Goal: Task Accomplishment & Management: Manage account settings

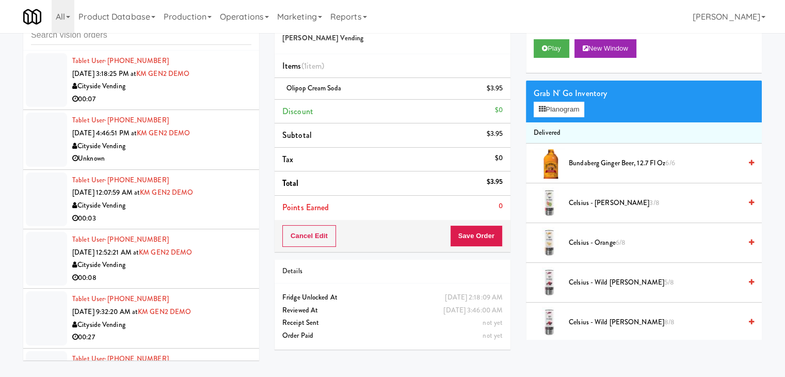
scroll to position [10500, 0]
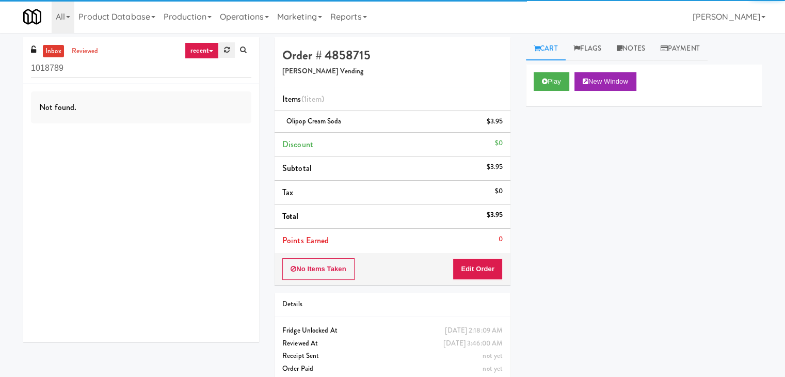
click at [224, 44] on link at bounding box center [227, 49] width 16 height 15
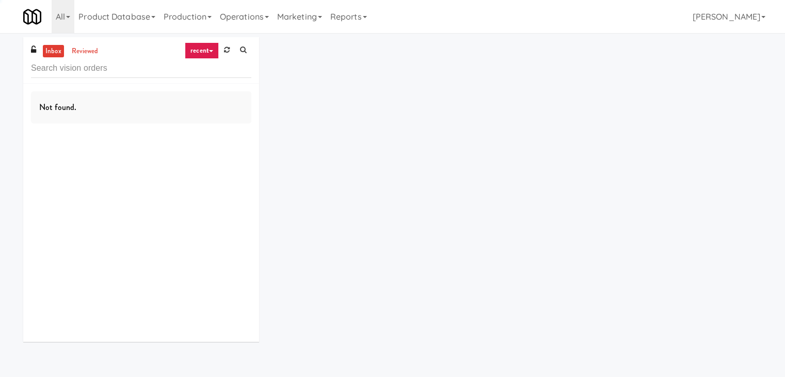
click at [213, 52] on link "recent" at bounding box center [202, 50] width 34 height 17
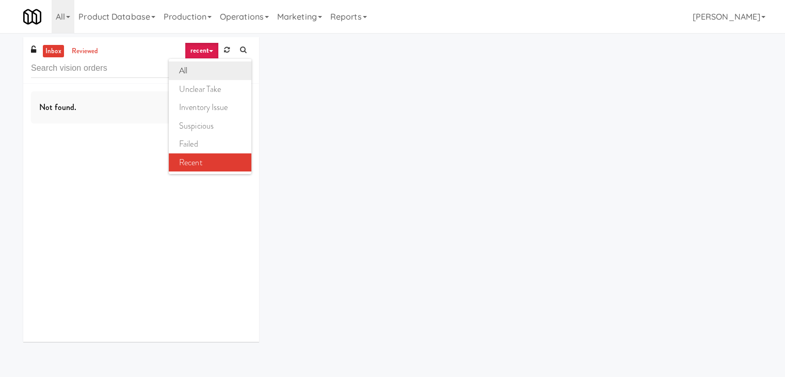
click at [207, 67] on link "all" at bounding box center [210, 70] width 83 height 19
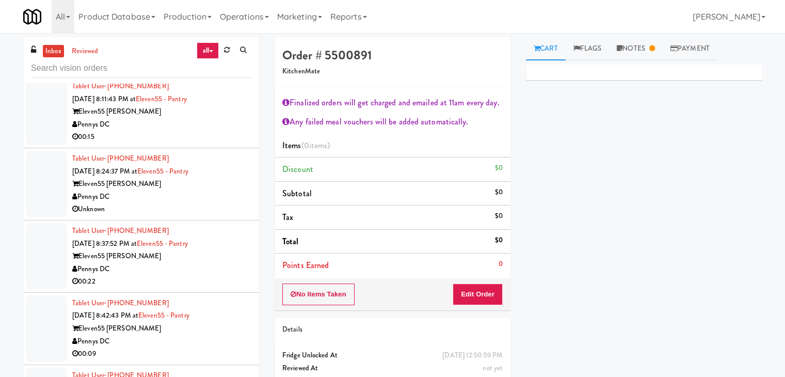
scroll to position [516, 0]
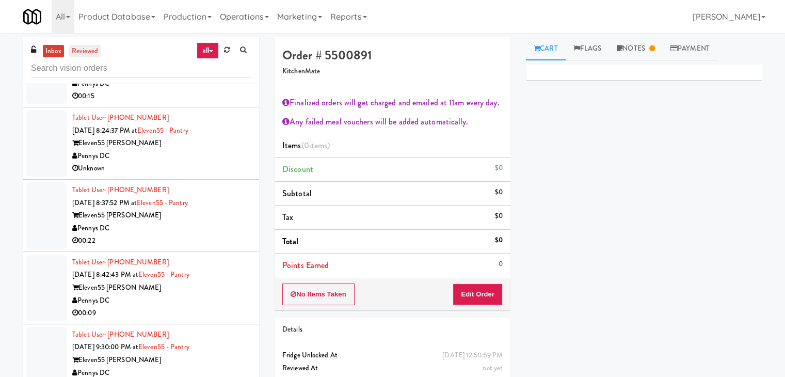
click at [89, 52] on link "reviewed" at bounding box center [85, 51] width 32 height 13
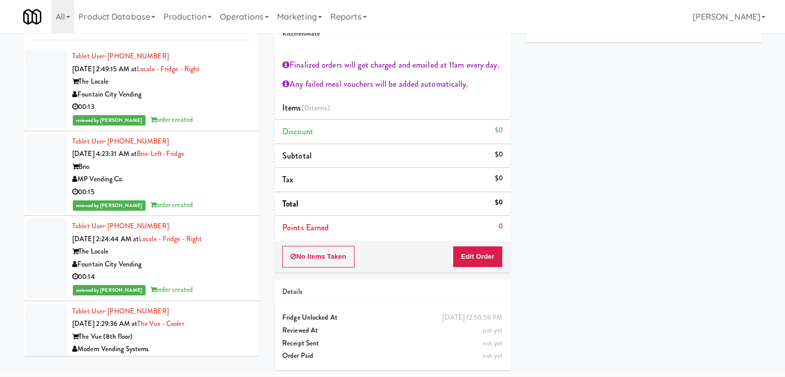
scroll to position [0, 0]
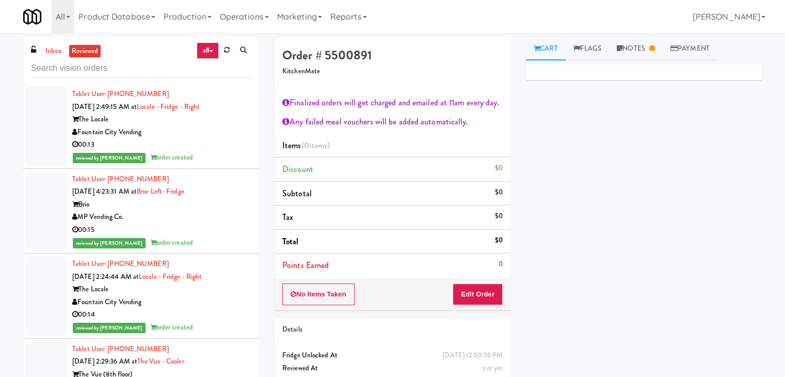
click at [57, 41] on div "inbox reviewed all all unclear take inventory issue suspicious failed recent" at bounding box center [141, 60] width 236 height 46
click at [57, 45] on link "inbox" at bounding box center [53, 51] width 21 height 13
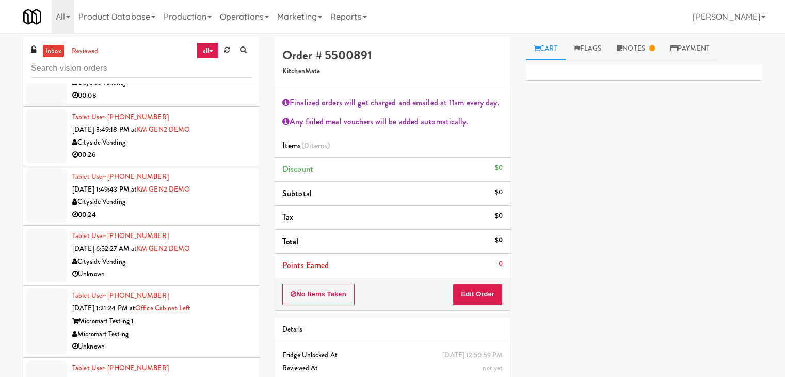
scroll to position [1256, 0]
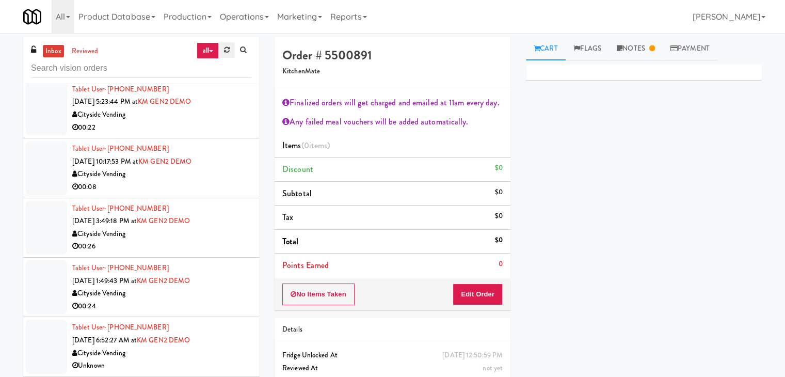
click at [226, 48] on icon at bounding box center [227, 49] width 6 height 7
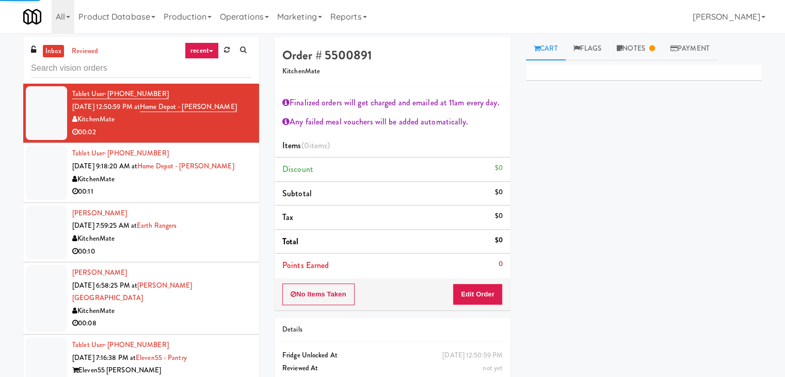
click at [208, 60] on input "text" at bounding box center [141, 68] width 220 height 19
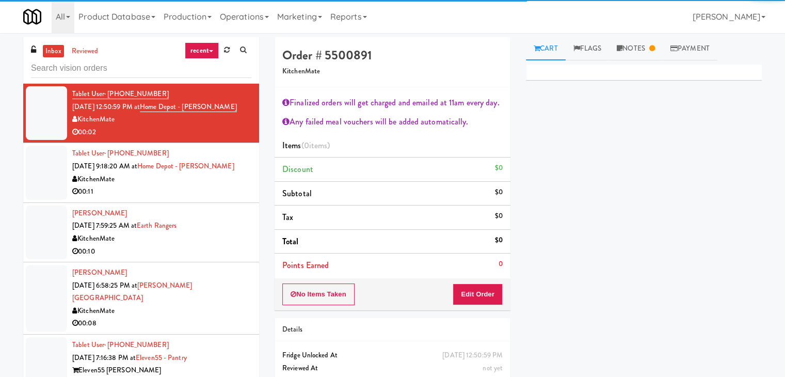
click at [204, 54] on link "recent" at bounding box center [202, 50] width 34 height 17
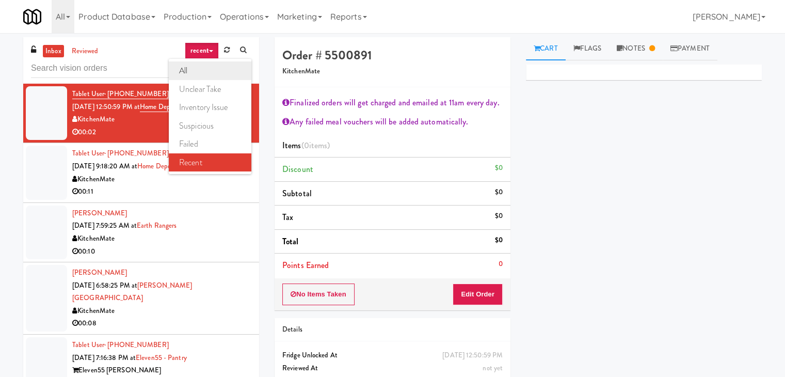
click at [199, 68] on link "all" at bounding box center [210, 70] width 83 height 19
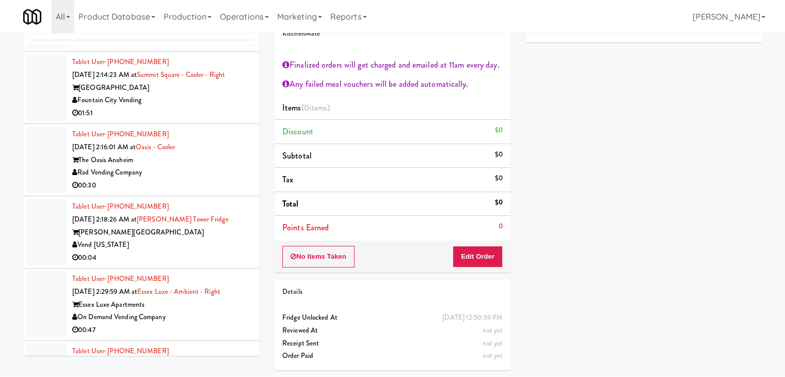
scroll to position [2662, 0]
click at [190, 162] on div "The Oasis Anaheim" at bounding box center [161, 159] width 179 height 13
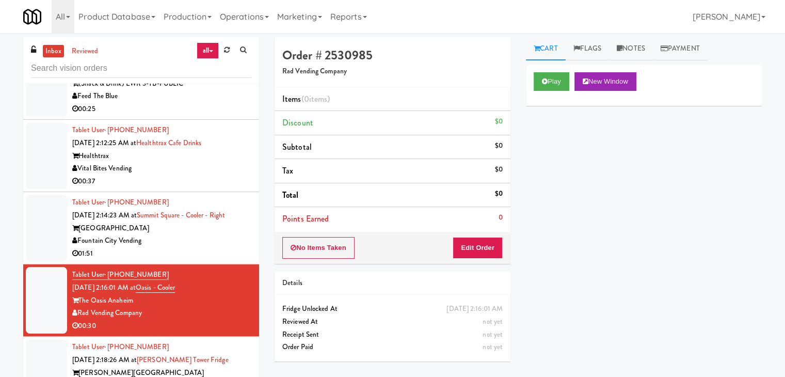
scroll to position [2662, 0]
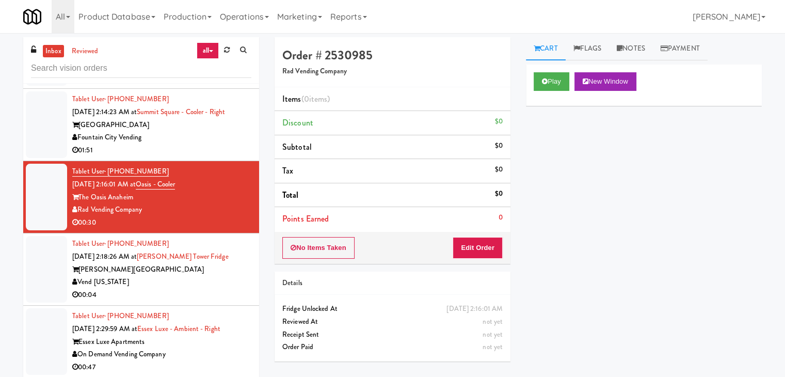
drag, startPoint x: 183, startPoint y: 268, endPoint x: 287, endPoint y: 234, distance: 109.2
click at [186, 265] on div "[PERSON_NAME][GEOGRAPHIC_DATA]" at bounding box center [161, 269] width 179 height 13
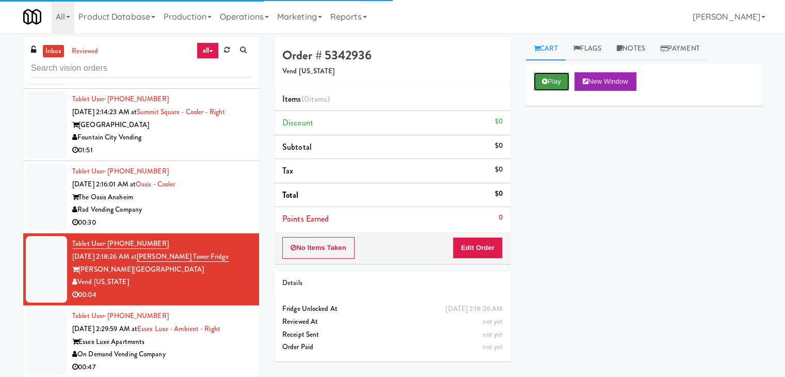
click at [550, 79] on button "Play" at bounding box center [552, 81] width 36 height 19
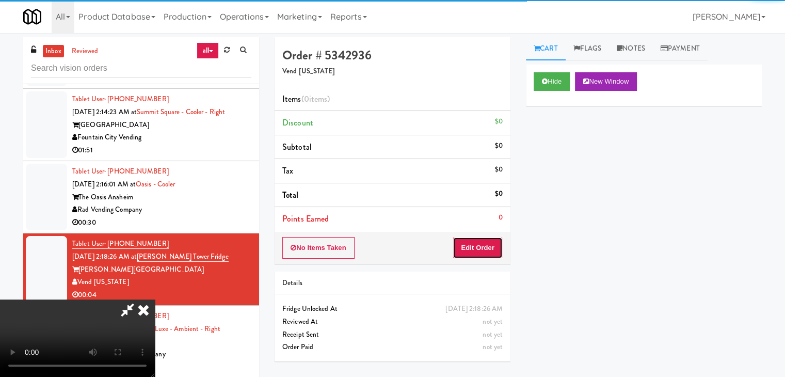
click at [481, 246] on button "Edit Order" at bounding box center [478, 248] width 50 height 22
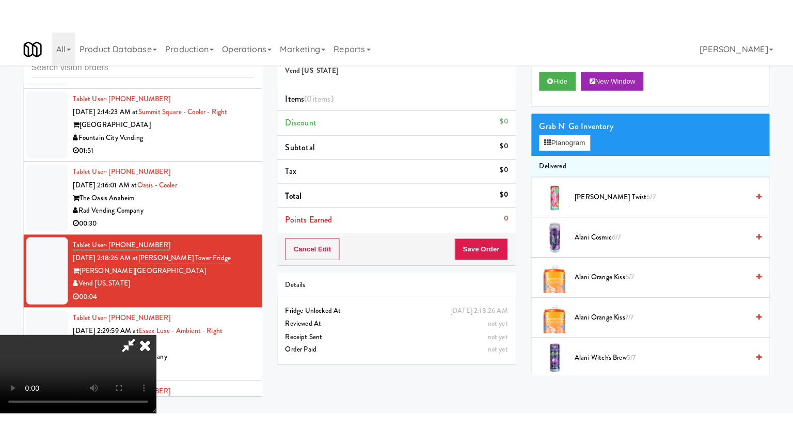
scroll to position [145, 0]
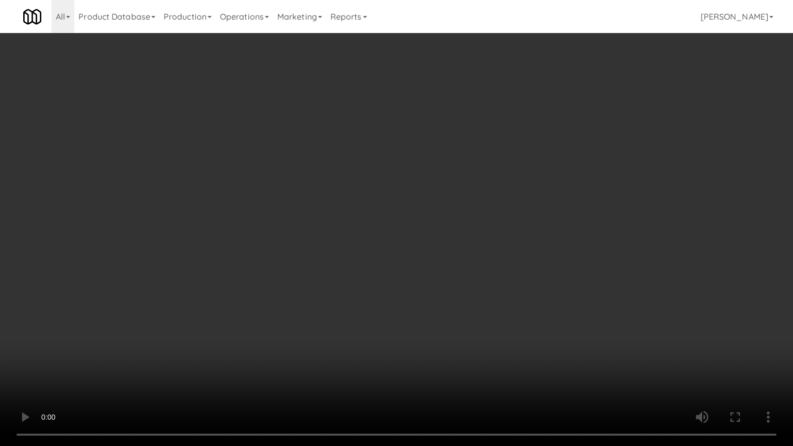
click at [427, 376] on video at bounding box center [396, 223] width 793 height 446
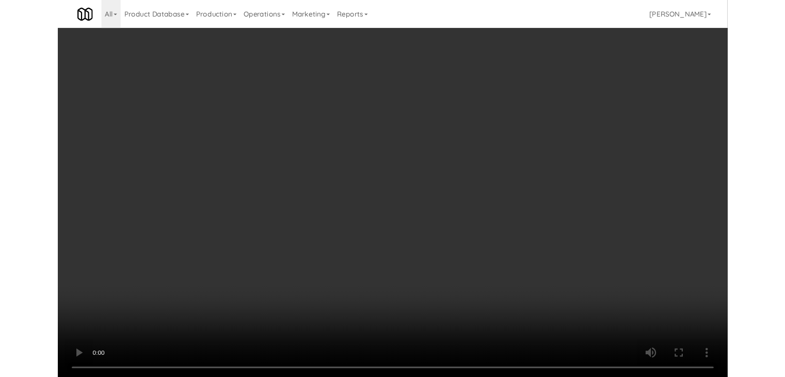
scroll to position [0, 0]
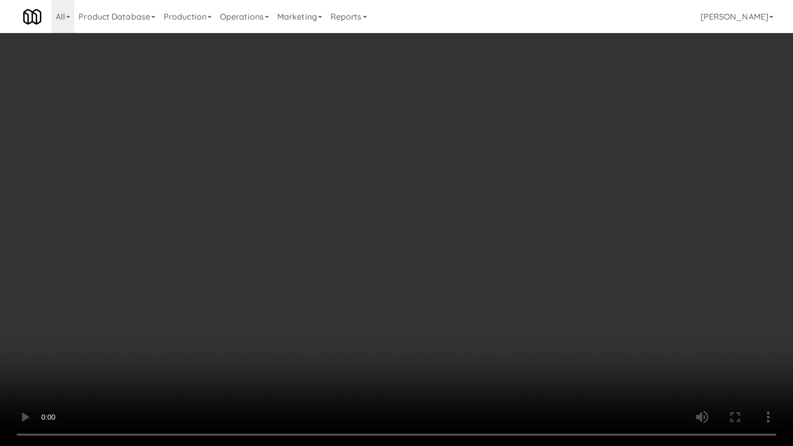
click at [464, 322] on video at bounding box center [396, 223] width 793 height 446
click at [478, 267] on video at bounding box center [396, 223] width 793 height 446
drag, startPoint x: 478, startPoint y: 267, endPoint x: 444, endPoint y: 332, distance: 72.7
click at [476, 271] on video at bounding box center [396, 223] width 793 height 446
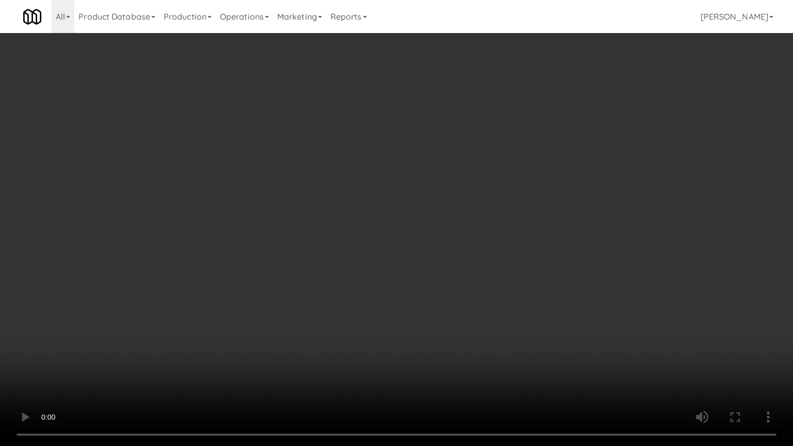
click at [471, 308] on video at bounding box center [396, 223] width 793 height 446
click at [475, 306] on video at bounding box center [396, 223] width 793 height 446
click at [475, 304] on video at bounding box center [396, 223] width 793 height 446
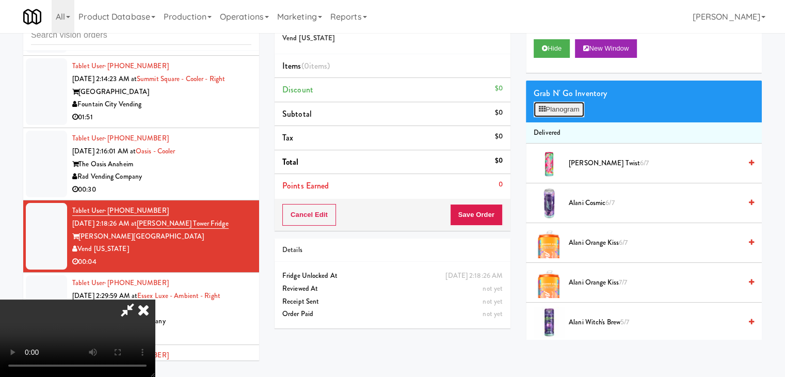
click at [560, 105] on button "Planogram" at bounding box center [559, 109] width 51 height 15
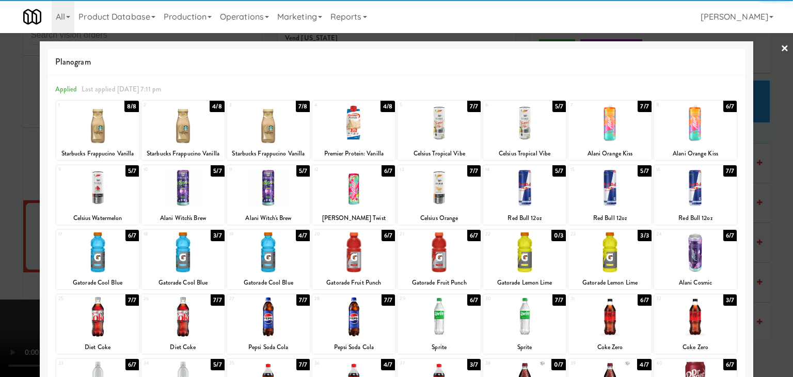
click at [428, 248] on div at bounding box center [439, 252] width 83 height 40
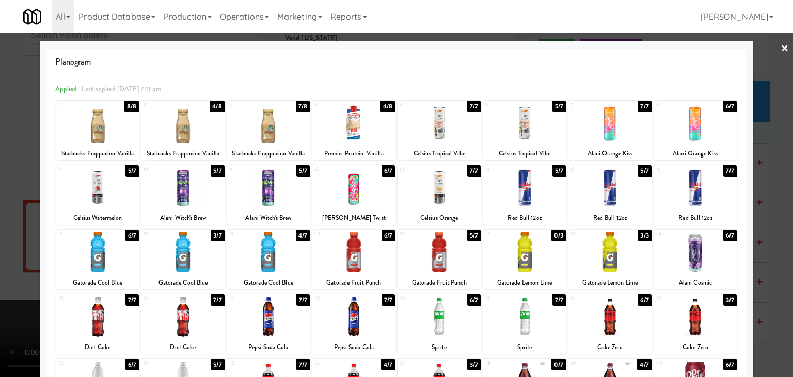
drag, startPoint x: 0, startPoint y: 271, endPoint x: 327, endPoint y: 264, distance: 327.4
click at [4, 271] on div at bounding box center [396, 188] width 793 height 377
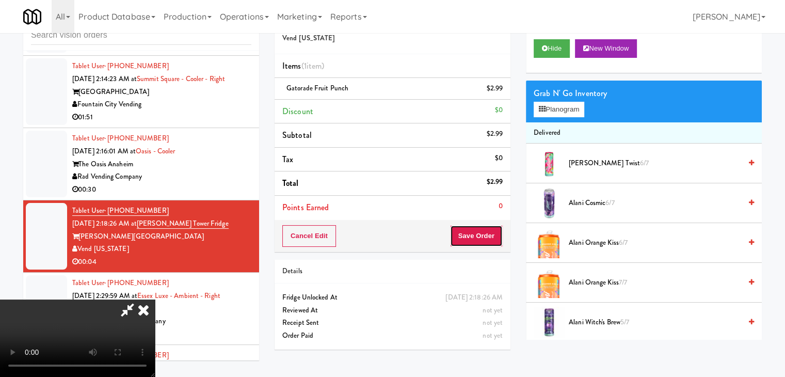
click at [492, 242] on button "Save Order" at bounding box center [476, 236] width 53 height 22
click at [491, 242] on button "Save Order" at bounding box center [476, 236] width 53 height 22
click at [490, 240] on button "Save Order" at bounding box center [476, 236] width 53 height 22
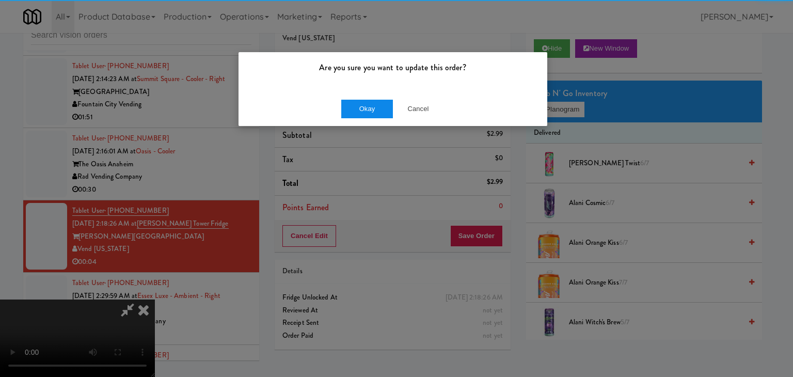
click at [374, 98] on div "Okay Cancel" at bounding box center [393, 108] width 309 height 35
click at [371, 104] on button "Okay" at bounding box center [367, 109] width 52 height 19
click at [370, 106] on div "Okay Cancel" at bounding box center [393, 108] width 309 height 35
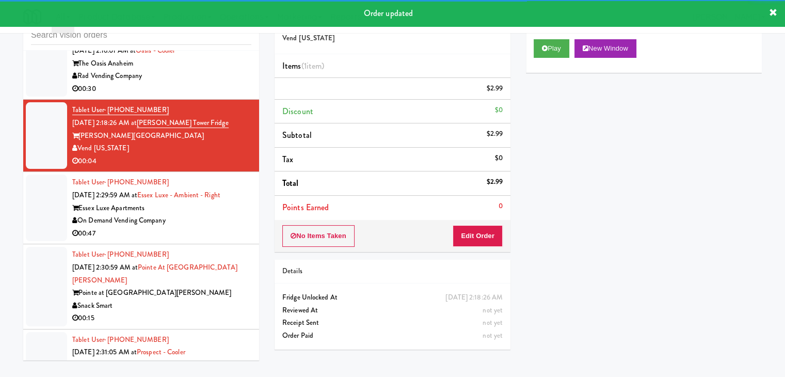
scroll to position [2765, 0]
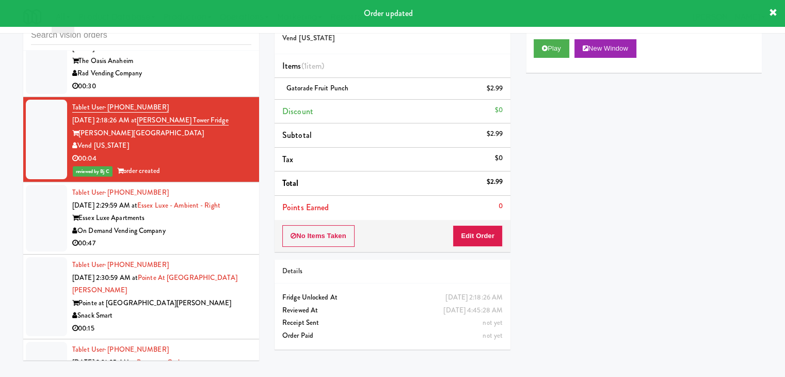
click at [200, 233] on div "On Demand Vending Company" at bounding box center [161, 231] width 179 height 13
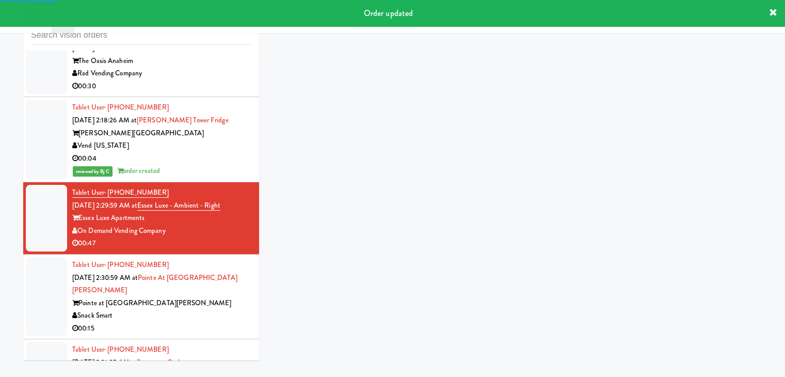
scroll to position [2816, 0]
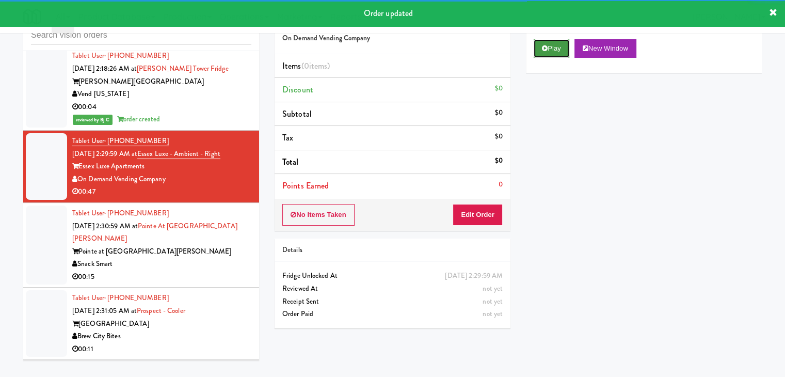
click at [558, 50] on button "Play" at bounding box center [552, 48] width 36 height 19
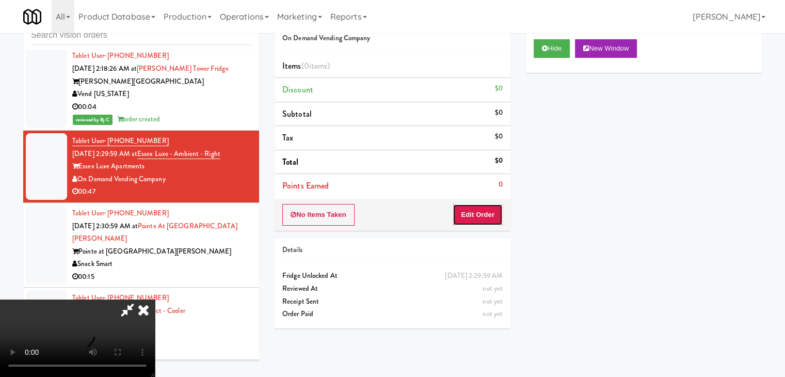
click at [487, 204] on button "Edit Order" at bounding box center [478, 215] width 50 height 22
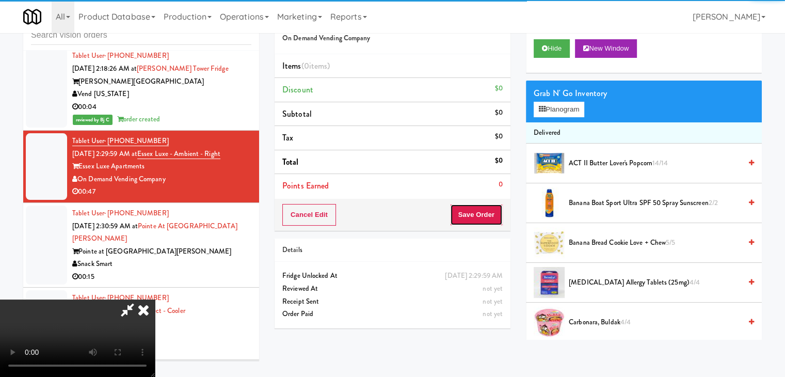
click at [474, 224] on button "Save Order" at bounding box center [476, 215] width 53 height 22
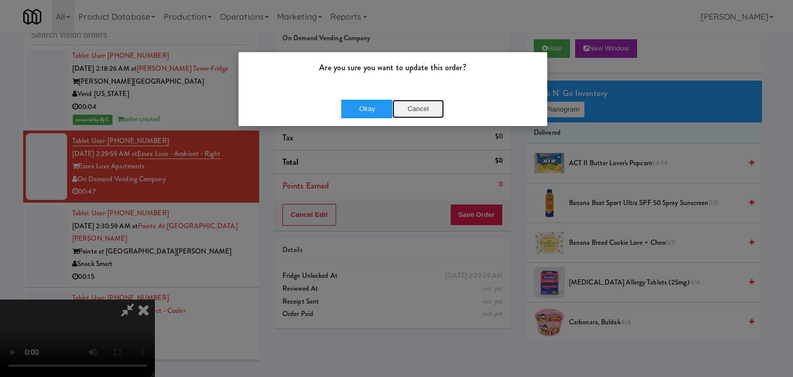
click at [430, 104] on button "Cancel" at bounding box center [418, 109] width 52 height 19
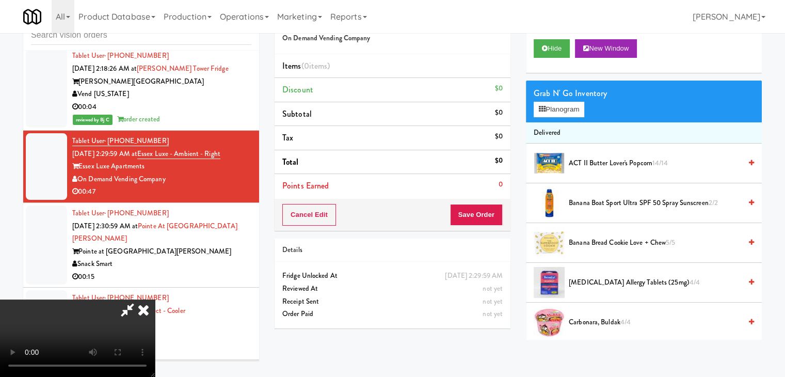
scroll to position [0, 0]
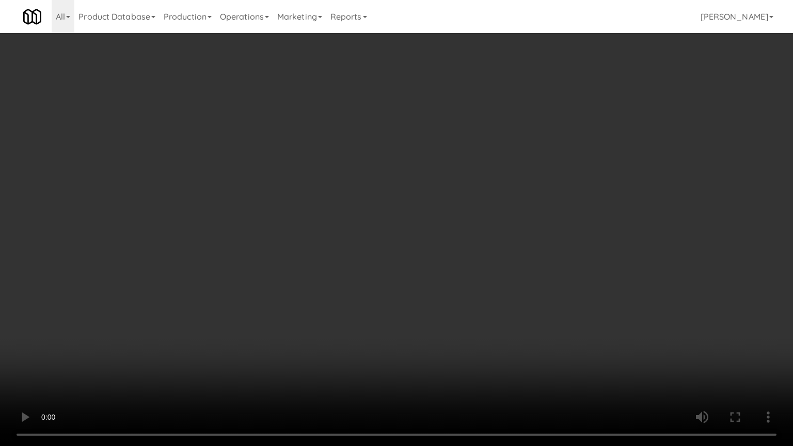
click at [460, 342] on video at bounding box center [396, 223] width 793 height 446
click at [455, 346] on video at bounding box center [396, 223] width 793 height 446
click at [544, 242] on video at bounding box center [396, 223] width 793 height 446
click at [527, 204] on video at bounding box center [396, 223] width 793 height 446
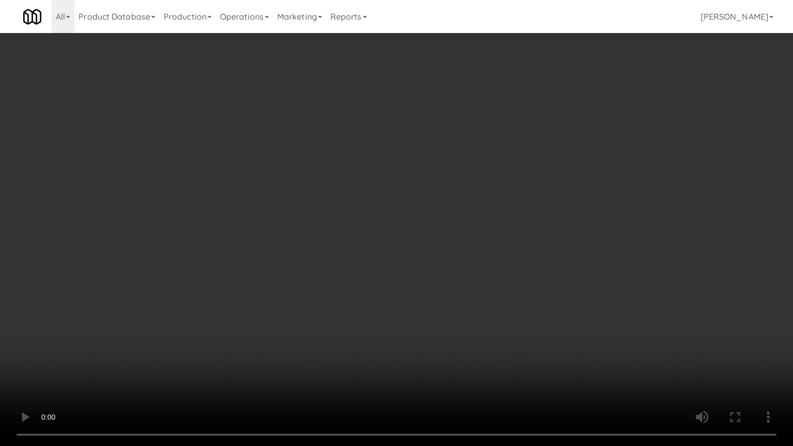
click at [527, 204] on video at bounding box center [396, 223] width 793 height 446
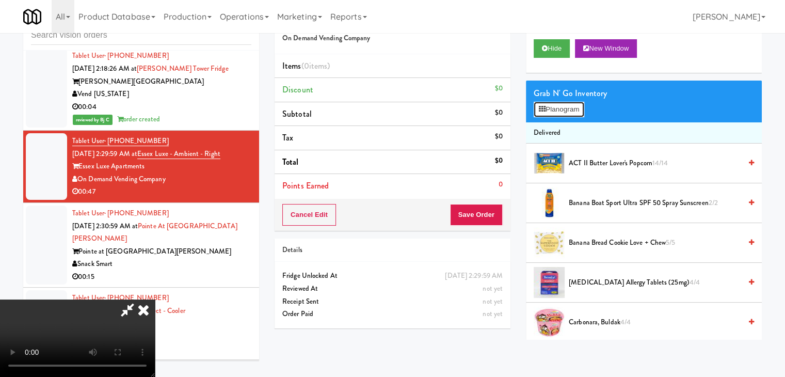
drag, startPoint x: 564, startPoint y: 112, endPoint x: 576, endPoint y: 318, distance: 206.4
click at [585, 320] on span "Carbonara, Buldak 4/4" at bounding box center [655, 322] width 172 height 13
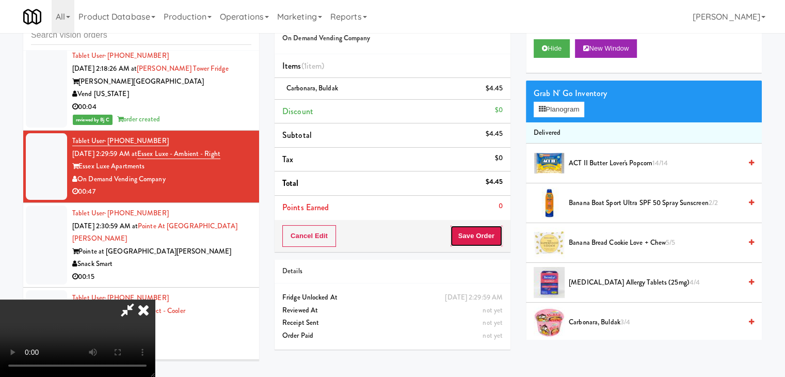
click at [493, 236] on button "Save Order" at bounding box center [476, 236] width 53 height 22
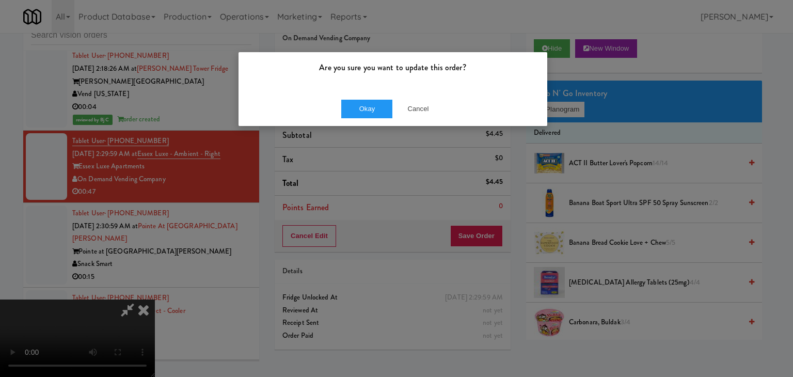
drag, startPoint x: 355, startPoint y: 85, endPoint x: 354, endPoint y: 90, distance: 5.3
click at [354, 90] on div "Are you sure you want to update this order?" at bounding box center [393, 71] width 309 height 39
click at [355, 110] on button "Okay" at bounding box center [367, 109] width 52 height 19
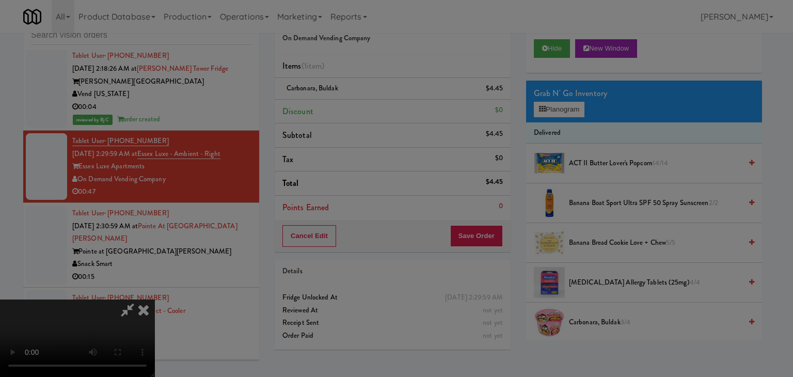
click at [355, 107] on div "Okay Cancel" at bounding box center [393, 89] width 309 height 35
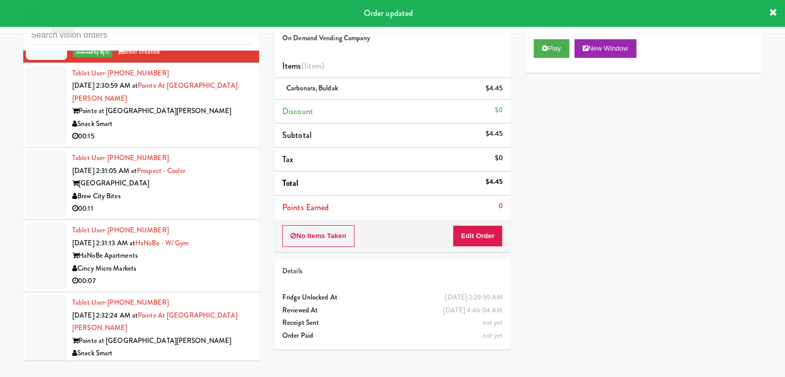
scroll to position [2971, 0]
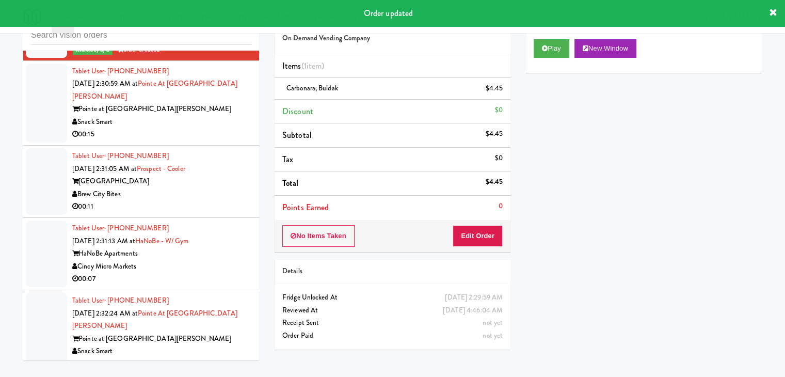
drag, startPoint x: 212, startPoint y: 123, endPoint x: 213, endPoint y: 131, distance: 7.8
click at [214, 124] on div "Snack Smart" at bounding box center [161, 122] width 179 height 13
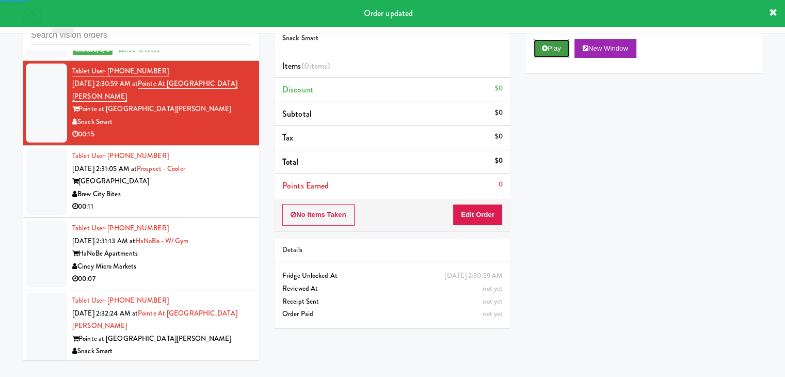
click at [553, 46] on button "Play" at bounding box center [552, 48] width 36 height 19
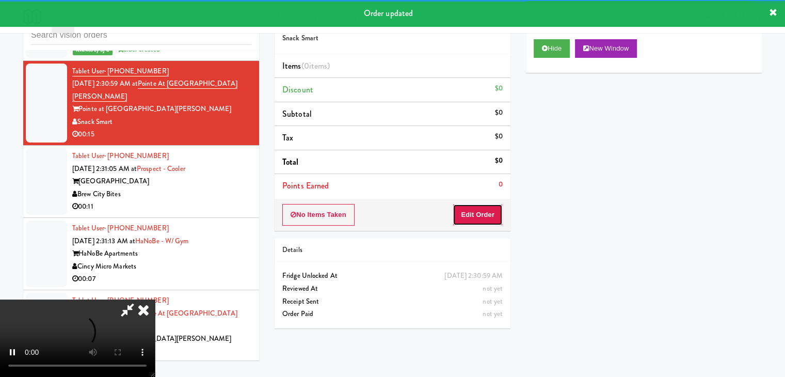
click at [485, 214] on button "Edit Order" at bounding box center [478, 215] width 50 height 22
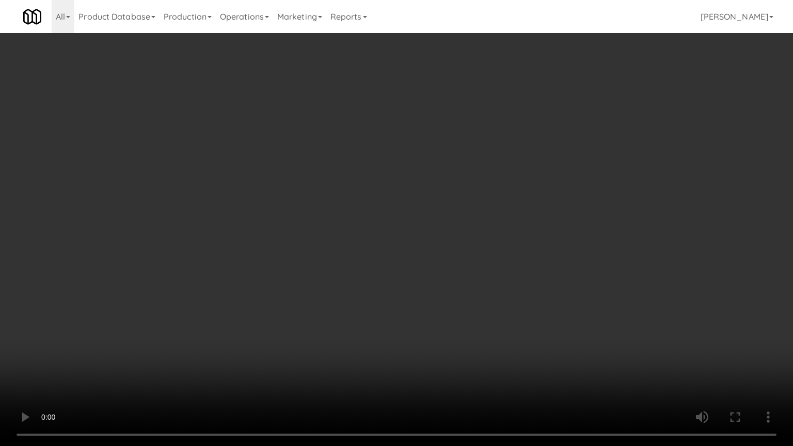
click at [498, 226] on video at bounding box center [396, 223] width 793 height 446
click at [499, 228] on video at bounding box center [396, 223] width 793 height 446
click at [510, 217] on video at bounding box center [396, 223] width 793 height 446
click at [512, 215] on video at bounding box center [396, 223] width 793 height 446
click at [498, 219] on video at bounding box center [396, 223] width 793 height 446
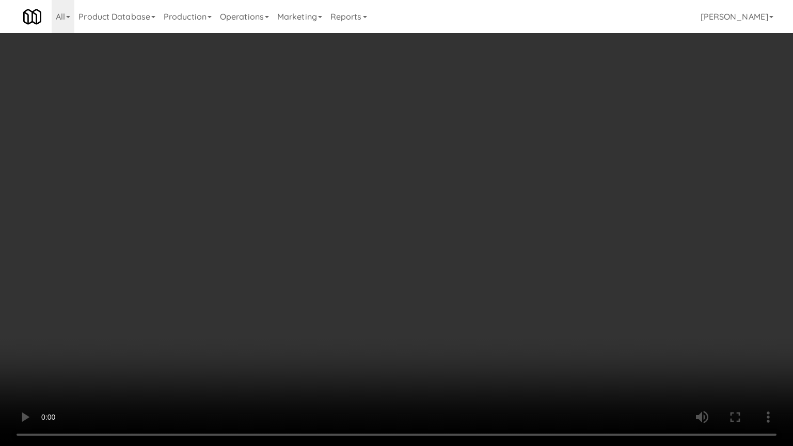
click at [500, 214] on video at bounding box center [396, 223] width 793 height 446
click at [502, 211] on video at bounding box center [396, 223] width 793 height 446
click at [502, 210] on video at bounding box center [396, 223] width 793 height 446
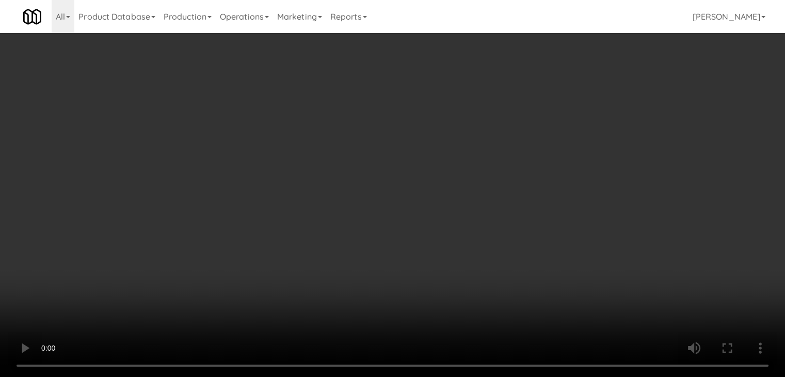
click at [558, 98] on div "Grab N' Go Inventory" at bounding box center [644, 93] width 220 height 15
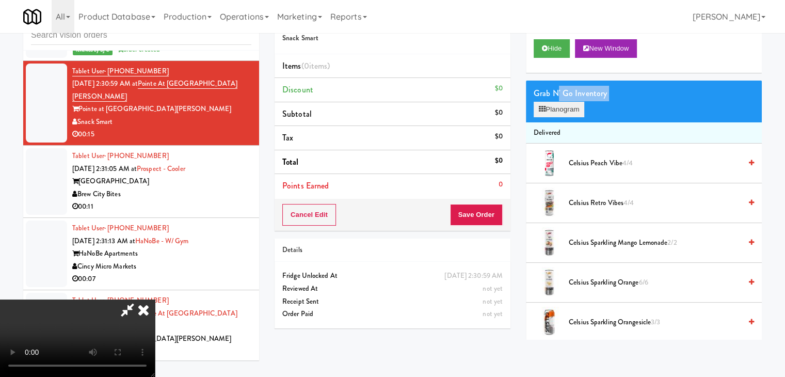
click at [559, 103] on div "Grab N' Go Inventory Planogram" at bounding box center [644, 102] width 236 height 42
click at [557, 110] on button "Planogram" at bounding box center [559, 109] width 51 height 15
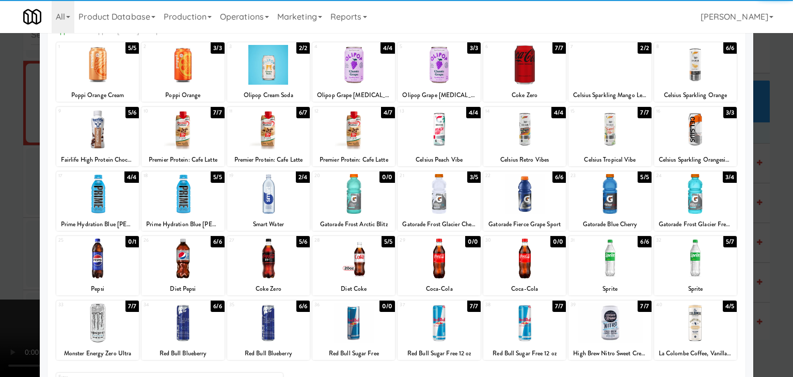
scroll to position [103, 0]
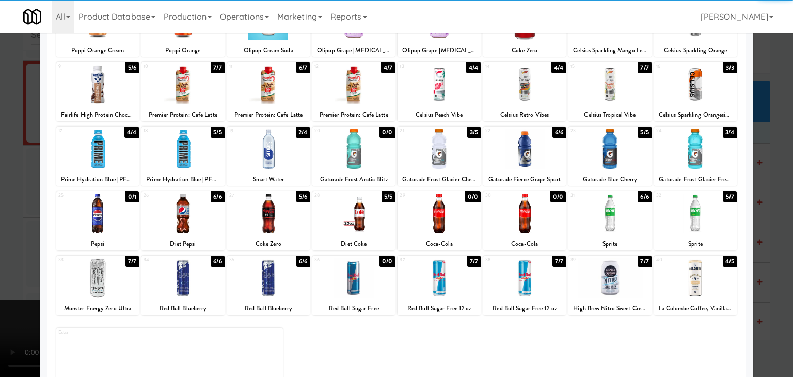
click at [698, 171] on div "24 3/4 Gatorade Frost Glacier Freeze" at bounding box center [695, 155] width 83 height 59
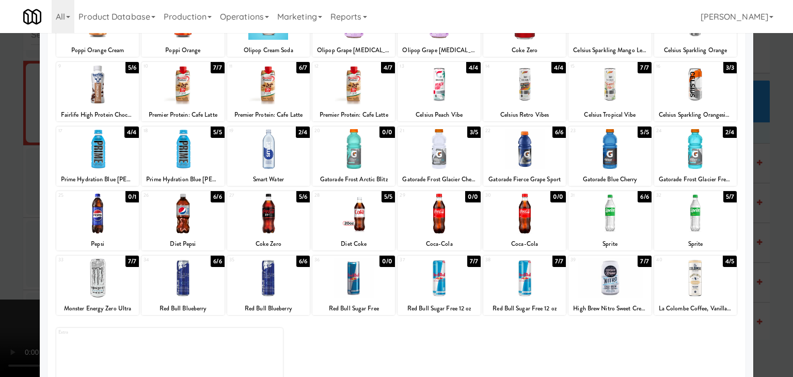
drag, startPoint x: 0, startPoint y: 219, endPoint x: 165, endPoint y: 230, distance: 165.5
click at [1, 219] on div at bounding box center [396, 188] width 793 height 377
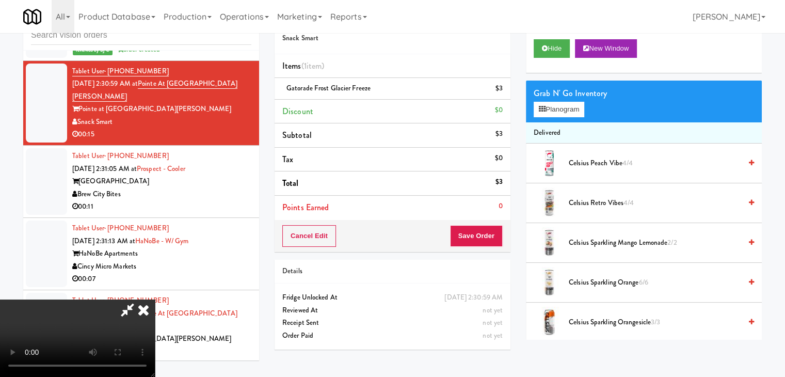
click at [155, 299] on video at bounding box center [77, 337] width 155 height 77
click at [562, 116] on div "Grab N' Go Inventory Planogram" at bounding box center [644, 102] width 236 height 42
click at [567, 114] on button "Planogram" at bounding box center [559, 109] width 51 height 15
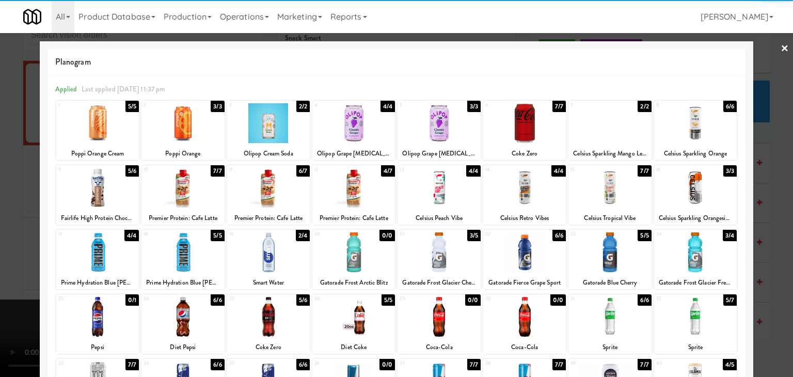
click at [617, 195] on div at bounding box center [609, 188] width 83 height 40
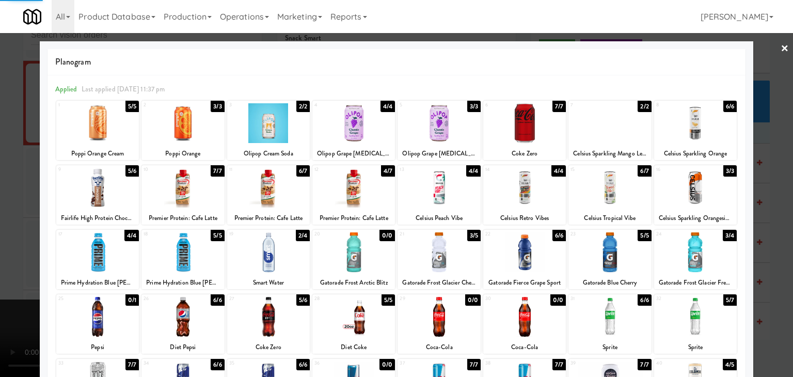
drag, startPoint x: 0, startPoint y: 252, endPoint x: 281, endPoint y: 250, distance: 280.9
click at [4, 252] on div at bounding box center [396, 188] width 793 height 377
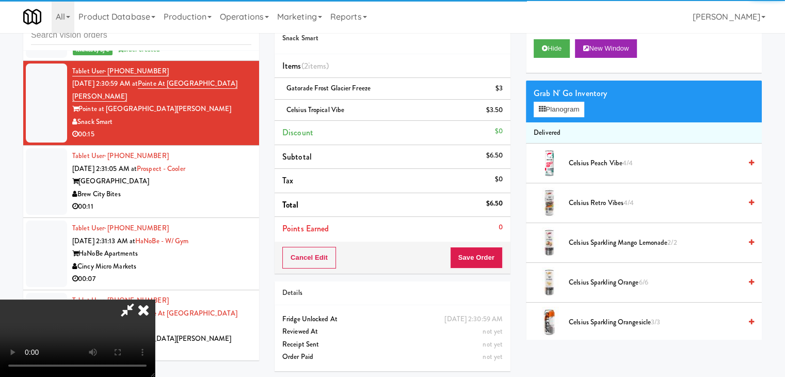
drag, startPoint x: 287, startPoint y: 250, endPoint x: 293, endPoint y: 249, distance: 6.2
click at [155, 299] on video at bounding box center [77, 337] width 155 height 77
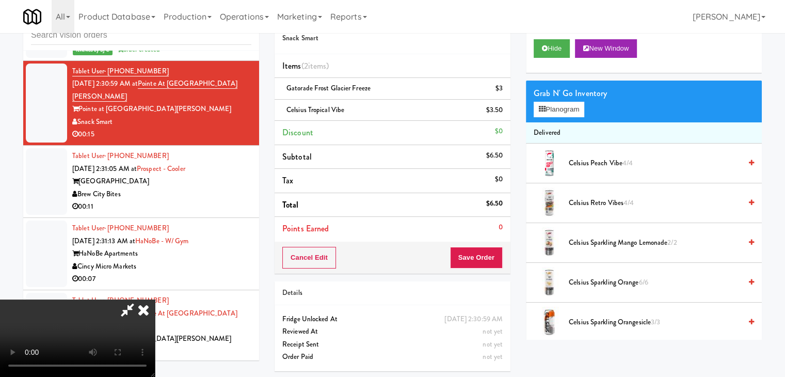
click at [155, 299] on video at bounding box center [77, 337] width 155 height 77
click at [567, 110] on button "Planogram" at bounding box center [559, 109] width 51 height 15
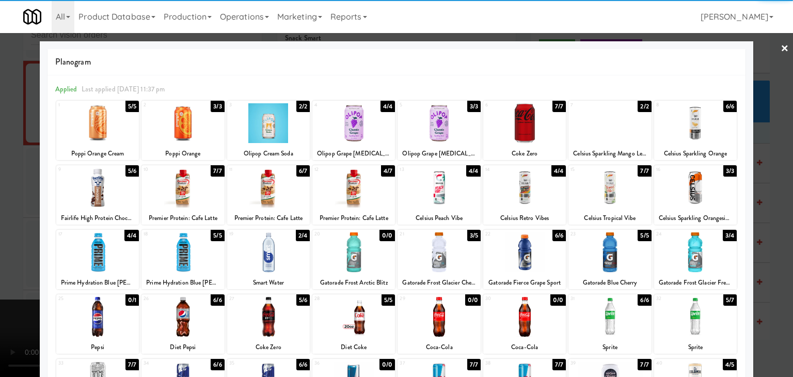
click at [611, 179] on div at bounding box center [609, 188] width 83 height 40
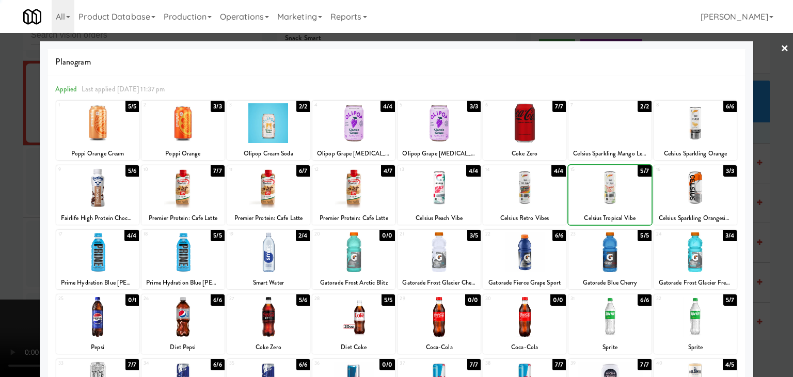
click at [10, 199] on div at bounding box center [396, 188] width 793 height 377
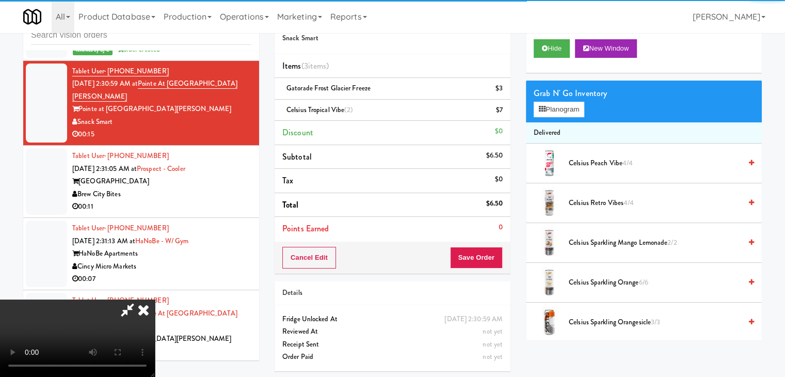
click at [155, 299] on video at bounding box center [77, 337] width 155 height 77
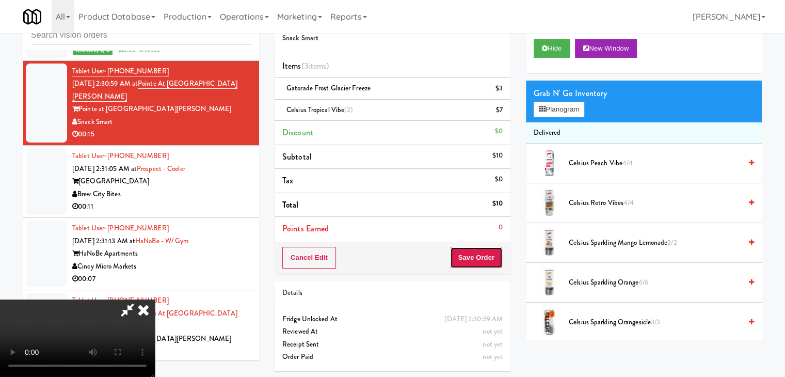
click at [487, 263] on button "Save Order" at bounding box center [476, 258] width 53 height 22
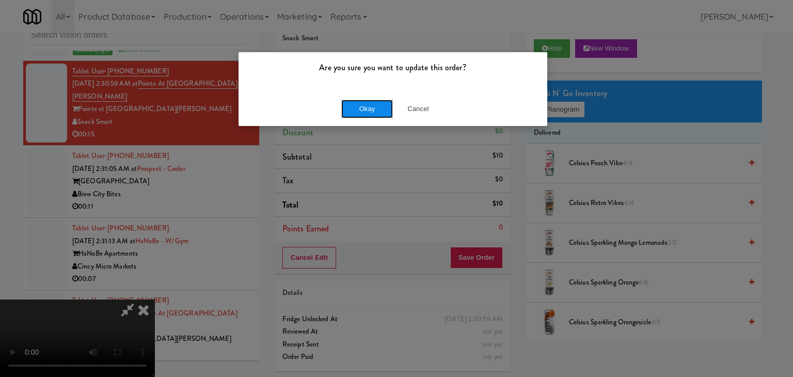
click at [367, 106] on button "Okay" at bounding box center [367, 109] width 52 height 19
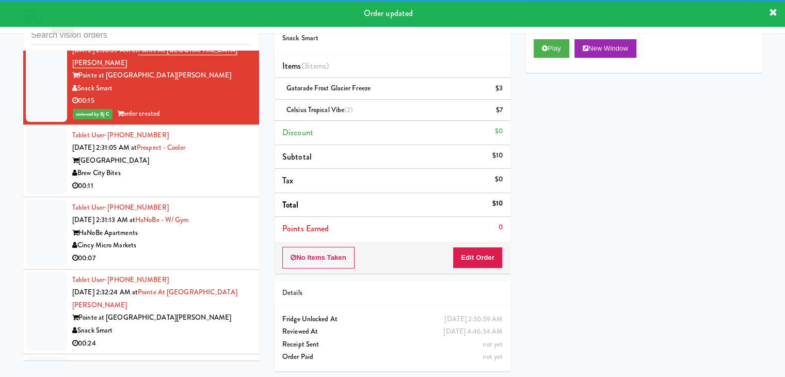
scroll to position [3075, 0]
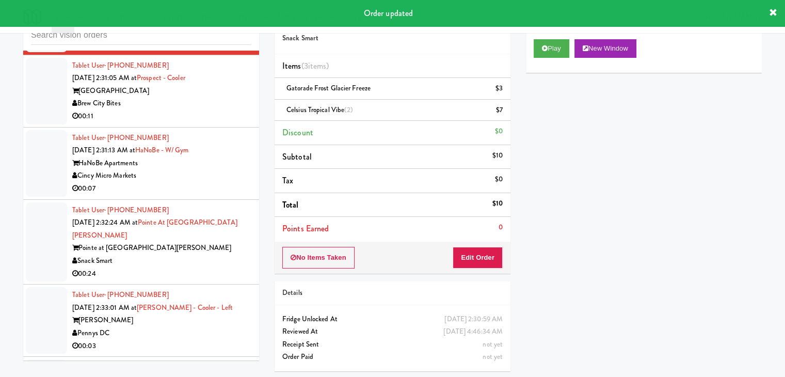
drag, startPoint x: 225, startPoint y: 113, endPoint x: 224, endPoint y: 119, distance: 6.8
click at [225, 112] on div "00:11" at bounding box center [161, 116] width 179 height 13
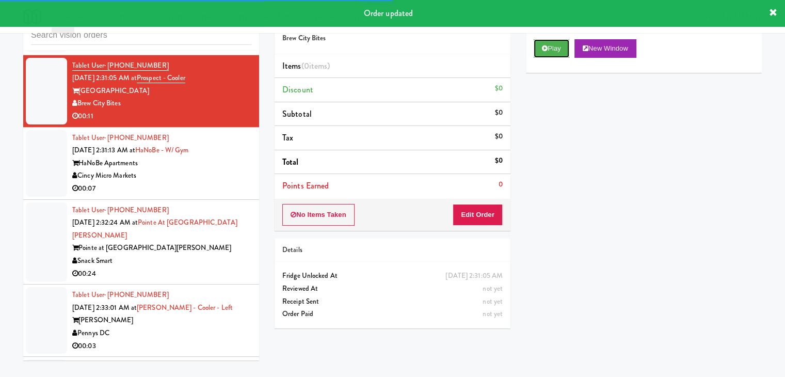
drag, startPoint x: 559, startPoint y: 46, endPoint x: 557, endPoint y: 60, distance: 14.5
click at [558, 46] on button "Play" at bounding box center [552, 48] width 36 height 19
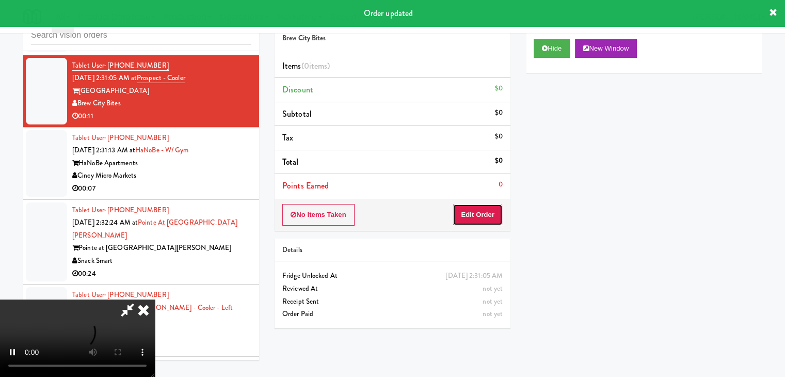
click at [488, 212] on button "Edit Order" at bounding box center [478, 215] width 50 height 22
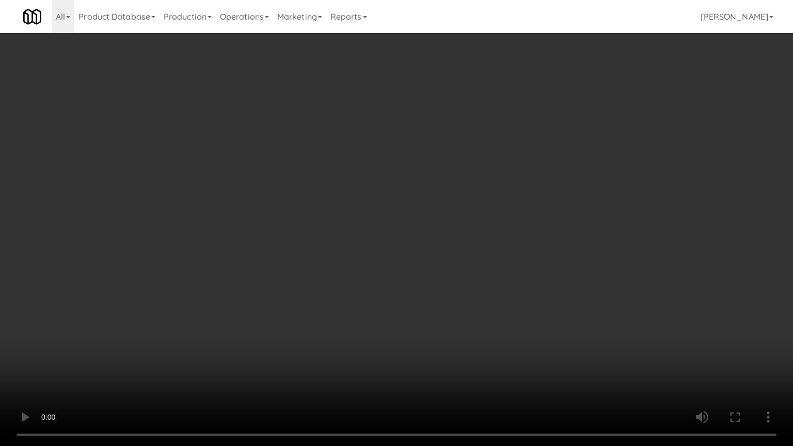
click at [444, 277] on video at bounding box center [396, 223] width 793 height 446
drag, startPoint x: 444, startPoint y: 277, endPoint x: 446, endPoint y: 194, distance: 82.6
click at [444, 275] on video at bounding box center [396, 223] width 793 height 446
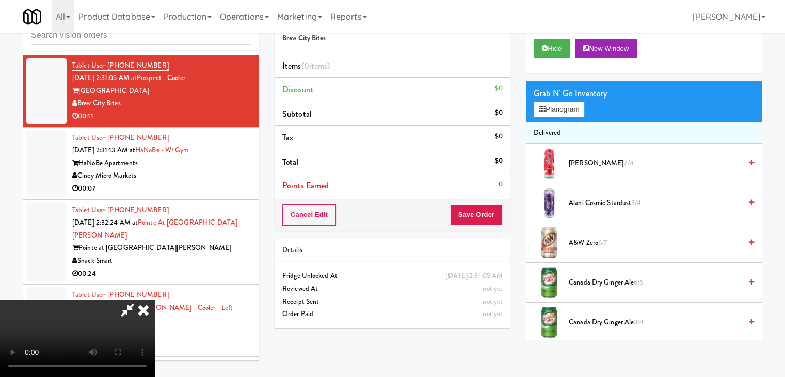
click at [155, 299] on icon at bounding box center [143, 309] width 23 height 21
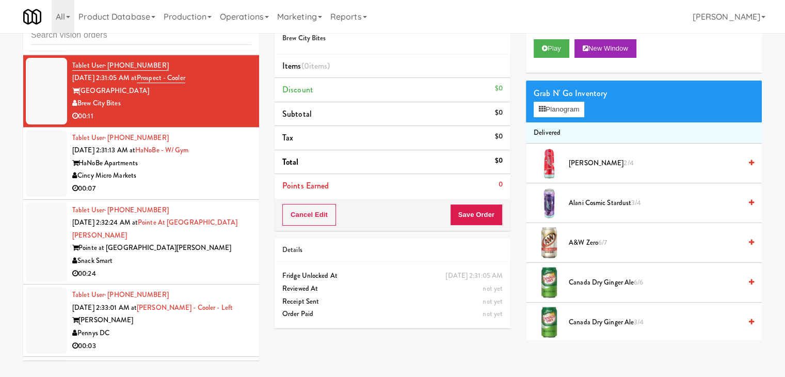
click at [215, 174] on div "Cincy Micro Markets" at bounding box center [161, 175] width 179 height 13
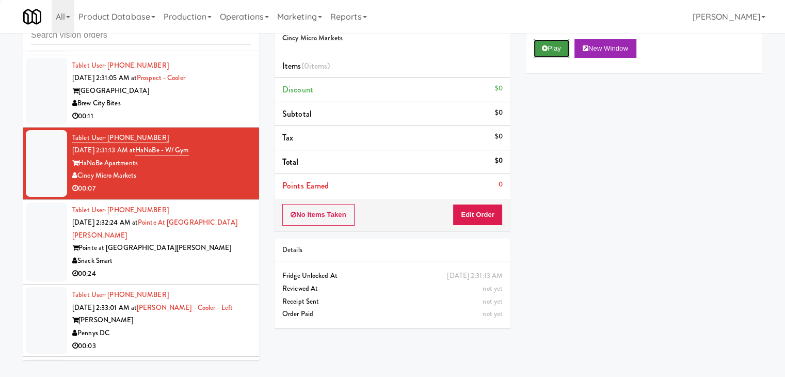
click at [552, 44] on button "Play" at bounding box center [552, 48] width 36 height 19
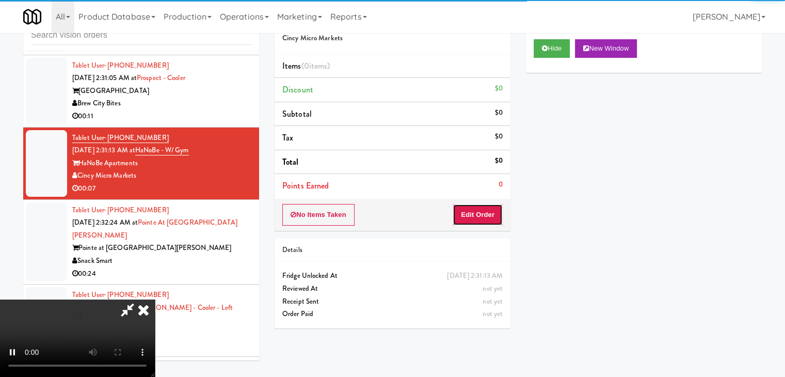
click at [479, 222] on button "Edit Order" at bounding box center [478, 215] width 50 height 22
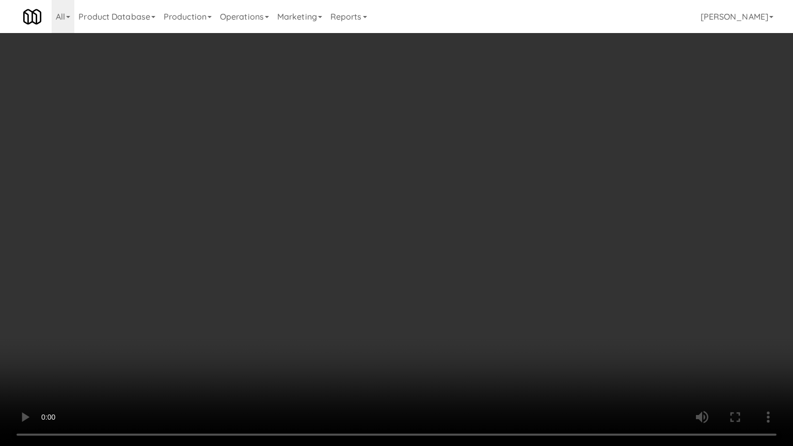
click at [403, 330] on video at bounding box center [396, 223] width 793 height 446
click at [430, 302] on video at bounding box center [396, 223] width 793 height 446
drag, startPoint x: 430, startPoint y: 302, endPoint x: 436, endPoint y: 246, distance: 56.6
click at [430, 301] on video at bounding box center [396, 223] width 793 height 446
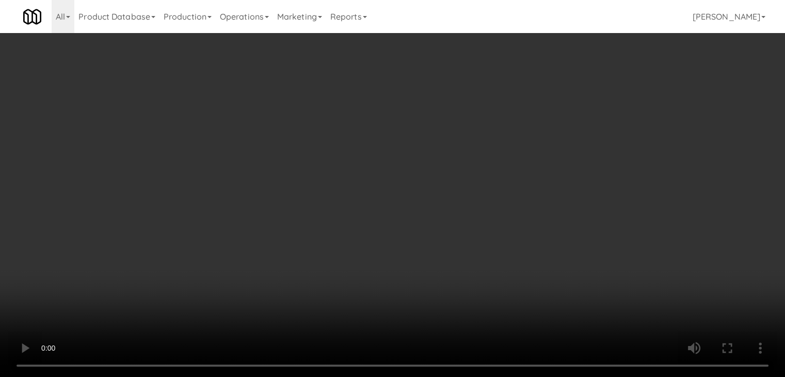
click at [566, 102] on button "Planogram" at bounding box center [559, 109] width 51 height 15
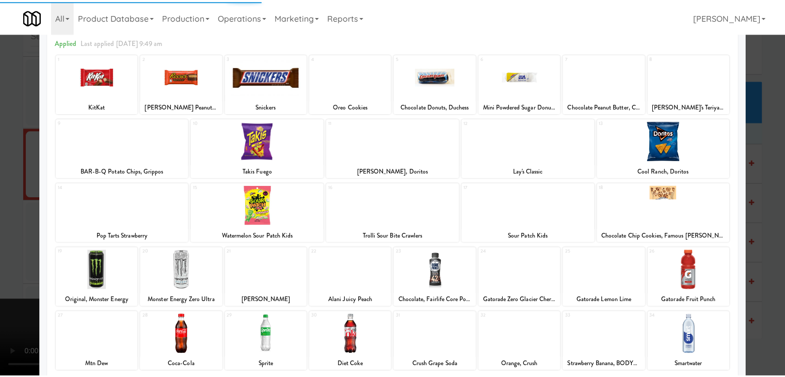
scroll to position [130, 0]
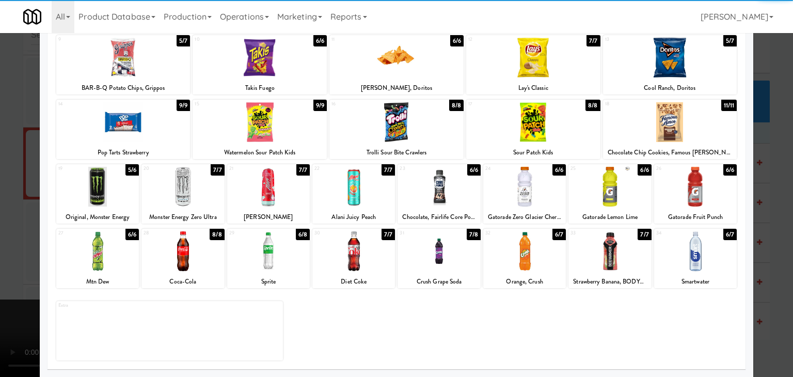
click at [448, 257] on div at bounding box center [439, 251] width 83 height 40
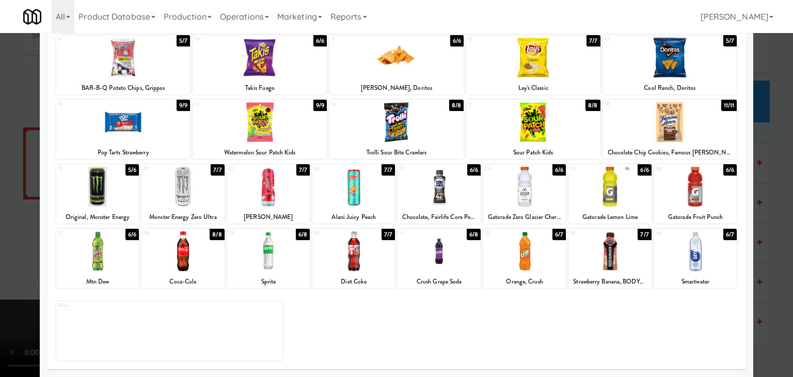
drag, startPoint x: 0, startPoint y: 254, endPoint x: 37, endPoint y: 250, distance: 37.3
click at [5, 252] on div at bounding box center [396, 188] width 793 height 377
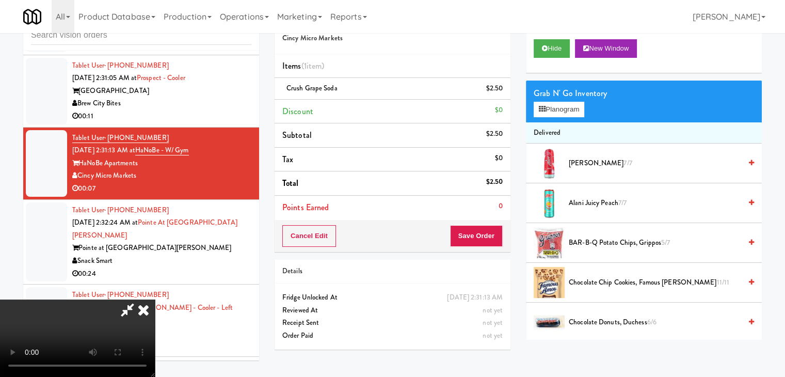
scroll to position [145, 0]
click at [514, 224] on div "Order # 7861134 Cincy Micro Markets Items (1 item ) Crush Grape Soda $2.50 Disc…" at bounding box center [392, 180] width 251 height 353
click at [504, 227] on div "Cancel Edit Save Order" at bounding box center [393, 236] width 236 height 32
click at [504, 228] on div "Cancel Edit Save Order" at bounding box center [393, 236] width 236 height 32
click at [490, 234] on button "Save Order" at bounding box center [476, 236] width 53 height 22
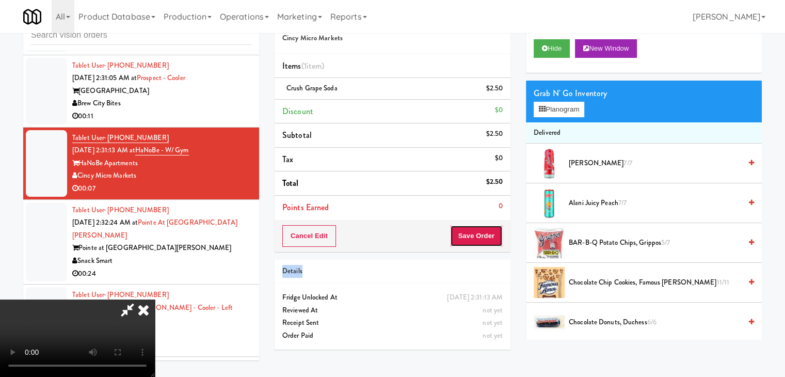
click at [490, 234] on button "Save Order" at bounding box center [476, 236] width 53 height 22
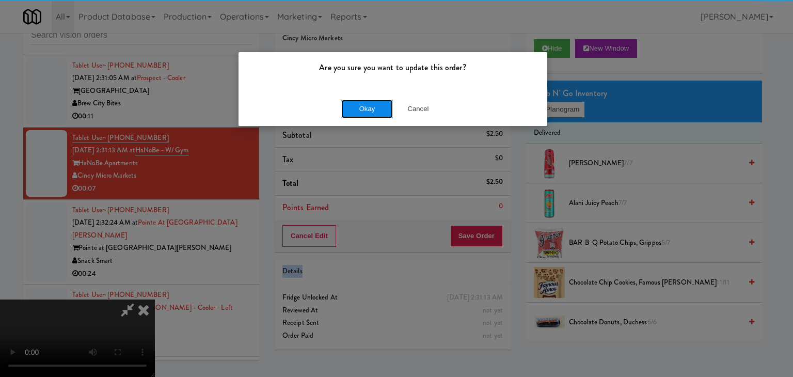
click at [371, 112] on button "Okay" at bounding box center [367, 109] width 52 height 19
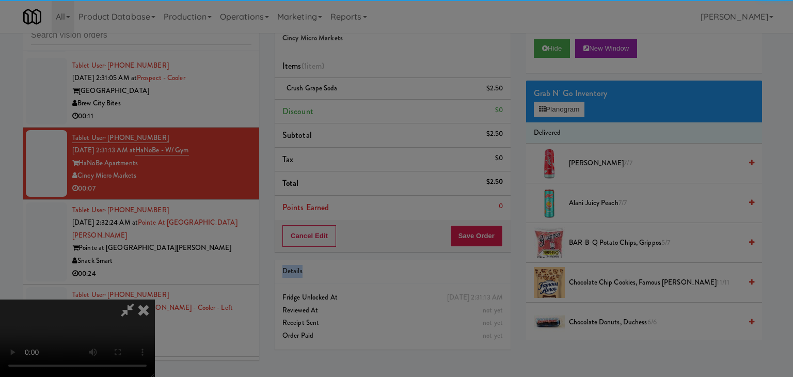
click at [371, 107] on div "Okay Cancel" at bounding box center [393, 89] width 309 height 35
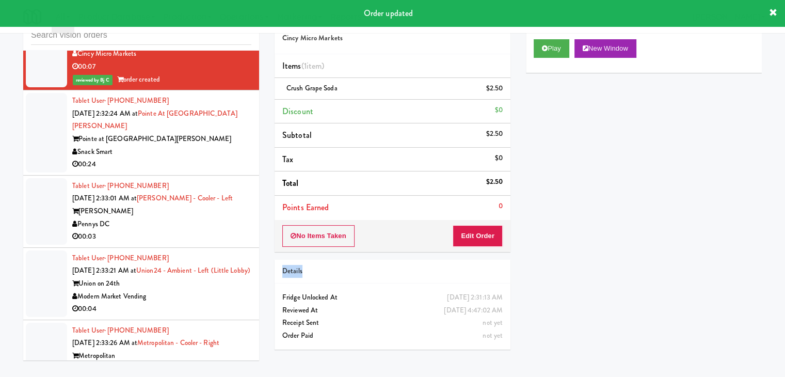
scroll to position [3230, 0]
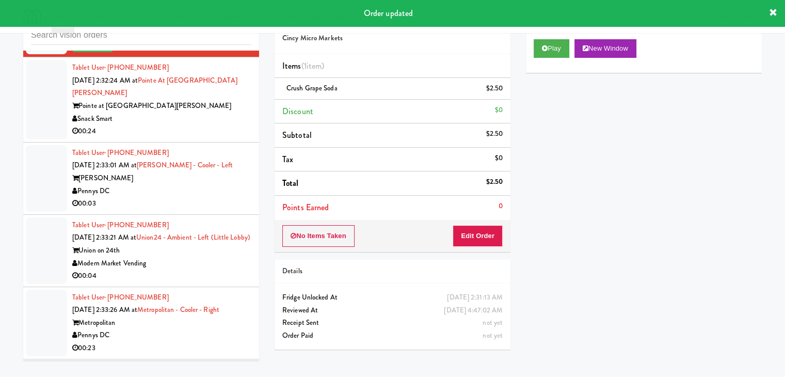
click at [212, 126] on div "00:24" at bounding box center [161, 131] width 179 height 13
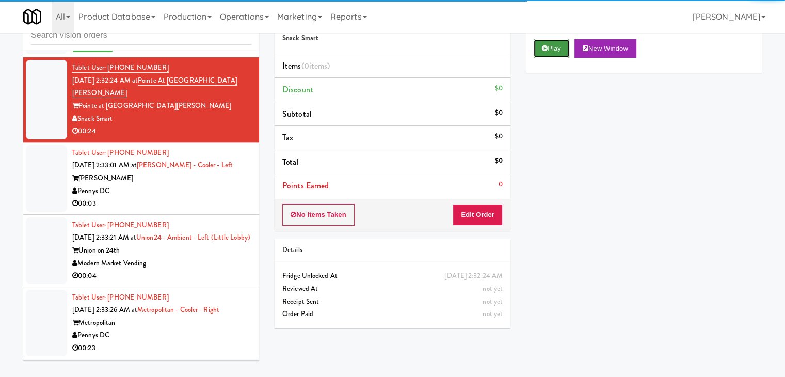
click at [559, 48] on button "Play" at bounding box center [552, 48] width 36 height 19
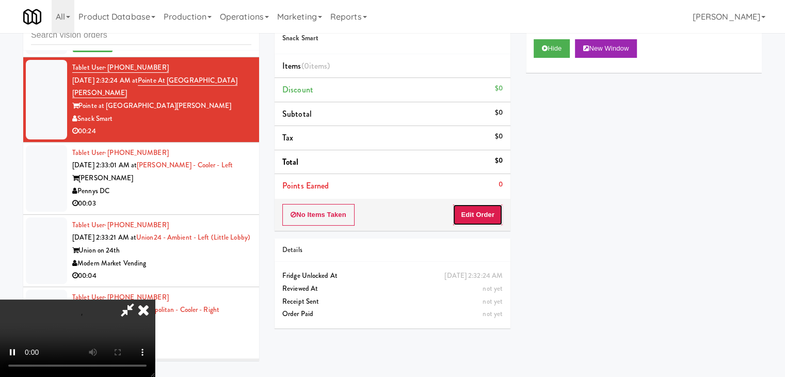
click at [485, 215] on button "Edit Order" at bounding box center [478, 215] width 50 height 22
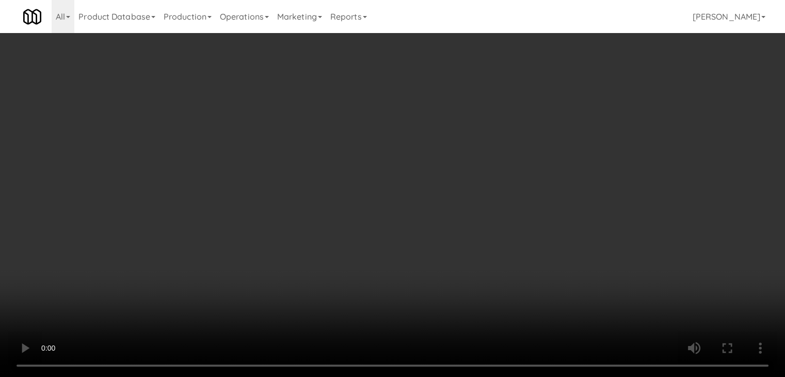
scroll to position [3217, 0]
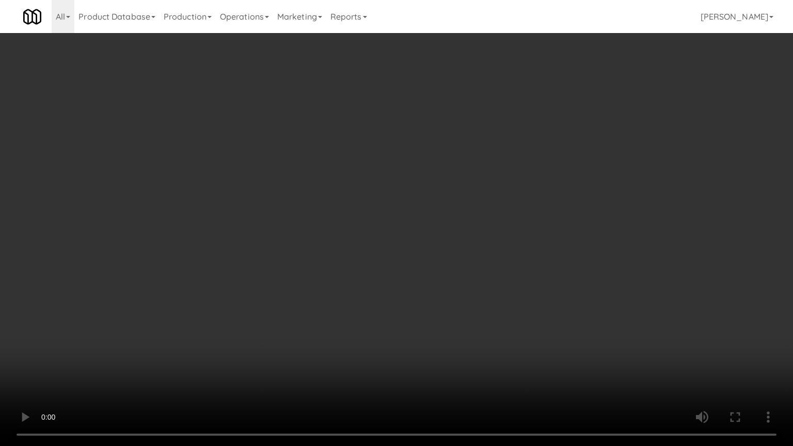
click at [523, 173] on video at bounding box center [396, 223] width 793 height 446
click at [523, 175] on video at bounding box center [396, 223] width 793 height 446
click at [533, 161] on video at bounding box center [396, 223] width 793 height 446
drag, startPoint x: 533, startPoint y: 161, endPoint x: 573, endPoint y: 60, distance: 108.1
click at [534, 159] on video at bounding box center [396, 223] width 793 height 446
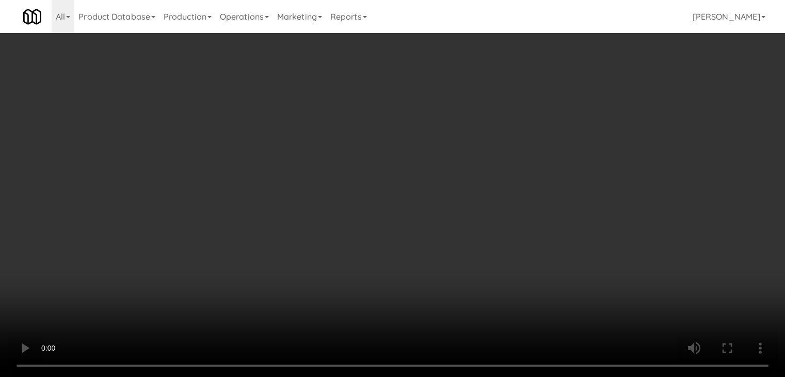
click at [561, 109] on button "Planogram" at bounding box center [559, 109] width 51 height 15
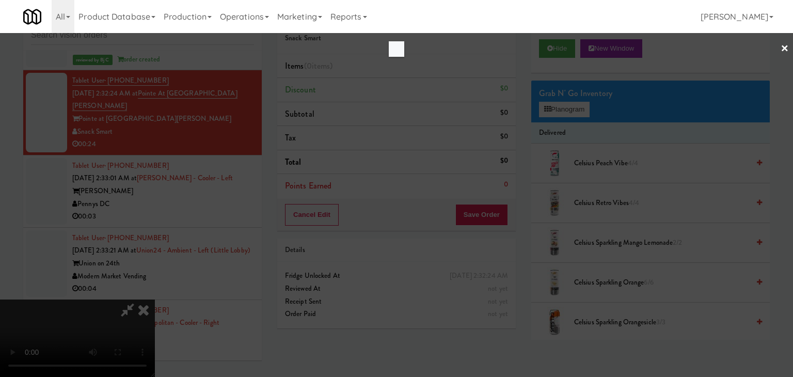
click at [563, 105] on div at bounding box center [396, 188] width 793 height 377
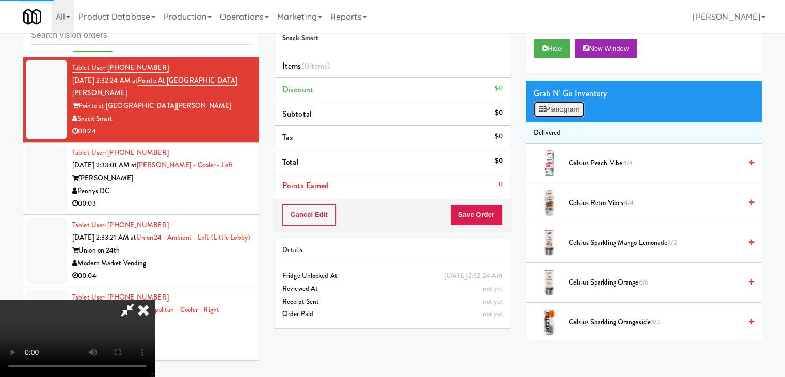
click at [567, 105] on button "Planogram" at bounding box center [559, 109] width 51 height 15
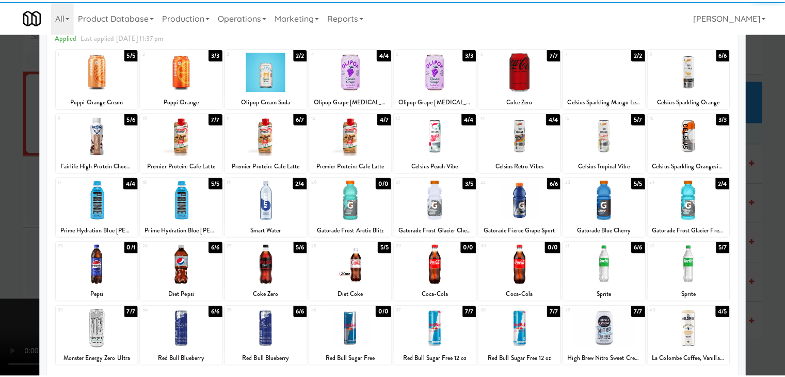
scroll to position [130, 0]
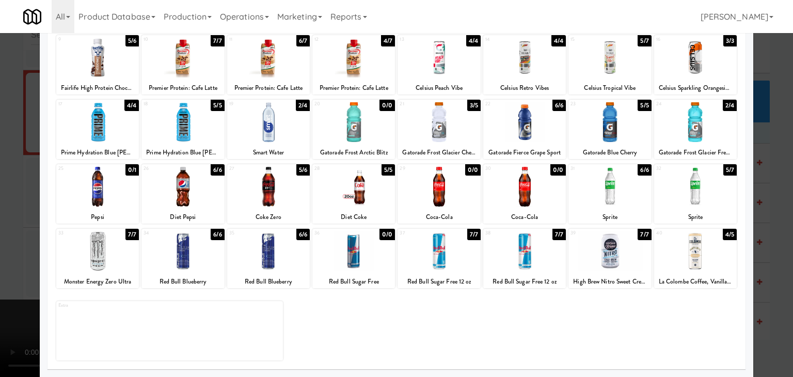
click at [618, 138] on div at bounding box center [609, 122] width 83 height 40
click at [686, 134] on div at bounding box center [695, 122] width 83 height 40
drag, startPoint x: 0, startPoint y: 238, endPoint x: 226, endPoint y: 247, distance: 225.8
click at [13, 238] on div at bounding box center [396, 188] width 793 height 377
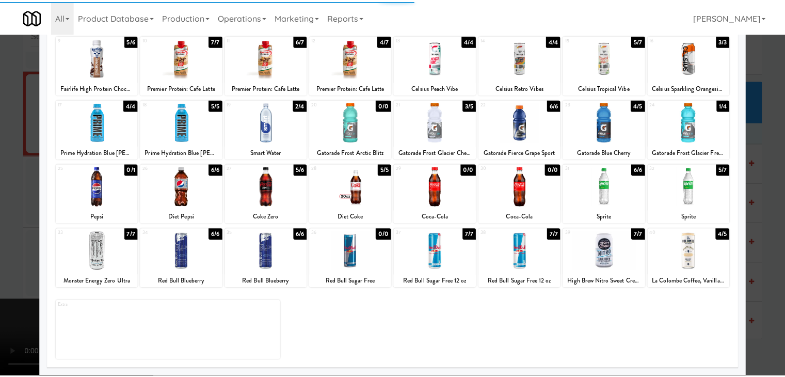
scroll to position [3230, 0]
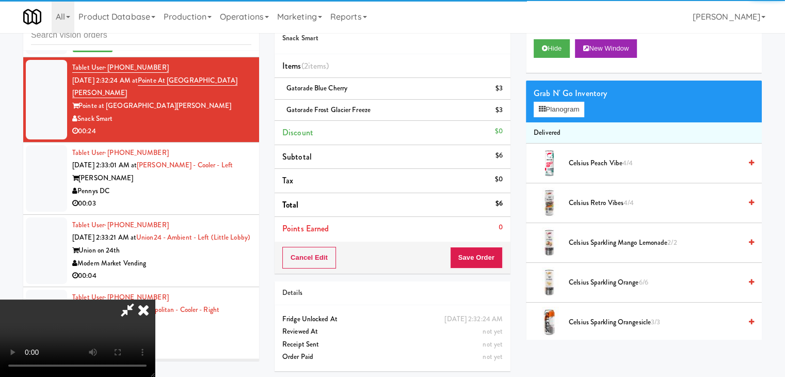
click at [482, 267] on div "Cancel Edit Save Order" at bounding box center [393, 258] width 236 height 32
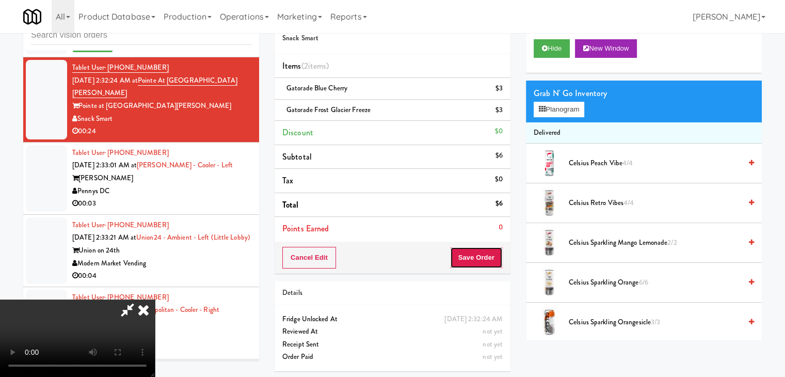
click at [485, 267] on button "Save Order" at bounding box center [476, 258] width 53 height 22
click at [487, 261] on button "Save Order" at bounding box center [476, 258] width 53 height 22
click at [488, 260] on button "Save Order" at bounding box center [476, 258] width 53 height 22
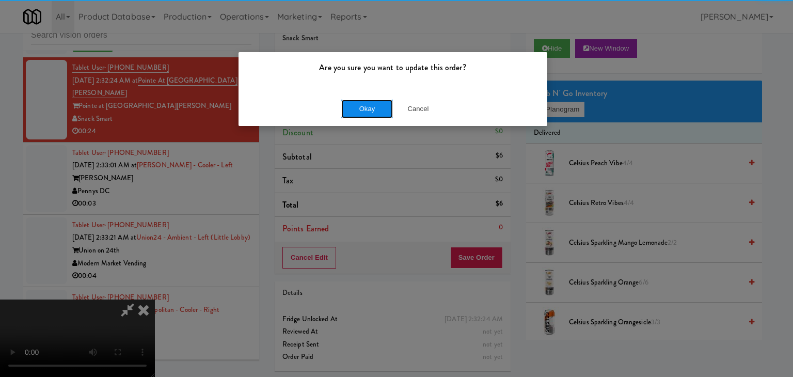
click at [371, 112] on button "Okay" at bounding box center [367, 109] width 52 height 19
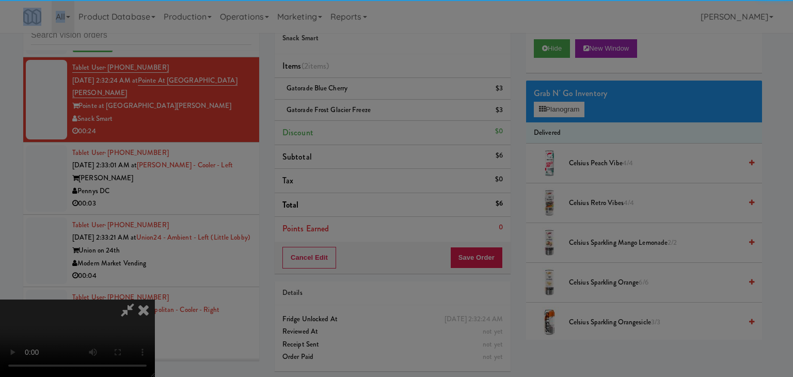
click at [371, 112] on body "Are you sure you want to update this order? Okay Cancel Okay Are you sure you w…" at bounding box center [396, 188] width 793 height 377
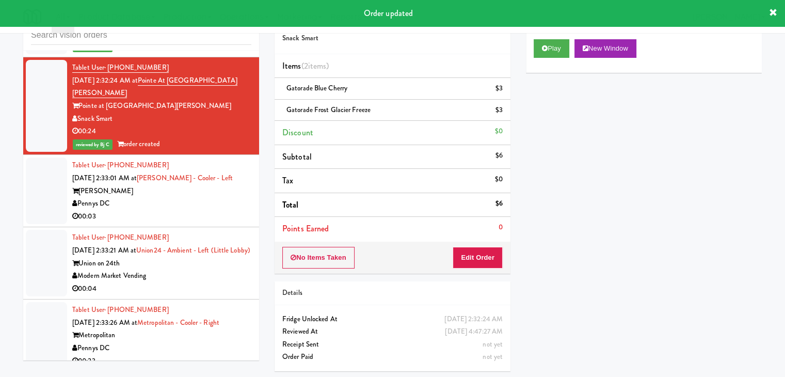
click at [211, 197] on div "Pennys DC" at bounding box center [161, 203] width 179 height 13
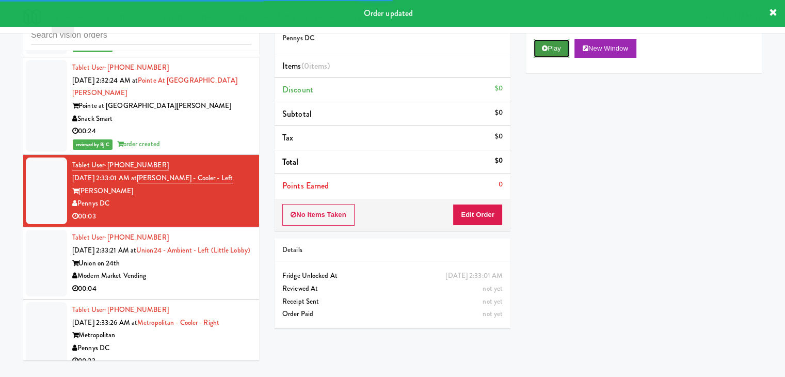
click at [549, 53] on button "Play" at bounding box center [552, 48] width 36 height 19
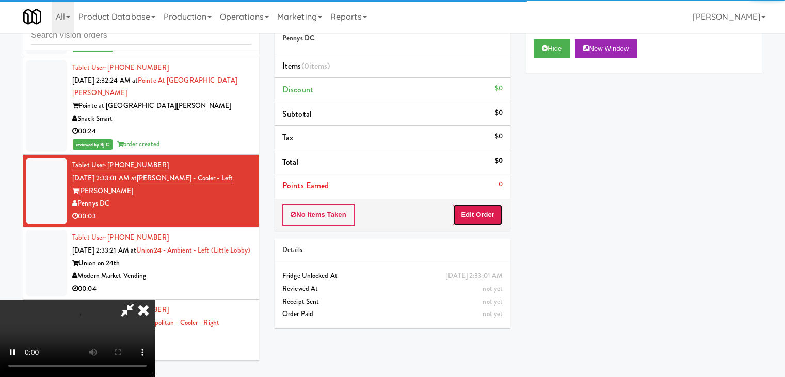
click at [488, 211] on button "Edit Order" at bounding box center [478, 215] width 50 height 22
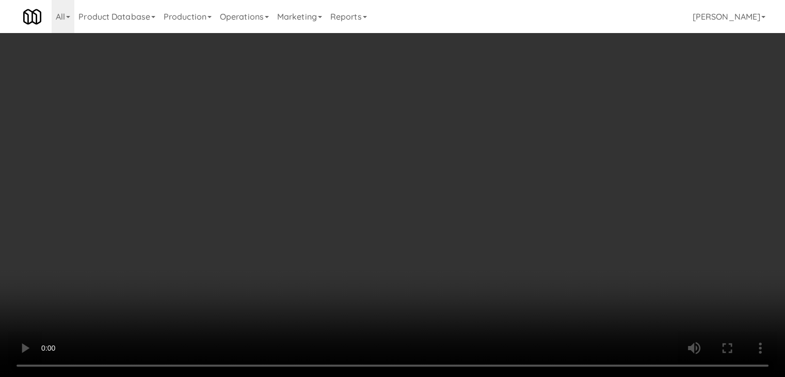
scroll to position [3217, 0]
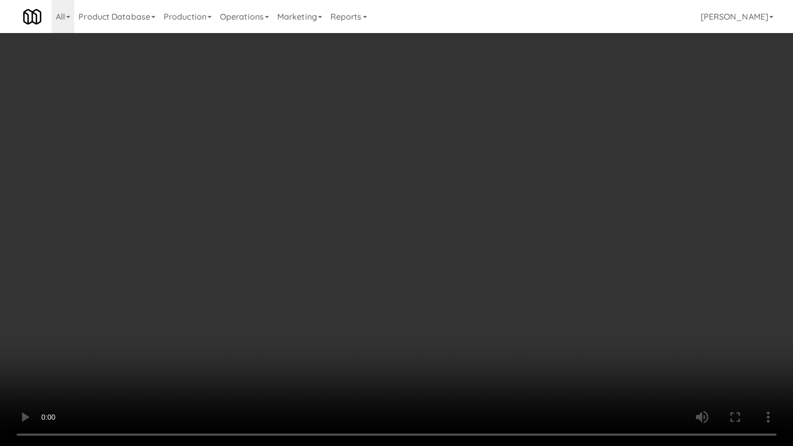
click at [460, 273] on video at bounding box center [396, 223] width 793 height 446
click at [461, 273] on video at bounding box center [396, 223] width 793 height 446
click at [479, 251] on video at bounding box center [396, 223] width 793 height 446
drag, startPoint x: 479, startPoint y: 251, endPoint x: 502, endPoint y: 166, distance: 88.9
click at [479, 250] on video at bounding box center [396, 223] width 793 height 446
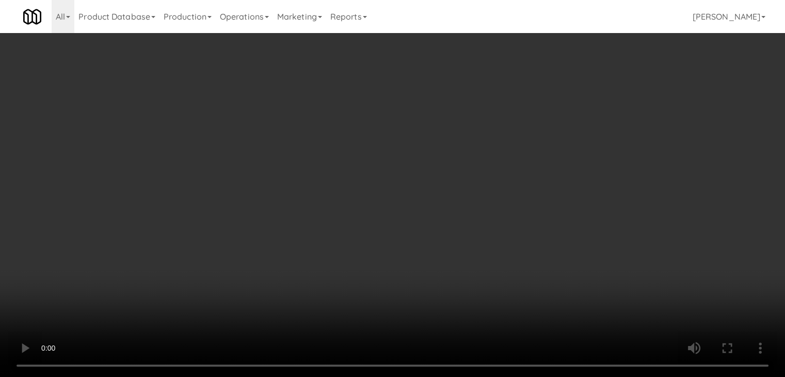
scroll to position [3230, 0]
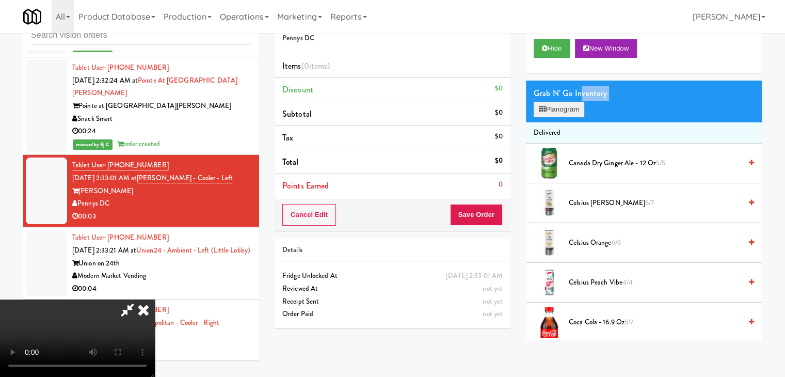
click at [580, 103] on div "Grab N' Go Inventory Planogram" at bounding box center [644, 102] width 236 height 42
click at [580, 103] on button "Planogram" at bounding box center [559, 109] width 51 height 15
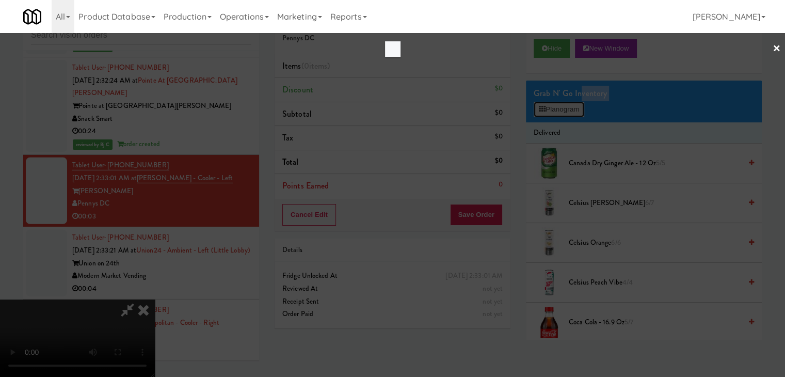
scroll to position [3217, 0]
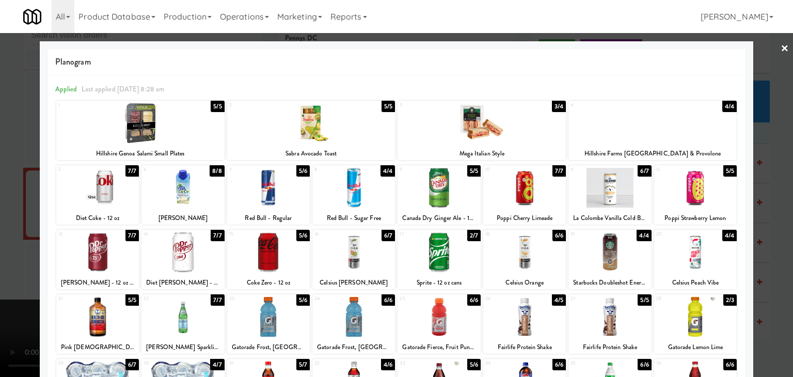
click at [613, 133] on div at bounding box center [652, 123] width 168 height 40
click at [0, 230] on div at bounding box center [396, 188] width 793 height 377
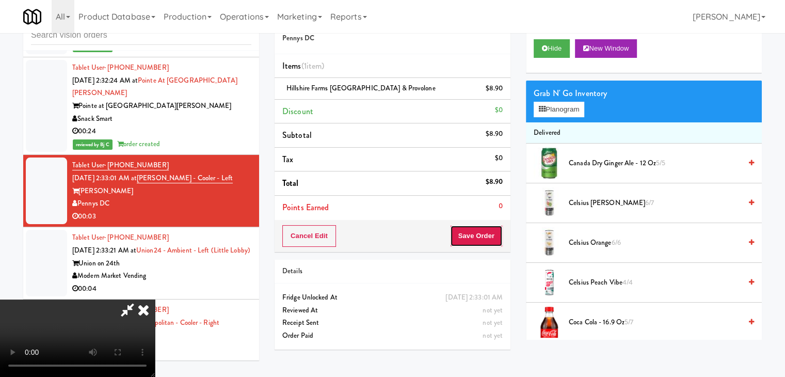
click at [492, 233] on button "Save Order" at bounding box center [476, 236] width 53 height 22
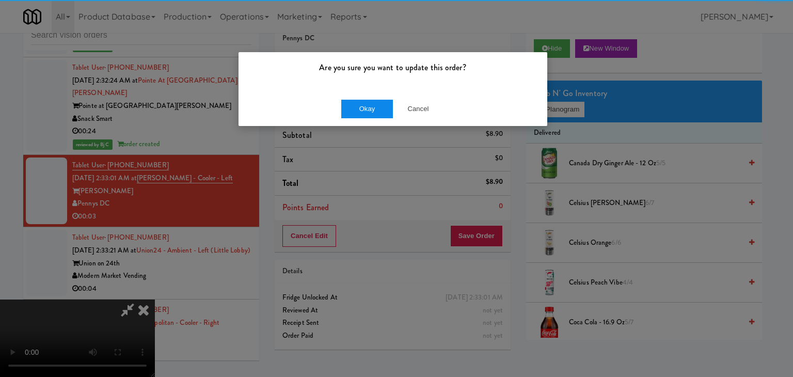
drag, startPoint x: 355, startPoint y: 92, endPoint x: 354, endPoint y: 106, distance: 13.5
click at [353, 96] on div "Okay Cancel" at bounding box center [393, 108] width 309 height 35
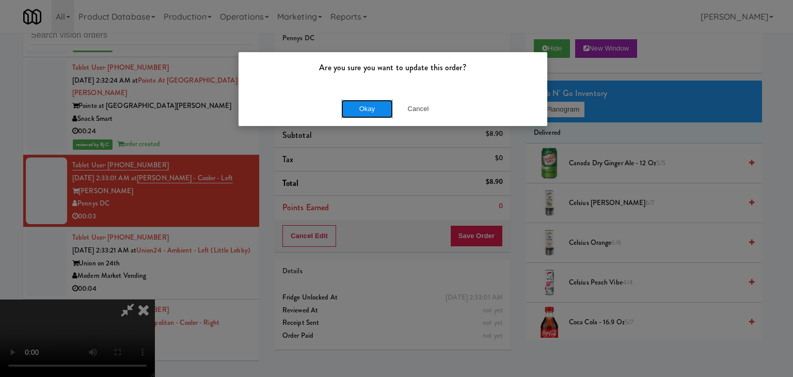
click at [354, 106] on button "Okay" at bounding box center [367, 109] width 52 height 19
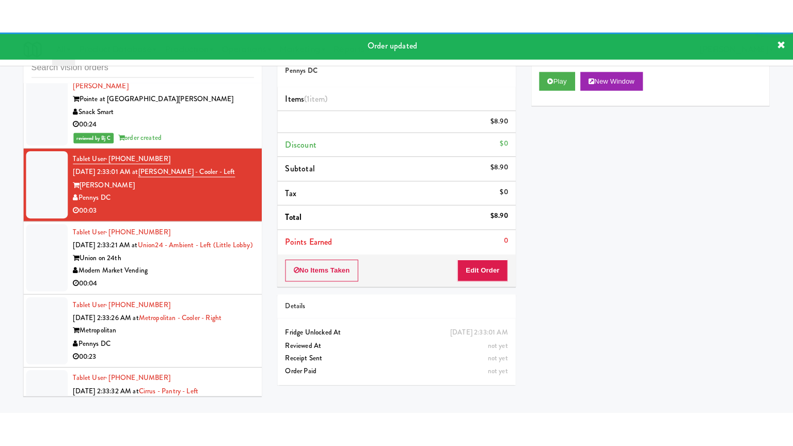
scroll to position [3333, 0]
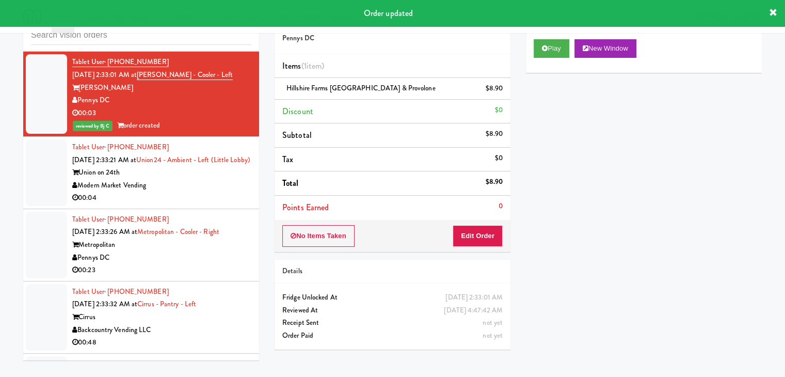
drag, startPoint x: 198, startPoint y: 184, endPoint x: 193, endPoint y: 192, distance: 9.3
click at [198, 179] on div "Union on 24th" at bounding box center [161, 172] width 179 height 13
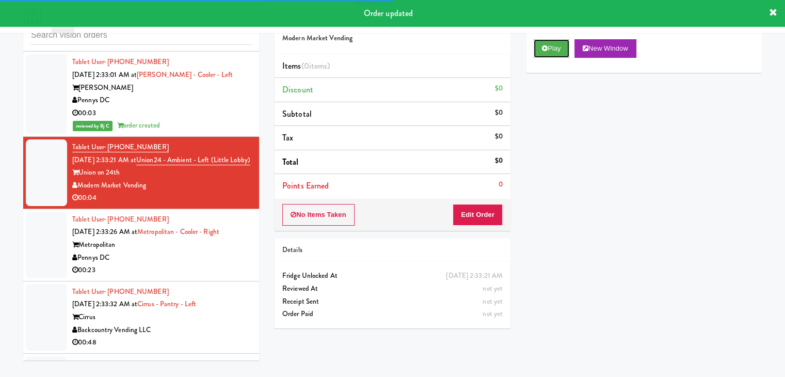
drag, startPoint x: 557, startPoint y: 56, endPoint x: 555, endPoint y: 67, distance: 10.4
click at [557, 56] on button "Play" at bounding box center [552, 48] width 36 height 19
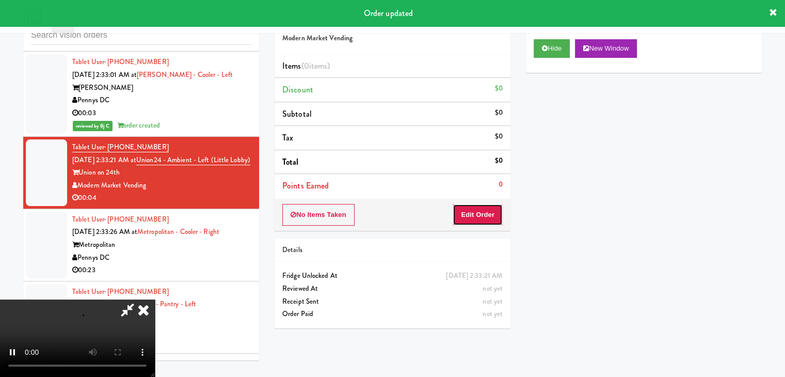
click at [481, 219] on button "Edit Order" at bounding box center [478, 215] width 50 height 22
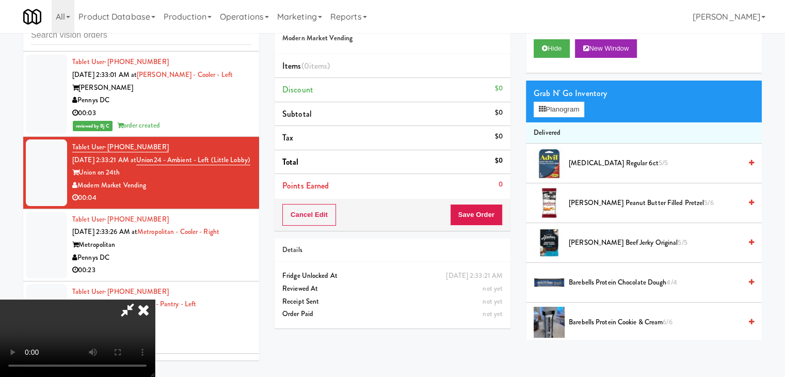
scroll to position [3307, 0]
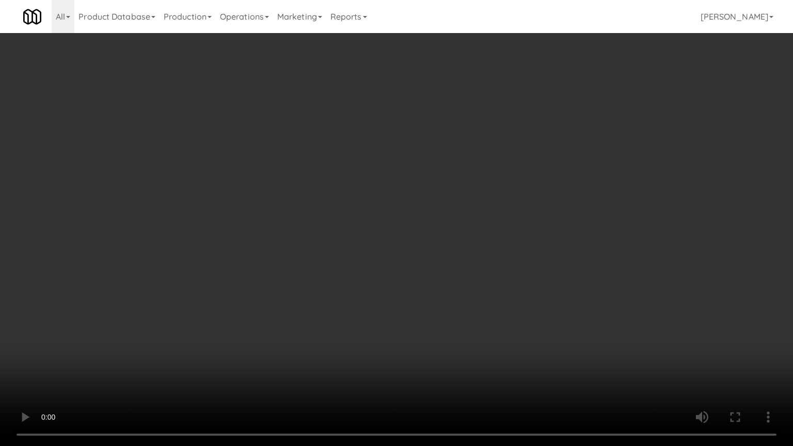
click at [507, 306] on video at bounding box center [396, 223] width 793 height 446
click at [507, 308] on video at bounding box center [396, 223] width 793 height 446
drag, startPoint x: 524, startPoint y: 289, endPoint x: 531, endPoint y: 289, distance: 6.7
click at [526, 289] on video at bounding box center [396, 223] width 793 height 446
click at [547, 274] on video at bounding box center [396, 223] width 793 height 446
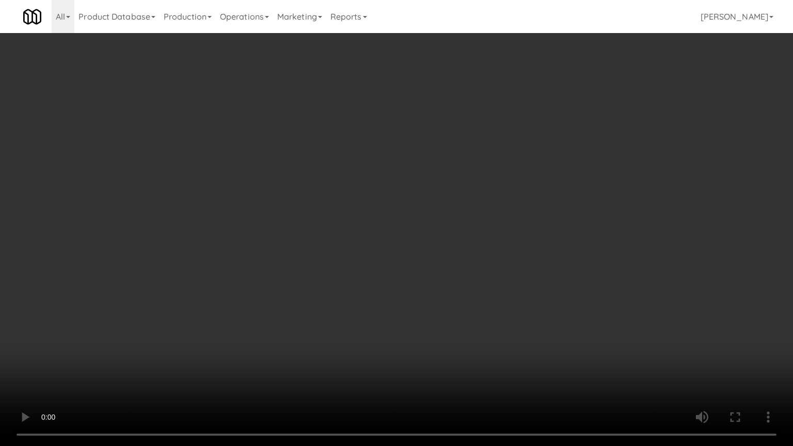
click at [549, 271] on video at bounding box center [396, 223] width 793 height 446
drag, startPoint x: 549, startPoint y: 271, endPoint x: 591, endPoint y: 154, distance: 123.3
click at [550, 264] on video at bounding box center [396, 223] width 793 height 446
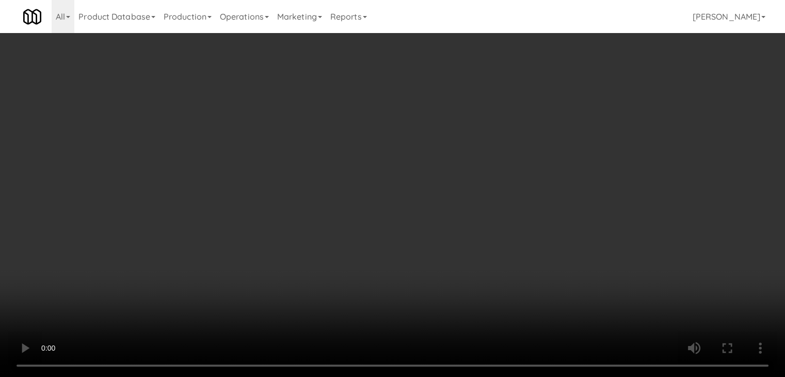
click at [568, 108] on button "Planogram" at bounding box center [559, 109] width 51 height 15
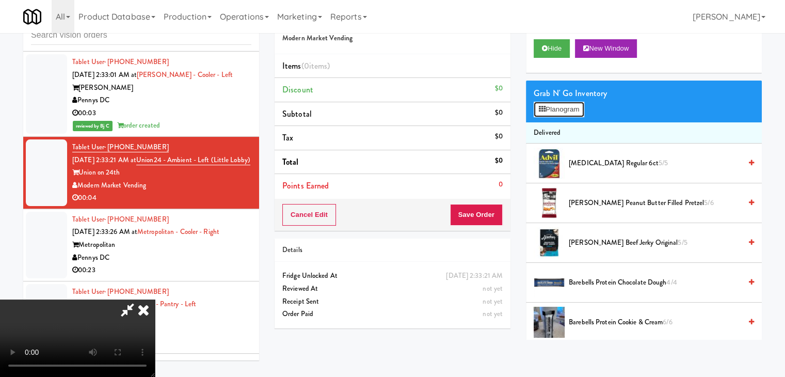
scroll to position [3307, 0]
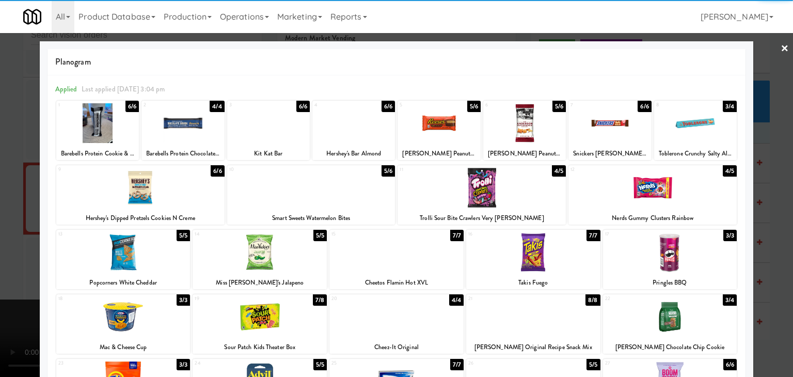
click at [118, 304] on div at bounding box center [123, 317] width 134 height 40
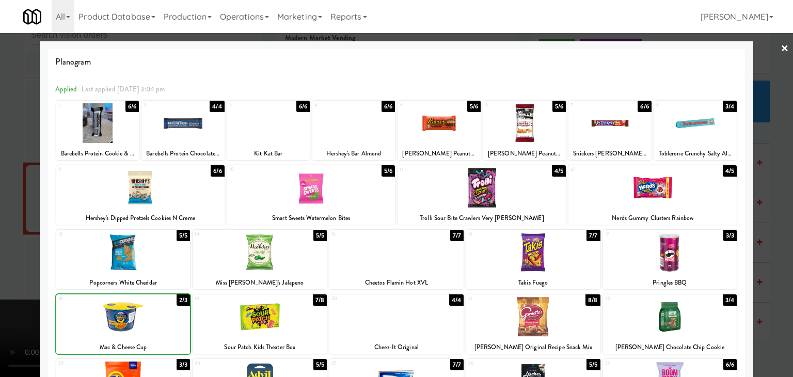
drag, startPoint x: 0, startPoint y: 279, endPoint x: 191, endPoint y: 257, distance: 192.4
click at [28, 271] on div at bounding box center [396, 188] width 793 height 377
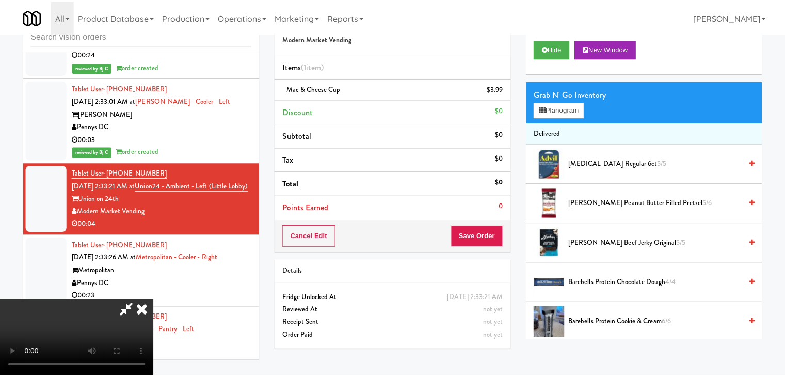
scroll to position [3333, 0]
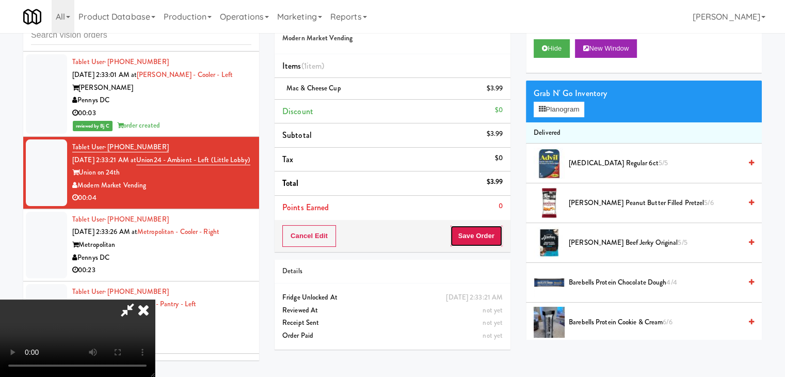
click at [477, 233] on button "Save Order" at bounding box center [476, 236] width 53 height 22
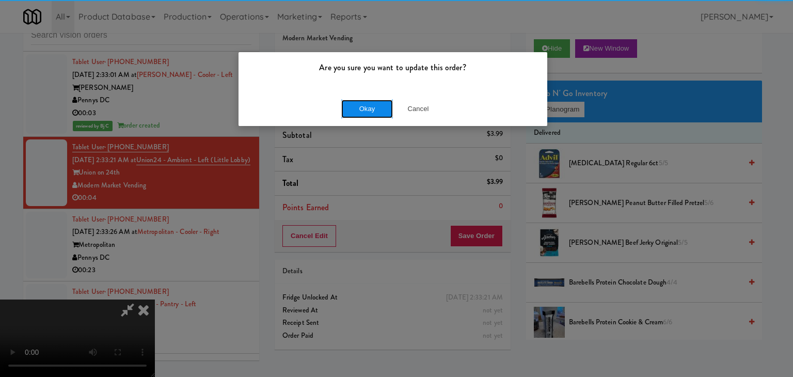
click at [382, 106] on button "Okay" at bounding box center [367, 109] width 52 height 19
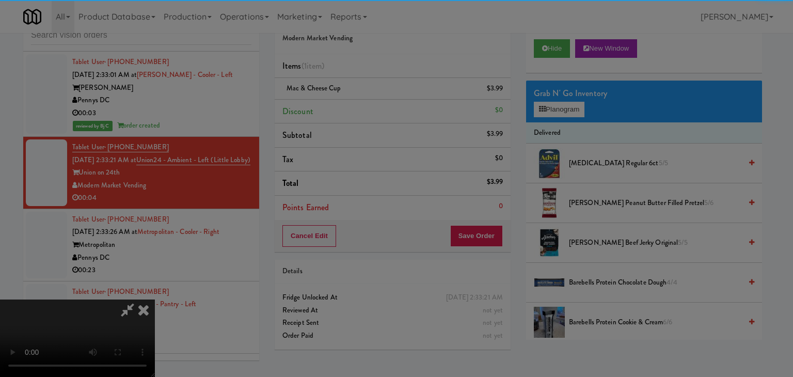
click at [382, 107] on body "Are you sure you want to update this order? Okay Cancel Okay Are you sure you w…" at bounding box center [396, 188] width 793 height 377
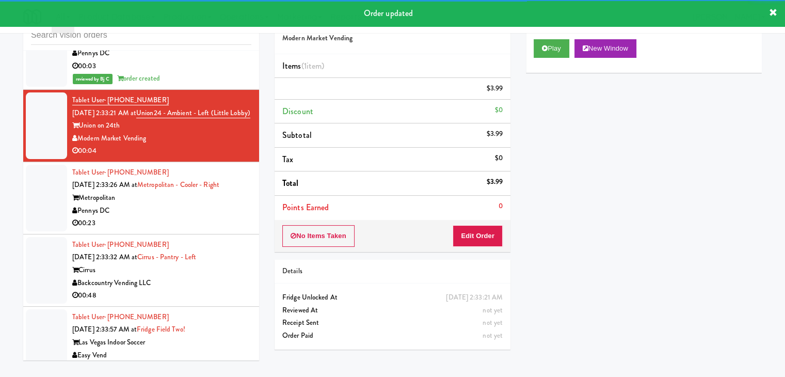
scroll to position [3436, 0]
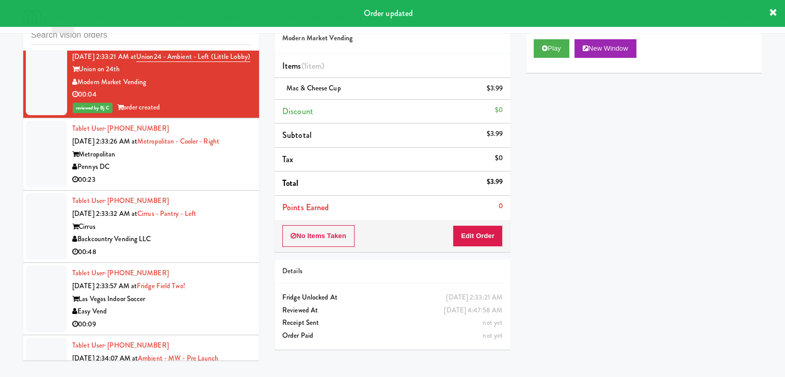
click at [203, 186] on div "00:23" at bounding box center [161, 179] width 179 height 13
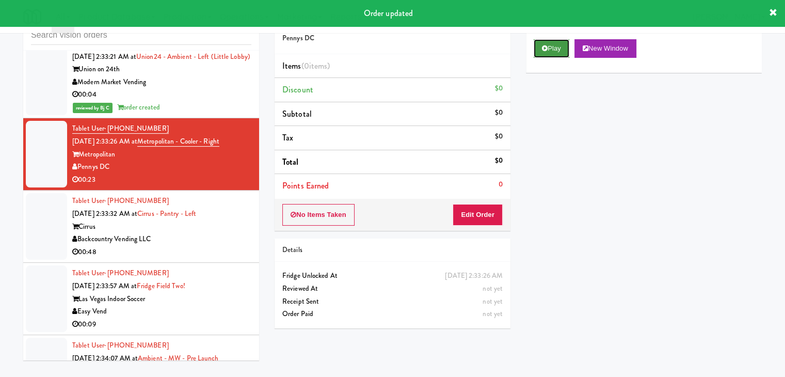
click at [548, 41] on button "Play" at bounding box center [552, 48] width 36 height 19
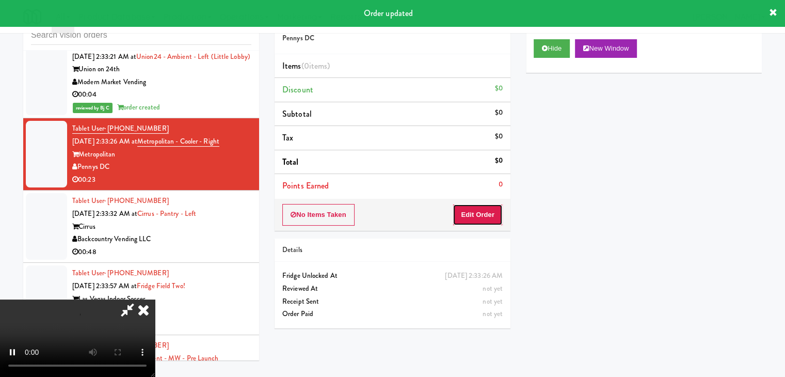
click at [464, 222] on button "Edit Order" at bounding box center [478, 215] width 50 height 22
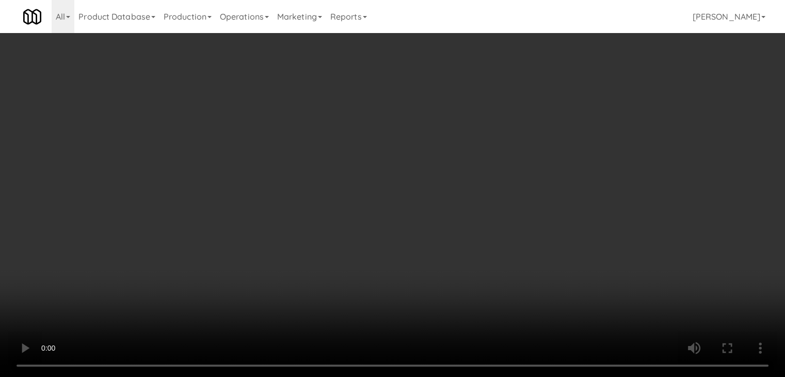
scroll to position [3410, 0]
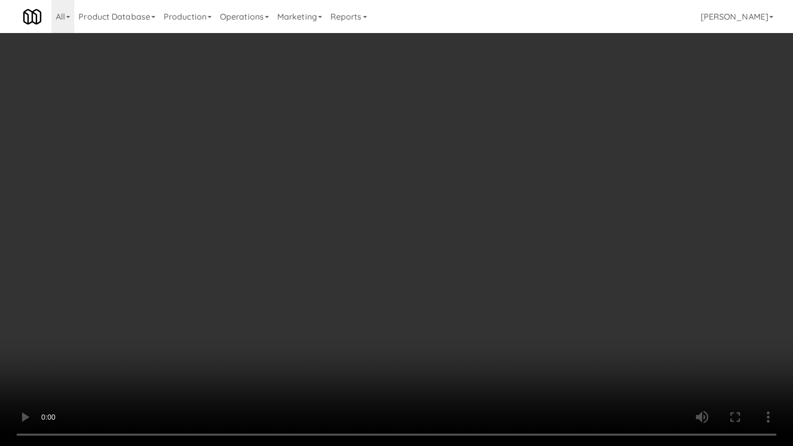
click at [528, 254] on video at bounding box center [396, 223] width 793 height 446
click at [528, 256] on video at bounding box center [396, 223] width 793 height 446
click at [529, 250] on video at bounding box center [396, 223] width 793 height 446
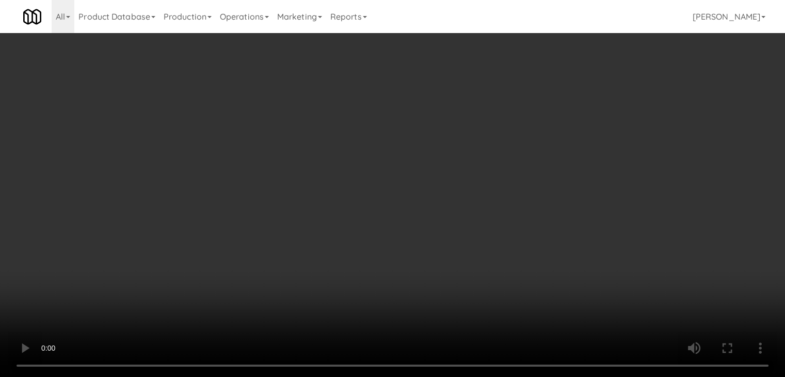
click at [575, 110] on button "Planogram" at bounding box center [559, 109] width 51 height 15
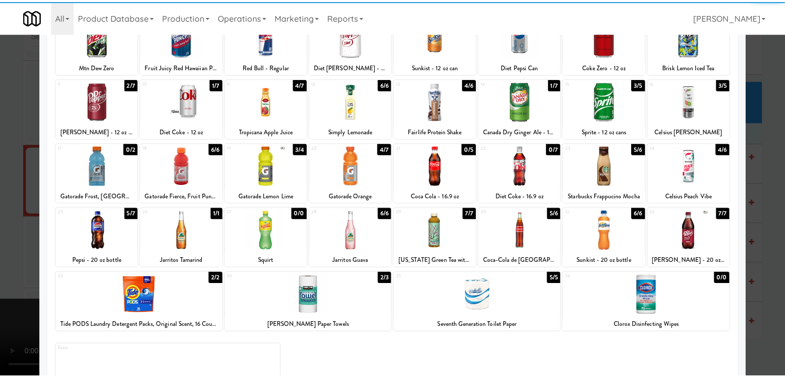
scroll to position [103, 0]
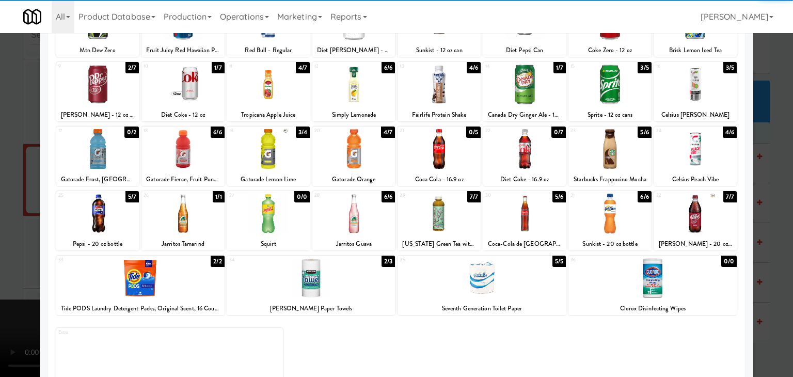
drag, startPoint x: 139, startPoint y: 293, endPoint x: 262, endPoint y: 299, distance: 123.5
click at [140, 293] on div at bounding box center [140, 278] width 168 height 40
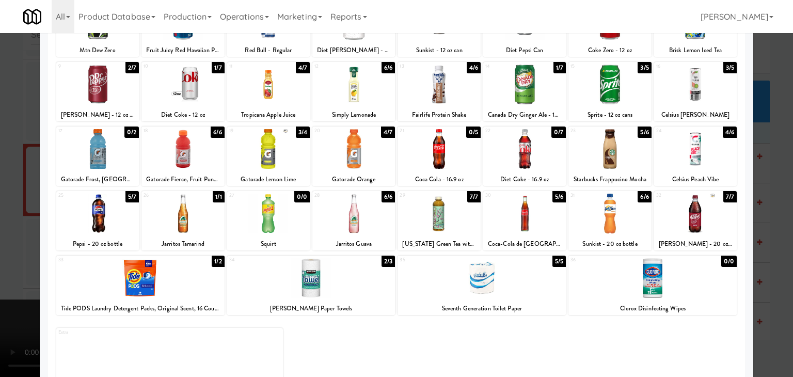
drag, startPoint x: 474, startPoint y: 296, endPoint x: 379, endPoint y: 304, distance: 95.4
click at [473, 294] on div at bounding box center [482, 278] width 168 height 40
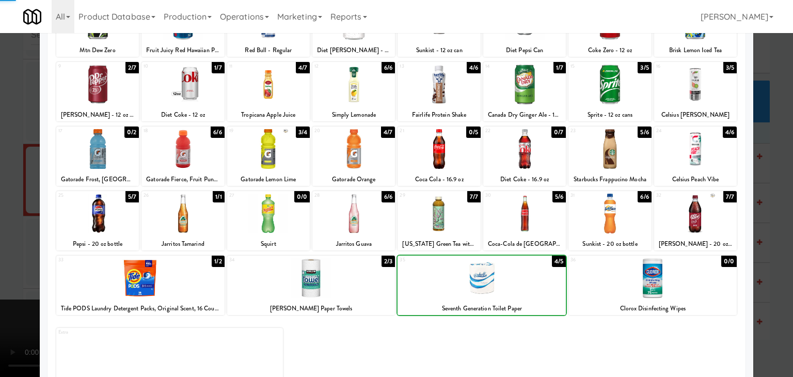
drag, startPoint x: 0, startPoint y: 301, endPoint x: 78, endPoint y: 298, distance: 78.5
click at [7, 298] on div at bounding box center [396, 188] width 793 height 377
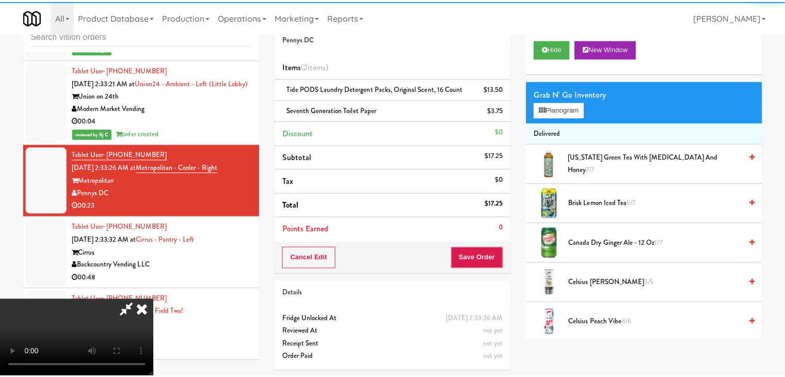
scroll to position [3436, 0]
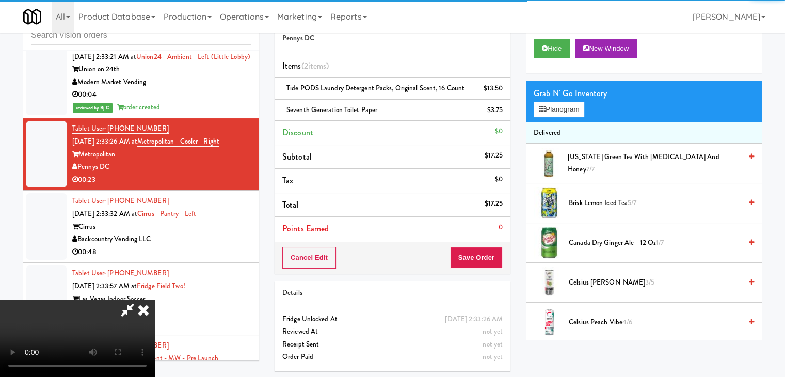
click at [155, 299] on video at bounding box center [77, 337] width 155 height 77
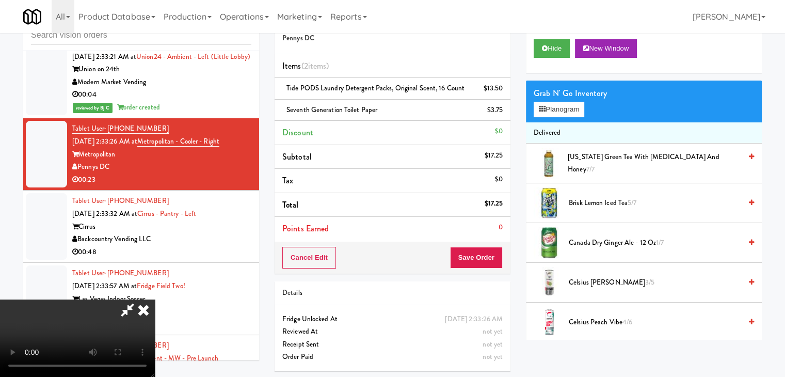
click at [155, 299] on video at bounding box center [77, 337] width 155 height 77
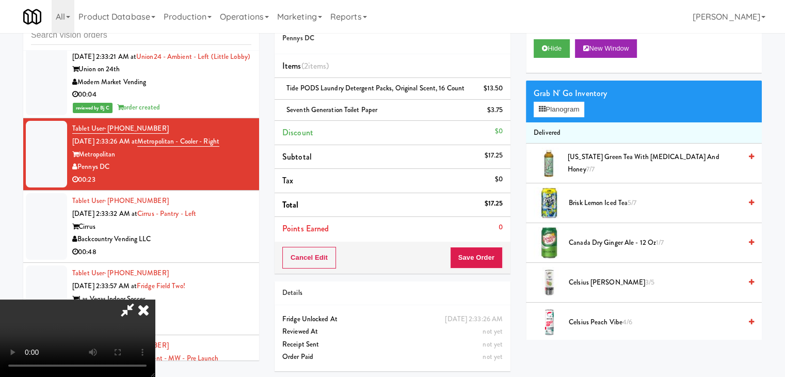
scroll to position [42, 0]
click at [155, 299] on video at bounding box center [77, 337] width 155 height 77
click at [572, 107] on button "Planogram" at bounding box center [559, 109] width 51 height 15
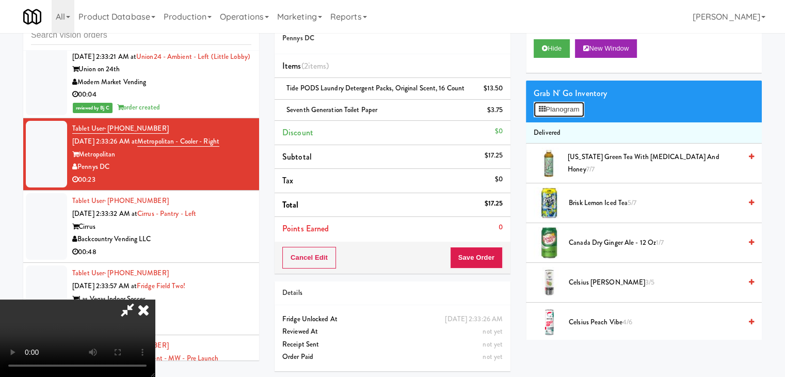
scroll to position [3410, 0]
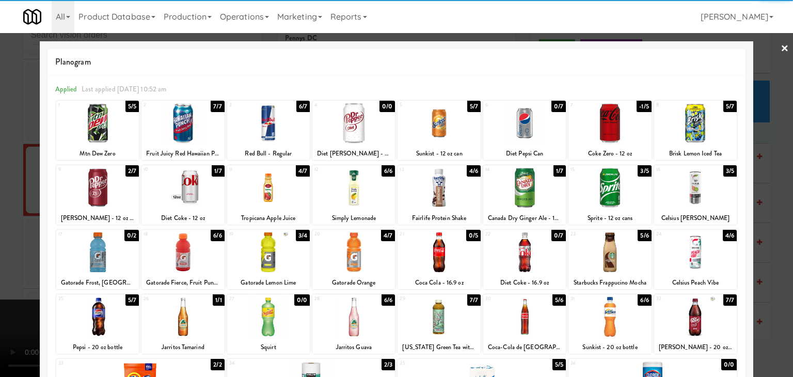
drag, startPoint x: 66, startPoint y: 328, endPoint x: 79, endPoint y: 325, distance: 13.3
click at [71, 326] on div at bounding box center [97, 317] width 83 height 40
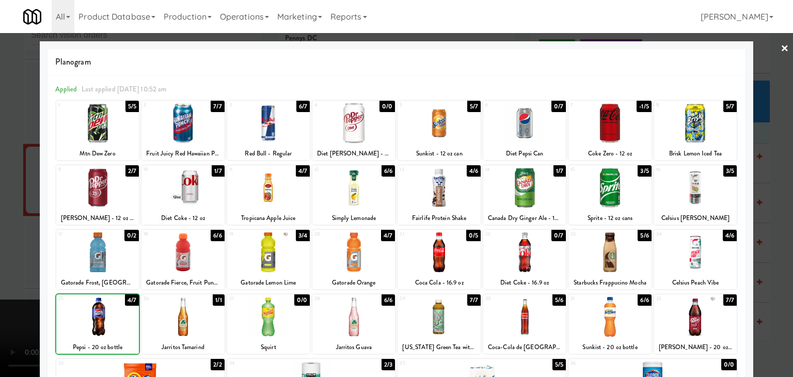
drag, startPoint x: 0, startPoint y: 308, endPoint x: 67, endPoint y: 298, distance: 67.9
click at [11, 304] on div at bounding box center [396, 188] width 793 height 377
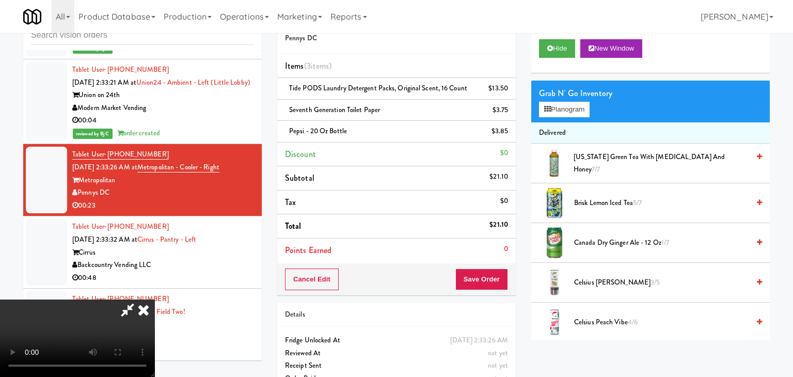
scroll to position [3436, 0]
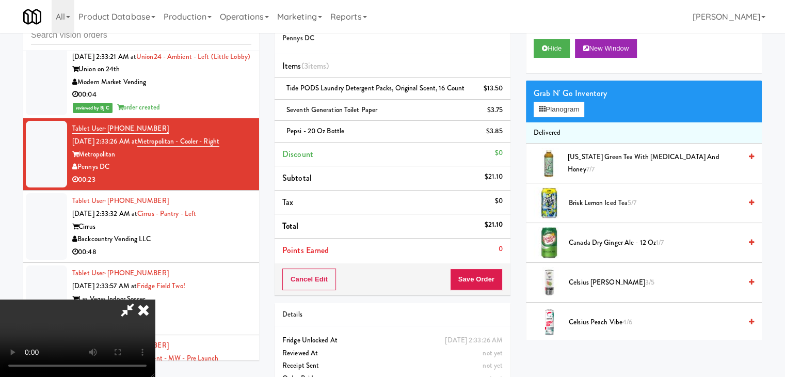
click at [155, 299] on video at bounding box center [77, 337] width 155 height 77
click at [563, 120] on div "Grab N' Go Inventory Planogram" at bounding box center [644, 102] width 236 height 42
click at [560, 110] on button "Planogram" at bounding box center [559, 109] width 51 height 15
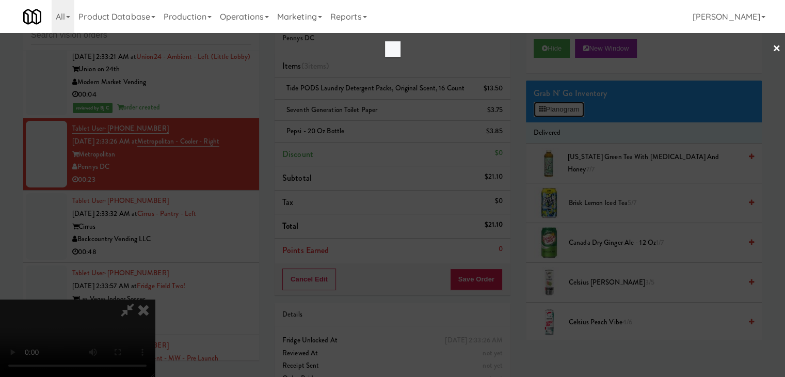
scroll to position [3410, 0]
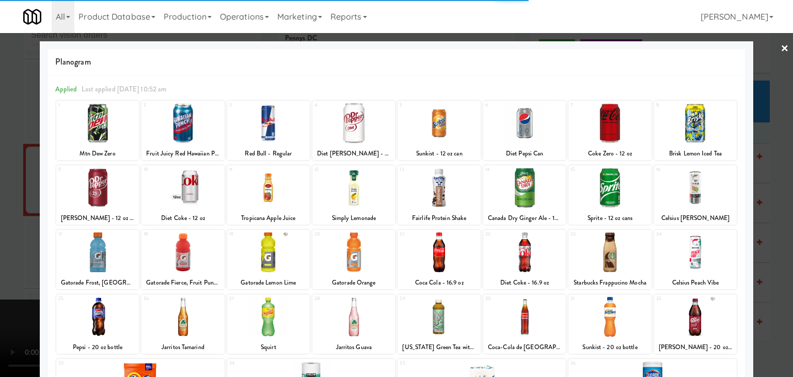
click at [275, 247] on div at bounding box center [268, 252] width 83 height 40
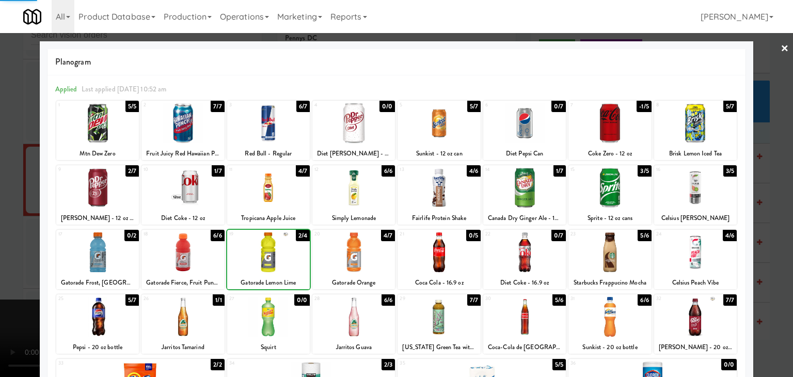
click at [1, 233] on div at bounding box center [396, 188] width 793 height 377
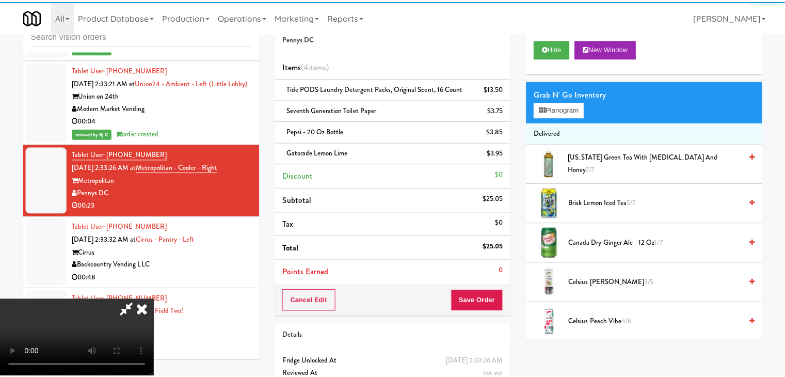
scroll to position [3436, 0]
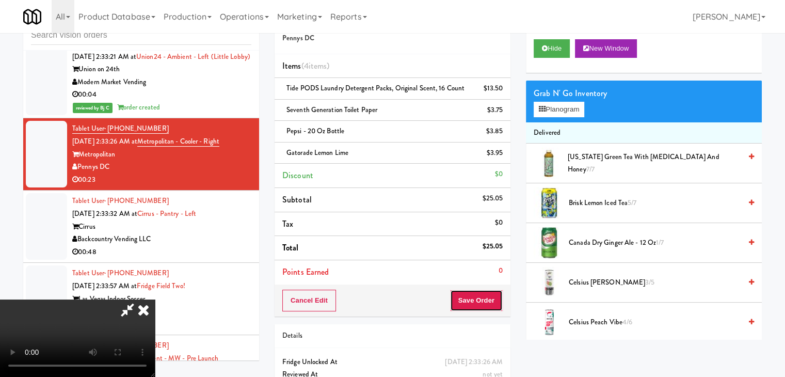
click at [483, 300] on button "Save Order" at bounding box center [476, 301] width 53 height 22
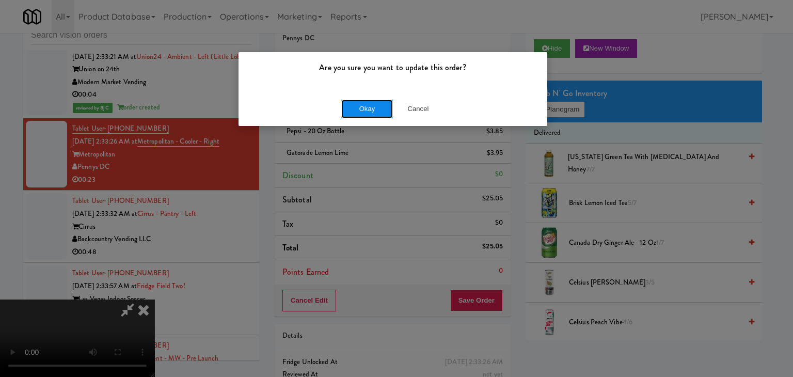
click at [370, 112] on button "Okay" at bounding box center [367, 109] width 52 height 19
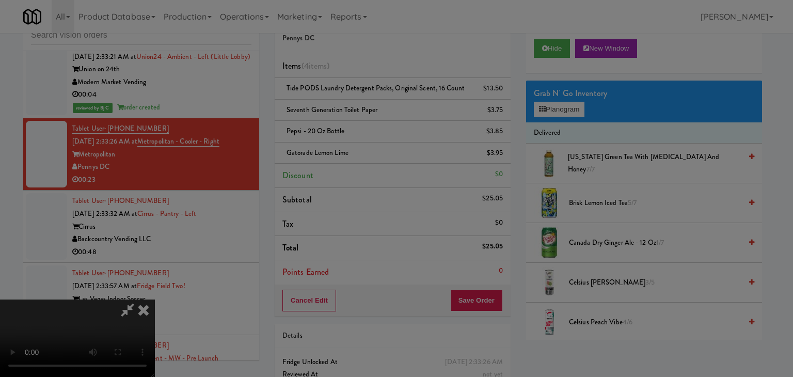
click at [370, 107] on div "Okay Cancel" at bounding box center [393, 89] width 309 height 35
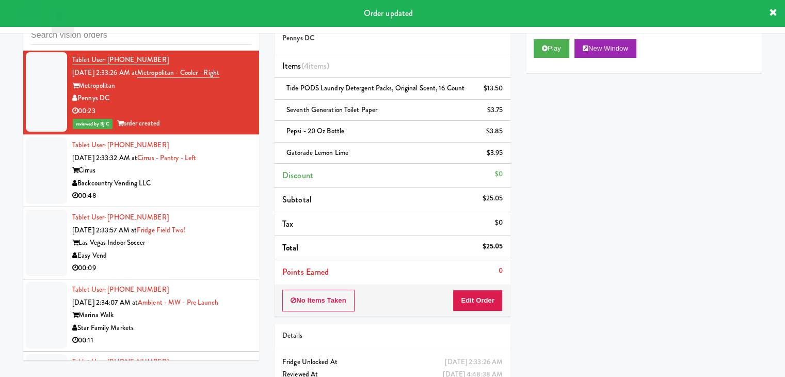
scroll to position [3539, 0]
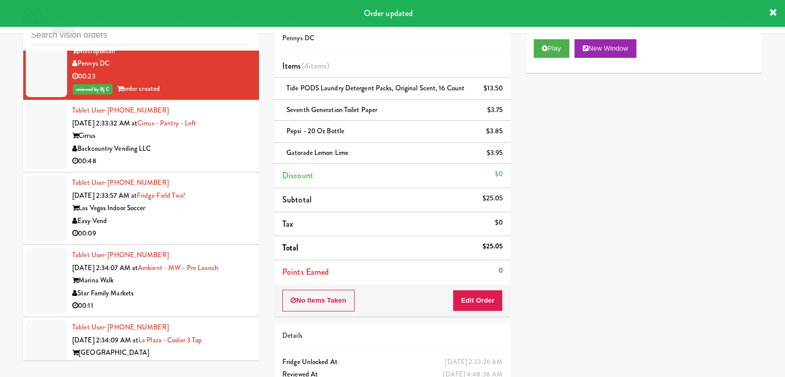
click at [202, 143] on div "Cirrus" at bounding box center [161, 136] width 179 height 13
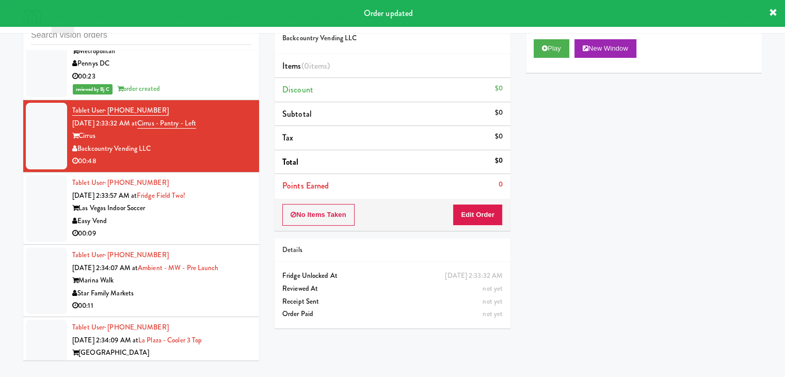
drag, startPoint x: 194, startPoint y: 226, endPoint x: 221, endPoint y: 208, distance: 32.5
click at [194, 224] on div "Easy Vend" at bounding box center [161, 221] width 179 height 13
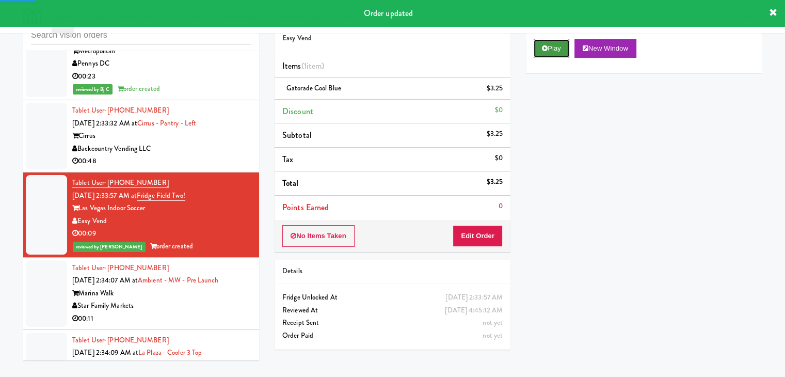
click at [545, 48] on icon at bounding box center [545, 48] width 6 height 7
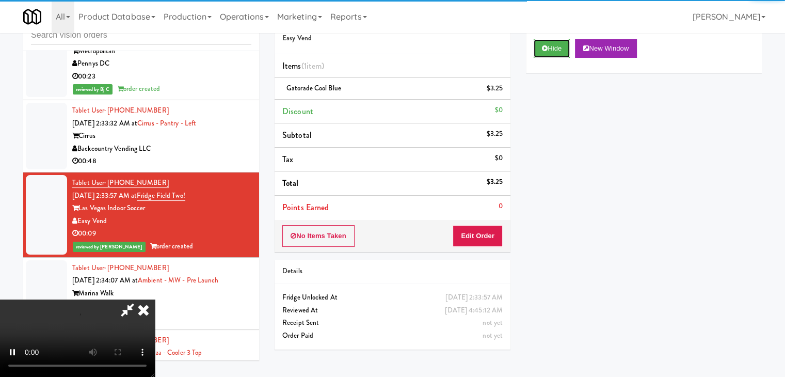
scroll to position [3694, 0]
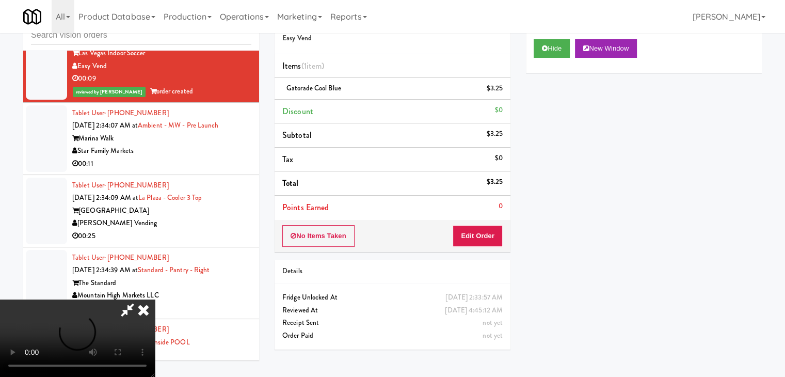
click at [150, 304] on icon at bounding box center [143, 309] width 23 height 21
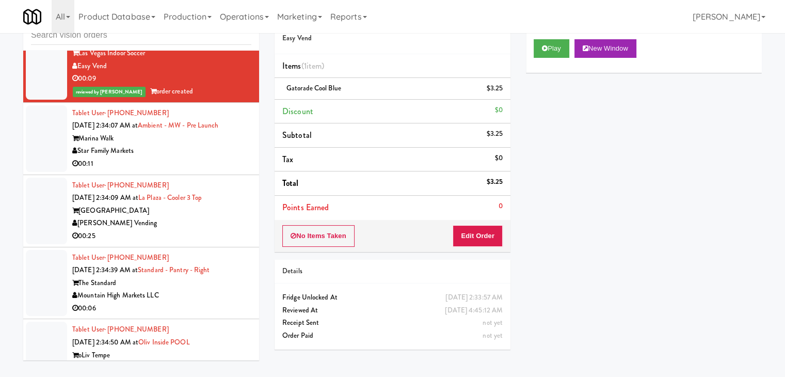
click at [204, 247] on li "Tablet User · (704) 756-5939 [DATE] 2:34:09 AM at [GEOGRAPHIC_DATA] Top [GEOGRA…" at bounding box center [141, 211] width 236 height 72
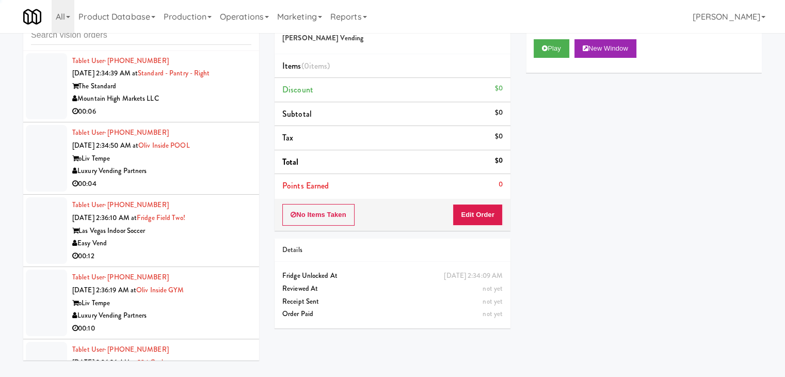
scroll to position [3901, 0]
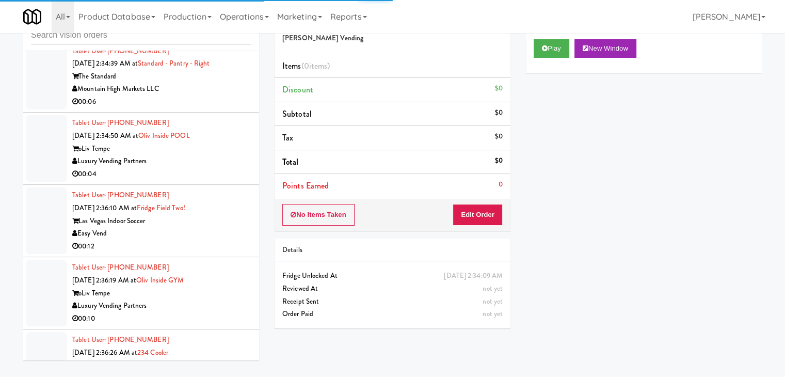
click at [231, 181] on div "00:04" at bounding box center [161, 174] width 179 height 13
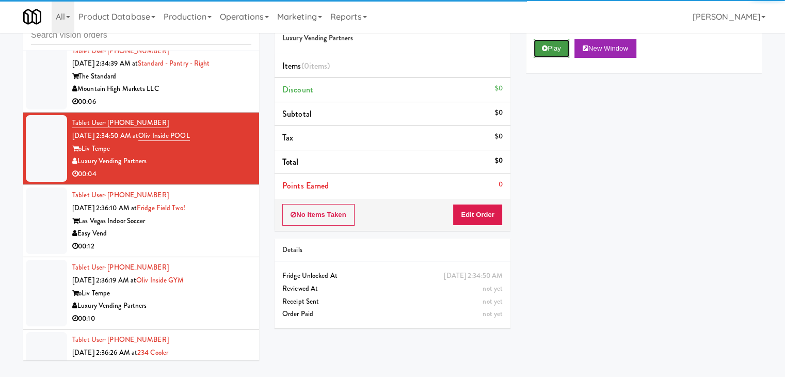
click at [552, 45] on button "Play" at bounding box center [552, 48] width 36 height 19
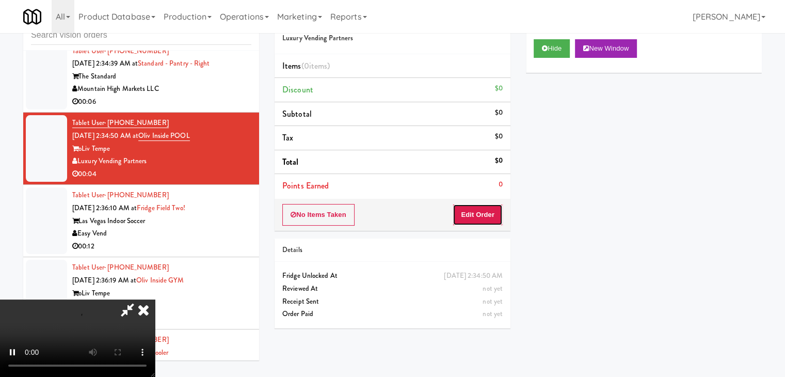
click at [481, 215] on button "Edit Order" at bounding box center [478, 215] width 50 height 22
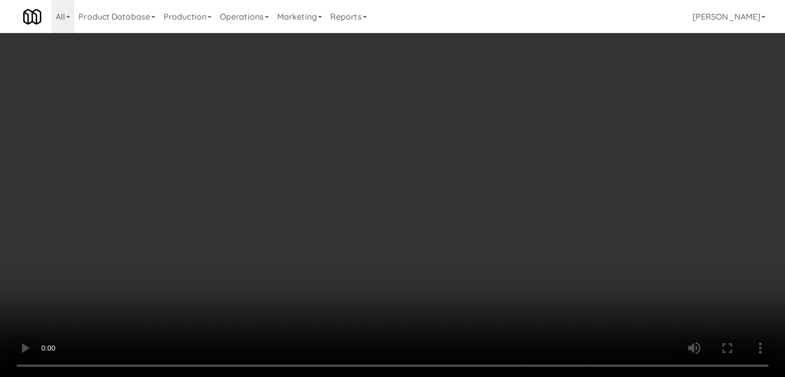
scroll to position [3875, 0]
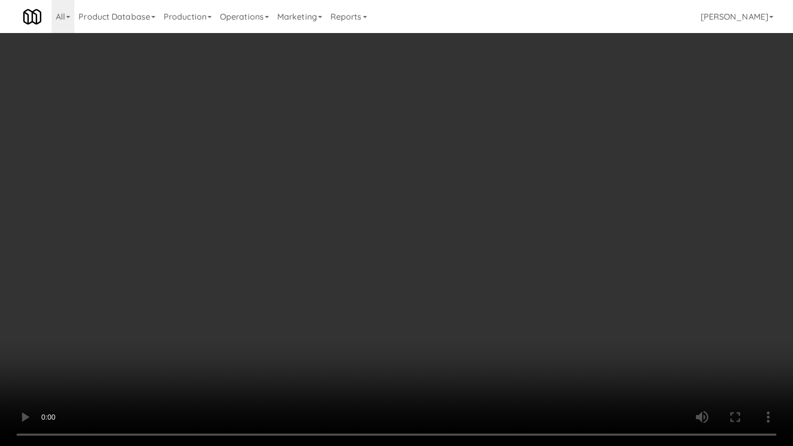
click at [473, 249] on video at bounding box center [396, 223] width 793 height 446
click at [473, 250] on video at bounding box center [396, 223] width 793 height 446
click at [475, 246] on video at bounding box center [396, 223] width 793 height 446
drag, startPoint x: 475, startPoint y: 246, endPoint x: 495, endPoint y: 174, distance: 74.5
click at [475, 243] on video at bounding box center [396, 223] width 793 height 446
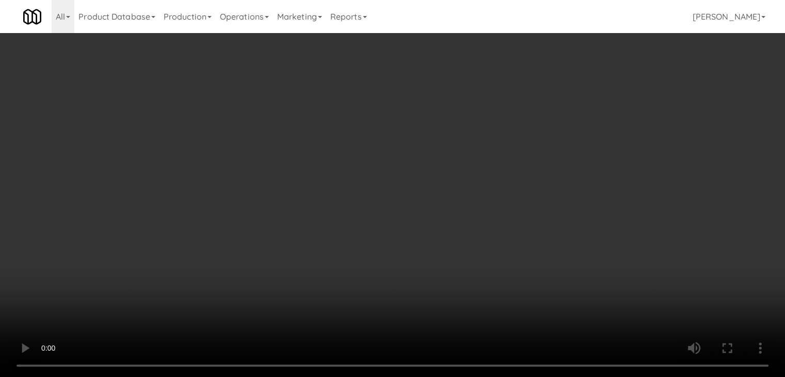
drag, startPoint x: 558, startPoint y: 114, endPoint x: 564, endPoint y: 106, distance: 9.9
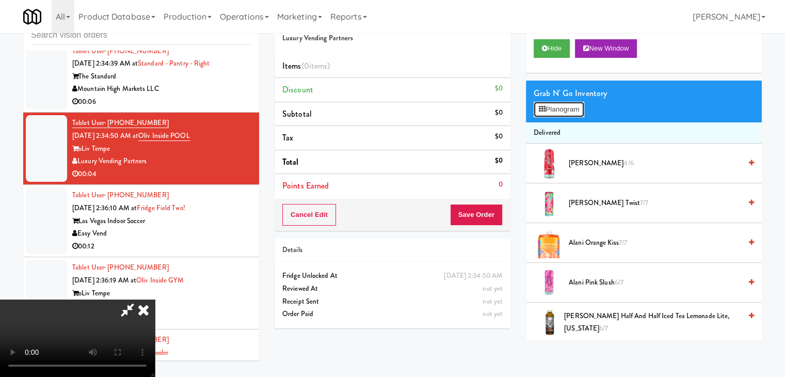
click at [558, 114] on button "Planogram" at bounding box center [559, 109] width 51 height 15
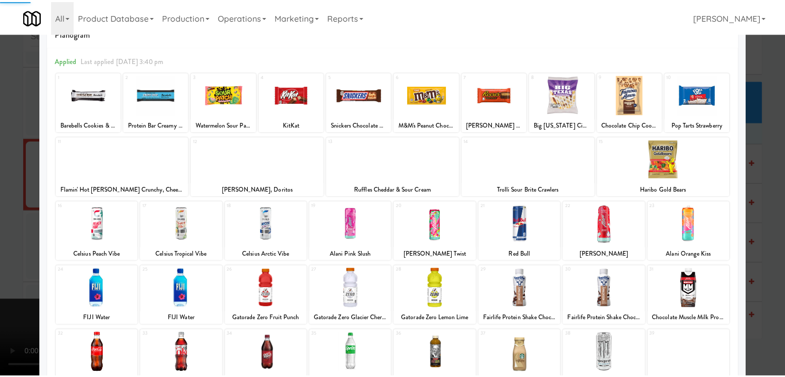
scroll to position [52, 0]
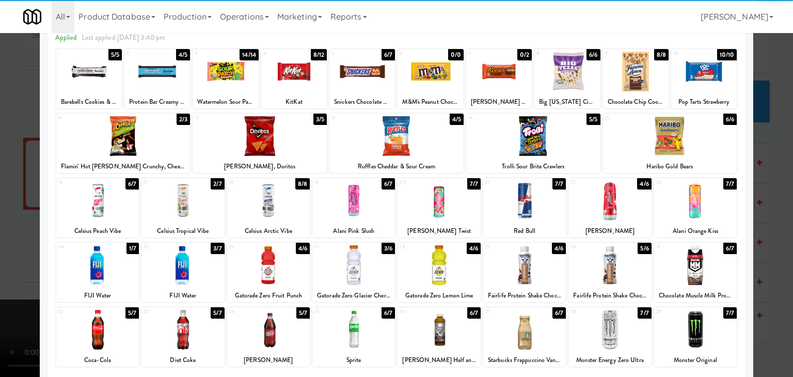
drag, startPoint x: 104, startPoint y: 263, endPoint x: 19, endPoint y: 260, distance: 84.7
click at [101, 264] on div at bounding box center [97, 265] width 83 height 40
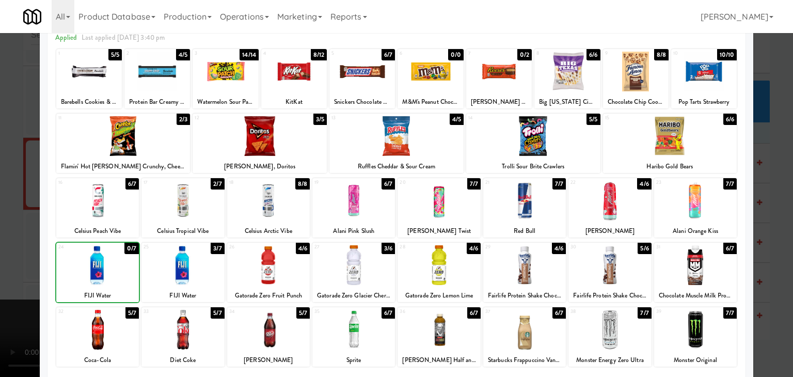
click at [23, 246] on div at bounding box center [396, 188] width 793 height 377
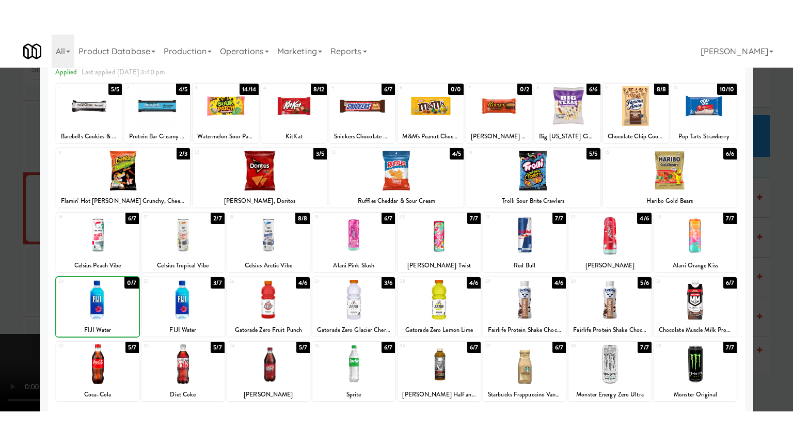
scroll to position [3901, 0]
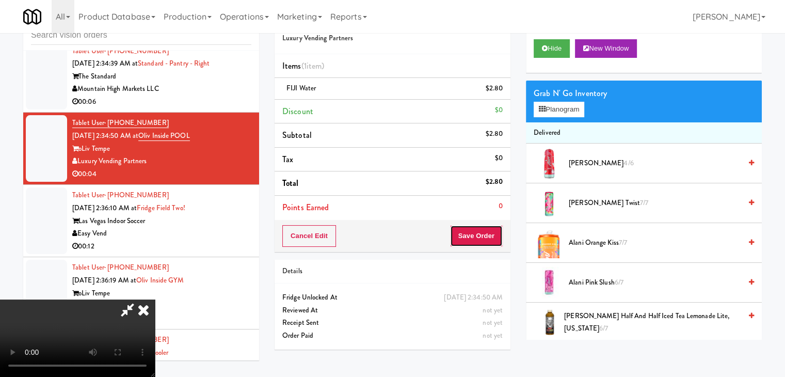
click at [484, 233] on button "Save Order" at bounding box center [476, 236] width 53 height 22
click at [485, 234] on button "Save Order" at bounding box center [476, 236] width 53 height 22
click at [487, 234] on button "Save Order" at bounding box center [476, 236] width 53 height 22
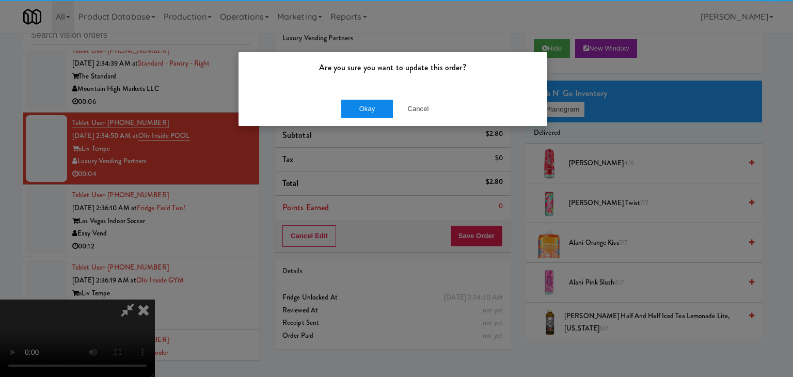
click at [378, 115] on div "Okay Cancel" at bounding box center [393, 108] width 309 height 35
click at [378, 114] on button "Okay" at bounding box center [367, 109] width 52 height 19
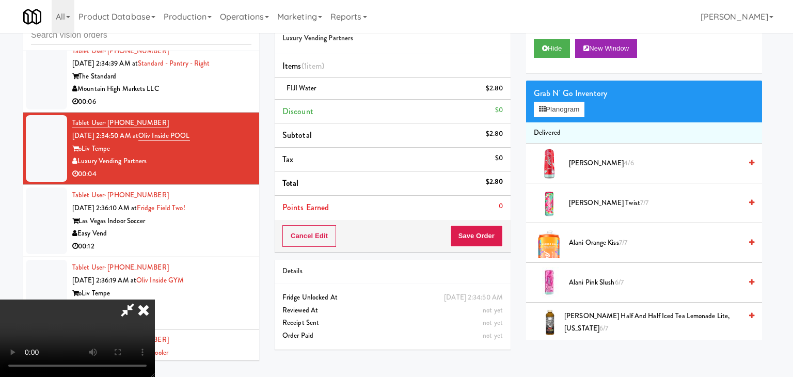
click at [378, 112] on div at bounding box center [396, 188] width 793 height 377
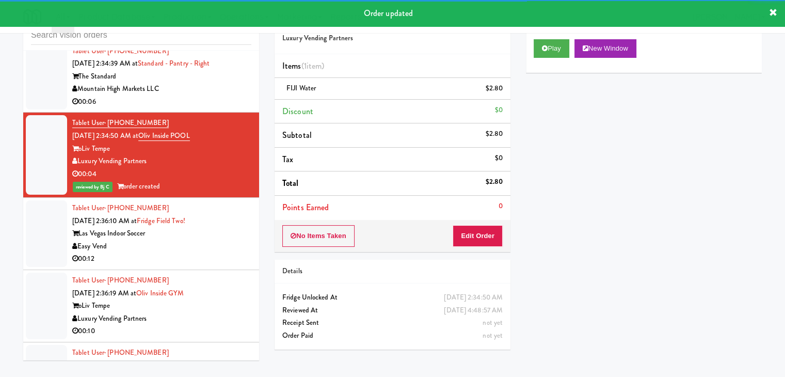
drag, startPoint x: 203, startPoint y: 90, endPoint x: 264, endPoint y: 102, distance: 62.7
click at [203, 83] on div "The Standard" at bounding box center [161, 76] width 179 height 13
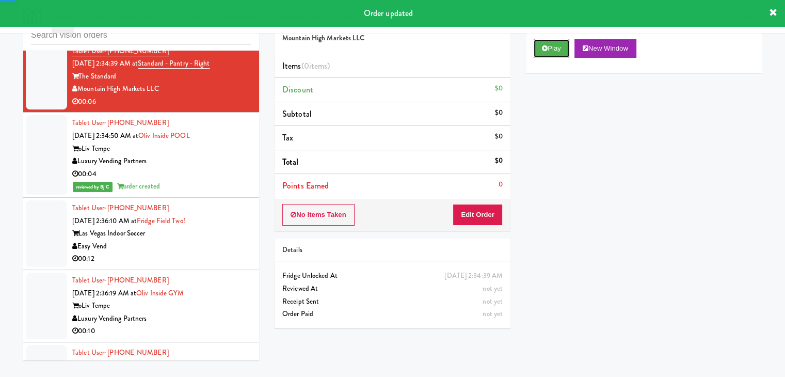
click at [556, 50] on button "Play" at bounding box center [552, 48] width 36 height 19
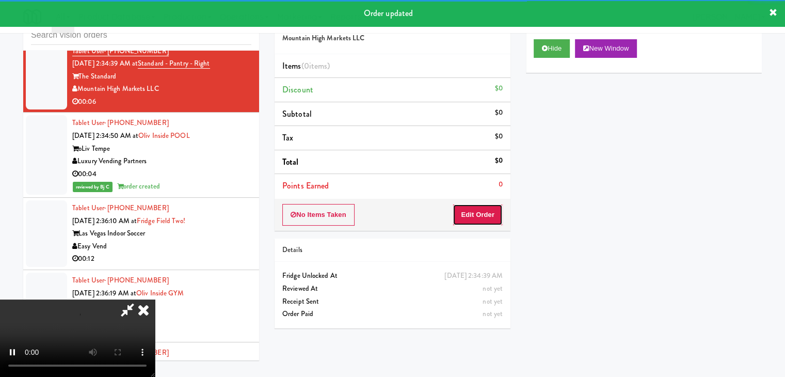
click at [480, 217] on button "Edit Order" at bounding box center [478, 215] width 50 height 22
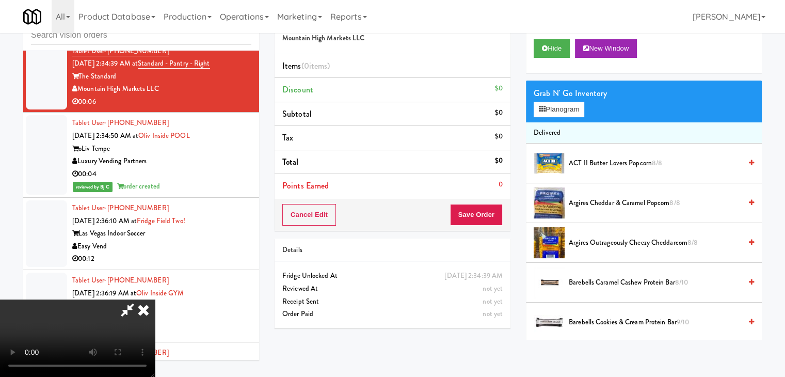
scroll to position [3875, 0]
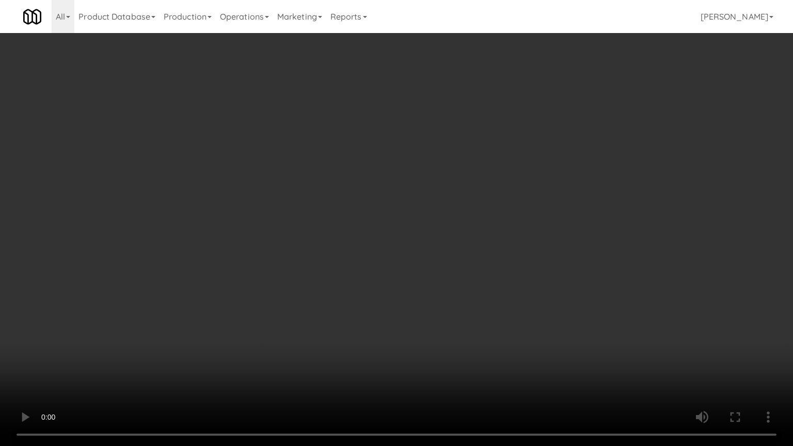
click at [508, 230] on video at bounding box center [396, 223] width 793 height 446
click at [543, 227] on video at bounding box center [396, 223] width 793 height 446
click at [543, 226] on video at bounding box center [396, 223] width 793 height 446
click at [541, 226] on video at bounding box center [396, 223] width 793 height 446
click at [552, 211] on video at bounding box center [396, 223] width 793 height 446
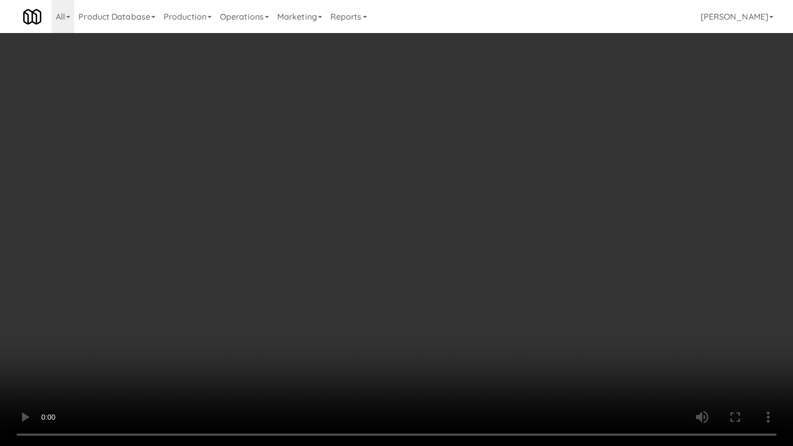
drag, startPoint x: 552, startPoint y: 211, endPoint x: 570, endPoint y: 141, distance: 72.0
click at [552, 209] on video at bounding box center [396, 223] width 793 height 446
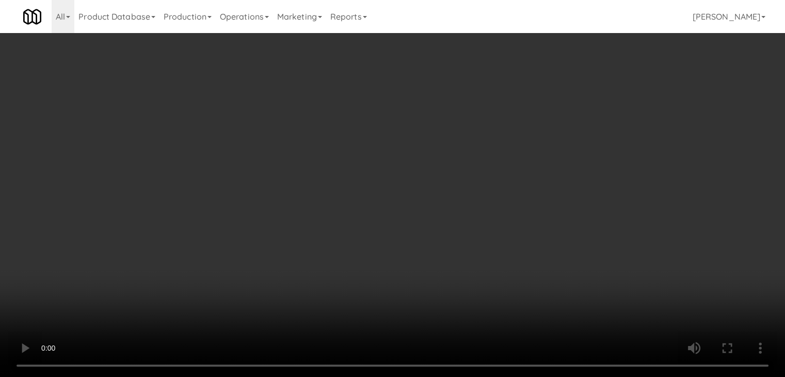
click at [562, 112] on button "Planogram" at bounding box center [559, 109] width 51 height 15
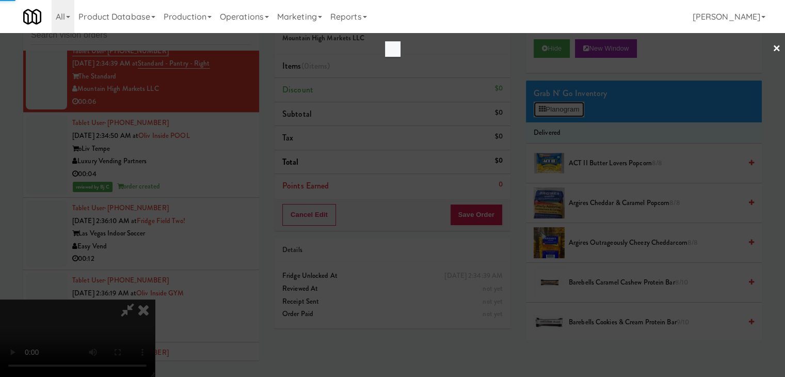
scroll to position [3875, 0]
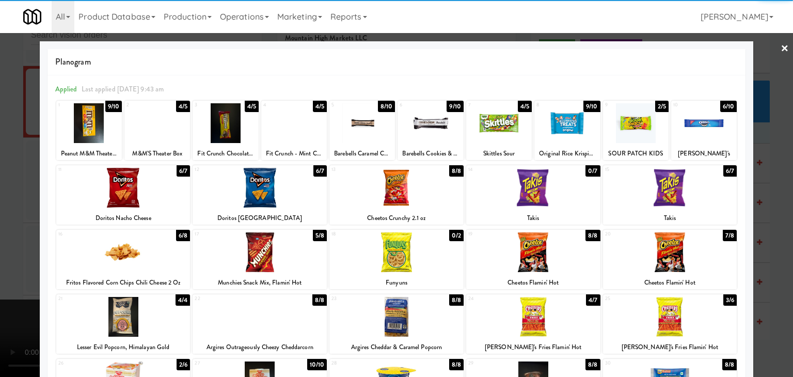
click at [257, 182] on div at bounding box center [260, 188] width 134 height 40
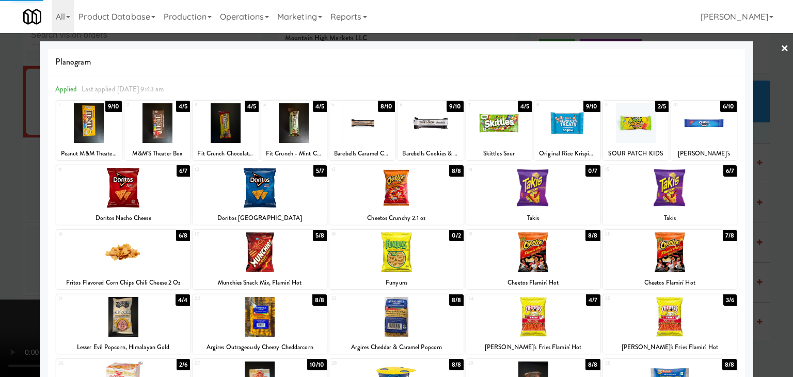
click at [580, 126] on div at bounding box center [567, 123] width 66 height 40
click at [0, 188] on div at bounding box center [396, 188] width 793 height 377
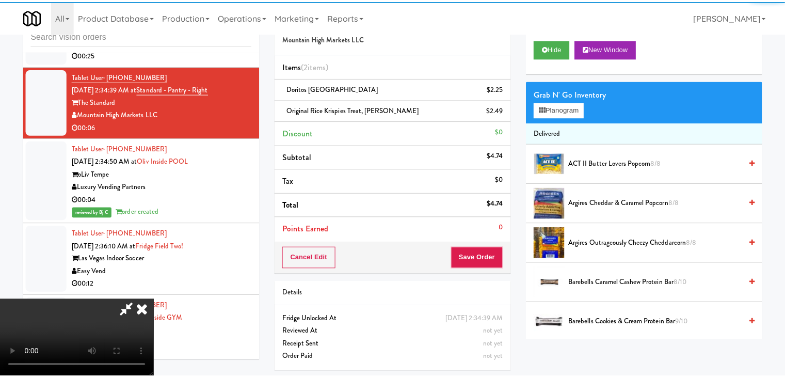
scroll to position [3901, 0]
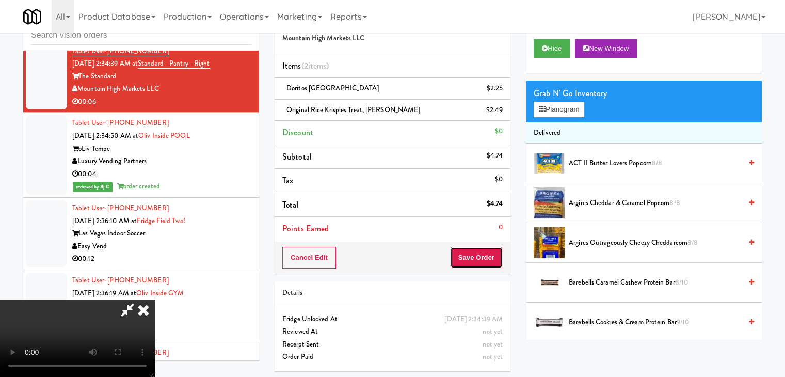
click at [484, 255] on button "Save Order" at bounding box center [476, 258] width 53 height 22
click at [482, 255] on button "Save Order" at bounding box center [476, 258] width 53 height 22
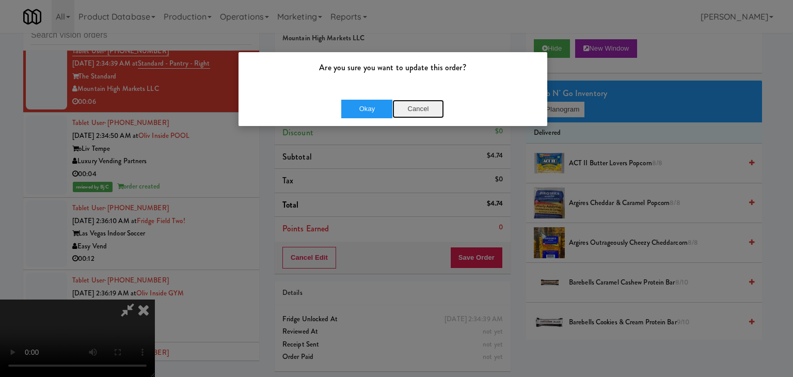
click at [430, 113] on button "Cancel" at bounding box center [418, 109] width 52 height 19
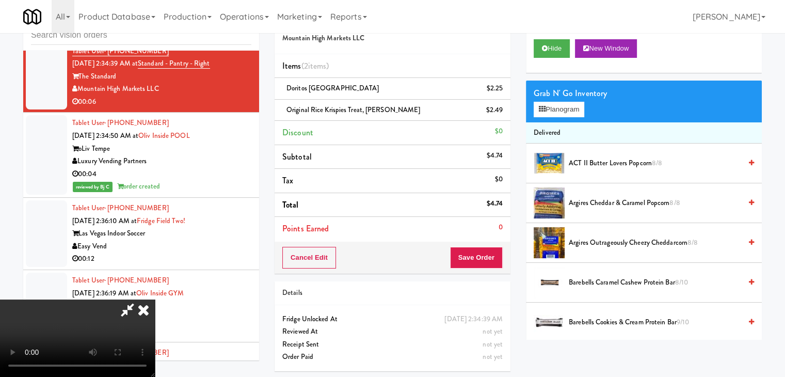
click at [155, 299] on video at bounding box center [77, 337] width 155 height 77
click at [495, 258] on button "Save Order" at bounding box center [476, 258] width 53 height 22
click at [495, 255] on button "Save Order" at bounding box center [476, 258] width 53 height 22
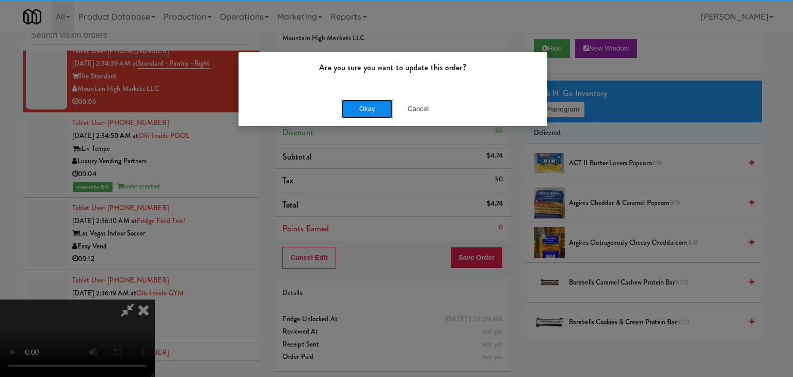
click at [370, 112] on button "Okay" at bounding box center [367, 109] width 52 height 19
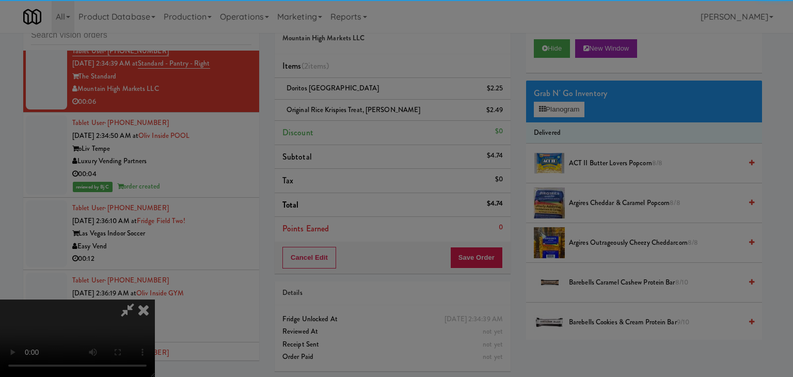
click at [370, 107] on div "Okay Cancel" at bounding box center [393, 89] width 309 height 35
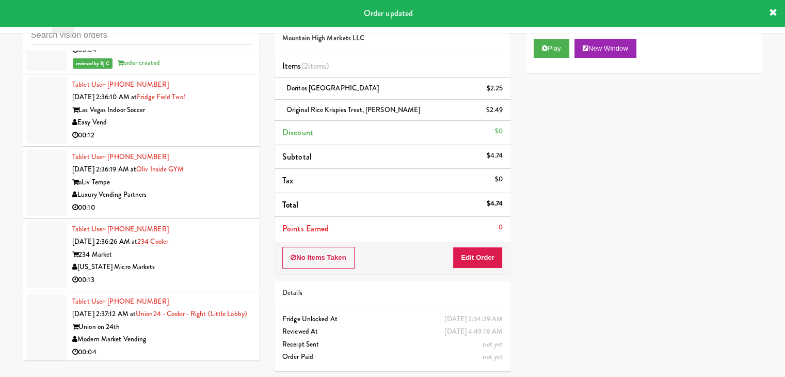
scroll to position [4056, 0]
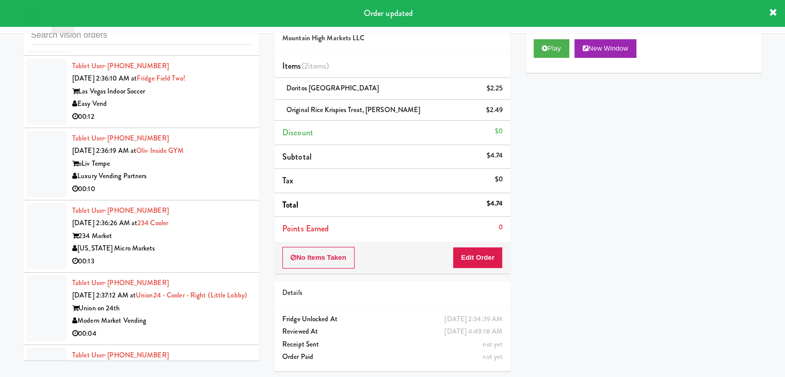
click at [226, 123] on div "00:12" at bounding box center [161, 116] width 179 height 13
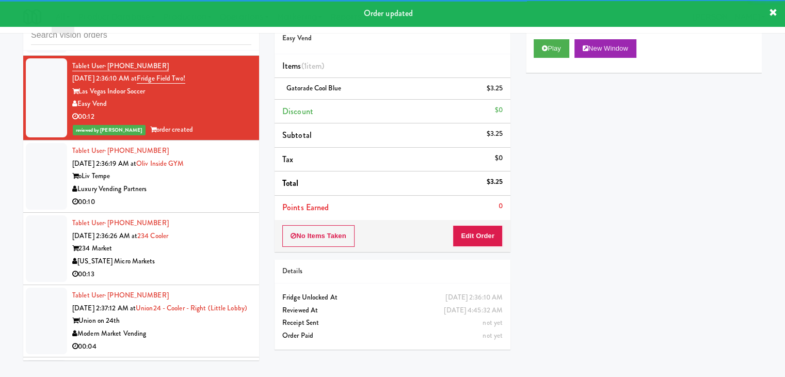
drag, startPoint x: 199, startPoint y: 193, endPoint x: 210, endPoint y: 193, distance: 10.9
click at [200, 194] on div "Luxury Vending Partners" at bounding box center [161, 189] width 179 height 13
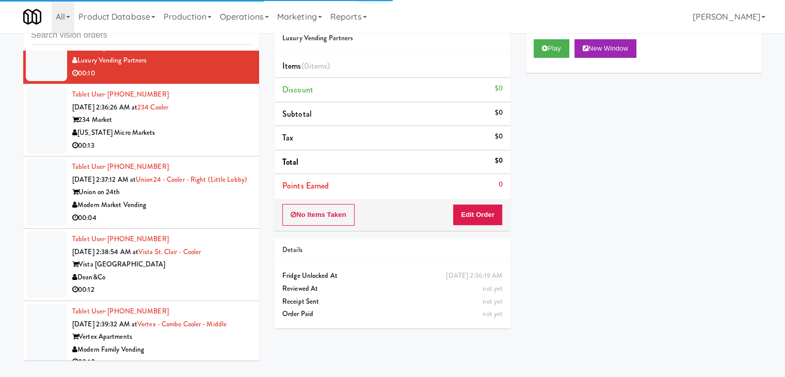
scroll to position [4211, 0]
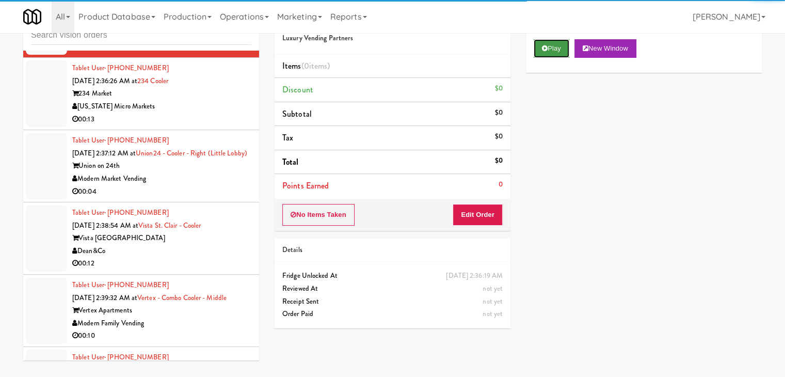
click at [549, 55] on button "Play" at bounding box center [552, 48] width 36 height 19
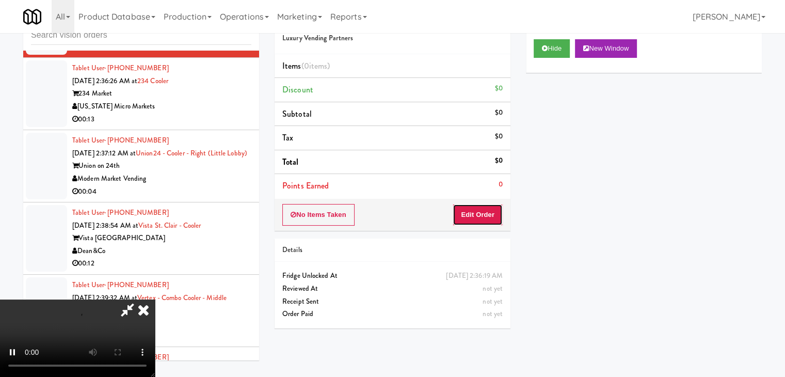
click at [476, 213] on button "Edit Order" at bounding box center [478, 215] width 50 height 22
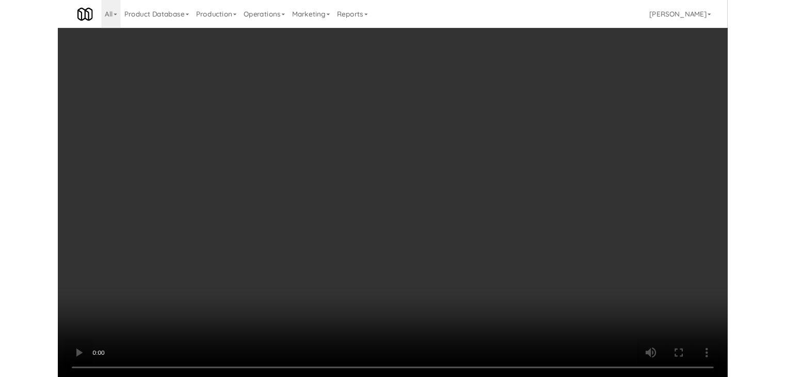
scroll to position [4185, 0]
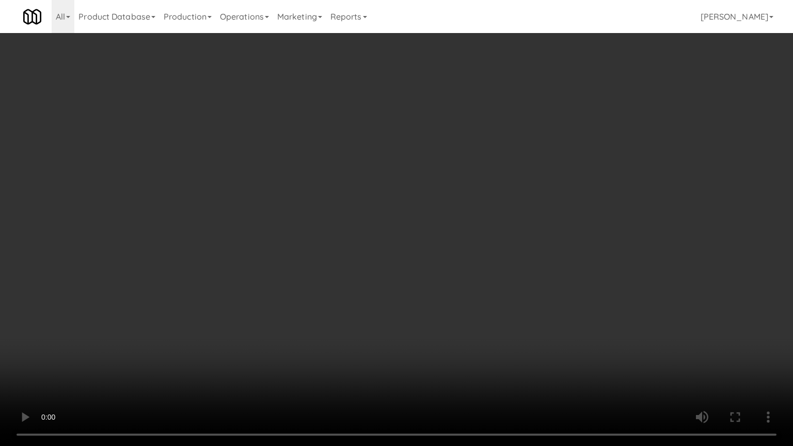
click at [458, 256] on video at bounding box center [396, 223] width 793 height 446
click at [456, 258] on video at bounding box center [396, 223] width 793 height 446
click at [456, 256] on video at bounding box center [396, 223] width 793 height 446
click at [465, 252] on video at bounding box center [396, 223] width 793 height 446
click at [467, 246] on video at bounding box center [396, 223] width 793 height 446
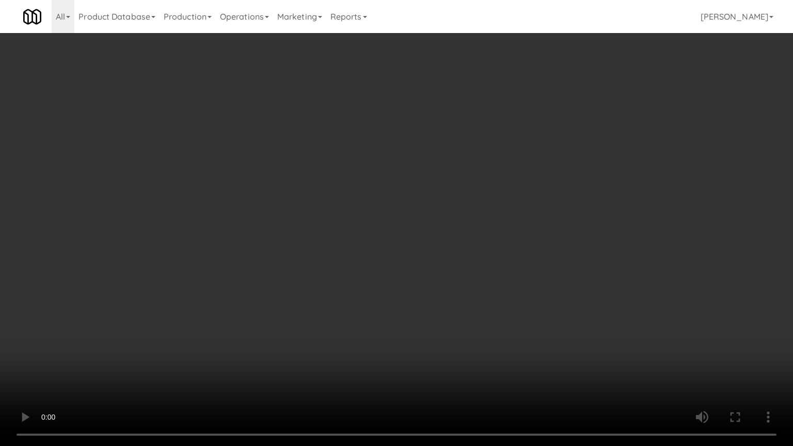
click at [467, 246] on video at bounding box center [396, 223] width 793 height 446
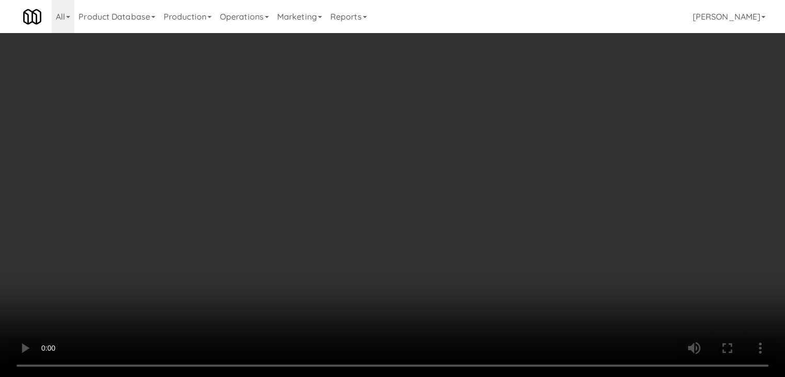
drag, startPoint x: 567, startPoint y: 109, endPoint x: 563, endPoint y: 112, distance: 5.6
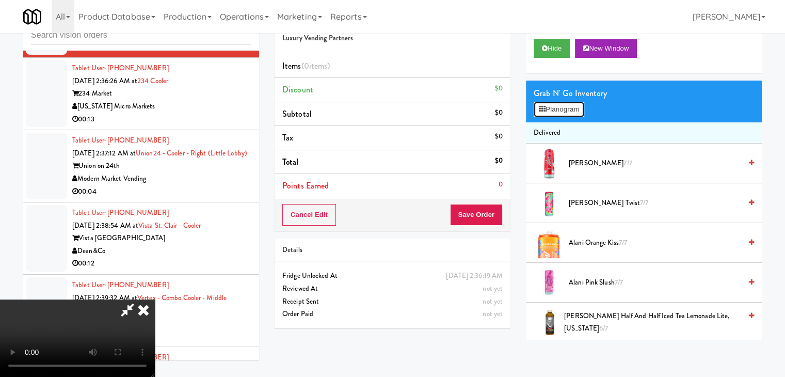
click at [567, 109] on button "Planogram" at bounding box center [559, 109] width 51 height 15
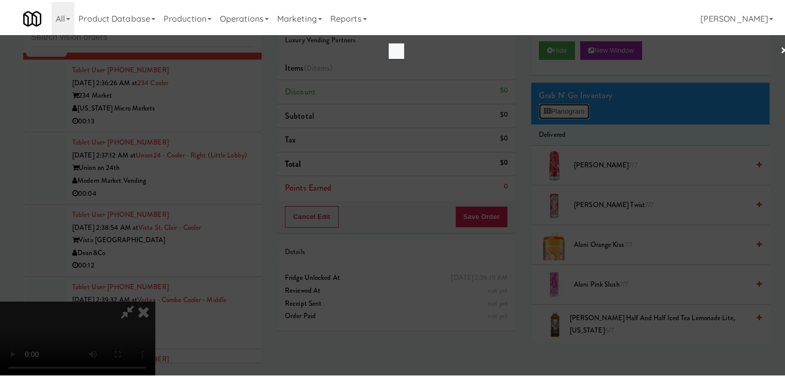
scroll to position [4185, 0]
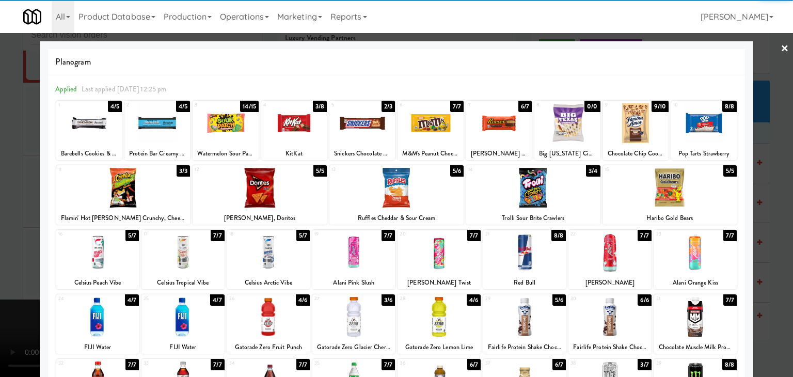
drag, startPoint x: 279, startPoint y: 319, endPoint x: 335, endPoint y: 318, distance: 55.3
click at [281, 319] on div at bounding box center [268, 317] width 83 height 40
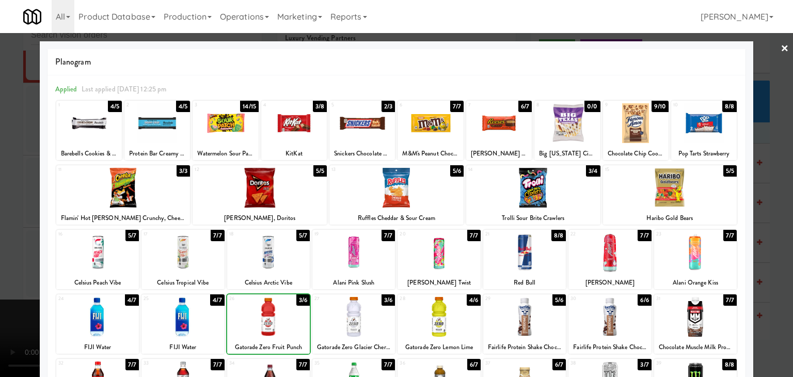
click at [406, 317] on div at bounding box center [439, 317] width 83 height 40
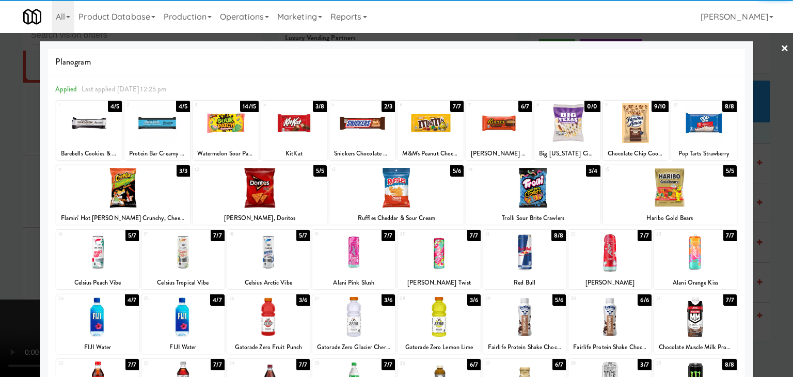
drag, startPoint x: 0, startPoint y: 307, endPoint x: 69, endPoint y: 299, distance: 69.0
click at [8, 303] on div at bounding box center [396, 188] width 793 height 377
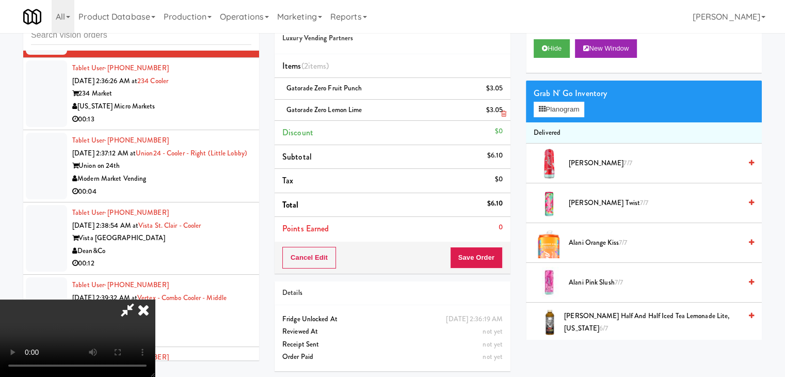
click at [503, 114] on icon at bounding box center [503, 113] width 5 height 7
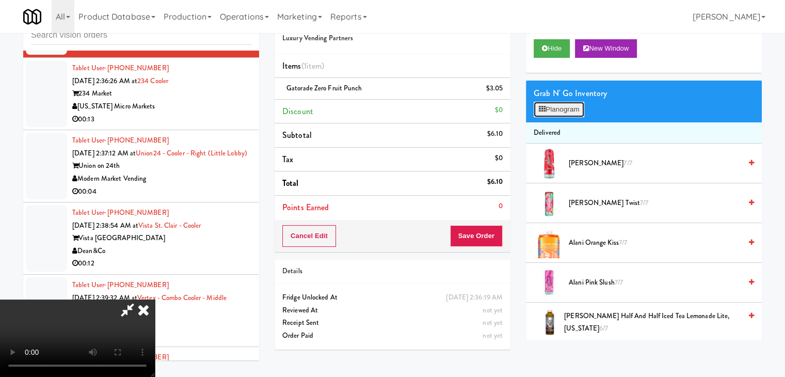
click at [576, 112] on button "Planogram" at bounding box center [559, 109] width 51 height 15
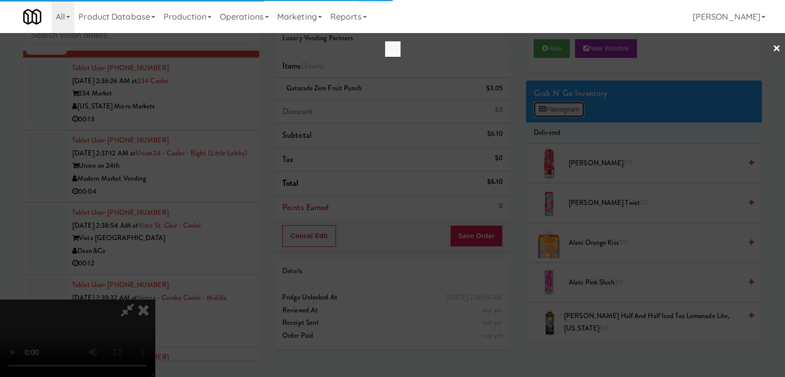
scroll to position [4185, 0]
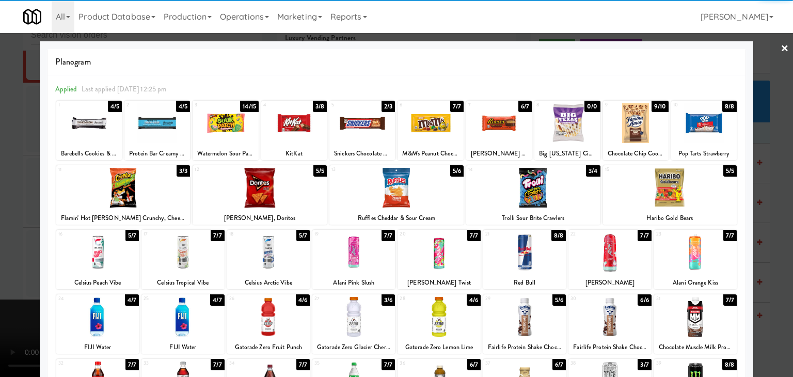
click at [353, 318] on div at bounding box center [353, 317] width 83 height 40
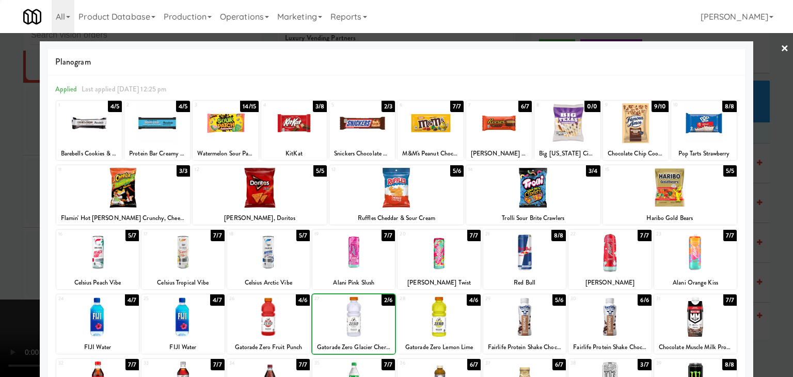
click at [5, 280] on div at bounding box center [396, 188] width 793 height 377
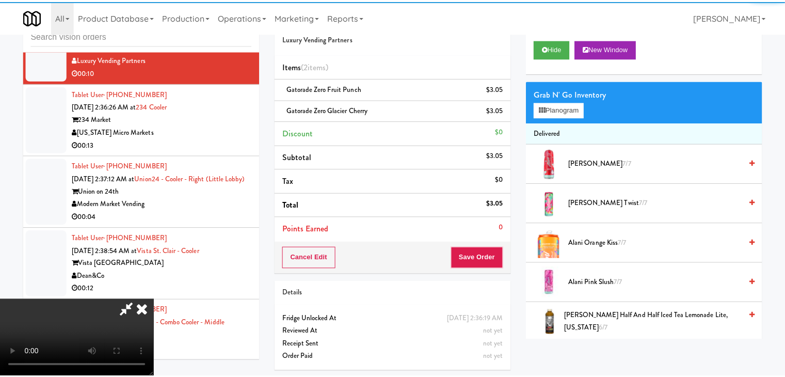
scroll to position [4211, 0]
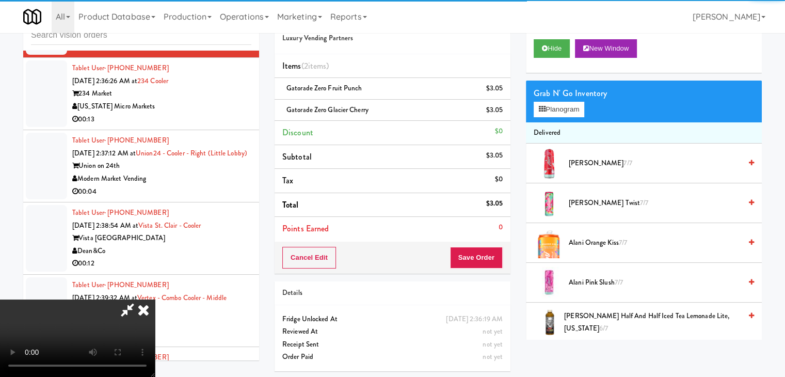
click at [155, 299] on video at bounding box center [77, 337] width 155 height 77
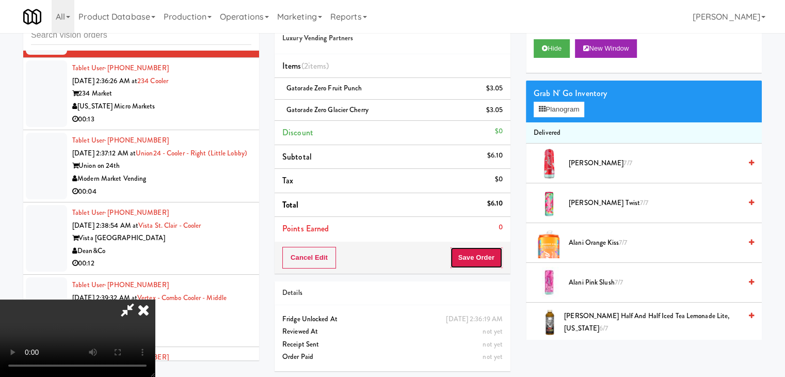
click at [483, 261] on button "Save Order" at bounding box center [476, 258] width 53 height 22
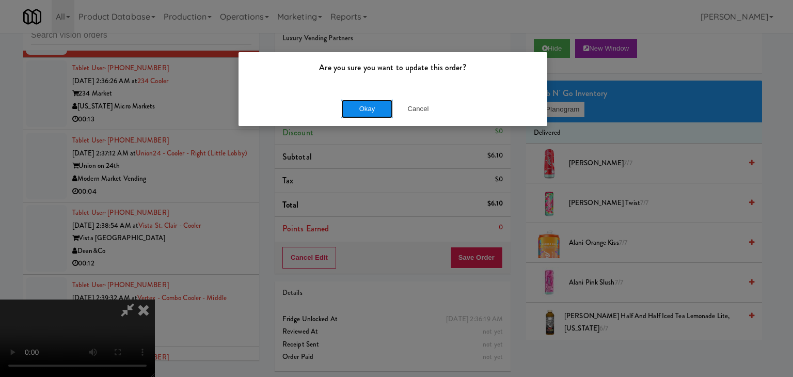
click at [386, 100] on button "Okay" at bounding box center [367, 109] width 52 height 19
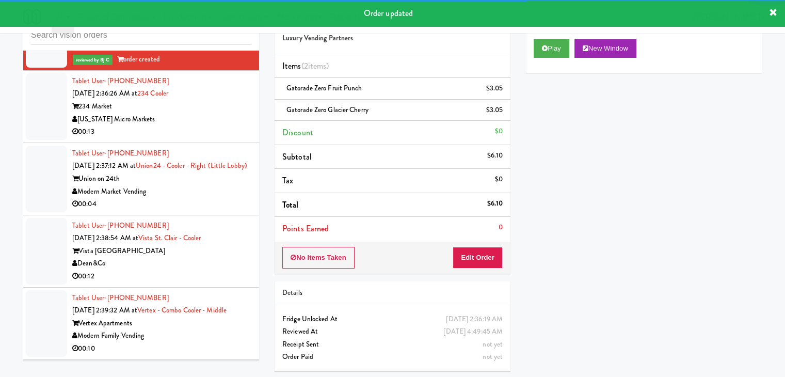
click at [230, 124] on div "[US_STATE] Micro Markets" at bounding box center [161, 119] width 179 height 13
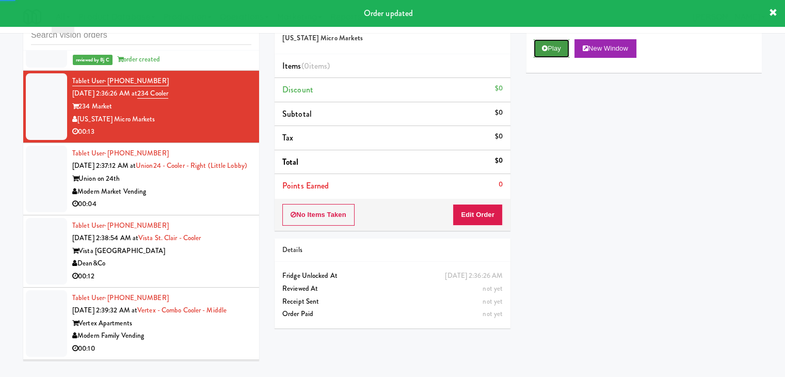
click at [550, 50] on button "Play" at bounding box center [552, 48] width 36 height 19
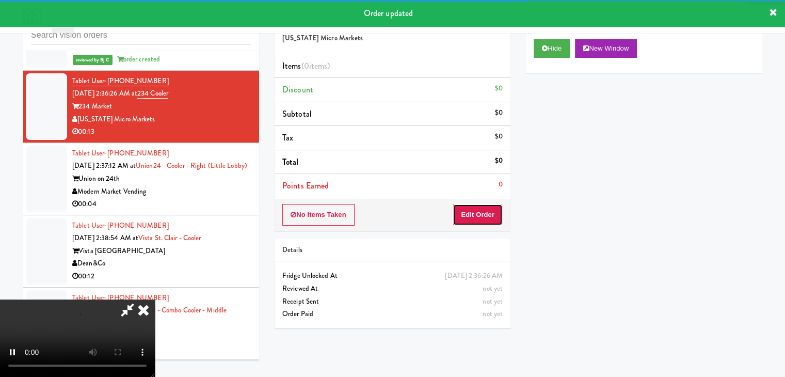
click at [495, 214] on button "Edit Order" at bounding box center [478, 215] width 50 height 22
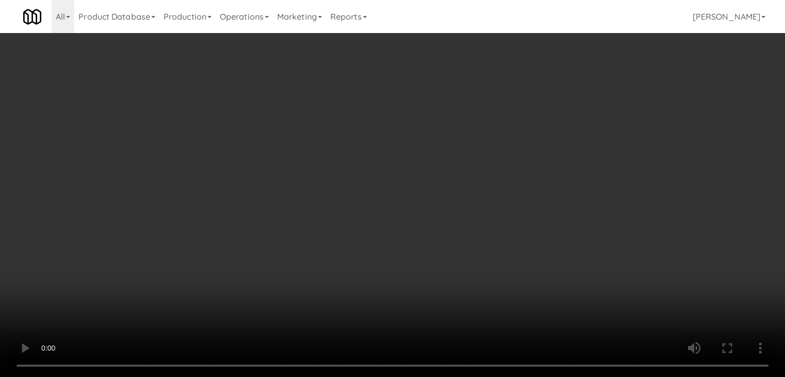
scroll to position [4185, 0]
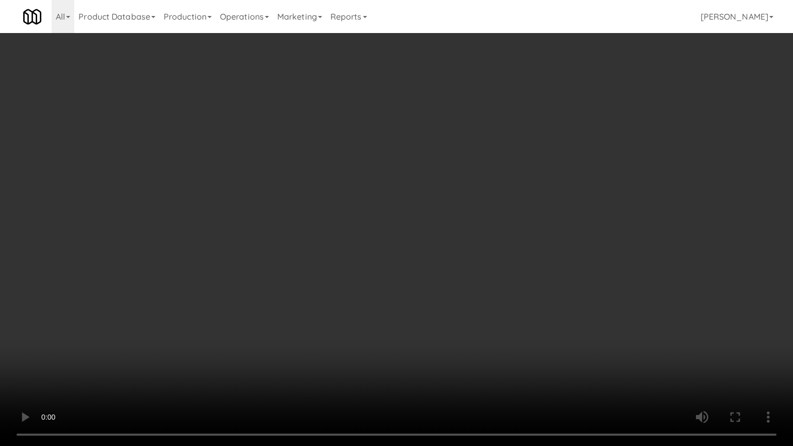
click at [498, 270] on video at bounding box center [396, 223] width 793 height 446
drag, startPoint x: 498, startPoint y: 270, endPoint x: 491, endPoint y: 273, distance: 7.4
click at [495, 272] on video at bounding box center [396, 223] width 793 height 446
click at [500, 257] on video at bounding box center [396, 223] width 793 height 446
drag, startPoint x: 500, startPoint y: 257, endPoint x: 547, endPoint y: 162, distance: 106.0
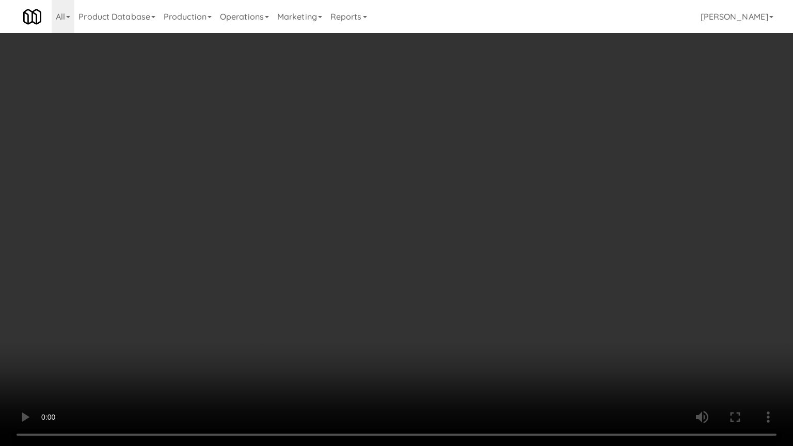
click at [502, 254] on video at bounding box center [396, 223] width 793 height 446
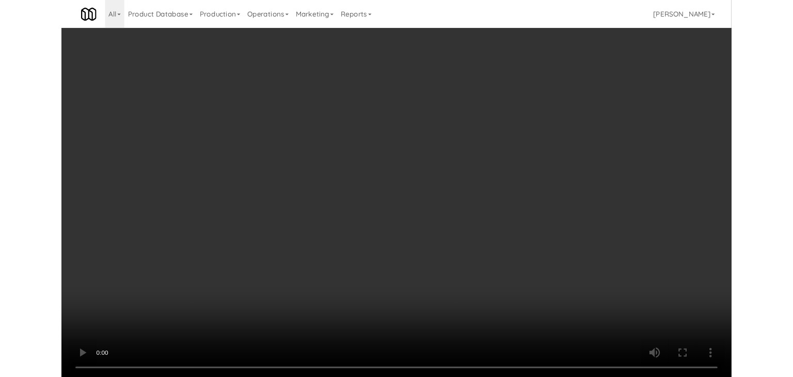
scroll to position [4211, 0]
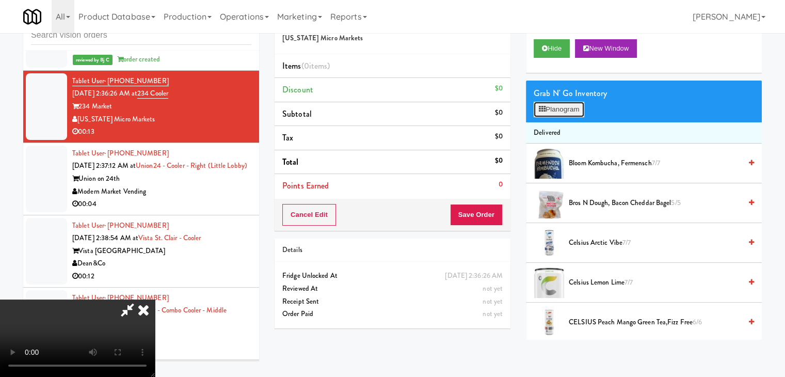
click at [564, 110] on button "Planogram" at bounding box center [559, 109] width 51 height 15
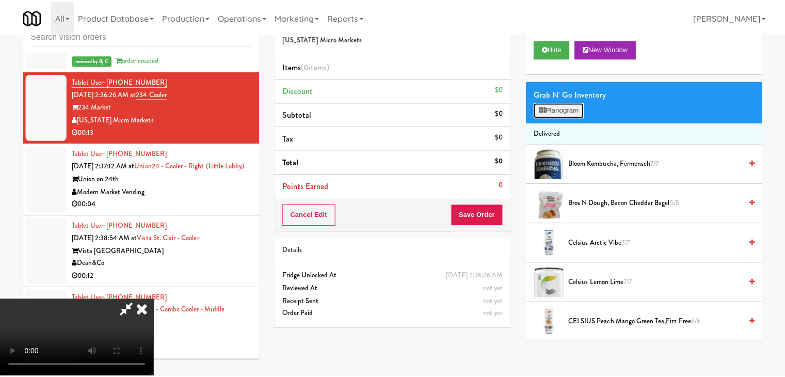
scroll to position [4185, 0]
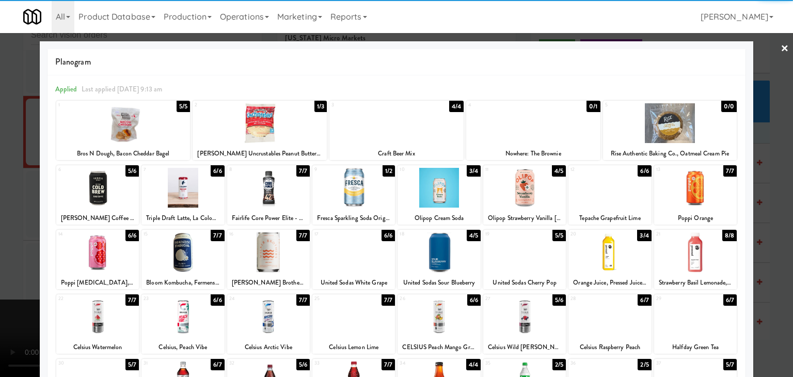
drag, startPoint x: 0, startPoint y: 228, endPoint x: 27, endPoint y: 226, distance: 26.9
click at [4, 227] on div at bounding box center [396, 188] width 793 height 377
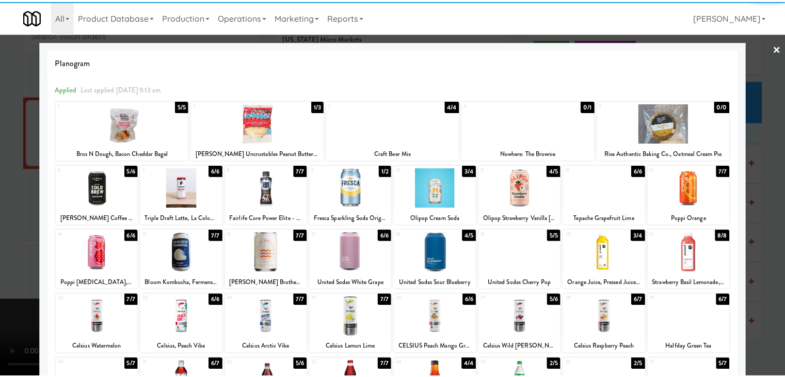
scroll to position [4211, 0]
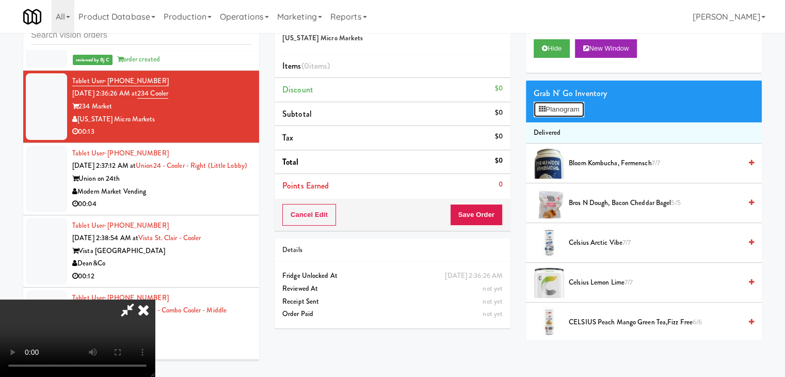
click at [573, 110] on button "Planogram" at bounding box center [559, 109] width 51 height 15
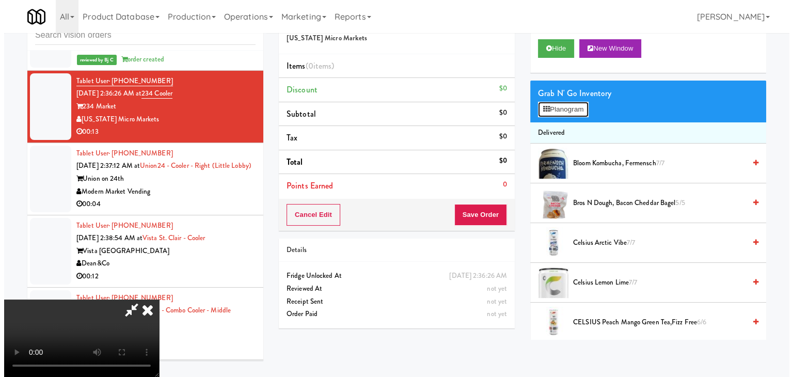
scroll to position [4185, 0]
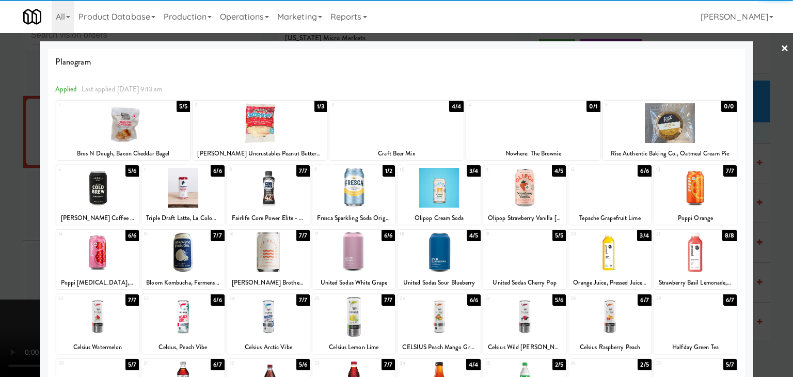
click at [139, 131] on div at bounding box center [123, 123] width 134 height 40
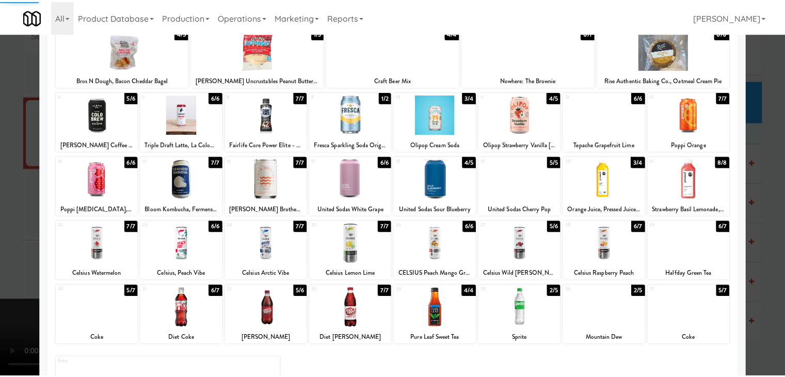
scroll to position [130, 0]
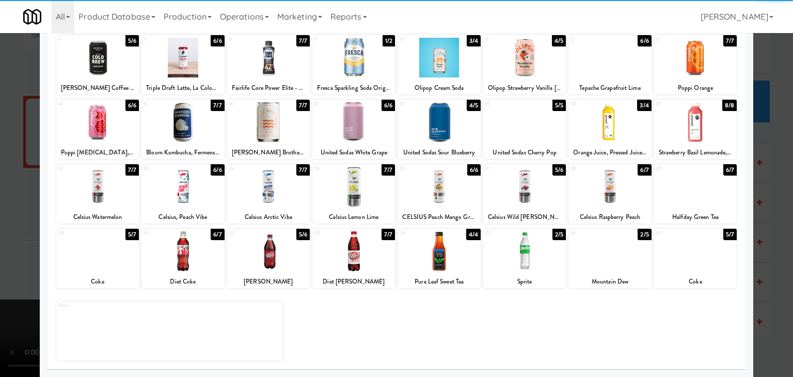
drag, startPoint x: 114, startPoint y: 255, endPoint x: 0, endPoint y: 249, distance: 114.2
click at [114, 255] on div at bounding box center [97, 251] width 83 height 40
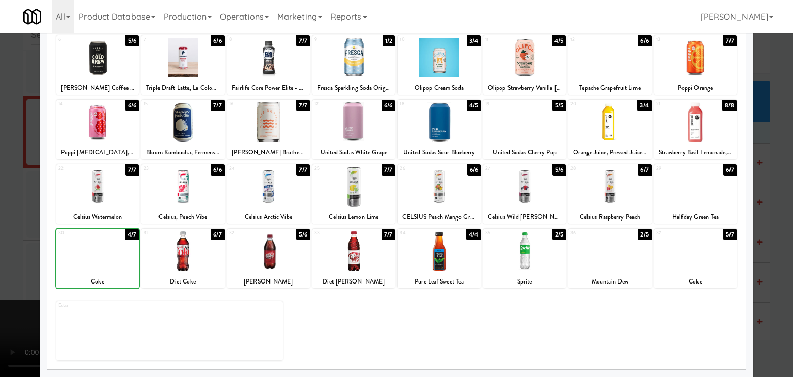
drag, startPoint x: 0, startPoint y: 249, endPoint x: 150, endPoint y: 244, distance: 149.8
click at [11, 248] on div at bounding box center [396, 188] width 793 height 377
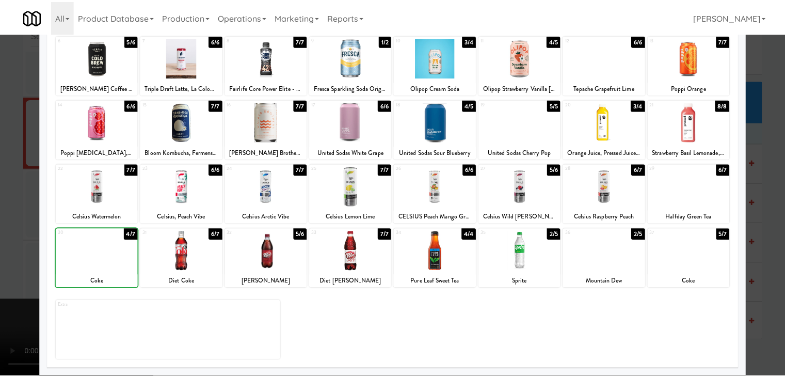
scroll to position [4211, 0]
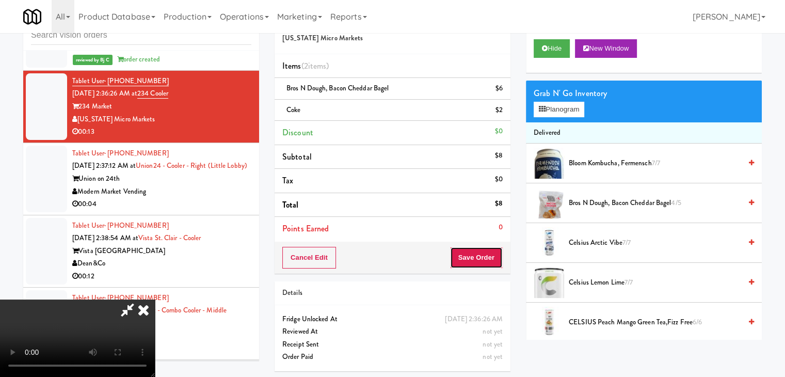
click at [486, 261] on button "Save Order" at bounding box center [476, 258] width 53 height 22
click at [486, 260] on button "Save Order" at bounding box center [476, 258] width 53 height 22
click at [485, 254] on body "Are you sure you want to update this order? Okay Cancel Okay Are you sure you w…" at bounding box center [392, 188] width 785 height 377
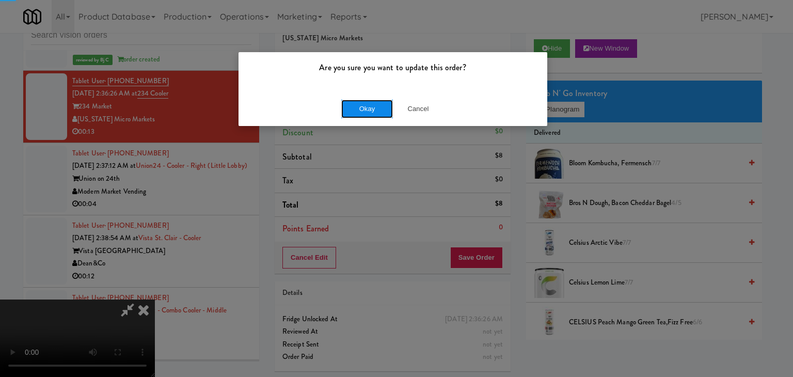
click at [370, 109] on button "Okay" at bounding box center [367, 109] width 52 height 19
click at [370, 109] on div "Okay Cancel" at bounding box center [393, 108] width 309 height 35
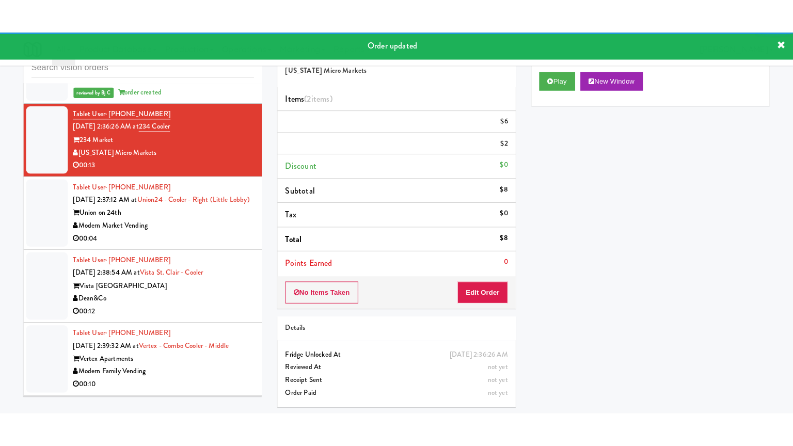
scroll to position [4262, 0]
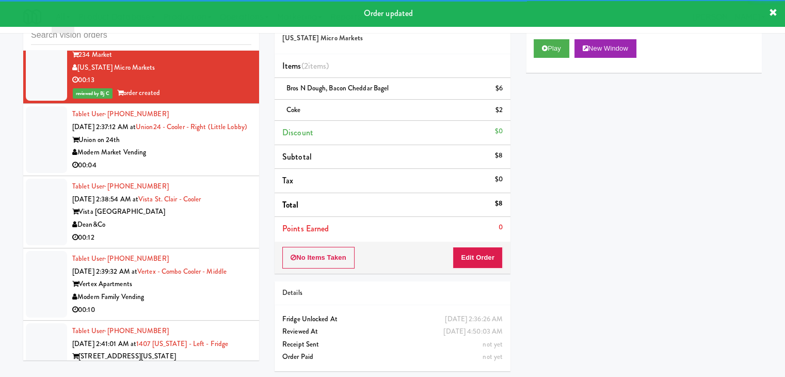
drag, startPoint x: 195, startPoint y: 166, endPoint x: 196, endPoint y: 173, distance: 6.9
click at [196, 168] on div "Tablet User · (956) 466-6002 [DATE] 2:37:12 AM at Union24 - Cooler - Right (Lit…" at bounding box center [161, 140] width 179 height 64
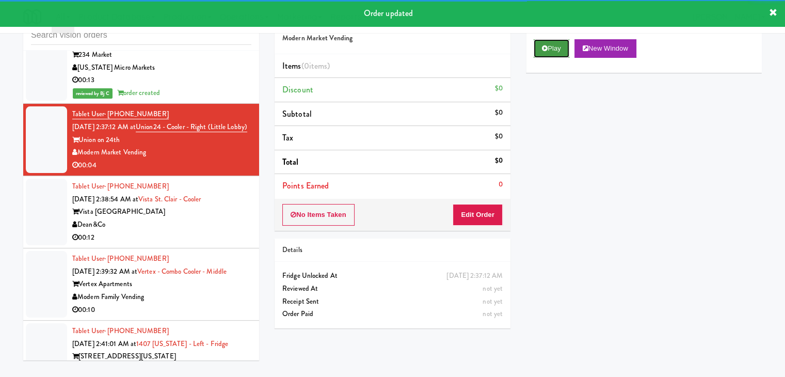
click at [552, 48] on button "Play" at bounding box center [552, 48] width 36 height 19
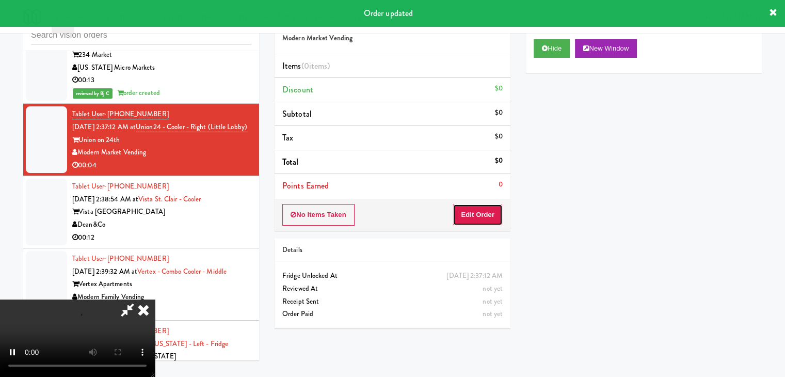
click at [485, 216] on button "Edit Order" at bounding box center [478, 215] width 50 height 22
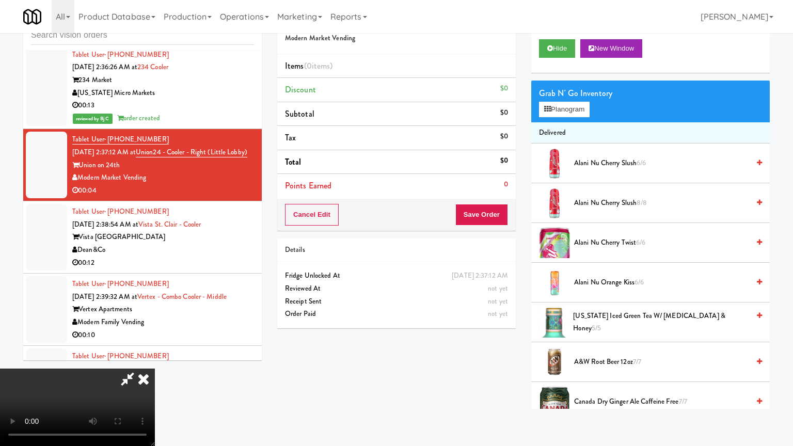
click at [155, 369] on video at bounding box center [77, 407] width 155 height 77
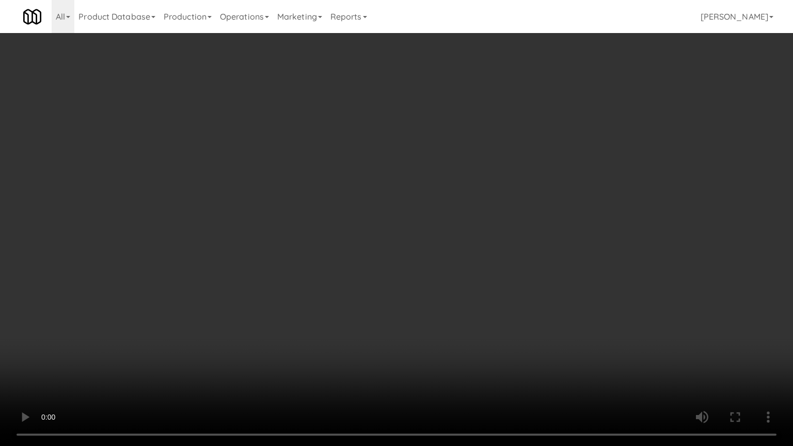
drag, startPoint x: 451, startPoint y: 300, endPoint x: 435, endPoint y: 251, distance: 51.4
click at [448, 300] on video at bounding box center [396, 223] width 793 height 446
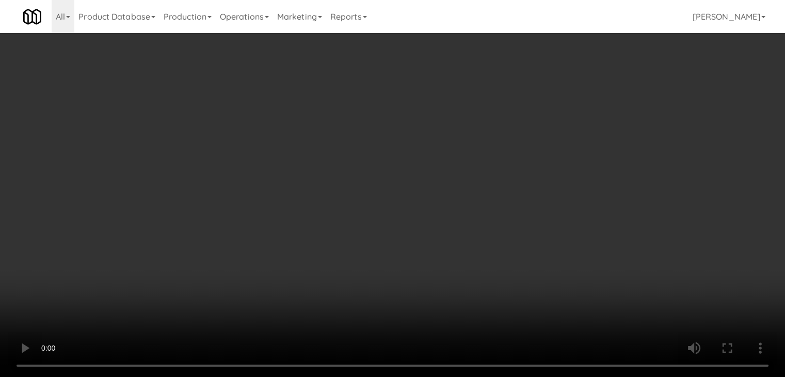
scroll to position [4262, 0]
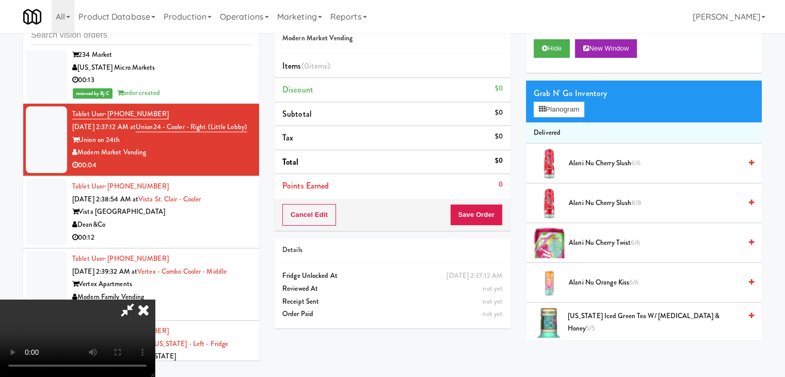
click at [155, 299] on icon at bounding box center [143, 309] width 23 height 21
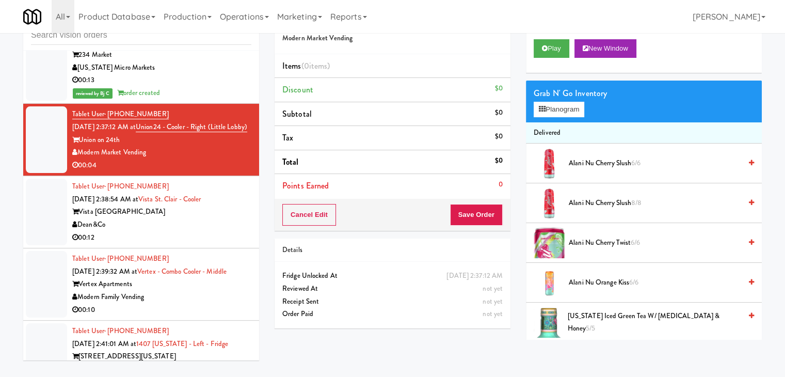
click at [188, 231] on div "Dean&Co" at bounding box center [161, 224] width 179 height 13
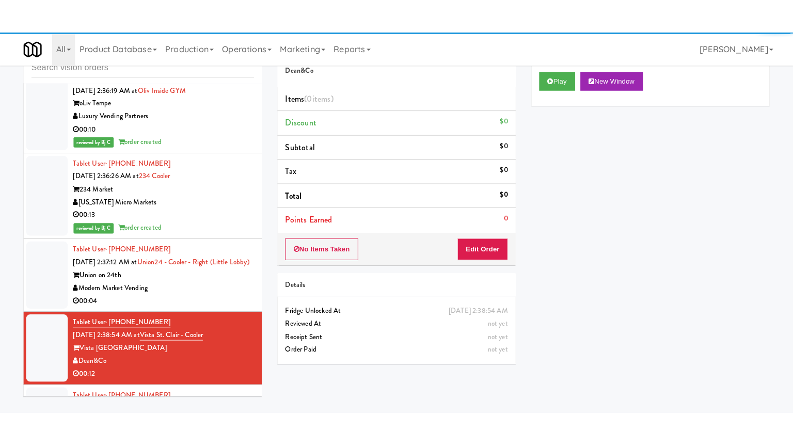
scroll to position [4211, 0]
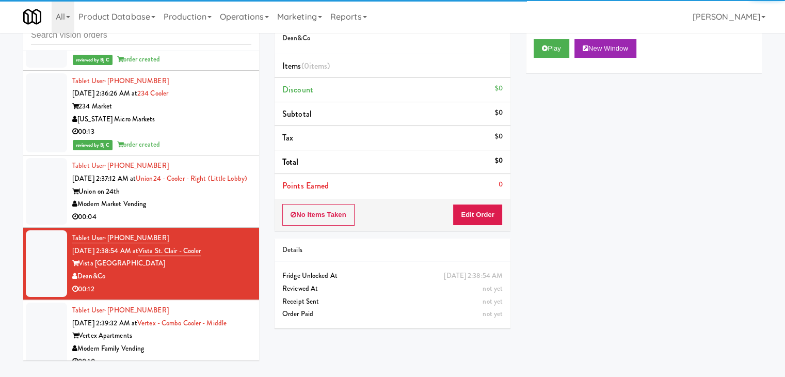
click at [230, 224] on div "00:04" at bounding box center [161, 217] width 179 height 13
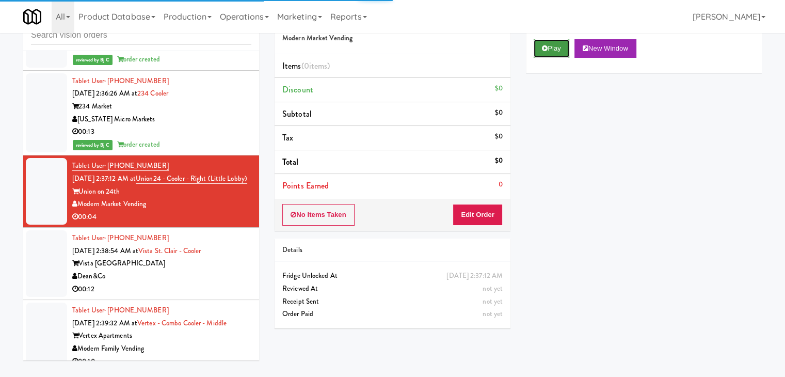
drag, startPoint x: 553, startPoint y: 48, endPoint x: 552, endPoint y: 54, distance: 6.3
click at [553, 51] on button "Play" at bounding box center [552, 48] width 36 height 19
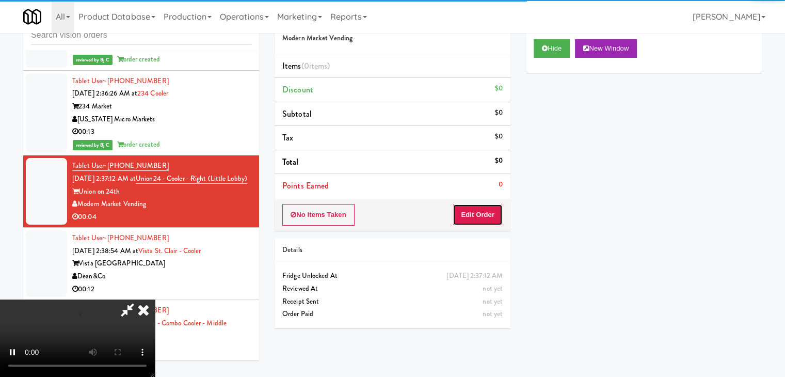
click at [481, 214] on button "Edit Order" at bounding box center [478, 215] width 50 height 22
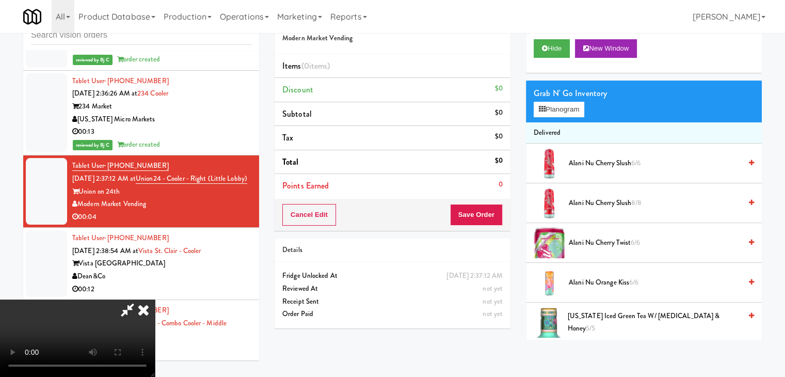
scroll to position [4185, 0]
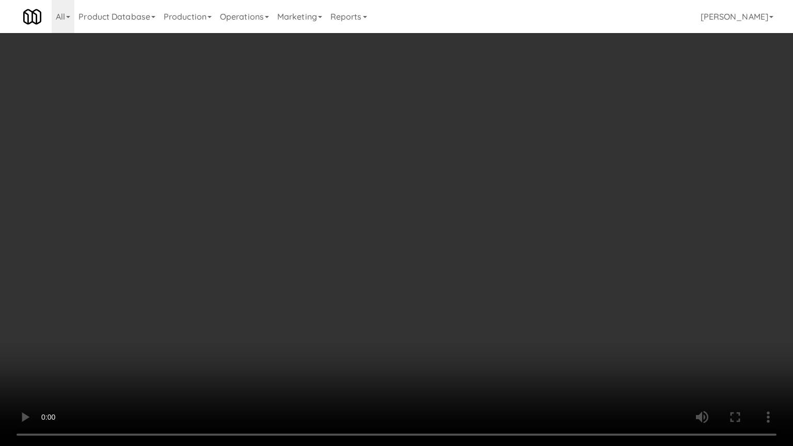
click at [504, 278] on video at bounding box center [396, 223] width 793 height 446
drag, startPoint x: 505, startPoint y: 279, endPoint x: 503, endPoint y: 284, distance: 5.6
click at [505, 279] on video at bounding box center [396, 223] width 793 height 446
click at [523, 261] on video at bounding box center [396, 223] width 793 height 446
drag, startPoint x: 522, startPoint y: 261, endPoint x: 560, endPoint y: 171, distance: 97.9
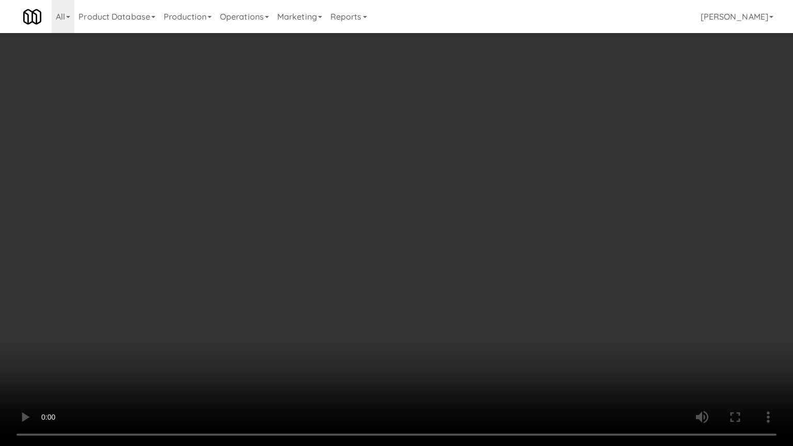
click at [522, 260] on video at bounding box center [396, 223] width 793 height 446
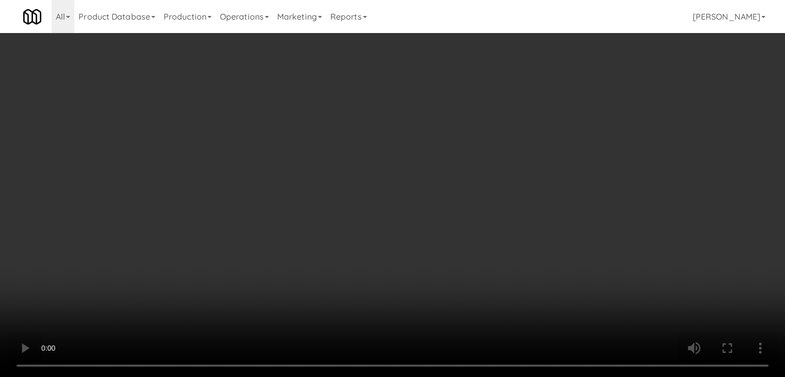
click at [580, 104] on button "Planogram" at bounding box center [559, 109] width 51 height 15
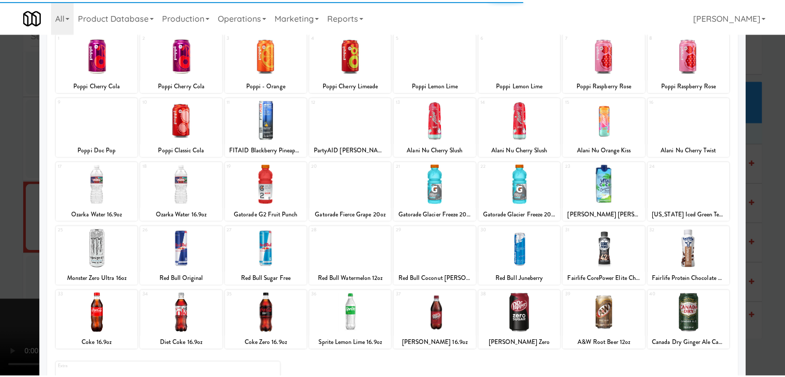
scroll to position [130, 0]
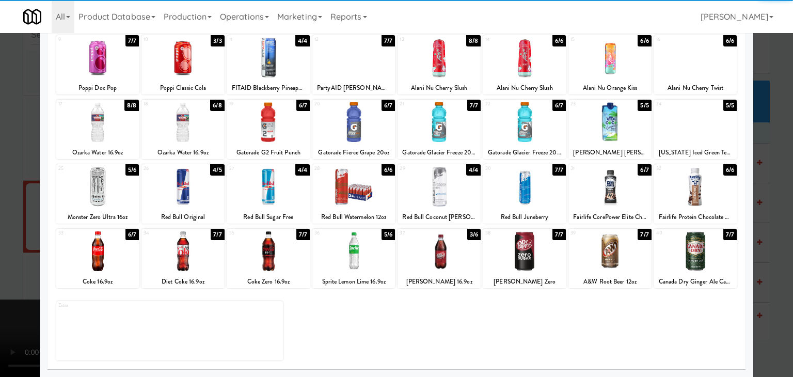
click at [191, 255] on div at bounding box center [182, 251] width 83 height 40
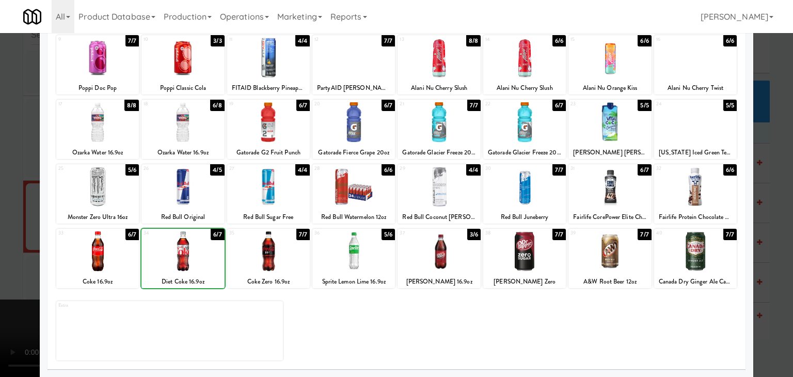
drag, startPoint x: 0, startPoint y: 240, endPoint x: 149, endPoint y: 233, distance: 148.9
click at [13, 238] on div at bounding box center [396, 188] width 793 height 377
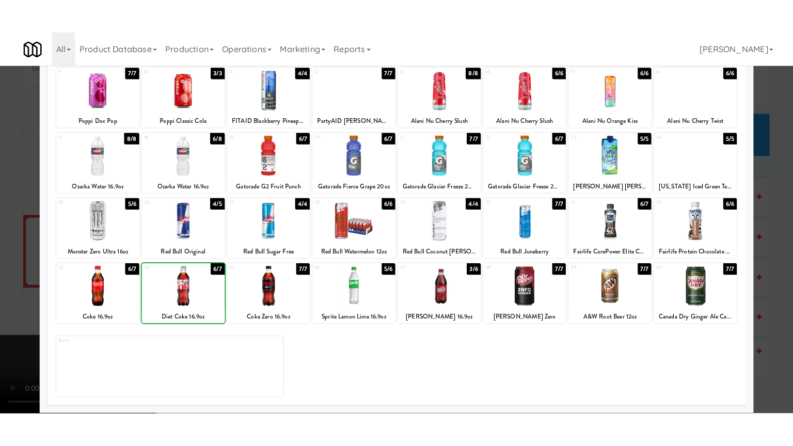
scroll to position [4211, 0]
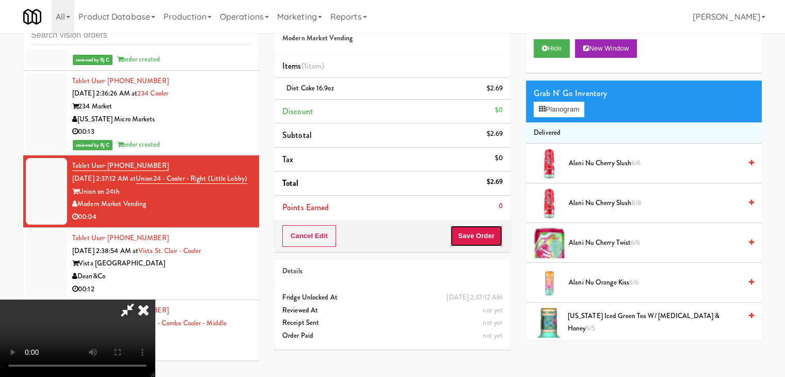
click at [484, 235] on button "Save Order" at bounding box center [476, 236] width 53 height 22
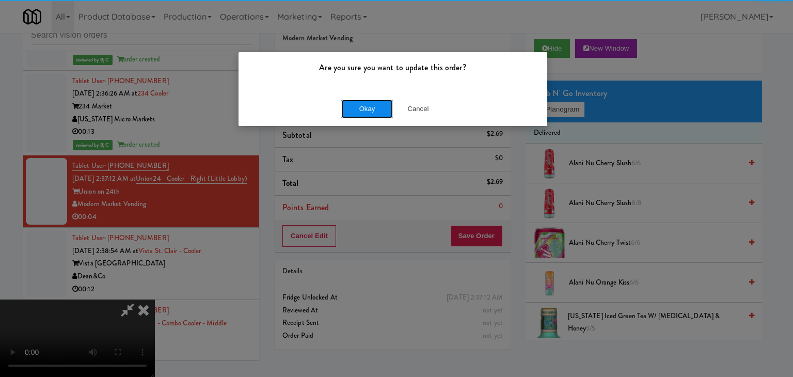
click at [376, 113] on button "Okay" at bounding box center [367, 109] width 52 height 19
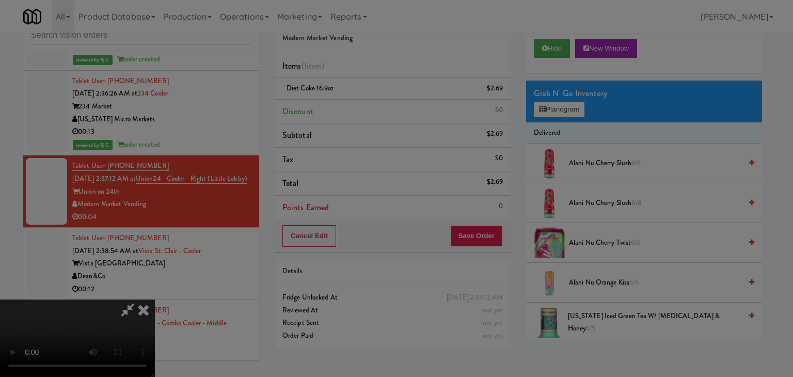
click at [376, 110] on body "Are you sure you want to update this order? Okay Cancel Okay Are you sure you w…" at bounding box center [396, 188] width 793 height 377
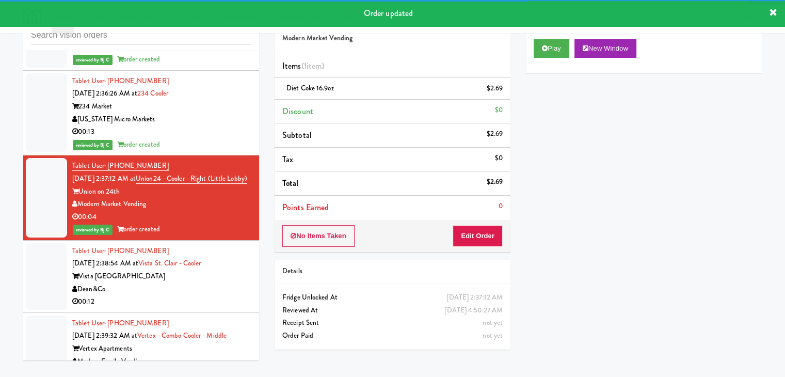
click at [210, 283] on div "Vista [GEOGRAPHIC_DATA]" at bounding box center [161, 276] width 179 height 13
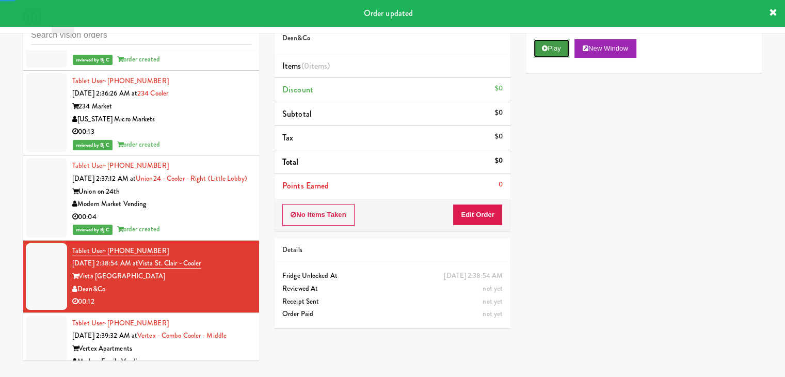
click at [538, 48] on button "Play" at bounding box center [552, 48] width 36 height 19
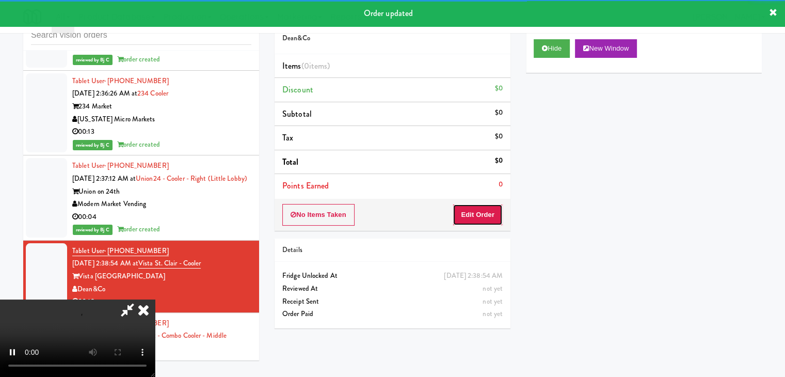
click at [467, 213] on button "Edit Order" at bounding box center [478, 215] width 50 height 22
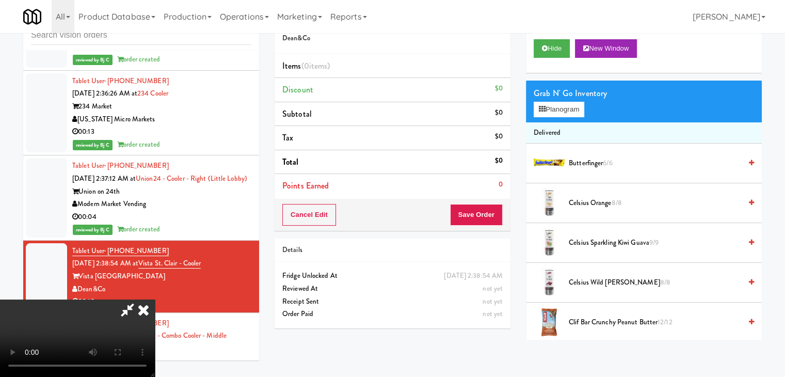
scroll to position [4185, 0]
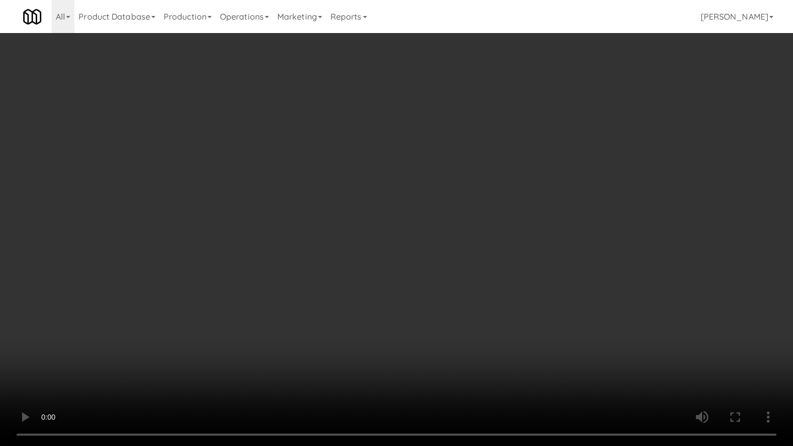
click at [473, 252] on video at bounding box center [396, 223] width 793 height 446
drag, startPoint x: 472, startPoint y: 252, endPoint x: 463, endPoint y: 253, distance: 9.9
click at [469, 253] on video at bounding box center [396, 223] width 793 height 446
click at [480, 235] on video at bounding box center [396, 223] width 793 height 446
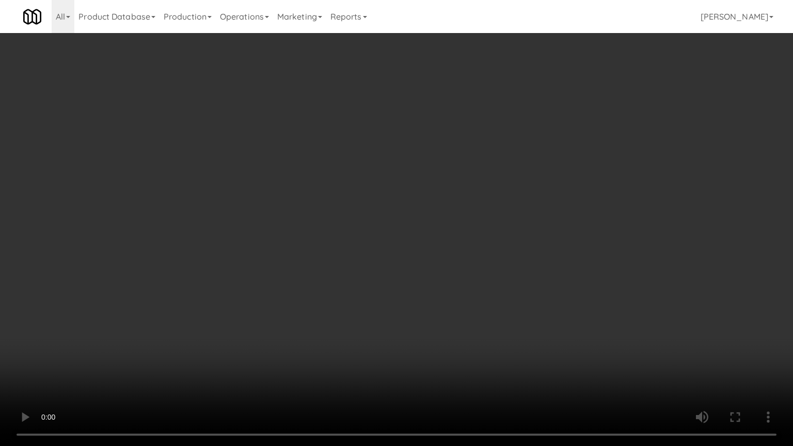
click at [480, 235] on video at bounding box center [396, 223] width 793 height 446
click at [470, 238] on video at bounding box center [396, 223] width 793 height 446
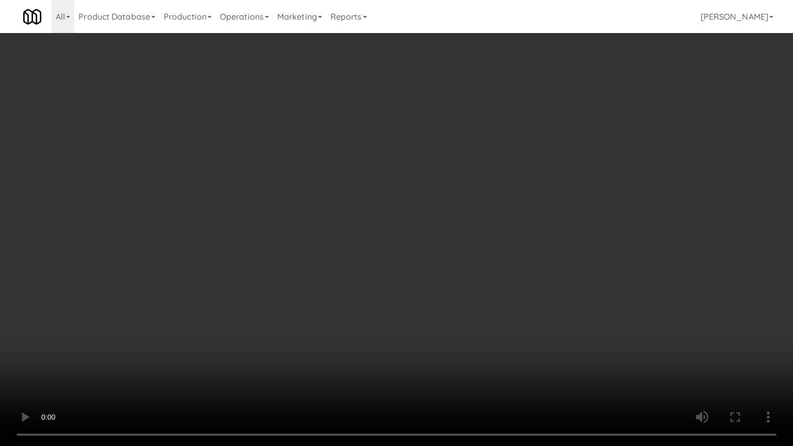
click at [470, 238] on video at bounding box center [396, 223] width 793 height 446
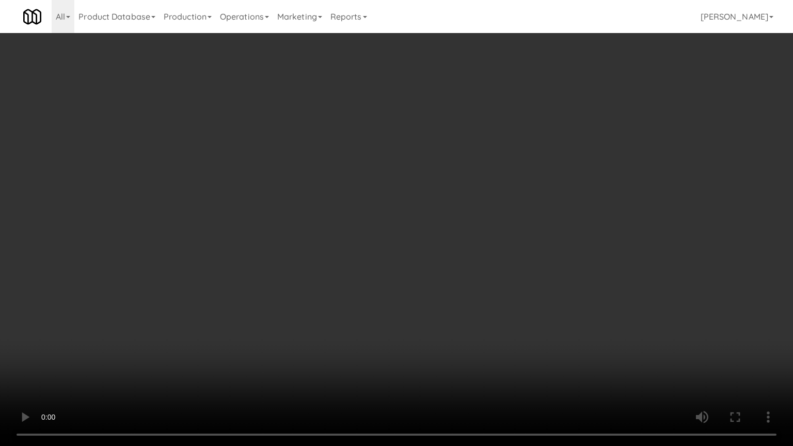
click at [470, 238] on video at bounding box center [396, 223] width 793 height 446
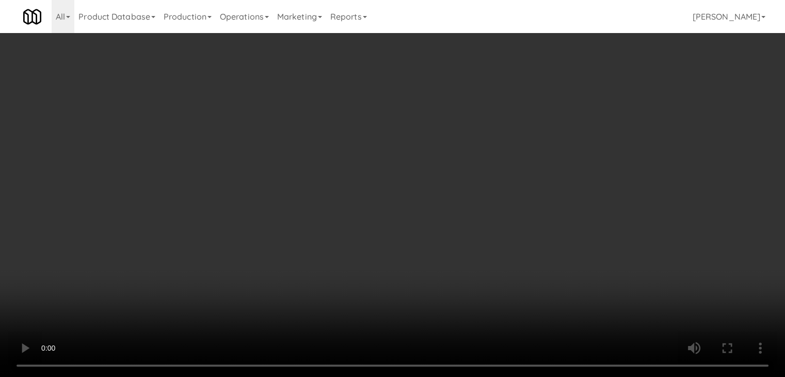
click at [564, 113] on button "Planogram" at bounding box center [559, 109] width 51 height 15
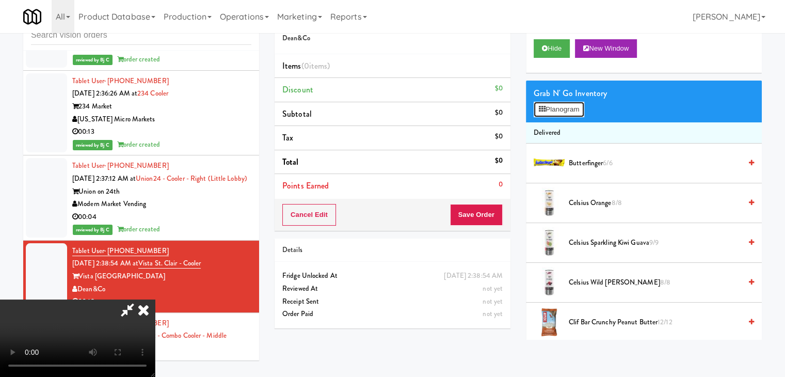
scroll to position [4185, 0]
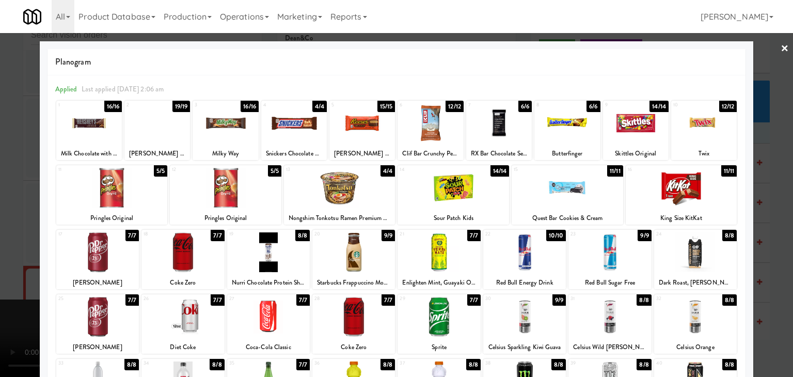
click at [220, 188] on div at bounding box center [226, 188] width 112 height 40
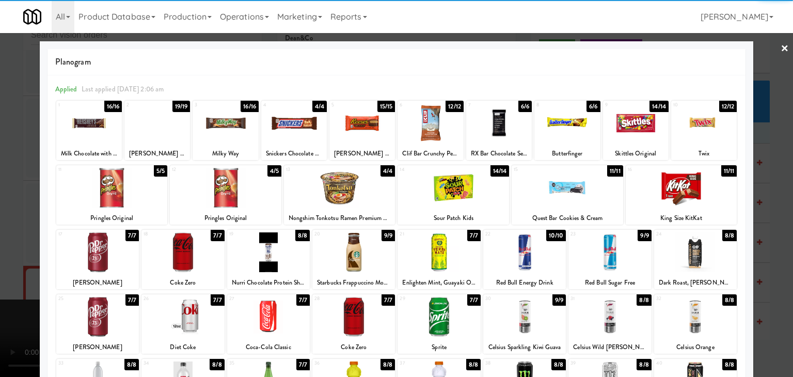
drag, startPoint x: 181, startPoint y: 251, endPoint x: 166, endPoint y: 254, distance: 15.2
click at [179, 252] on div at bounding box center [182, 252] width 83 height 40
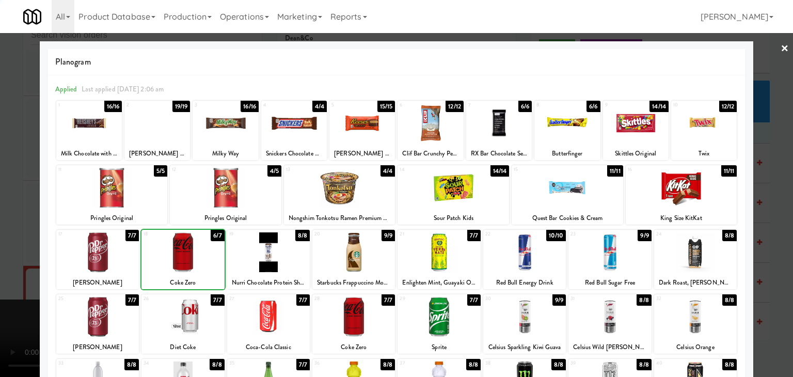
drag, startPoint x: 0, startPoint y: 254, endPoint x: 283, endPoint y: 254, distance: 282.9
click at [3, 254] on div at bounding box center [396, 188] width 793 height 377
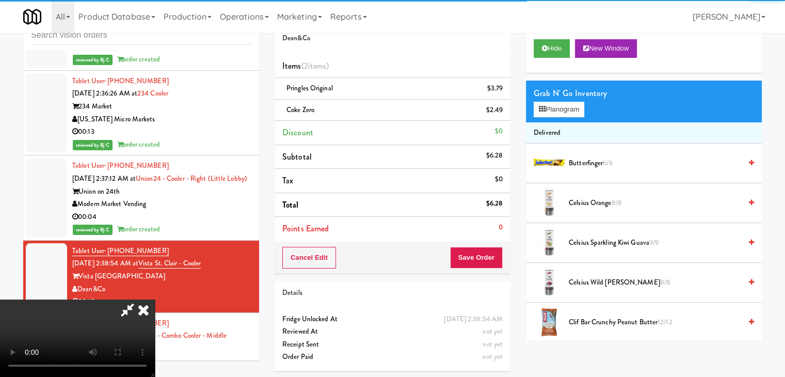
click at [155, 299] on video at bounding box center [77, 337] width 155 height 77
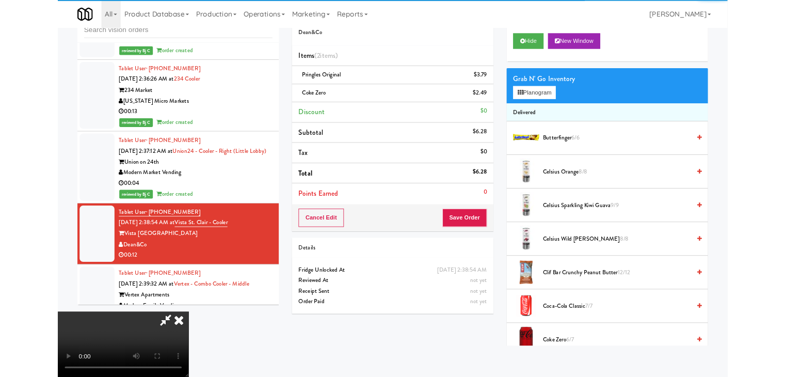
scroll to position [4185, 0]
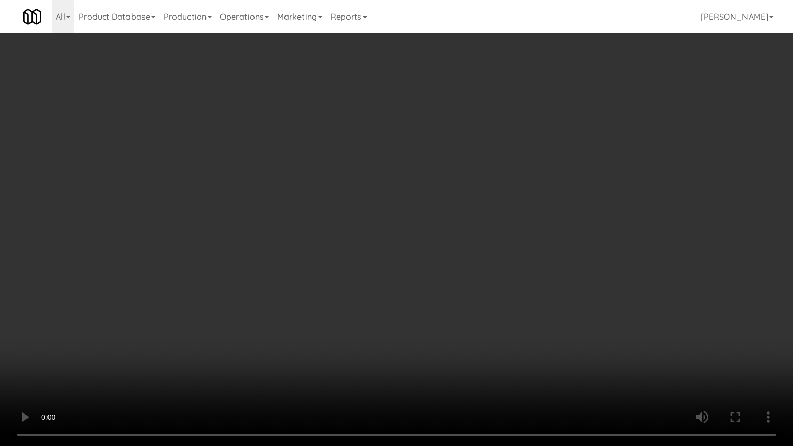
click at [358, 295] on video at bounding box center [396, 223] width 793 height 446
click at [370, 293] on video at bounding box center [396, 223] width 793 height 446
click at [368, 292] on video at bounding box center [396, 223] width 793 height 446
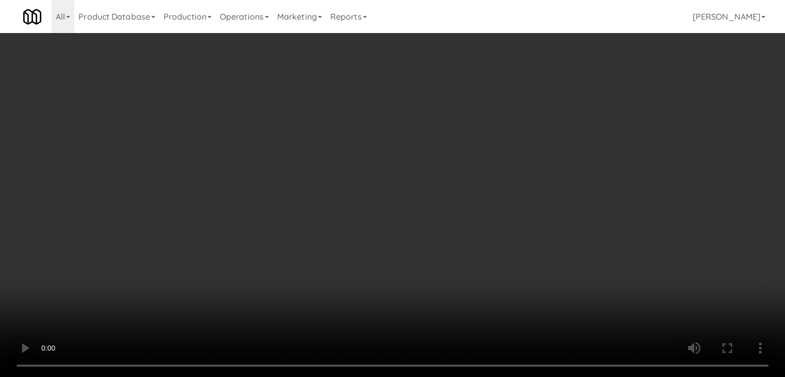
scroll to position [4211, 0]
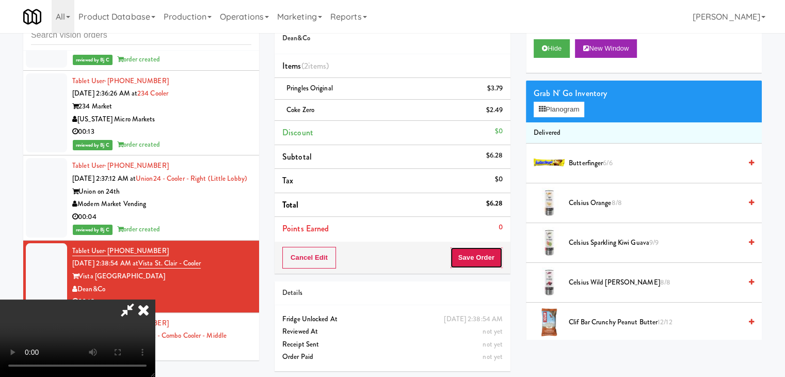
click at [500, 257] on button "Save Order" at bounding box center [476, 258] width 53 height 22
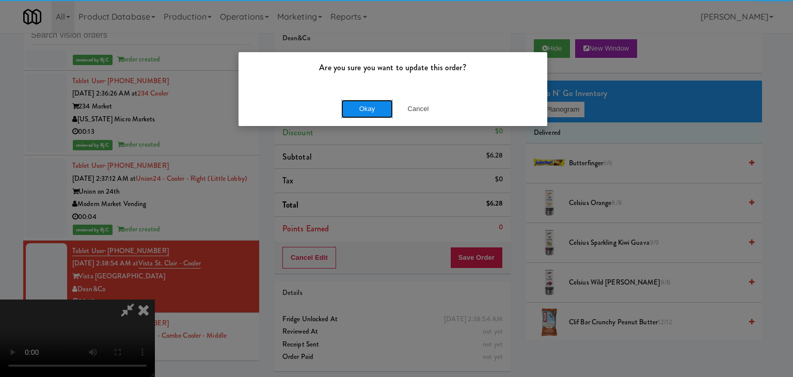
click at [371, 112] on button "Okay" at bounding box center [367, 109] width 52 height 19
click at [371, 112] on div "Okay Cancel" at bounding box center [393, 108] width 309 height 35
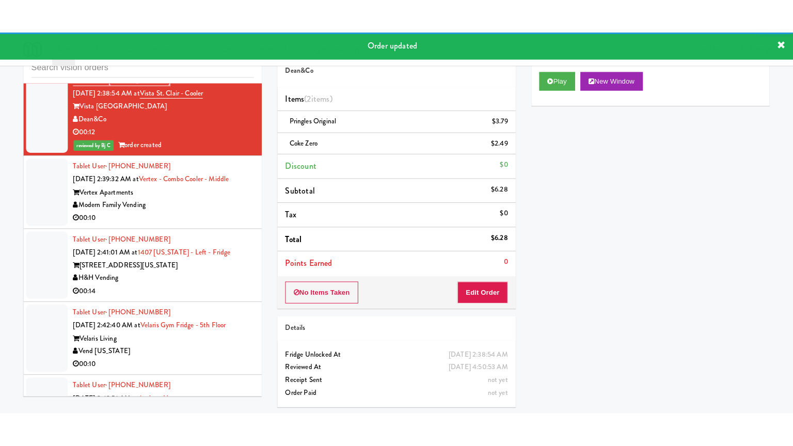
scroll to position [4417, 0]
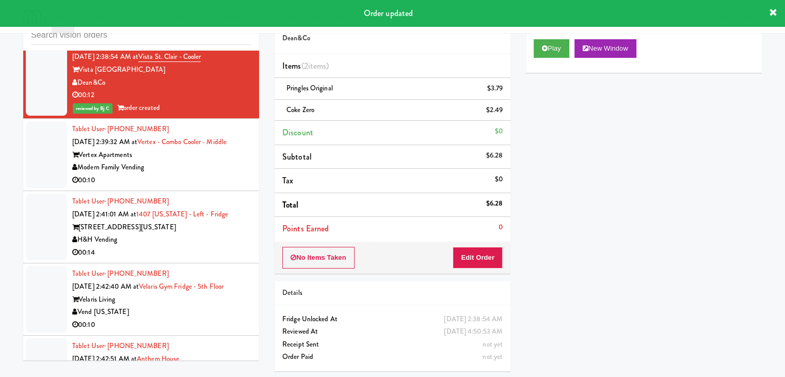
click at [200, 186] on div "Tablet User · (480) 399-2167 [DATE] 2:39:32 AM at Vertex - Combo Cooler - Middl…" at bounding box center [161, 155] width 179 height 64
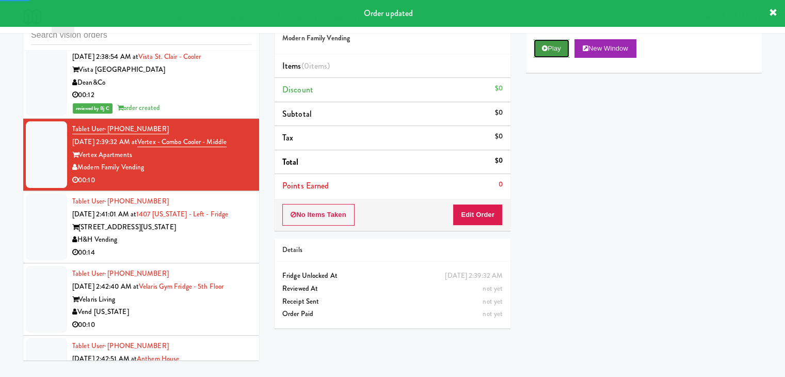
click at [551, 42] on button "Play" at bounding box center [552, 48] width 36 height 19
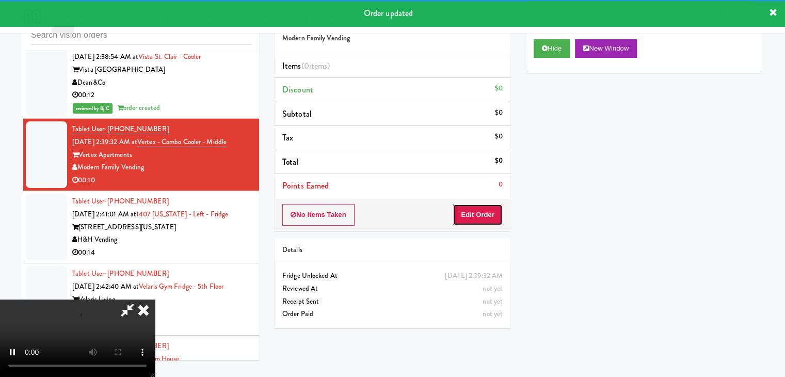
click at [480, 212] on button "Edit Order" at bounding box center [478, 215] width 50 height 22
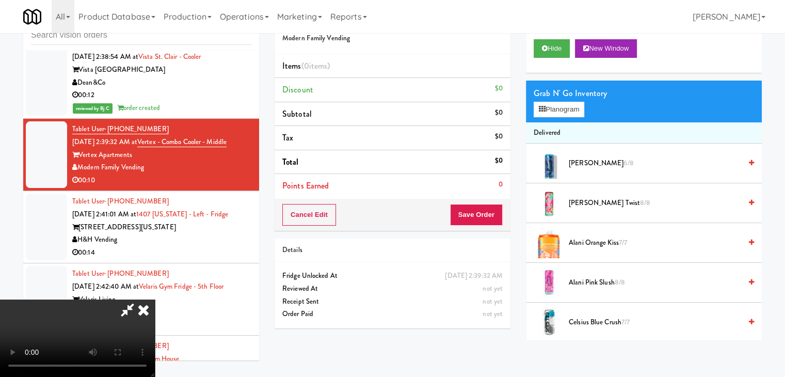
scroll to position [4391, 0]
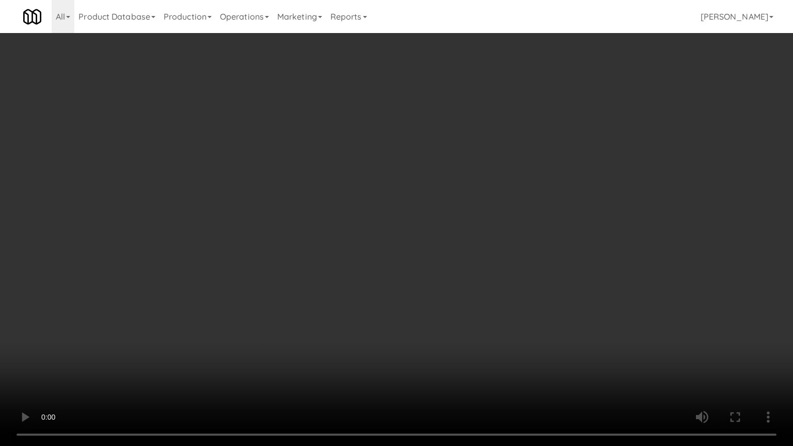
click at [531, 278] on video at bounding box center [396, 223] width 793 height 446
click at [535, 258] on video at bounding box center [396, 223] width 793 height 446
click at [503, 268] on video at bounding box center [396, 223] width 793 height 446
click at [513, 244] on video at bounding box center [396, 223] width 793 height 446
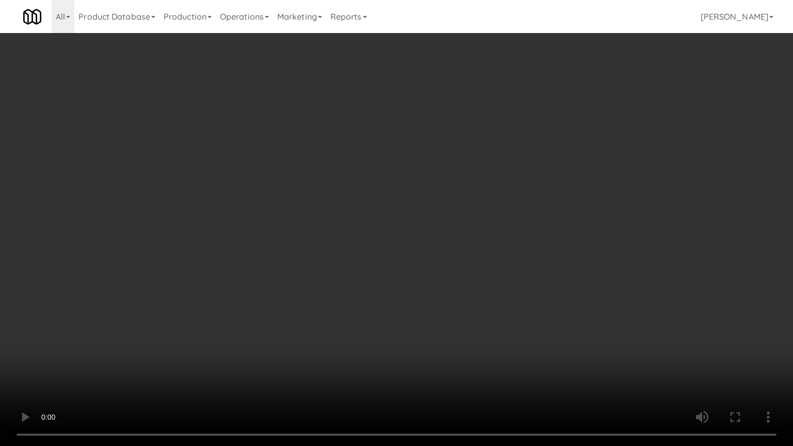
click at [516, 240] on video at bounding box center [396, 223] width 793 height 446
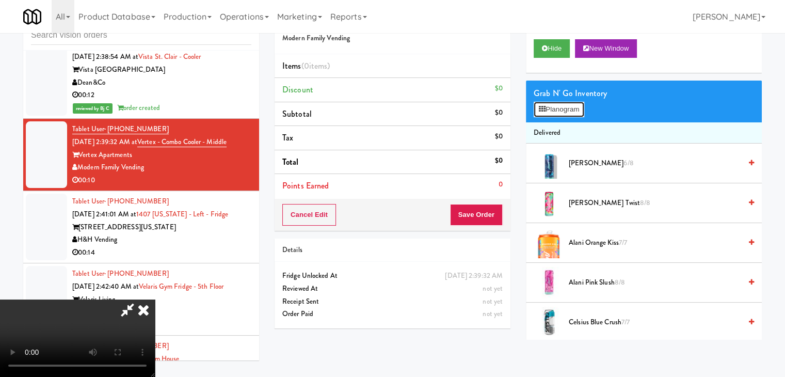
click at [575, 107] on button "Planogram" at bounding box center [559, 109] width 51 height 15
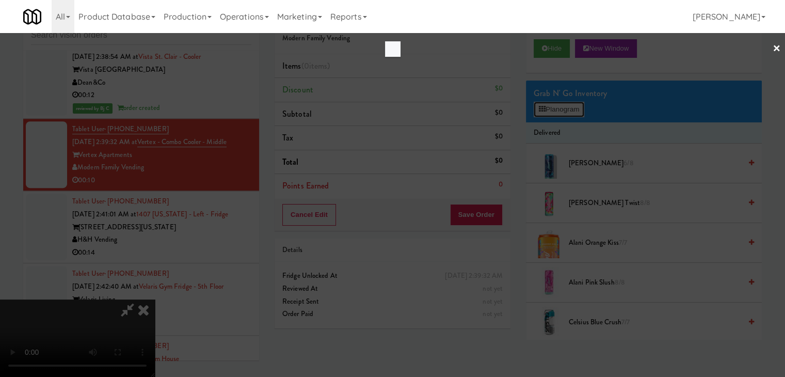
scroll to position [4391, 0]
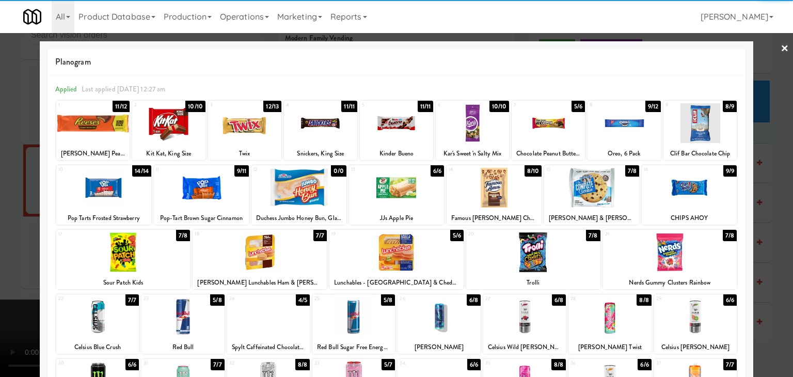
click at [518, 255] on div at bounding box center [533, 252] width 134 height 40
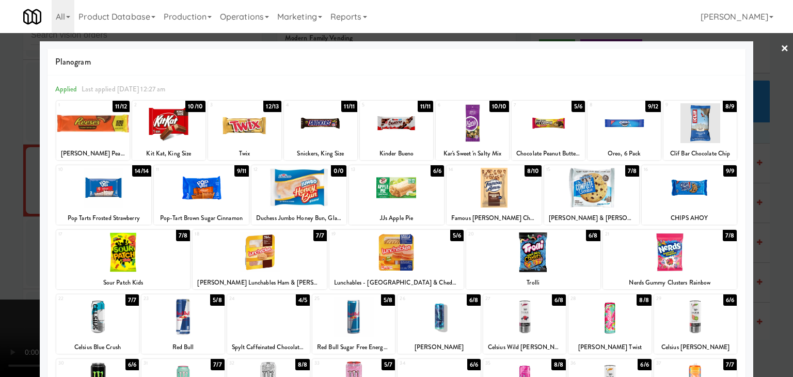
drag, startPoint x: 0, startPoint y: 245, endPoint x: 229, endPoint y: 252, distance: 228.8
click at [5, 245] on div at bounding box center [396, 188] width 793 height 377
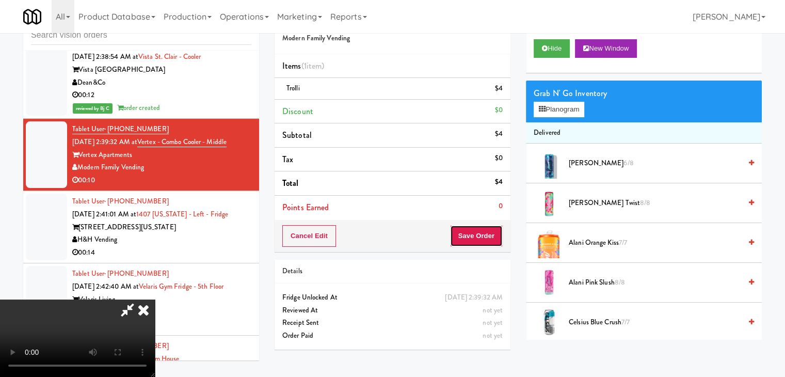
click at [489, 238] on button "Save Order" at bounding box center [476, 236] width 53 height 22
drag, startPoint x: 492, startPoint y: 239, endPoint x: 457, endPoint y: 202, distance: 50.1
click at [490, 236] on button "Save Order" at bounding box center [476, 236] width 53 height 22
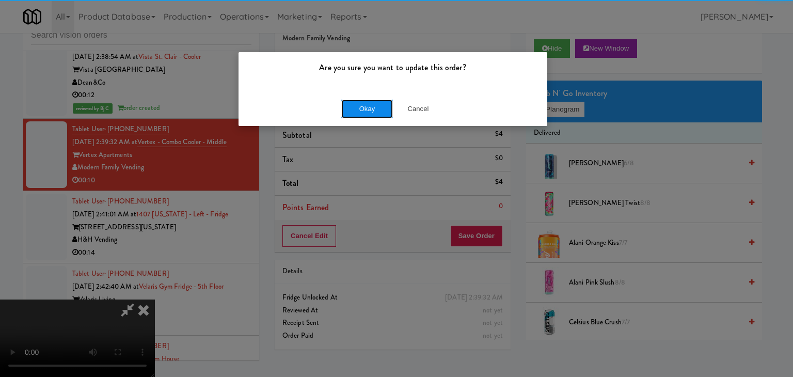
drag, startPoint x: 369, startPoint y: 99, endPoint x: 366, endPoint y: 104, distance: 5.3
click at [366, 103] on button "Okay" at bounding box center [367, 109] width 52 height 19
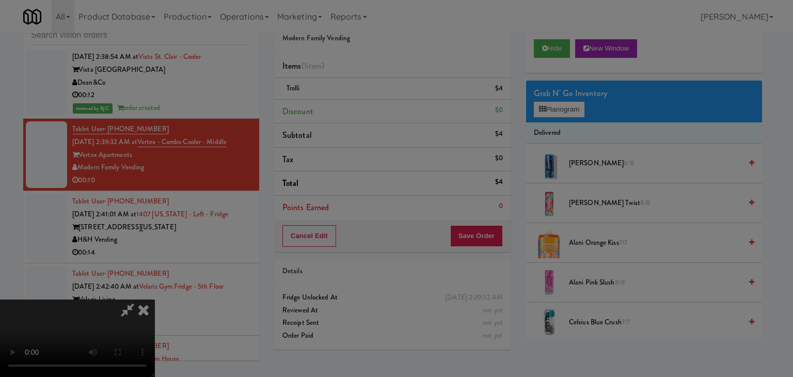
click at [367, 99] on button "Okay" at bounding box center [367, 90] width 52 height 19
drag, startPoint x: 368, startPoint y: 104, endPoint x: 372, endPoint y: 109, distance: 6.6
click at [368, 105] on div at bounding box center [396, 188] width 793 height 377
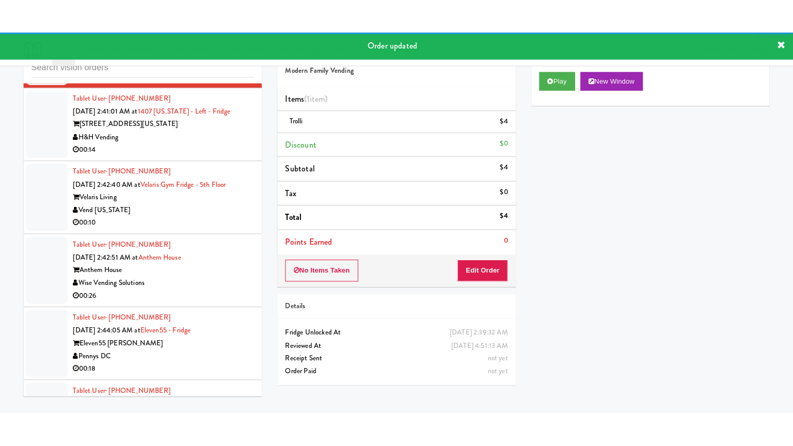
scroll to position [4572, 0]
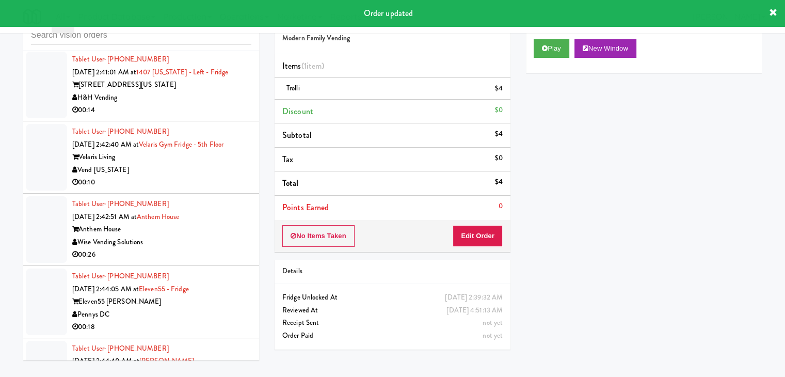
click at [209, 117] on div "00:14" at bounding box center [161, 110] width 179 height 13
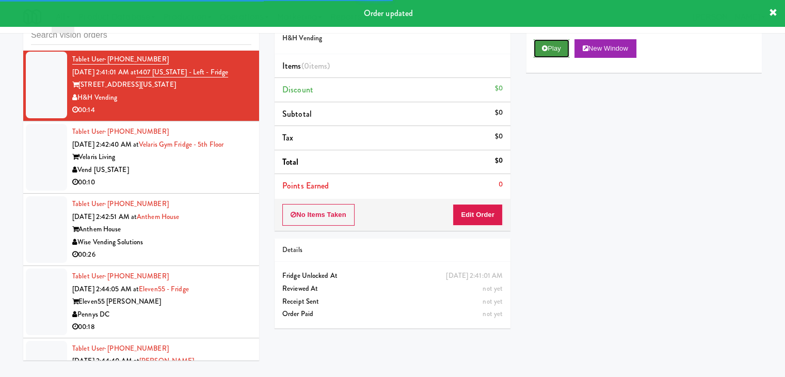
click at [549, 44] on button "Play" at bounding box center [552, 48] width 36 height 19
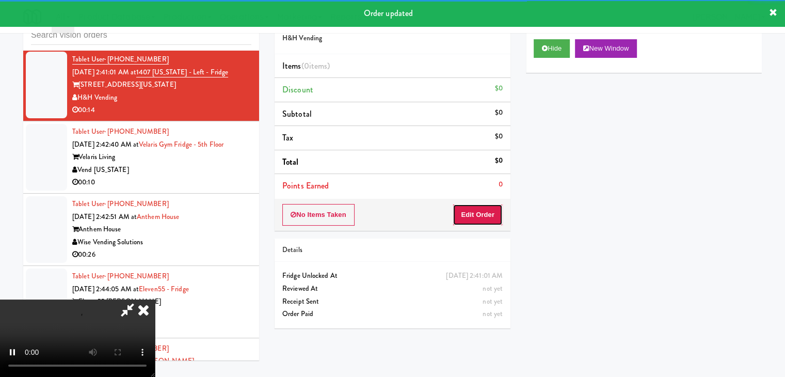
click at [479, 215] on button "Edit Order" at bounding box center [478, 215] width 50 height 22
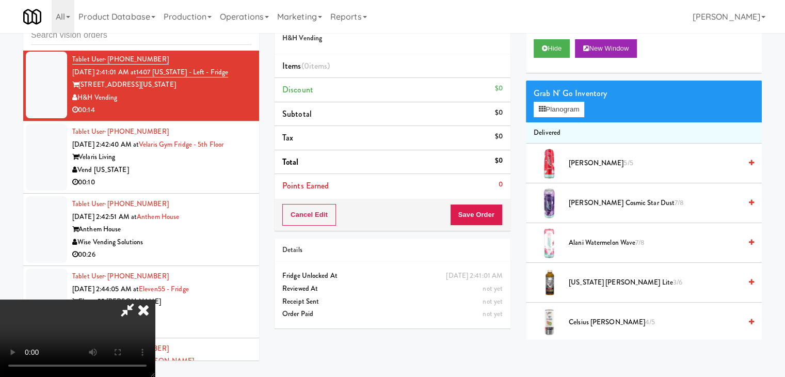
scroll to position [4547, 0]
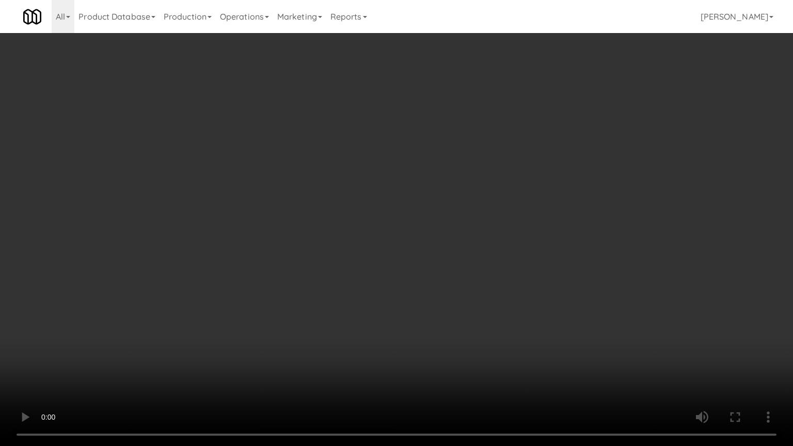
click at [478, 292] on video at bounding box center [396, 223] width 793 height 446
click at [483, 289] on video at bounding box center [396, 223] width 793 height 446
click at [488, 288] on video at bounding box center [396, 223] width 793 height 446
click at [489, 283] on video at bounding box center [396, 223] width 793 height 446
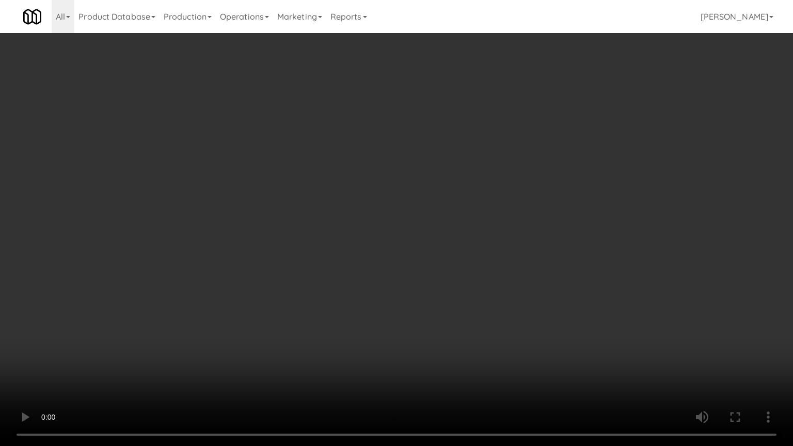
click at [489, 283] on video at bounding box center [396, 223] width 793 height 446
click at [481, 280] on video at bounding box center [396, 223] width 793 height 446
click at [487, 277] on video at bounding box center [396, 223] width 793 height 446
click at [490, 271] on video at bounding box center [396, 223] width 793 height 446
click at [492, 271] on video at bounding box center [396, 223] width 793 height 446
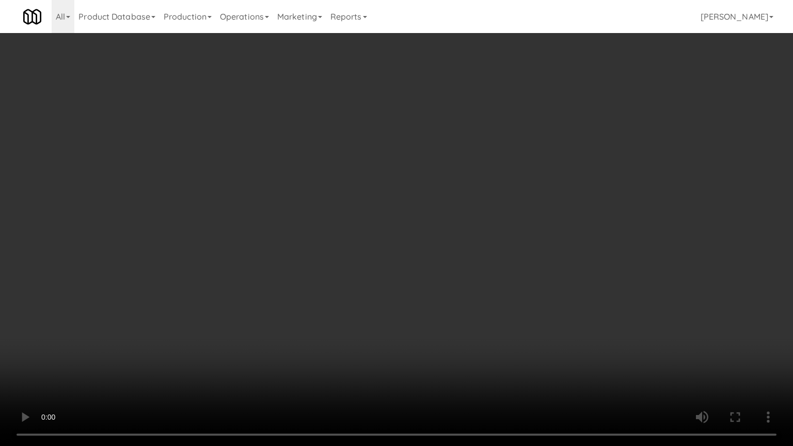
click at [492, 271] on video at bounding box center [396, 223] width 793 height 446
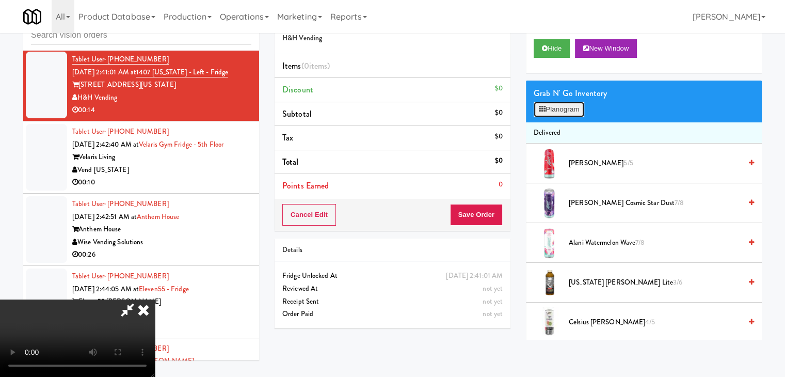
click at [572, 105] on button "Planogram" at bounding box center [559, 109] width 51 height 15
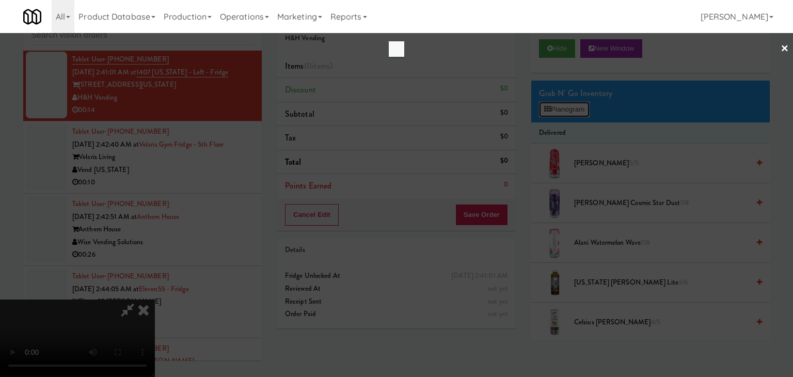
scroll to position [4547, 0]
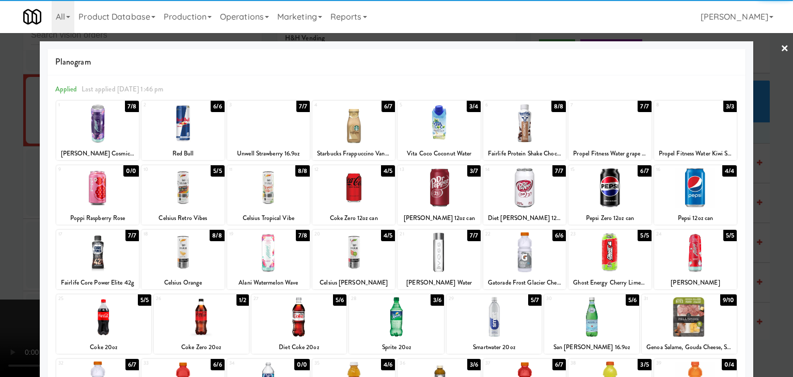
click at [97, 310] on div at bounding box center [103, 317] width 95 height 40
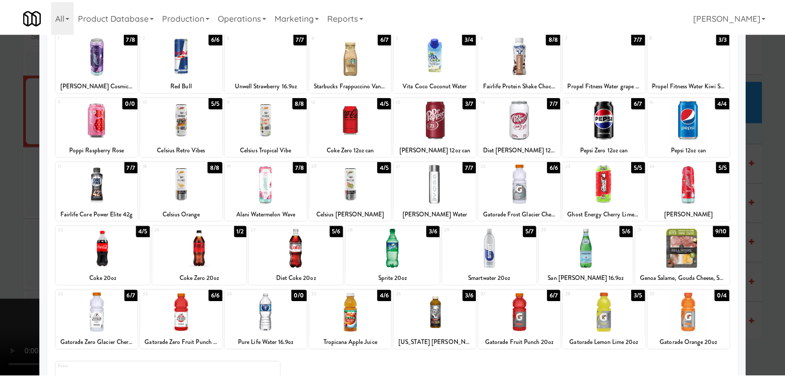
scroll to position [130, 0]
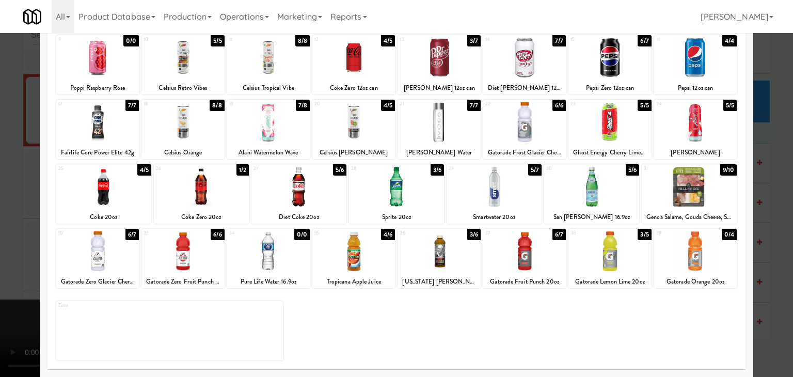
drag, startPoint x: 609, startPoint y: 247, endPoint x: 27, endPoint y: 236, distance: 582.0
click at [605, 247] on div at bounding box center [609, 251] width 83 height 40
drag, startPoint x: 0, startPoint y: 233, endPoint x: 69, endPoint y: 233, distance: 69.2
click at [3, 233] on div at bounding box center [396, 188] width 793 height 377
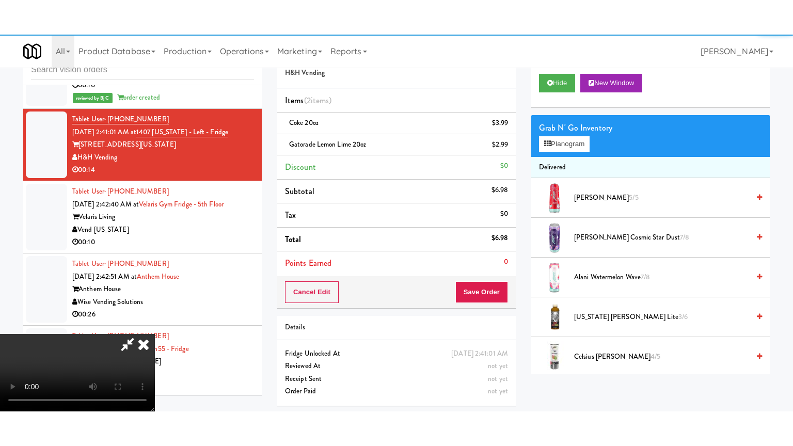
scroll to position [4572, 0]
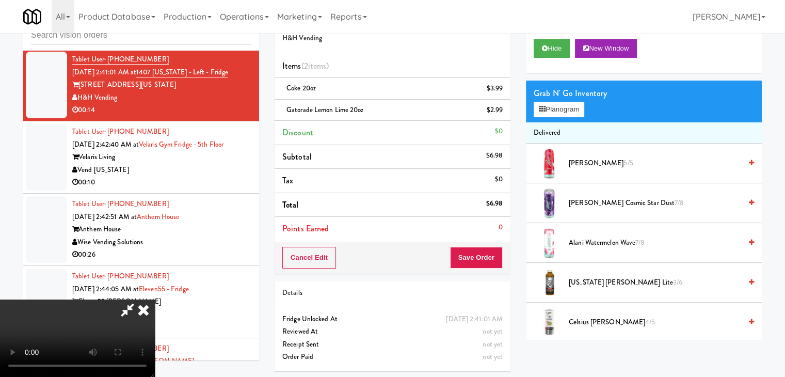
click at [155, 299] on video at bounding box center [77, 337] width 155 height 77
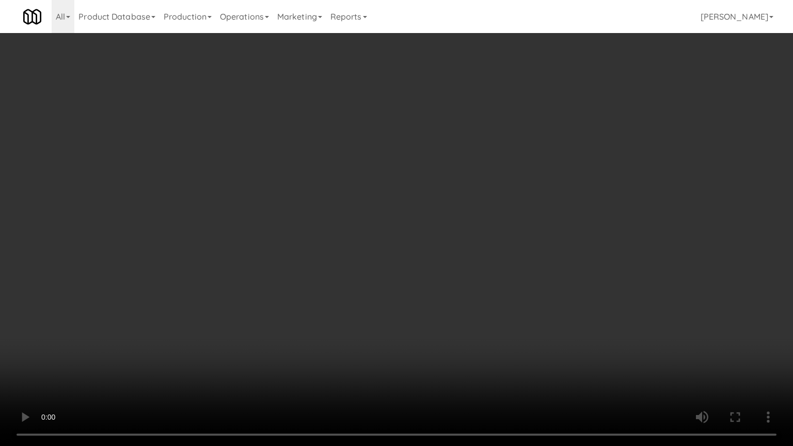
click at [503, 312] on video at bounding box center [396, 223] width 793 height 446
click at [517, 277] on video at bounding box center [396, 223] width 793 height 446
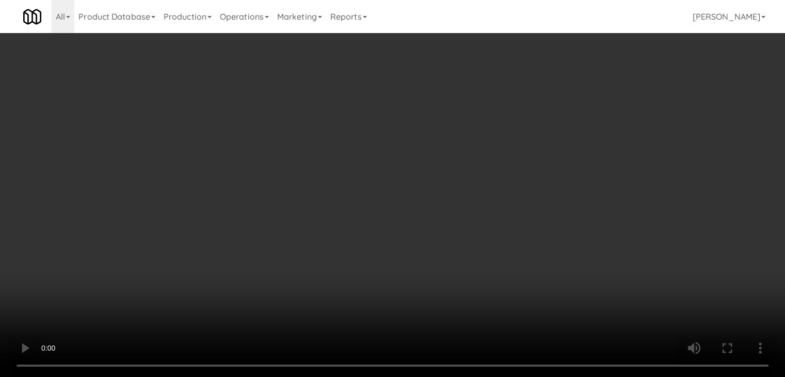
scroll to position [4572, 0]
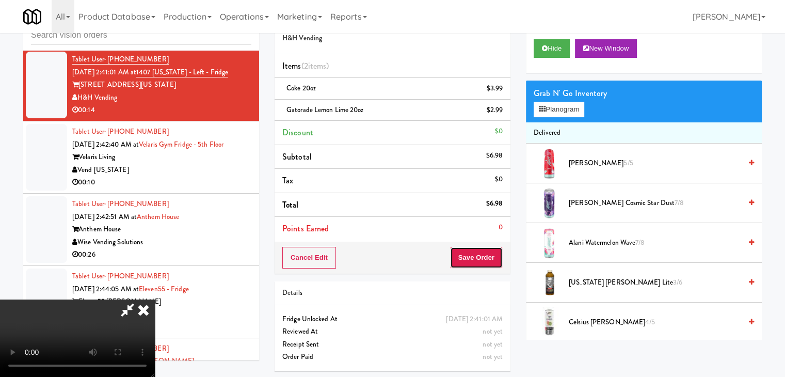
click at [485, 257] on button "Save Order" at bounding box center [476, 258] width 53 height 22
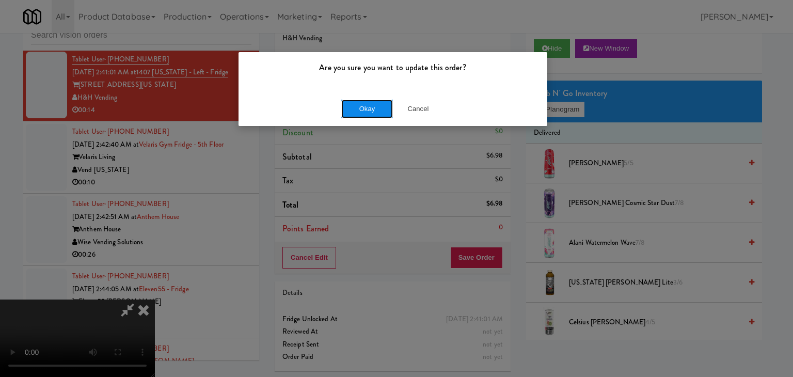
click at [374, 107] on button "Okay" at bounding box center [367, 109] width 52 height 19
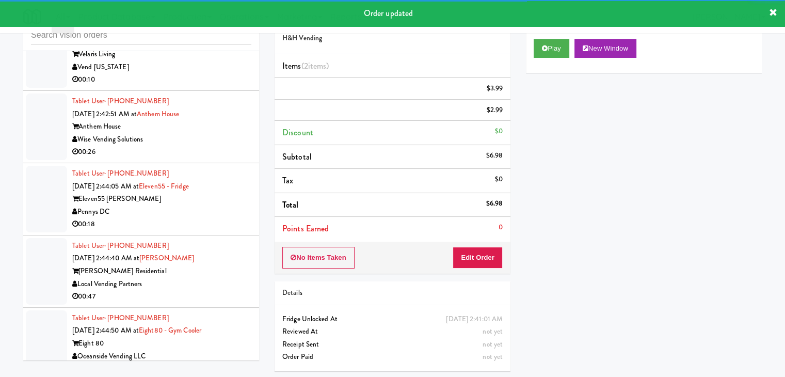
scroll to position [4688, 0]
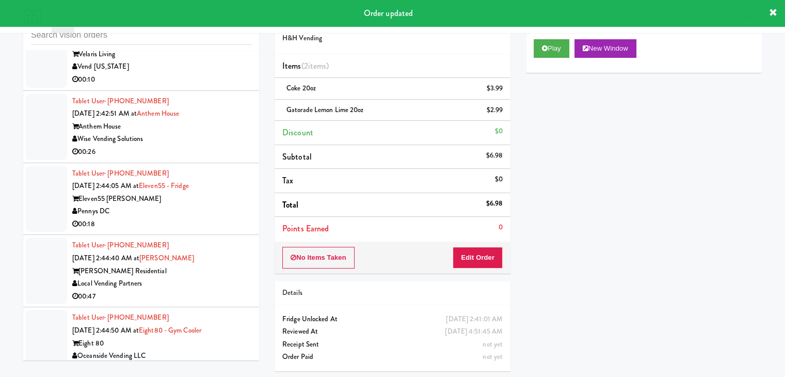
click at [211, 86] on div "00:10" at bounding box center [161, 79] width 179 height 13
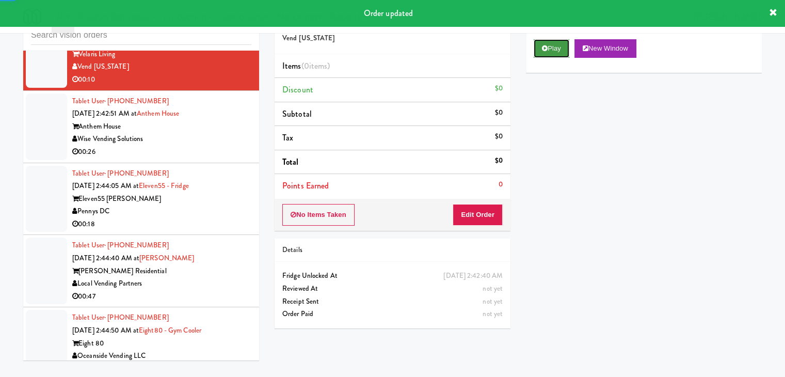
click at [537, 55] on button "Play" at bounding box center [552, 48] width 36 height 19
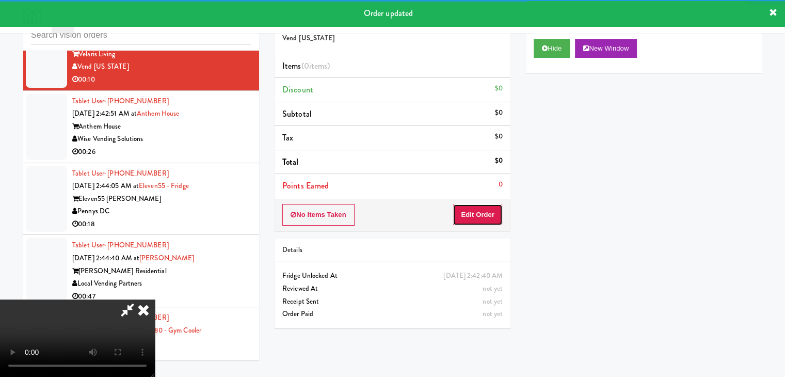
click at [478, 217] on button "Edit Order" at bounding box center [478, 215] width 50 height 22
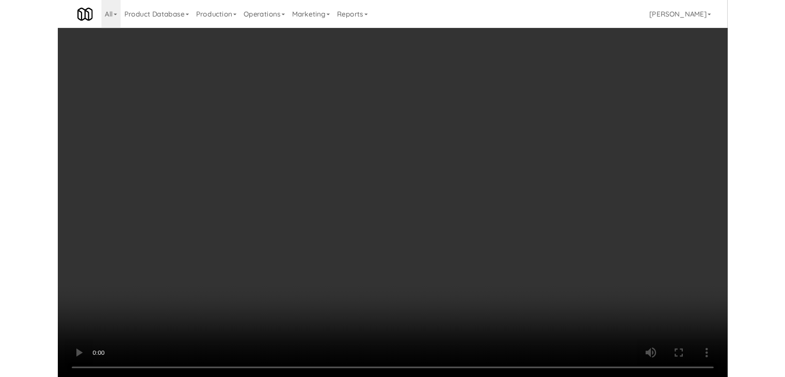
scroll to position [4662, 0]
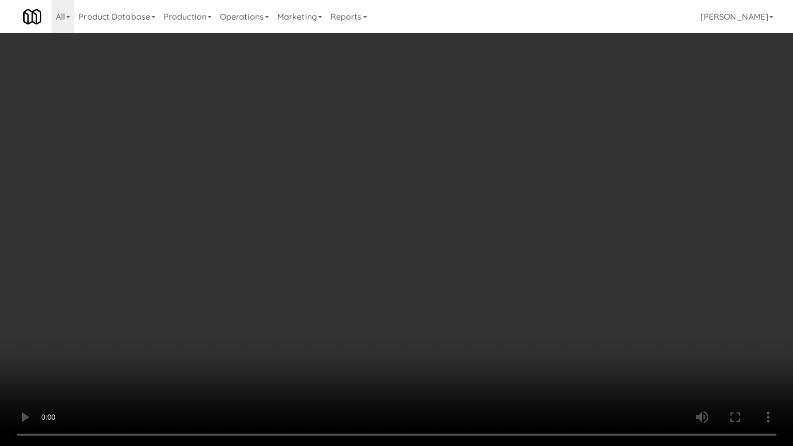
click at [503, 271] on video at bounding box center [396, 223] width 793 height 446
drag, startPoint x: 503, startPoint y: 271, endPoint x: 527, endPoint y: 199, distance: 75.9
click at [503, 271] on video at bounding box center [396, 223] width 793 height 446
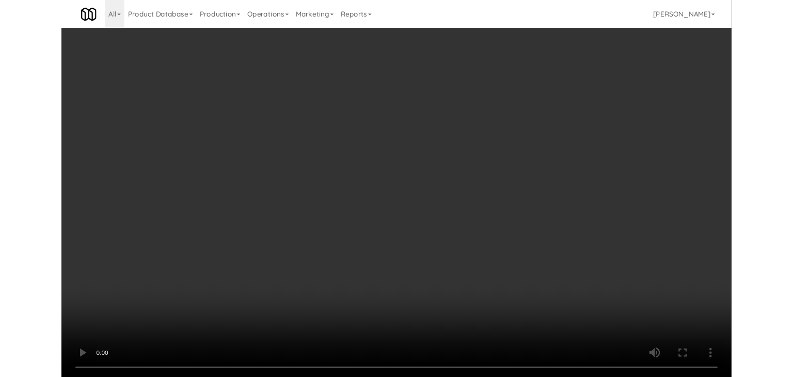
scroll to position [4688, 0]
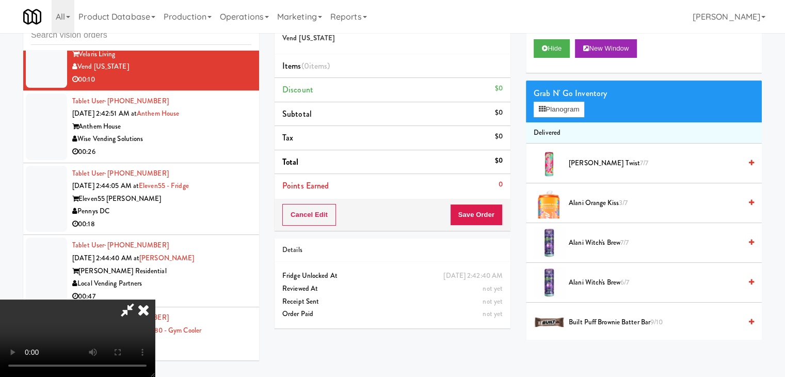
click at [587, 92] on div "Grab N' Go Inventory" at bounding box center [644, 93] width 220 height 15
click at [579, 104] on button "Planogram" at bounding box center [559, 109] width 51 height 15
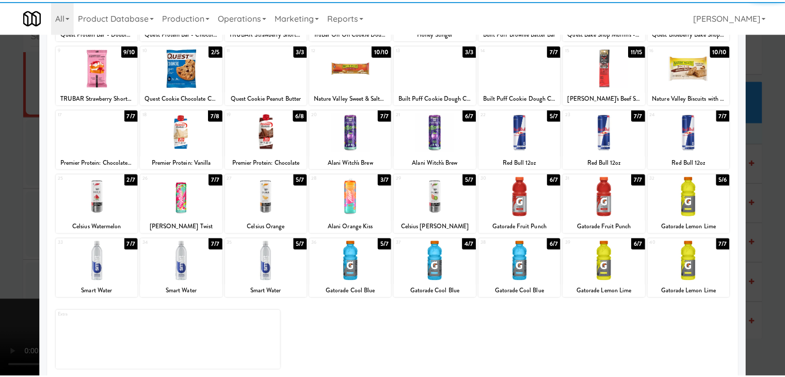
scroll to position [130, 0]
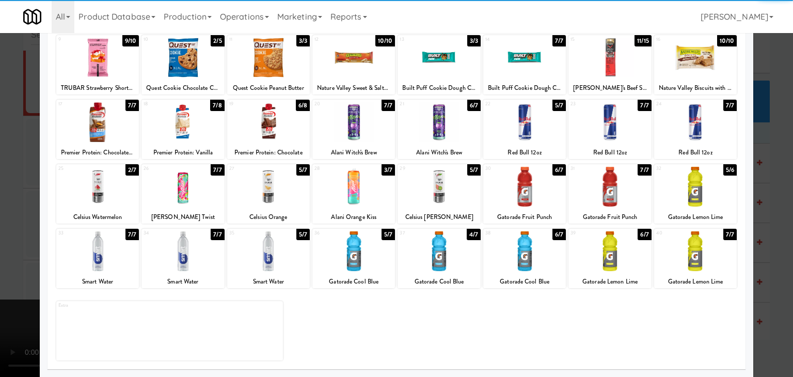
drag, startPoint x: 186, startPoint y: 199, endPoint x: 193, endPoint y: 199, distance: 6.7
click at [188, 199] on div at bounding box center [182, 187] width 83 height 40
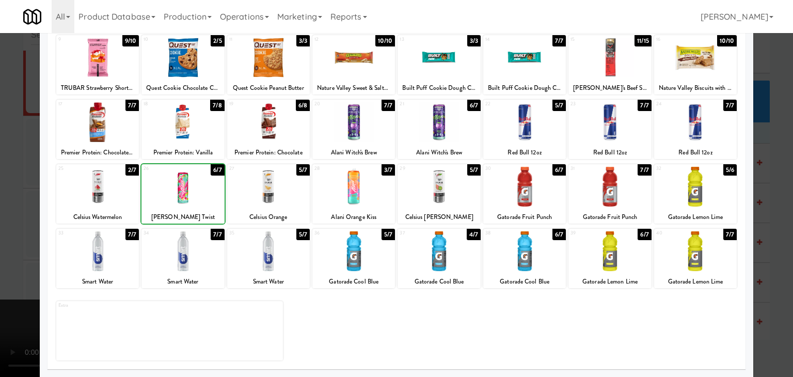
click at [289, 257] on div at bounding box center [268, 251] width 83 height 40
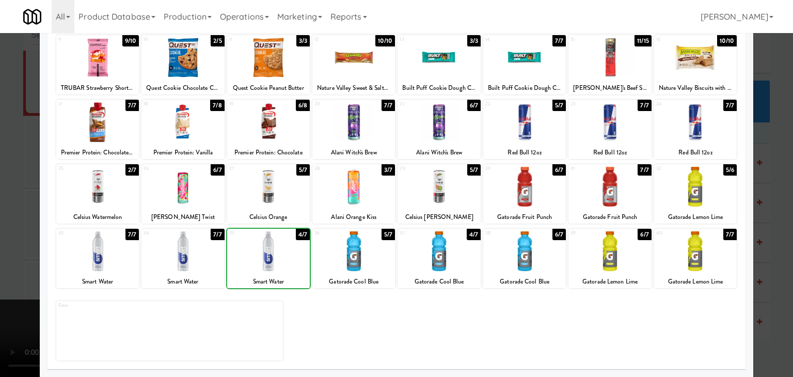
drag, startPoint x: 0, startPoint y: 259, endPoint x: 63, endPoint y: 259, distance: 63.0
click at [0, 259] on div at bounding box center [396, 188] width 793 height 377
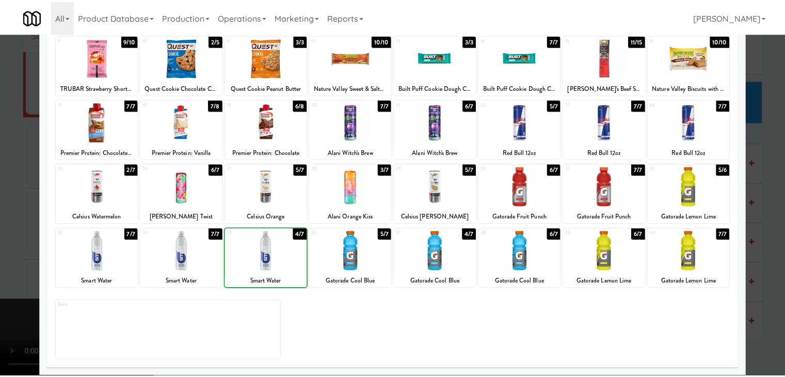
scroll to position [4688, 0]
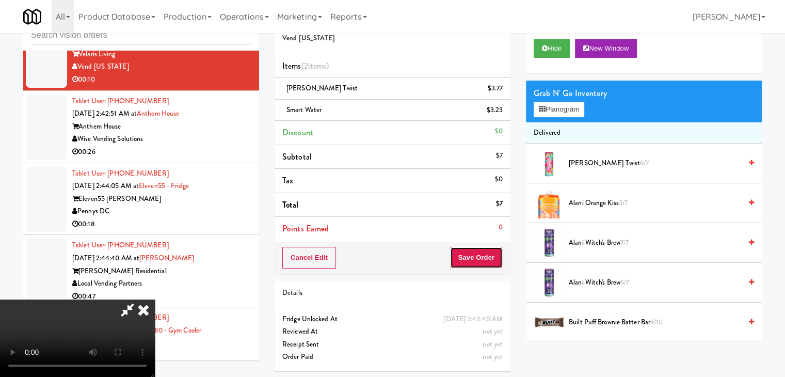
click at [492, 245] on div "Cancel Edit Save Order" at bounding box center [393, 258] width 236 height 32
click at [492, 251] on button "Save Order" at bounding box center [476, 258] width 53 height 22
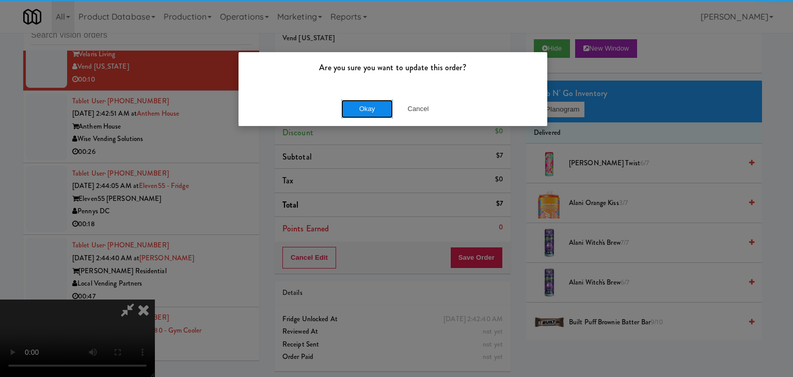
click at [376, 107] on button "Okay" at bounding box center [367, 109] width 52 height 19
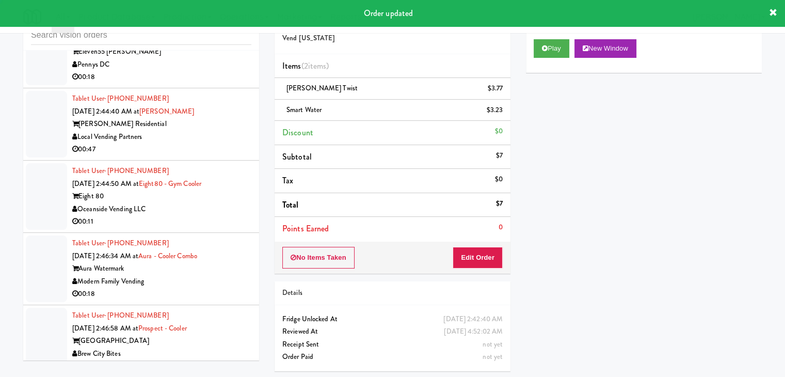
scroll to position [4855, 0]
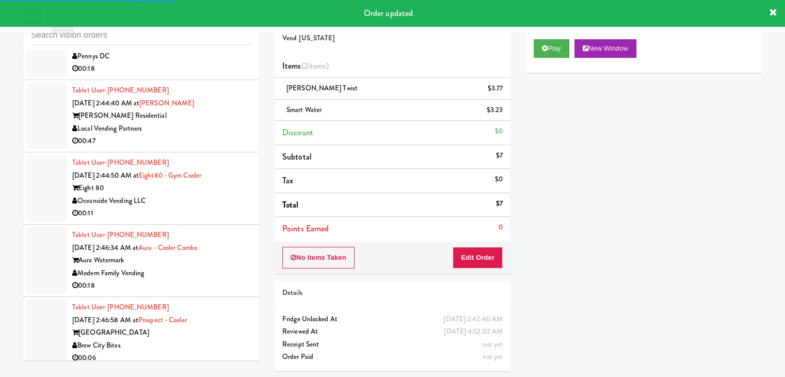
click at [229, 208] on div "Oceanside Vending LLC" at bounding box center [161, 201] width 179 height 13
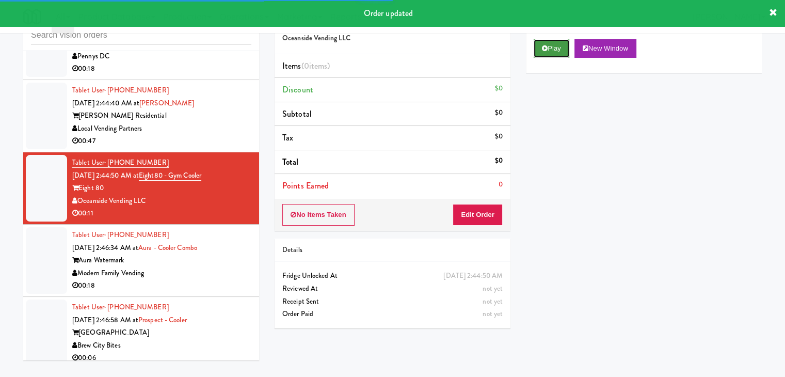
click at [554, 49] on button "Play" at bounding box center [552, 48] width 36 height 19
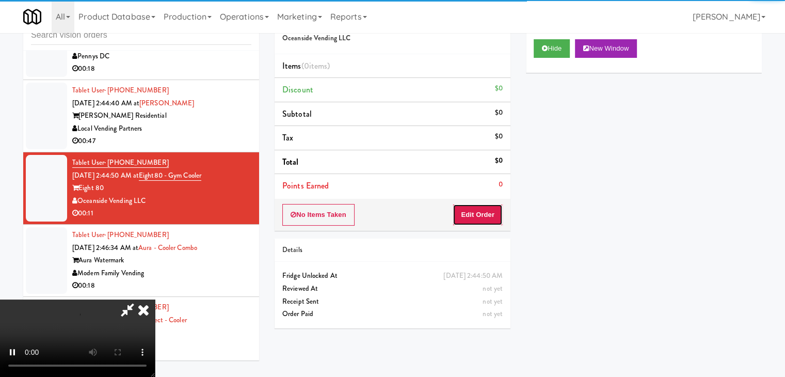
click at [486, 220] on button "Edit Order" at bounding box center [478, 215] width 50 height 22
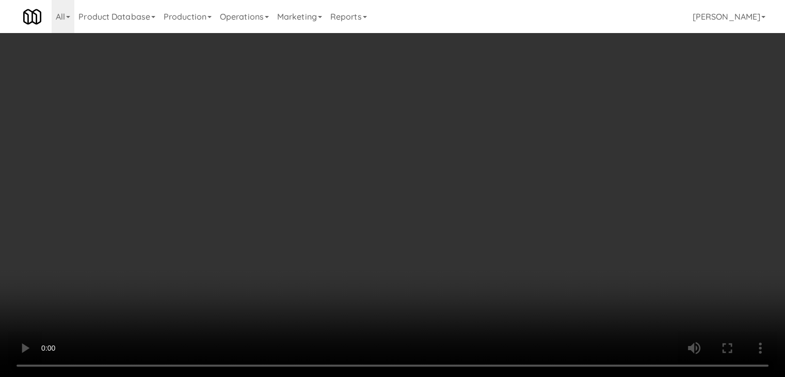
scroll to position [4830, 0]
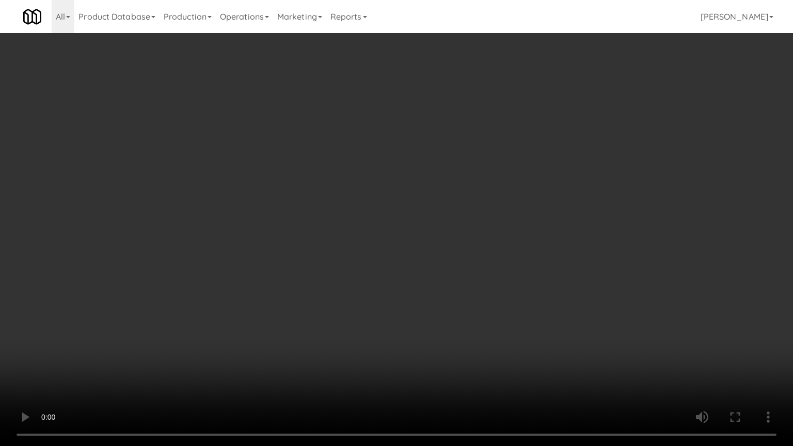
click at [450, 302] on video at bounding box center [396, 223] width 793 height 446
click at [449, 304] on video at bounding box center [396, 223] width 793 height 446
click at [473, 298] on video at bounding box center [396, 223] width 793 height 446
drag, startPoint x: 473, startPoint y: 298, endPoint x: 489, endPoint y: 230, distance: 69.6
click at [474, 293] on video at bounding box center [396, 223] width 793 height 446
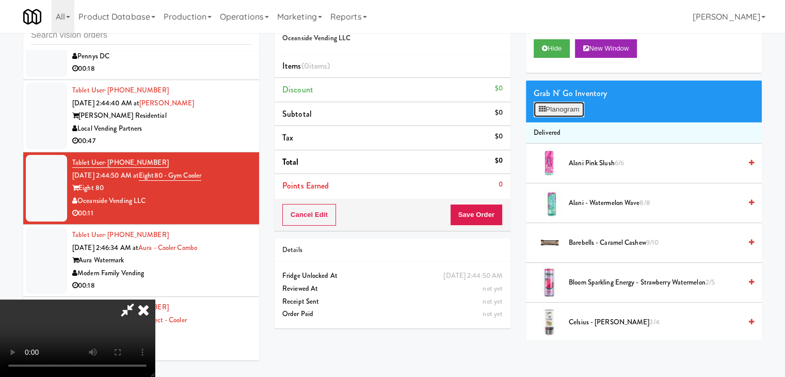
click at [562, 106] on button "Planogram" at bounding box center [559, 109] width 51 height 15
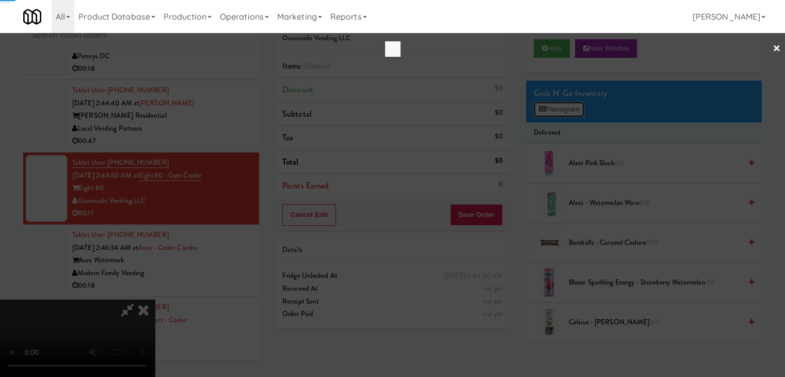
scroll to position [4830, 0]
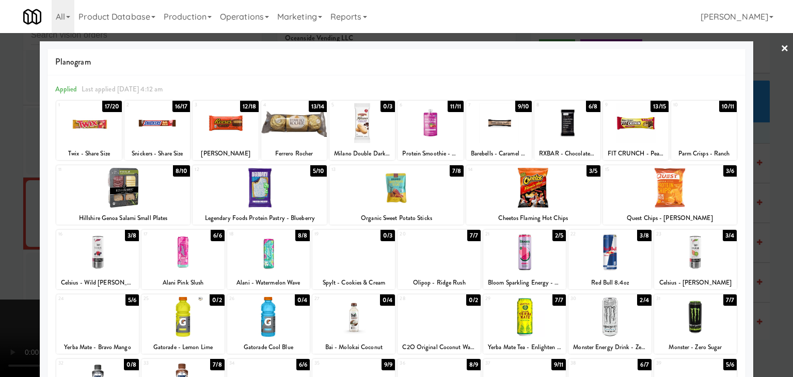
click at [90, 134] on div at bounding box center [89, 123] width 66 height 40
drag, startPoint x: 0, startPoint y: 166, endPoint x: 118, endPoint y: 178, distance: 118.4
click at [9, 166] on div at bounding box center [396, 188] width 793 height 377
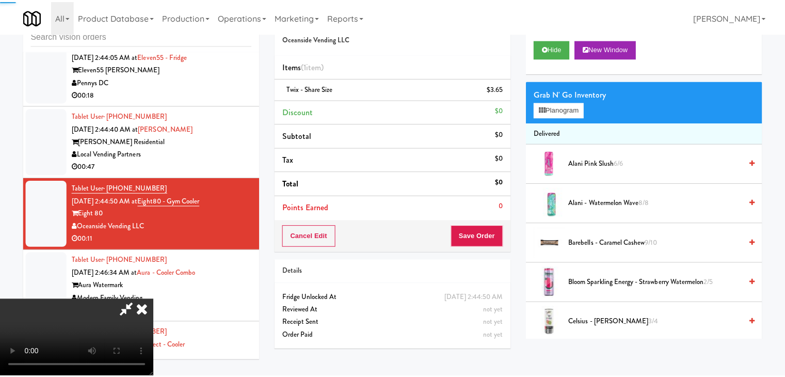
scroll to position [4855, 0]
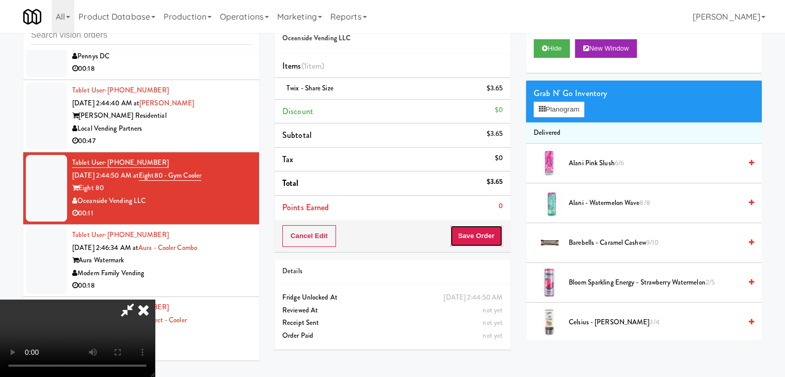
drag, startPoint x: 485, startPoint y: 239, endPoint x: 374, endPoint y: 229, distance: 111.9
click at [374, 229] on div "Order # 1051301 Oceanside Vending LLC Items (1 item ) Twix - Share Size $3.65 D…" at bounding box center [518, 180] width 487 height 353
click at [155, 299] on video at bounding box center [77, 337] width 155 height 77
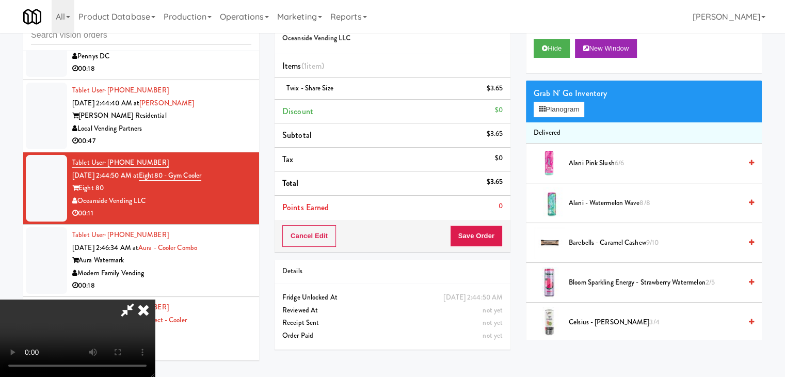
click at [155, 299] on video at bounding box center [77, 337] width 155 height 77
click at [494, 238] on button "Save Order" at bounding box center [476, 236] width 53 height 22
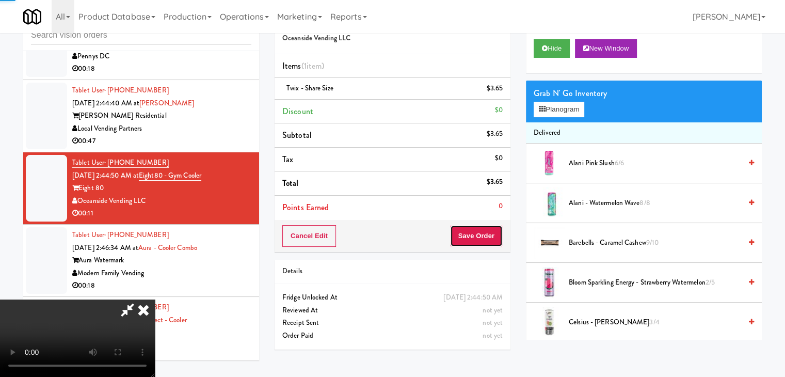
click at [494, 238] on button "Save Order" at bounding box center [476, 236] width 53 height 22
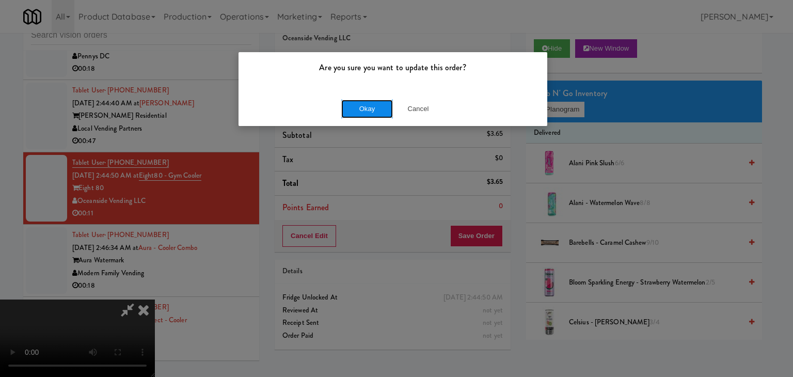
click at [374, 112] on button "Okay" at bounding box center [367, 109] width 52 height 19
click at [374, 112] on div "Okay Cancel" at bounding box center [393, 108] width 309 height 35
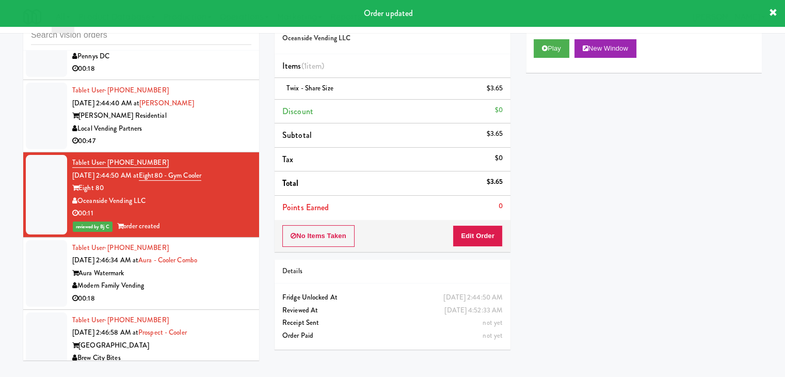
click at [217, 148] on div "00:47" at bounding box center [161, 141] width 179 height 13
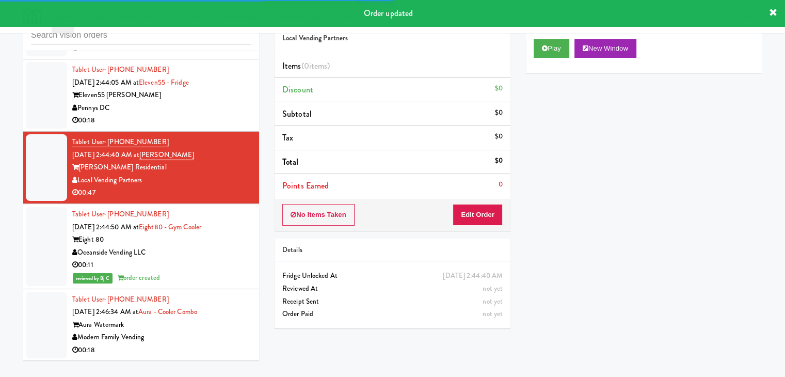
click at [225, 127] on div "00:18" at bounding box center [161, 120] width 179 height 13
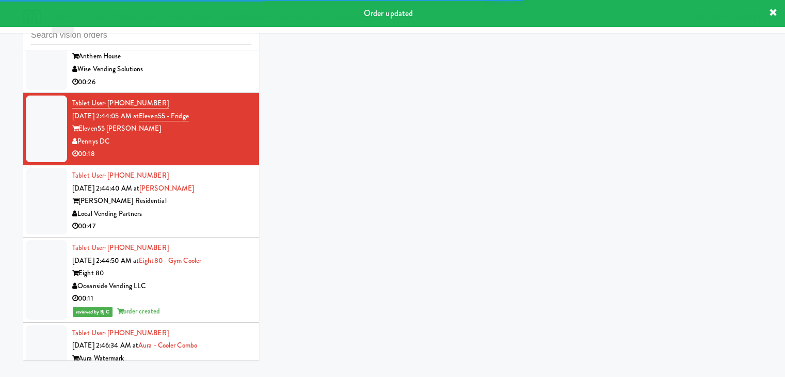
scroll to position [4752, 0]
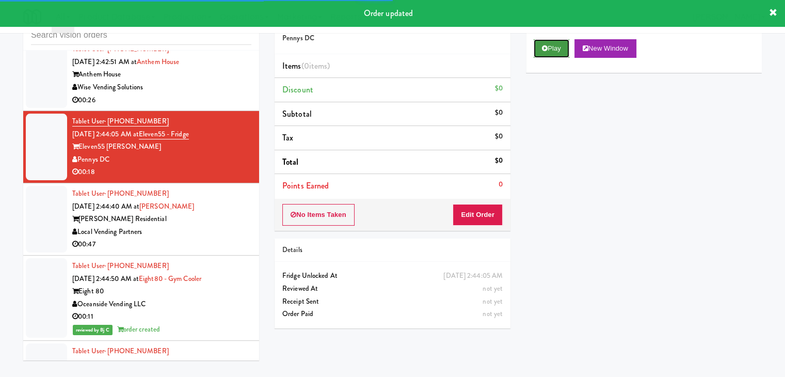
click at [534, 55] on button "Play" at bounding box center [552, 48] width 36 height 19
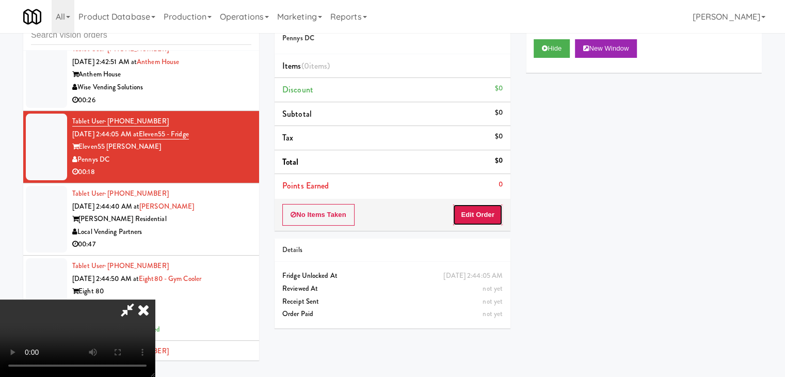
click at [495, 207] on button "Edit Order" at bounding box center [478, 215] width 50 height 22
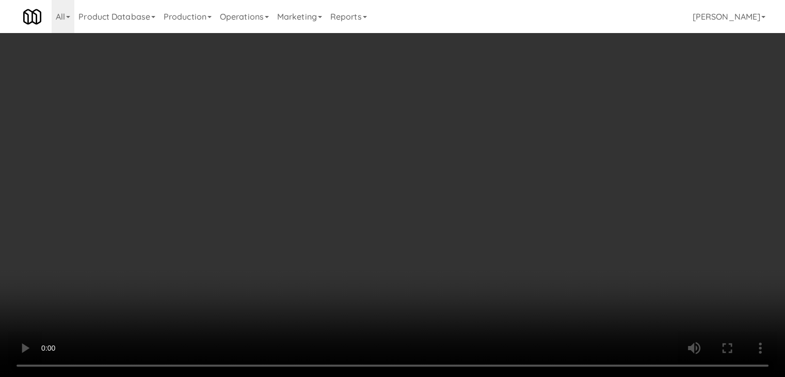
scroll to position [4727, 0]
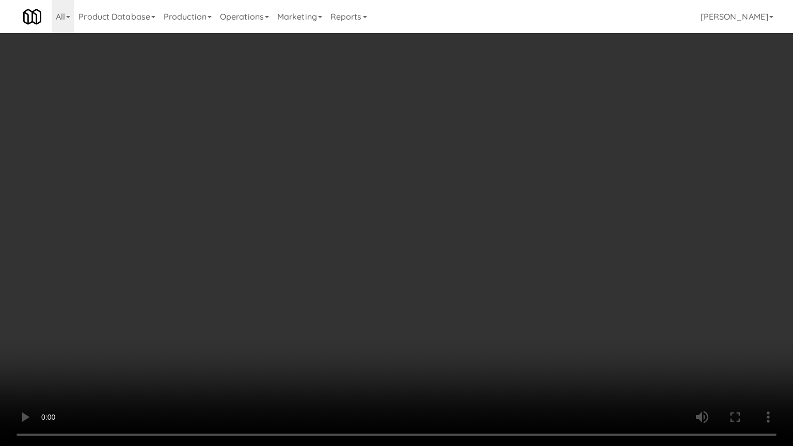
click at [509, 279] on video at bounding box center [396, 223] width 793 height 446
drag, startPoint x: 509, startPoint y: 279, endPoint x: 530, endPoint y: 220, distance: 62.9
click at [510, 278] on video at bounding box center [396, 223] width 793 height 446
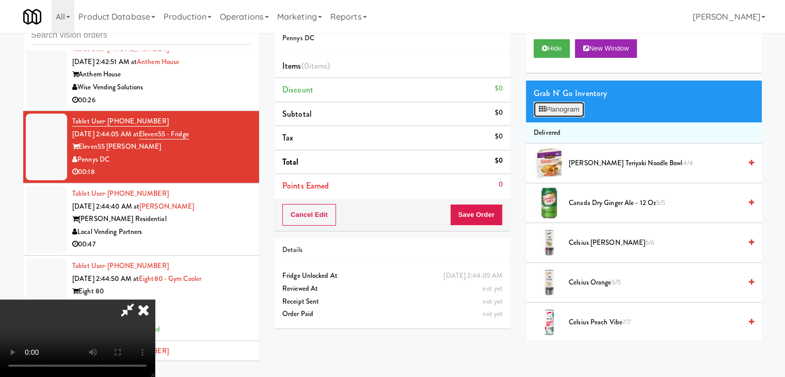
click at [572, 107] on button "Planogram" at bounding box center [559, 109] width 51 height 15
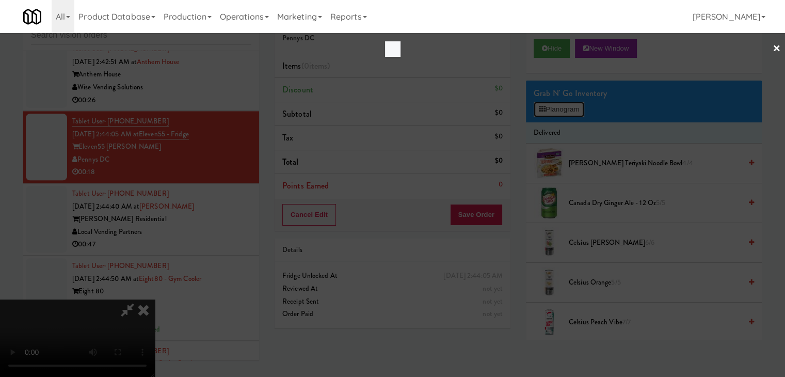
scroll to position [4727, 0]
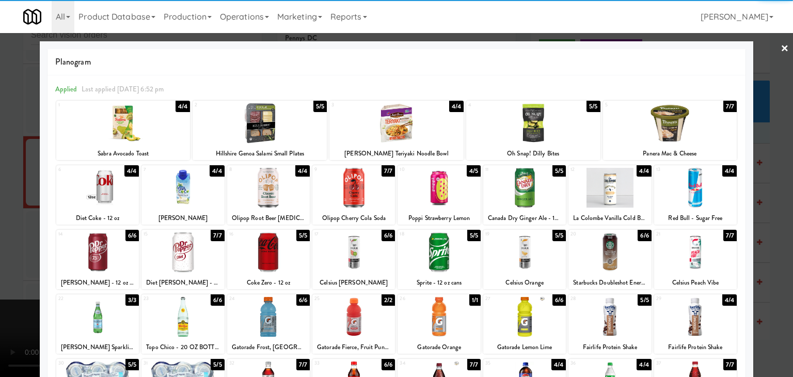
drag, startPoint x: 424, startPoint y: 125, endPoint x: 291, endPoint y: 164, distance: 138.1
click at [423, 125] on div at bounding box center [396, 123] width 134 height 40
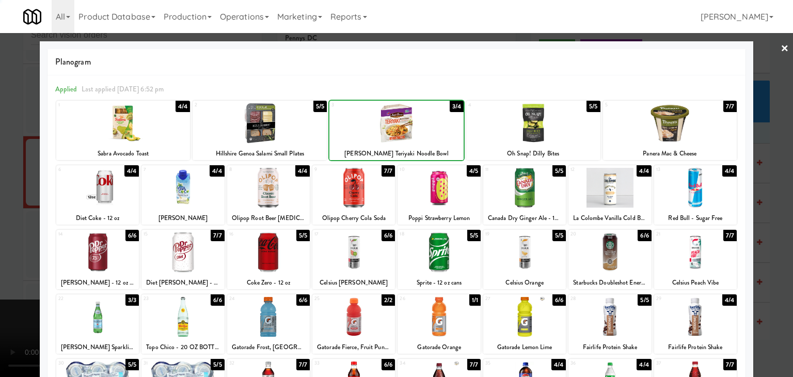
drag, startPoint x: 0, startPoint y: 246, endPoint x: 173, endPoint y: 248, distance: 173.5
click at [3, 246] on div at bounding box center [396, 188] width 793 height 377
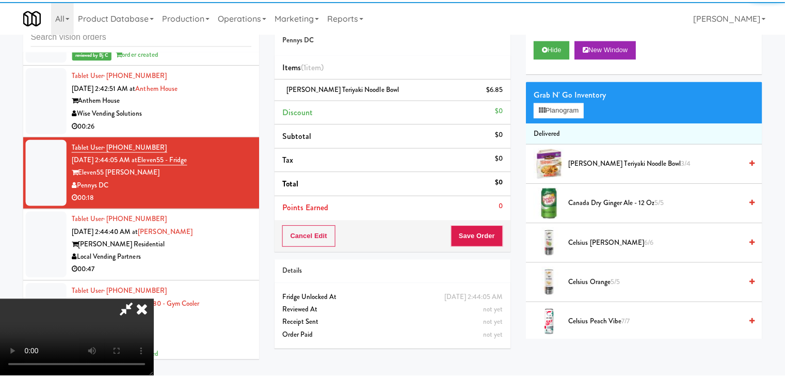
scroll to position [4752, 0]
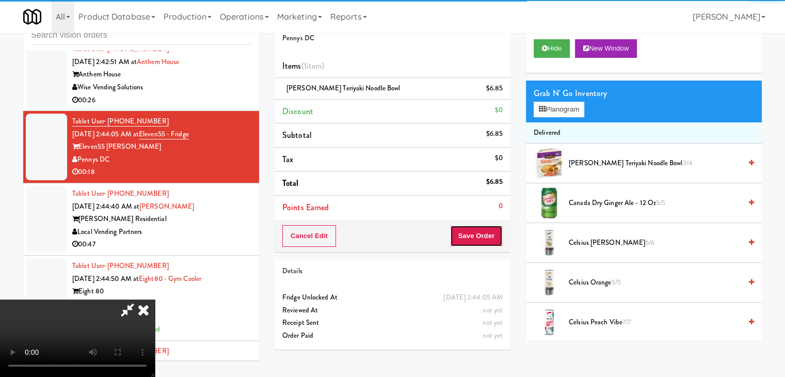
click at [499, 240] on button "Save Order" at bounding box center [476, 236] width 53 height 22
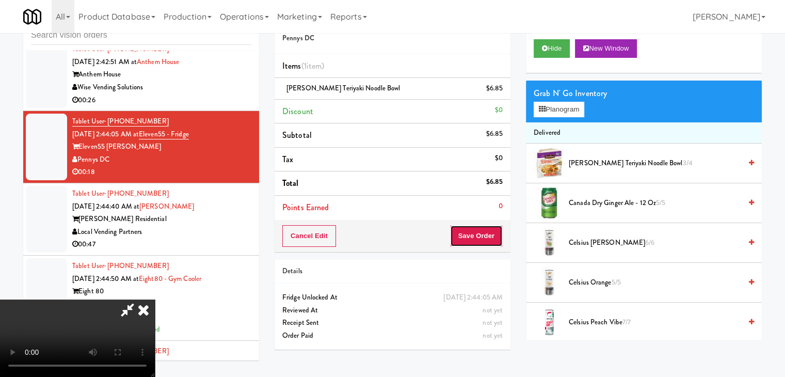
click at [497, 239] on button "Save Order" at bounding box center [476, 236] width 53 height 22
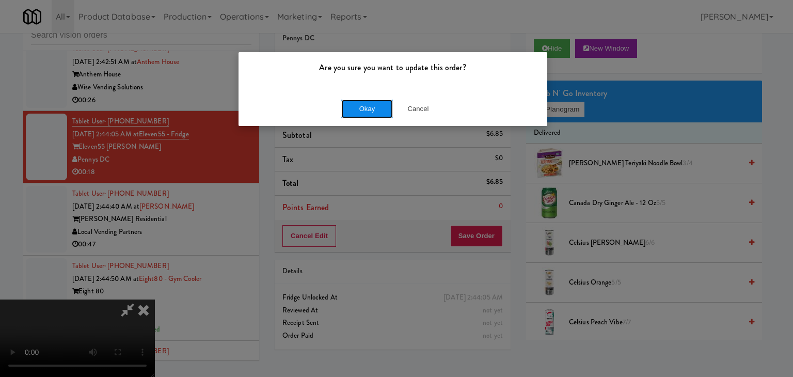
click at [372, 104] on button "Okay" at bounding box center [367, 109] width 52 height 19
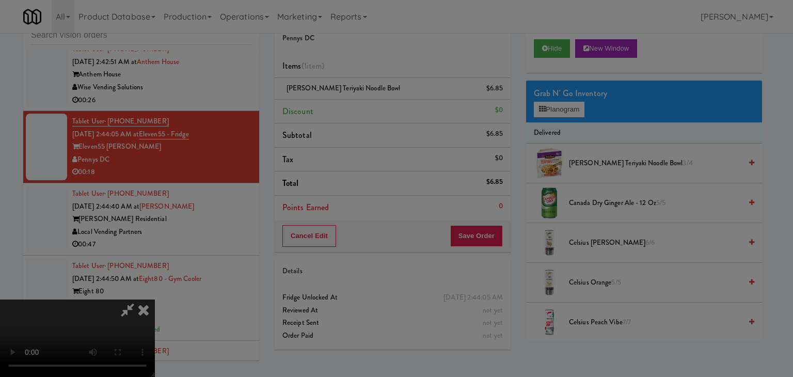
click at [373, 99] on button "Okay" at bounding box center [367, 90] width 52 height 19
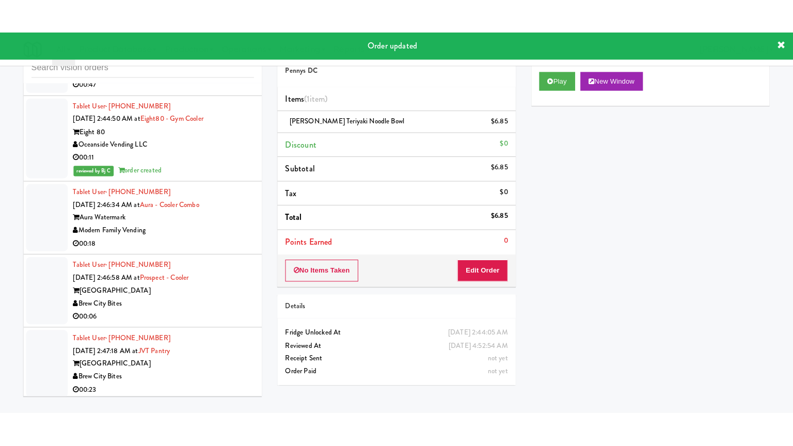
scroll to position [5010, 0]
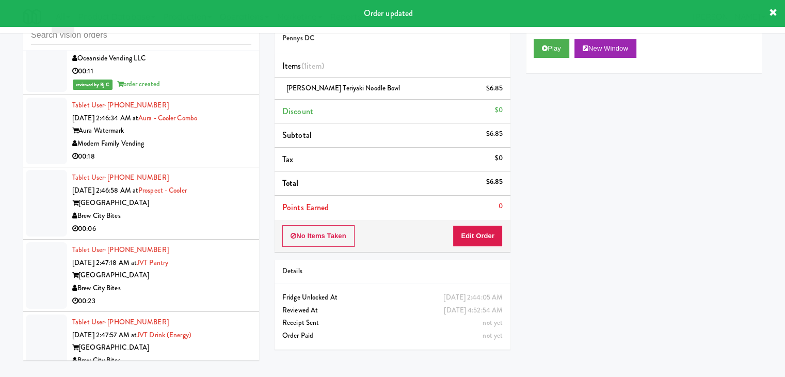
drag, startPoint x: 213, startPoint y: 179, endPoint x: 210, endPoint y: 185, distance: 6.5
click at [214, 163] on div "00:18" at bounding box center [161, 156] width 179 height 13
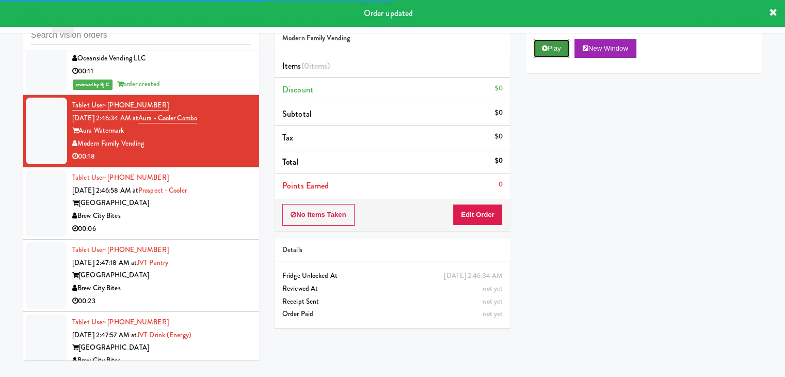
drag, startPoint x: 567, startPoint y: 50, endPoint x: 521, endPoint y: 145, distance: 105.1
click at [566, 50] on button "Play" at bounding box center [552, 48] width 36 height 19
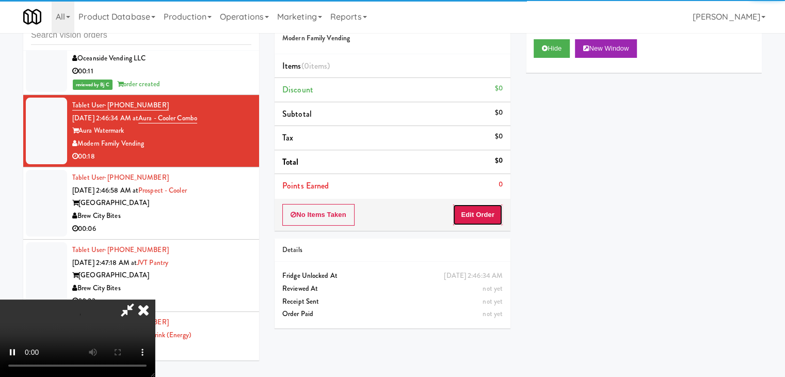
click at [481, 215] on button "Edit Order" at bounding box center [478, 215] width 50 height 22
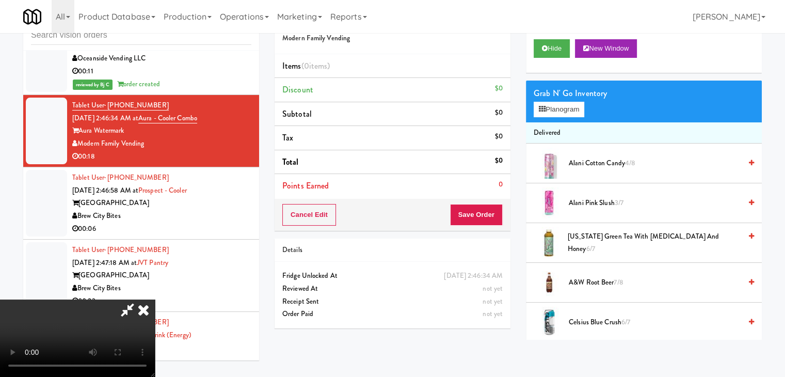
scroll to position [4984, 0]
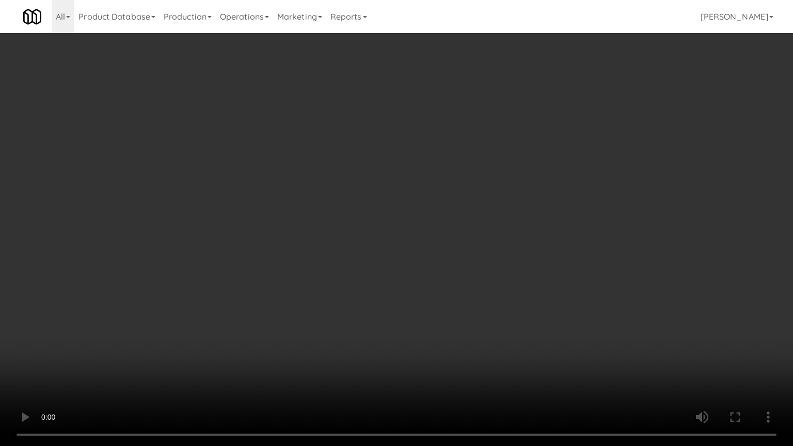
click at [474, 330] on video at bounding box center [396, 223] width 793 height 446
drag, startPoint x: 473, startPoint y: 330, endPoint x: 471, endPoint y: 296, distance: 33.6
click at [472, 330] on video at bounding box center [396, 223] width 793 height 446
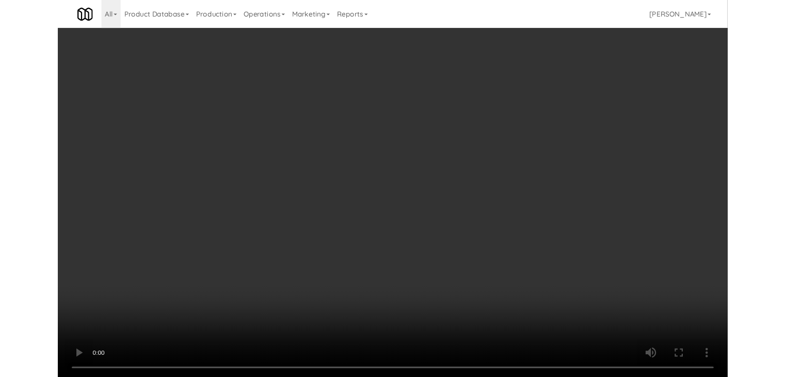
scroll to position [5010, 0]
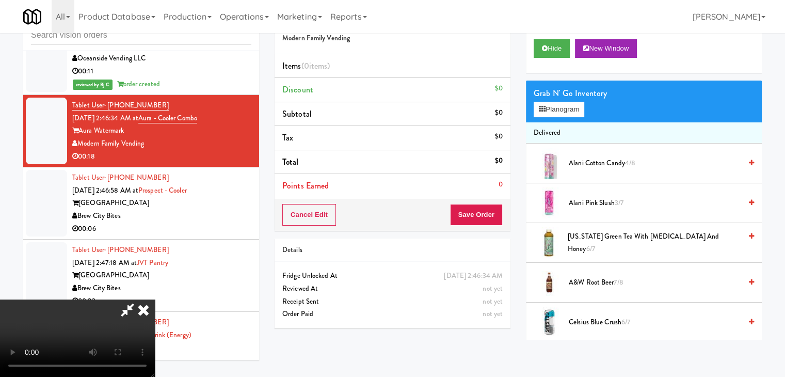
click at [155, 299] on icon at bounding box center [143, 309] width 23 height 21
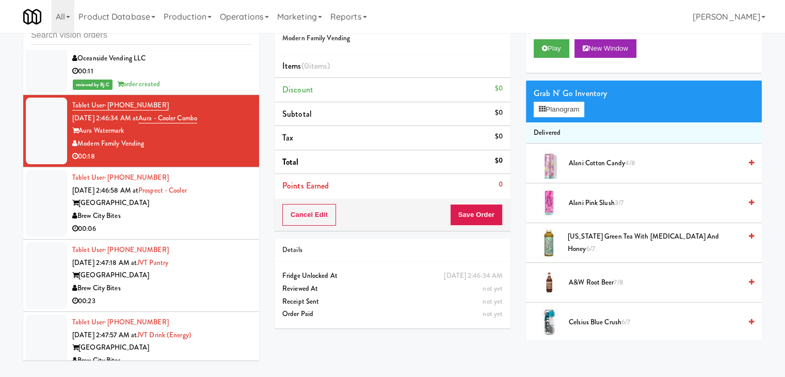
drag, startPoint x: 151, startPoint y: 248, endPoint x: 225, endPoint y: 238, distance: 74.6
click at [160, 235] on div "00:06" at bounding box center [161, 229] width 179 height 13
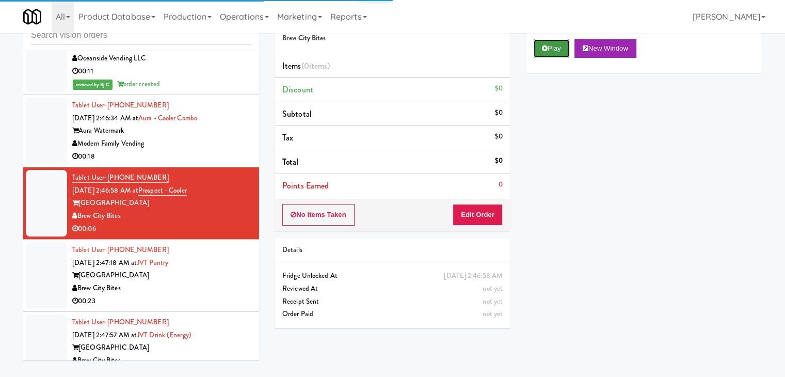
click at [551, 48] on button "Play" at bounding box center [552, 48] width 36 height 19
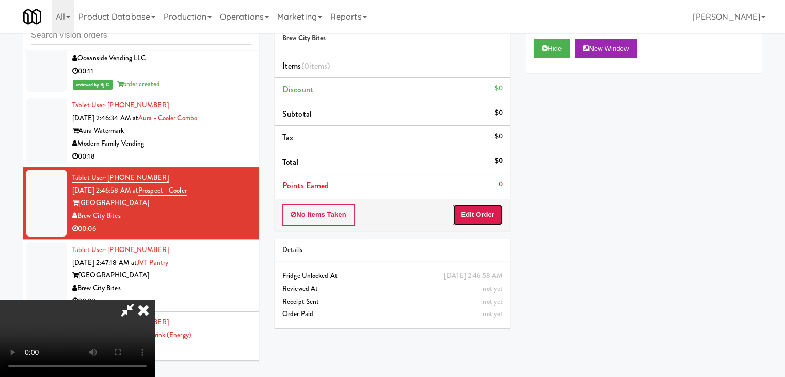
click at [483, 213] on button "Edit Order" at bounding box center [478, 215] width 50 height 22
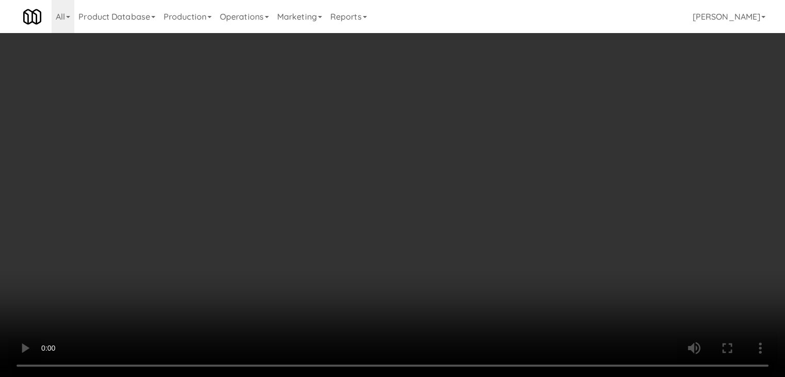
scroll to position [4984, 0]
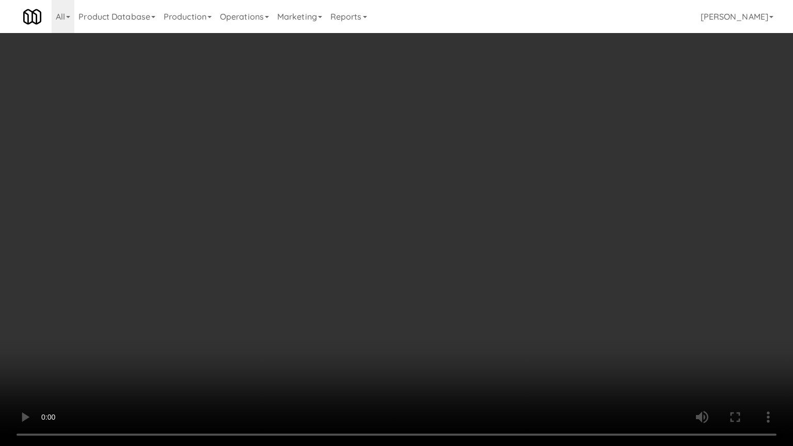
click at [492, 291] on video at bounding box center [396, 223] width 793 height 446
drag, startPoint x: 488, startPoint y: 294, endPoint x: 479, endPoint y: 299, distance: 10.9
click at [488, 294] on video at bounding box center [396, 223] width 793 height 446
click at [481, 293] on video at bounding box center [396, 223] width 793 height 446
drag, startPoint x: 481, startPoint y: 293, endPoint x: 541, endPoint y: 179, distance: 129.1
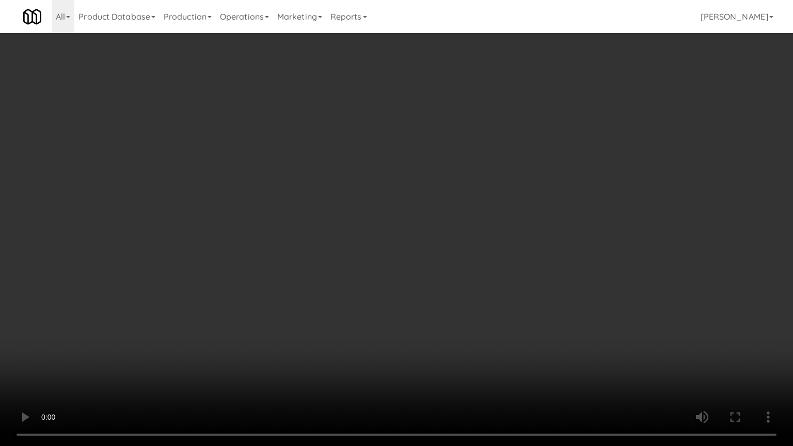
click at [483, 287] on video at bounding box center [396, 223] width 793 height 446
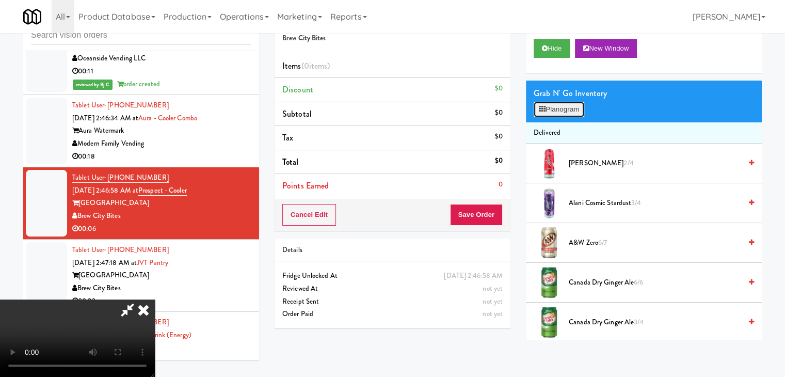
click at [562, 114] on button "Planogram" at bounding box center [559, 109] width 51 height 15
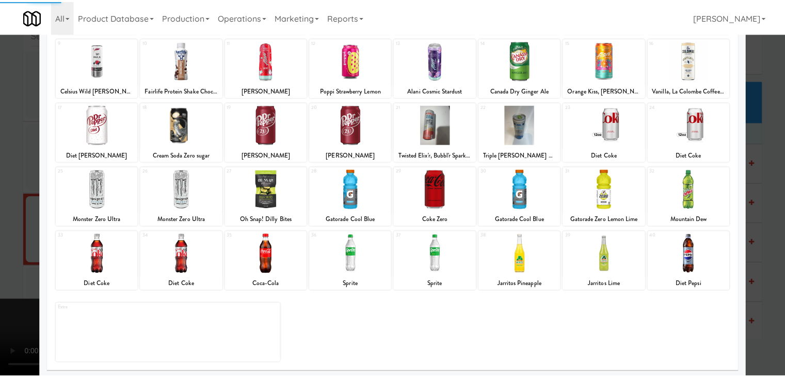
scroll to position [130, 0]
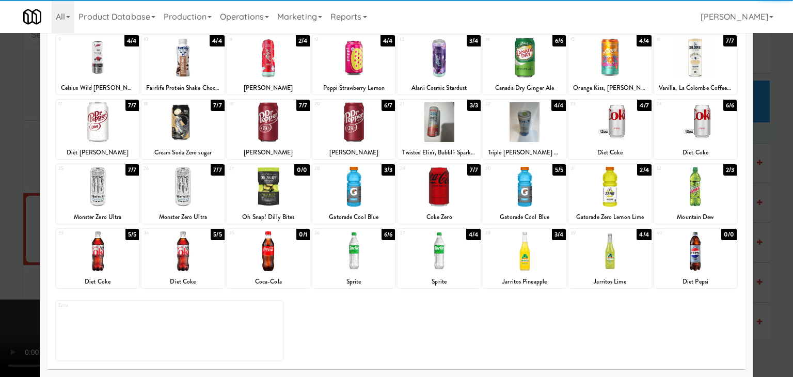
click at [615, 135] on div at bounding box center [609, 122] width 83 height 40
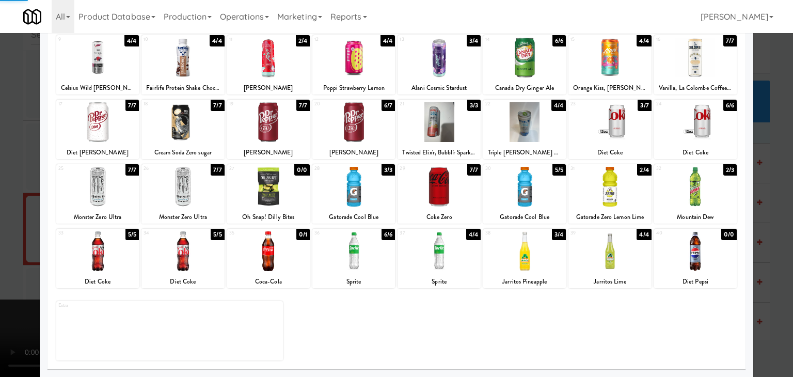
drag, startPoint x: 0, startPoint y: 218, endPoint x: 421, endPoint y: 239, distance: 421.3
click at [7, 218] on div at bounding box center [396, 188] width 793 height 377
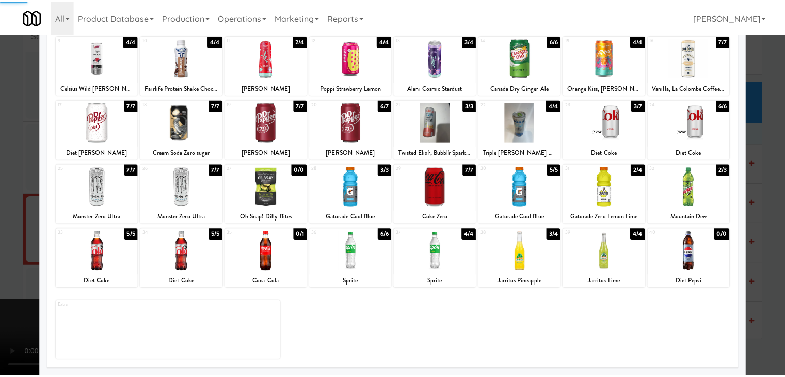
scroll to position [5010, 0]
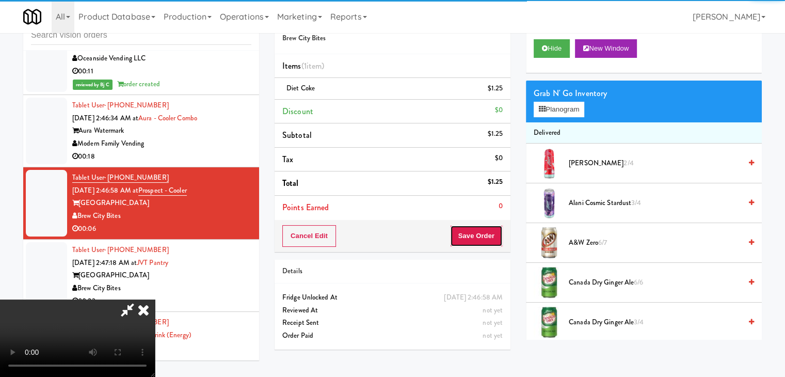
click at [487, 241] on button "Save Order" at bounding box center [476, 236] width 53 height 22
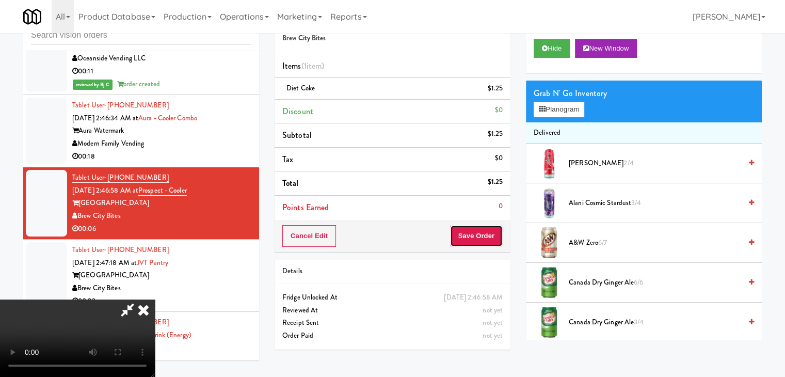
click at [487, 240] on button "Save Order" at bounding box center [476, 236] width 53 height 22
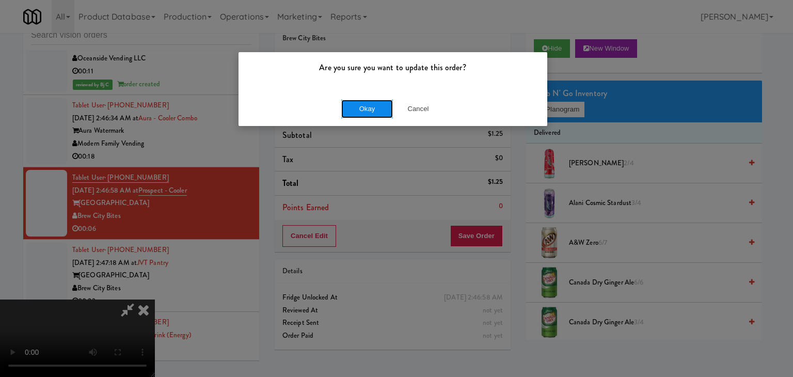
click at [376, 102] on button "Okay" at bounding box center [367, 109] width 52 height 19
click at [375, 104] on button "Okay" at bounding box center [367, 109] width 52 height 19
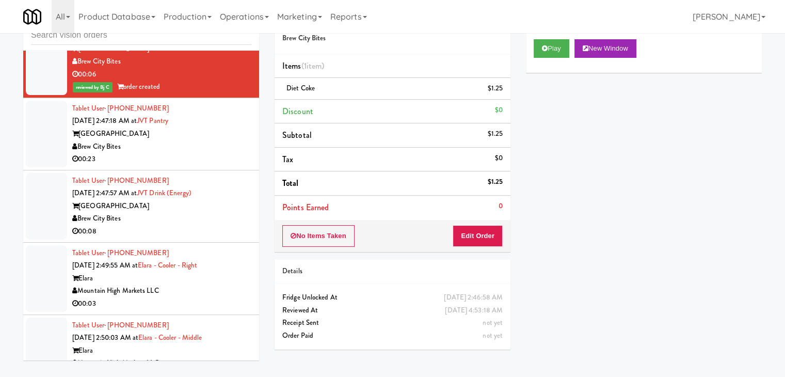
scroll to position [5165, 0]
drag, startPoint x: 213, startPoint y: 244, endPoint x: 310, endPoint y: 202, distance: 105.4
click at [215, 225] on div "Brew City Bites" at bounding box center [161, 218] width 179 height 13
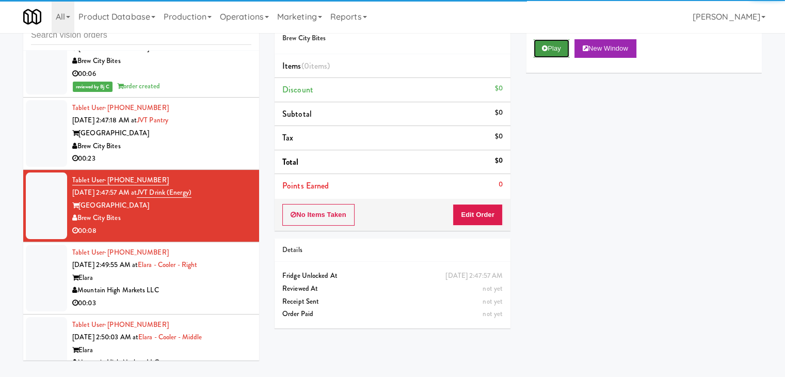
click at [560, 44] on button "Play" at bounding box center [552, 48] width 36 height 19
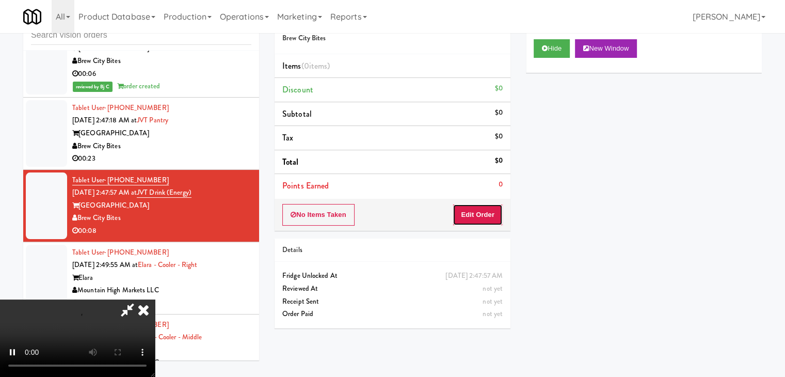
click at [477, 215] on button "Edit Order" at bounding box center [478, 215] width 50 height 22
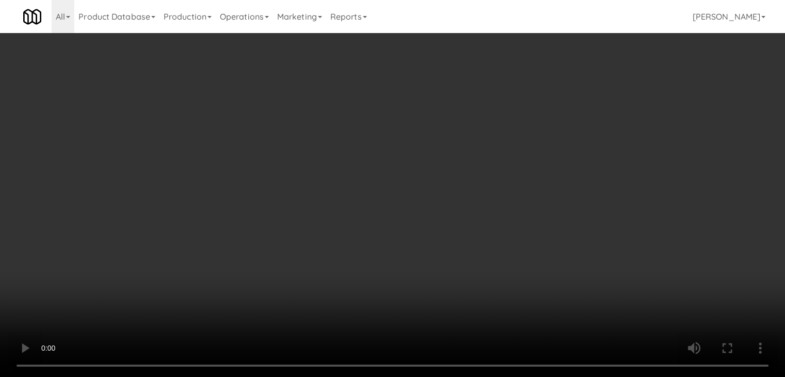
scroll to position [5140, 0]
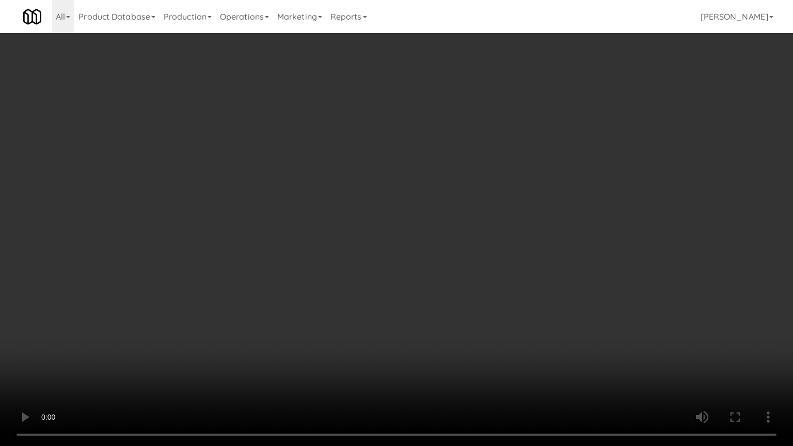
click at [469, 294] on video at bounding box center [396, 223] width 793 height 446
drag, startPoint x: 469, startPoint y: 294, endPoint x: 465, endPoint y: 298, distance: 6.6
click at [469, 296] on video at bounding box center [396, 223] width 793 height 446
click at [473, 291] on video at bounding box center [396, 223] width 793 height 446
click at [472, 288] on video at bounding box center [396, 223] width 793 height 446
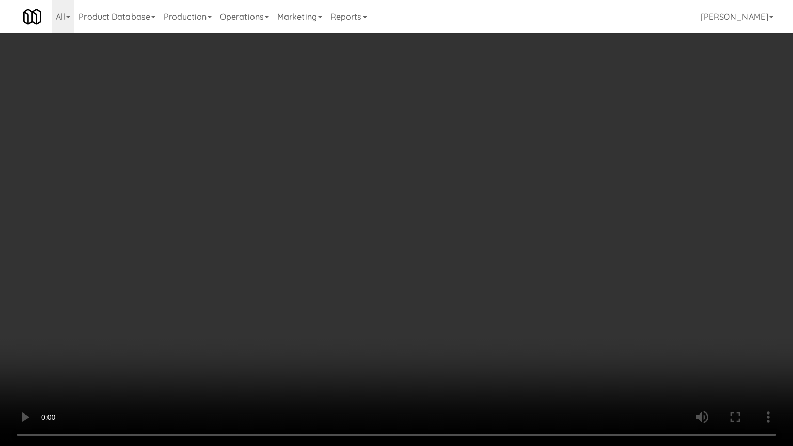
drag, startPoint x: 472, startPoint y: 288, endPoint x: 498, endPoint y: 179, distance: 112.0
click at [472, 285] on video at bounding box center [396, 223] width 793 height 446
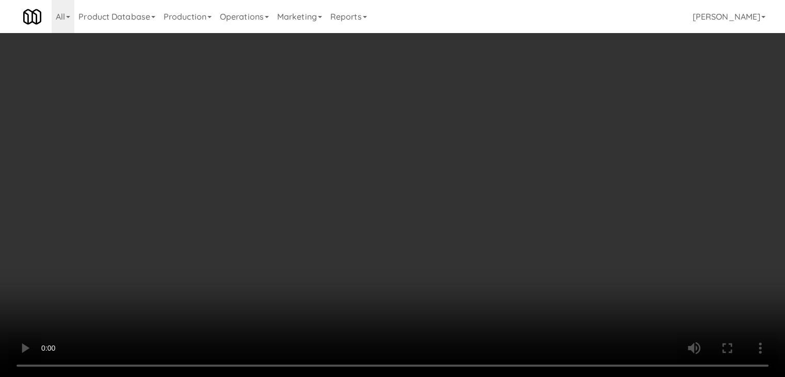
click at [557, 110] on button "Planogram" at bounding box center [559, 109] width 51 height 15
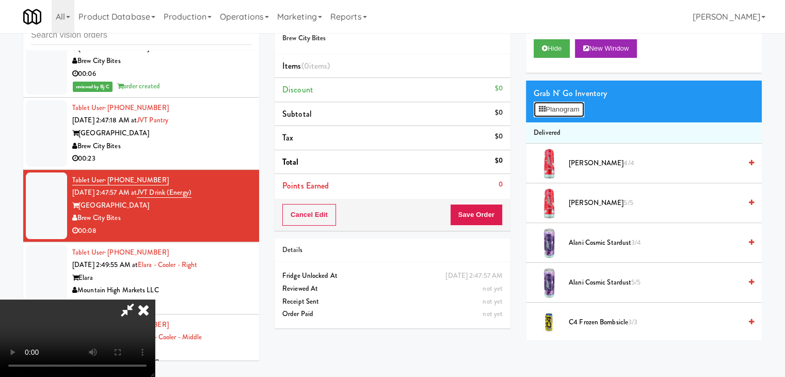
scroll to position [5140, 0]
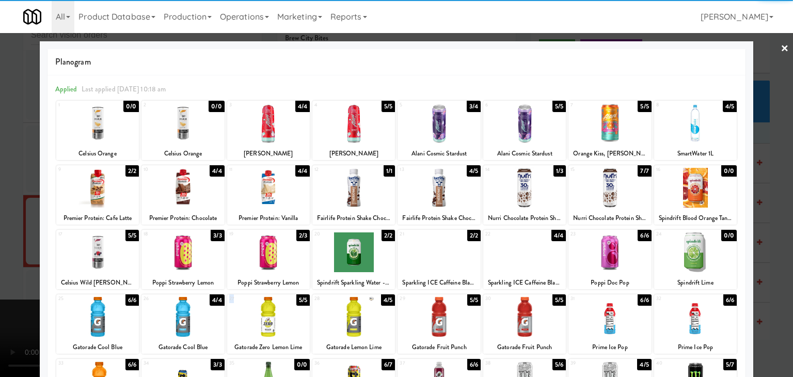
drag, startPoint x: 263, startPoint y: 304, endPoint x: 260, endPoint y: 313, distance: 9.5
click at [260, 313] on div "27 5/5 Gatorade Zero Lemon Lime" at bounding box center [268, 323] width 83 height 59
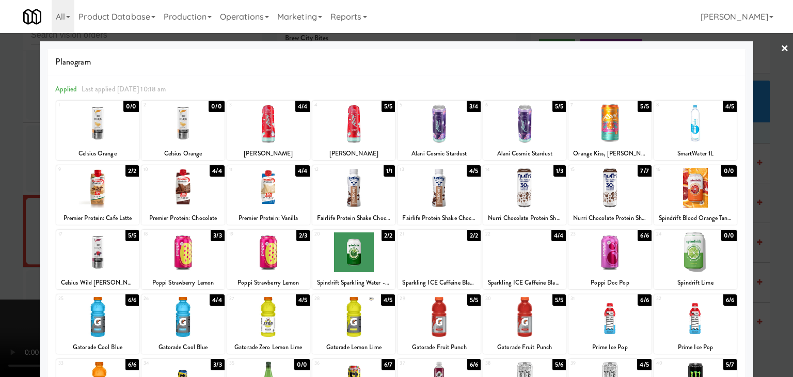
click at [145, 312] on div at bounding box center [182, 317] width 83 height 40
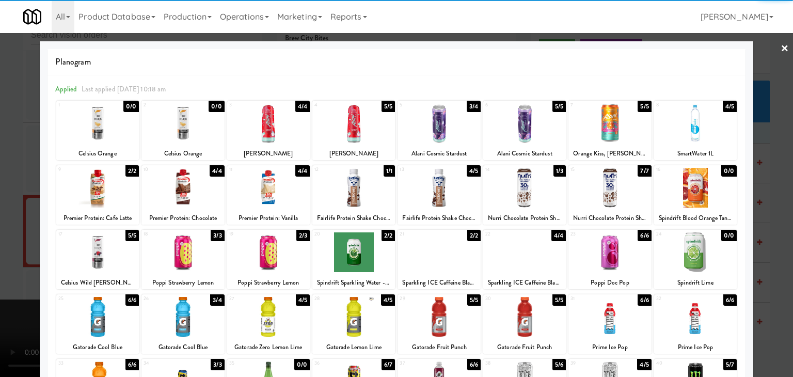
drag, startPoint x: 0, startPoint y: 279, endPoint x: 70, endPoint y: 265, distance: 71.7
click at [0, 279] on div at bounding box center [396, 188] width 793 height 377
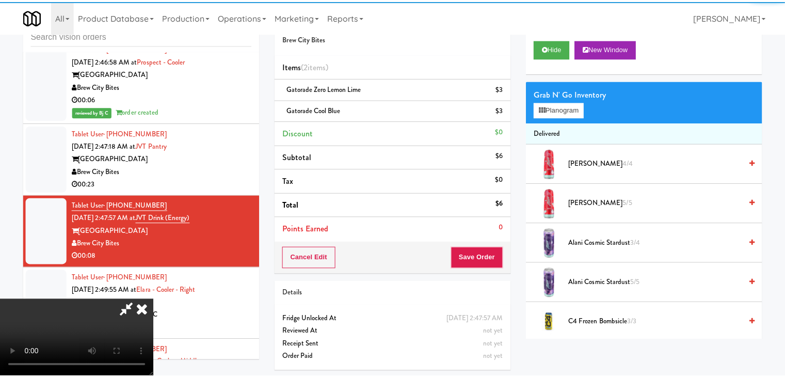
scroll to position [5165, 0]
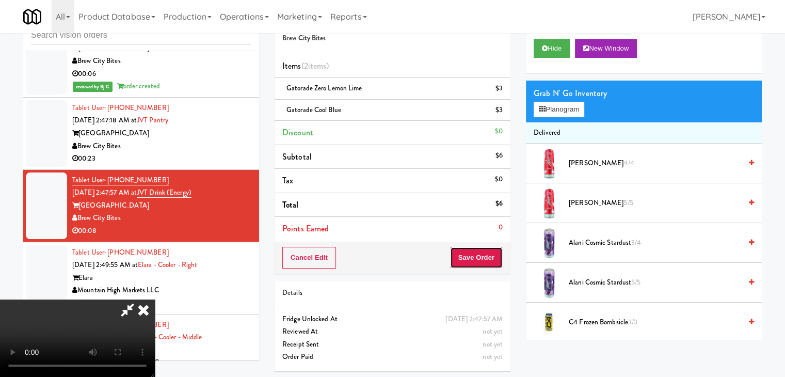
click at [483, 256] on button "Save Order" at bounding box center [476, 258] width 53 height 22
drag, startPoint x: 483, startPoint y: 256, endPoint x: 484, endPoint y: 265, distance: 8.8
click at [483, 256] on button "Save Order" at bounding box center [476, 258] width 53 height 22
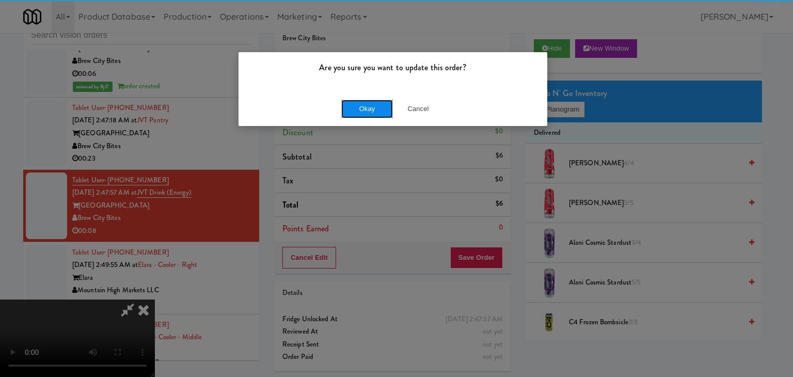
click at [367, 108] on button "Okay" at bounding box center [367, 109] width 52 height 19
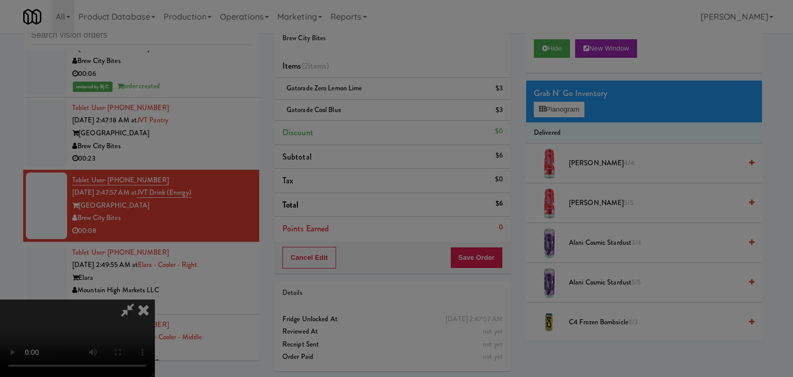
click at [368, 108] on body "Are you sure you want to update this order? Okay Cancel Okay Are you sure you w…" at bounding box center [396, 188] width 793 height 377
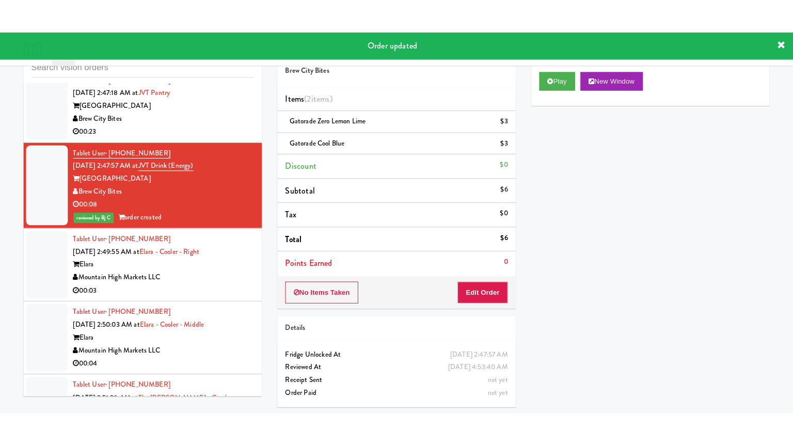
scroll to position [5423, 0]
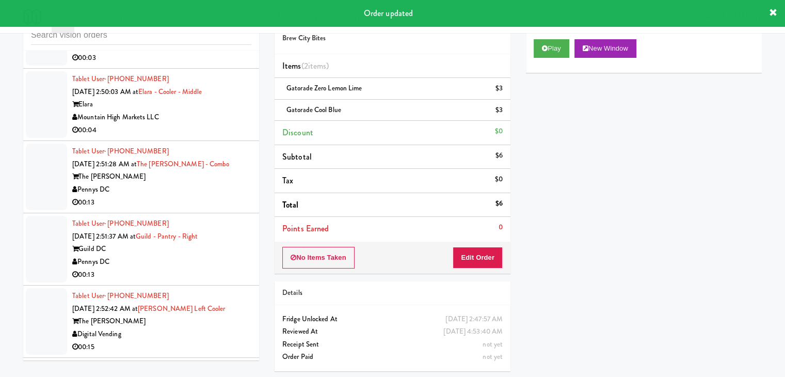
click at [221, 65] on div "00:03" at bounding box center [161, 58] width 179 height 13
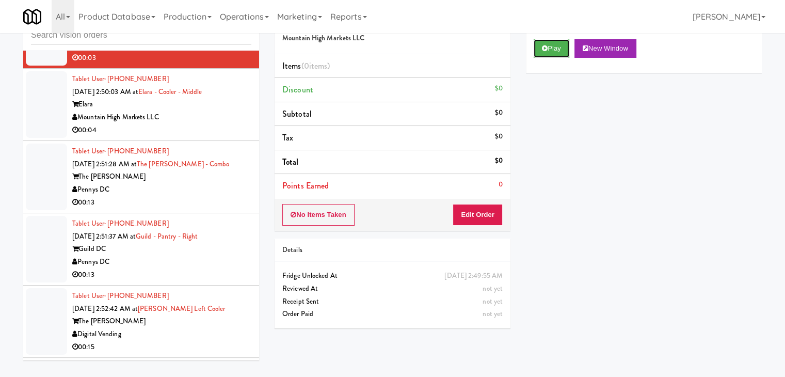
drag, startPoint x: 556, startPoint y: 48, endPoint x: 545, endPoint y: 67, distance: 22.0
click at [555, 48] on button "Play" at bounding box center [552, 48] width 36 height 19
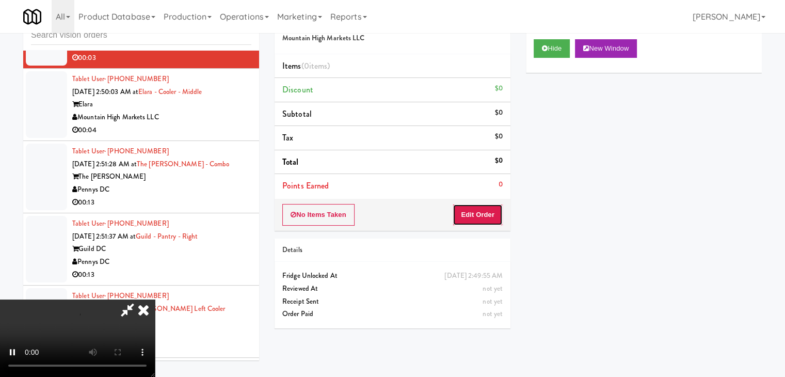
click at [483, 212] on button "Edit Order" at bounding box center [478, 215] width 50 height 22
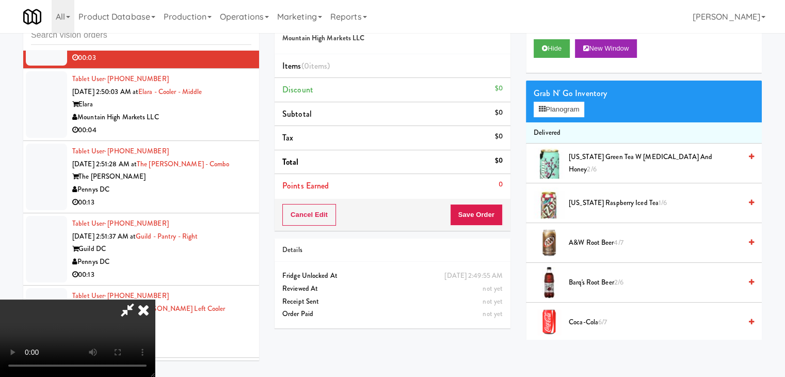
scroll to position [5398, 0]
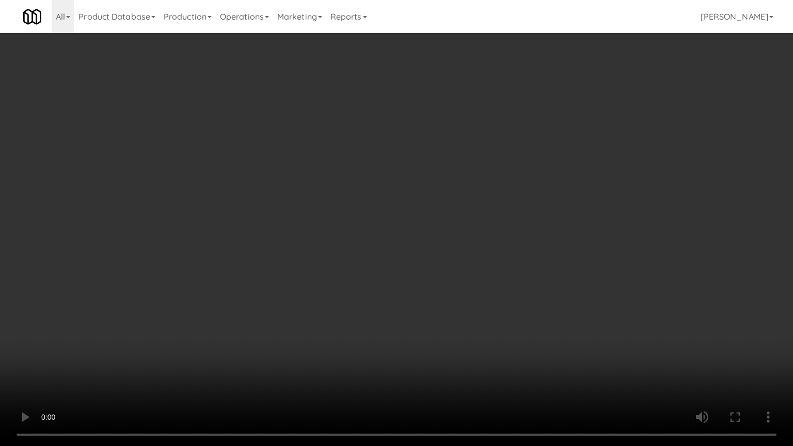
click at [556, 229] on video at bounding box center [396, 223] width 793 height 446
click at [582, 306] on video at bounding box center [396, 223] width 793 height 446
click at [597, 273] on video at bounding box center [396, 223] width 793 height 446
click at [596, 260] on video at bounding box center [396, 223] width 793 height 446
click at [599, 259] on video at bounding box center [396, 223] width 793 height 446
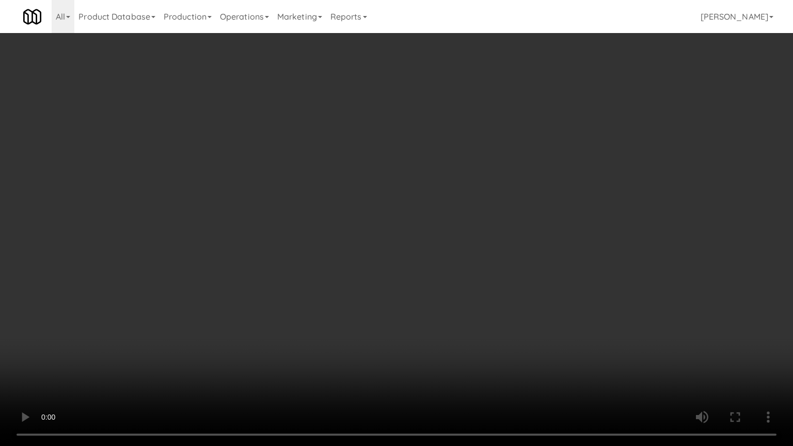
drag, startPoint x: 599, startPoint y: 259, endPoint x: 628, endPoint y: 140, distance: 121.8
click at [599, 257] on video at bounding box center [396, 223] width 793 height 446
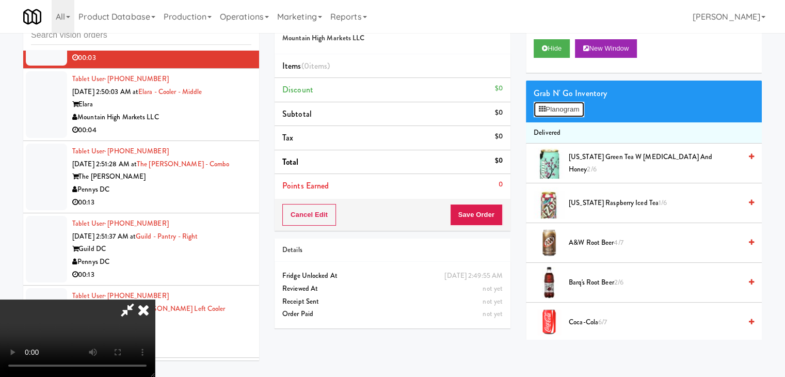
drag, startPoint x: 571, startPoint y: 113, endPoint x: 581, endPoint y: 107, distance: 11.3
click at [575, 109] on button "Planogram" at bounding box center [559, 109] width 51 height 15
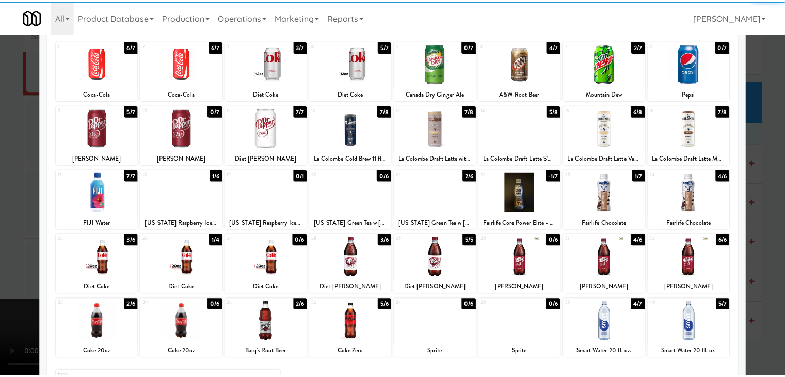
scroll to position [130, 0]
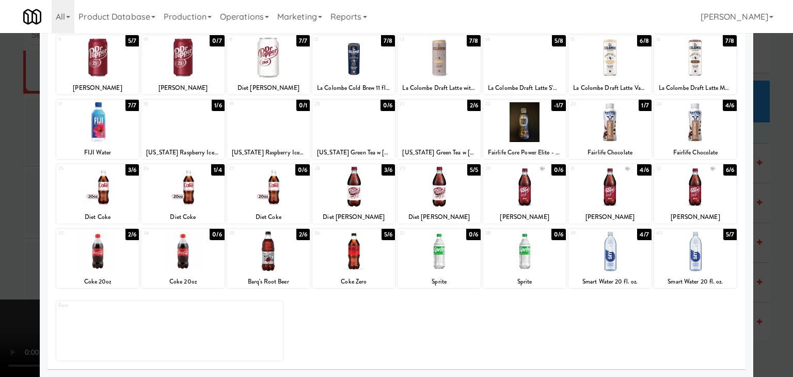
click at [89, 255] on div at bounding box center [97, 251] width 83 height 40
drag, startPoint x: 0, startPoint y: 240, endPoint x: 74, endPoint y: 231, distance: 74.9
click at [1, 238] on div at bounding box center [396, 188] width 793 height 377
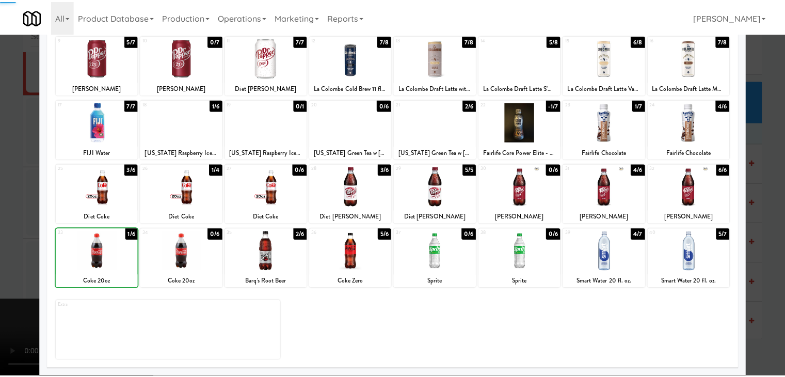
scroll to position [5423, 0]
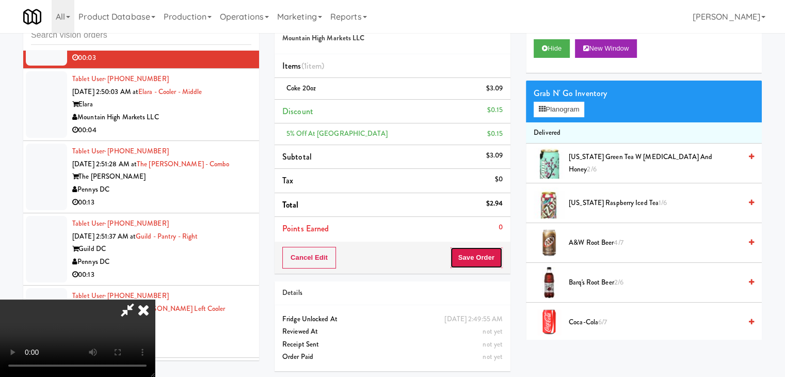
drag, startPoint x: 494, startPoint y: 259, endPoint x: 488, endPoint y: 260, distance: 5.3
click at [488, 260] on button "Save Order" at bounding box center [476, 258] width 53 height 22
click at [487, 260] on button "Save Order" at bounding box center [476, 258] width 53 height 22
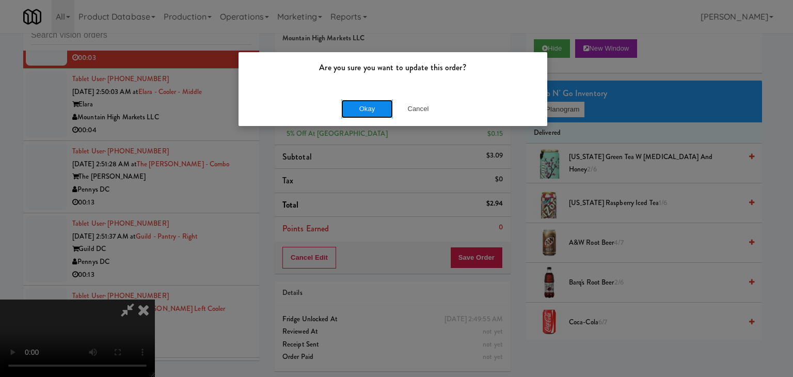
click at [349, 105] on button "Okay" at bounding box center [367, 109] width 52 height 19
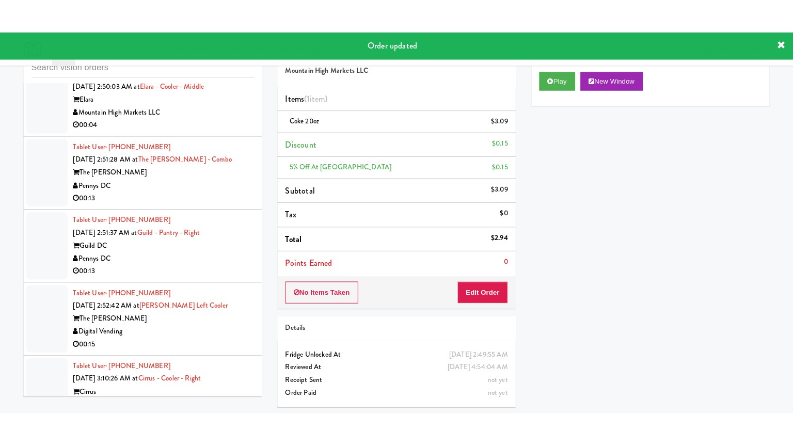
scroll to position [5436, 0]
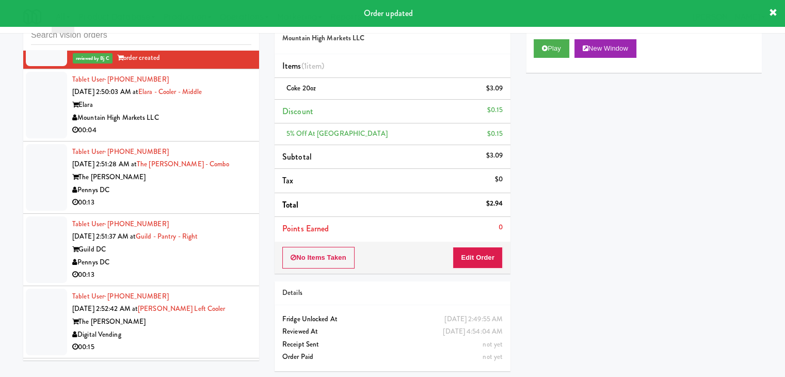
click at [219, 137] on div "00:04" at bounding box center [161, 130] width 179 height 13
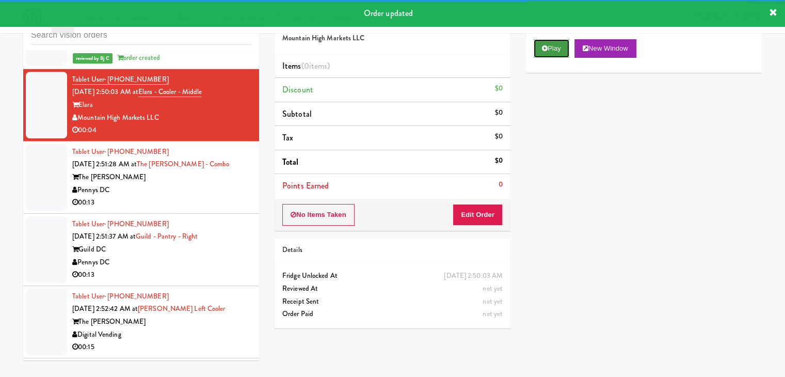
click at [559, 46] on button "Play" at bounding box center [552, 48] width 36 height 19
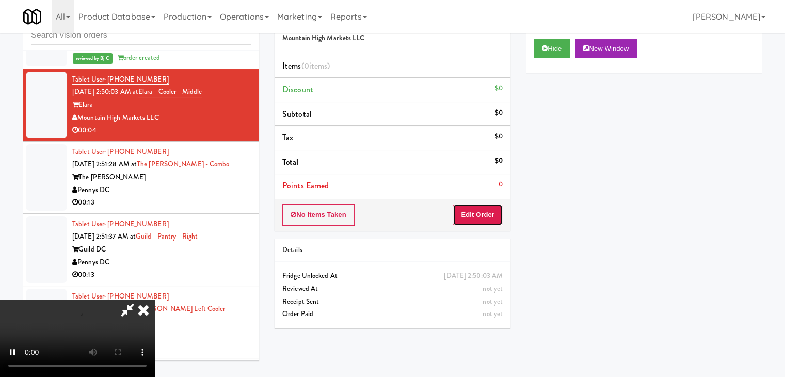
click at [477, 211] on button "Edit Order" at bounding box center [478, 215] width 50 height 22
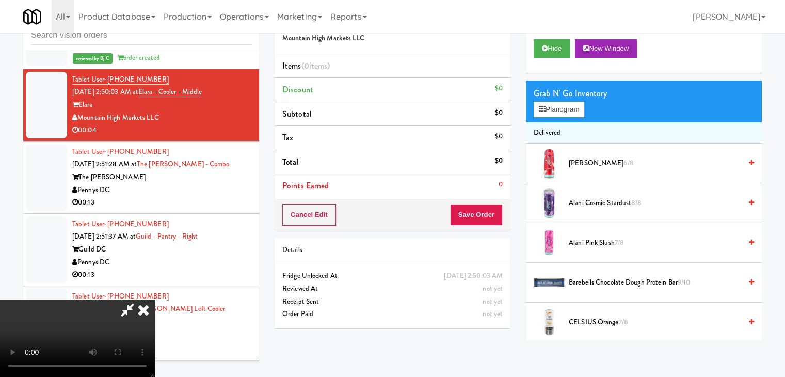
click at [155, 334] on video at bounding box center [77, 337] width 155 height 77
drag, startPoint x: 296, startPoint y: 334, endPoint x: 297, endPoint y: 380, distance: 46.0
click at [155, 334] on video at bounding box center [77, 337] width 155 height 77
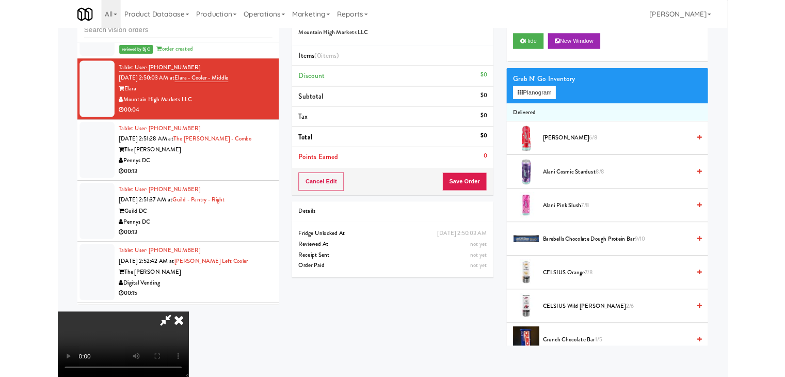
scroll to position [5410, 0]
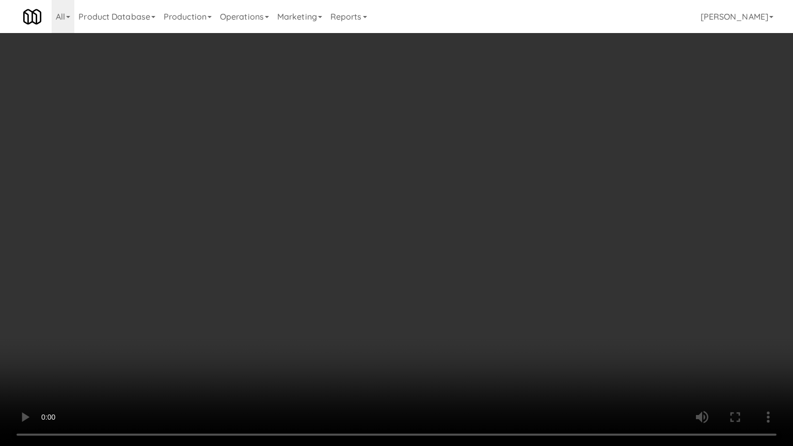
click at [374, 349] on video at bounding box center [396, 223] width 793 height 446
click at [563, 291] on video at bounding box center [396, 223] width 793 height 446
click at [601, 268] on video at bounding box center [396, 223] width 793 height 446
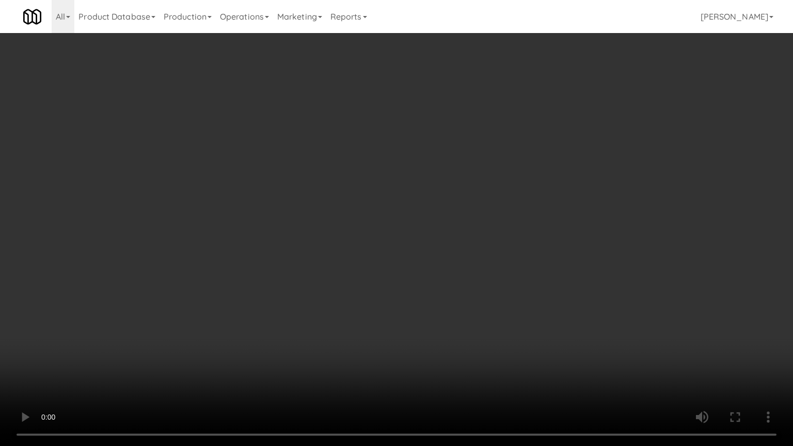
click at [605, 260] on video at bounding box center [396, 223] width 793 height 446
drag, startPoint x: 605, startPoint y: 260, endPoint x: 615, endPoint y: 197, distance: 63.7
click at [605, 260] on video at bounding box center [396, 223] width 793 height 446
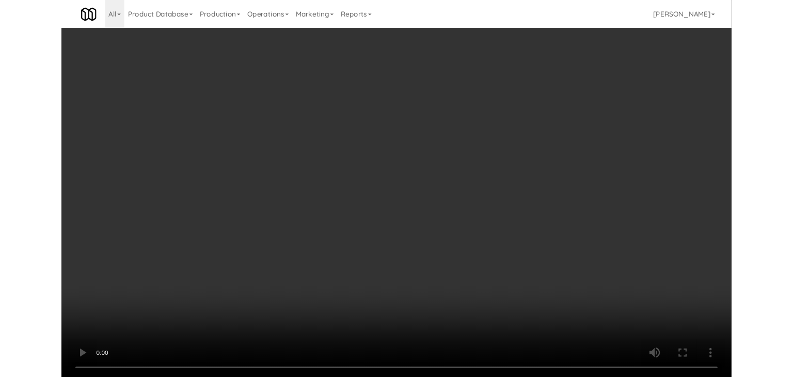
scroll to position [5436, 0]
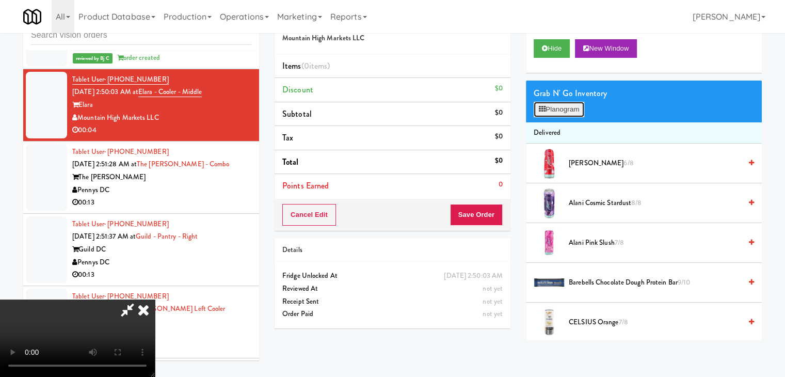
click at [572, 106] on button "Planogram" at bounding box center [559, 109] width 51 height 15
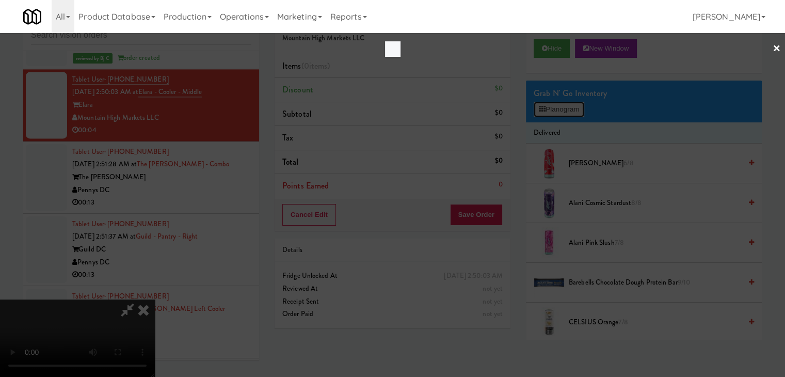
scroll to position [5410, 0]
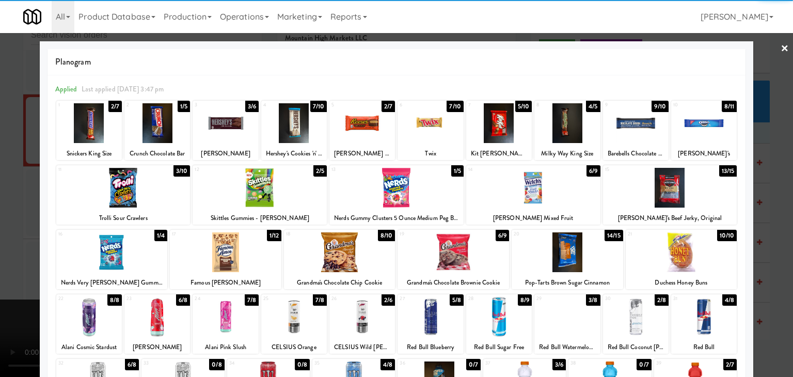
click at [523, 189] on div at bounding box center [533, 188] width 134 height 40
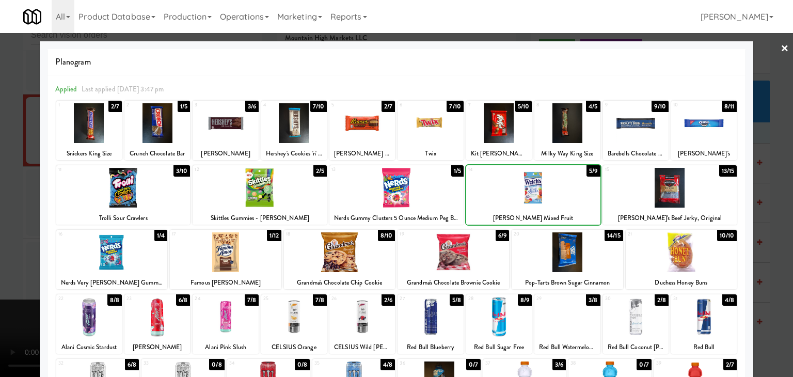
click at [4, 229] on div at bounding box center [396, 188] width 793 height 377
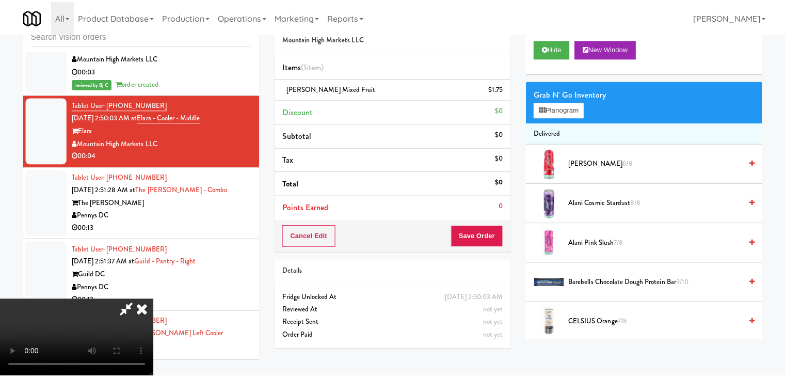
scroll to position [5436, 0]
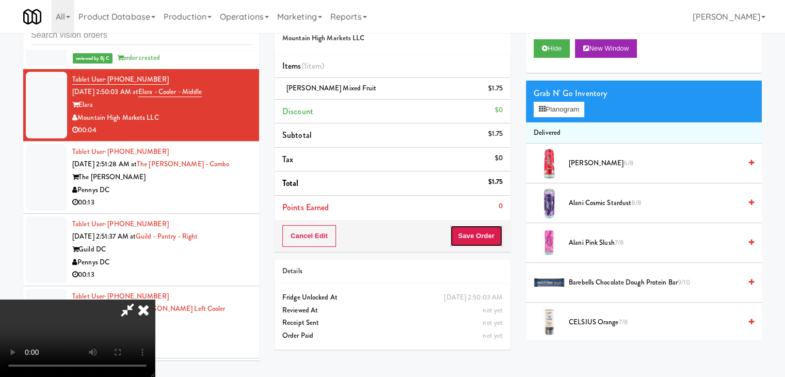
click at [500, 240] on button "Save Order" at bounding box center [476, 236] width 53 height 22
click at [501, 240] on button "Save Order" at bounding box center [476, 236] width 53 height 22
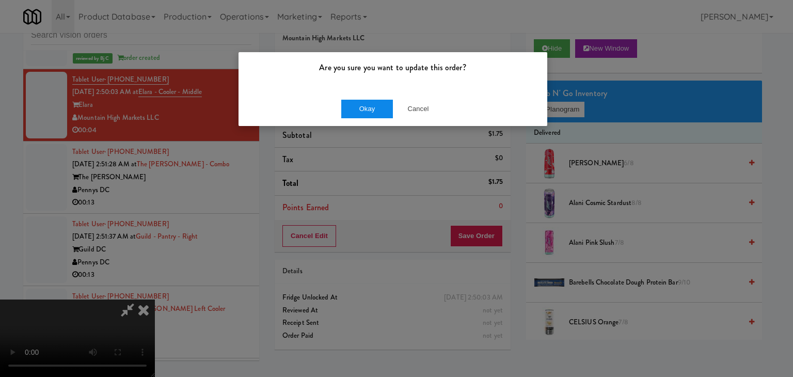
drag, startPoint x: 367, startPoint y: 118, endPoint x: 378, endPoint y: 108, distance: 15.4
click at [377, 108] on div "Okay Cancel" at bounding box center [393, 108] width 309 height 35
click at [378, 108] on button "Okay" at bounding box center [367, 109] width 52 height 19
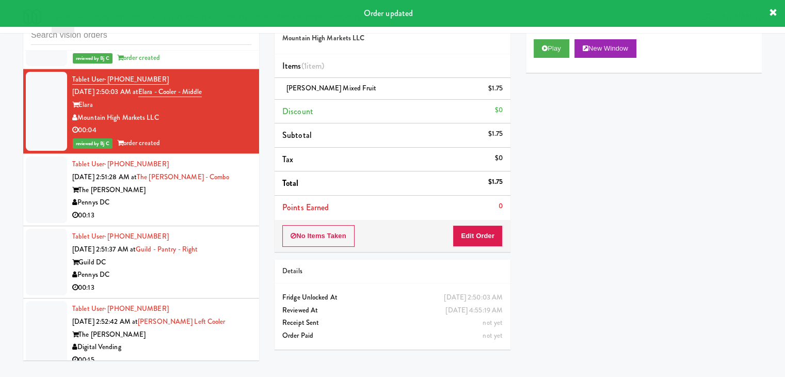
click at [169, 197] on div "The [PERSON_NAME]" at bounding box center [161, 190] width 179 height 13
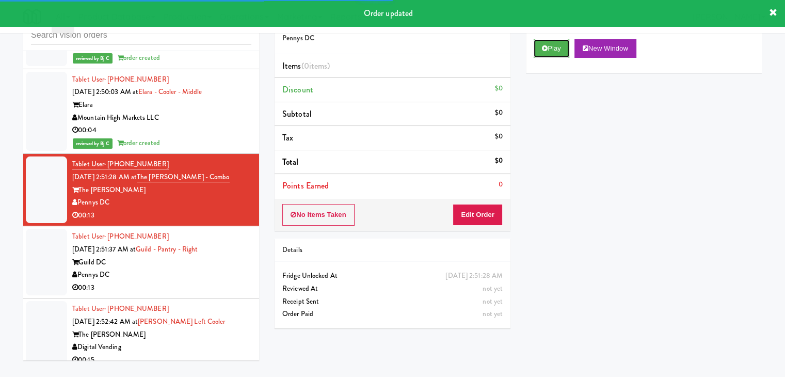
drag, startPoint x: 552, startPoint y: 49, endPoint x: 533, endPoint y: 108, distance: 62.4
click at [554, 48] on button "Play" at bounding box center [552, 48] width 36 height 19
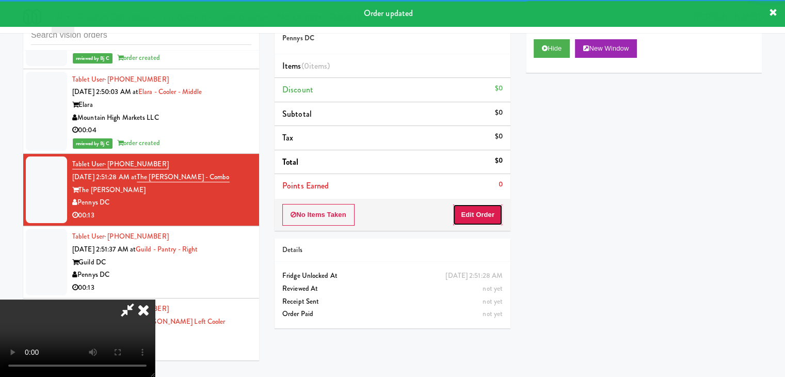
click at [481, 216] on button "Edit Order" at bounding box center [478, 215] width 50 height 22
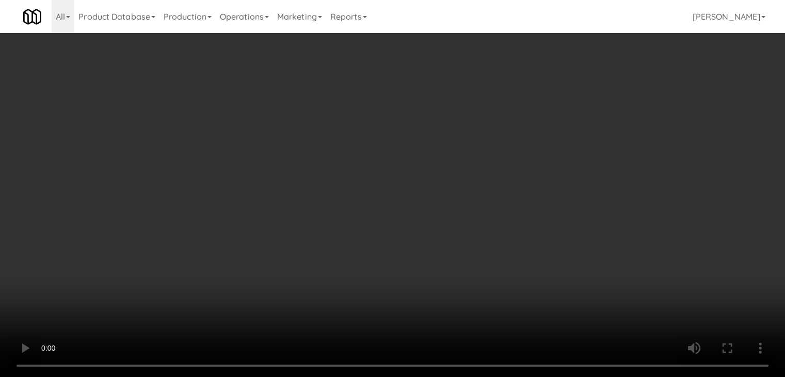
scroll to position [5410, 0]
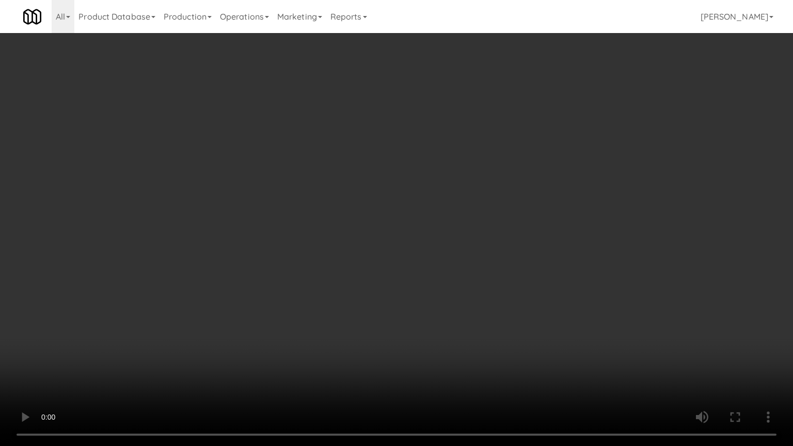
click at [462, 256] on video at bounding box center [396, 223] width 793 height 446
drag, startPoint x: 462, startPoint y: 256, endPoint x: 456, endPoint y: 257, distance: 5.8
click at [462, 256] on video at bounding box center [396, 223] width 793 height 446
click at [460, 254] on video at bounding box center [396, 223] width 793 height 446
click at [460, 252] on video at bounding box center [396, 223] width 793 height 446
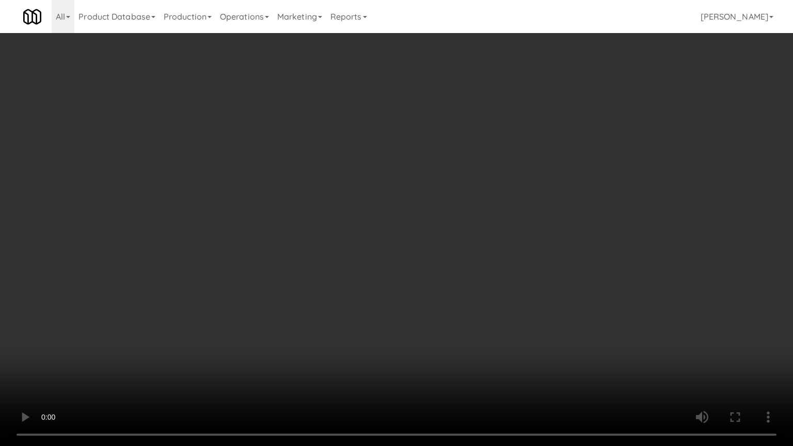
click at [481, 242] on video at bounding box center [396, 223] width 793 height 446
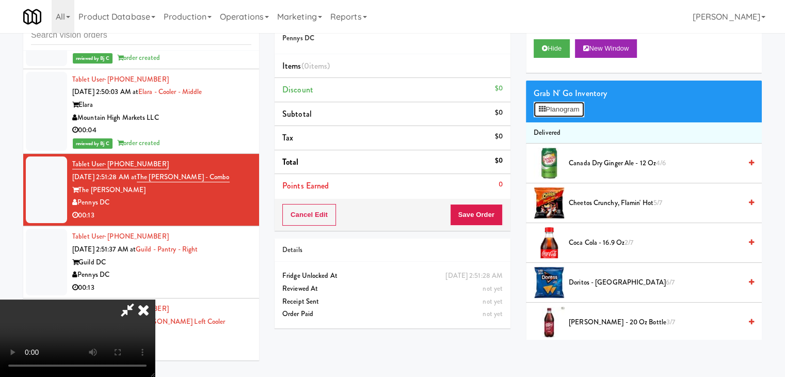
click at [563, 108] on button "Planogram" at bounding box center [559, 109] width 51 height 15
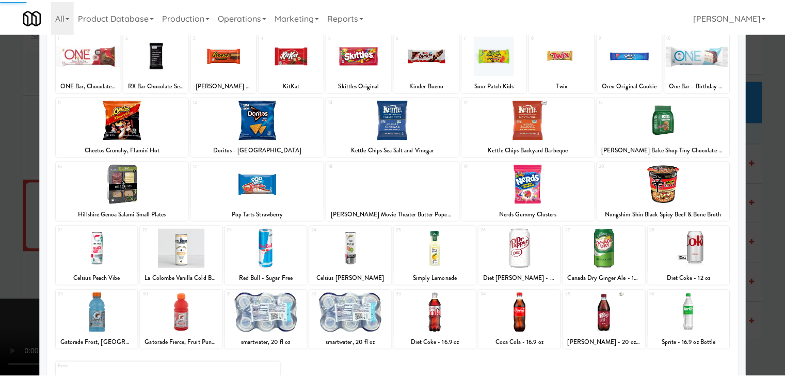
scroll to position [130, 0]
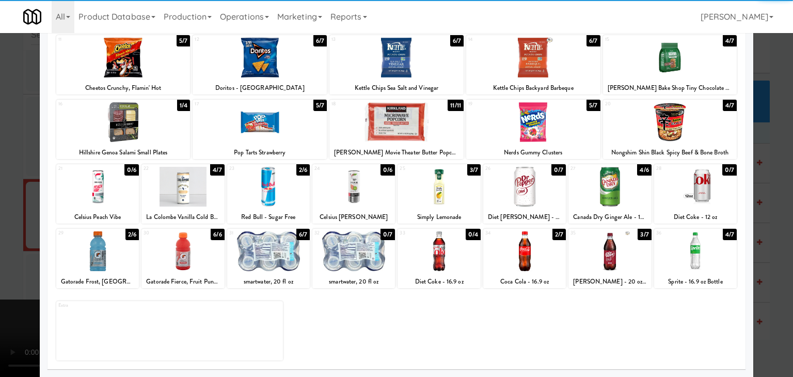
drag, startPoint x: 180, startPoint y: 250, endPoint x: 164, endPoint y: 250, distance: 15.5
click at [180, 250] on div at bounding box center [182, 251] width 83 height 40
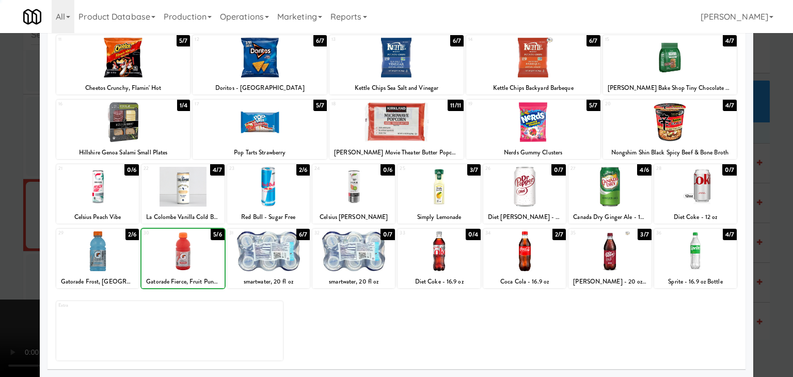
drag, startPoint x: 2, startPoint y: 248, endPoint x: 241, endPoint y: 243, distance: 239.1
click at [33, 243] on div at bounding box center [396, 188] width 793 height 377
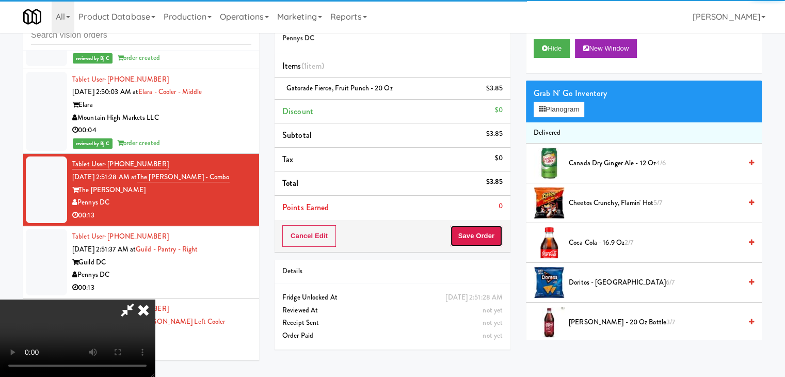
click at [485, 241] on button "Save Order" at bounding box center [476, 236] width 53 height 22
click at [485, 240] on button "Save Order" at bounding box center [476, 236] width 53 height 22
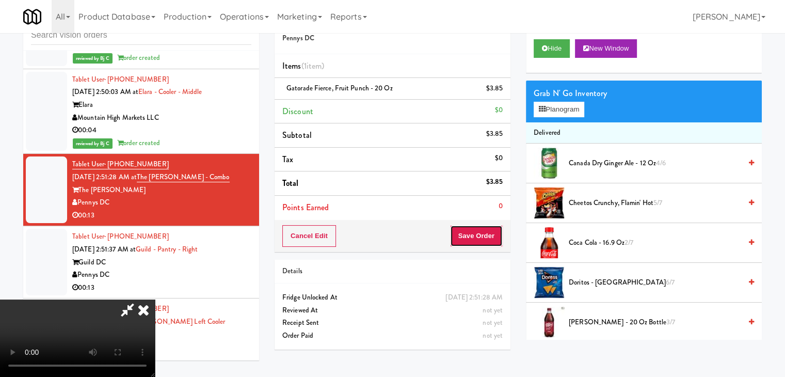
click at [485, 240] on button "Save Order" at bounding box center [476, 236] width 53 height 22
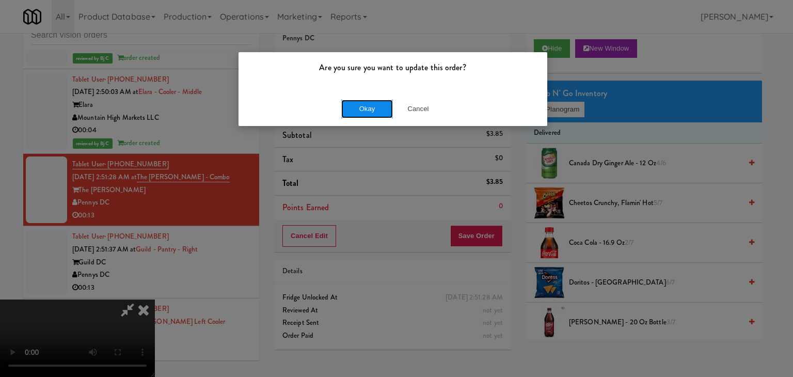
click at [376, 106] on button "Okay" at bounding box center [367, 109] width 52 height 19
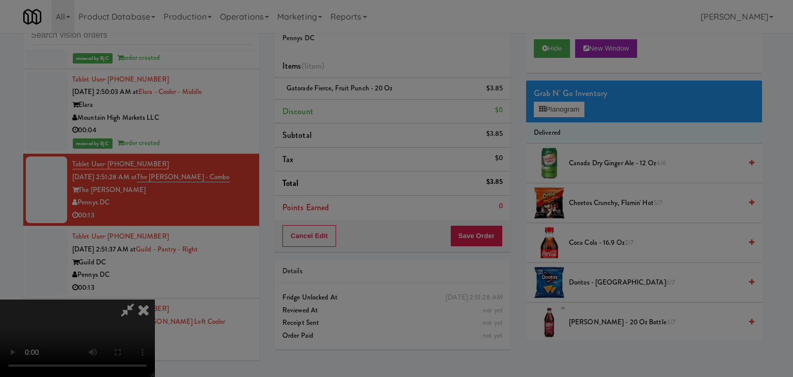
click at [376, 106] on div "Okay Cancel" at bounding box center [393, 89] width 309 height 35
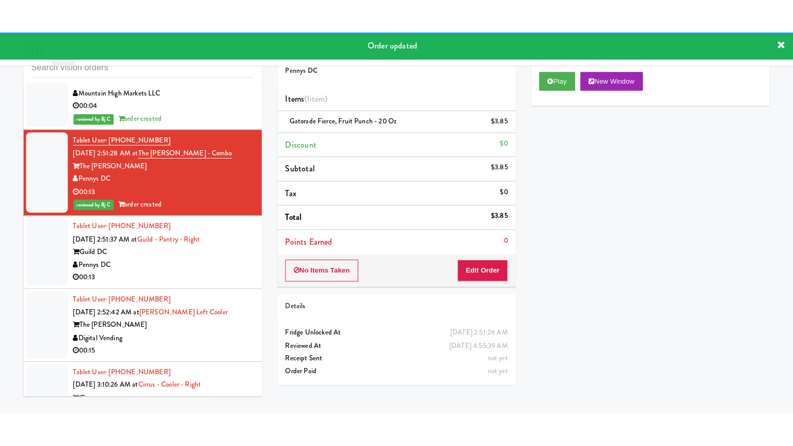
scroll to position [5591, 0]
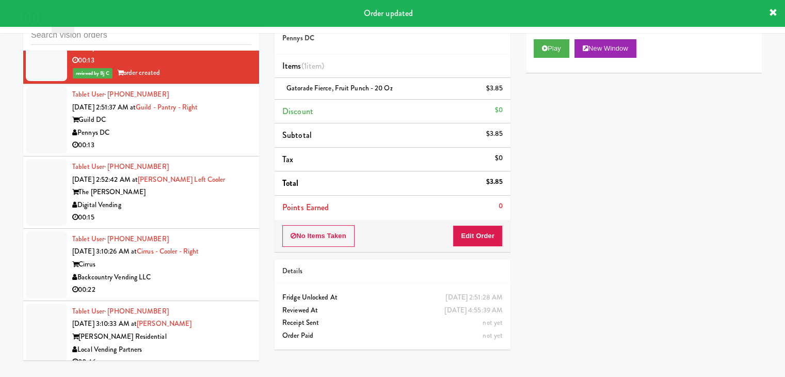
drag, startPoint x: 201, startPoint y: 158, endPoint x: 204, endPoint y: 164, distance: 6.5
click at [205, 152] on div "Tablet User · (573) 205-0266 [DATE] 2:51:37 AM at Guild - Pantry - Right Guild …" at bounding box center [161, 120] width 179 height 64
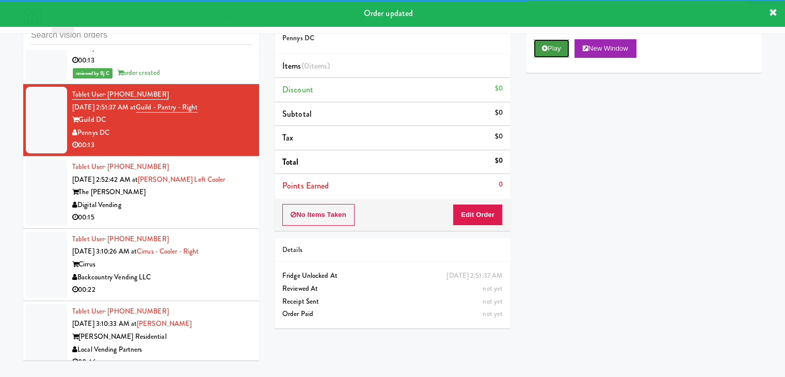
click at [547, 57] on button "Play" at bounding box center [552, 48] width 36 height 19
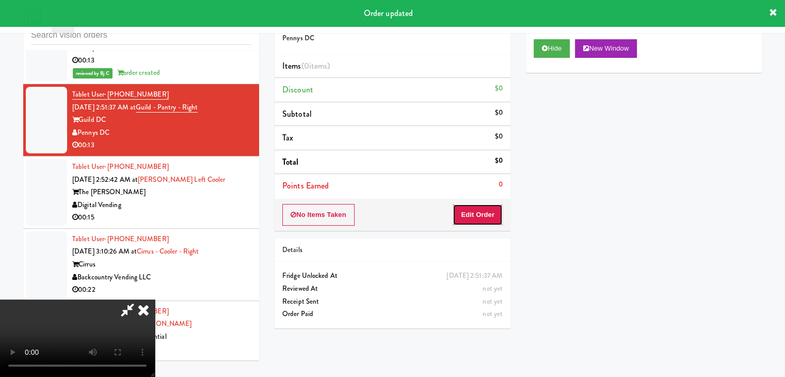
click at [485, 212] on button "Edit Order" at bounding box center [478, 215] width 50 height 22
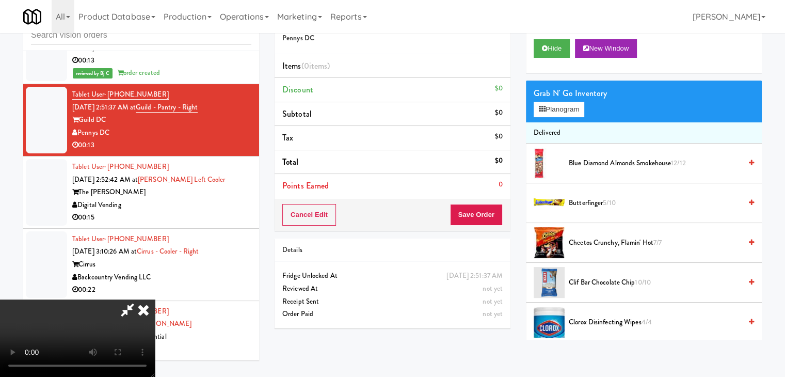
scroll to position [5566, 0]
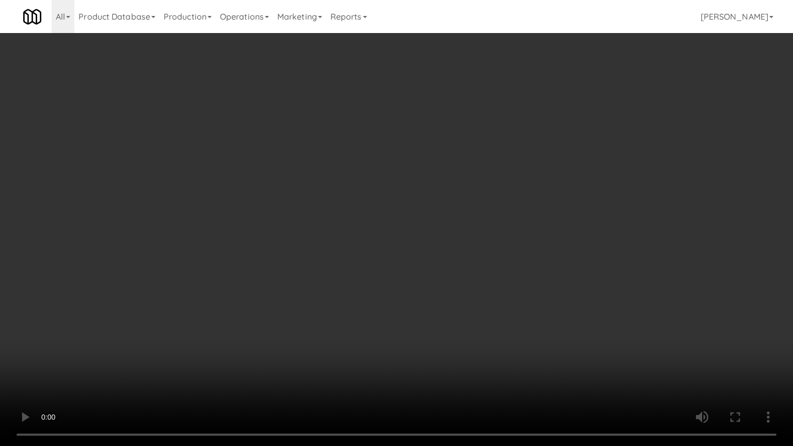
click at [452, 334] on video at bounding box center [396, 223] width 793 height 446
click at [508, 302] on video at bounding box center [396, 223] width 793 height 446
click at [540, 264] on video at bounding box center [396, 223] width 793 height 446
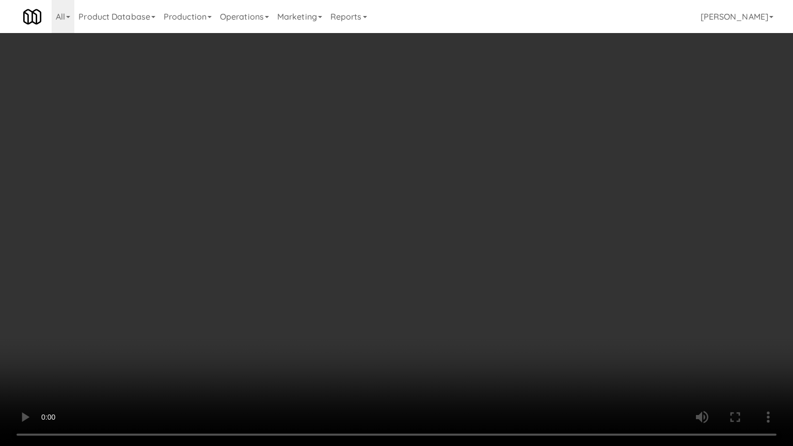
click at [540, 264] on video at bounding box center [396, 223] width 793 height 446
click at [548, 248] on video at bounding box center [396, 223] width 793 height 446
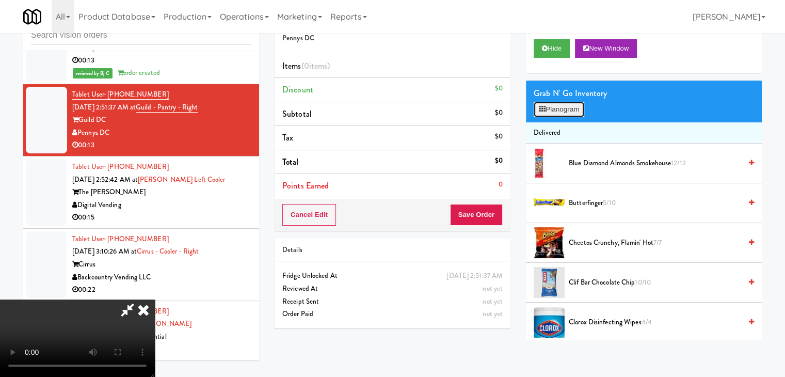
click at [568, 106] on button "Planogram" at bounding box center [559, 109] width 51 height 15
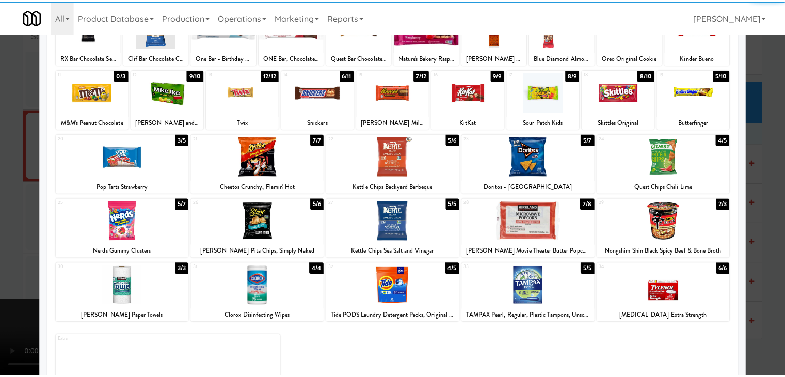
scroll to position [103, 0]
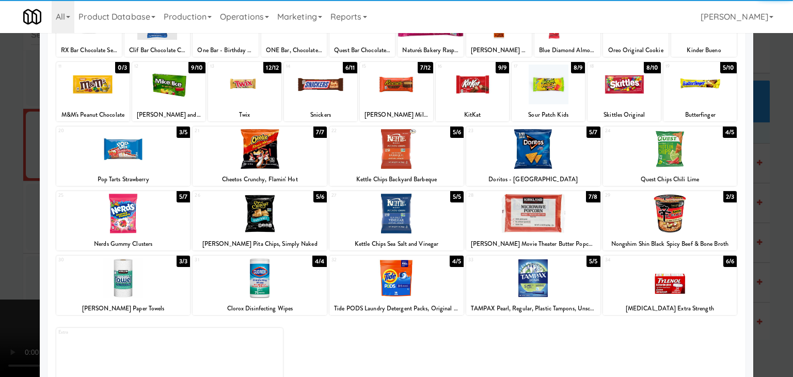
drag, startPoint x: 147, startPoint y: 148, endPoint x: 203, endPoint y: 163, distance: 58.1
click at [148, 148] on div at bounding box center [123, 149] width 134 height 40
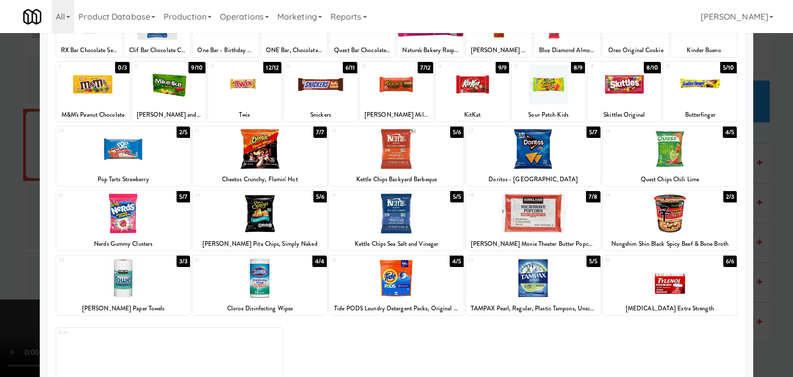
click at [374, 210] on div at bounding box center [396, 214] width 134 height 40
drag, startPoint x: 0, startPoint y: 238, endPoint x: 204, endPoint y: 234, distance: 204.5
click at [4, 235] on div at bounding box center [396, 188] width 793 height 377
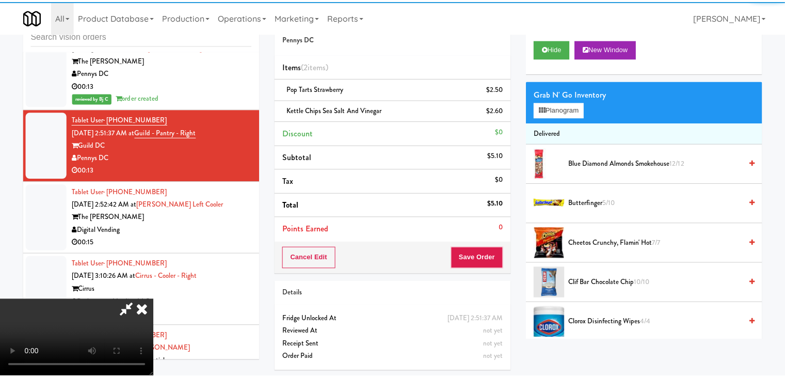
scroll to position [5591, 0]
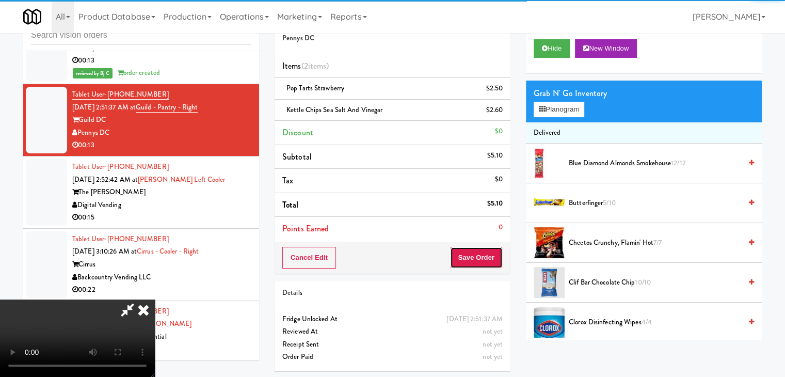
click at [476, 259] on button "Save Order" at bounding box center [476, 258] width 53 height 22
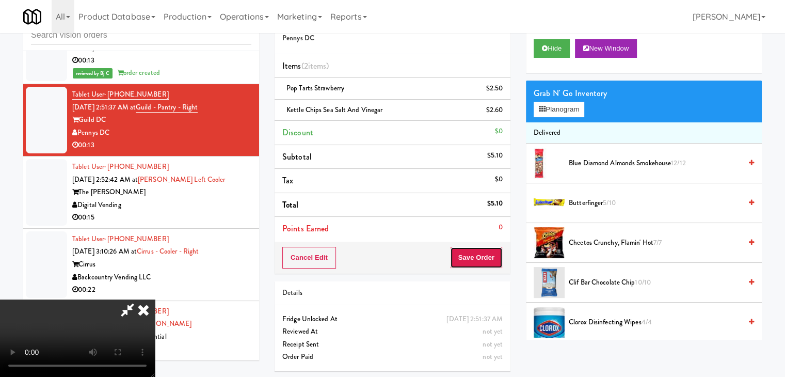
click at [479, 258] on button "Save Order" at bounding box center [476, 258] width 53 height 22
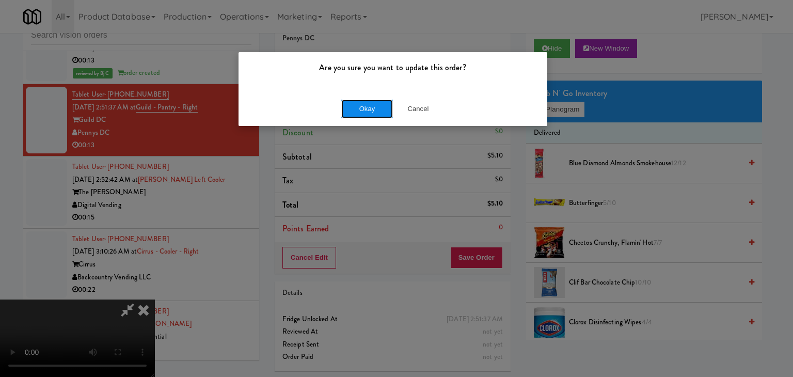
click at [359, 104] on button "Okay" at bounding box center [367, 109] width 52 height 19
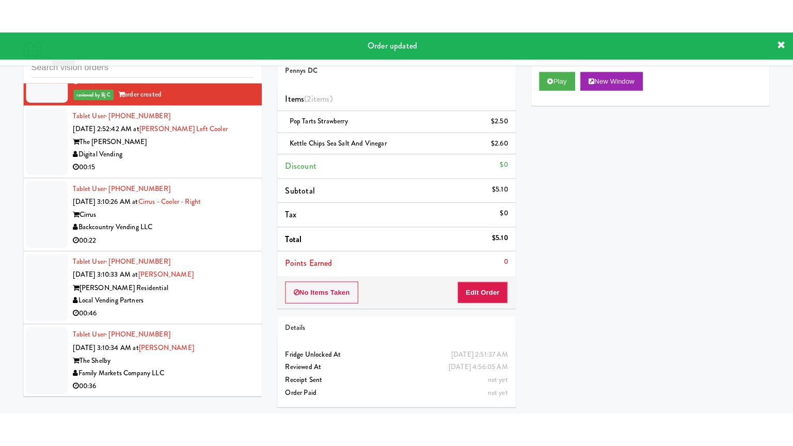
scroll to position [5642, 0]
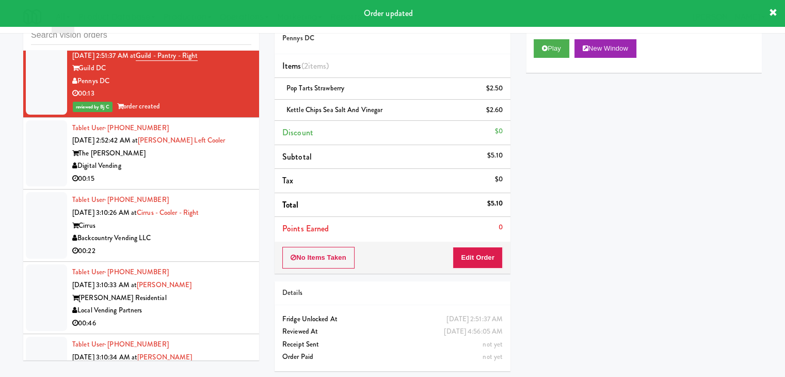
drag, startPoint x: 220, startPoint y: 187, endPoint x: 229, endPoint y: 187, distance: 8.3
click at [222, 172] on div "Digital Vending" at bounding box center [161, 166] width 179 height 13
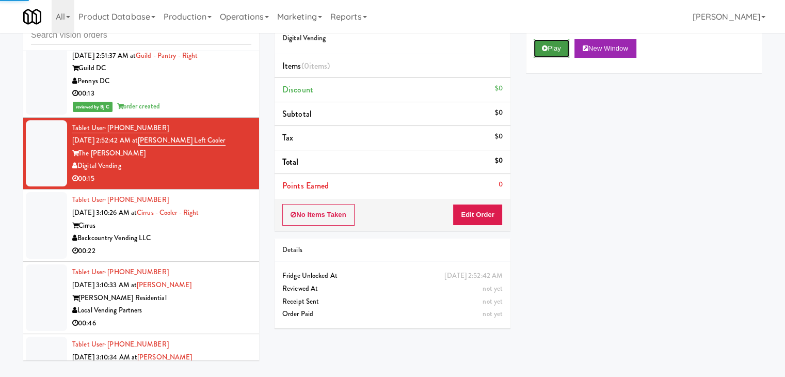
click at [547, 53] on button "Play" at bounding box center [552, 48] width 36 height 19
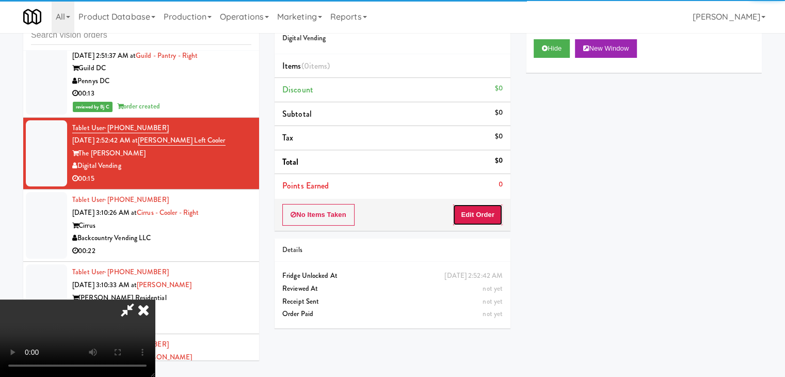
click at [467, 208] on button "Edit Order" at bounding box center [478, 215] width 50 height 22
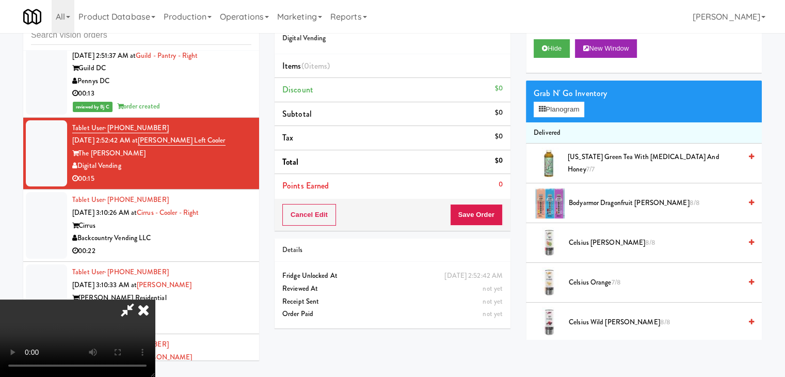
scroll to position [5617, 0]
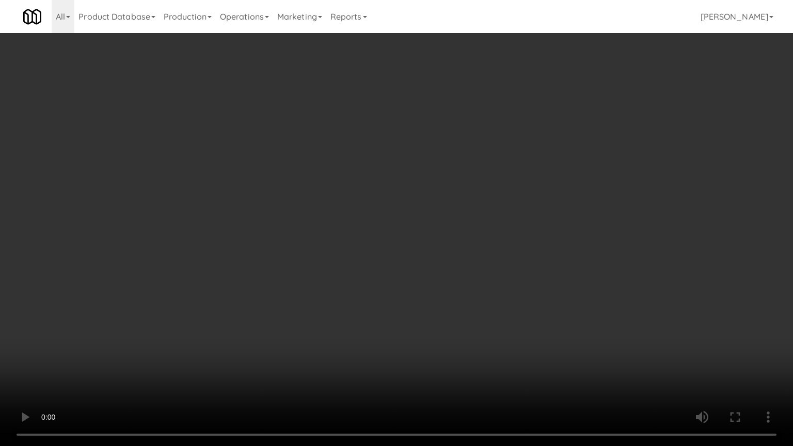
click at [509, 304] on video at bounding box center [396, 223] width 793 height 446
click at [514, 308] on video at bounding box center [396, 223] width 793 height 446
click at [516, 306] on video at bounding box center [396, 223] width 793 height 446
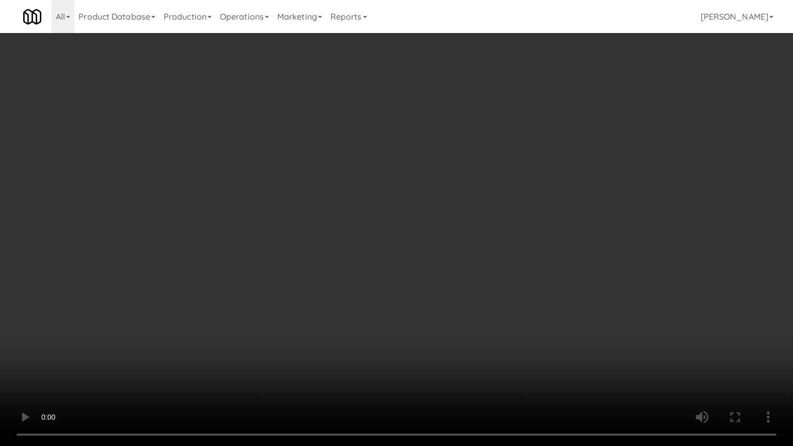
drag, startPoint x: 516, startPoint y: 306, endPoint x: 559, endPoint y: 200, distance: 114.2
click at [516, 306] on video at bounding box center [396, 223] width 793 height 446
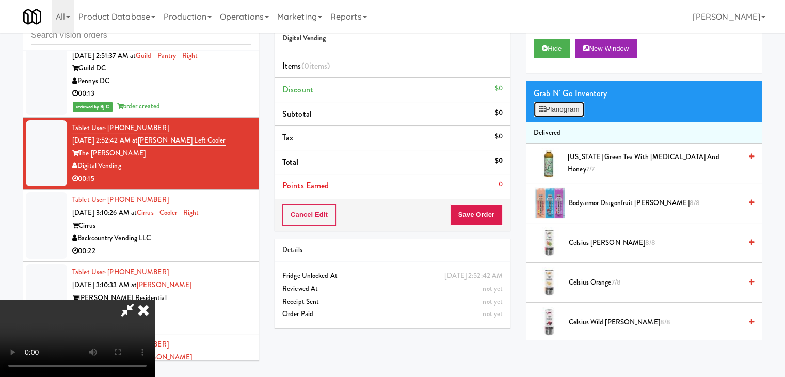
click at [571, 110] on button "Planogram" at bounding box center [559, 109] width 51 height 15
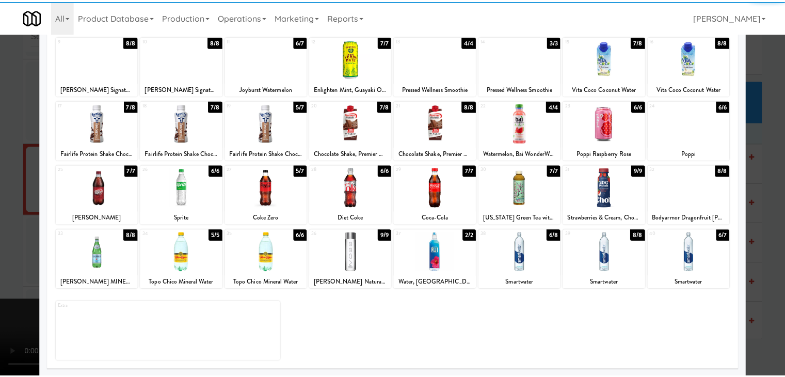
scroll to position [130, 0]
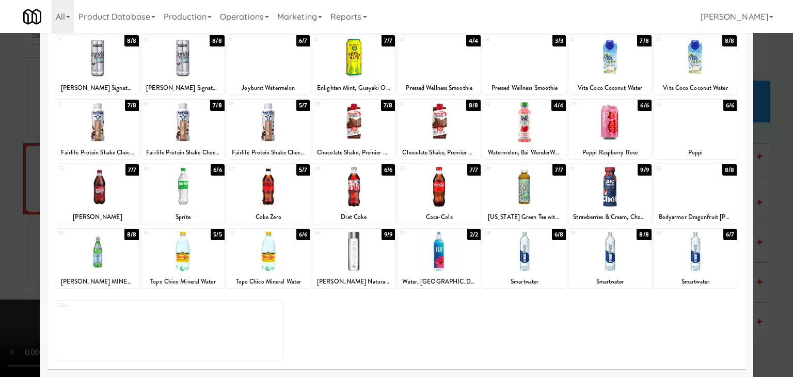
click at [109, 271] on div "33 8/8 [PERSON_NAME] MINERAL SPARKLING" at bounding box center [97, 258] width 83 height 59
click at [109, 271] on div "33 7/8 [PERSON_NAME] MINERAL SPARKLING" at bounding box center [97, 258] width 83 height 59
click at [109, 271] on div "33 6/8 [PERSON_NAME] MINERAL SPARKLING" at bounding box center [97, 258] width 83 height 59
click at [0, 268] on div at bounding box center [396, 188] width 793 height 377
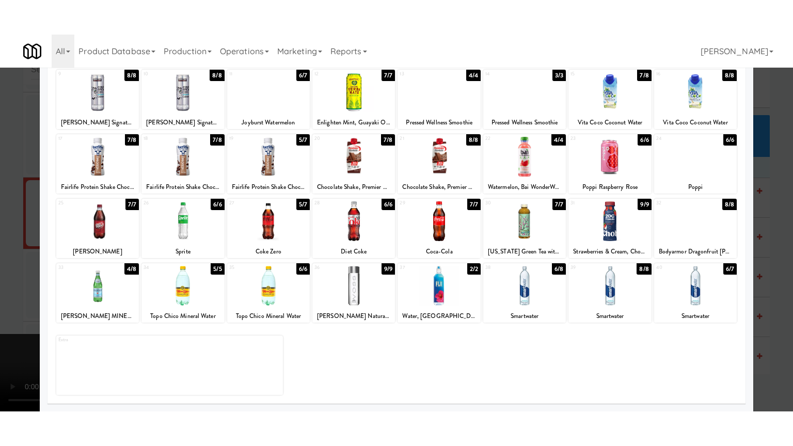
scroll to position [5642, 0]
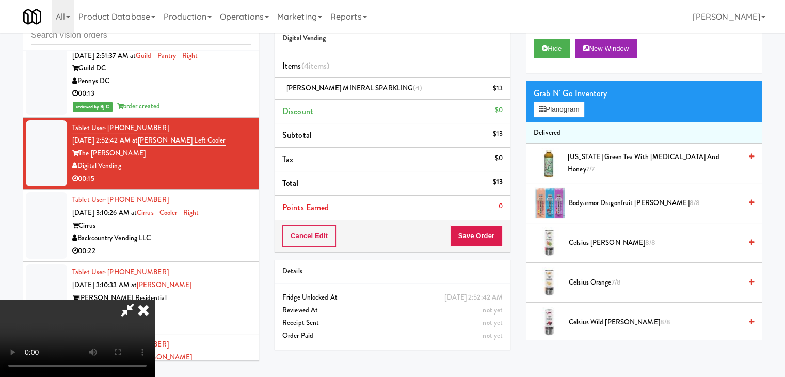
click at [155, 305] on video at bounding box center [77, 337] width 155 height 77
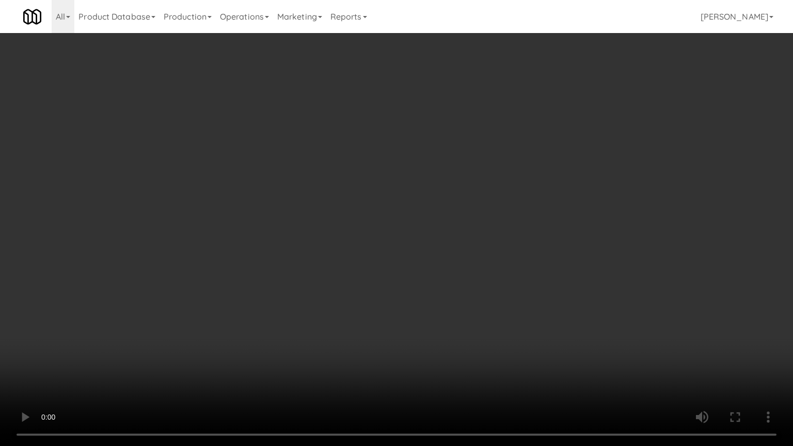
click at [599, 319] on video at bounding box center [396, 223] width 793 height 446
click at [590, 303] on video at bounding box center [396, 223] width 793 height 446
click at [613, 366] on video at bounding box center [396, 223] width 793 height 446
click at [607, 366] on video at bounding box center [396, 223] width 793 height 446
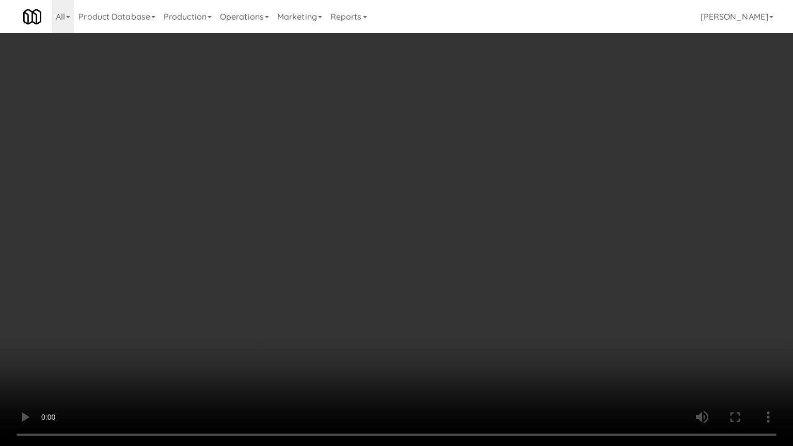
click at [594, 368] on video at bounding box center [396, 223] width 793 height 446
click at [592, 369] on video at bounding box center [396, 223] width 793 height 446
click at [587, 371] on video at bounding box center [396, 223] width 793 height 446
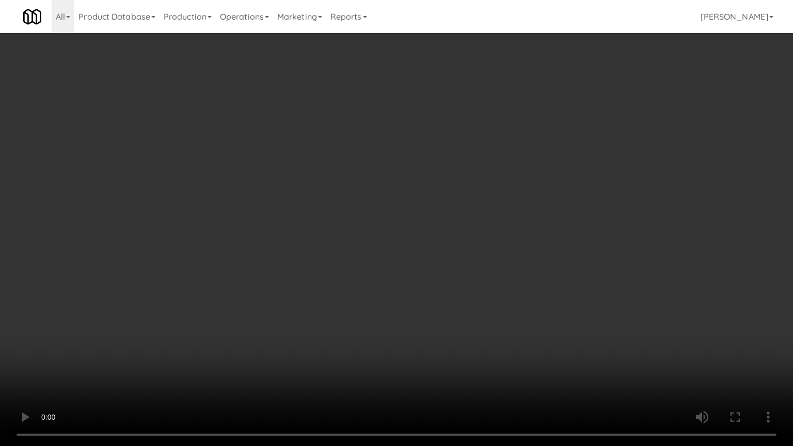
drag, startPoint x: 587, startPoint y: 371, endPoint x: 622, endPoint y: 235, distance: 140.4
click at [587, 368] on video at bounding box center [396, 223] width 793 height 446
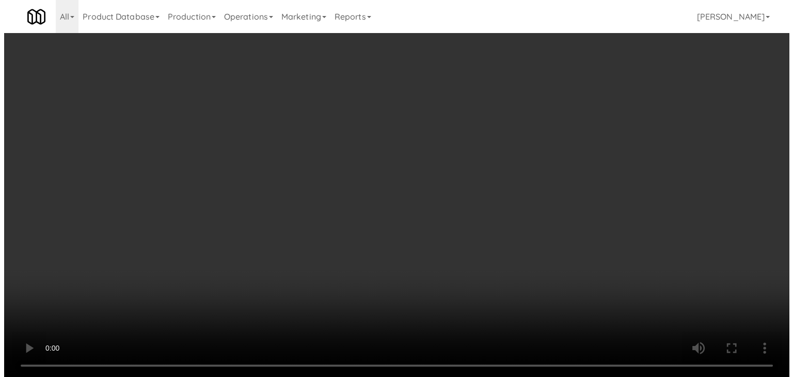
scroll to position [5642, 0]
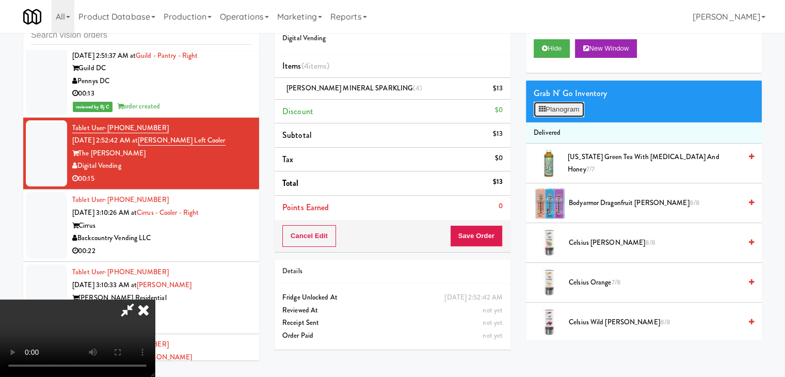
click at [560, 113] on button "Planogram" at bounding box center [559, 109] width 51 height 15
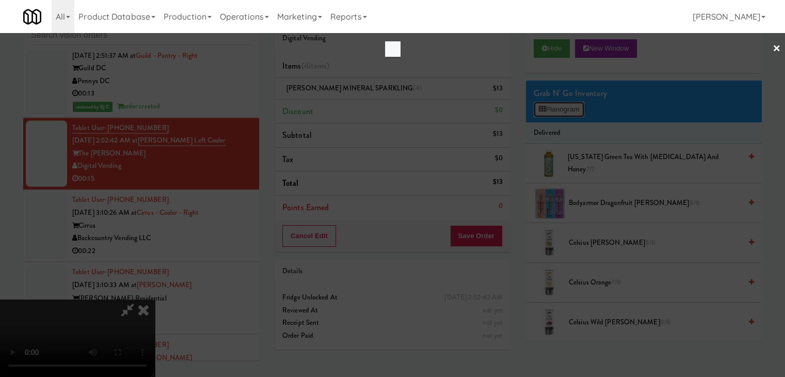
scroll to position [5617, 0]
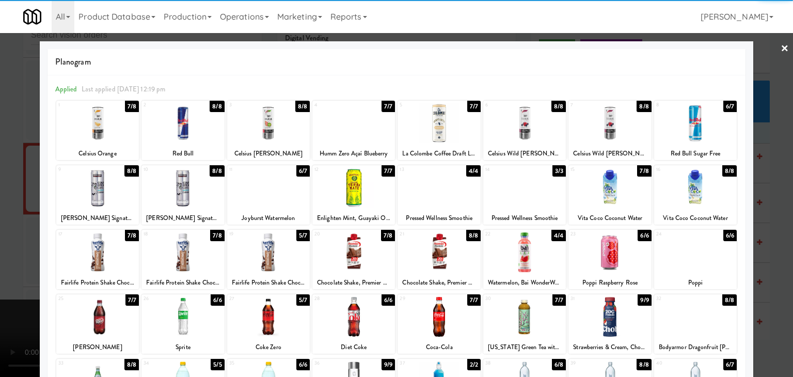
click at [197, 132] on div at bounding box center [182, 123] width 83 height 40
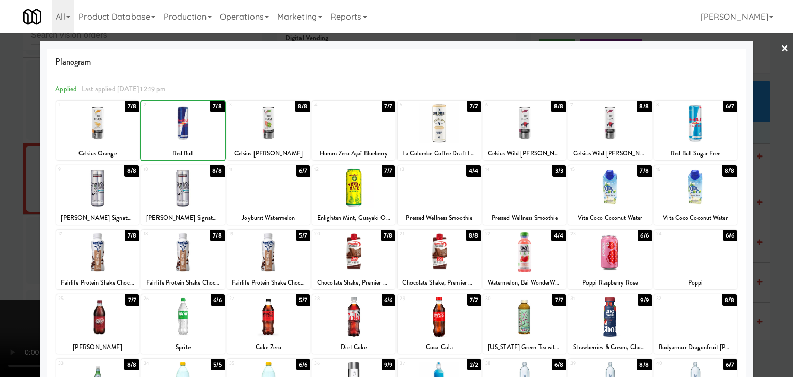
drag, startPoint x: 0, startPoint y: 243, endPoint x: 64, endPoint y: 246, distance: 63.6
click at [1, 243] on div at bounding box center [396, 188] width 793 height 377
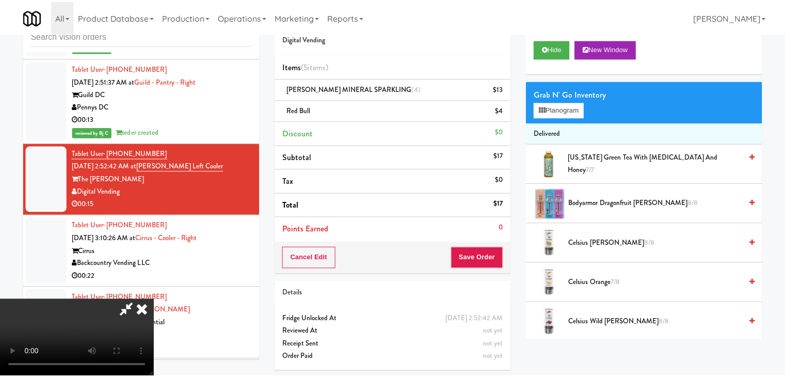
scroll to position [5642, 0]
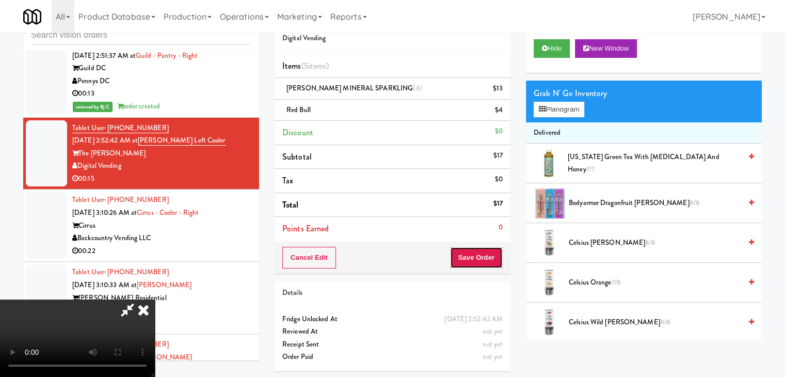
click at [489, 256] on button "Save Order" at bounding box center [476, 258] width 53 height 22
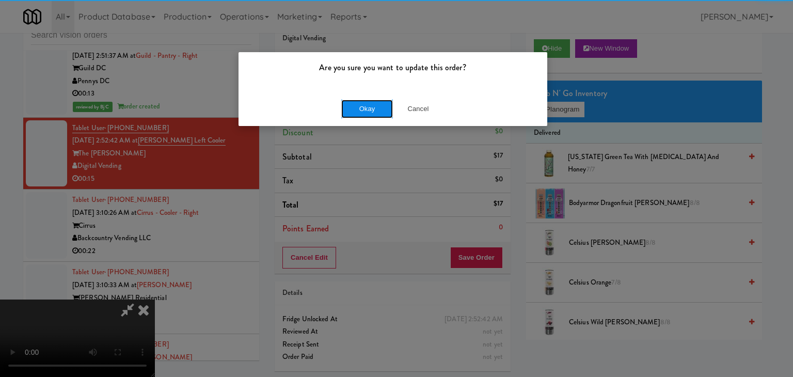
click at [374, 107] on button "Okay" at bounding box center [367, 109] width 52 height 19
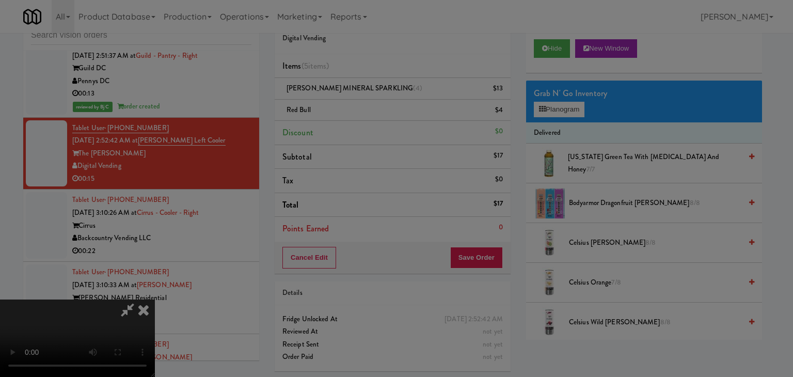
click at [374, 99] on button "Okay" at bounding box center [367, 90] width 52 height 19
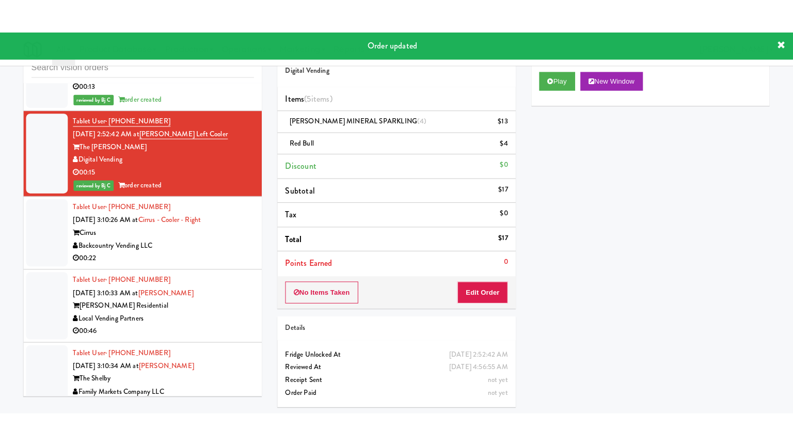
scroll to position [5746, 0]
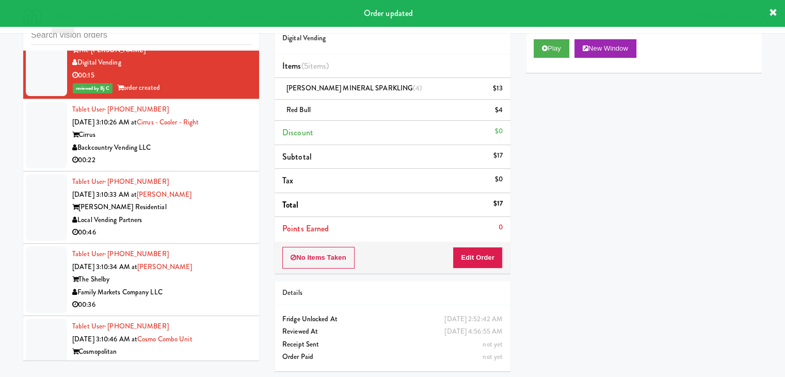
click at [220, 154] on div "Backcountry Vending LLC" at bounding box center [161, 147] width 179 height 13
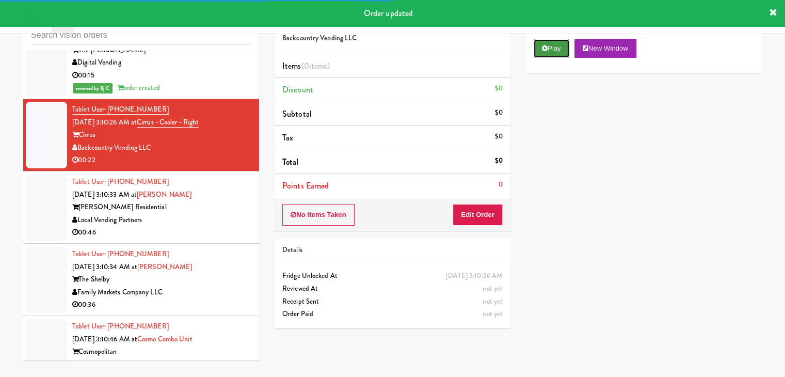
click at [547, 43] on button "Play" at bounding box center [552, 48] width 36 height 19
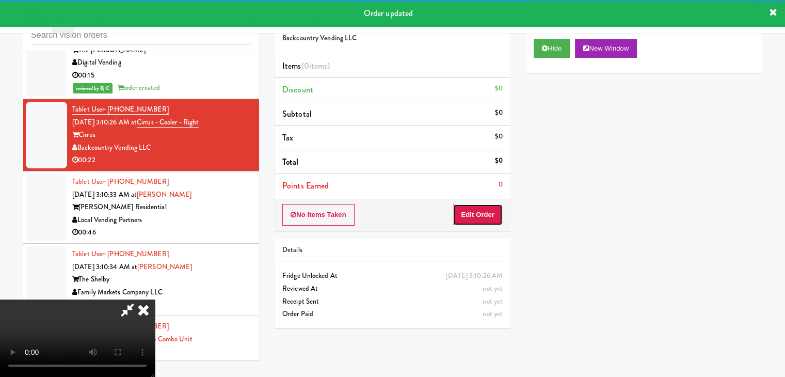
click at [479, 212] on button "Edit Order" at bounding box center [478, 215] width 50 height 22
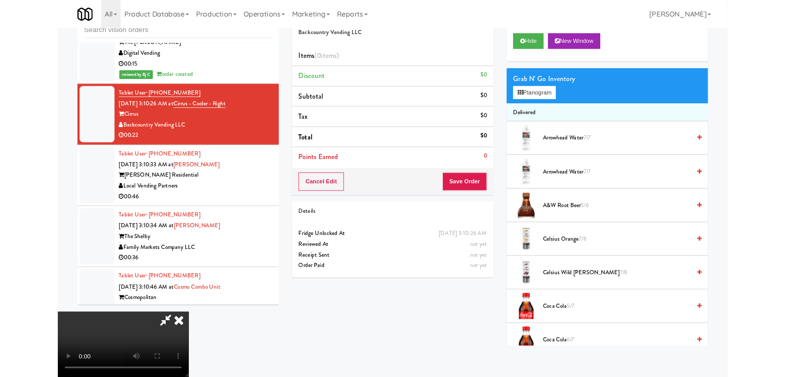
scroll to position [5720, 0]
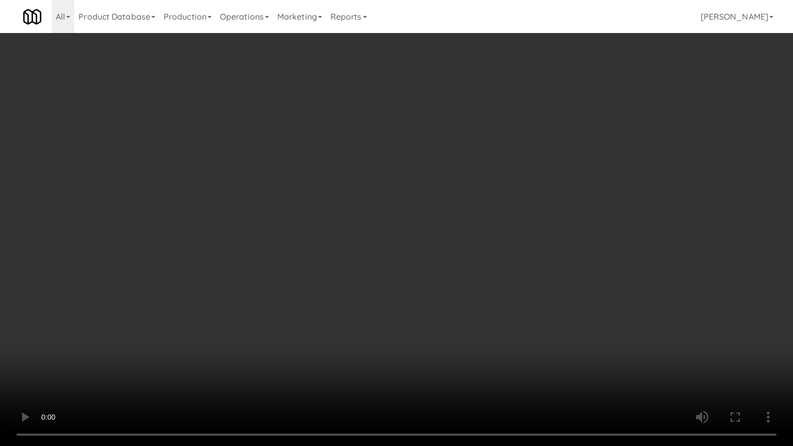
click at [510, 292] on video at bounding box center [396, 223] width 793 height 446
click at [409, 308] on video at bounding box center [396, 223] width 793 height 446
click at [417, 304] on video at bounding box center [396, 223] width 793 height 446
click at [419, 303] on video at bounding box center [396, 223] width 793 height 446
click at [425, 298] on video at bounding box center [396, 223] width 793 height 446
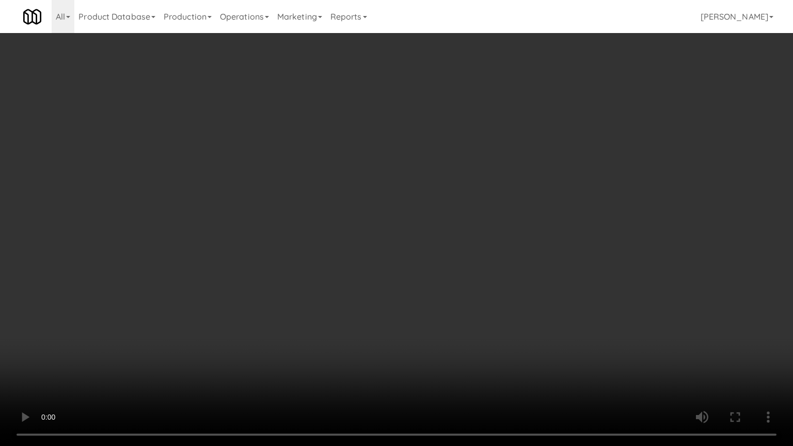
click at [430, 296] on video at bounding box center [396, 223] width 793 height 446
click at [433, 294] on video at bounding box center [396, 223] width 793 height 446
click at [434, 294] on video at bounding box center [396, 223] width 793 height 446
click at [436, 295] on video at bounding box center [396, 223] width 793 height 446
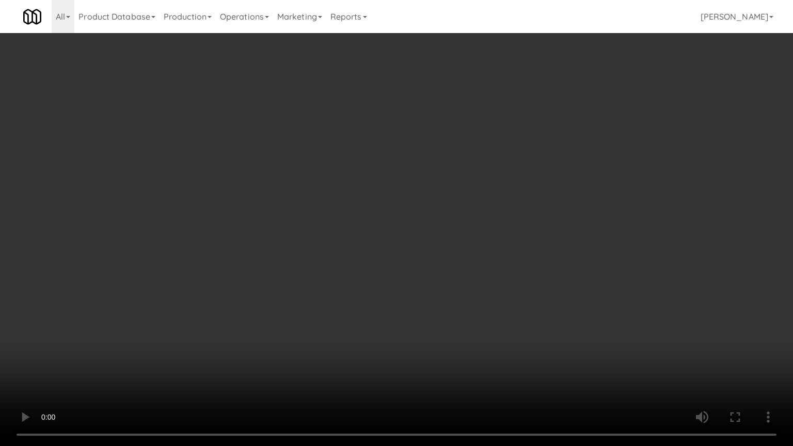
click at [436, 295] on video at bounding box center [396, 223] width 793 height 446
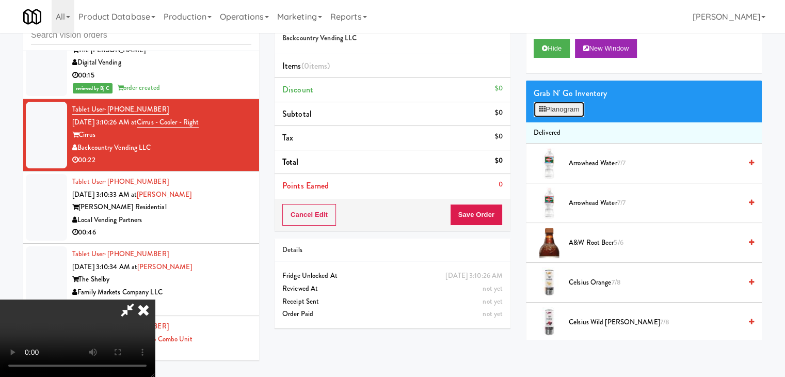
click at [560, 106] on button "Planogram" at bounding box center [559, 109] width 51 height 15
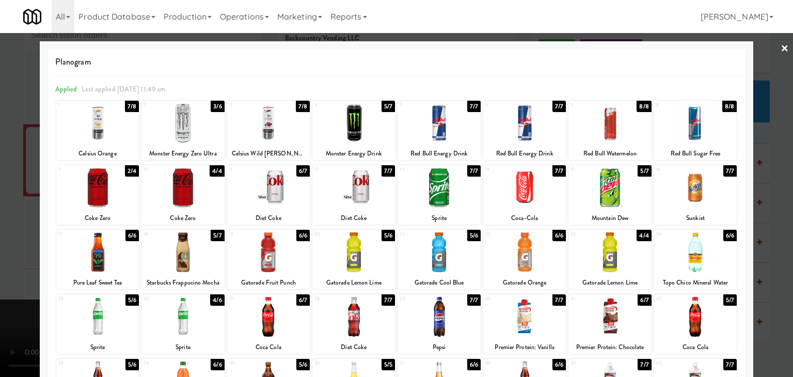
drag, startPoint x: 422, startPoint y: 254, endPoint x: 415, endPoint y: 255, distance: 6.9
click at [425, 254] on div at bounding box center [439, 252] width 83 height 40
click at [0, 216] on div at bounding box center [396, 188] width 793 height 377
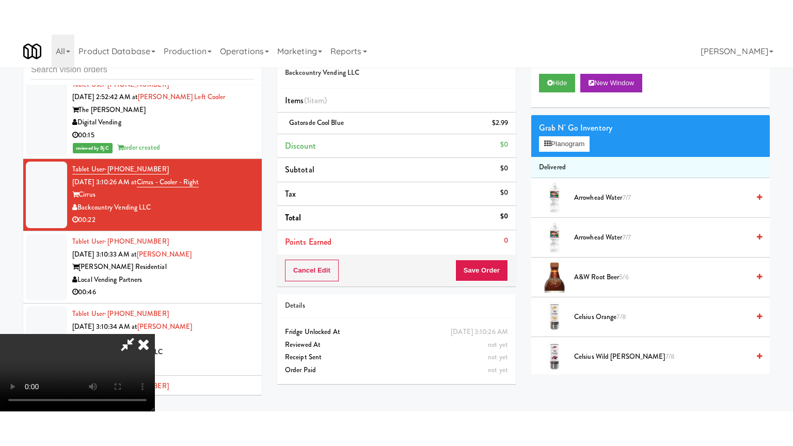
scroll to position [5746, 0]
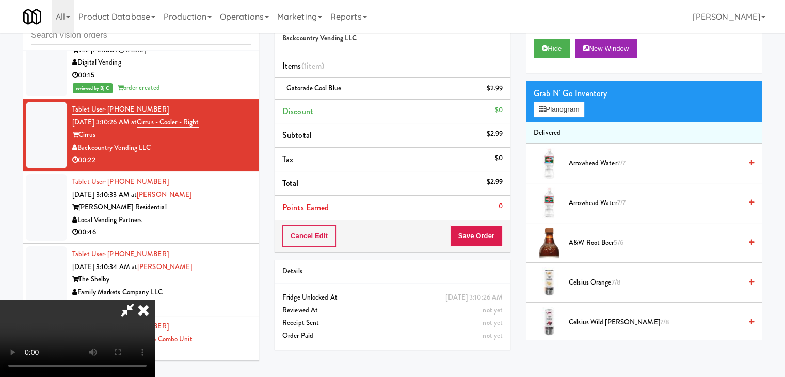
click at [155, 299] on video at bounding box center [77, 337] width 155 height 77
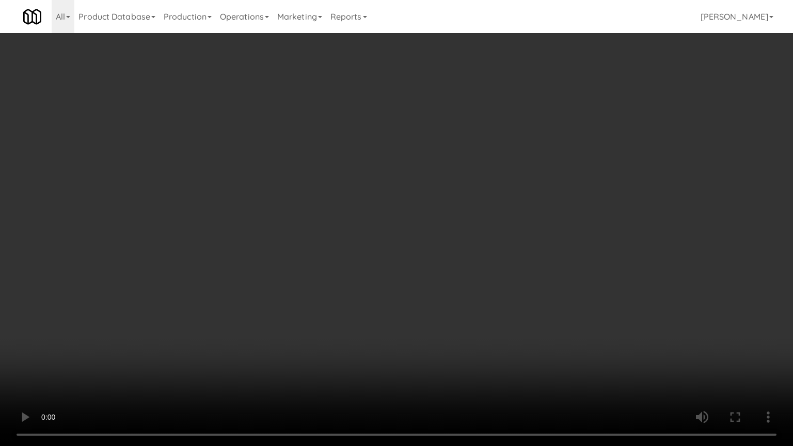
click at [496, 281] on video at bounding box center [396, 223] width 793 height 446
click at [500, 281] on video at bounding box center [396, 223] width 793 height 446
click at [496, 278] on video at bounding box center [396, 223] width 793 height 446
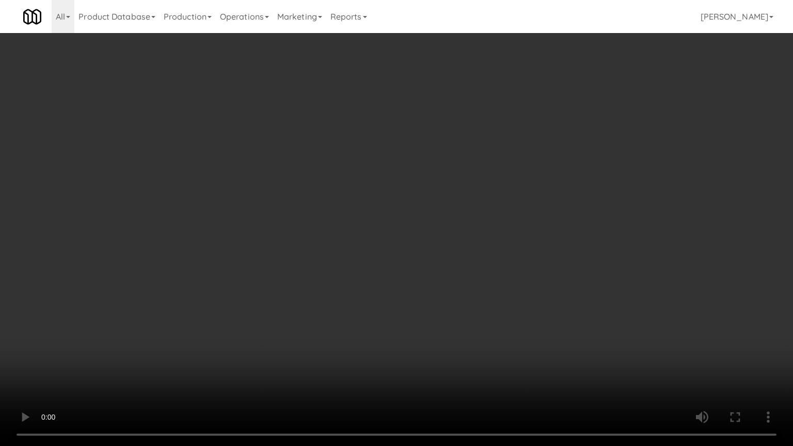
click at [496, 278] on video at bounding box center [396, 223] width 793 height 446
click at [496, 277] on video at bounding box center [396, 223] width 793 height 446
click at [483, 266] on video at bounding box center [396, 223] width 793 height 446
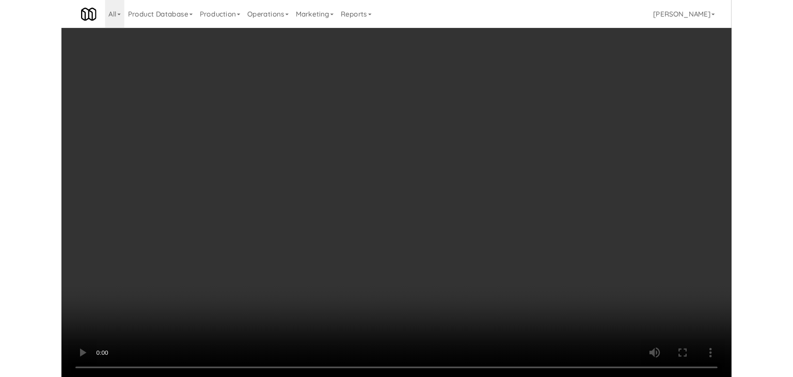
scroll to position [5746, 0]
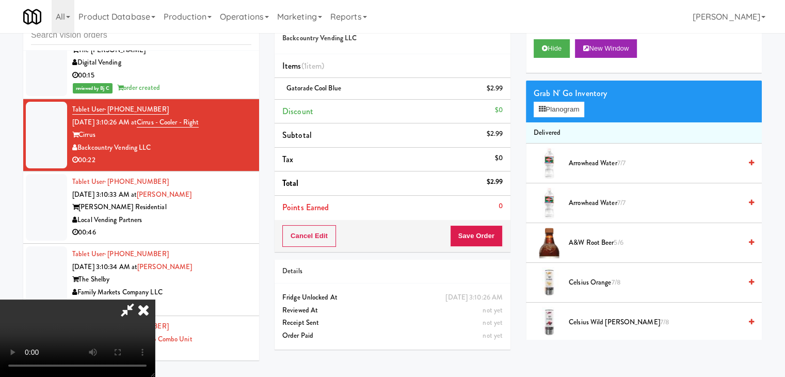
click at [155, 299] on video at bounding box center [77, 337] width 155 height 77
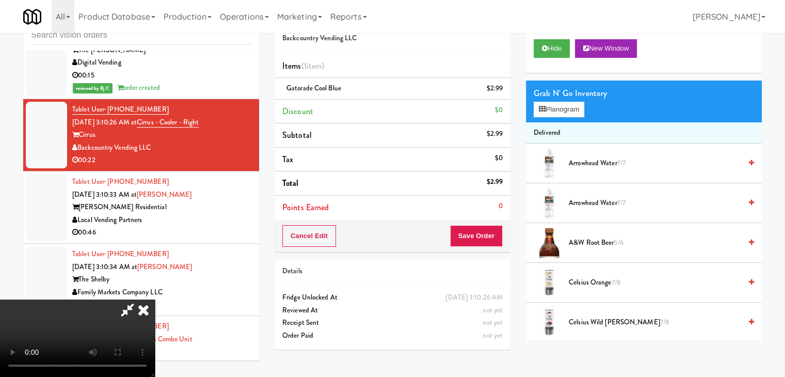
click at [155, 299] on video at bounding box center [77, 337] width 155 height 77
click at [559, 112] on button "Planogram" at bounding box center [559, 109] width 51 height 15
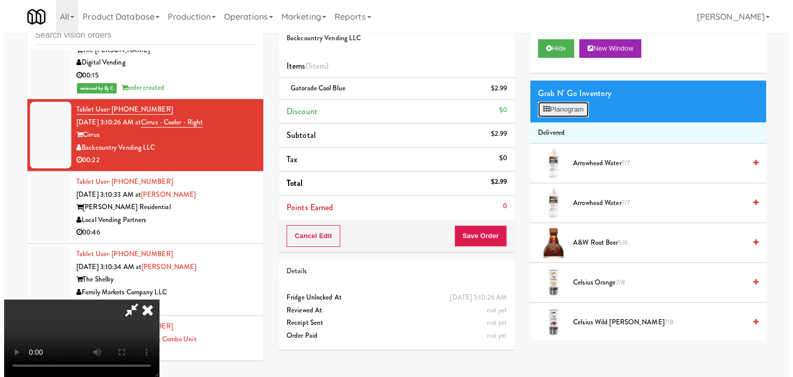
scroll to position [5720, 0]
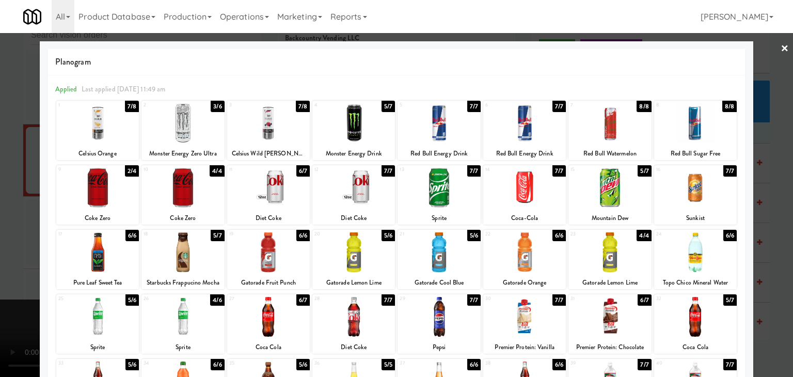
click at [352, 260] on div at bounding box center [353, 252] width 83 height 40
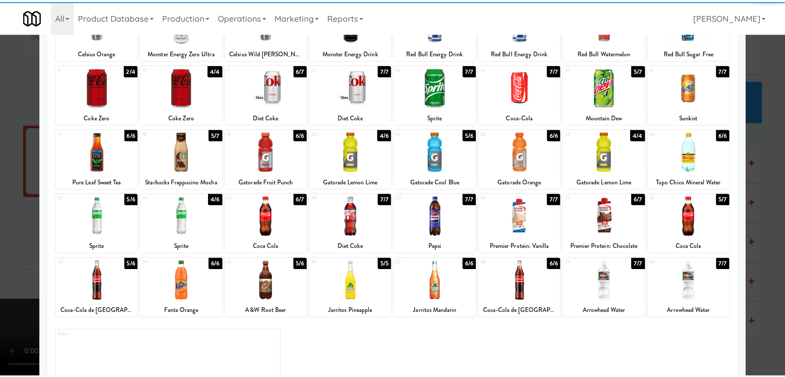
scroll to position [103, 0]
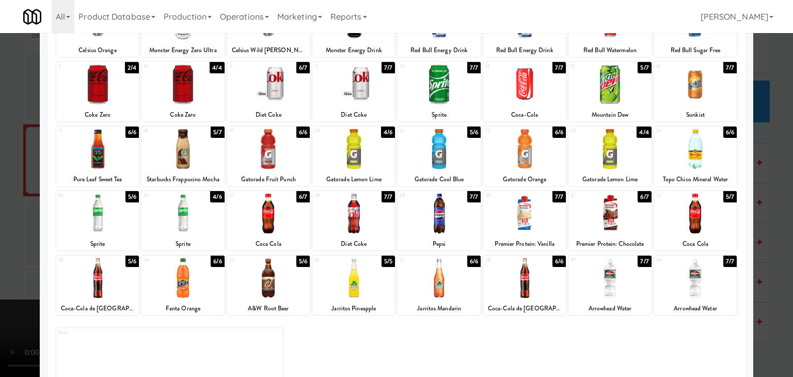
click at [178, 283] on div at bounding box center [182, 278] width 83 height 40
click at [30, 262] on div at bounding box center [396, 188] width 793 height 377
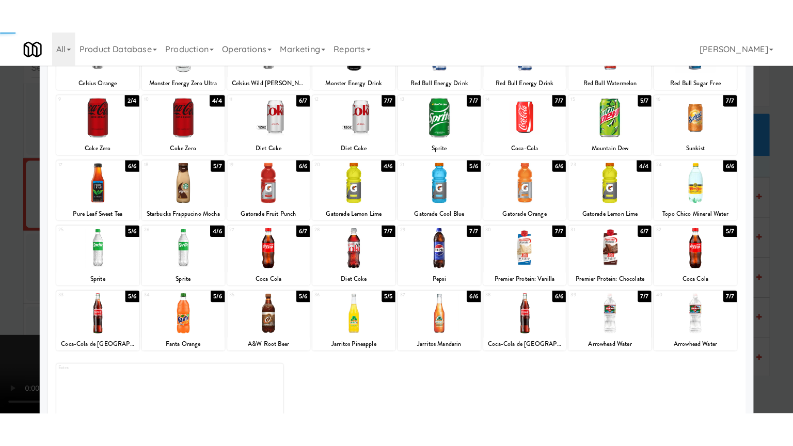
scroll to position [5746, 0]
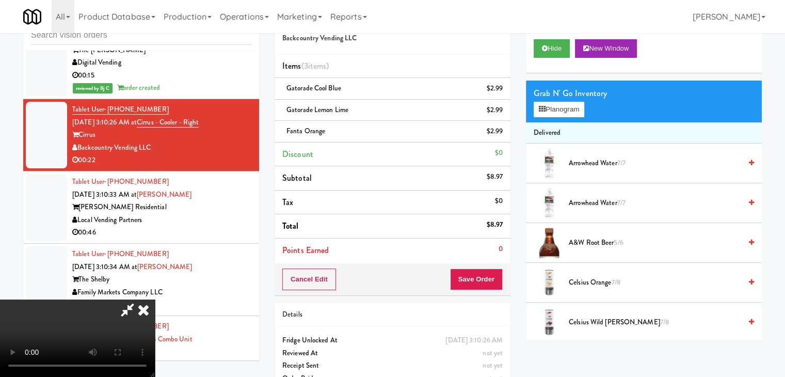
click at [155, 299] on video at bounding box center [77, 337] width 155 height 77
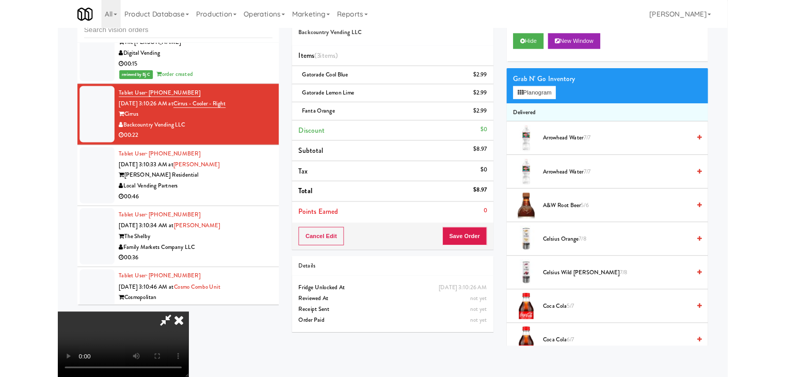
scroll to position [5720, 0]
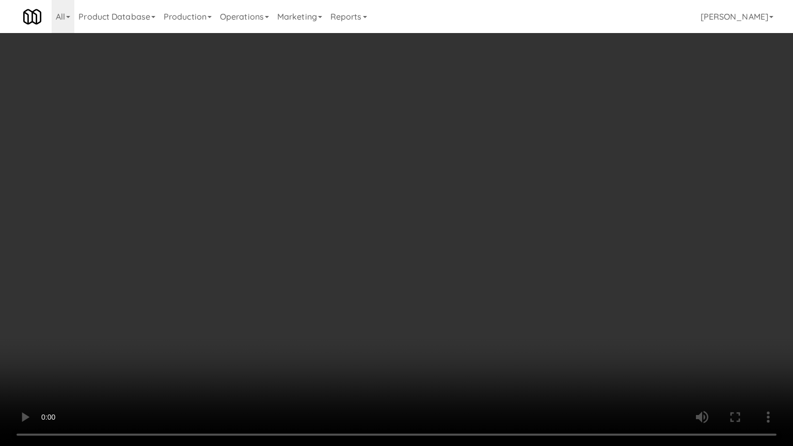
drag, startPoint x: 366, startPoint y: 307, endPoint x: 376, endPoint y: 321, distance: 17.8
click at [368, 308] on video at bounding box center [396, 223] width 793 height 446
click at [470, 246] on video at bounding box center [396, 223] width 793 height 446
click at [481, 239] on video at bounding box center [396, 223] width 793 height 446
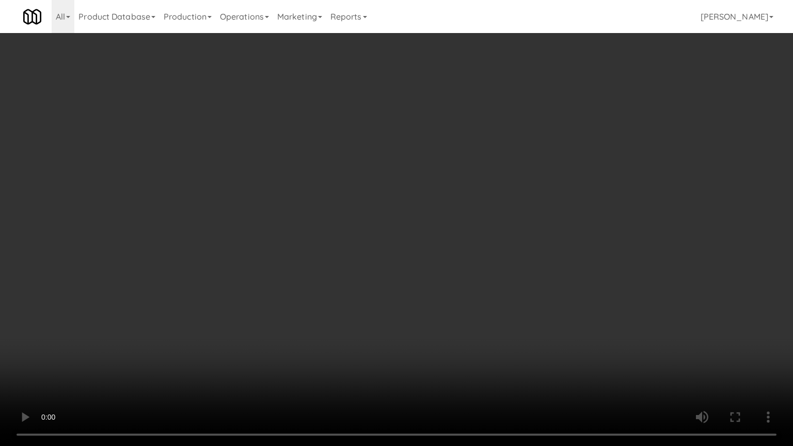
drag, startPoint x: 481, startPoint y: 239, endPoint x: 489, endPoint y: 181, distance: 58.4
click at [482, 238] on video at bounding box center [396, 223] width 793 height 446
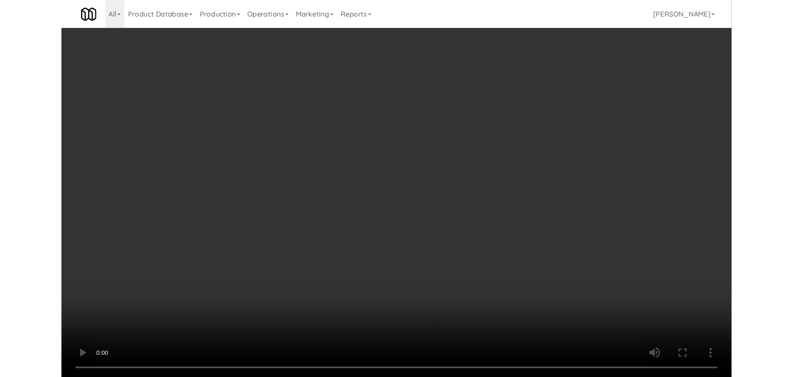
scroll to position [5746, 0]
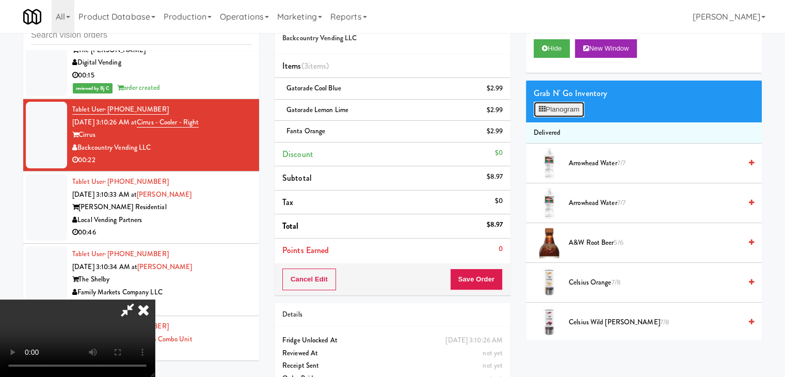
click at [562, 107] on button "Planogram" at bounding box center [559, 109] width 51 height 15
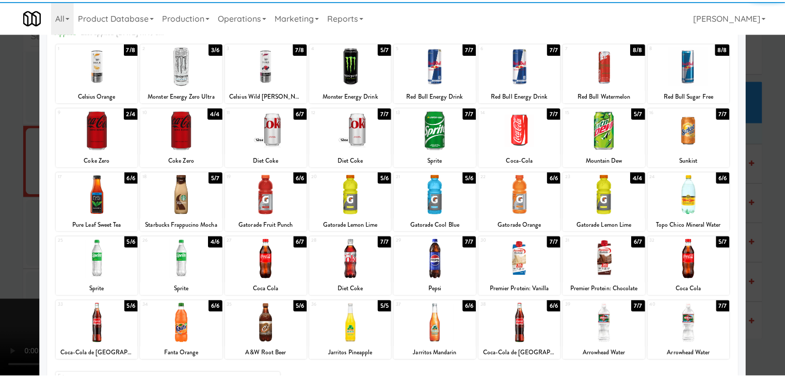
scroll to position [103, 0]
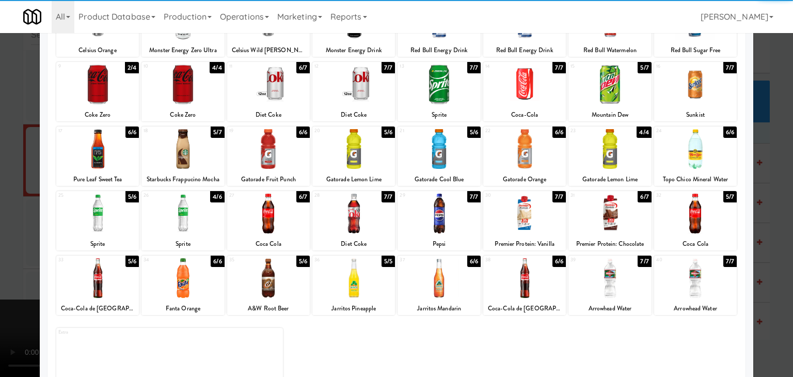
click at [178, 209] on div at bounding box center [182, 214] width 83 height 40
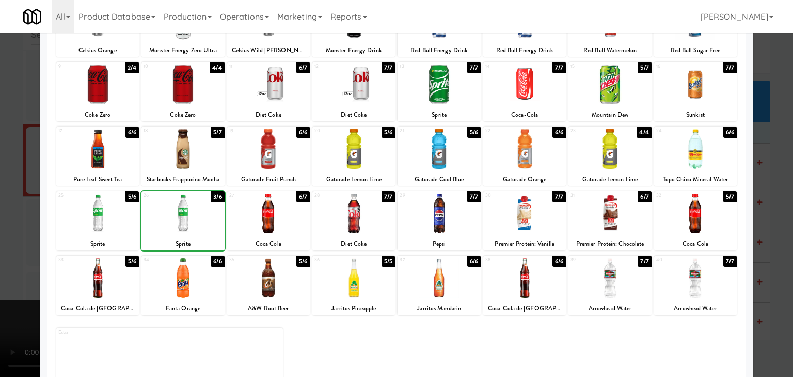
click at [10, 210] on div at bounding box center [396, 188] width 793 height 377
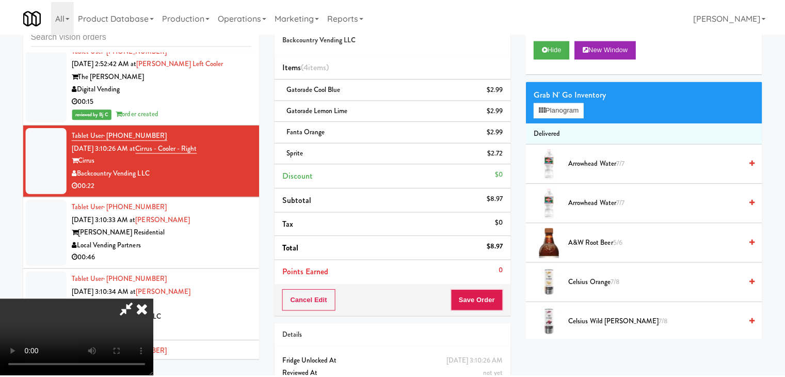
scroll to position [5746, 0]
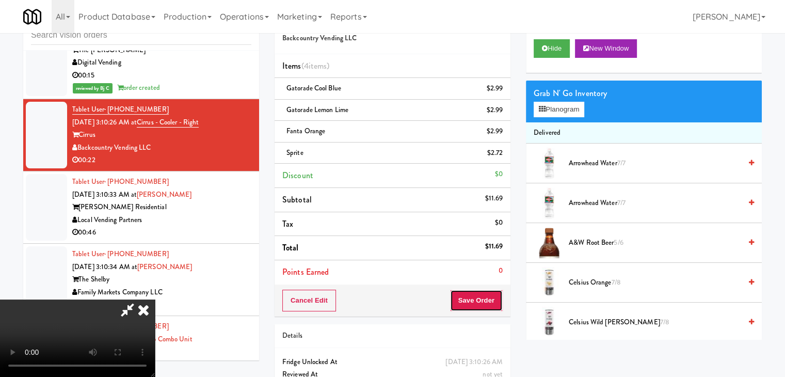
click at [471, 296] on button "Save Order" at bounding box center [476, 301] width 53 height 22
click at [472, 296] on button "Save Order" at bounding box center [476, 301] width 53 height 22
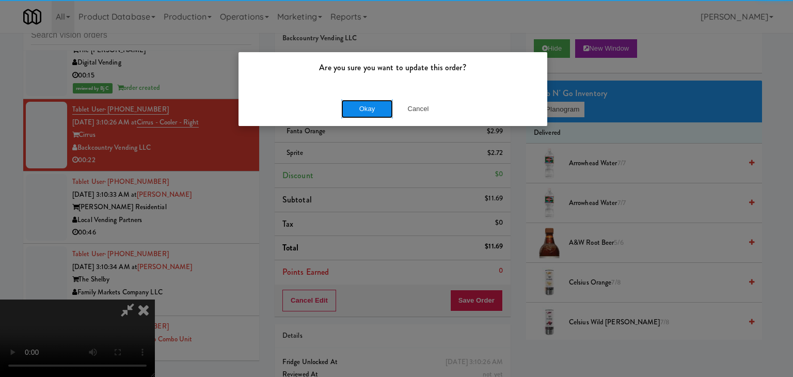
click at [346, 113] on button "Okay" at bounding box center [367, 109] width 52 height 19
click at [347, 112] on body "Are you sure you want to update this order? Okay Cancel Okay Are you sure you w…" at bounding box center [396, 188] width 793 height 377
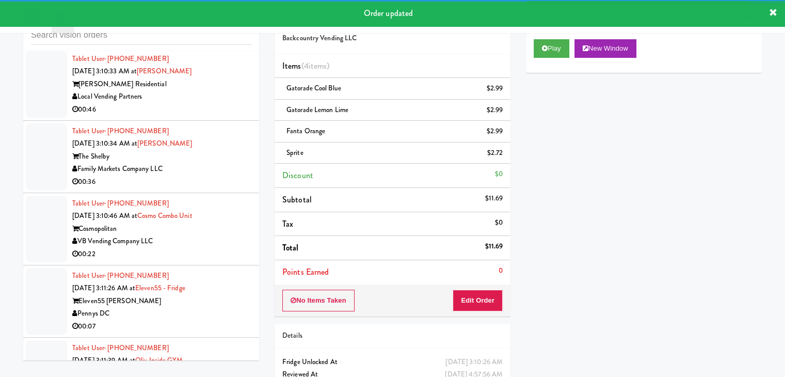
scroll to position [5900, 0]
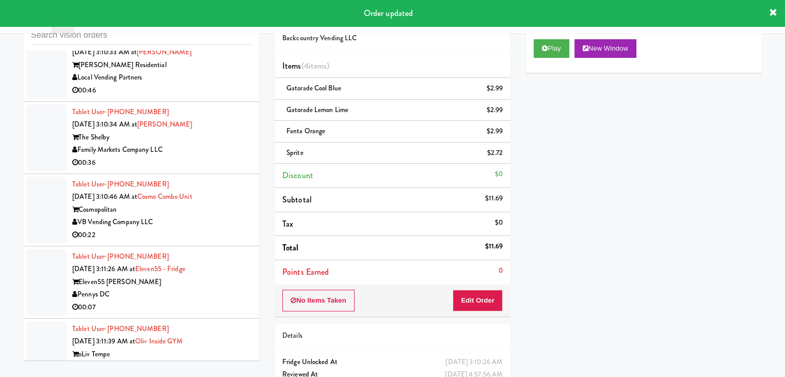
click at [217, 97] on div "00:46" at bounding box center [161, 90] width 179 height 13
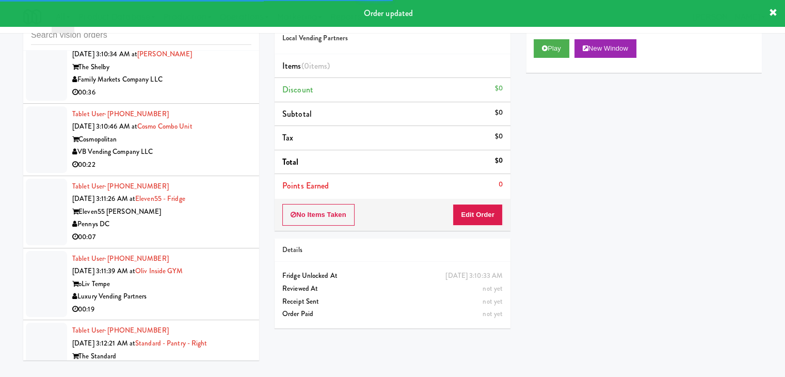
scroll to position [6055, 0]
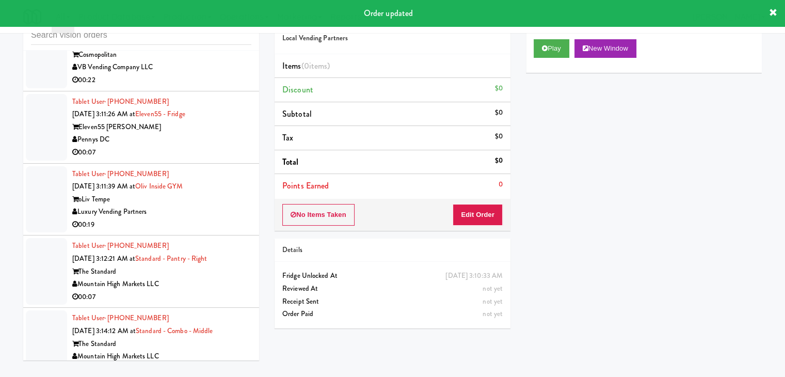
click at [222, 134] on div "Eleven55 [PERSON_NAME]" at bounding box center [161, 127] width 179 height 13
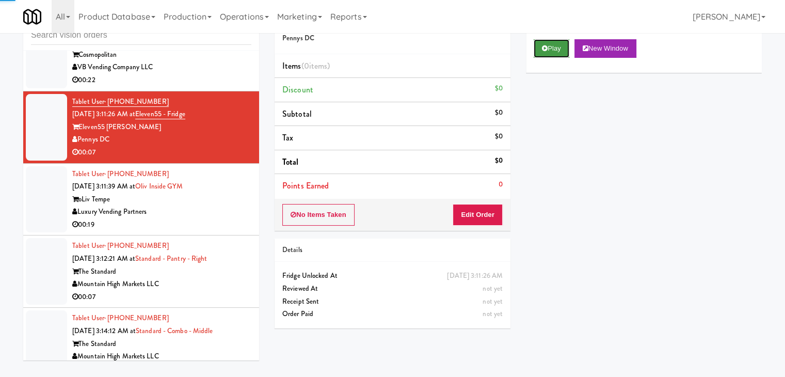
click at [547, 49] on icon at bounding box center [545, 48] width 6 height 7
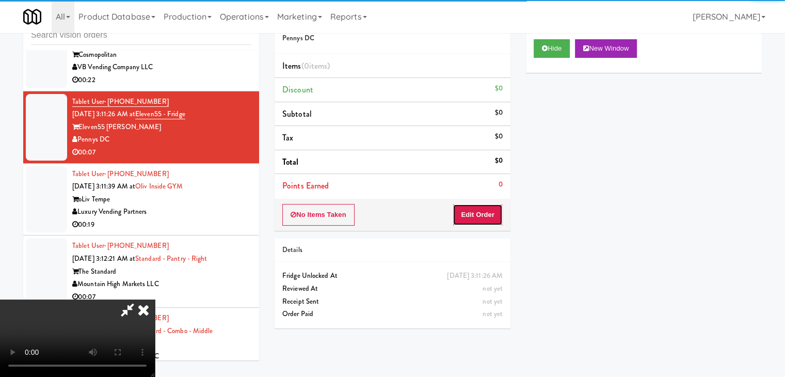
click at [465, 217] on button "Edit Order" at bounding box center [478, 215] width 50 height 22
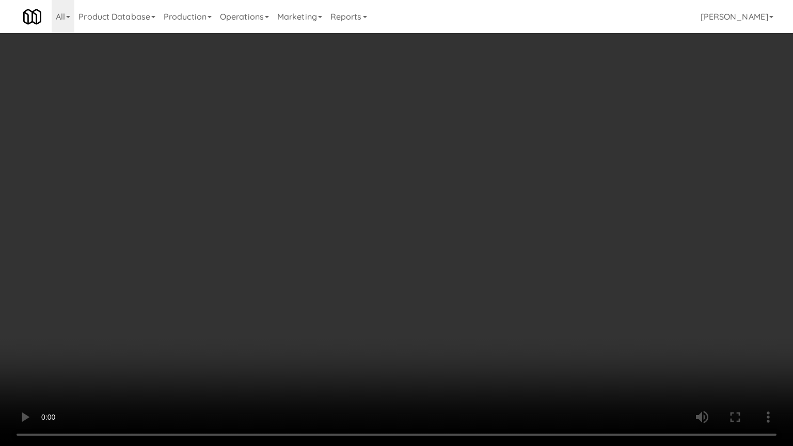
click at [456, 361] on video at bounding box center [396, 223] width 793 height 446
drag, startPoint x: 456, startPoint y: 360, endPoint x: 440, endPoint y: 297, distance: 64.5
click at [448, 355] on video at bounding box center [396, 223] width 793 height 446
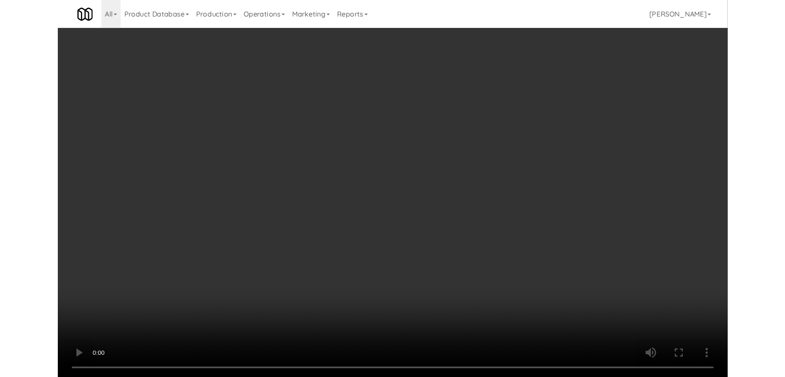
scroll to position [6055, 0]
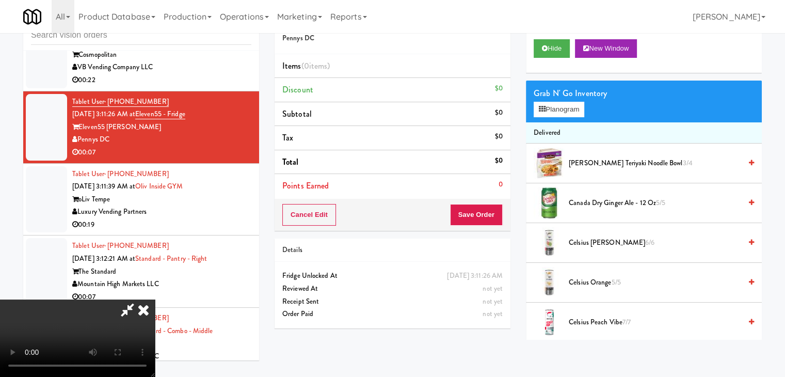
click at [155, 299] on icon at bounding box center [143, 309] width 23 height 21
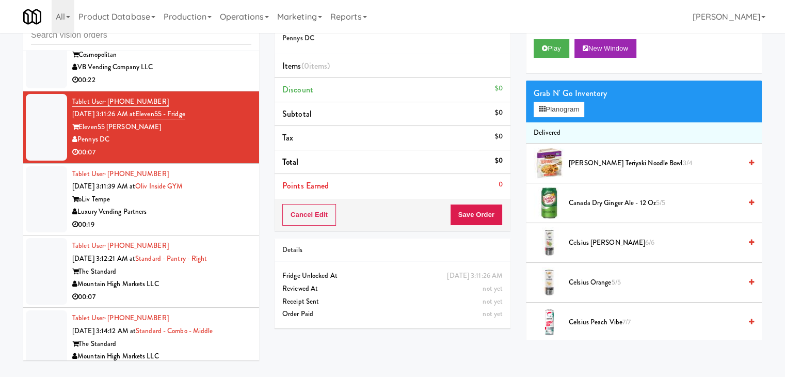
click at [215, 218] on div "Luxury Vending Partners" at bounding box center [161, 211] width 179 height 13
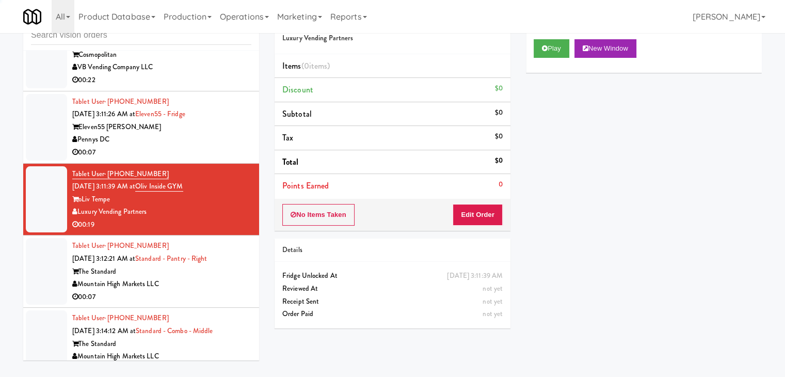
drag, startPoint x: 213, startPoint y: 162, endPoint x: 218, endPoint y: 161, distance: 5.3
click at [217, 146] on div "Pennys DC" at bounding box center [161, 139] width 179 height 13
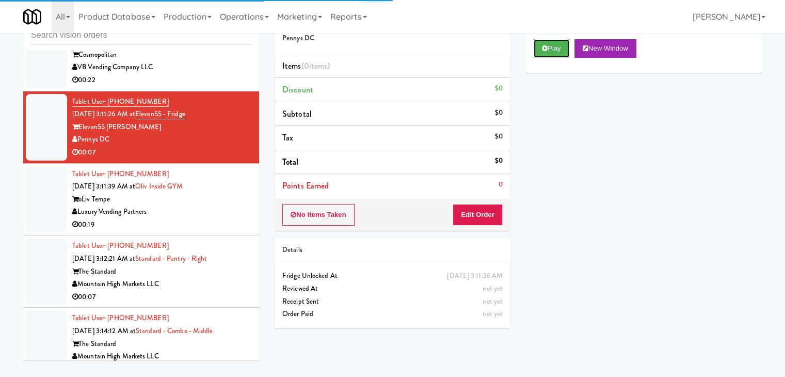
drag, startPoint x: 537, startPoint y: 46, endPoint x: 529, endPoint y: 69, distance: 24.0
click at [538, 46] on button "Play" at bounding box center [552, 48] width 36 height 19
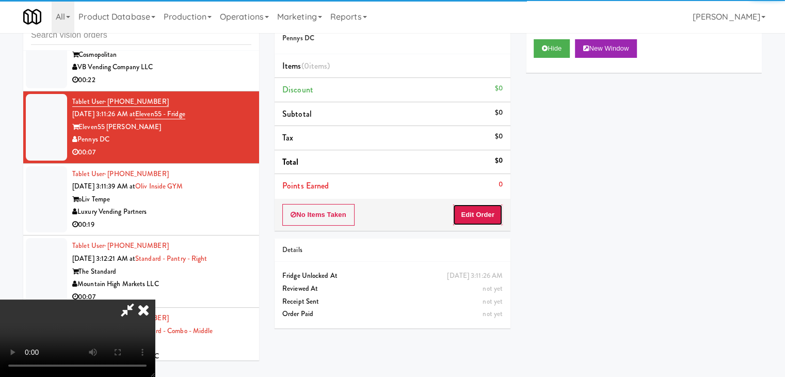
click at [490, 223] on button "Edit Order" at bounding box center [478, 215] width 50 height 22
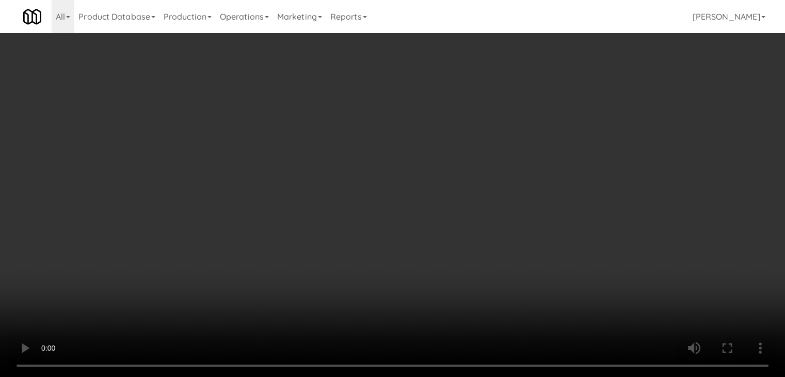
scroll to position [6030, 0]
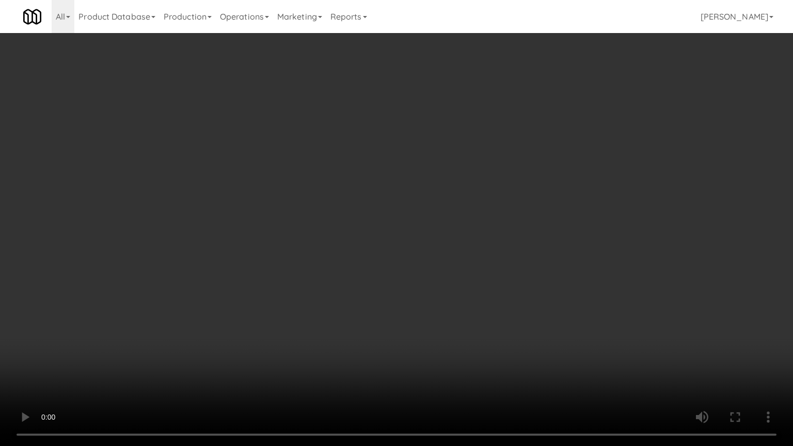
click at [455, 376] on video at bounding box center [396, 223] width 793 height 446
drag, startPoint x: 454, startPoint y: 382, endPoint x: 459, endPoint y: 385, distance: 5.6
click at [454, 376] on video at bounding box center [396, 223] width 793 height 446
click at [459, 376] on video at bounding box center [396, 223] width 793 height 446
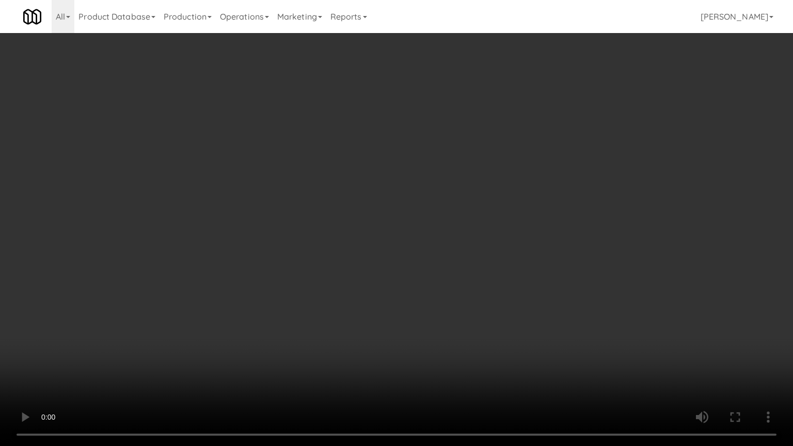
click at [463, 376] on video at bounding box center [396, 223] width 793 height 446
click at [466, 376] on video at bounding box center [396, 223] width 793 height 446
click at [471, 366] on video at bounding box center [396, 223] width 793 height 446
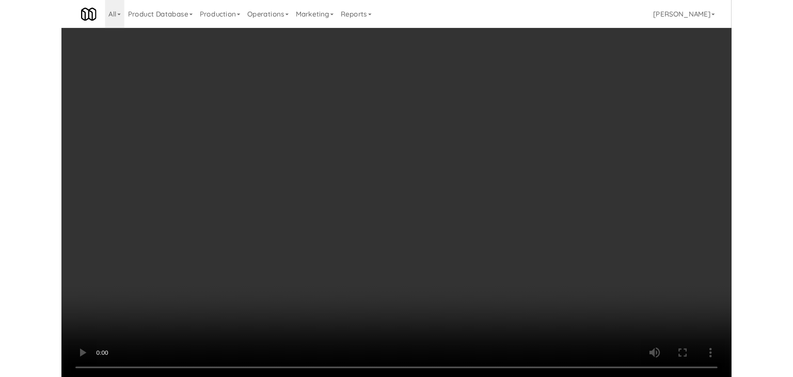
scroll to position [6055, 0]
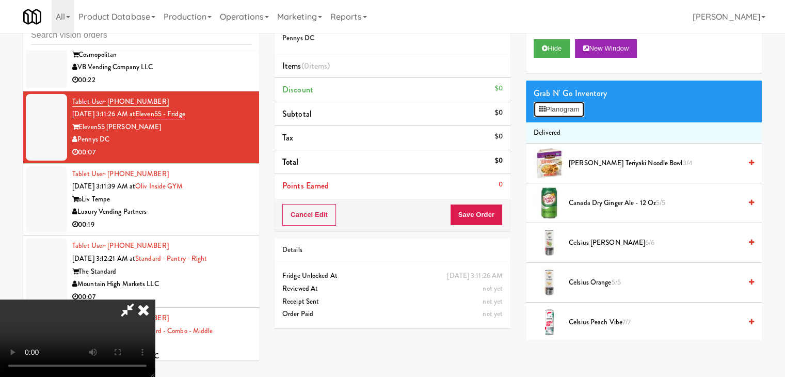
click at [571, 107] on button "Planogram" at bounding box center [559, 109] width 51 height 15
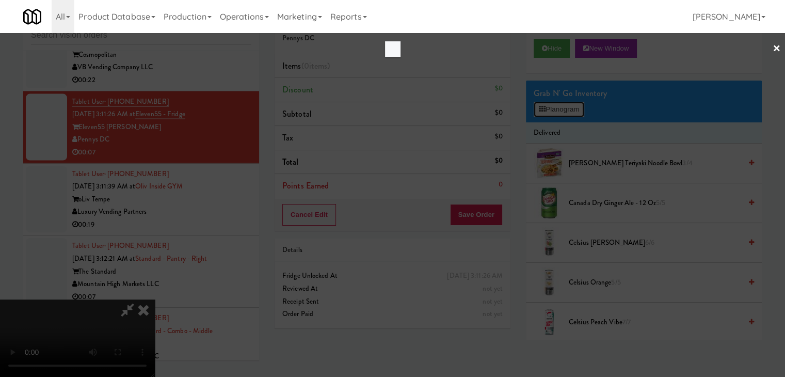
scroll to position [6030, 0]
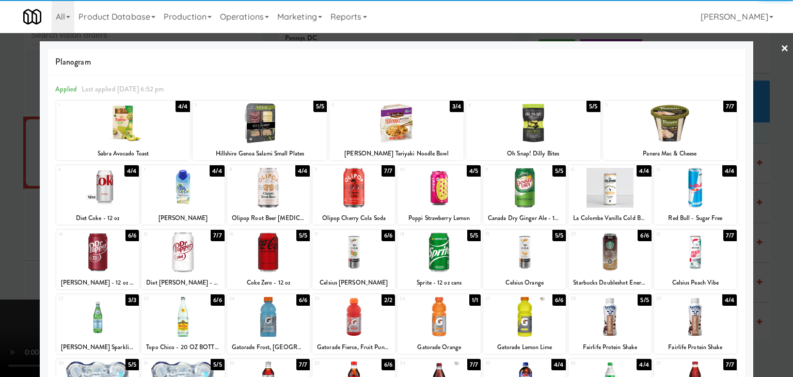
click at [608, 258] on div at bounding box center [609, 252] width 83 height 40
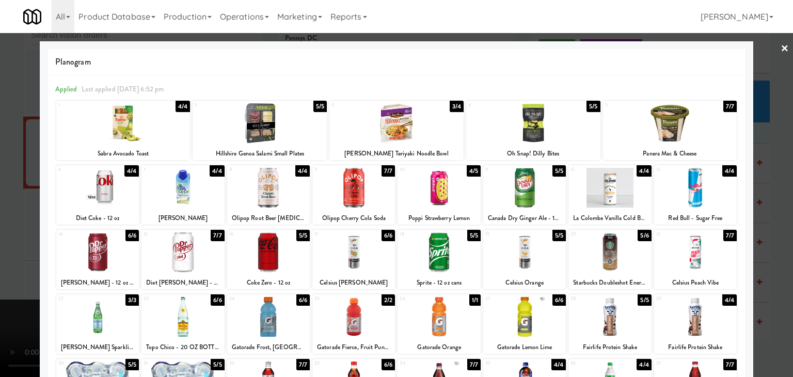
drag, startPoint x: 0, startPoint y: 255, endPoint x: 109, endPoint y: 255, distance: 108.9
click at [12, 255] on div at bounding box center [396, 188] width 793 height 377
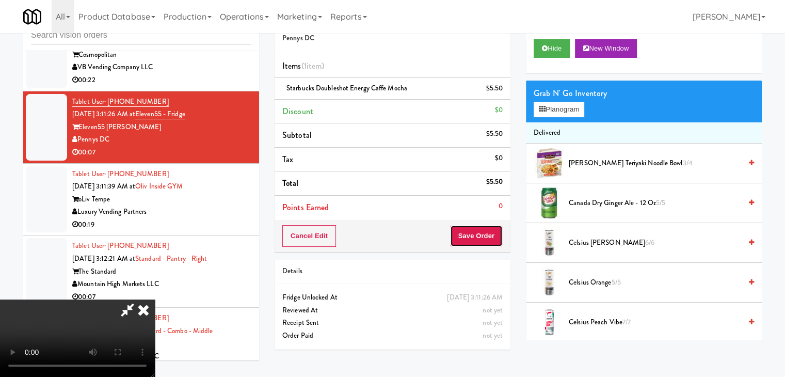
click at [498, 231] on button "Save Order" at bounding box center [476, 236] width 53 height 22
click at [494, 232] on button "Save Order" at bounding box center [476, 236] width 53 height 22
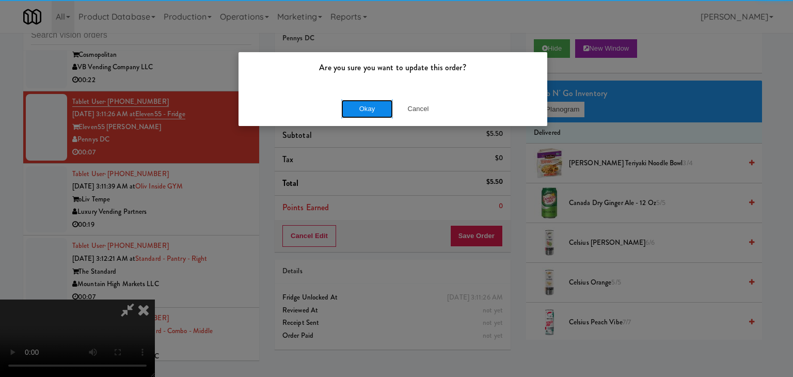
click at [362, 108] on button "Okay" at bounding box center [367, 109] width 52 height 19
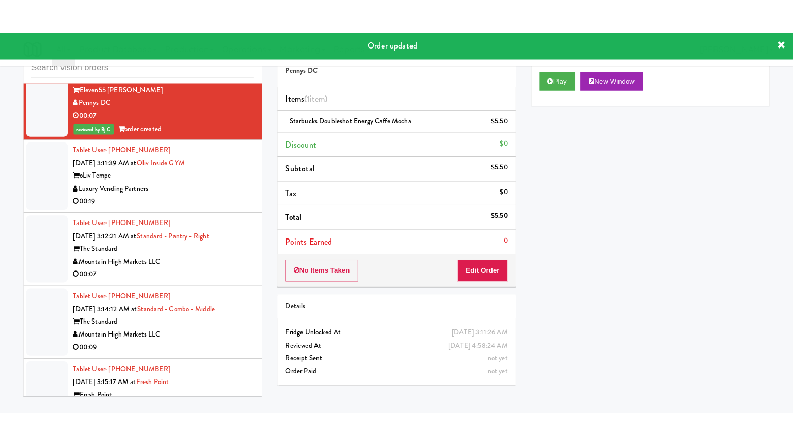
scroll to position [6210, 0]
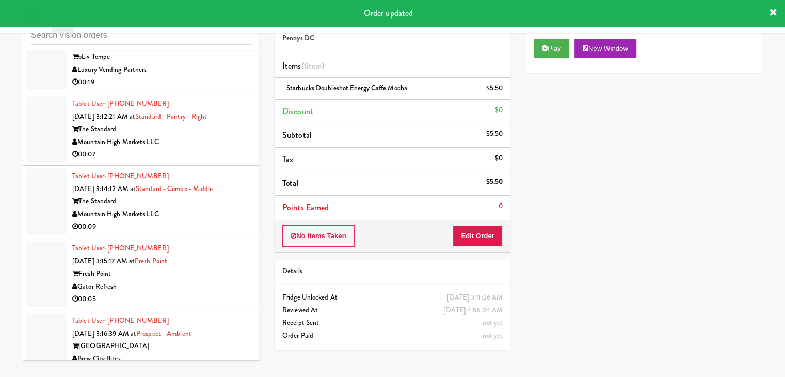
drag, startPoint x: 204, startPoint y: 182, endPoint x: 197, endPoint y: 188, distance: 9.2
click at [207, 166] on li "Tablet User · (602) 909-3206 [DATE] 3:12:21 AM at Standard - Pantry - Right The…" at bounding box center [141, 129] width 236 height 72
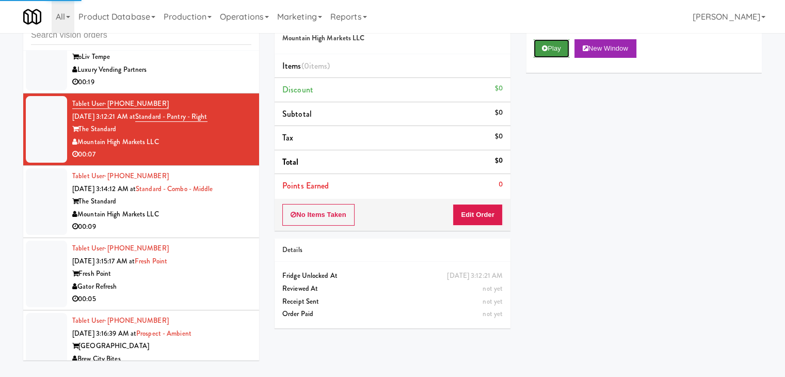
click at [554, 50] on button "Play" at bounding box center [552, 48] width 36 height 19
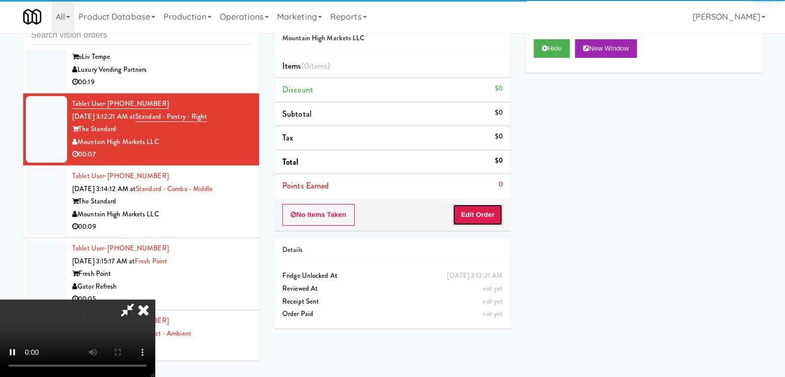
click at [488, 216] on button "Edit Order" at bounding box center [478, 215] width 50 height 22
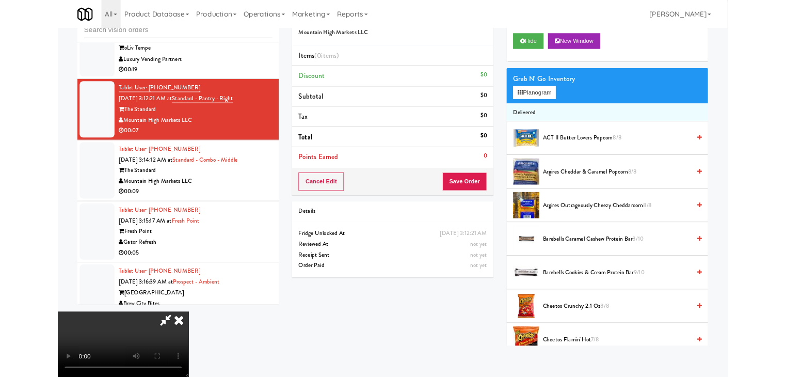
scroll to position [6185, 0]
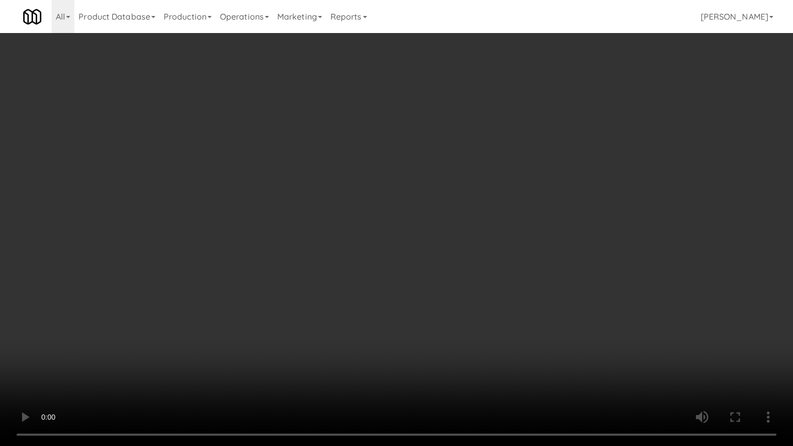
click at [460, 316] on video at bounding box center [396, 223] width 793 height 446
click at [434, 355] on video at bounding box center [396, 223] width 793 height 446
click at [442, 349] on video at bounding box center [396, 223] width 793 height 446
click at [456, 345] on video at bounding box center [396, 223] width 793 height 446
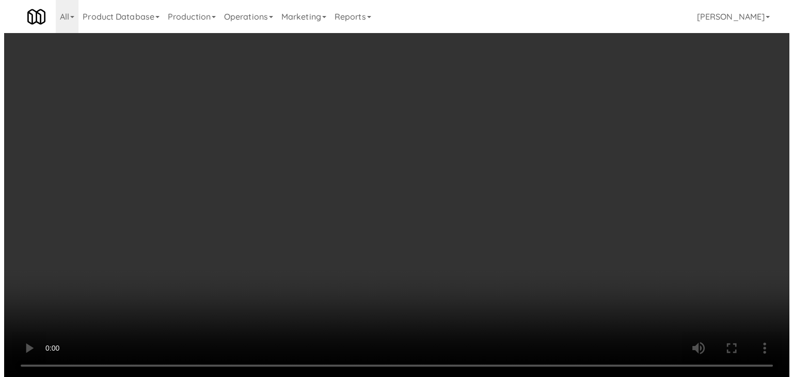
scroll to position [6210, 0]
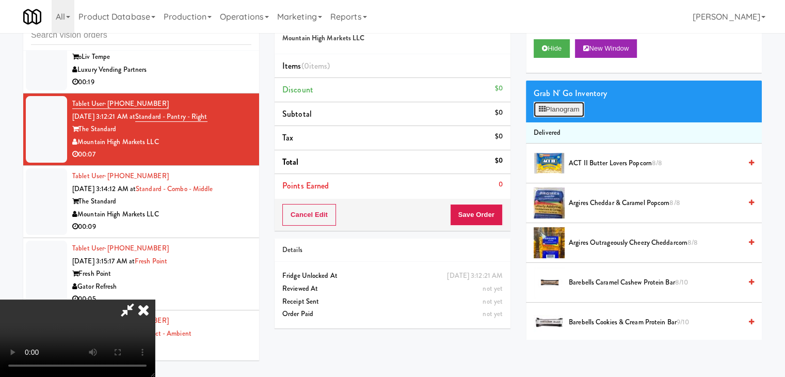
click at [560, 109] on button "Planogram" at bounding box center [559, 109] width 51 height 15
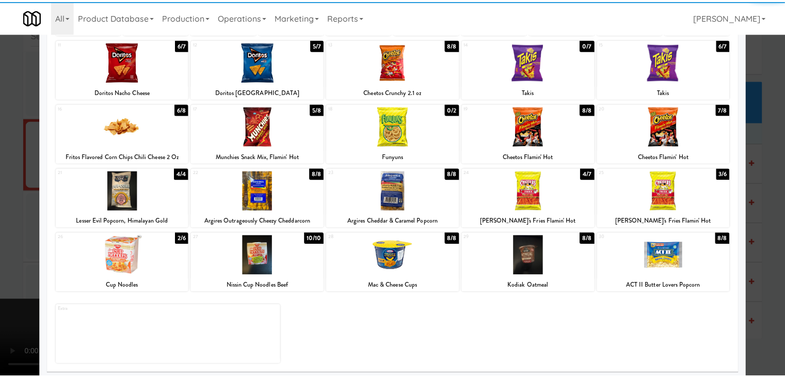
scroll to position [130, 0]
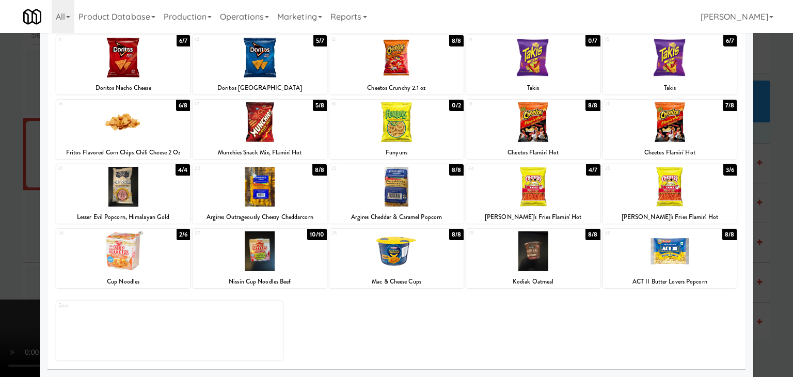
click at [145, 201] on div at bounding box center [123, 187] width 134 height 40
drag, startPoint x: 0, startPoint y: 220, endPoint x: 122, endPoint y: 226, distance: 122.5
click at [0, 220] on div at bounding box center [396, 188] width 793 height 377
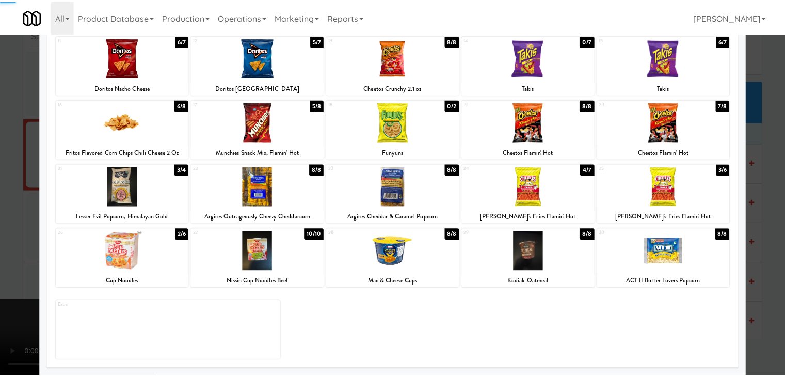
scroll to position [6210, 0]
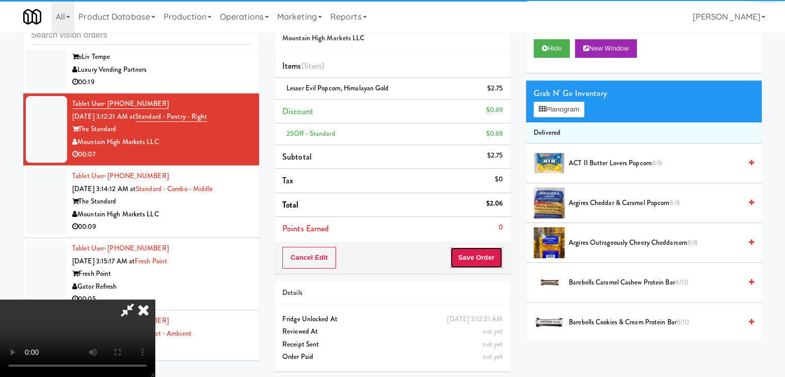
click at [487, 252] on button "Save Order" at bounding box center [476, 258] width 53 height 22
click at [486, 252] on button "Save Order" at bounding box center [476, 258] width 53 height 22
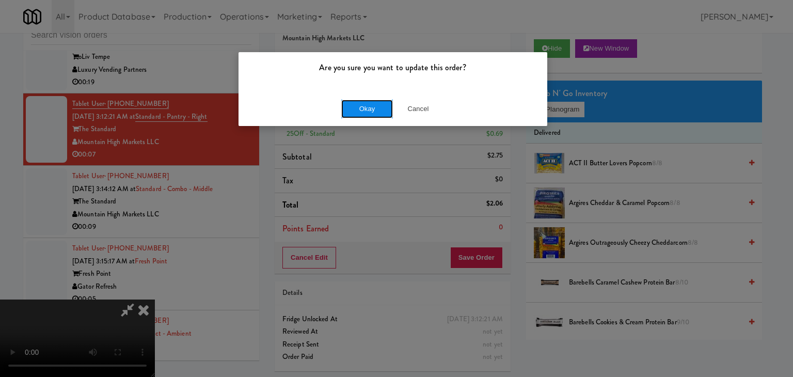
click at [363, 112] on button "Okay" at bounding box center [367, 109] width 52 height 19
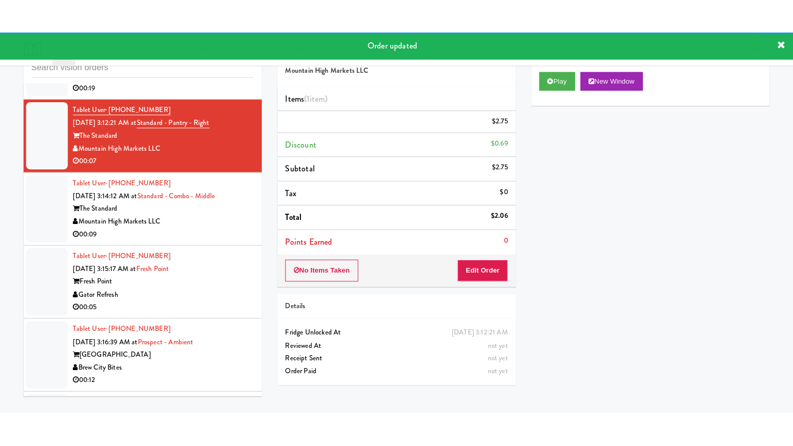
scroll to position [6262, 0]
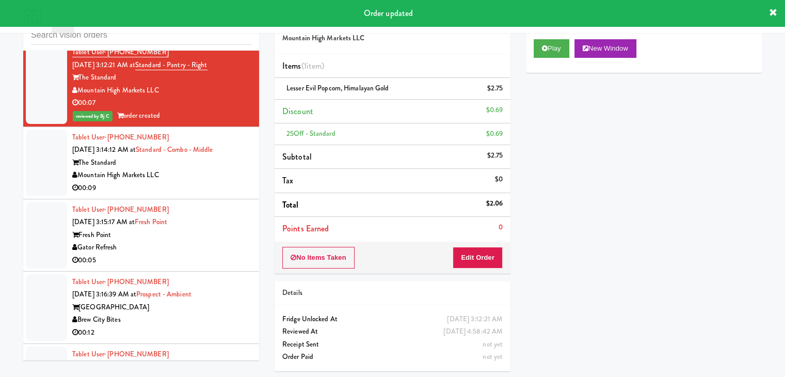
drag, startPoint x: 214, startPoint y: 199, endPoint x: 218, endPoint y: 203, distance: 5.8
click at [218, 182] on div "Mountain High Markets LLC" at bounding box center [161, 175] width 179 height 13
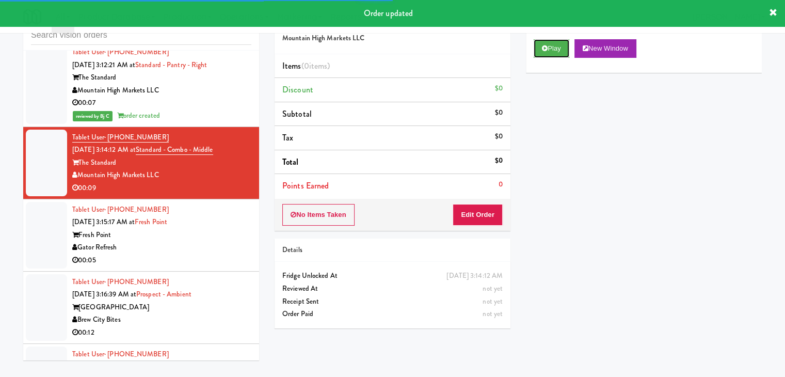
drag, startPoint x: 560, startPoint y: 49, endPoint x: 537, endPoint y: 92, distance: 49.0
click at [558, 52] on button "Play" at bounding box center [552, 48] width 36 height 19
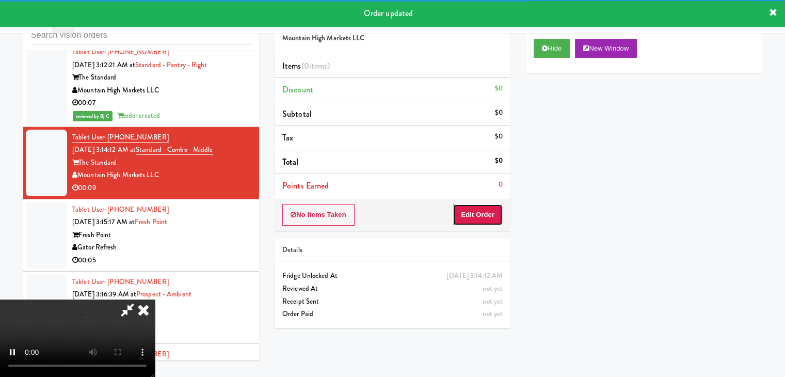
click at [476, 216] on button "Edit Order" at bounding box center [478, 215] width 50 height 22
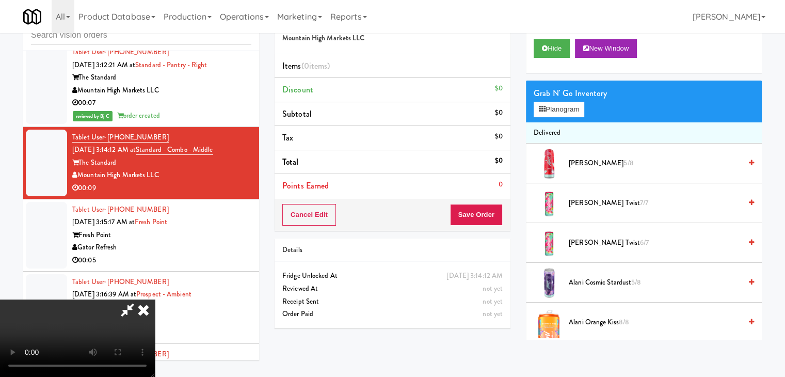
scroll to position [6237, 0]
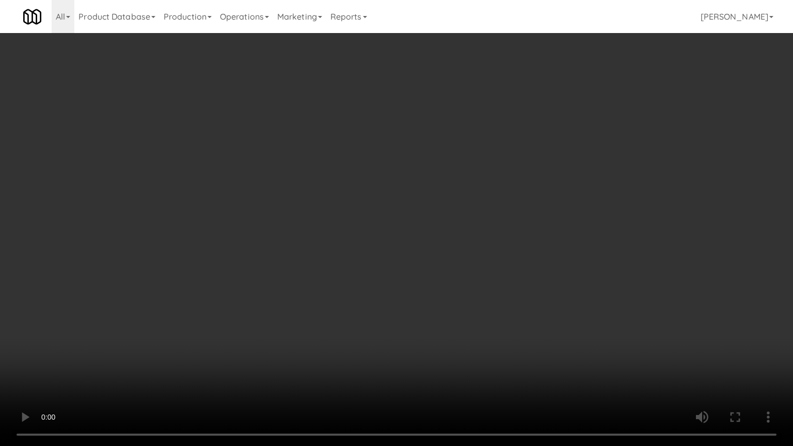
click at [463, 291] on video at bounding box center [396, 223] width 793 height 446
drag, startPoint x: 465, startPoint y: 291, endPoint x: 460, endPoint y: 301, distance: 11.1
click at [465, 292] on video at bounding box center [396, 223] width 793 height 446
click at [454, 303] on video at bounding box center [396, 223] width 793 height 446
click at [451, 303] on video at bounding box center [396, 223] width 793 height 446
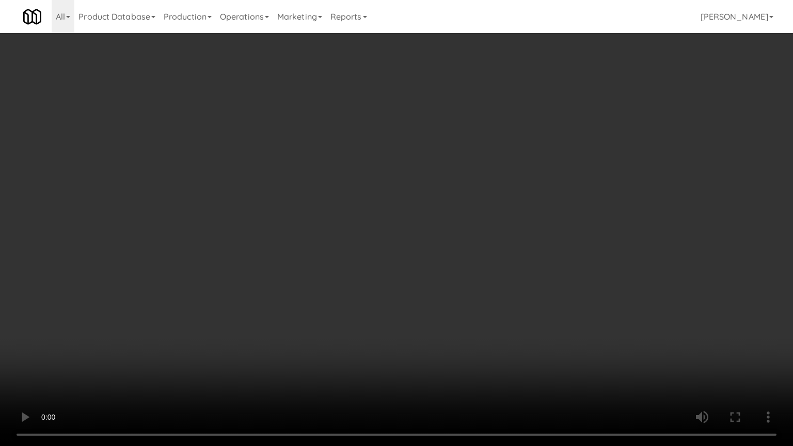
click at [461, 290] on video at bounding box center [396, 223] width 793 height 446
drag, startPoint x: 461, startPoint y: 290, endPoint x: 529, endPoint y: 172, distance: 136.7
click at [462, 287] on video at bounding box center [396, 223] width 793 height 446
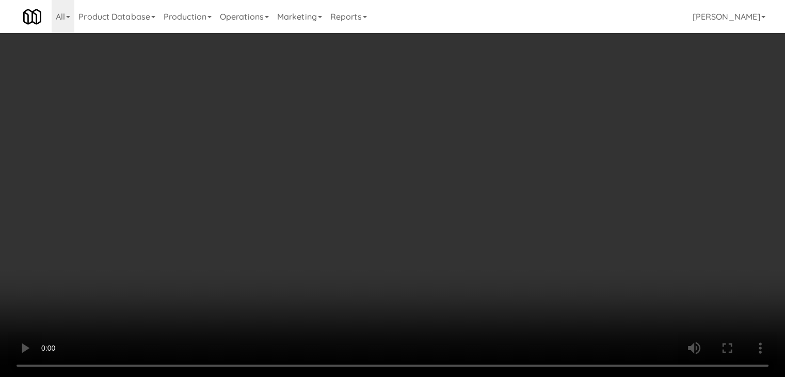
click at [564, 109] on button "Planogram" at bounding box center [559, 109] width 51 height 15
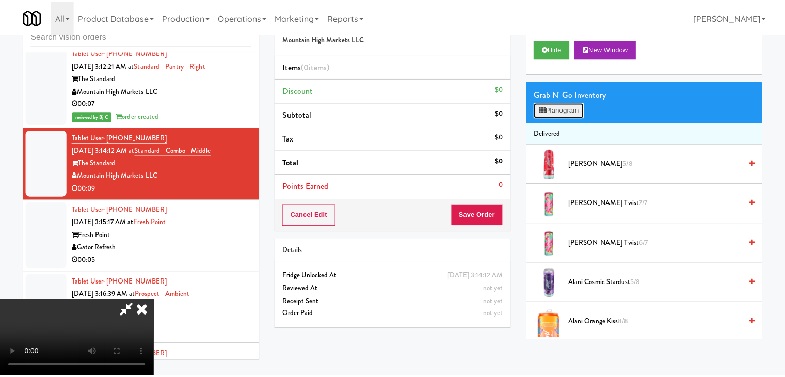
scroll to position [6237, 0]
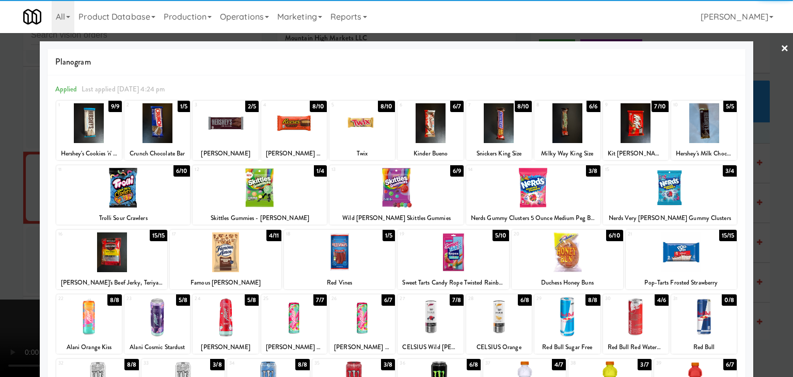
drag, startPoint x: 673, startPoint y: 190, endPoint x: 655, endPoint y: 190, distance: 18.6
click at [670, 190] on div at bounding box center [670, 188] width 134 height 40
drag, startPoint x: 0, startPoint y: 183, endPoint x: 179, endPoint y: 195, distance: 179.5
click at [28, 185] on div at bounding box center [396, 188] width 793 height 377
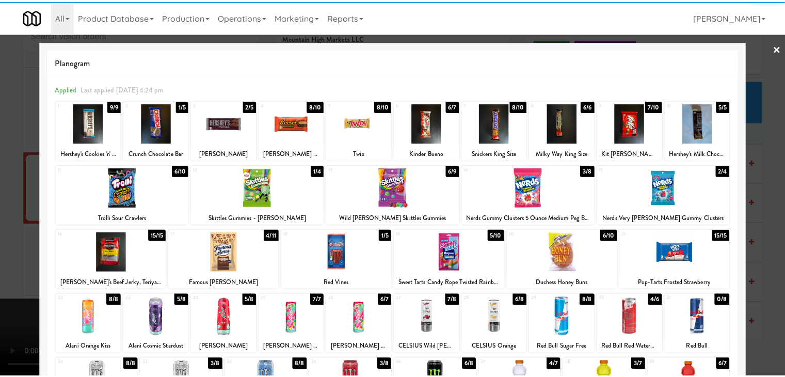
scroll to position [6262, 0]
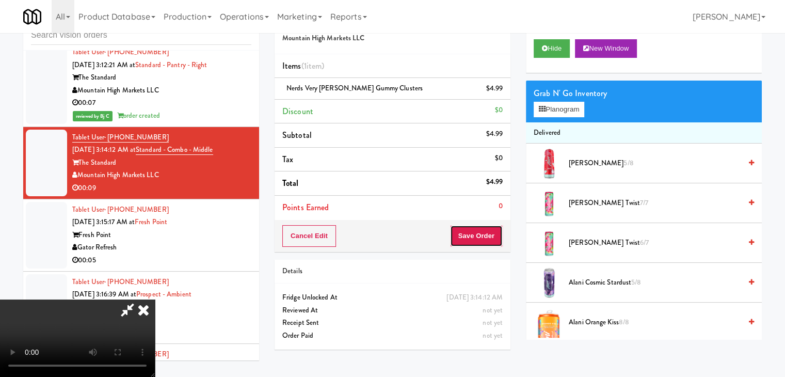
click at [486, 234] on button "Save Order" at bounding box center [476, 236] width 53 height 22
drag, startPoint x: 486, startPoint y: 234, endPoint x: 493, endPoint y: 235, distance: 6.3
click at [487, 234] on button "Save Order" at bounding box center [476, 236] width 53 height 22
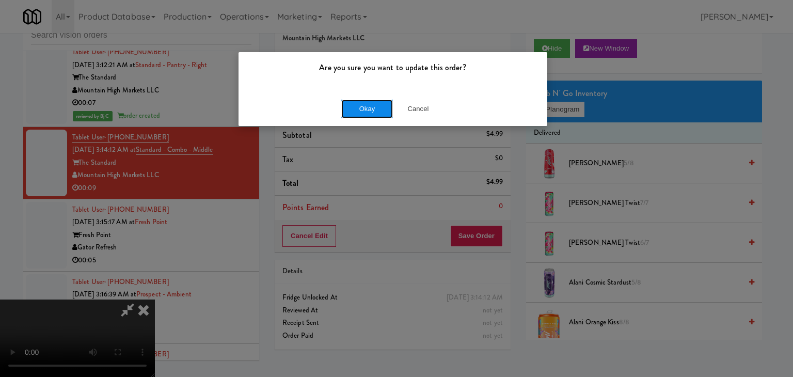
click at [368, 104] on button "Okay" at bounding box center [367, 109] width 52 height 19
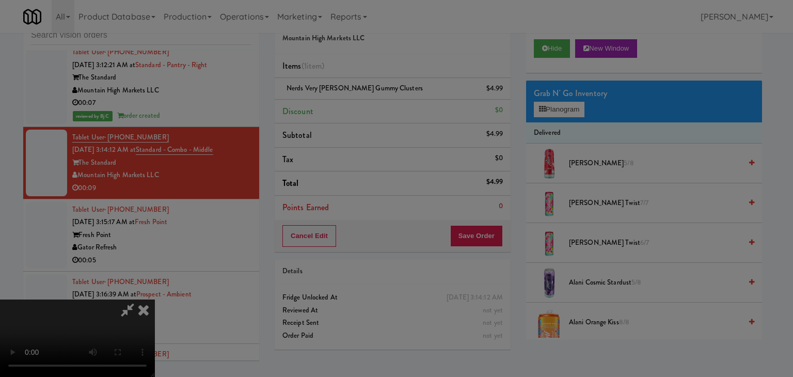
click at [368, 107] on body "Are you sure you want to update this order? Okay Cancel Okay Are you sure you w…" at bounding box center [396, 188] width 793 height 377
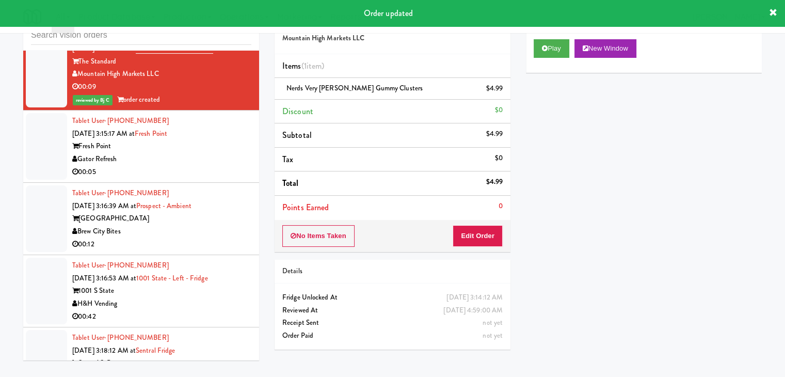
scroll to position [6365, 0]
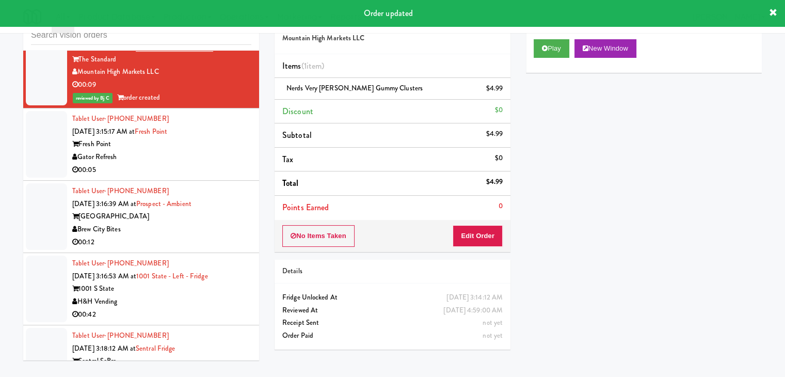
click at [186, 164] on div "Gator Refresh" at bounding box center [161, 157] width 179 height 13
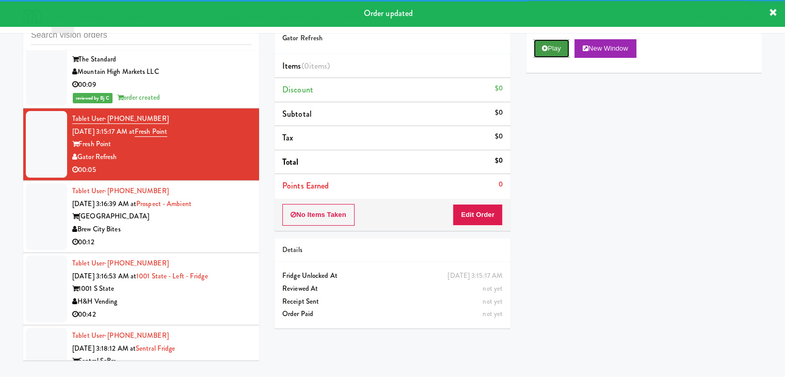
click at [559, 44] on button "Play" at bounding box center [552, 48] width 36 height 19
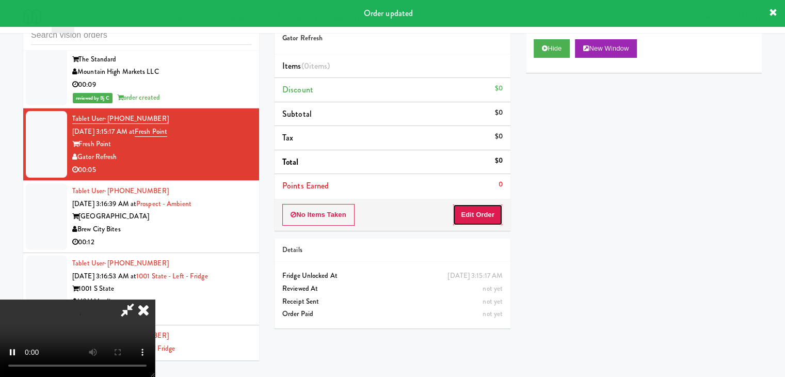
click at [471, 215] on button "Edit Order" at bounding box center [478, 215] width 50 height 22
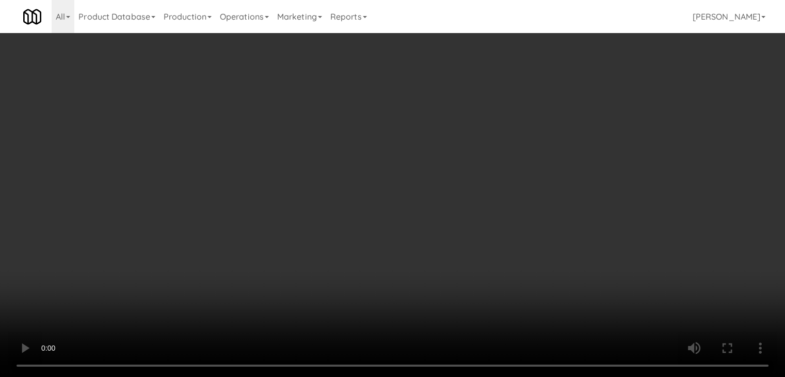
scroll to position [6340, 0]
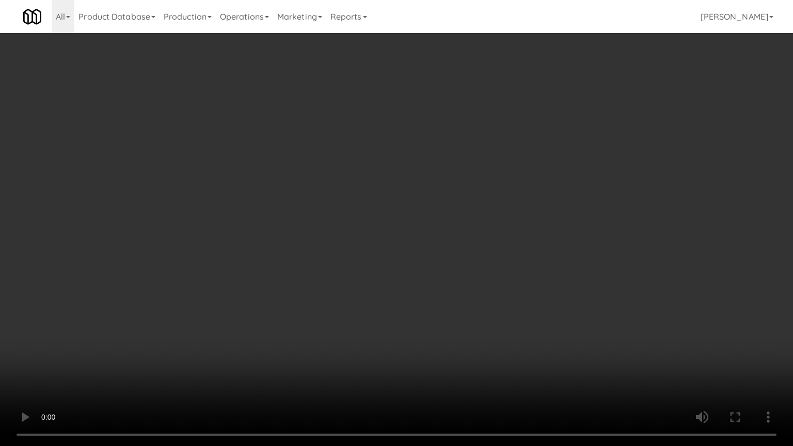
click at [450, 298] on video at bounding box center [396, 223] width 793 height 446
drag, startPoint x: 446, startPoint y: 299, endPoint x: 437, endPoint y: 307, distance: 12.1
click at [445, 299] on video at bounding box center [396, 223] width 793 height 446
click at [448, 299] on video at bounding box center [396, 223] width 793 height 446
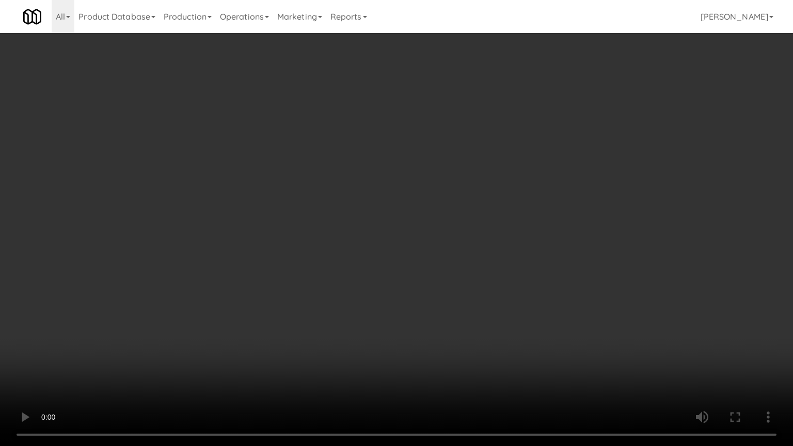
drag, startPoint x: 448, startPoint y: 299, endPoint x: 507, endPoint y: 192, distance: 122.5
click at [450, 295] on video at bounding box center [396, 223] width 793 height 446
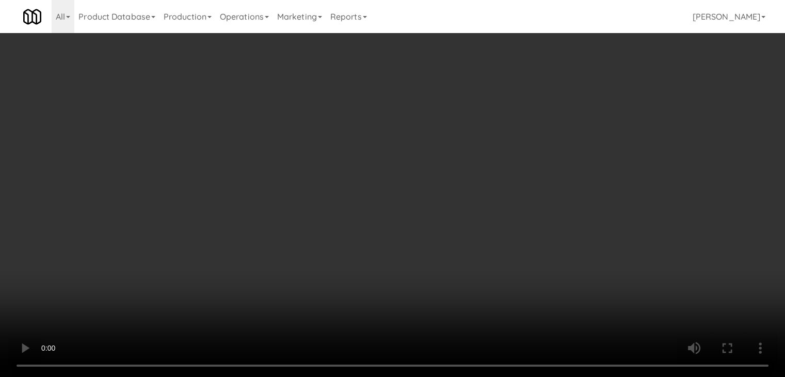
click at [569, 113] on button "Planogram" at bounding box center [559, 109] width 51 height 15
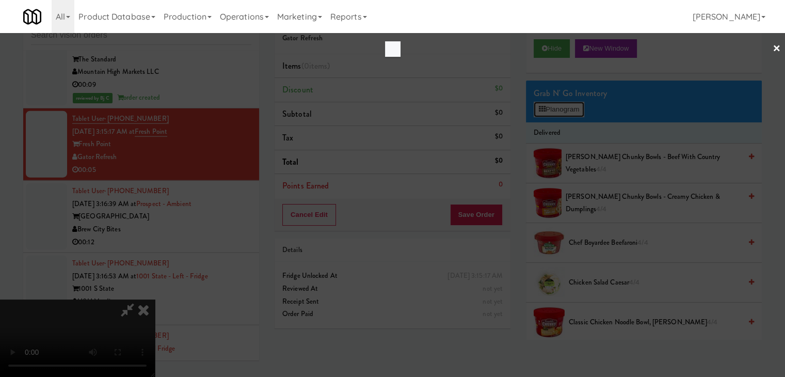
scroll to position [6340, 0]
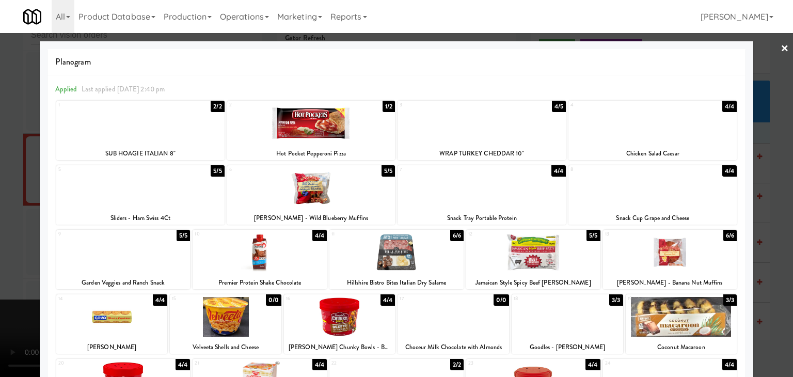
drag, startPoint x: 474, startPoint y: 199, endPoint x: 467, endPoint y: 207, distance: 10.6
click at [474, 199] on div at bounding box center [482, 188] width 168 height 40
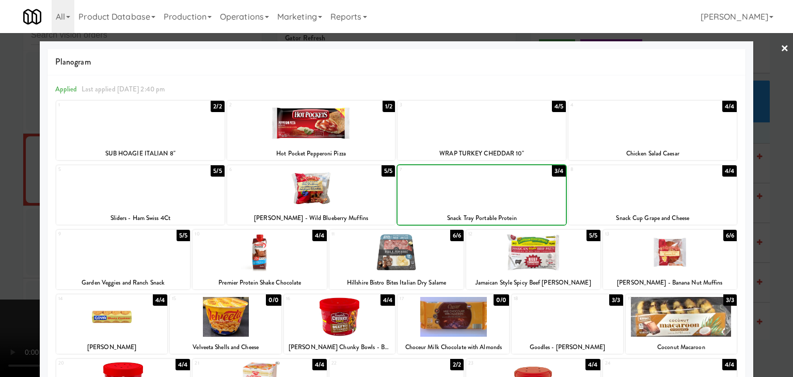
click at [397, 261] on div at bounding box center [396, 252] width 134 height 40
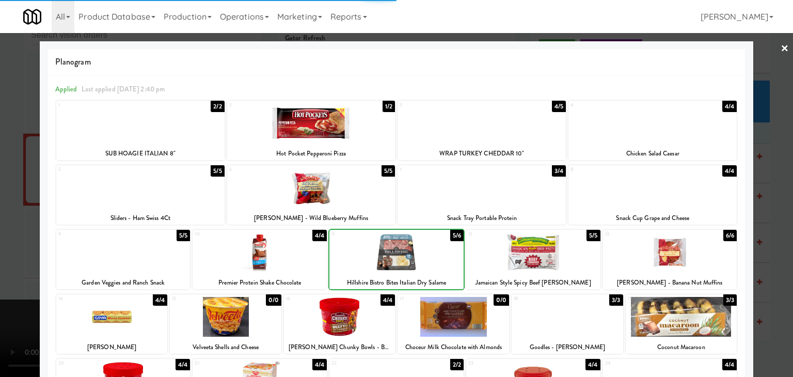
click at [7, 246] on div at bounding box center [396, 188] width 793 height 377
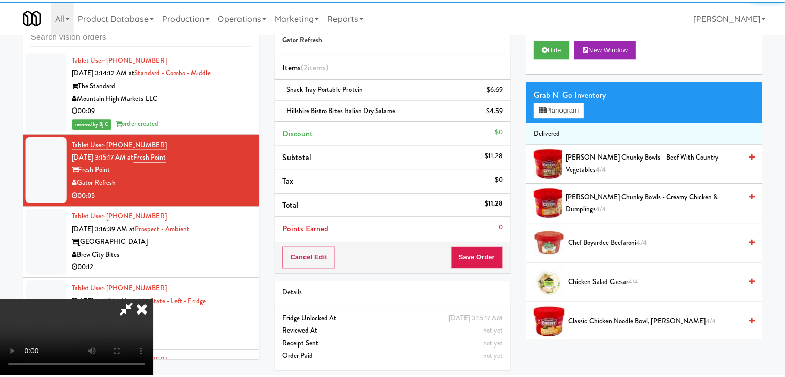
scroll to position [6365, 0]
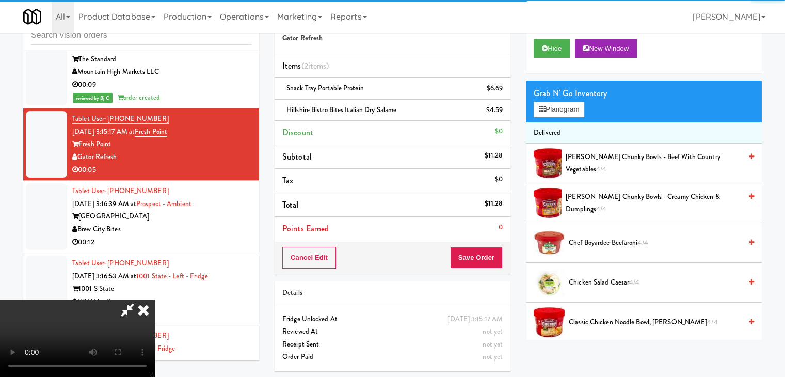
click at [155, 299] on video at bounding box center [77, 337] width 155 height 77
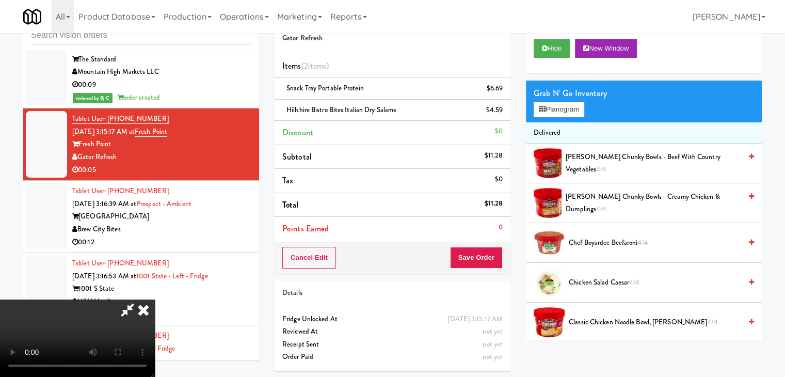
click at [507, 255] on div "Cancel Edit Save Order" at bounding box center [393, 258] width 236 height 32
drag, startPoint x: 507, startPoint y: 255, endPoint x: 496, endPoint y: 258, distance: 11.9
click at [502, 256] on div "Cancel Edit Save Order" at bounding box center [393, 258] width 236 height 32
click at [495, 258] on button "Save Order" at bounding box center [476, 258] width 53 height 22
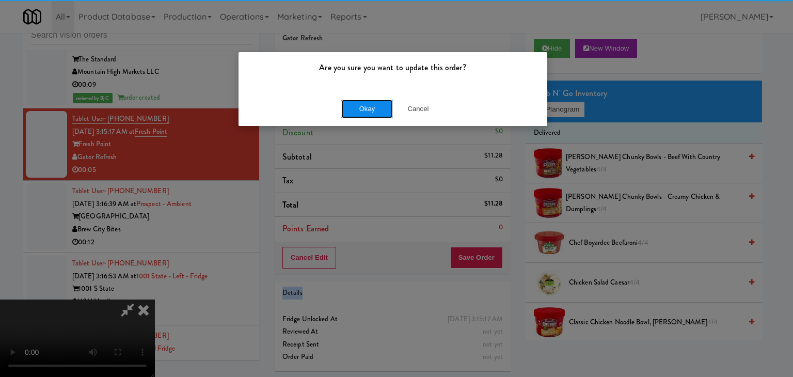
click at [369, 108] on button "Okay" at bounding box center [367, 109] width 52 height 19
click at [366, 111] on div "Okay Cancel" at bounding box center [393, 108] width 309 height 35
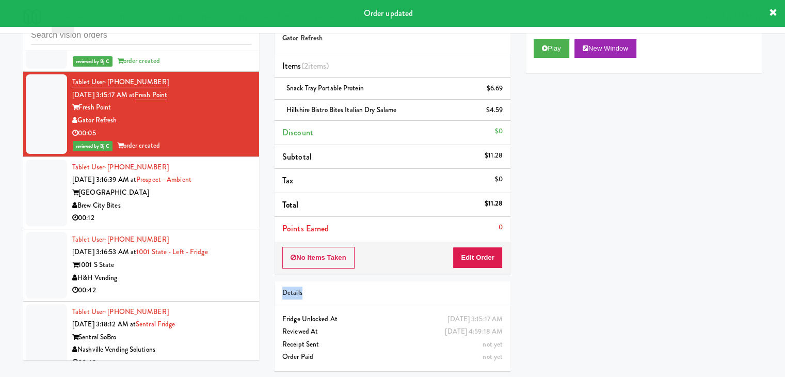
scroll to position [6520, 0]
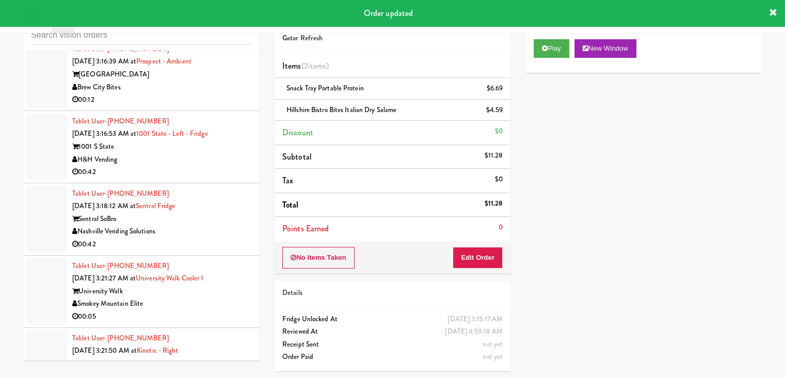
drag, startPoint x: 236, startPoint y: 184, endPoint x: 225, endPoint y: 188, distance: 12.1
click at [236, 166] on div "H&H Vending" at bounding box center [161, 159] width 179 height 13
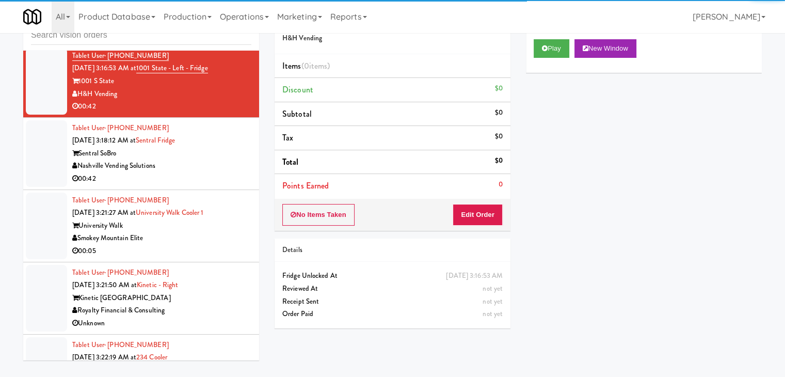
scroll to position [6675, 0]
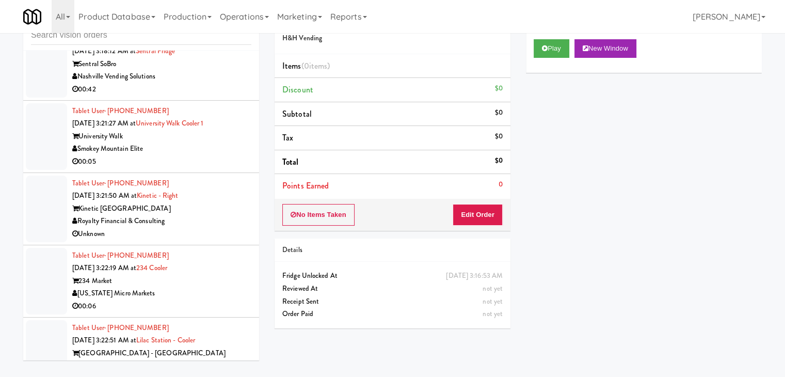
click at [229, 155] on div "Smokey Mountain Elite" at bounding box center [161, 149] width 179 height 13
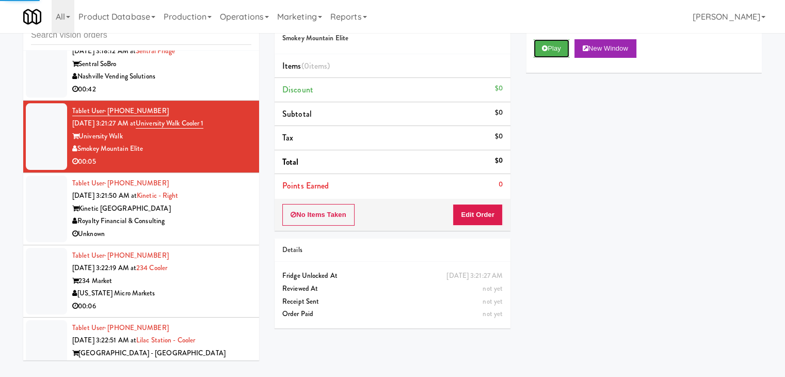
click at [560, 56] on button "Play" at bounding box center [552, 48] width 36 height 19
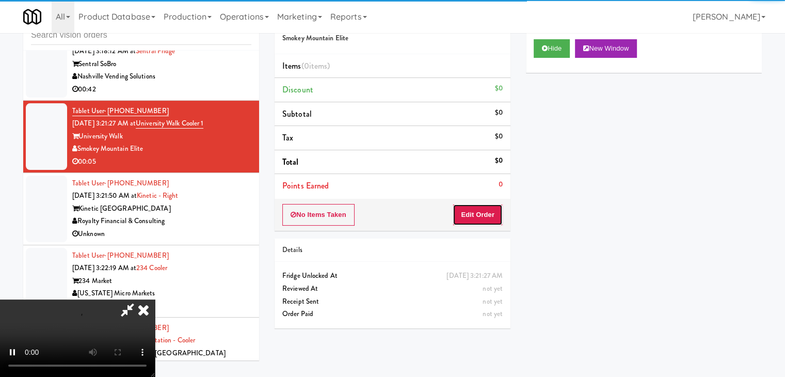
click at [486, 216] on button "Edit Order" at bounding box center [478, 215] width 50 height 22
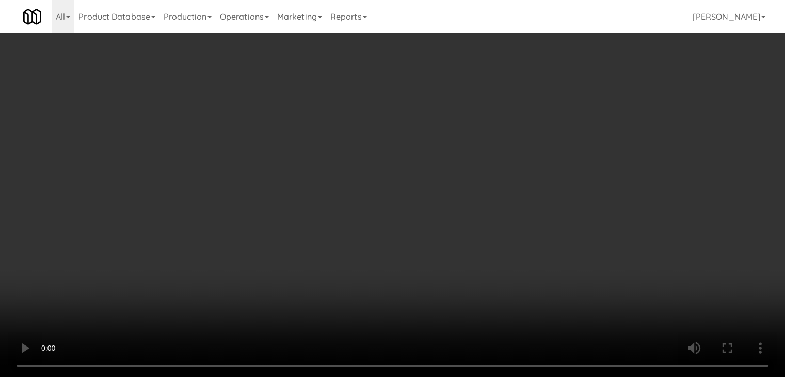
scroll to position [6650, 0]
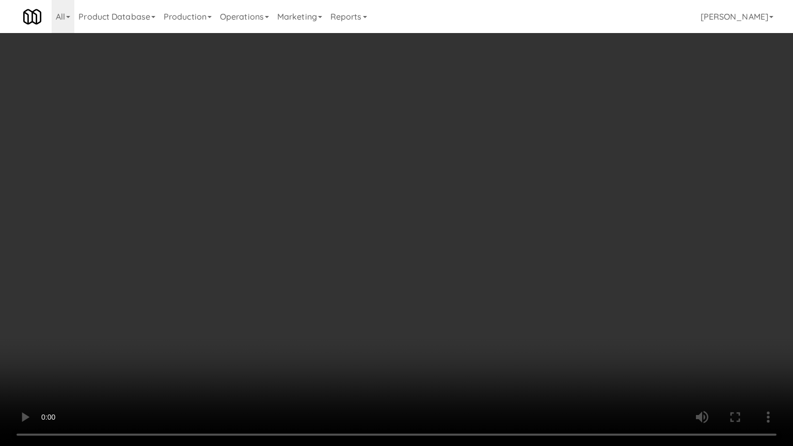
click at [462, 289] on video at bounding box center [396, 223] width 793 height 446
click at [465, 298] on video at bounding box center [396, 223] width 793 height 446
click at [466, 300] on video at bounding box center [396, 223] width 793 height 446
click at [467, 295] on video at bounding box center [396, 223] width 793 height 446
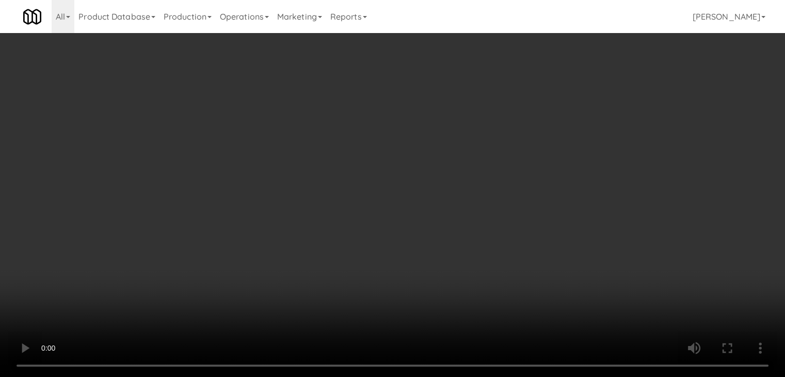
click at [561, 111] on button "Planogram" at bounding box center [559, 109] width 51 height 15
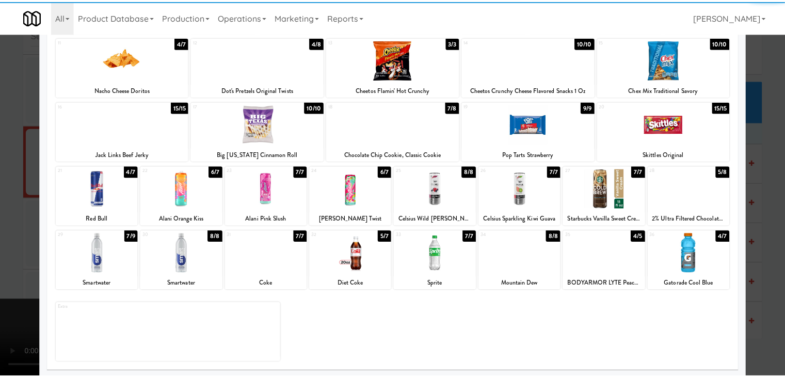
scroll to position [130, 0]
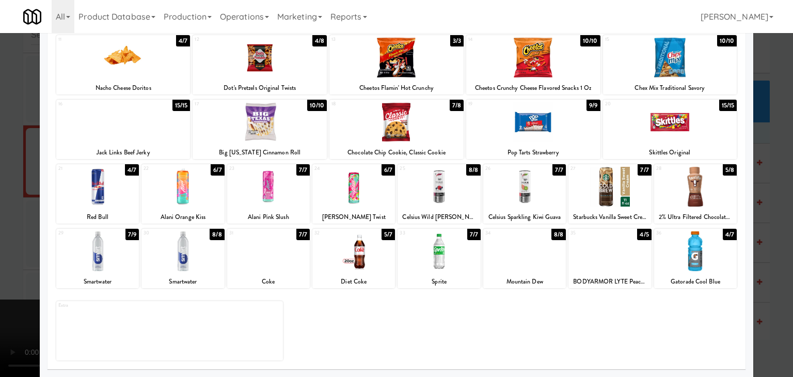
click at [271, 263] on div at bounding box center [268, 251] width 83 height 40
drag, startPoint x: 0, startPoint y: 243, endPoint x: 155, endPoint y: 246, distance: 154.9
click at [2, 242] on div at bounding box center [396, 188] width 793 height 377
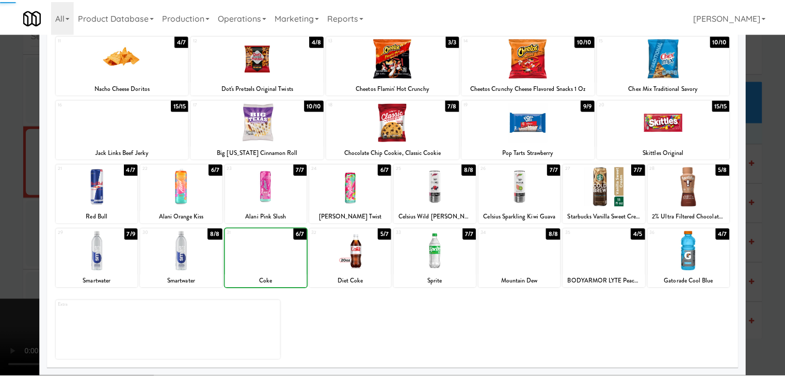
scroll to position [6675, 0]
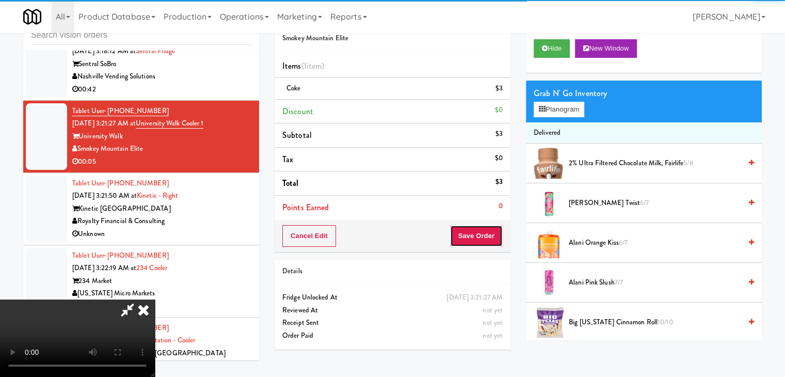
click at [483, 236] on button "Save Order" at bounding box center [476, 236] width 53 height 22
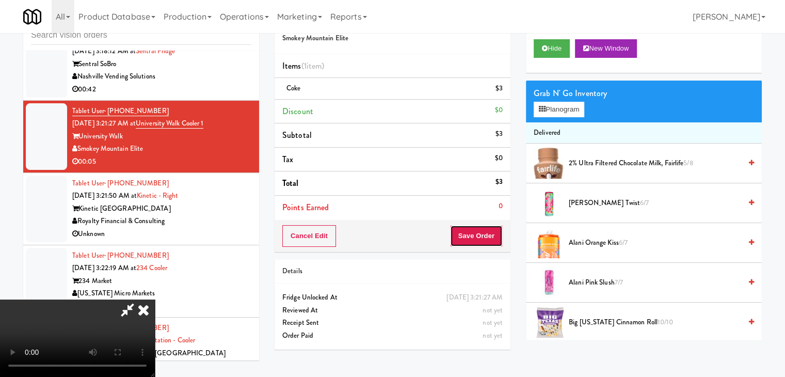
click at [484, 238] on button "Save Order" at bounding box center [476, 236] width 53 height 22
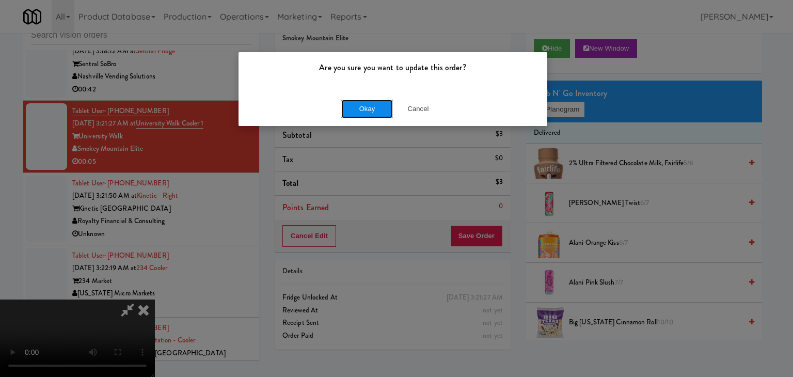
click at [367, 115] on button "Okay" at bounding box center [367, 109] width 52 height 19
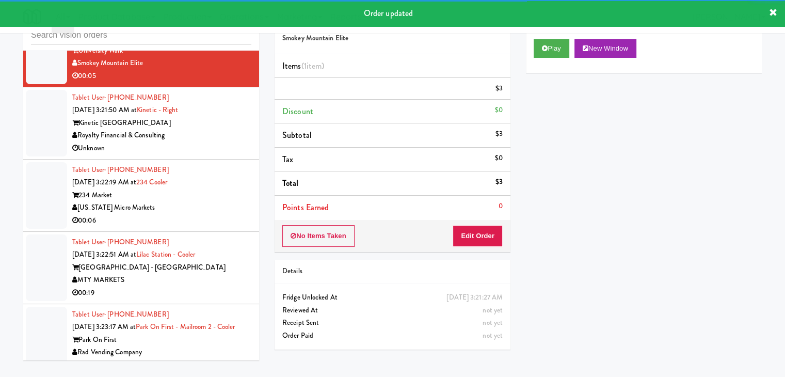
scroll to position [6778, 0]
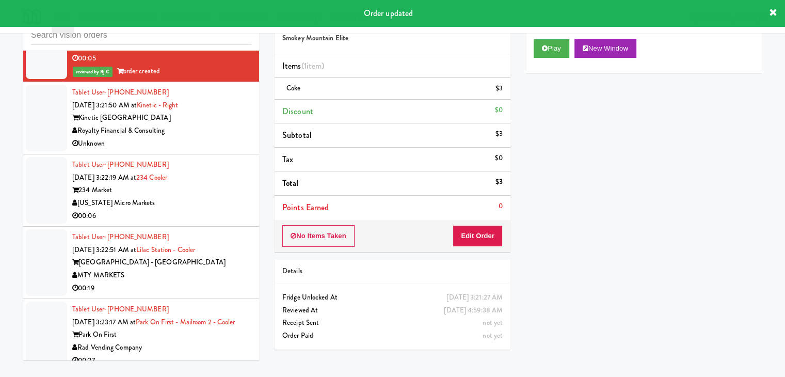
click at [226, 197] on div "234 Market" at bounding box center [161, 190] width 179 height 13
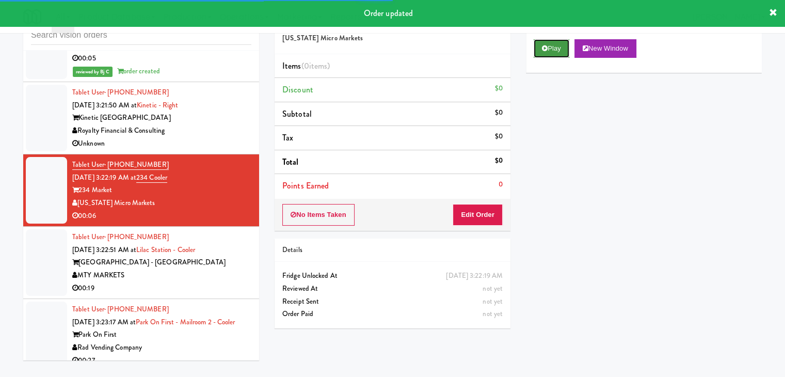
drag, startPoint x: 552, startPoint y: 42, endPoint x: 550, endPoint y: 48, distance: 6.0
click at [551, 44] on button "Play" at bounding box center [552, 48] width 36 height 19
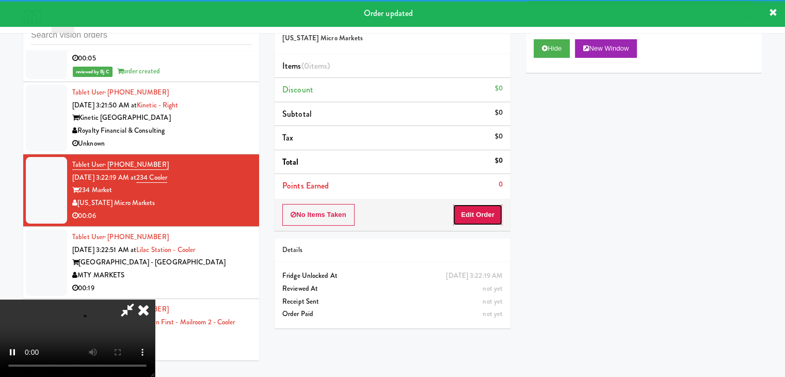
click at [489, 205] on button "Edit Order" at bounding box center [478, 215] width 50 height 22
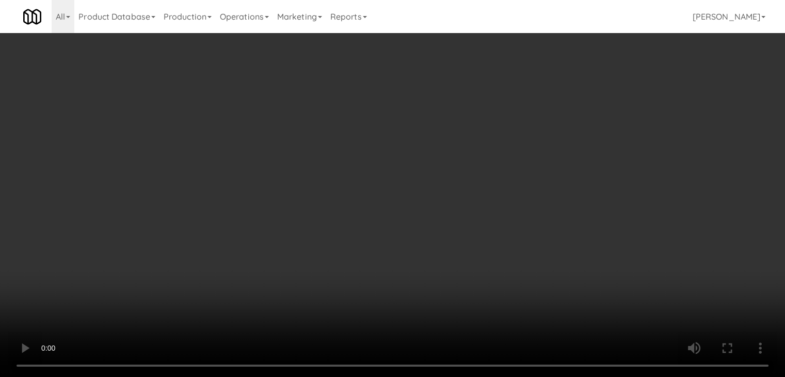
scroll to position [6753, 0]
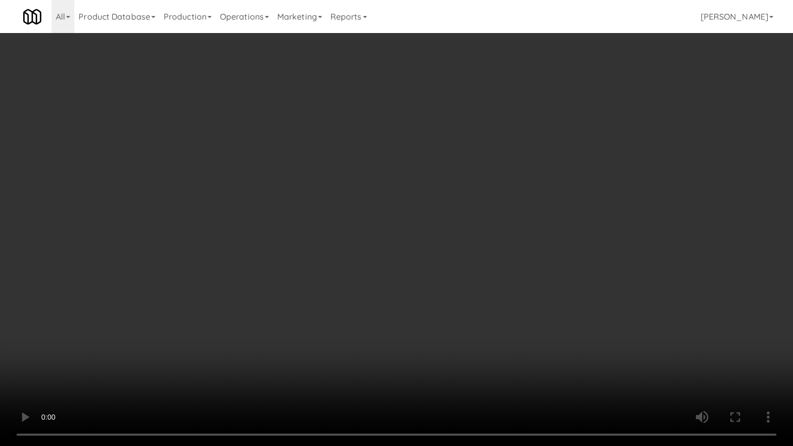
click at [437, 333] on video at bounding box center [396, 223] width 793 height 446
click at [432, 333] on video at bounding box center [396, 223] width 793 height 446
click at [428, 327] on video at bounding box center [396, 223] width 793 height 446
click at [423, 326] on video at bounding box center [396, 223] width 793 height 446
click at [429, 324] on video at bounding box center [396, 223] width 793 height 446
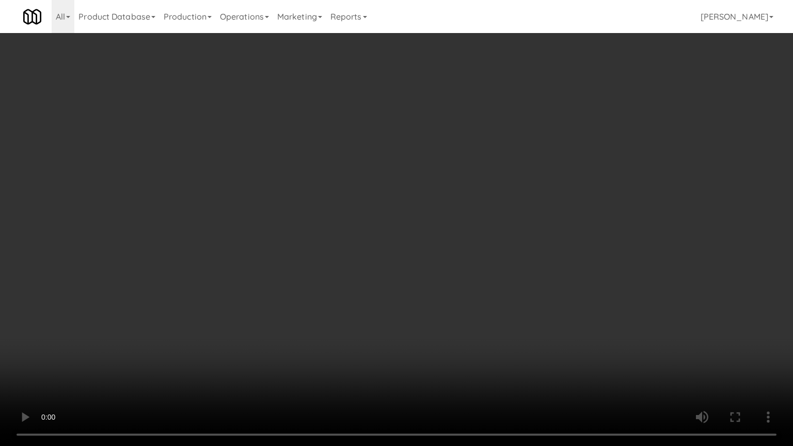
click at [428, 324] on video at bounding box center [396, 223] width 793 height 446
click at [428, 322] on video at bounding box center [396, 223] width 793 height 446
click at [539, 349] on video at bounding box center [396, 223] width 793 height 446
click at [507, 321] on video at bounding box center [396, 223] width 793 height 446
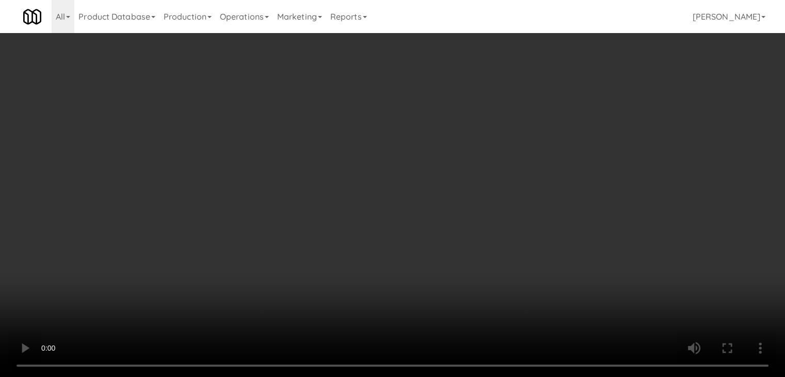
click at [574, 106] on button "Planogram" at bounding box center [559, 109] width 51 height 15
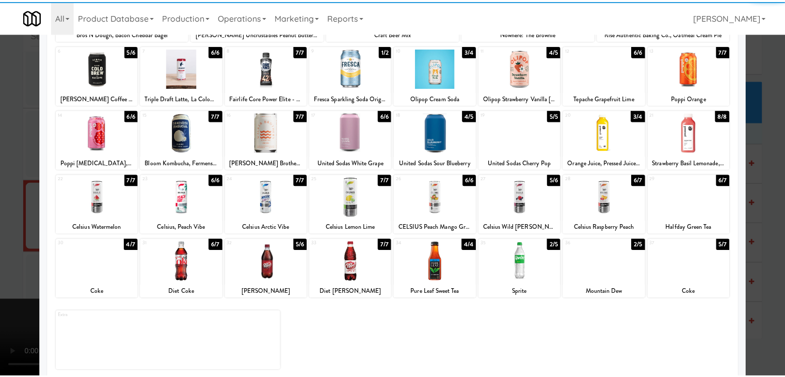
scroll to position [130, 0]
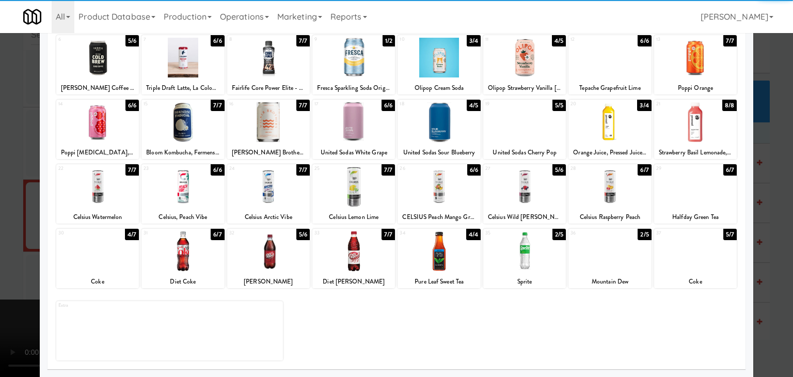
click at [594, 271] on div at bounding box center [609, 251] width 83 height 40
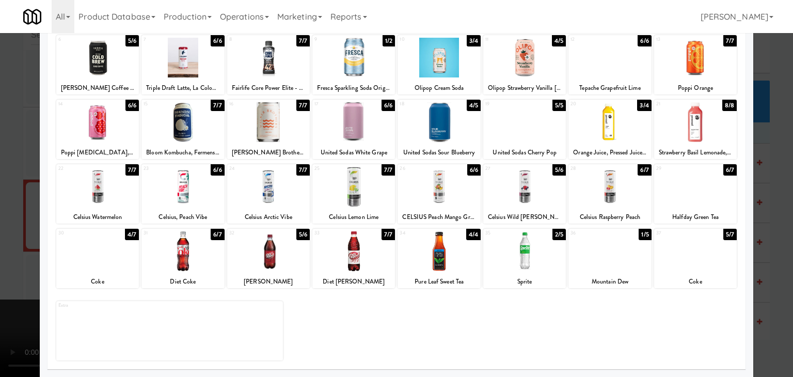
drag, startPoint x: 0, startPoint y: 238, endPoint x: 143, endPoint y: 248, distance: 142.9
click at [9, 238] on div at bounding box center [396, 188] width 793 height 377
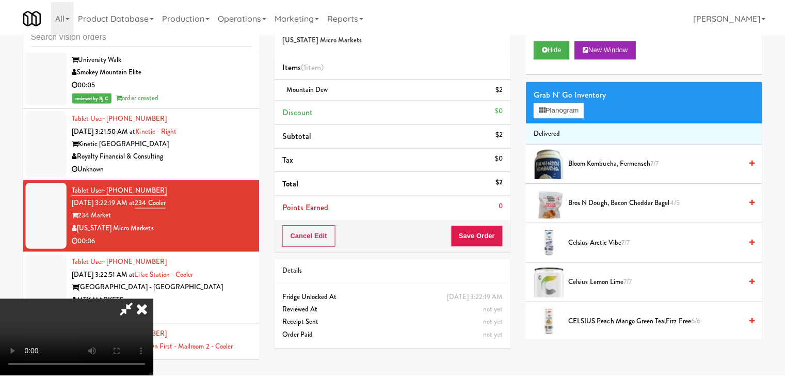
scroll to position [6778, 0]
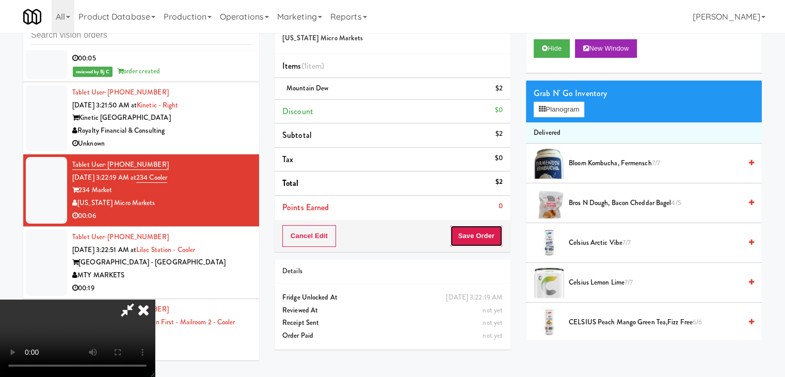
click at [479, 244] on button "Save Order" at bounding box center [476, 236] width 53 height 22
click at [480, 244] on button "Save Order" at bounding box center [476, 236] width 53 height 22
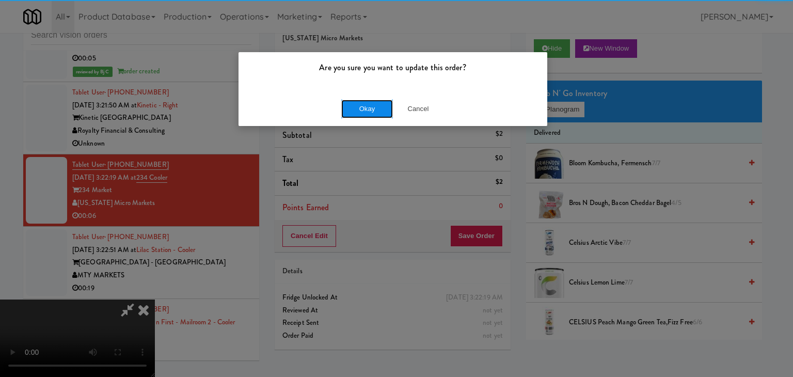
click at [361, 112] on button "Okay" at bounding box center [367, 109] width 52 height 19
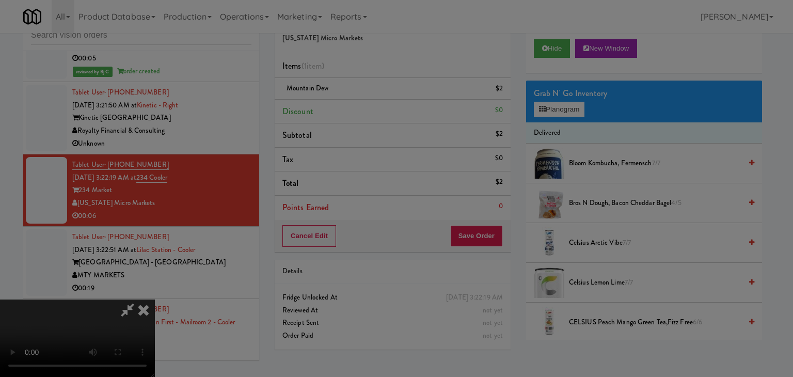
click at [361, 107] on div "Okay Cancel" at bounding box center [393, 89] width 309 height 35
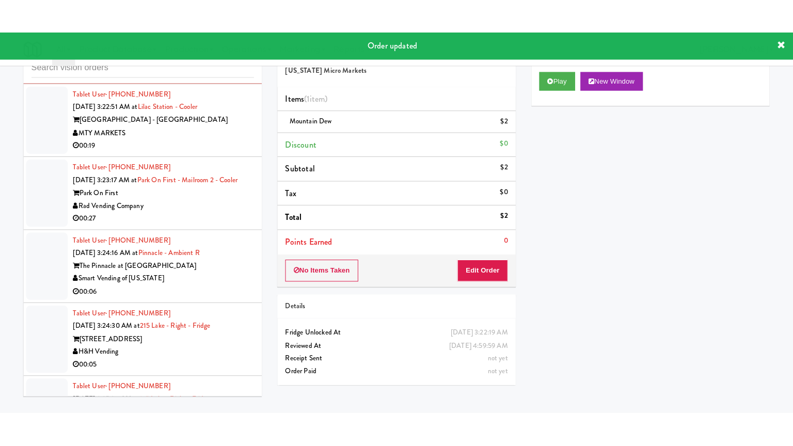
scroll to position [6985, 0]
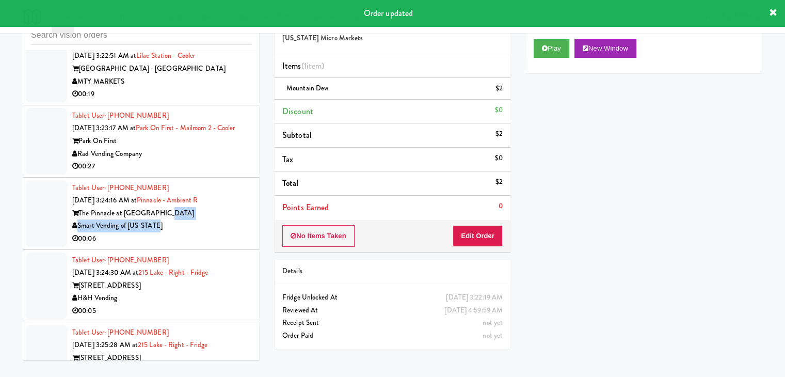
click at [221, 245] on div "Tablet User · (619) 993-0947 [DATE] 3:24:16 AM at [GEOGRAPHIC_DATA] R The Pinna…" at bounding box center [161, 214] width 179 height 64
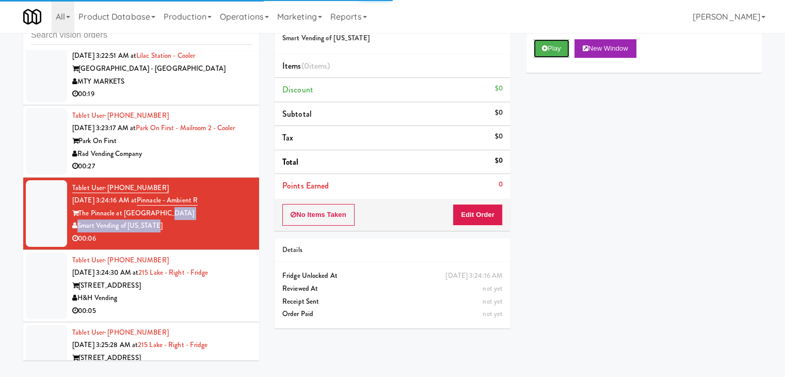
drag, startPoint x: 549, startPoint y: 45, endPoint x: 511, endPoint y: 174, distance: 134.6
click at [547, 49] on button "Play" at bounding box center [552, 48] width 36 height 19
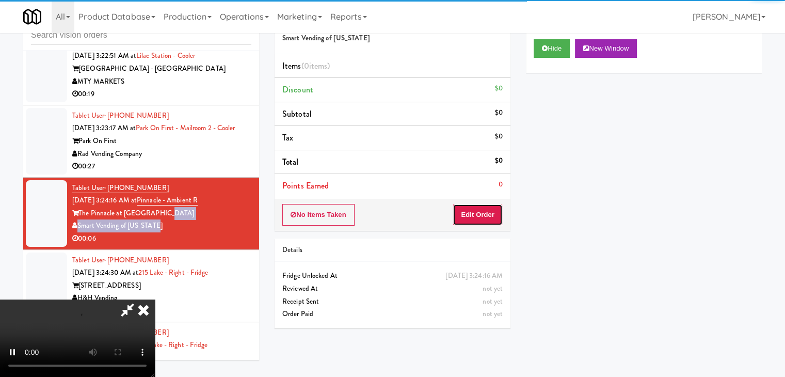
click at [481, 218] on button "Edit Order" at bounding box center [478, 215] width 50 height 22
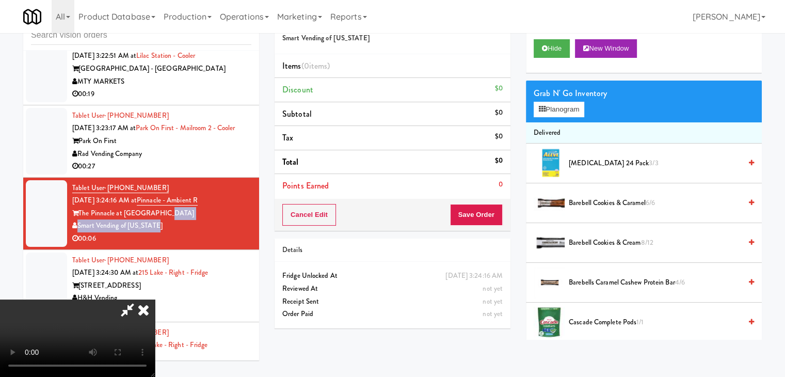
scroll to position [6959, 0]
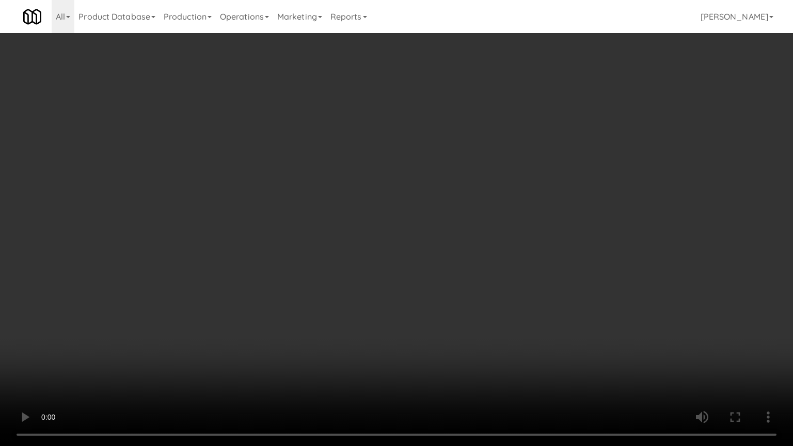
click at [508, 261] on video at bounding box center [396, 223] width 793 height 446
click at [498, 263] on video at bounding box center [396, 223] width 793 height 446
click at [497, 261] on video at bounding box center [396, 223] width 793 height 446
drag, startPoint x: 497, startPoint y: 261, endPoint x: 585, endPoint y: 141, distance: 148.8
click at [499, 257] on video at bounding box center [396, 223] width 793 height 446
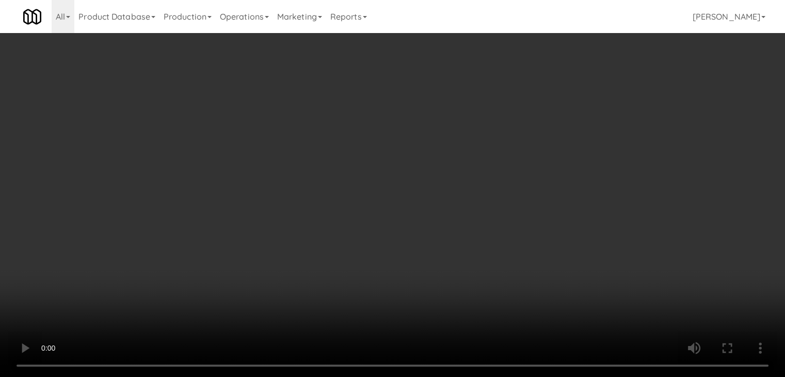
click at [575, 108] on button "Planogram" at bounding box center [559, 109] width 51 height 15
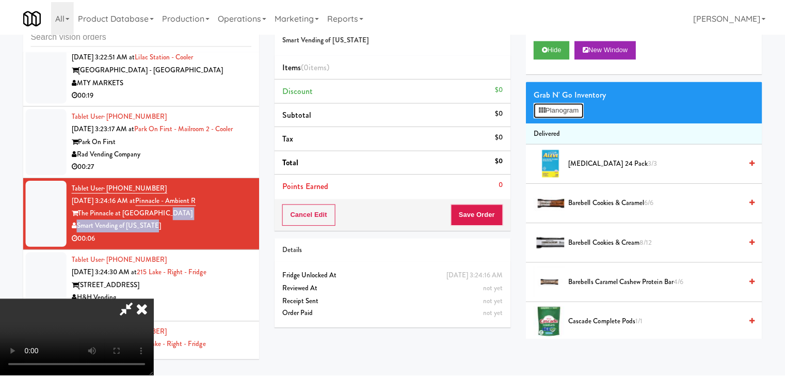
scroll to position [6959, 0]
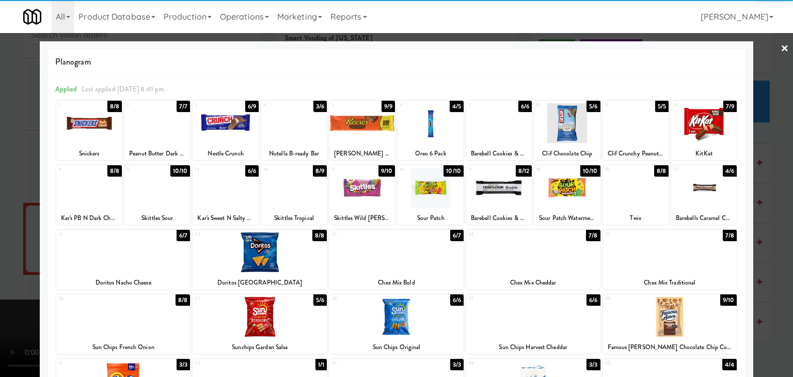
click at [356, 122] on div at bounding box center [362, 123] width 66 height 40
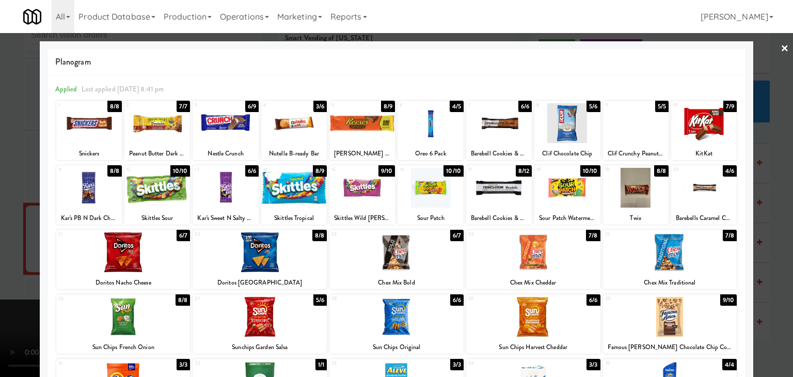
drag, startPoint x: 0, startPoint y: 159, endPoint x: 178, endPoint y: 173, distance: 178.2
click at [12, 160] on div at bounding box center [396, 188] width 793 height 377
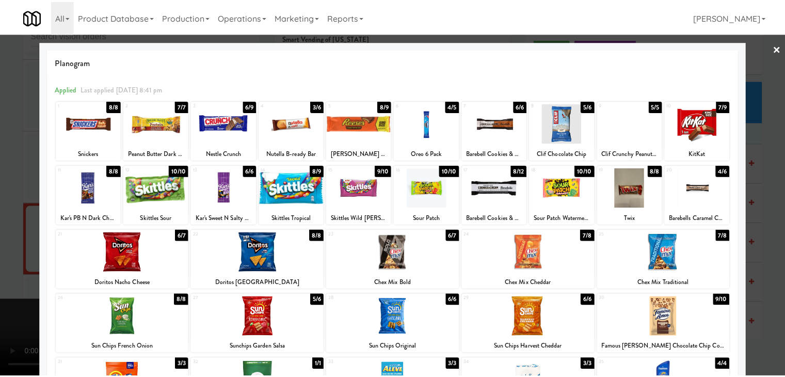
scroll to position [6985, 0]
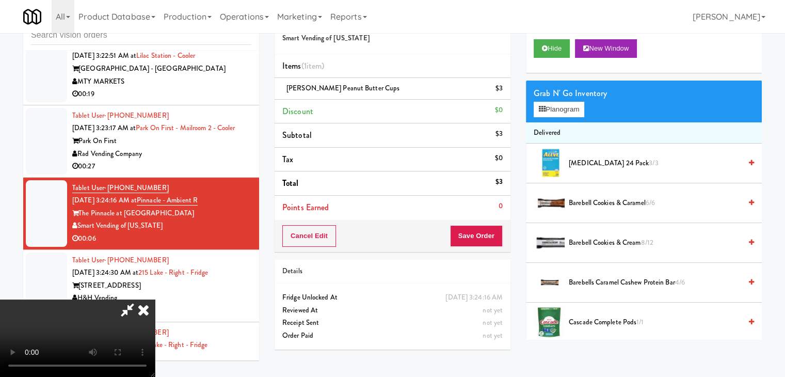
click at [490, 234] on div "Cancel Edit Save Order" at bounding box center [393, 236] width 236 height 32
click at [490, 234] on button "Save Order" at bounding box center [476, 236] width 53 height 22
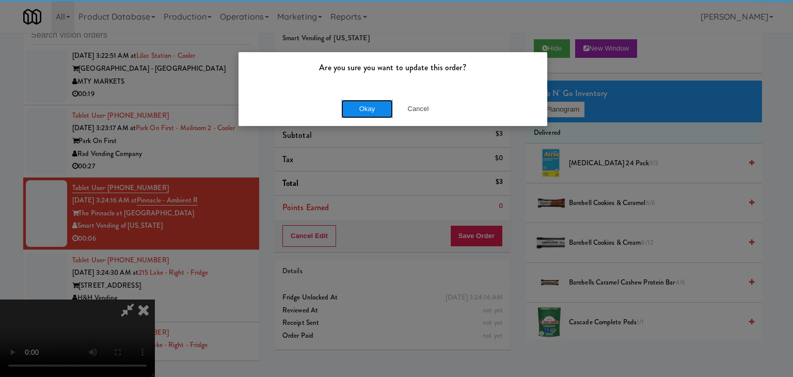
click at [366, 102] on button "Okay" at bounding box center [367, 109] width 52 height 19
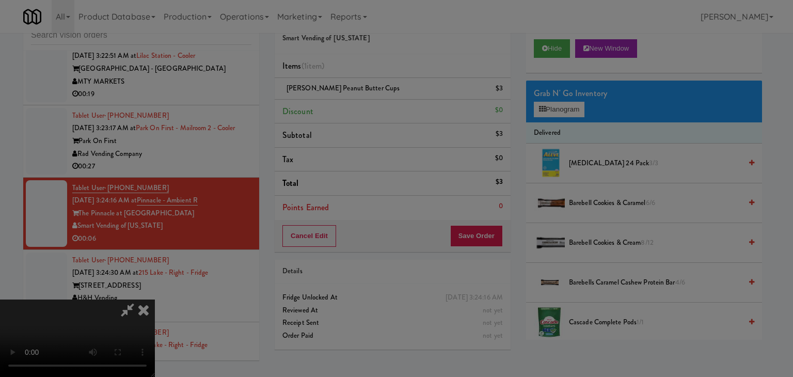
click at [366, 99] on button "Okay" at bounding box center [367, 90] width 52 height 19
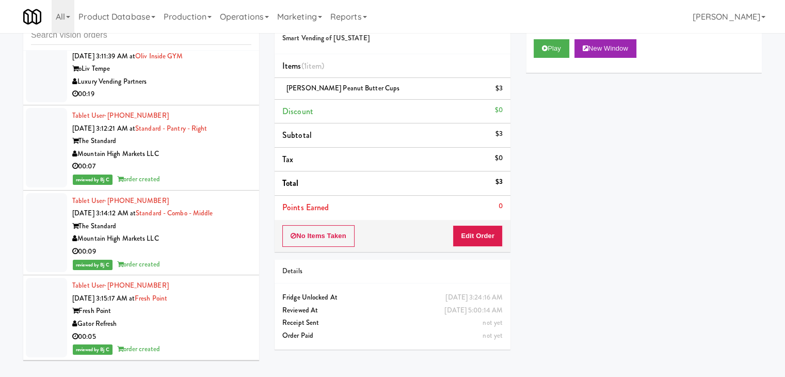
scroll to position [6107, 0]
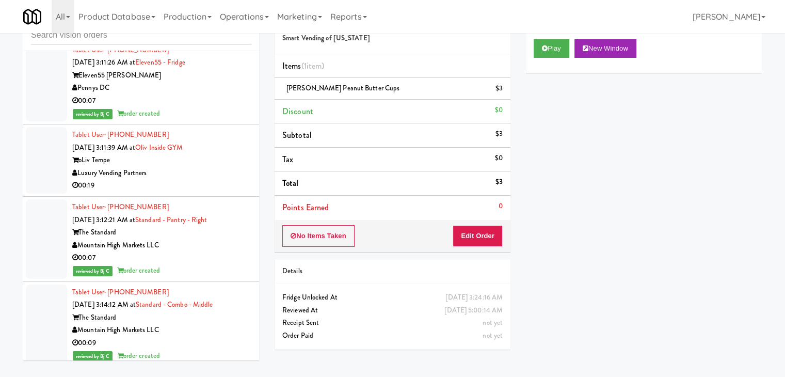
drag, startPoint x: 92, startPoint y: 107, endPoint x: 80, endPoint y: 108, distance: 12.4
click at [80, 94] on div "Pennys DC" at bounding box center [161, 88] width 179 height 13
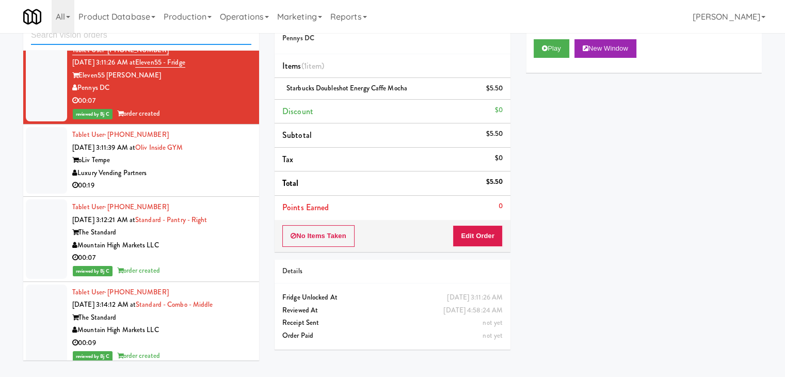
click at [94, 37] on input "text" at bounding box center [141, 35] width 220 height 19
paste input "Pennys DC"
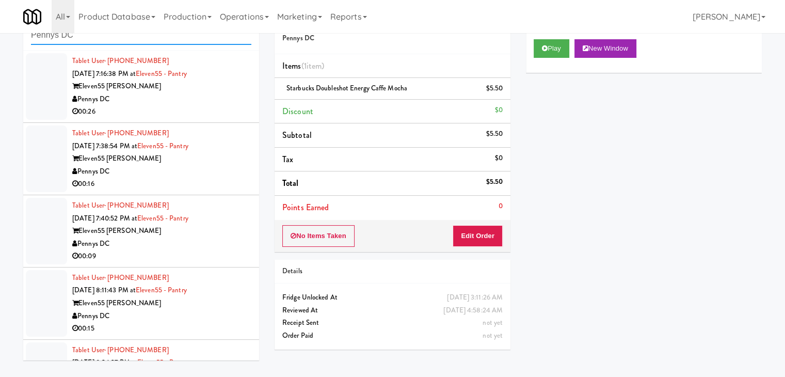
type input "Pennys DC"
click at [190, 102] on div "Pennys DC" at bounding box center [161, 99] width 179 height 13
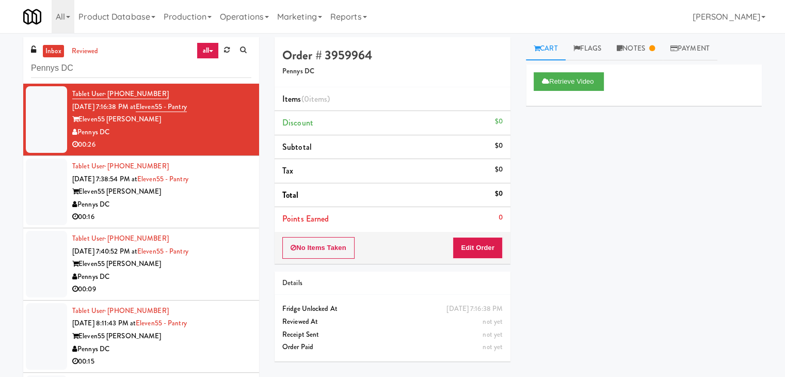
drag, startPoint x: 188, startPoint y: 219, endPoint x: 194, endPoint y: 212, distance: 9.1
click at [188, 217] on div "00:16" at bounding box center [161, 217] width 179 height 13
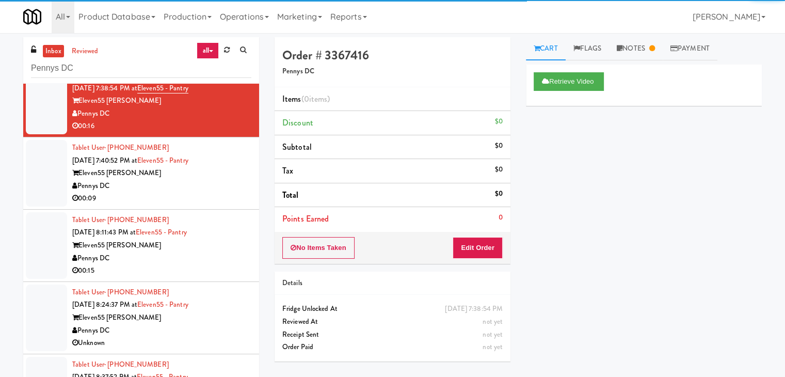
scroll to position [103, 0]
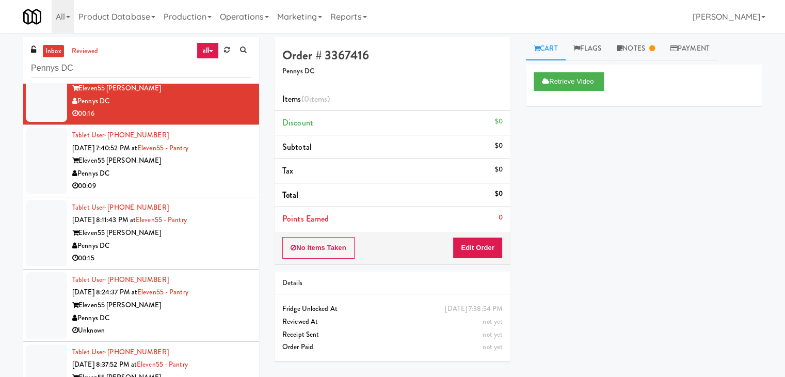
drag, startPoint x: 152, startPoint y: 177, endPoint x: 162, endPoint y: 181, distance: 10.6
click at [156, 178] on div "Pennys DC" at bounding box center [161, 173] width 179 height 13
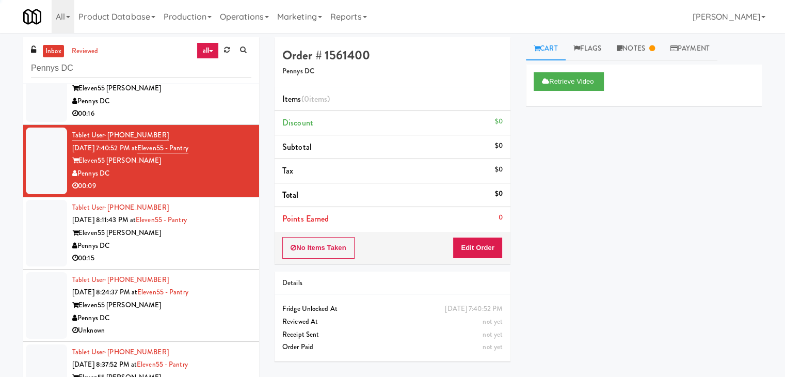
click at [193, 227] on div "Eleven55 [PERSON_NAME]" at bounding box center [161, 233] width 179 height 13
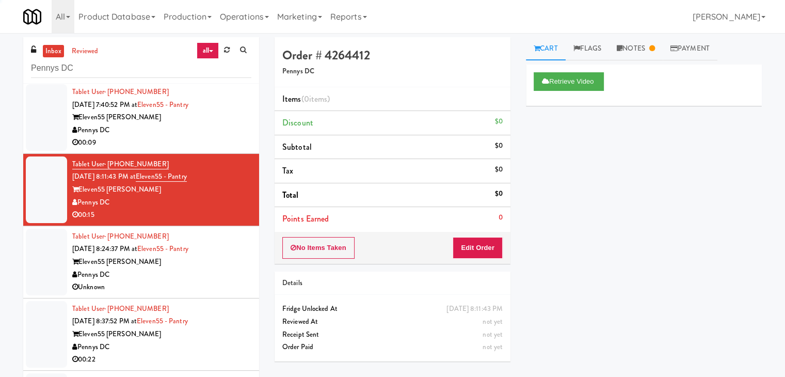
scroll to position [207, 0]
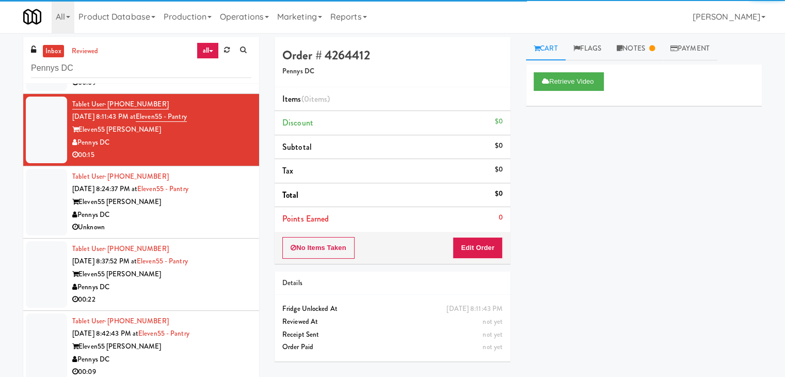
click at [204, 213] on div "Pennys DC" at bounding box center [161, 215] width 179 height 13
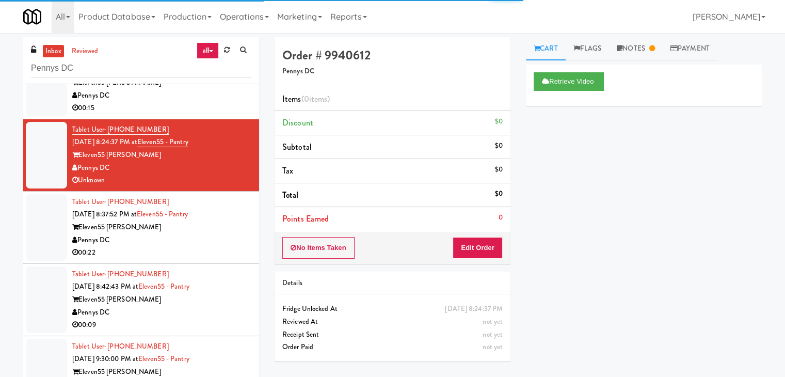
scroll to position [361, 0]
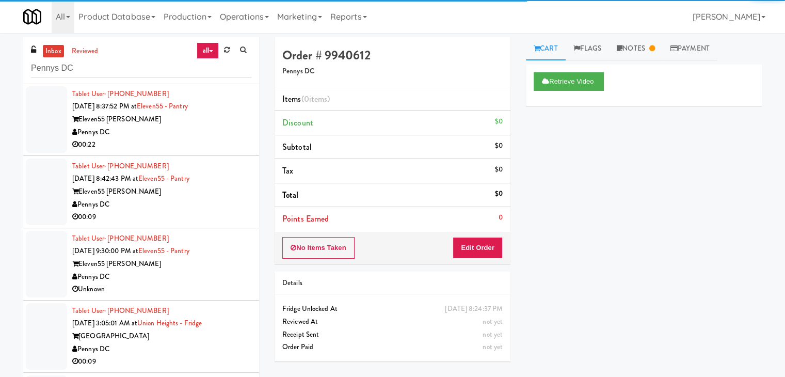
click at [228, 129] on div "Pennys DC" at bounding box center [161, 132] width 179 height 13
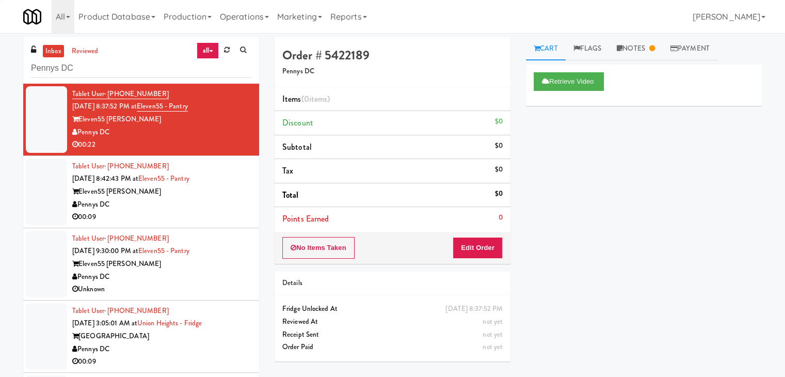
click at [217, 201] on div "Pennys DC" at bounding box center [161, 204] width 179 height 13
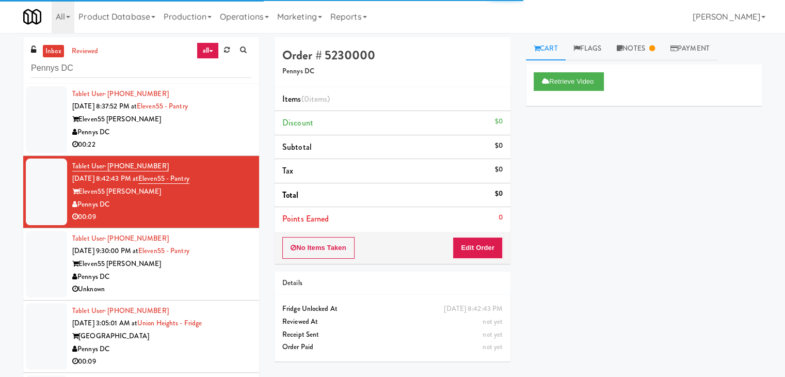
click at [233, 263] on div "Eleven55 [PERSON_NAME]" at bounding box center [161, 264] width 179 height 13
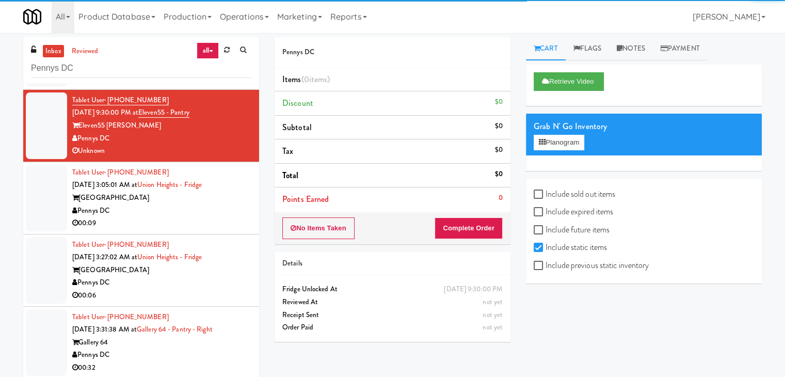
scroll to position [516, 0]
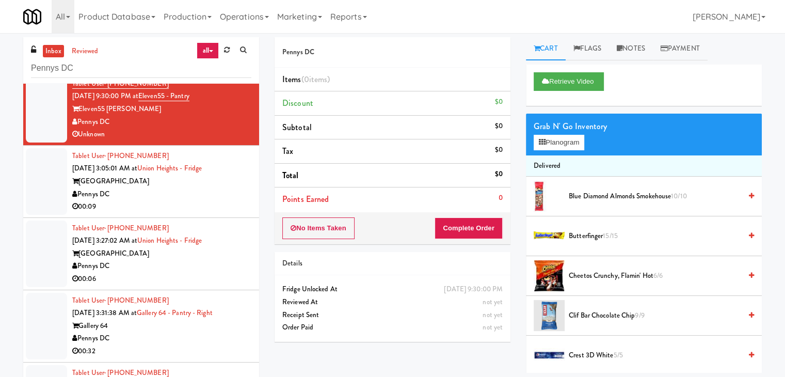
click at [224, 191] on div "Pennys DC" at bounding box center [161, 194] width 179 height 13
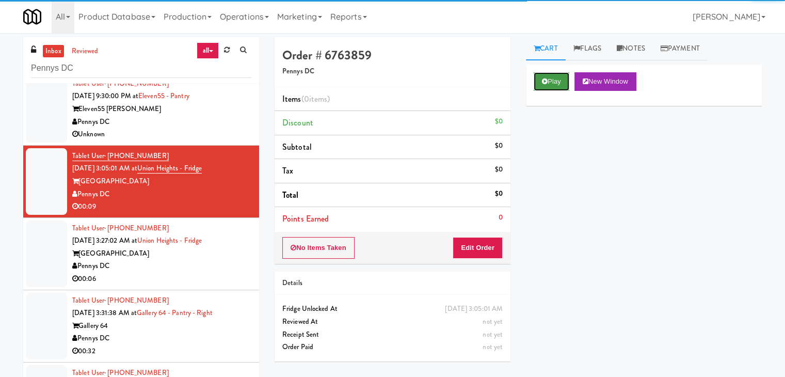
click at [547, 78] on icon at bounding box center [545, 81] width 6 height 7
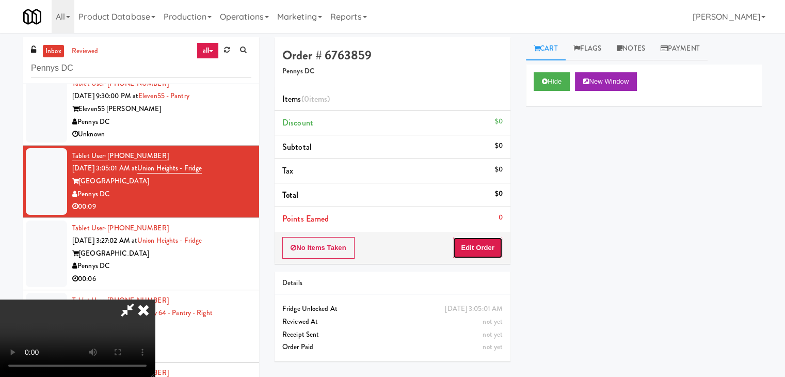
click at [481, 242] on button "Edit Order" at bounding box center [478, 248] width 50 height 22
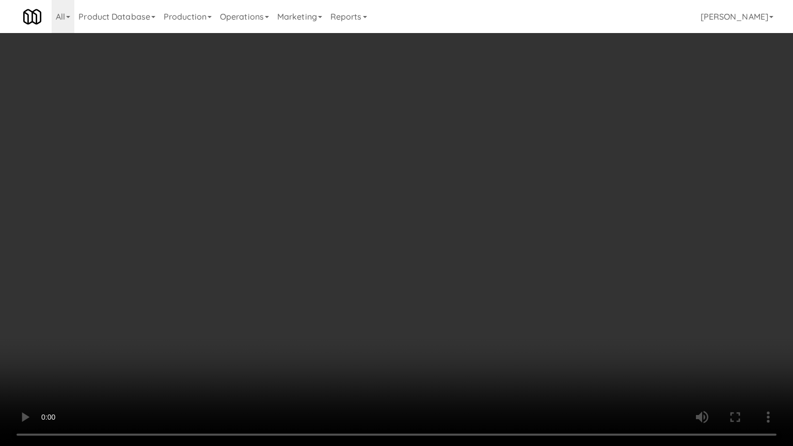
click at [462, 305] on video at bounding box center [396, 223] width 793 height 446
drag, startPoint x: 462, startPoint y: 305, endPoint x: 445, endPoint y: 252, distance: 54.9
click at [461, 305] on video at bounding box center [396, 223] width 793 height 446
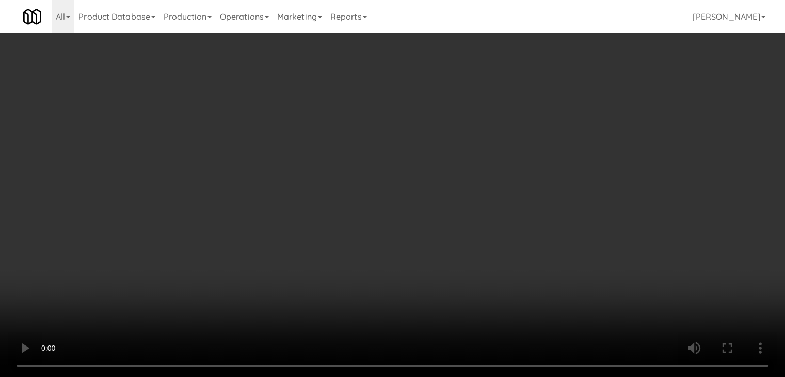
scroll to position [145, 0]
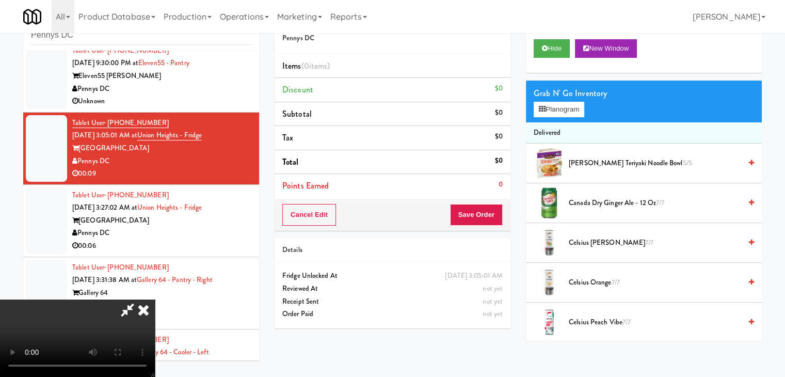
click
drag, startPoint x: 450, startPoint y: 42, endPoint x: 247, endPoint y: 186, distance: 248.8
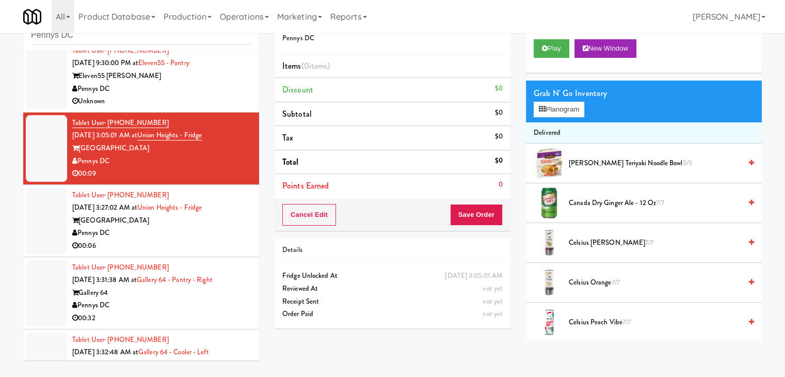
drag, startPoint x: 134, startPoint y: 228, endPoint x: 166, endPoint y: 185, distance: 53.2
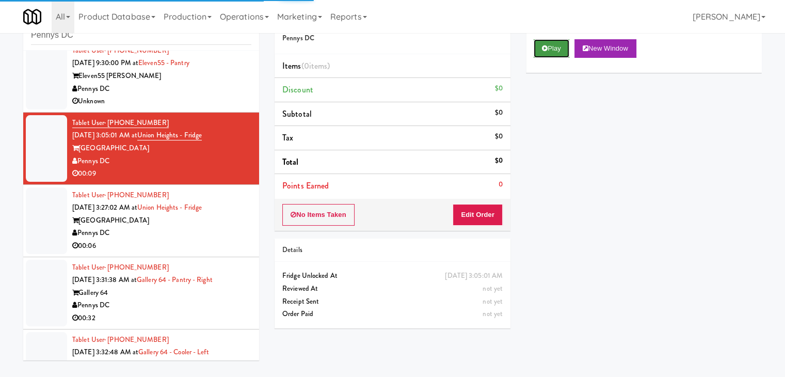
drag, startPoint x: 547, startPoint y: 44, endPoint x: 547, endPoint y: 49, distance: 5.2
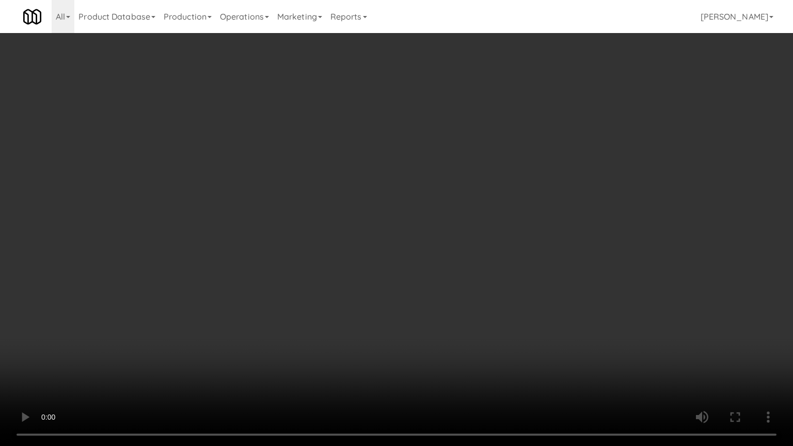
drag, startPoint x: 529, startPoint y: 256, endPoint x: 610, endPoint y: 150, distance: 133.3
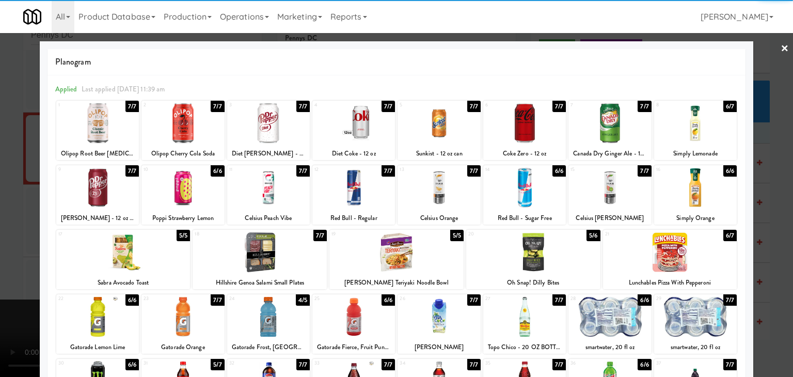
drag, startPoint x: 607, startPoint y: 131, endPoint x: 618, endPoint y: 131, distance: 10.3
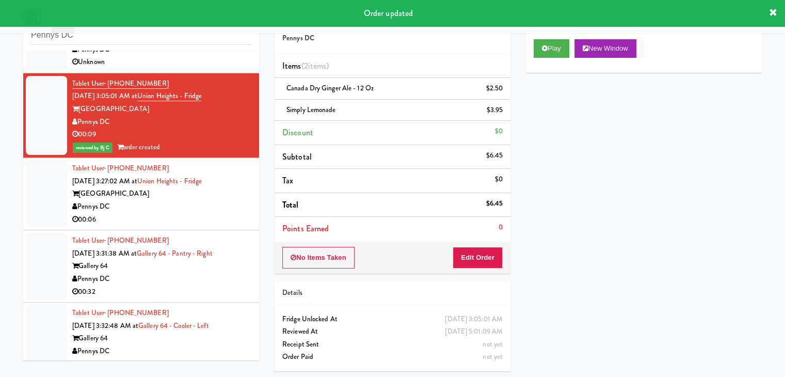
scroll to position [620, 0]
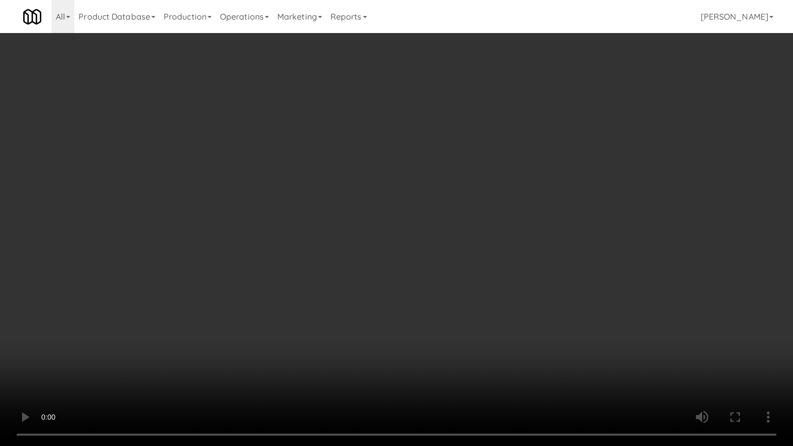
drag, startPoint x: 494, startPoint y: 315, endPoint x: 488, endPoint y: 319, distance: 7.2
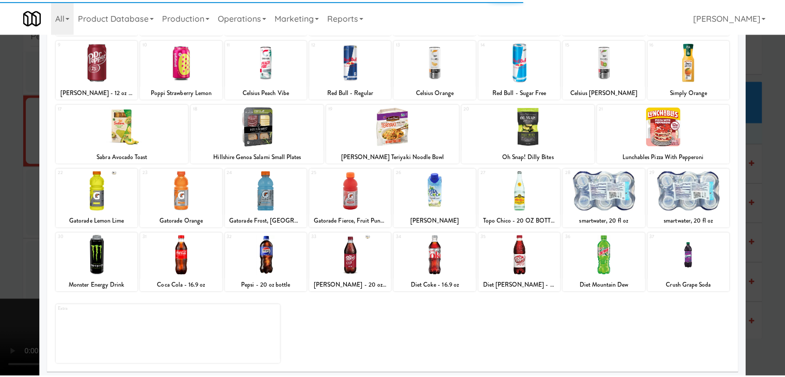
scroll to position [130, 0]
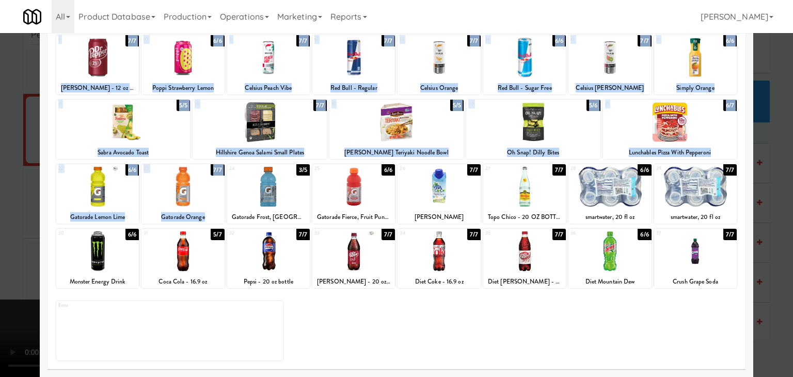
drag, startPoint x: 0, startPoint y: 206, endPoint x: 252, endPoint y: 185, distance: 252.8
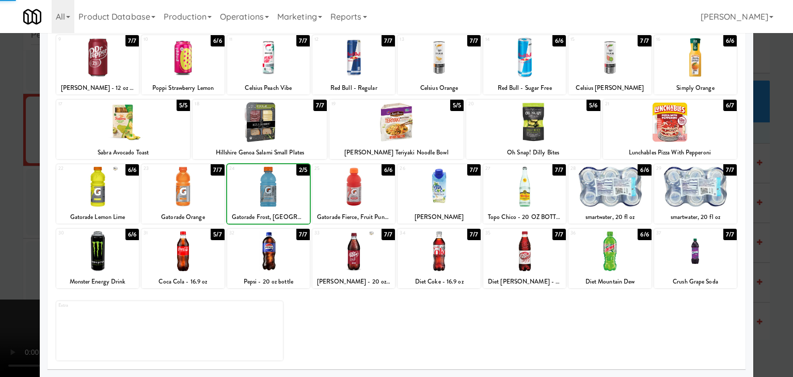
drag, startPoint x: 0, startPoint y: 197, endPoint x: 15, endPoint y: 197, distance: 15.5
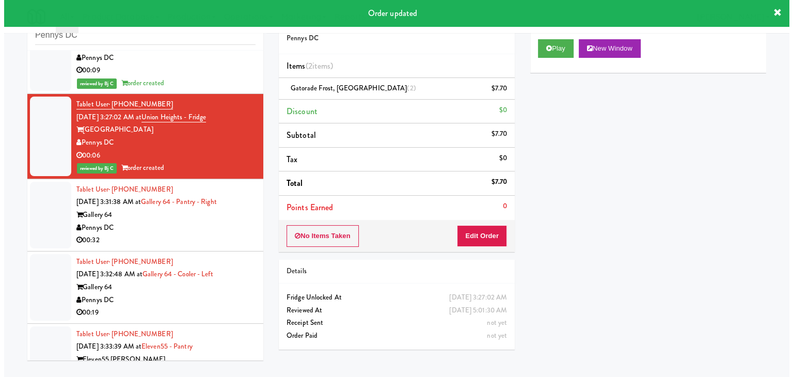
scroll to position [723, 0]
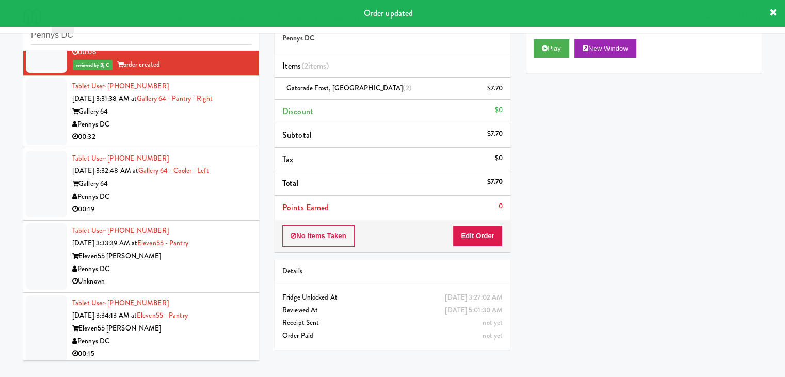
drag, startPoint x: 200, startPoint y: 130, endPoint x: 260, endPoint y: 121, distance: 59.9
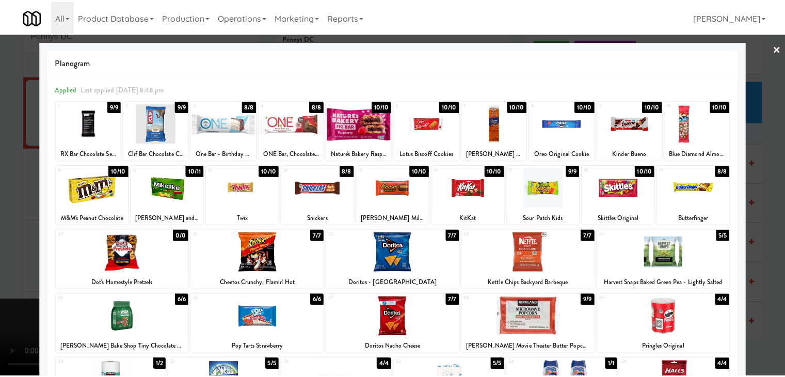
scroll to position [52, 0]
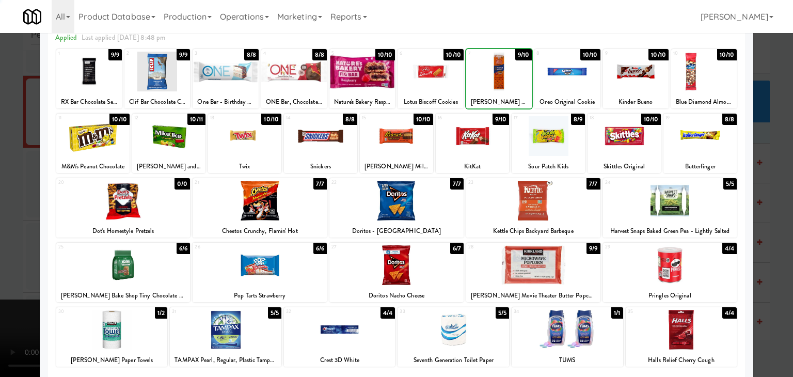
drag, startPoint x: 0, startPoint y: 199, endPoint x: 136, endPoint y: 218, distance: 137.1
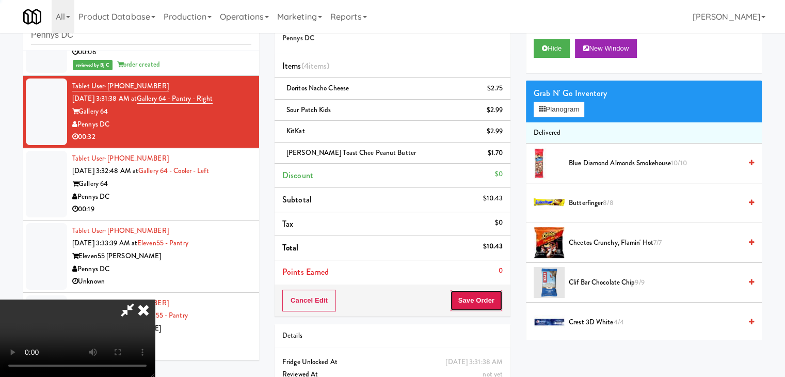
drag, startPoint x: 489, startPoint y: 304, endPoint x: 471, endPoint y: 282, distance: 29.0
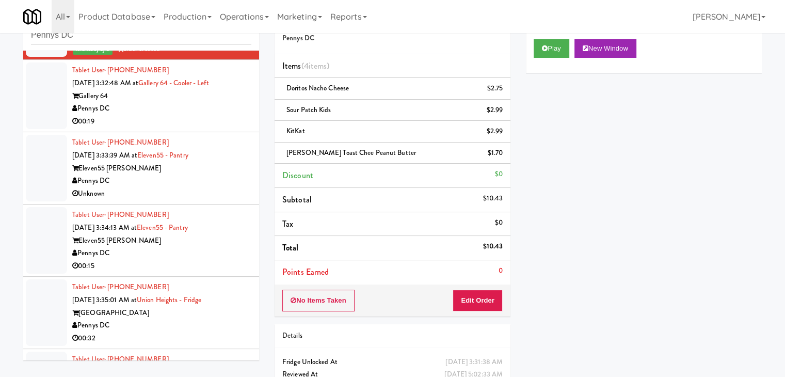
scroll to position [826, 0]
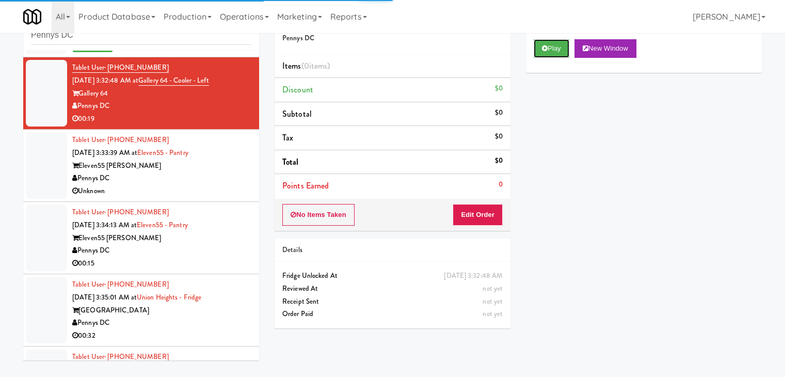
drag, startPoint x: 559, startPoint y: 51, endPoint x: 505, endPoint y: 139, distance: 103.5
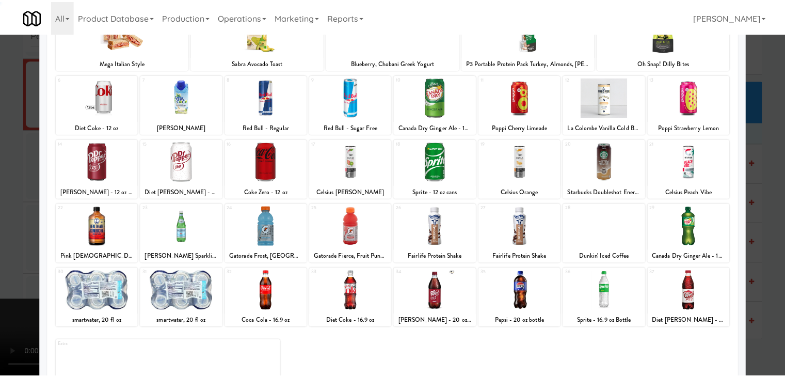
scroll to position [130, 0]
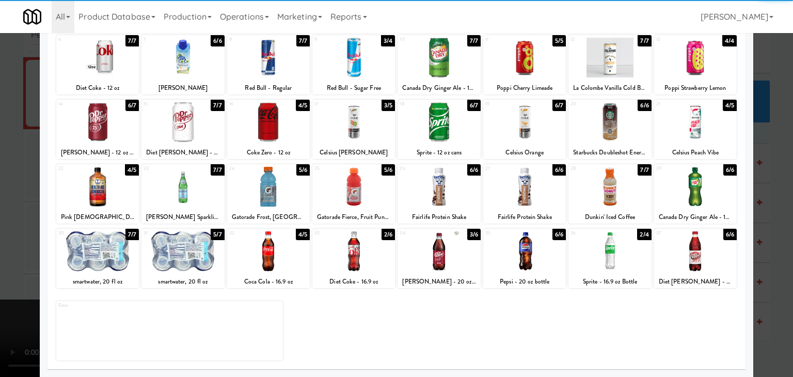
drag, startPoint x: 596, startPoint y: 259, endPoint x: 405, endPoint y: 274, distance: 191.6
drag, startPoint x: 281, startPoint y: 266, endPoint x: 56, endPoint y: 264, distance: 225.1
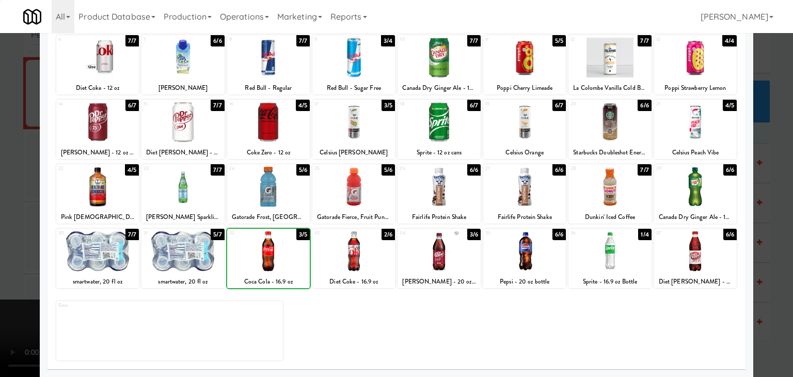
drag, startPoint x: 0, startPoint y: 264, endPoint x: 58, endPoint y: 259, distance: 58.6
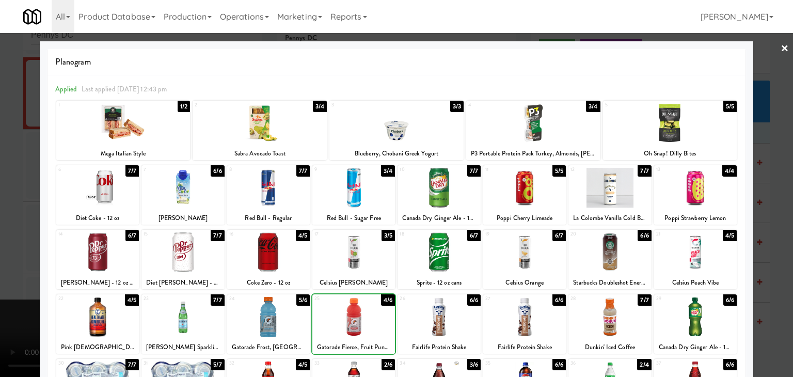
drag, startPoint x: 0, startPoint y: 295, endPoint x: 65, endPoint y: 286, distance: 65.8
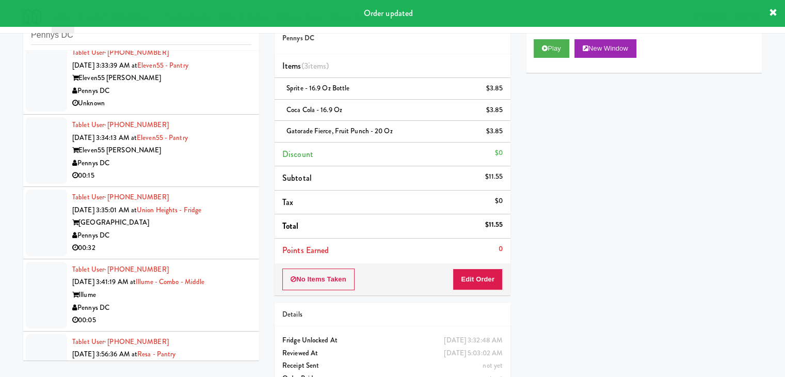
scroll to position [929, 0]
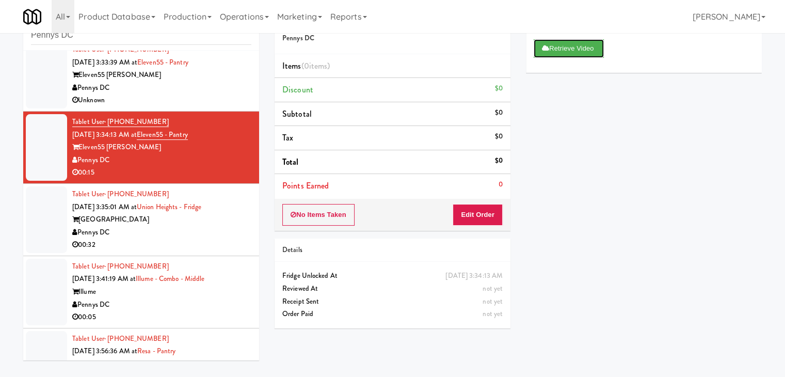
drag, startPoint x: 571, startPoint y: 42, endPoint x: 182, endPoint y: 200, distance: 420.1
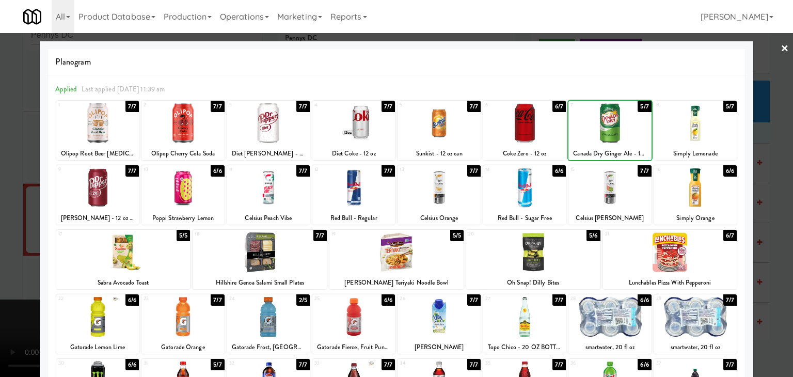
drag, startPoint x: 0, startPoint y: 225, endPoint x: 7, endPoint y: 225, distance: 7.2
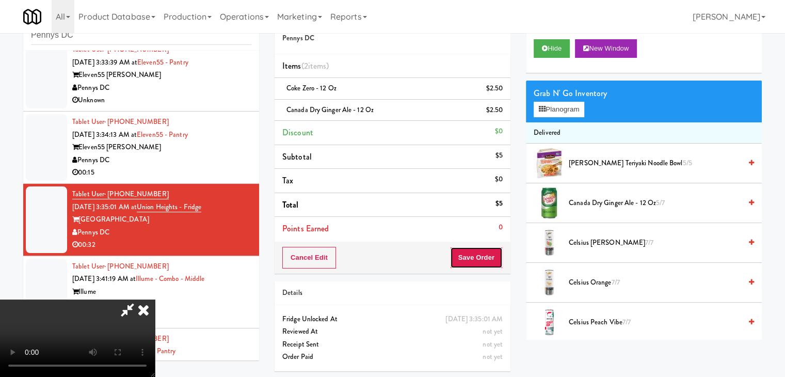
drag, startPoint x: 493, startPoint y: 260, endPoint x: 490, endPoint y: 252, distance: 8.5
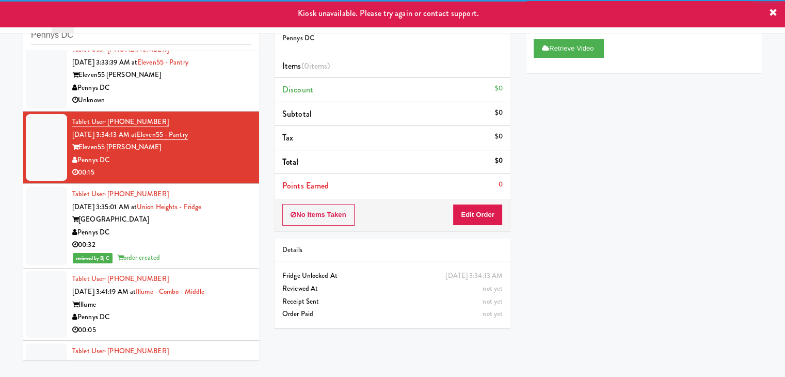
drag, startPoint x: 192, startPoint y: 95, endPoint x: 200, endPoint y: 94, distance: 8.3
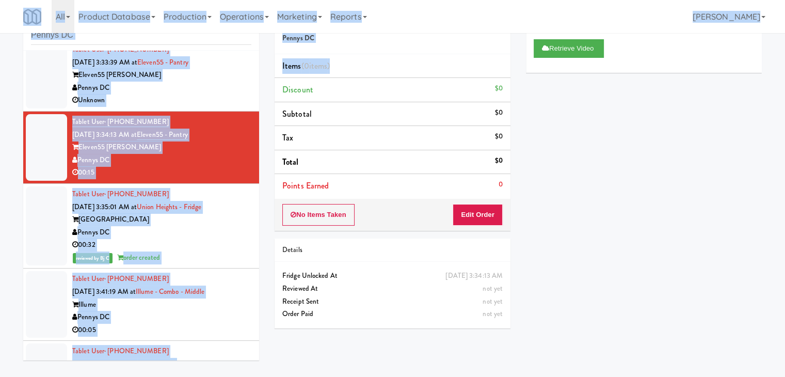
drag, startPoint x: 488, startPoint y: 13, endPoint x: 368, endPoint y: 58, distance: 128.4
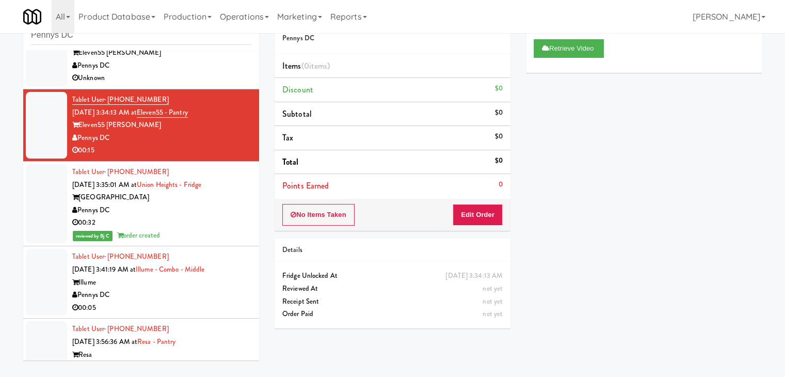
scroll to position [1033, 0]
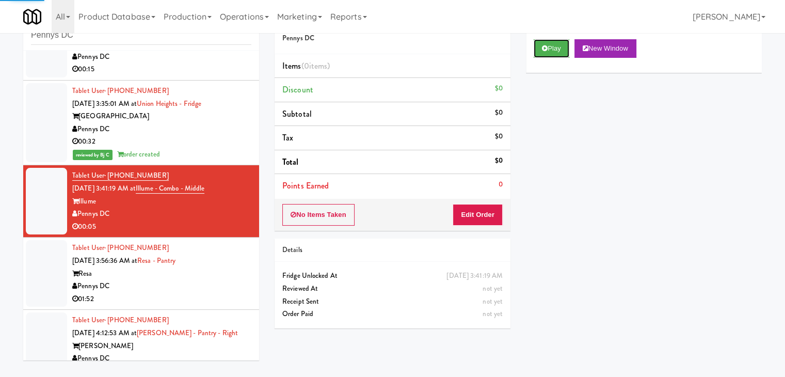
drag, startPoint x: 548, startPoint y: 45, endPoint x: 532, endPoint y: 108, distance: 65.5
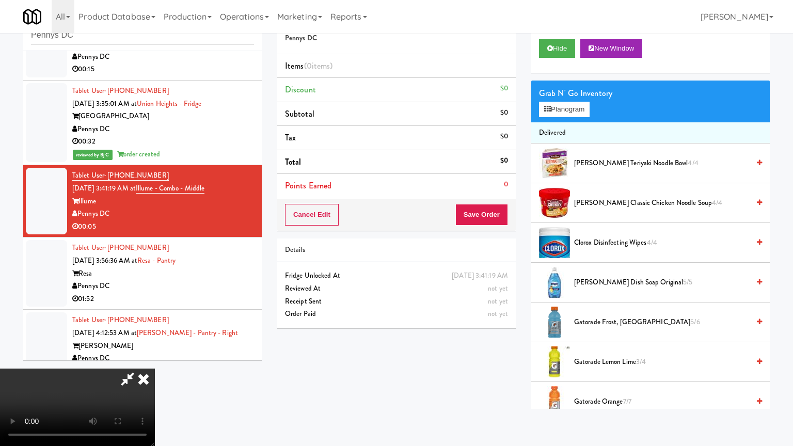
drag, startPoint x: 465, startPoint y: 323, endPoint x: 429, endPoint y: 272, distance: 63.0
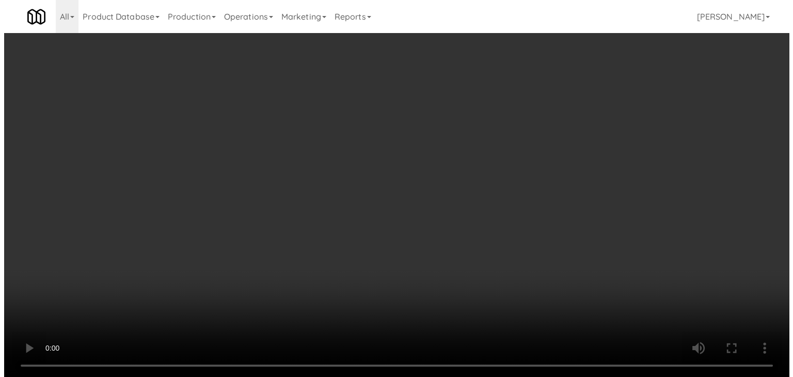
scroll to position [33, 0]
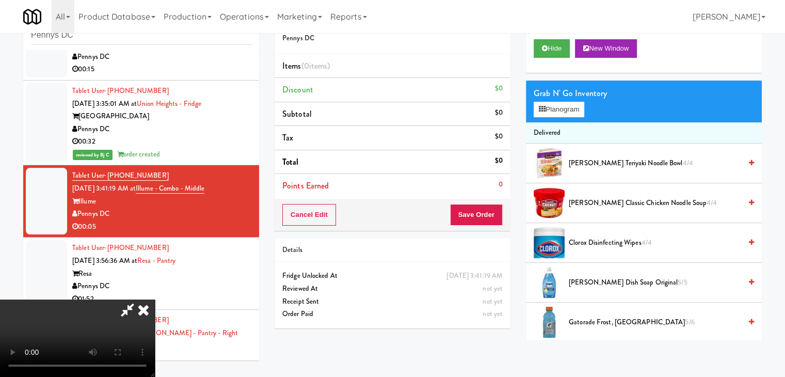
drag, startPoint x: 458, startPoint y: 127, endPoint x: 453, endPoint y: 129, distance: 5.6
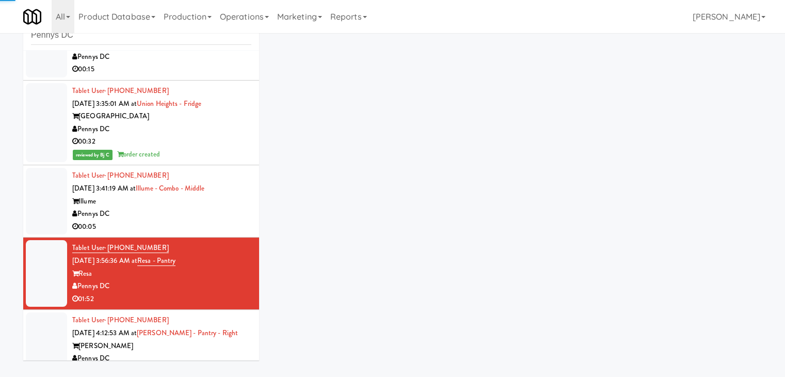
drag, startPoint x: 210, startPoint y: 210, endPoint x: 213, endPoint y: 216, distance: 7.2
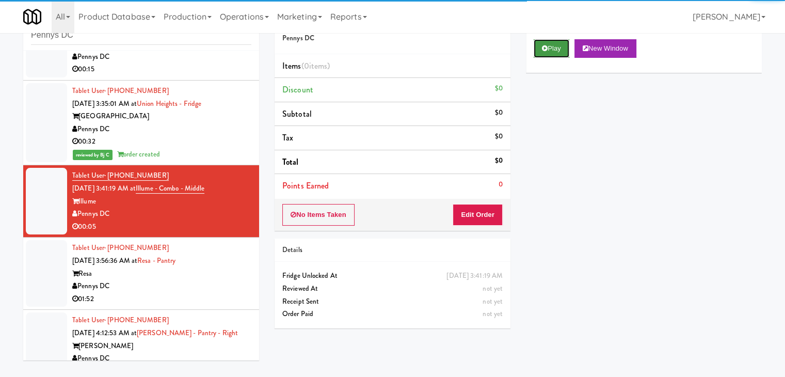
drag, startPoint x: 549, startPoint y: 46, endPoint x: 489, endPoint y: 166, distance: 133.9
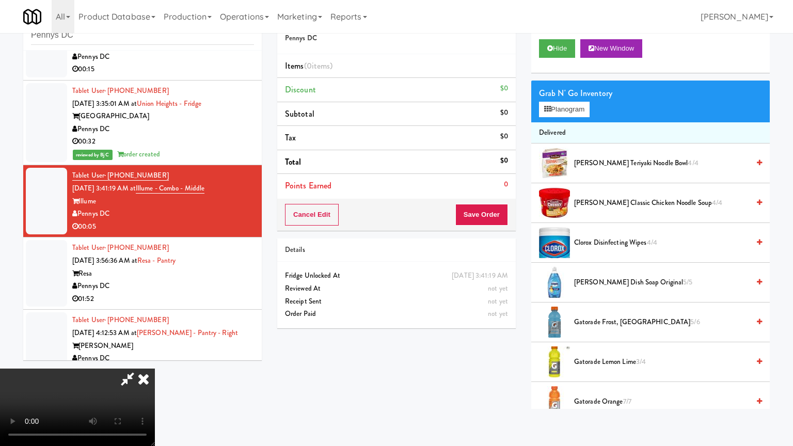
drag, startPoint x: 431, startPoint y: 336, endPoint x: 438, endPoint y: 338, distance: 7.5
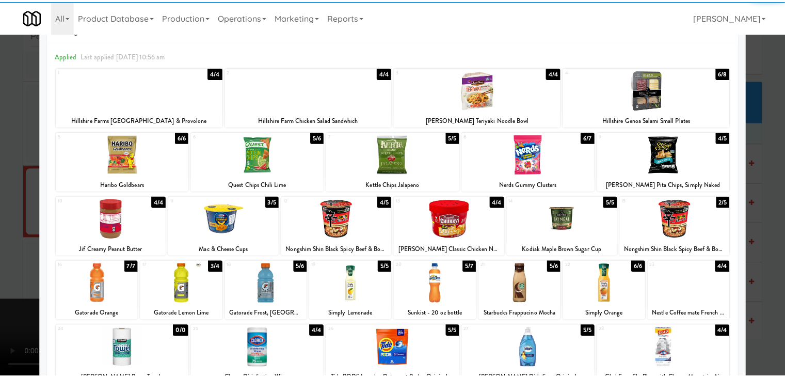
scroll to position [103, 0]
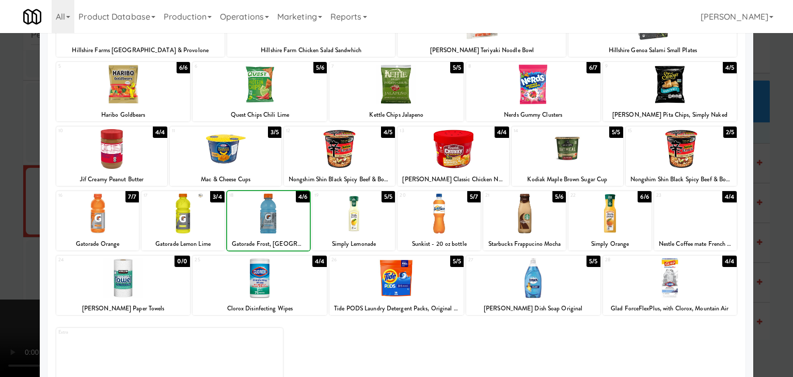
drag, startPoint x: 12, startPoint y: 261, endPoint x: 87, endPoint y: 252, distance: 74.8
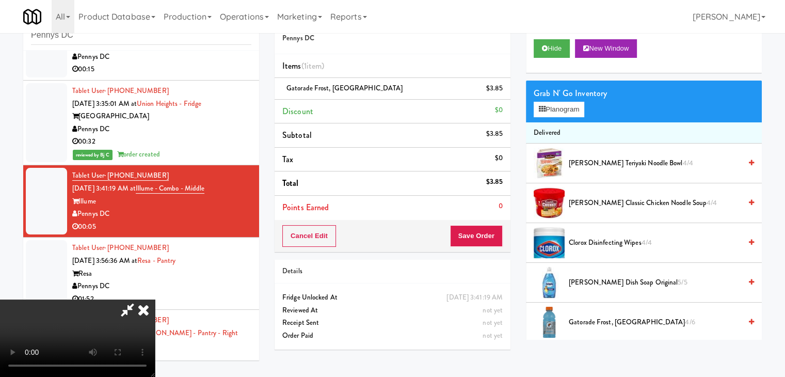
drag, startPoint x: 504, startPoint y: 219, endPoint x: 495, endPoint y: 232, distance: 15.6
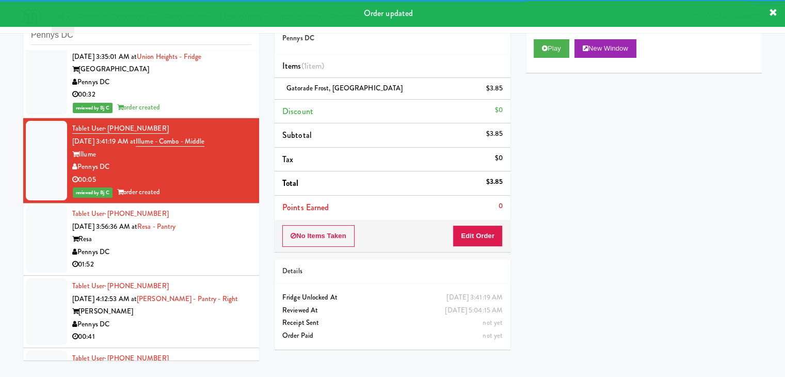
scroll to position [1136, 0]
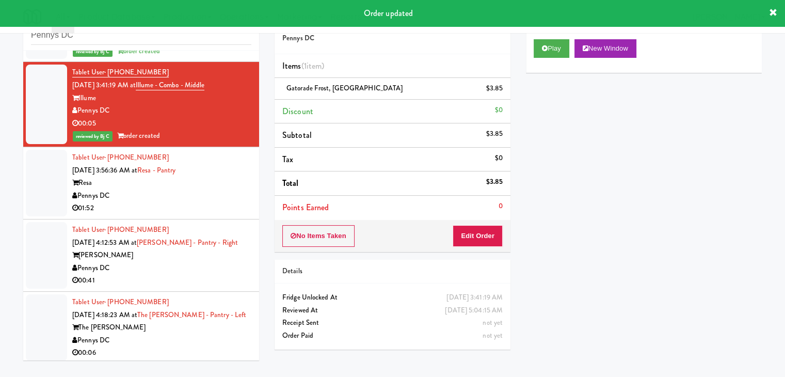
drag, startPoint x: 235, startPoint y: 195, endPoint x: 235, endPoint y: 201, distance: 5.7
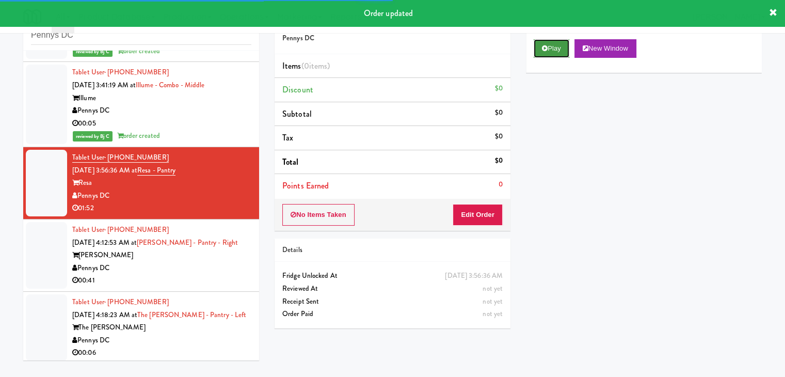
drag, startPoint x: 558, startPoint y: 51, endPoint x: 523, endPoint y: 130, distance: 86.4
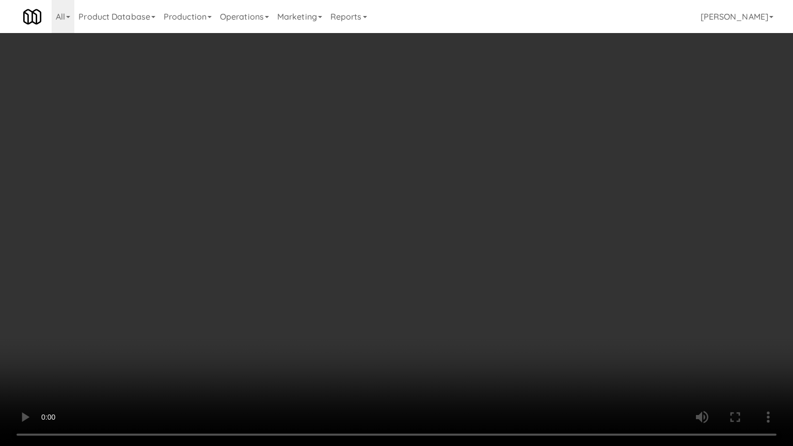
drag, startPoint x: 434, startPoint y: 290, endPoint x: 430, endPoint y: 293, distance: 5.5
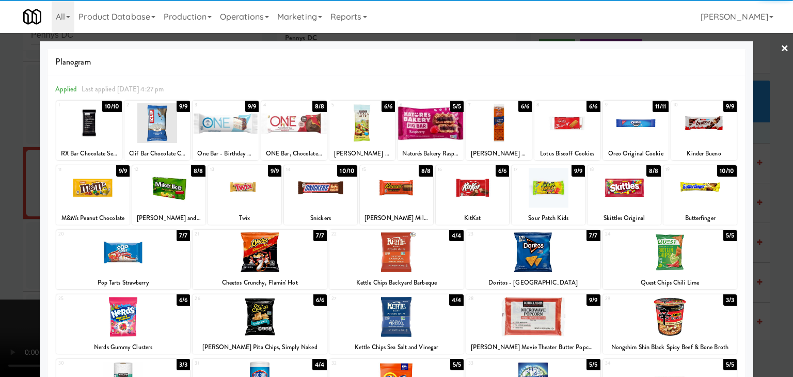
drag, startPoint x: 565, startPoint y: 124, endPoint x: 212, endPoint y: 189, distance: 359.6
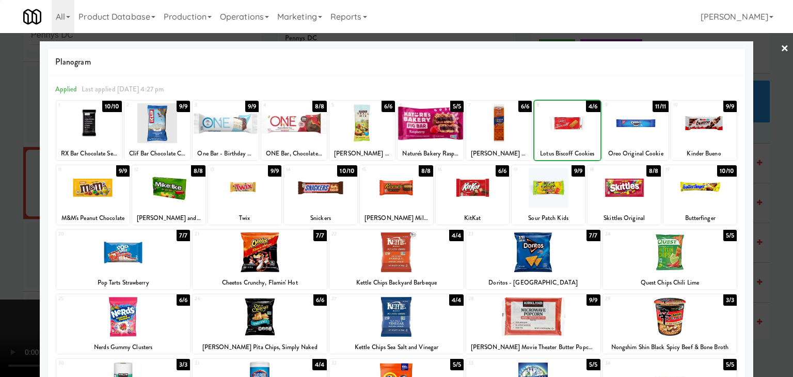
drag, startPoint x: 0, startPoint y: 216, endPoint x: 26, endPoint y: 218, distance: 25.9
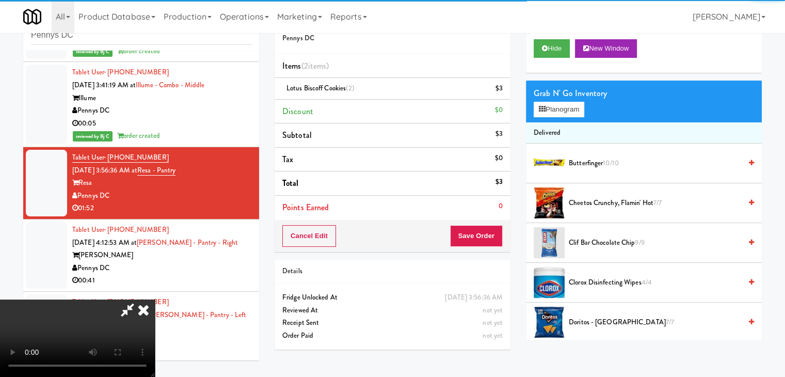
drag, startPoint x: 350, startPoint y: 234, endPoint x: 357, endPoint y: 235, distance: 7.4
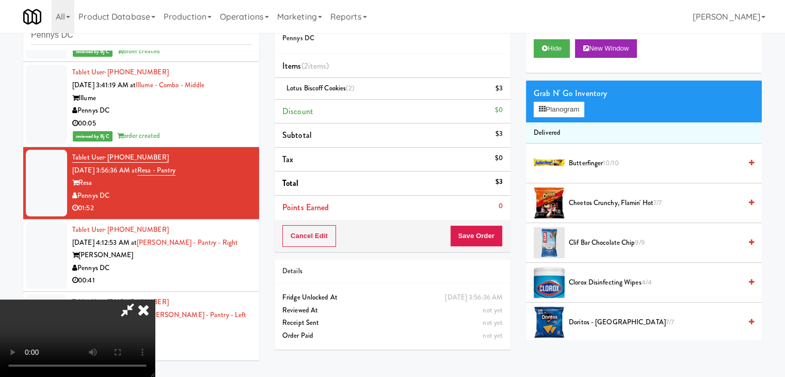
drag, startPoint x: 394, startPoint y: 163, endPoint x: 556, endPoint y: 122, distance: 166.2
drag, startPoint x: 551, startPoint y: 112, endPoint x: 560, endPoint y: 112, distance: 8.3
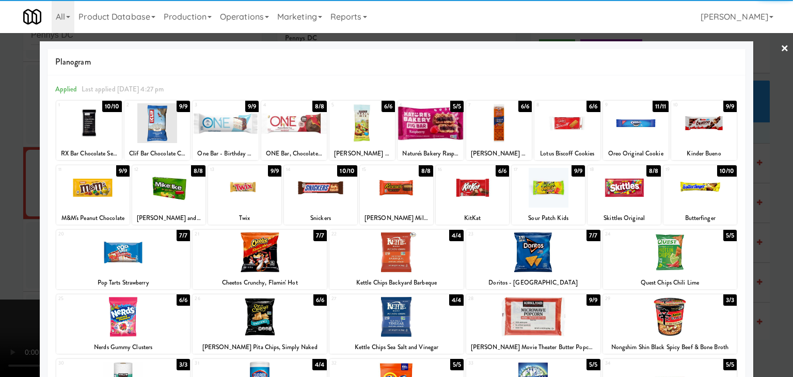
drag, startPoint x: 667, startPoint y: 257, endPoint x: 420, endPoint y: 256, distance: 246.8
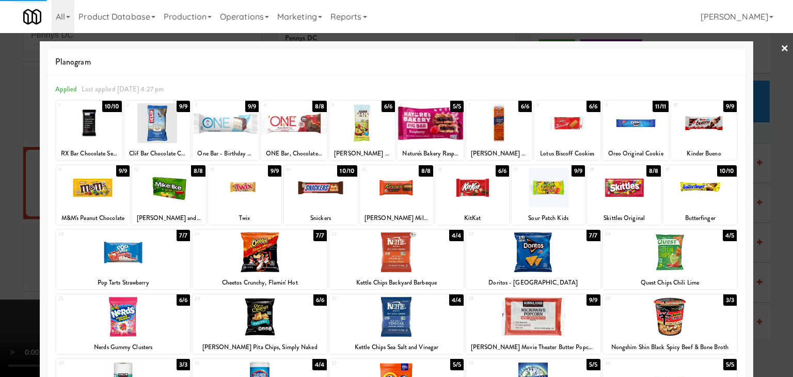
drag, startPoint x: 0, startPoint y: 258, endPoint x: 191, endPoint y: 257, distance: 191.0
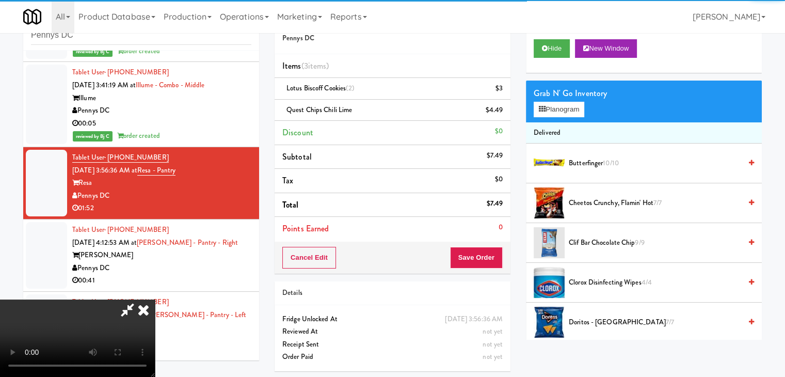
drag, startPoint x: 349, startPoint y: 257, endPoint x: 376, endPoint y: 259, distance: 28.0
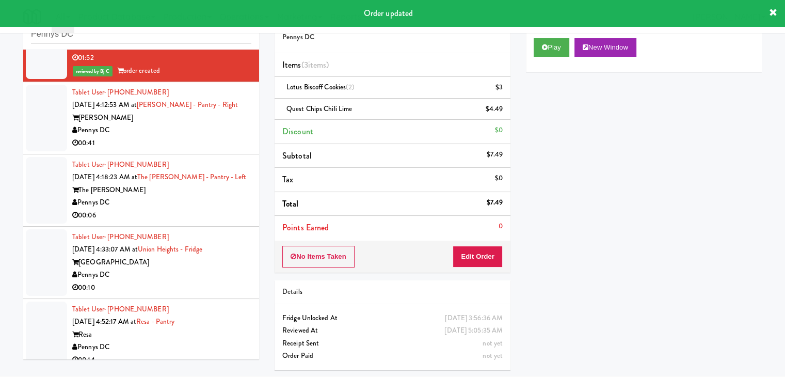
scroll to position [1291, 0]
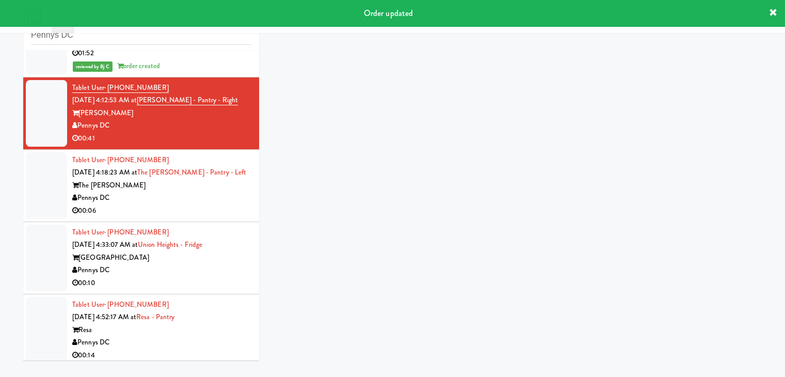
scroll to position [33, 0]
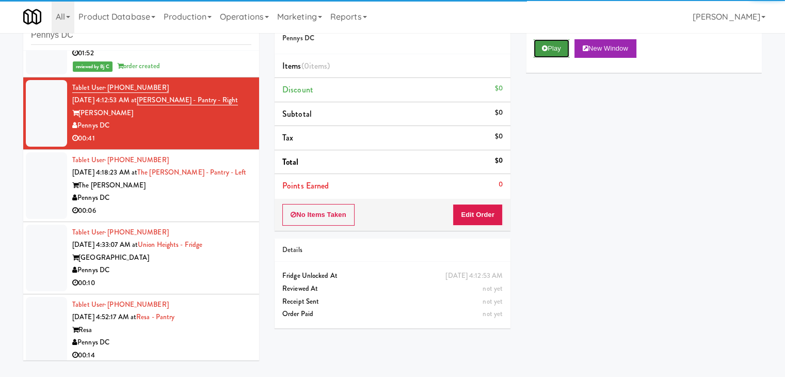
drag, startPoint x: 548, startPoint y: 44, endPoint x: 553, endPoint y: 52, distance: 9.0
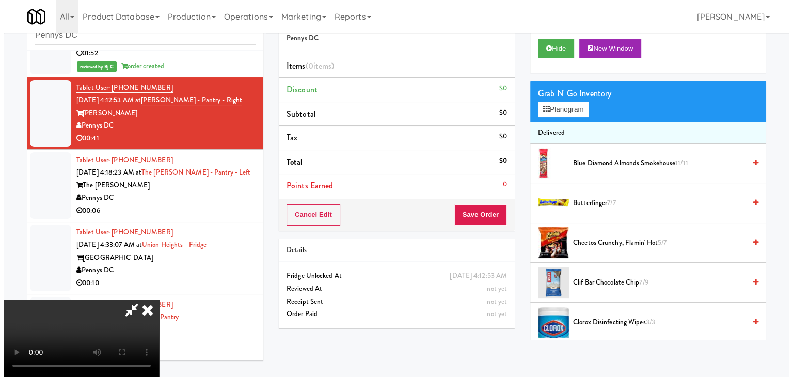
scroll to position [0, 0]
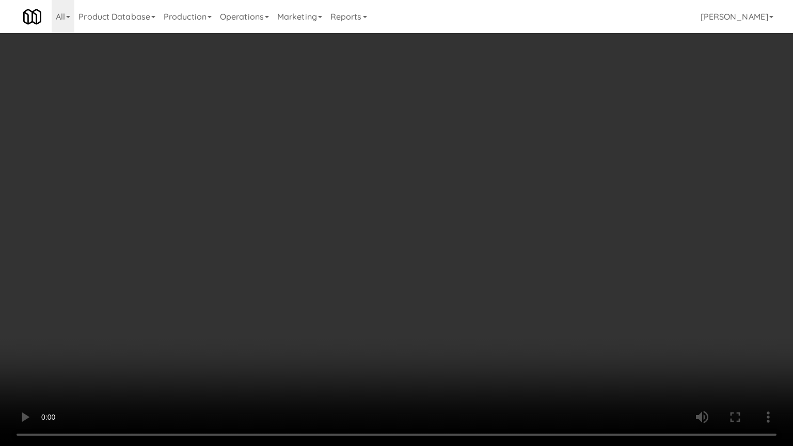
drag, startPoint x: 460, startPoint y: 320, endPoint x: 462, endPoint y: 268, distance: 51.7
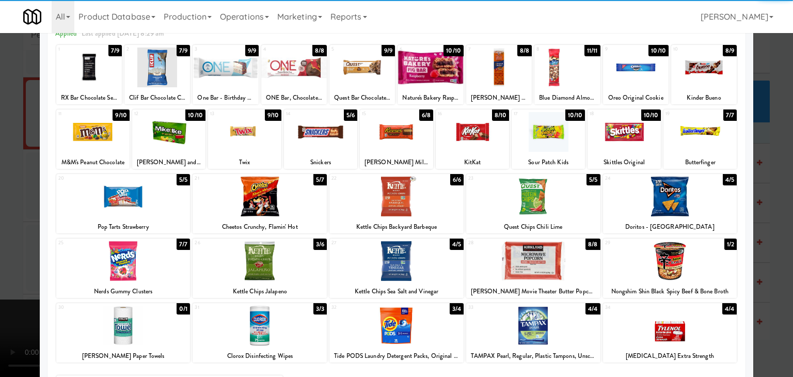
scroll to position [130, 0]
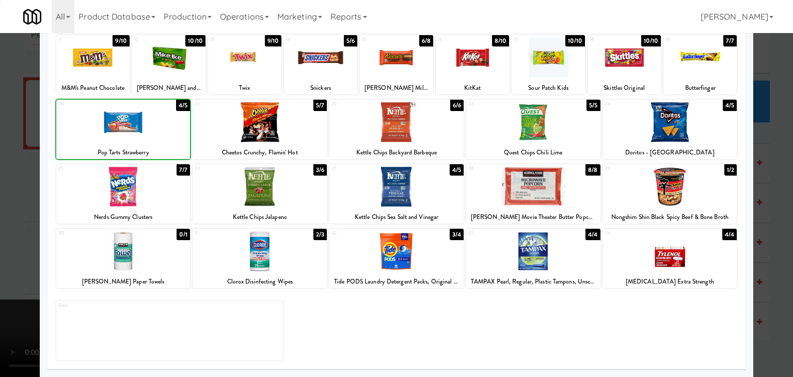
drag, startPoint x: 0, startPoint y: 200, endPoint x: 185, endPoint y: 226, distance: 186.6
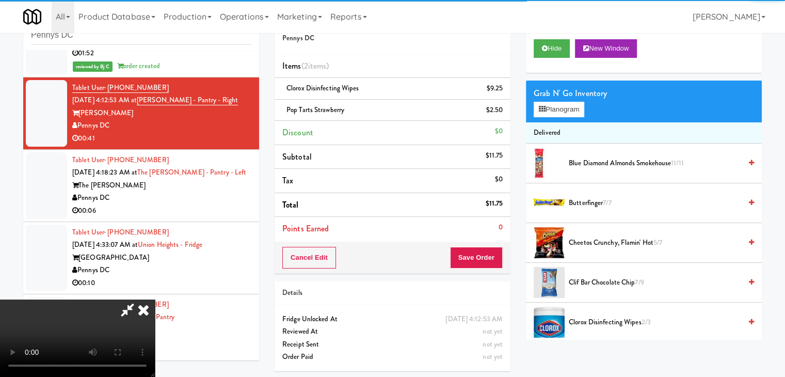
drag, startPoint x: 392, startPoint y: 236, endPoint x: 400, endPoint y: 239, distance: 8.0
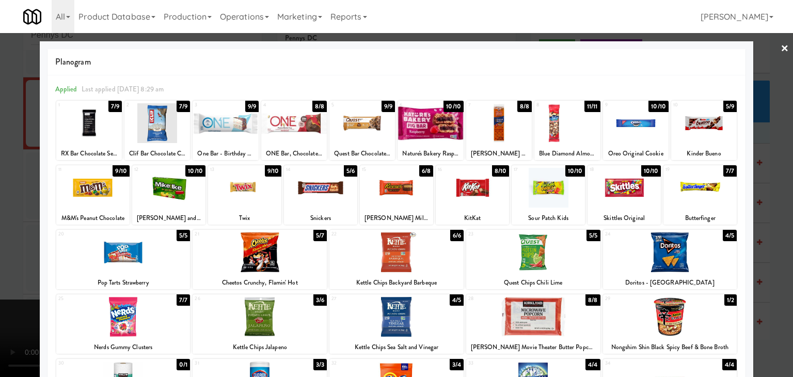
drag, startPoint x: 0, startPoint y: 177, endPoint x: 17, endPoint y: 178, distance: 16.6
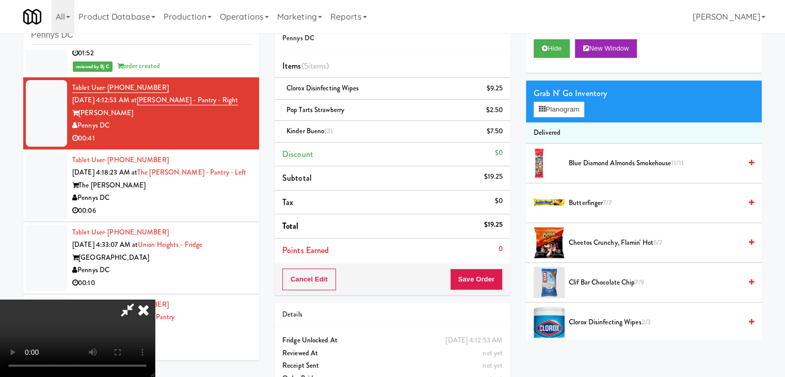
drag, startPoint x: 263, startPoint y: 198, endPoint x: 275, endPoint y: 199, distance: 11.9
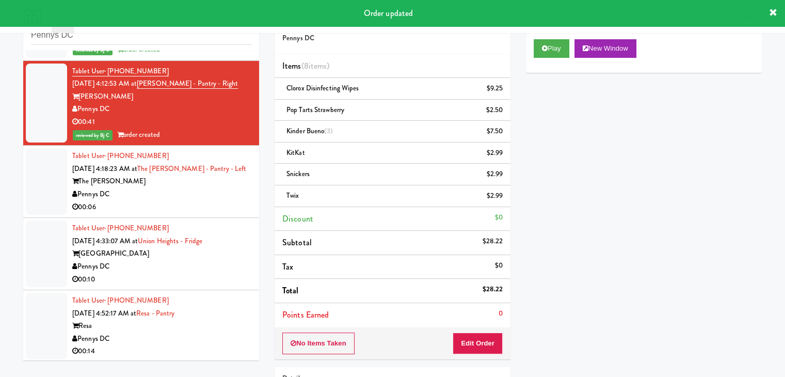
scroll to position [1307, 0]
drag, startPoint x: 167, startPoint y: 196, endPoint x: 202, endPoint y: 189, distance: 35.7
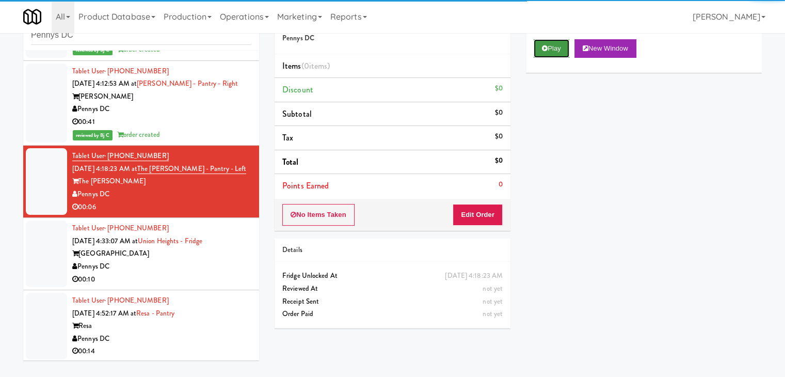
drag, startPoint x: 565, startPoint y: 53, endPoint x: 559, endPoint y: 53, distance: 6.2
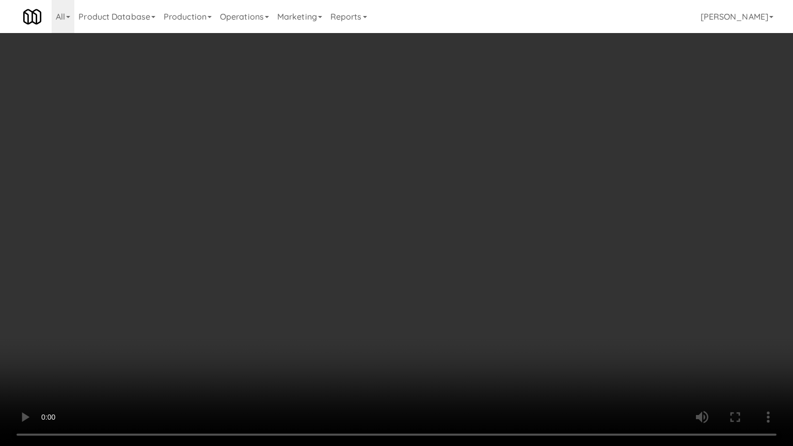
drag, startPoint x: 440, startPoint y: 305, endPoint x: 498, endPoint y: 203, distance: 117.3
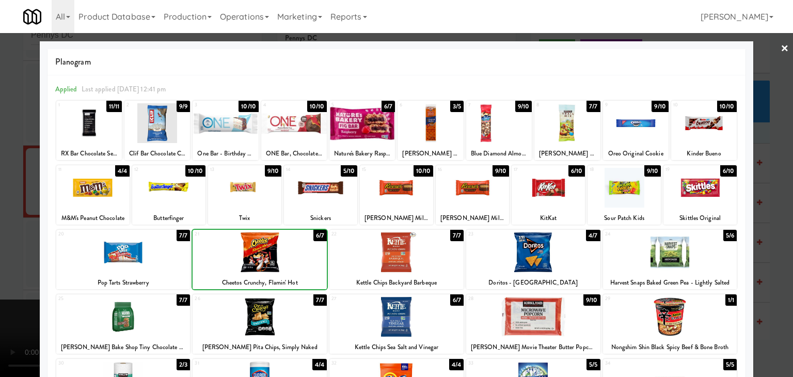
drag, startPoint x: 0, startPoint y: 261, endPoint x: 201, endPoint y: 255, distance: 201.4
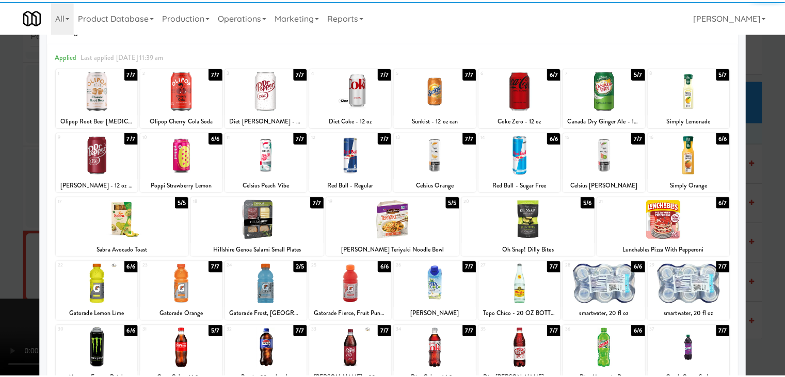
scroll to position [52, 0]
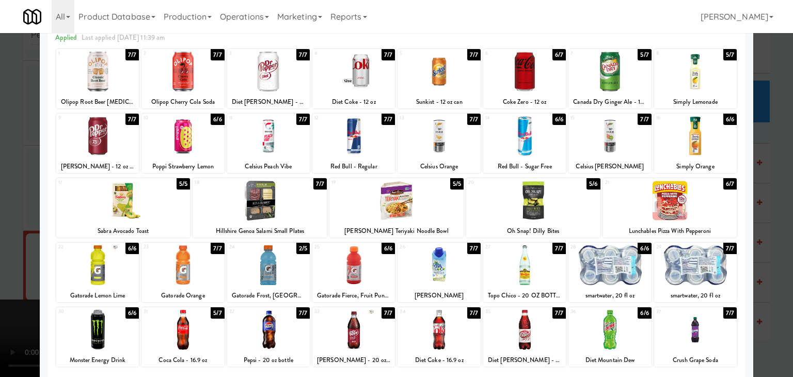
drag, startPoint x: 271, startPoint y: 202, endPoint x: 227, endPoint y: 204, distance: 43.9
drag, startPoint x: 0, startPoint y: 203, endPoint x: 172, endPoint y: 198, distance: 172.5
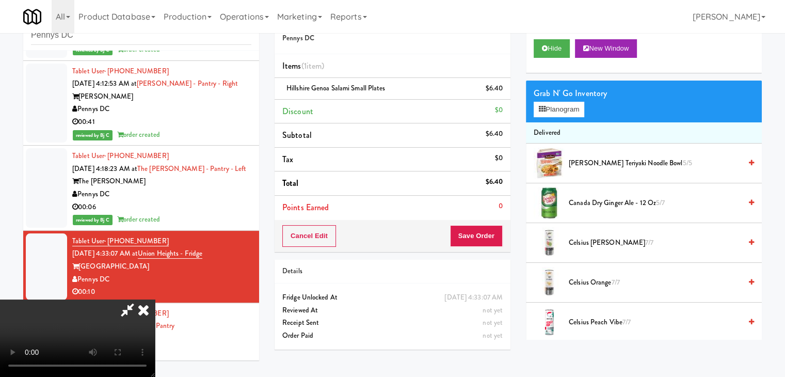
drag, startPoint x: 389, startPoint y: 187, endPoint x: 405, endPoint y: 189, distance: 16.2
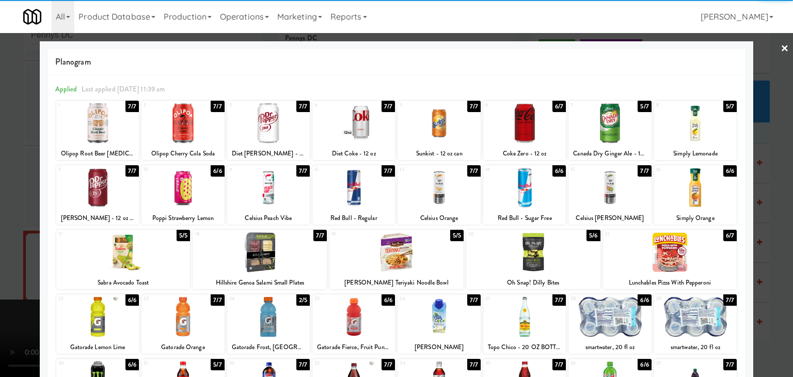
drag, startPoint x: 526, startPoint y: 131, endPoint x: 520, endPoint y: 133, distance: 6.0
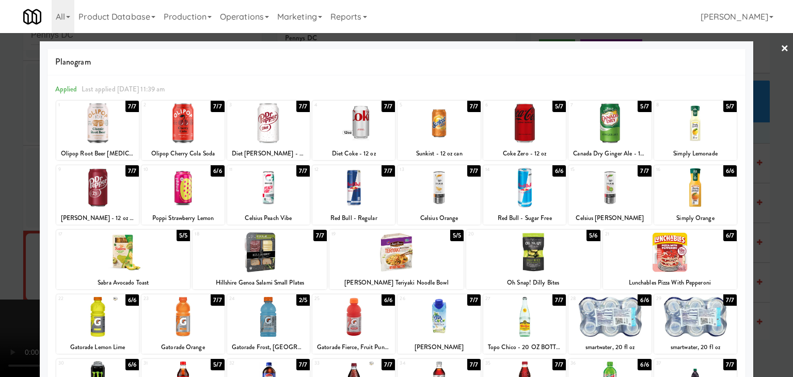
drag, startPoint x: 2, startPoint y: 201, endPoint x: 31, endPoint y: 200, distance: 28.9
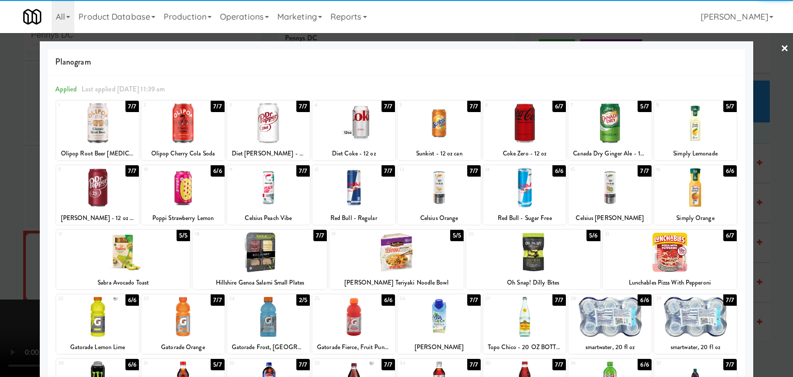
drag, startPoint x: 531, startPoint y: 132, endPoint x: 0, endPoint y: 184, distance: 533.3
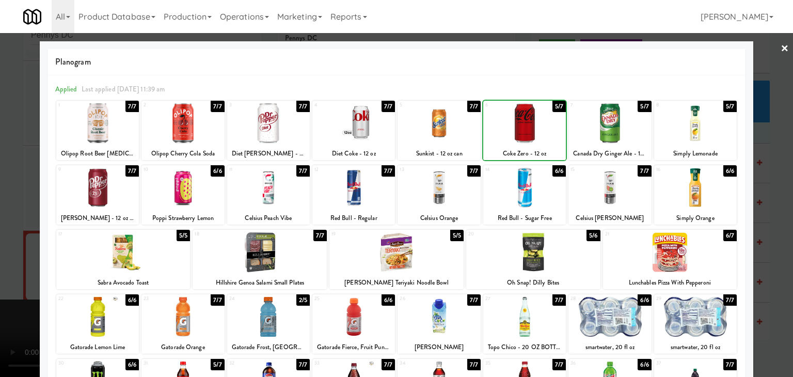
drag, startPoint x: 0, startPoint y: 192, endPoint x: 50, endPoint y: 195, distance: 49.6
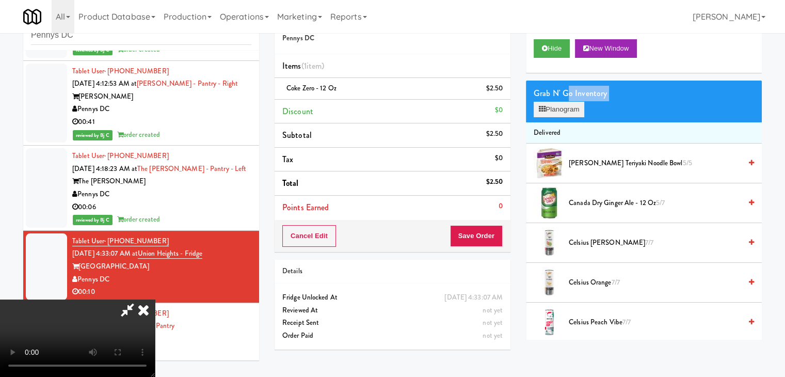
drag, startPoint x: 568, startPoint y: 96, endPoint x: 563, endPoint y: 103, distance: 8.6
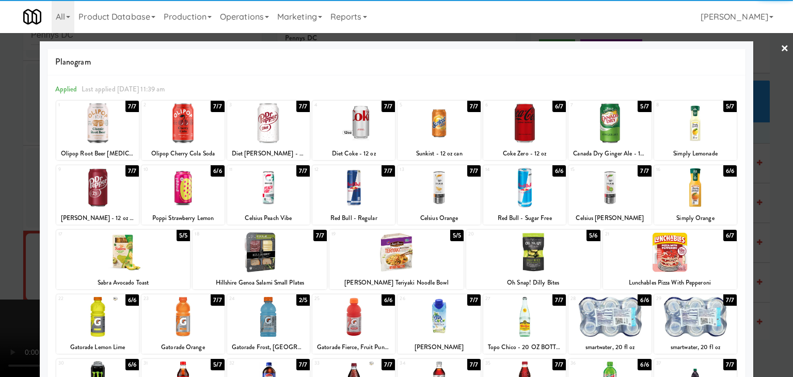
drag, startPoint x: 285, startPoint y: 253, endPoint x: 0, endPoint y: 258, distance: 285.0
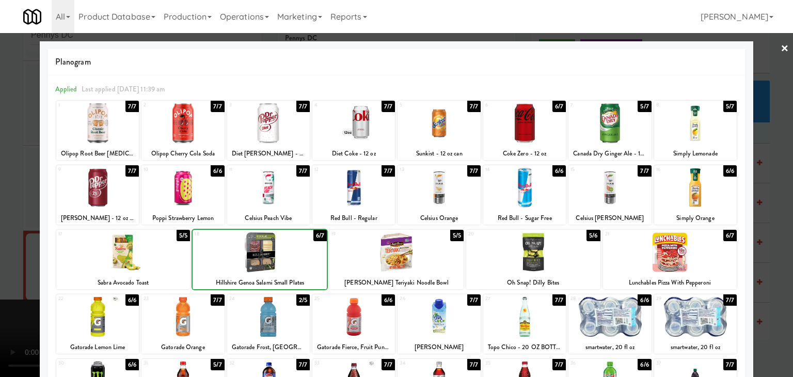
drag, startPoint x: 0, startPoint y: 258, endPoint x: 287, endPoint y: 240, distance: 287.1
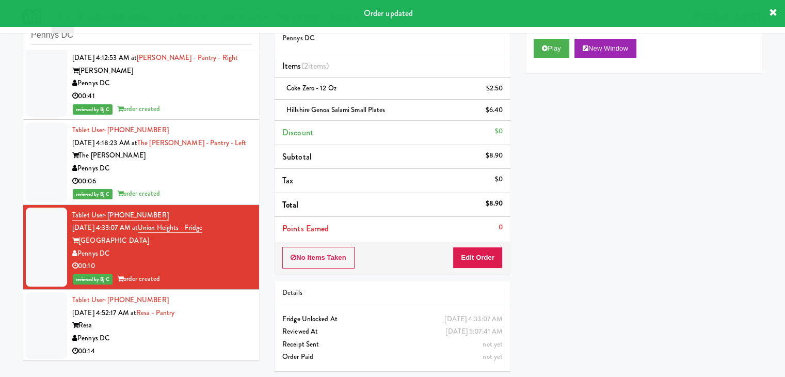
scroll to position [34, 0]
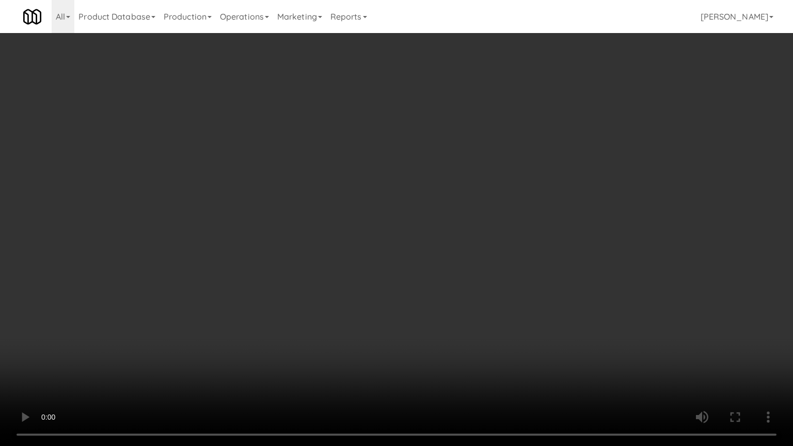
drag, startPoint x: 502, startPoint y: 264, endPoint x: 525, endPoint y: 171, distance: 96.3
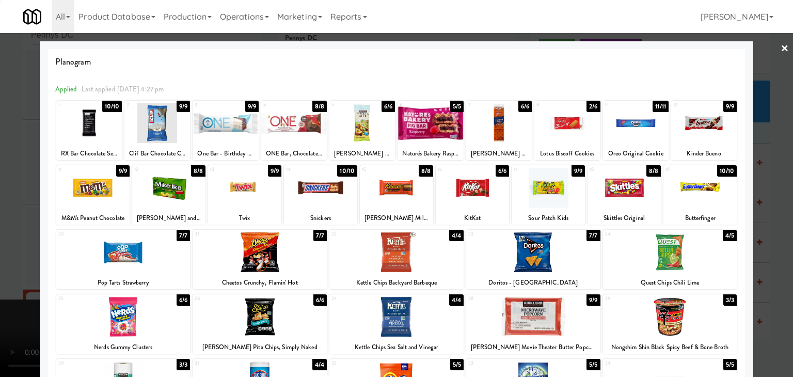
drag, startPoint x: 0, startPoint y: 179, endPoint x: 59, endPoint y: 178, distance: 59.4
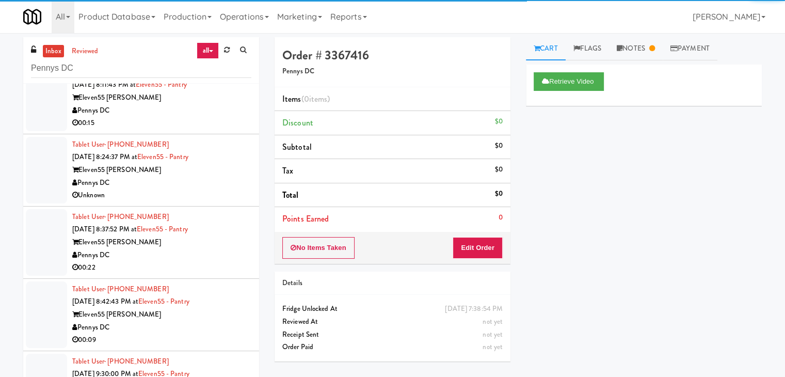
scroll to position [310, 0]
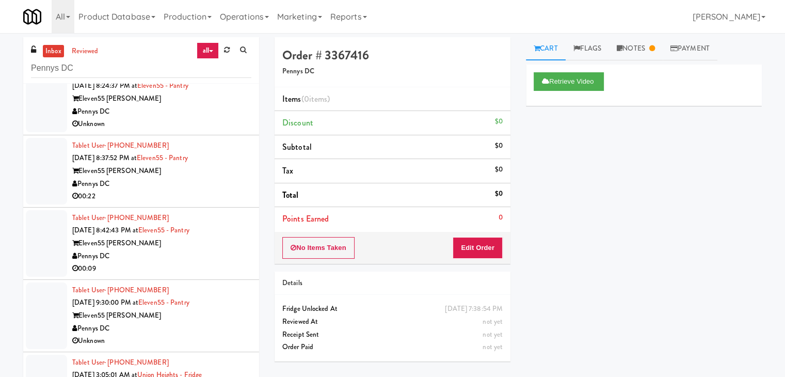
drag, startPoint x: 214, startPoint y: 188, endPoint x: 220, endPoint y: 202, distance: 15.5
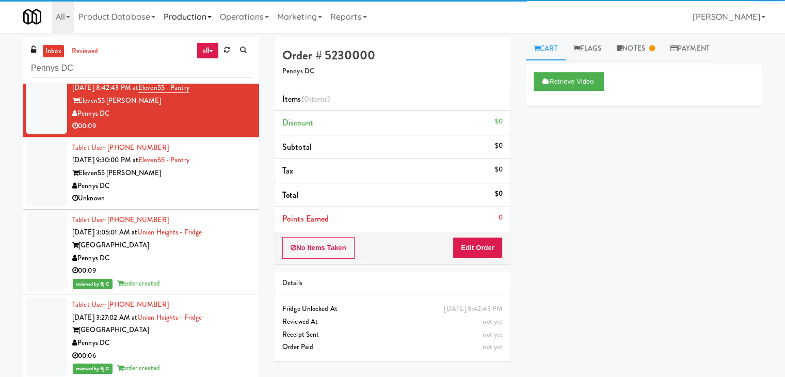
scroll to position [413, 0]
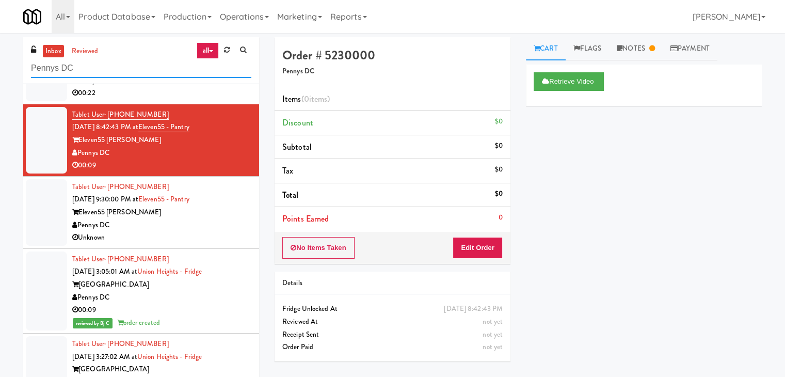
drag, startPoint x: 86, startPoint y: 63, endPoint x: 0, endPoint y: 67, distance: 85.8
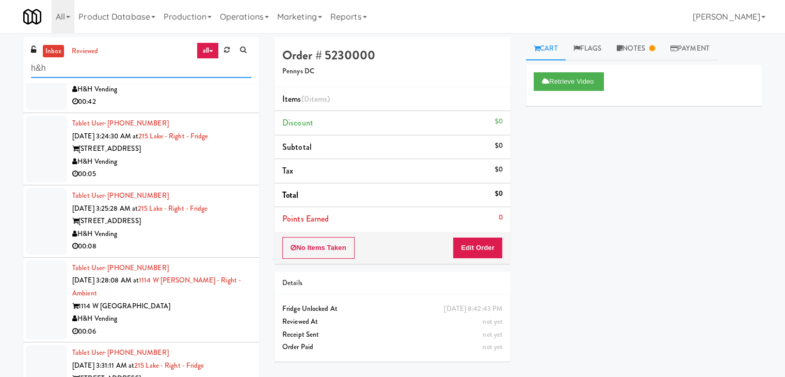
scroll to position [103, 0]
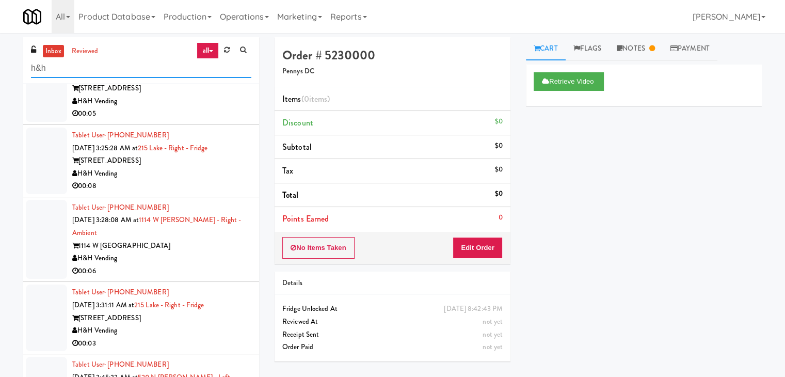
type input "h&h"
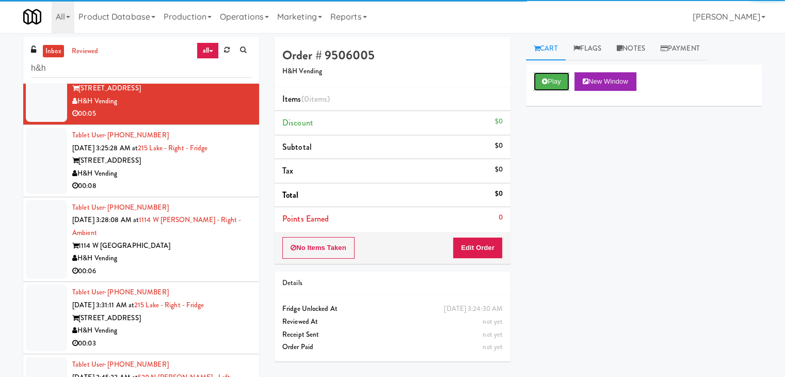
drag, startPoint x: 558, startPoint y: 78, endPoint x: 507, endPoint y: 177, distance: 110.8
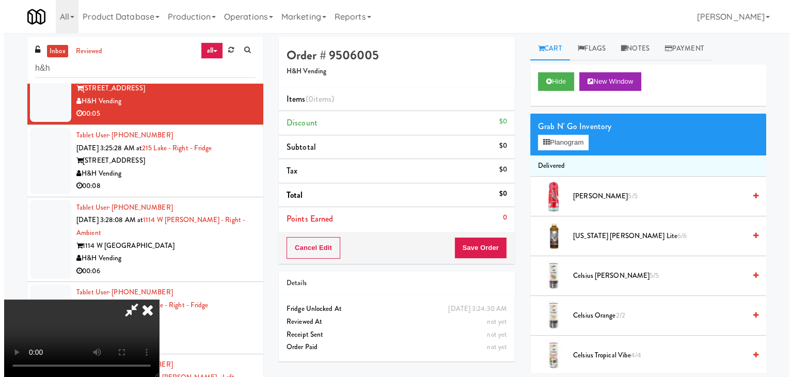
scroll to position [33, 0]
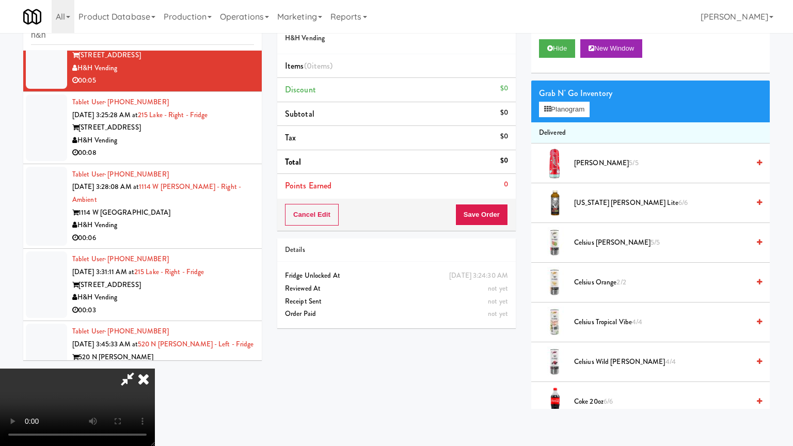
drag, startPoint x: 508, startPoint y: 249, endPoint x: 507, endPoint y: 254, distance: 5.4
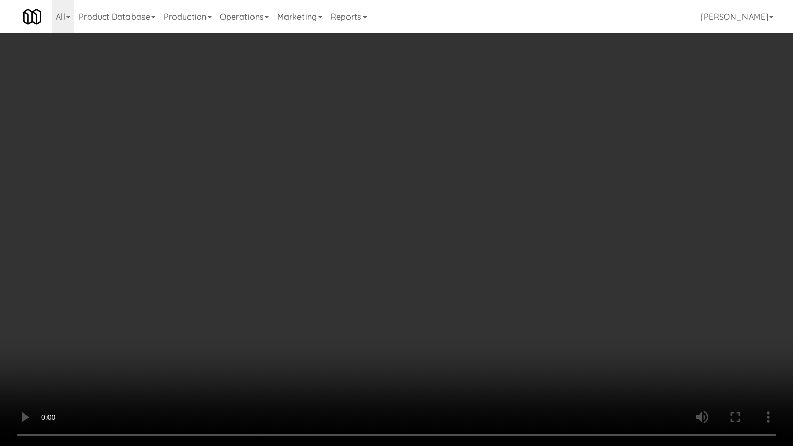
drag, startPoint x: 526, startPoint y: 243, endPoint x: 544, endPoint y: 163, distance: 81.9
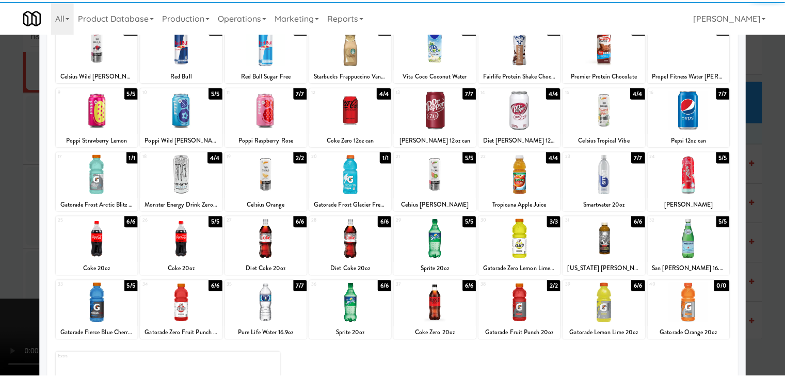
scroll to position [103, 0]
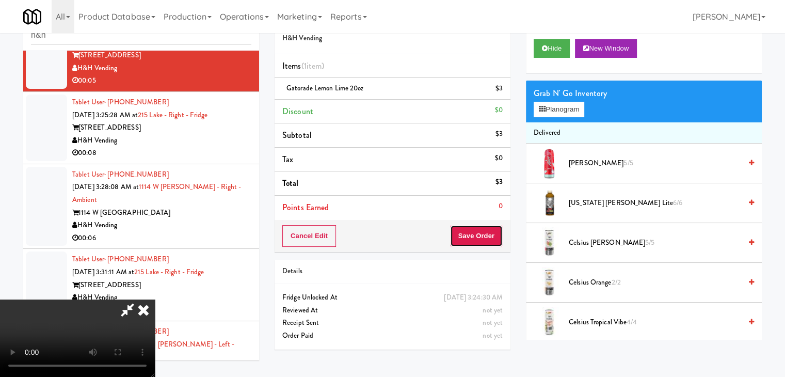
drag, startPoint x: 494, startPoint y: 233, endPoint x: 481, endPoint y: 234, distance: 12.4
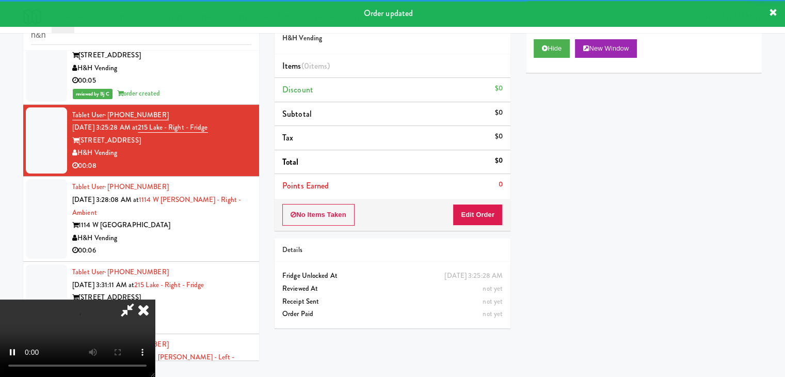
drag, startPoint x: 487, startPoint y: 196, endPoint x: 485, endPoint y: 205, distance: 9.5
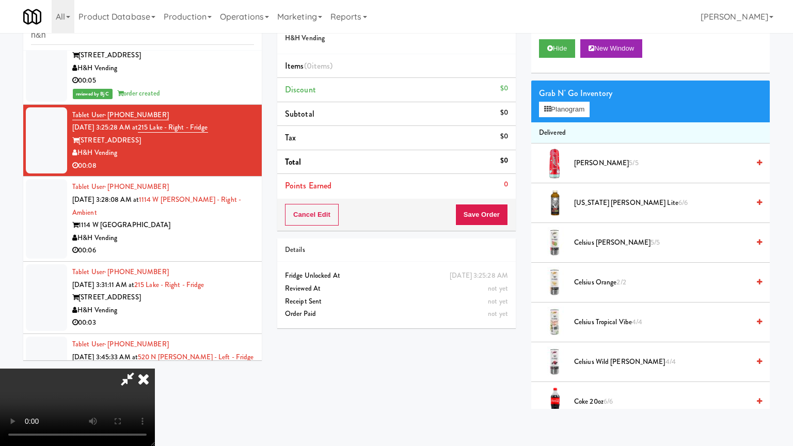
drag, startPoint x: 428, startPoint y: 306, endPoint x: 509, endPoint y: 194, distance: 137.9
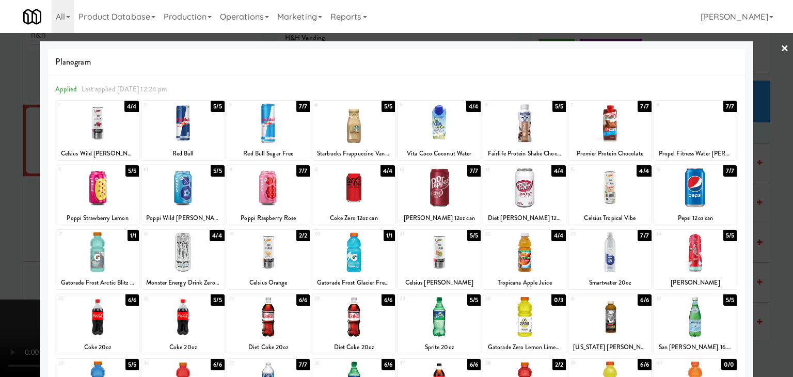
drag, startPoint x: 0, startPoint y: 294, endPoint x: 300, endPoint y: 265, distance: 301.4
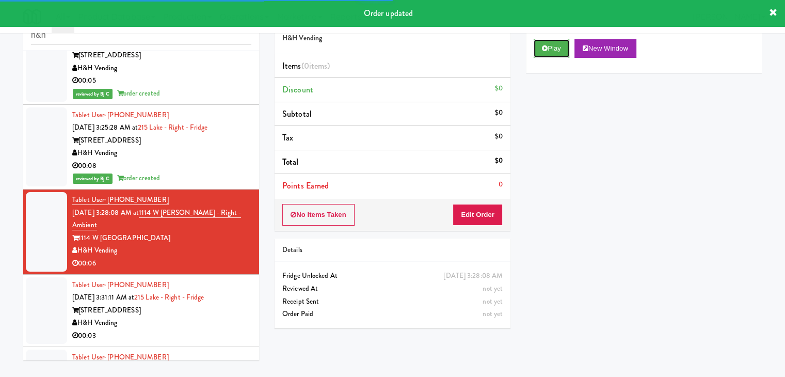
drag, startPoint x: 548, startPoint y: 46, endPoint x: 509, endPoint y: 134, distance: 96.1
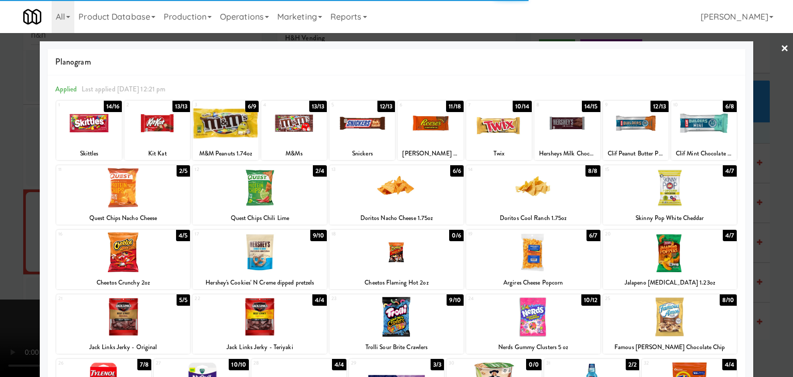
drag, startPoint x: 0, startPoint y: 240, endPoint x: 186, endPoint y: 242, distance: 185.9
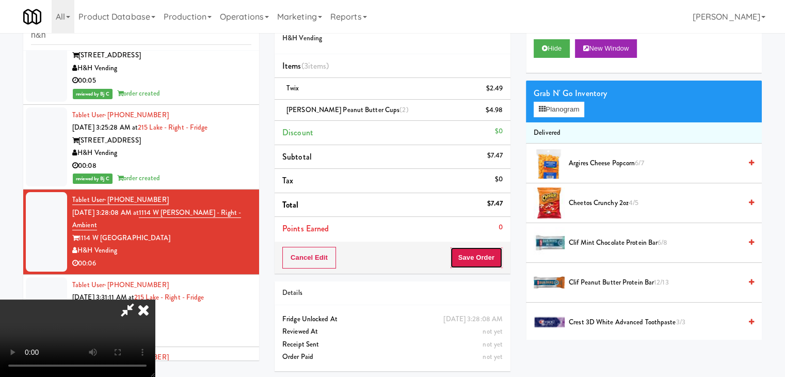
drag, startPoint x: 492, startPoint y: 258, endPoint x: 439, endPoint y: 191, distance: 85.7
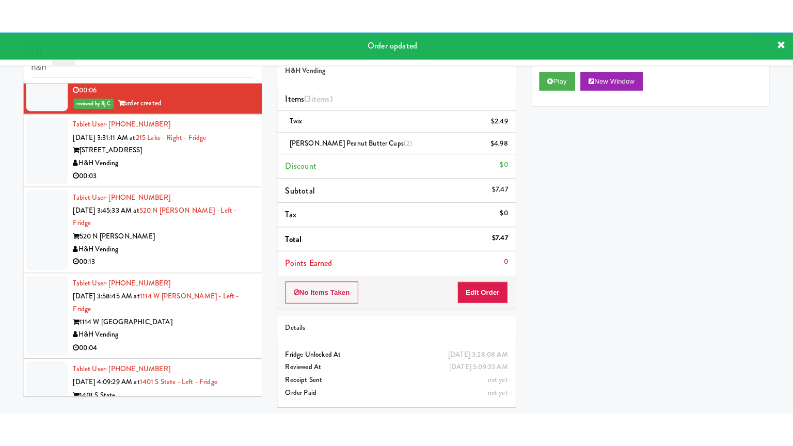
scroll to position [310, 0]
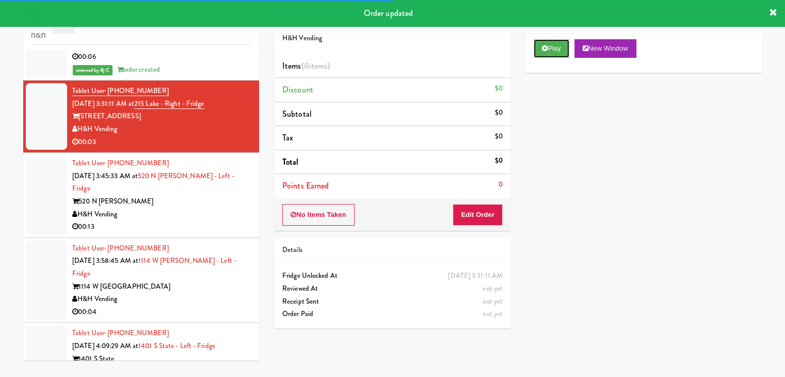
drag, startPoint x: 557, startPoint y: 48, endPoint x: 525, endPoint y: 131, distance: 88.6
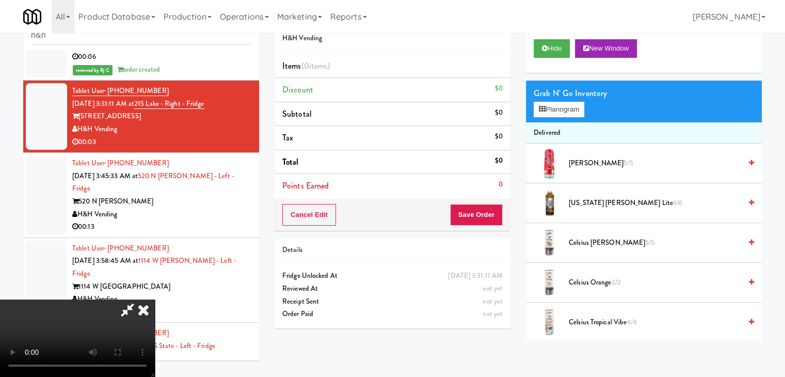
scroll to position [297, 0]
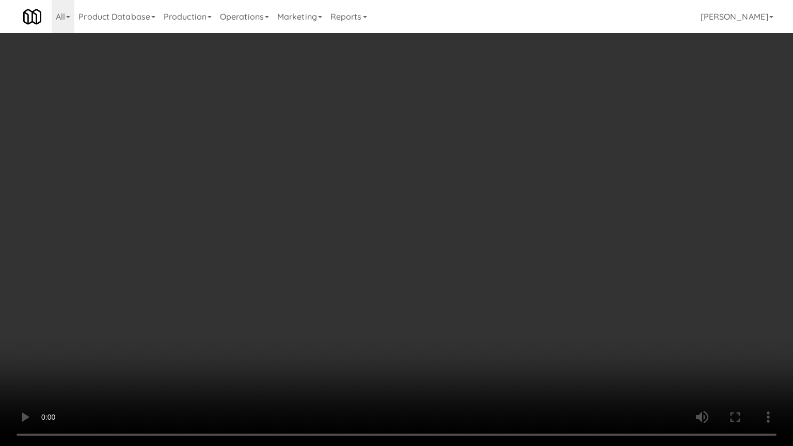
drag, startPoint x: 382, startPoint y: 305, endPoint x: 476, endPoint y: 166, distance: 167.3
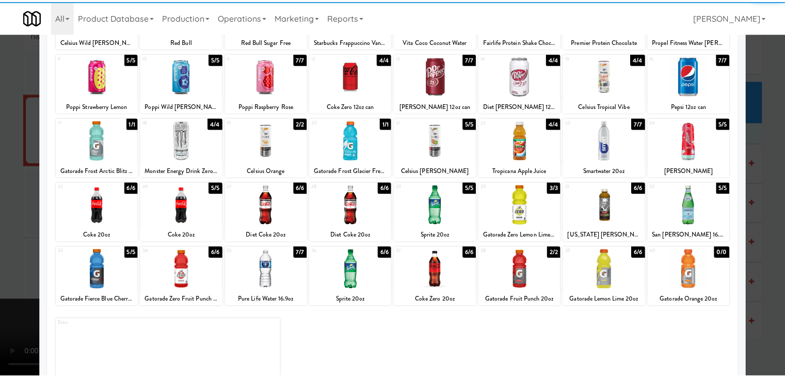
scroll to position [130, 0]
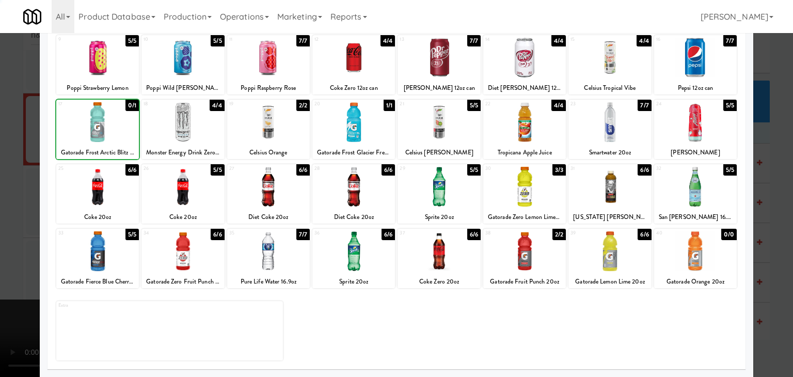
drag, startPoint x: 0, startPoint y: 174, endPoint x: 54, endPoint y: 191, distance: 56.2
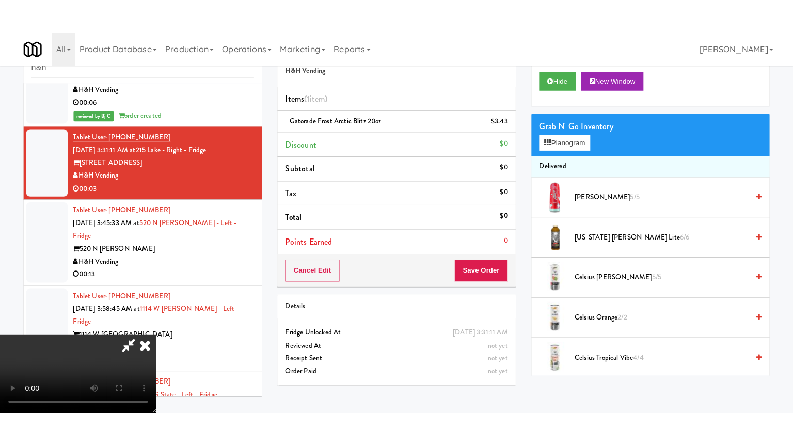
scroll to position [310, 0]
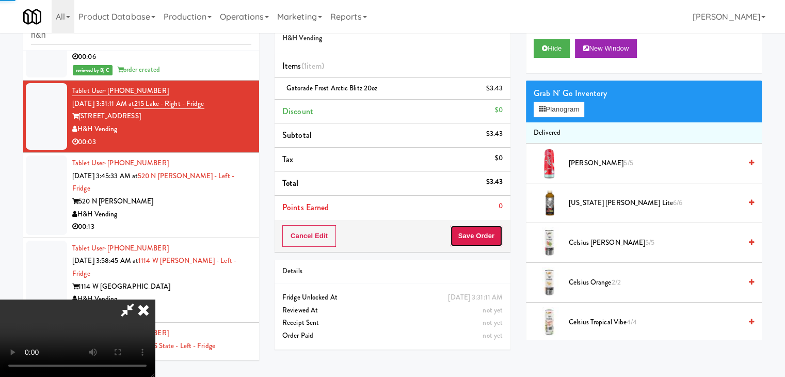
drag, startPoint x: 493, startPoint y: 237, endPoint x: 488, endPoint y: 234, distance: 5.6
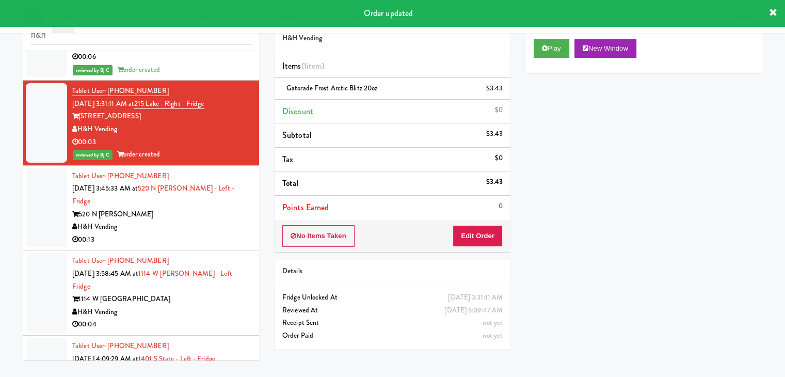
drag, startPoint x: 165, startPoint y: 226, endPoint x: 172, endPoint y: 228, distance: 7.7
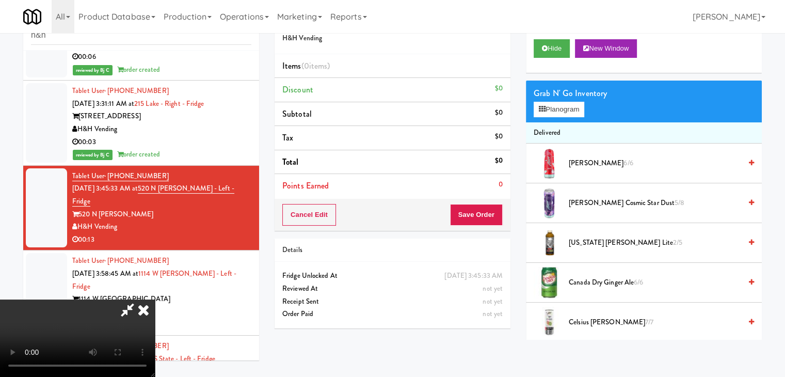
scroll to position [297, 0]
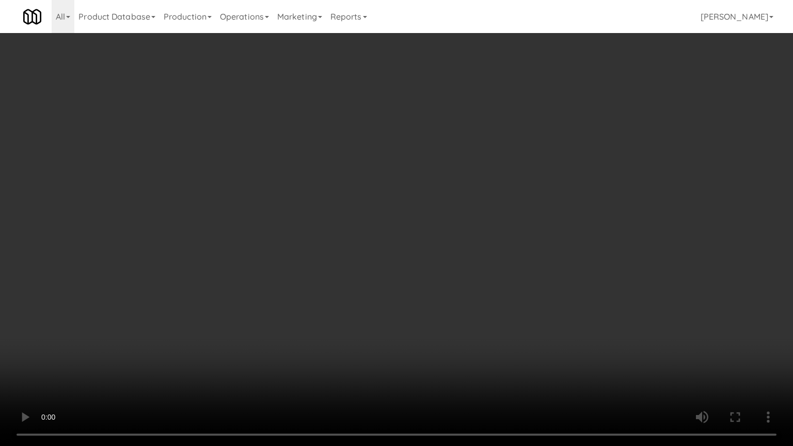
drag, startPoint x: 466, startPoint y: 262, endPoint x: 524, endPoint y: 161, distance: 116.3
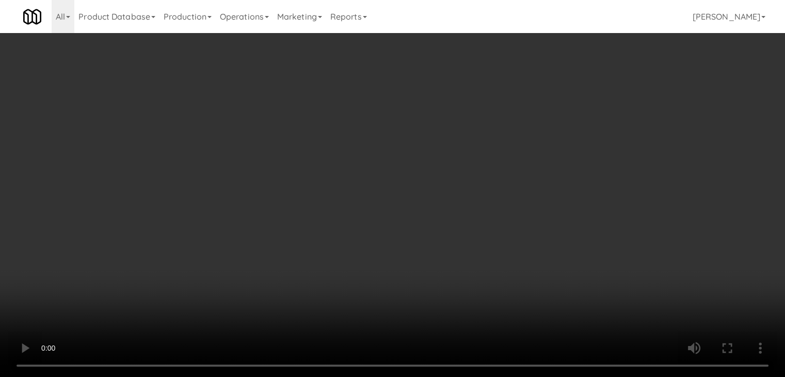
drag, startPoint x: 557, startPoint y: 108, endPoint x: 560, endPoint y: 120, distance: 12.8
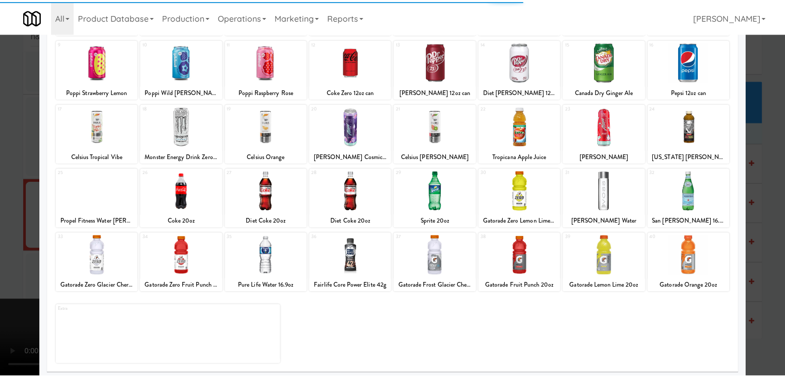
scroll to position [130, 0]
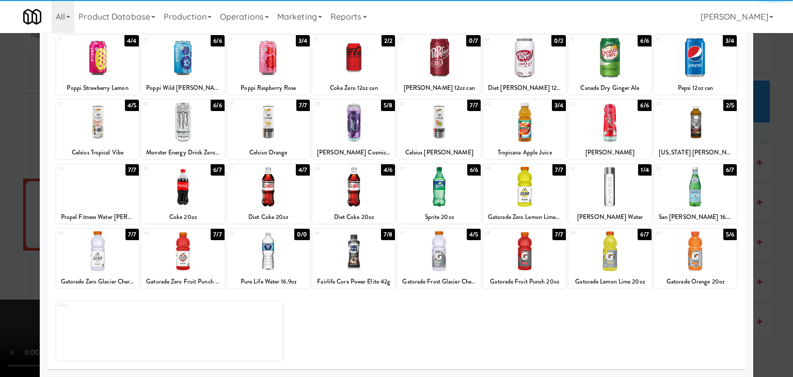
drag, startPoint x: 196, startPoint y: 257, endPoint x: 244, endPoint y: 248, distance: 48.2
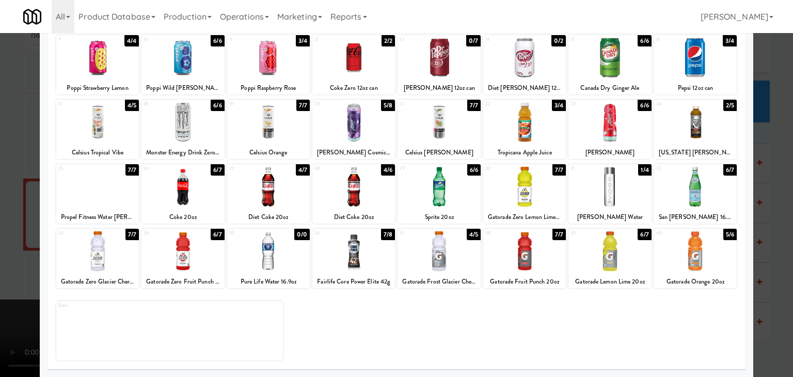
drag, startPoint x: 535, startPoint y: 192, endPoint x: 125, endPoint y: 254, distance: 414.6
drag, startPoint x: 0, startPoint y: 268, endPoint x: 31, endPoint y: 268, distance: 31.0
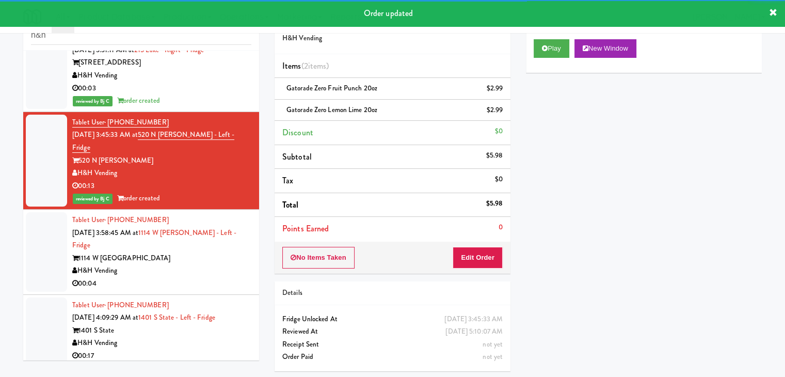
scroll to position [465, 0]
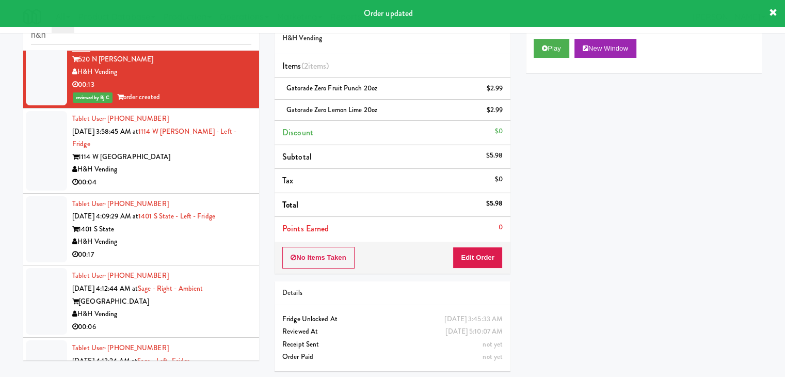
drag, startPoint x: 200, startPoint y: 143, endPoint x: 209, endPoint y: 149, distance: 10.3
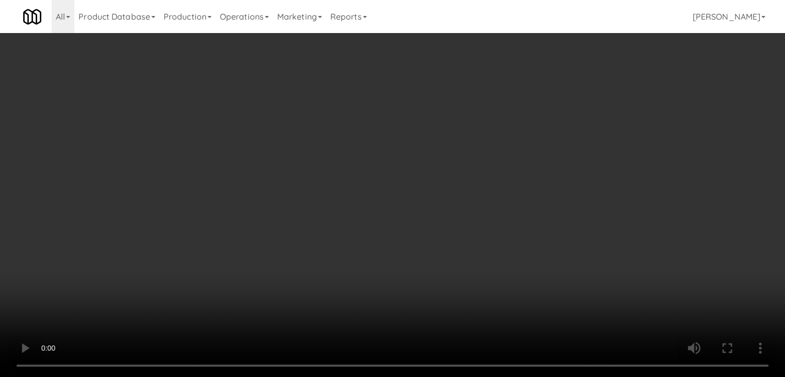
scroll to position [452, 0]
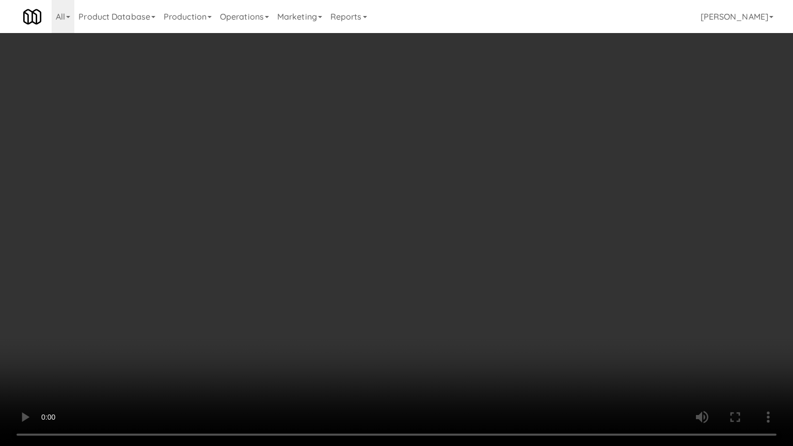
drag, startPoint x: 435, startPoint y: 336, endPoint x: 432, endPoint y: 341, distance: 5.9
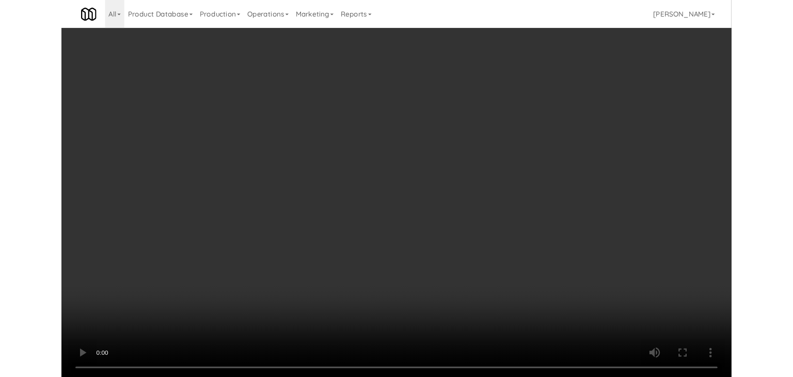
scroll to position [465, 0]
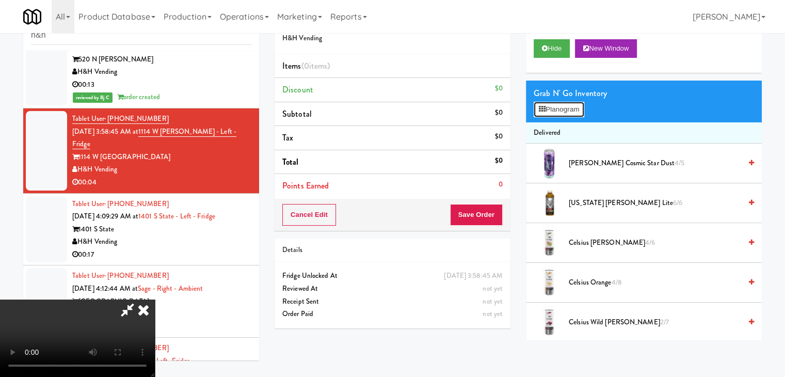
scroll to position [452, 0]
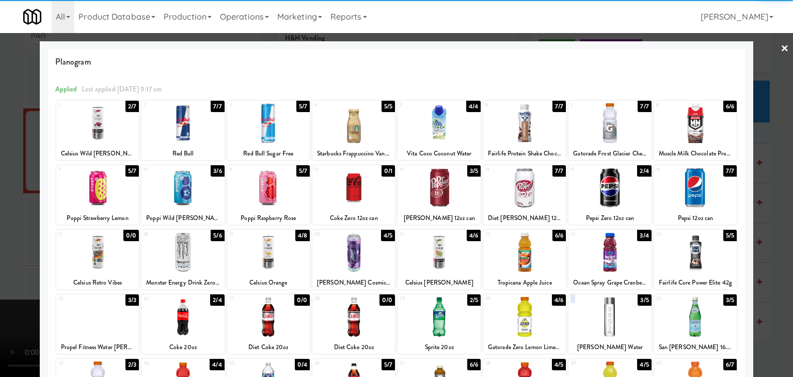
drag, startPoint x: 603, startPoint y: 336, endPoint x: 599, endPoint y: 323, distance: 13.1
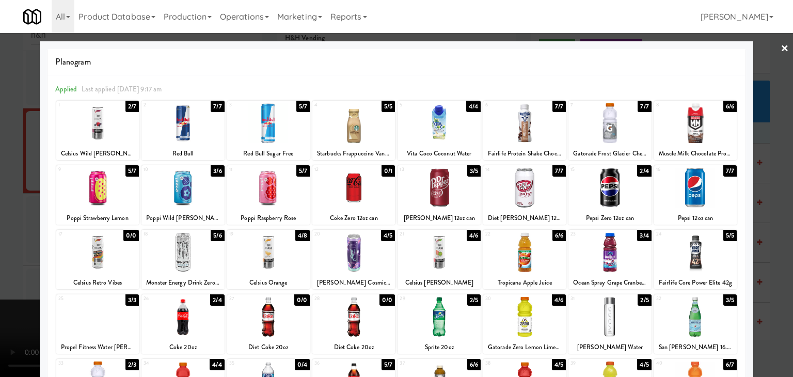
drag, startPoint x: 0, startPoint y: 263, endPoint x: 196, endPoint y: 267, distance: 196.2
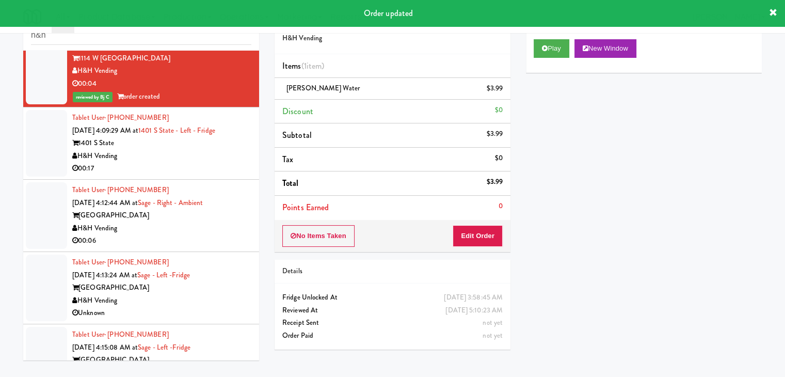
scroll to position [568, 0]
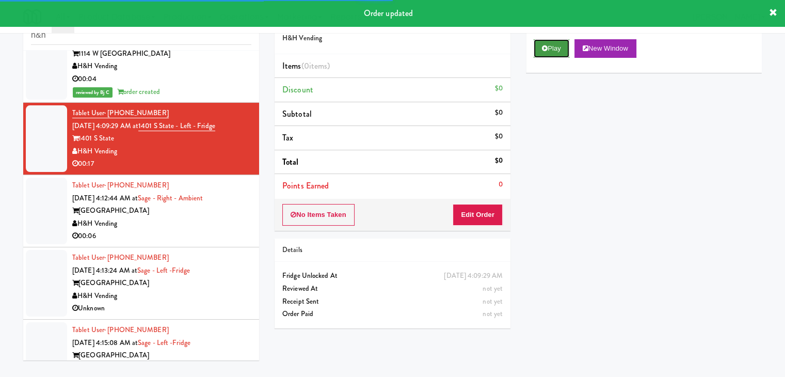
drag, startPoint x: 550, startPoint y: 46, endPoint x: 511, endPoint y: 162, distance: 122.3
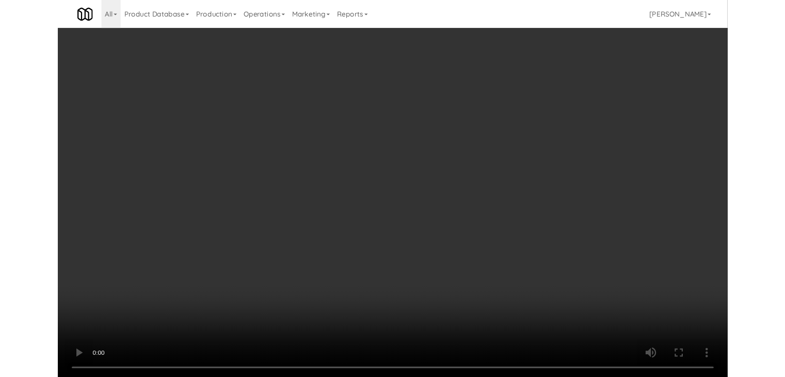
scroll to position [555, 0]
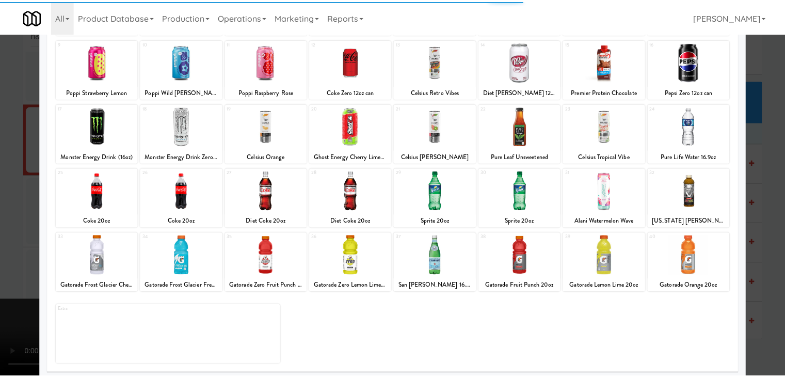
scroll to position [130, 0]
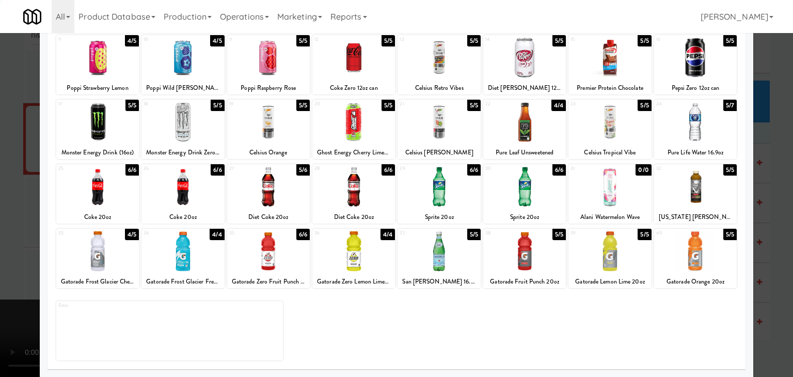
drag, startPoint x: 703, startPoint y: 134, endPoint x: 753, endPoint y: 151, distance: 53.4
drag, startPoint x: 766, startPoint y: 155, endPoint x: 699, endPoint y: 180, distance: 71.5
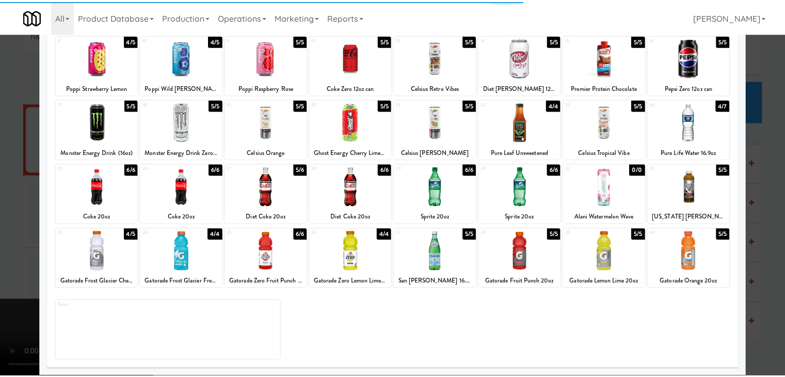
scroll to position [568, 0]
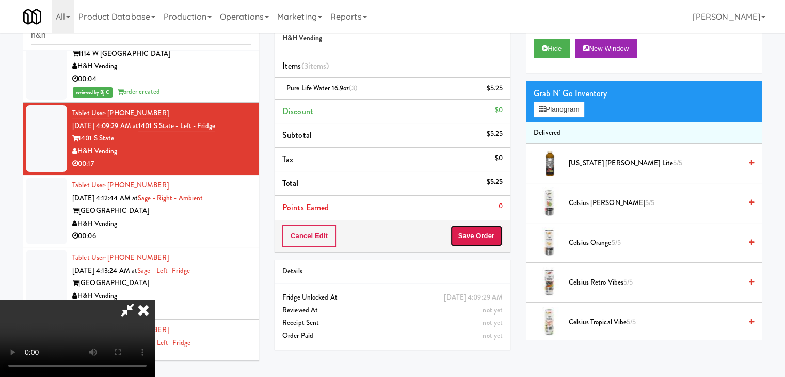
drag, startPoint x: 481, startPoint y: 236, endPoint x: 497, endPoint y: 240, distance: 16.8
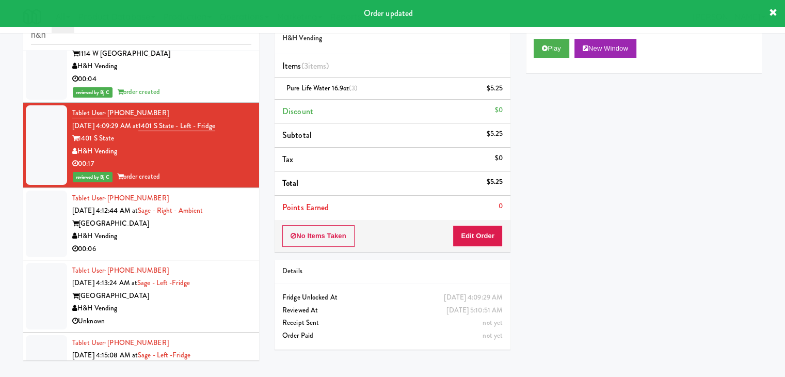
drag, startPoint x: 178, startPoint y: 218, endPoint x: 180, endPoint y: 223, distance: 5.3
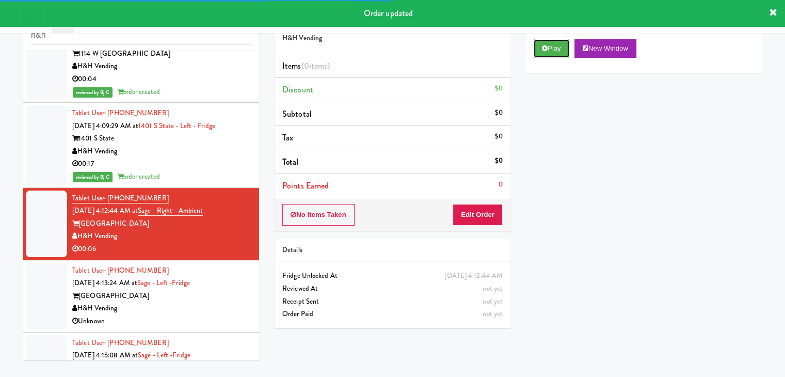
drag, startPoint x: 549, startPoint y: 44, endPoint x: 537, endPoint y: 98, distance: 54.6
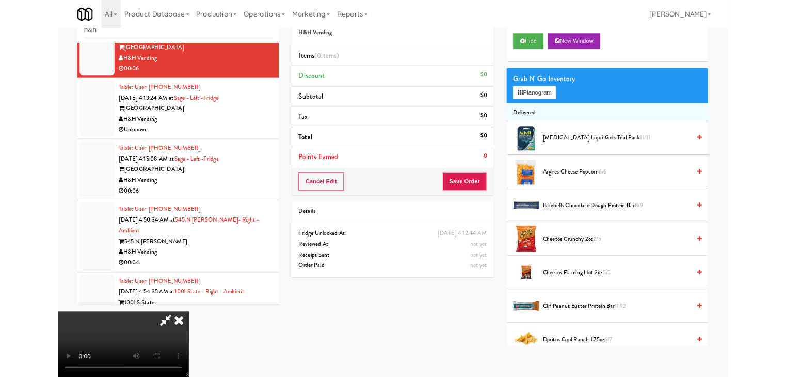
scroll to position [710, 0]
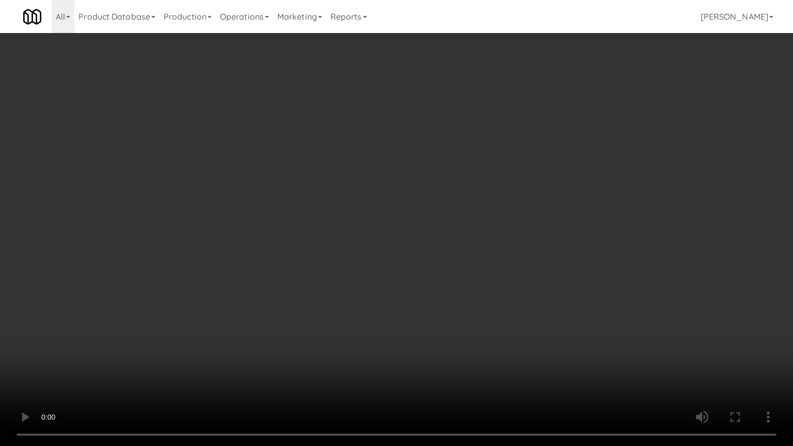
drag, startPoint x: 442, startPoint y: 314, endPoint x: 434, endPoint y: 323, distance: 12.1
drag, startPoint x: 430, startPoint y: 337, endPoint x: 446, endPoint y: 330, distance: 17.6
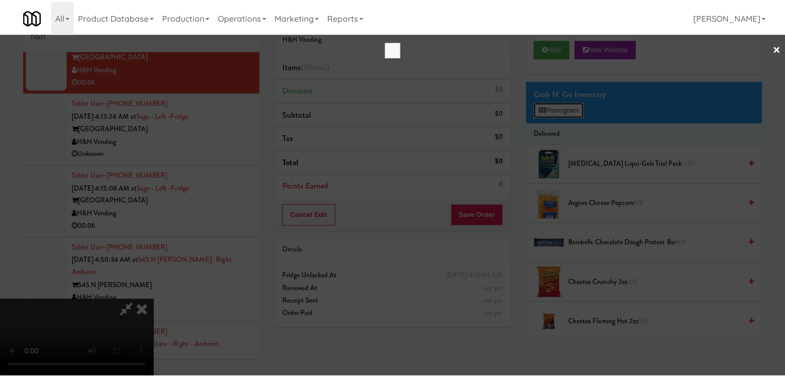
scroll to position [710, 0]
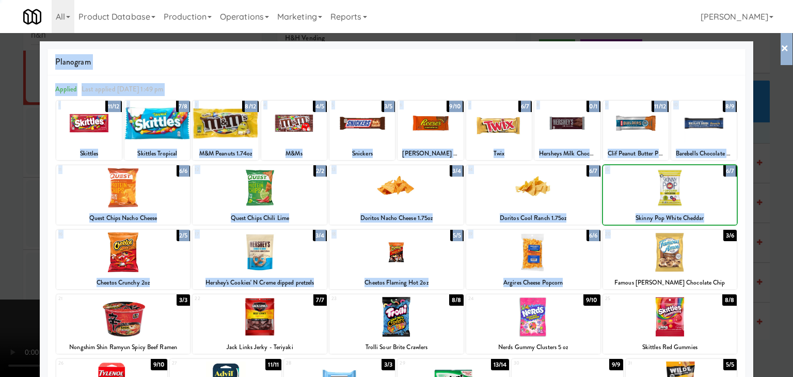
drag, startPoint x: 745, startPoint y: 232, endPoint x: 756, endPoint y: 236, distance: 11.6
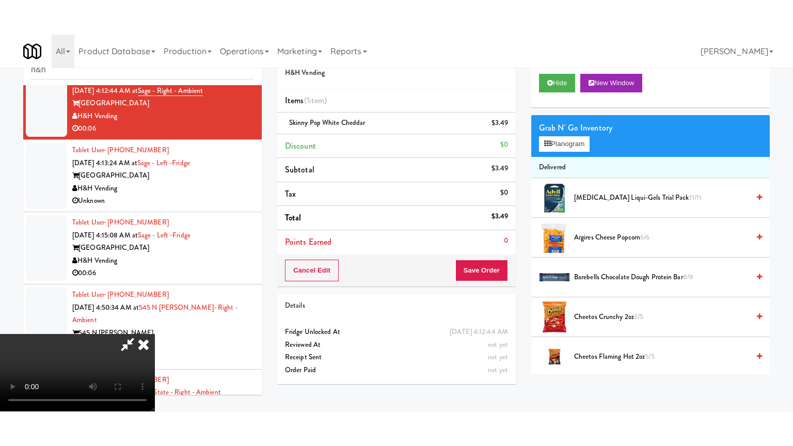
scroll to position [723, 0]
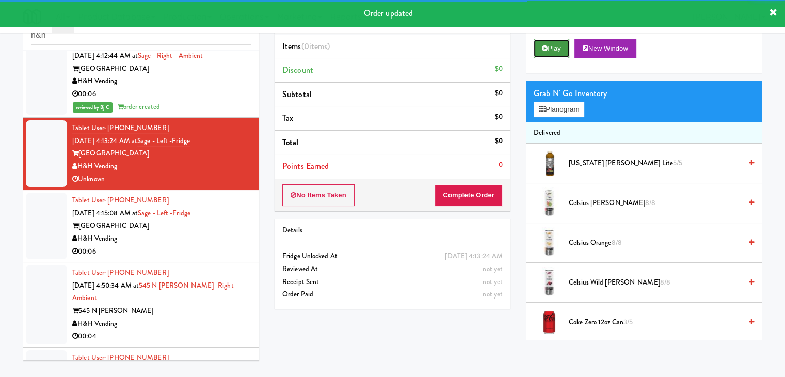
drag, startPoint x: 558, startPoint y: 49, endPoint x: 511, endPoint y: 126, distance: 90.8
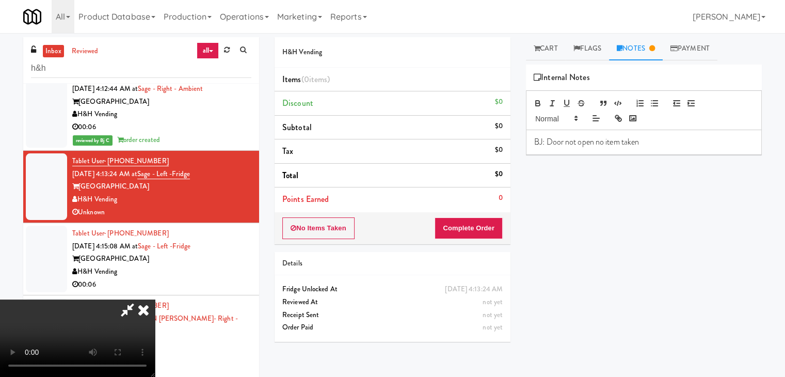
drag, startPoint x: 456, startPoint y: 118, endPoint x: 460, endPoint y: 126, distance: 9.0
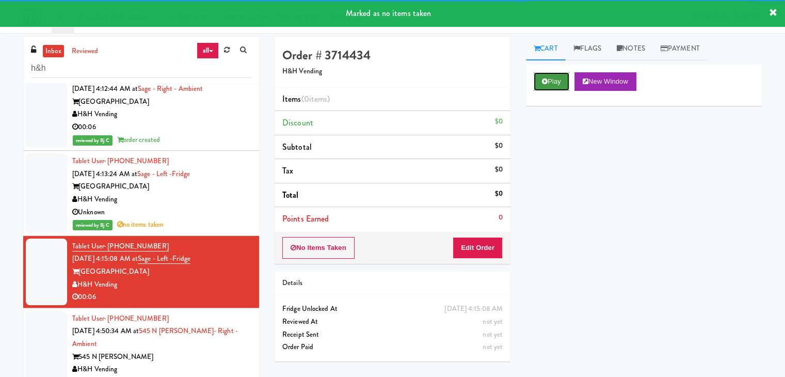
drag, startPoint x: 556, startPoint y: 82, endPoint x: 552, endPoint y: 100, distance: 18.0
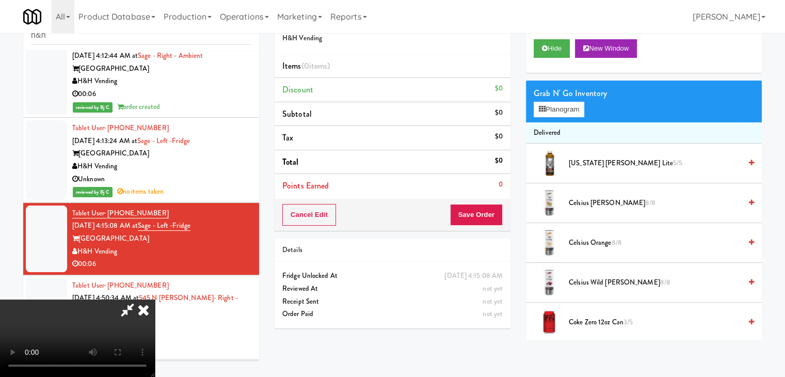
scroll to position [710, 0]
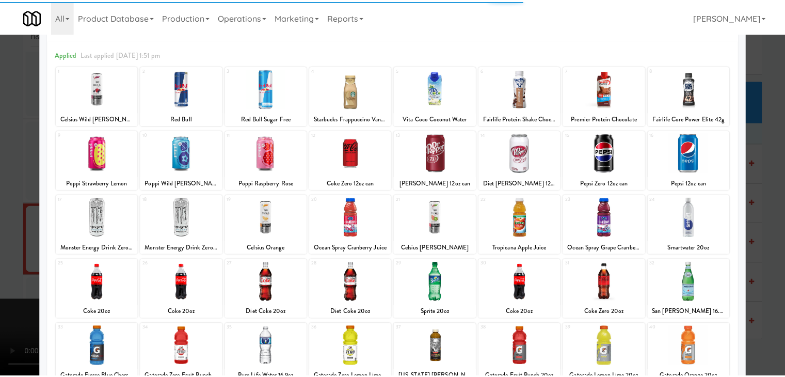
scroll to position [103, 0]
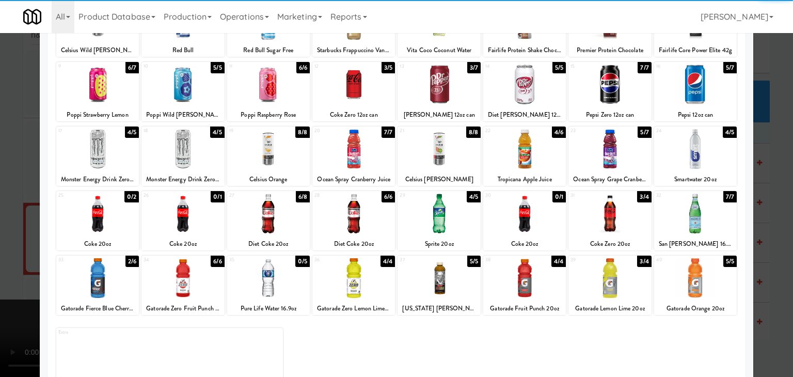
drag, startPoint x: 519, startPoint y: 147, endPoint x: 270, endPoint y: 184, distance: 252.6
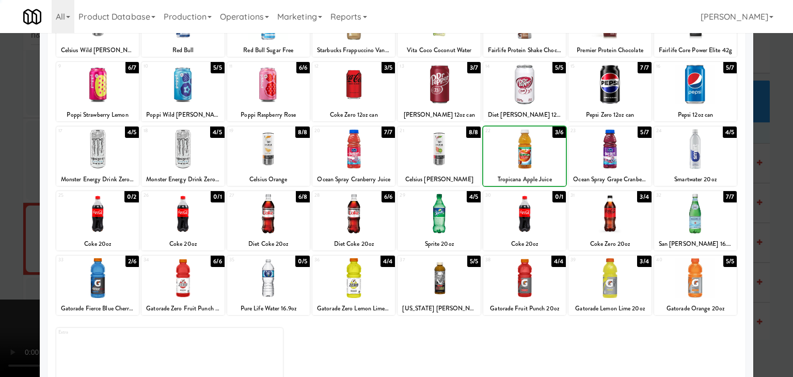
drag, startPoint x: 0, startPoint y: 193, endPoint x: 22, endPoint y: 193, distance: 22.2
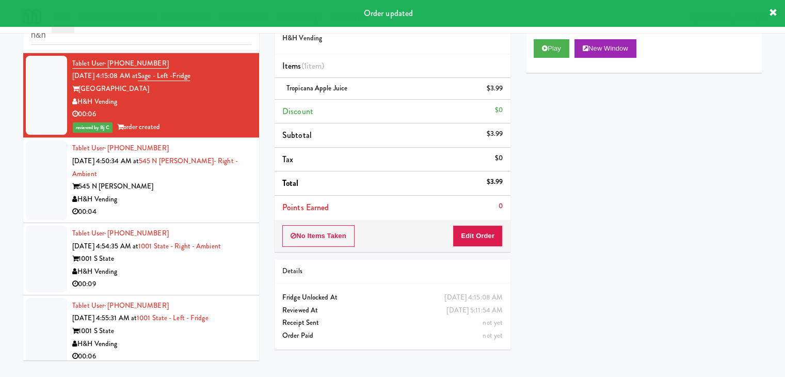
scroll to position [878, 0]
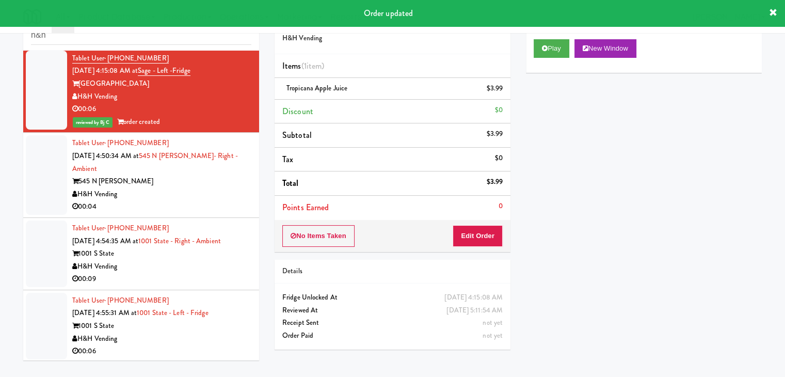
drag, startPoint x: 189, startPoint y: 172, endPoint x: 192, endPoint y: 167, distance: 5.8
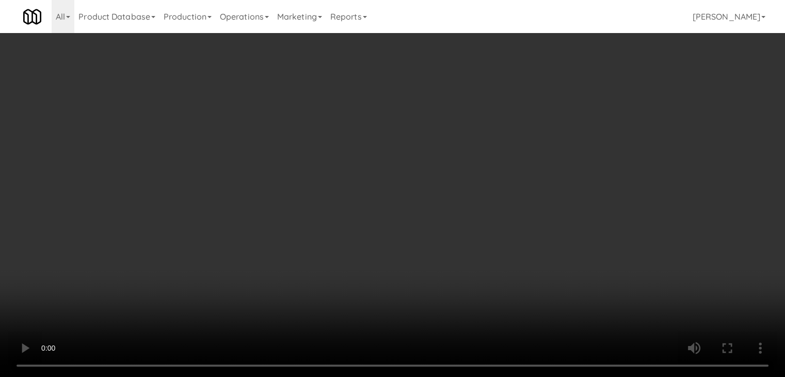
scroll to position [865, 0]
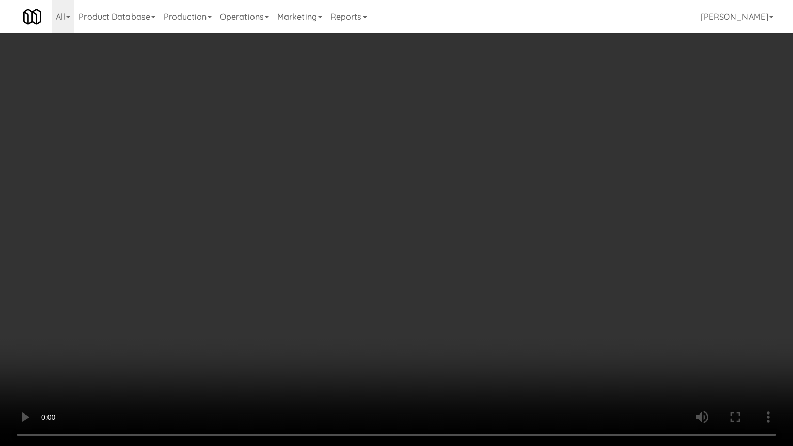
drag, startPoint x: 485, startPoint y: 201, endPoint x: 504, endPoint y: 137, distance: 67.0
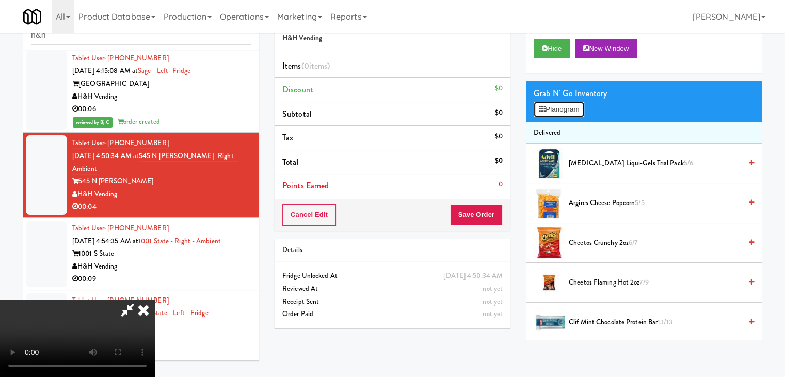
drag, startPoint x: 566, startPoint y: 107, endPoint x: 567, endPoint y: 112, distance: 5.3
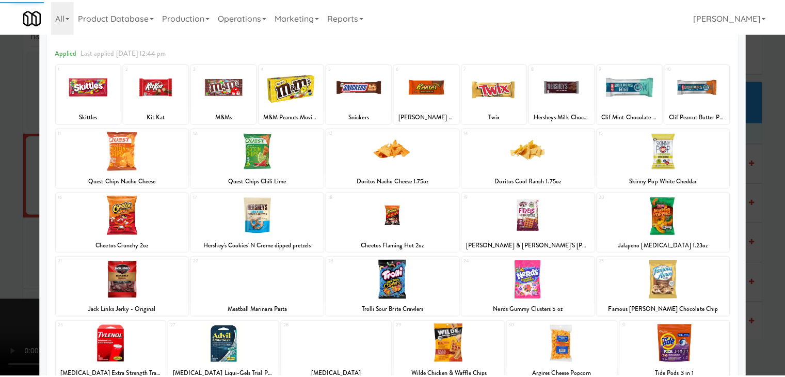
scroll to position [103, 0]
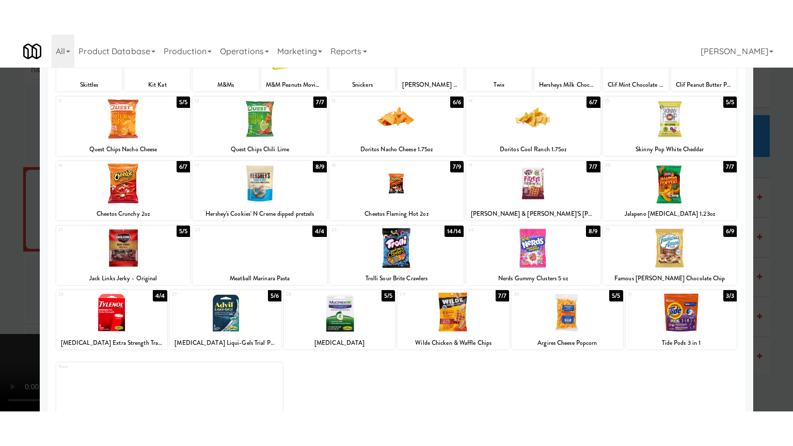
scroll to position [878, 0]
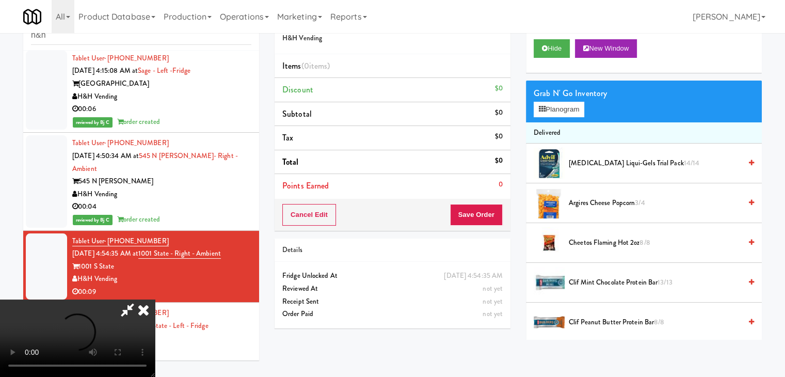
scroll to position [865, 0]
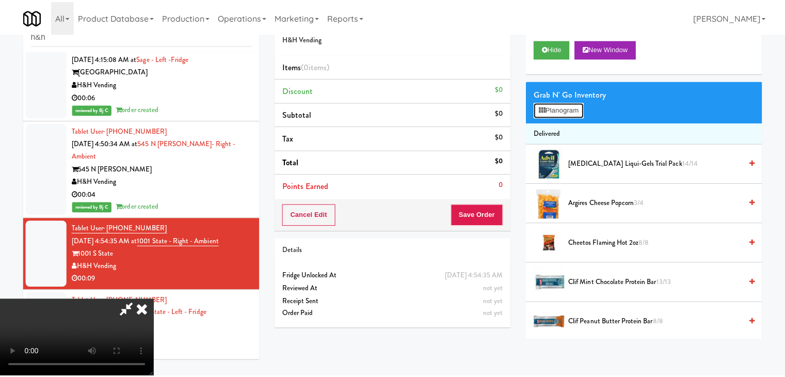
scroll to position [865, 0]
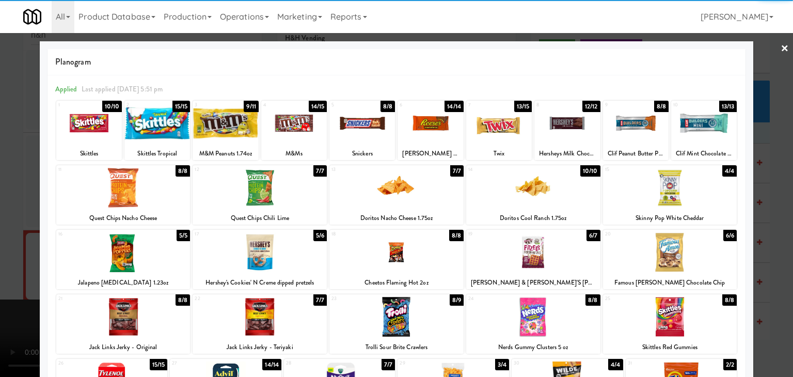
drag, startPoint x: 23, startPoint y: 171, endPoint x: 33, endPoint y: 171, distance: 10.3
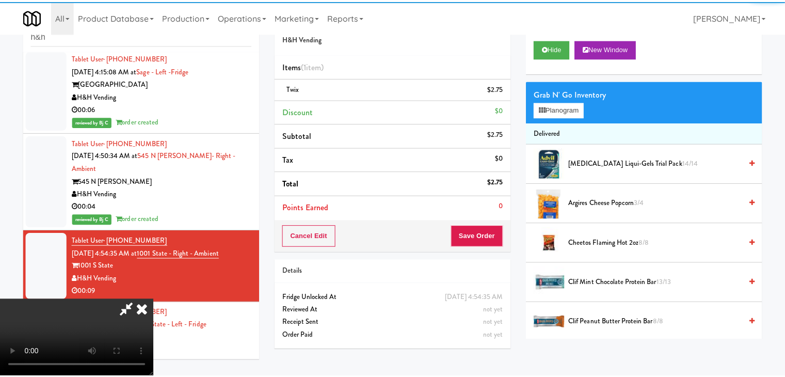
scroll to position [878, 0]
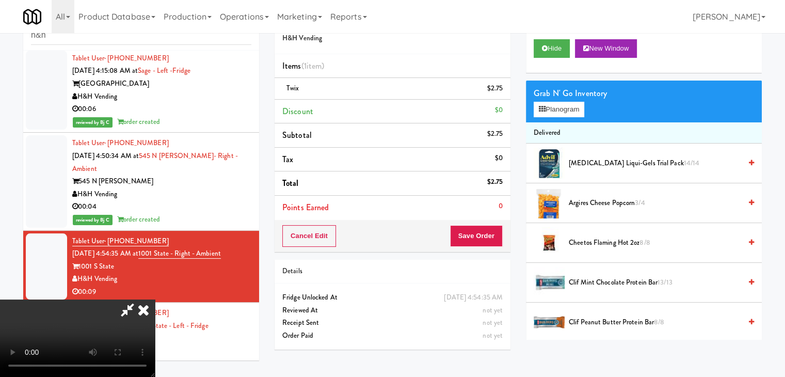
drag, startPoint x: 469, startPoint y: 228, endPoint x: 481, endPoint y: 235, distance: 13.6
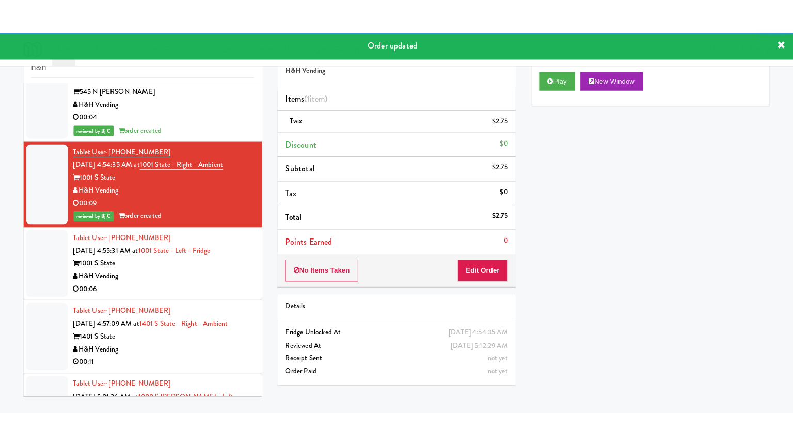
scroll to position [1023, 0]
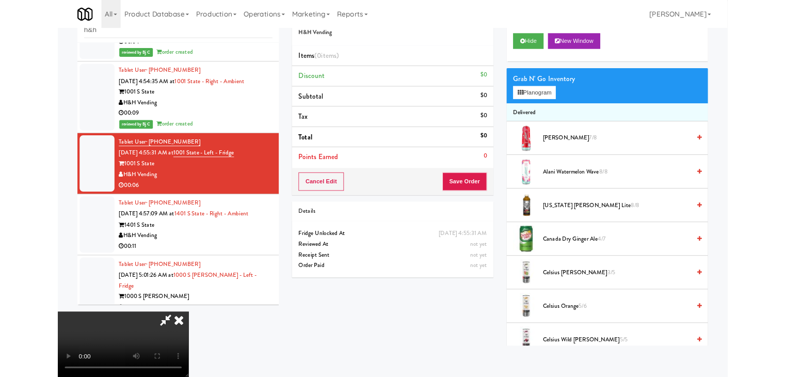
scroll to position [1010, 0]
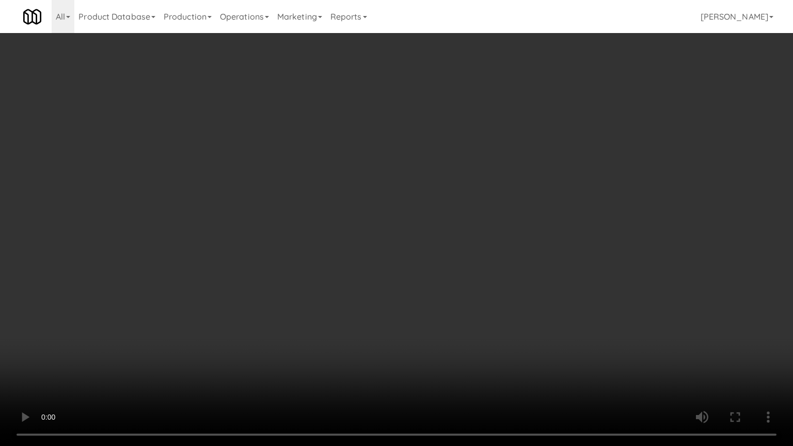
drag, startPoint x: 469, startPoint y: 340, endPoint x: 469, endPoint y: 332, distance: 7.8
drag, startPoint x: 488, startPoint y: 307, endPoint x: 495, endPoint y: 233, distance: 74.1
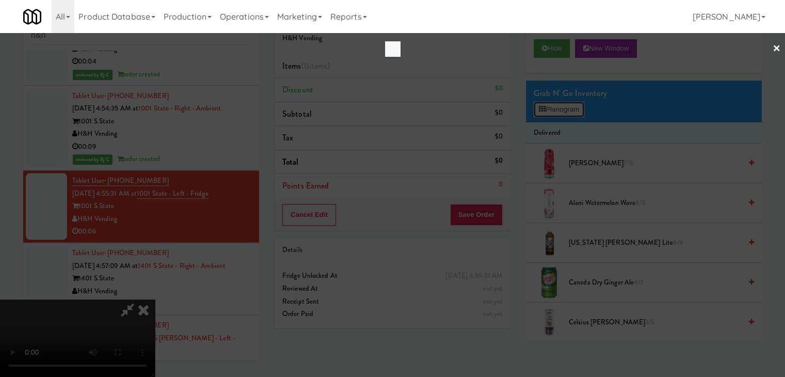
scroll to position [1010, 0]
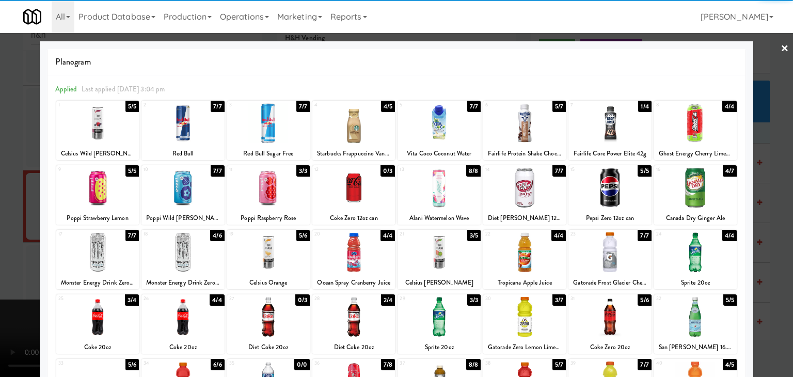
drag, startPoint x: 91, startPoint y: 324, endPoint x: 54, endPoint y: 311, distance: 38.9
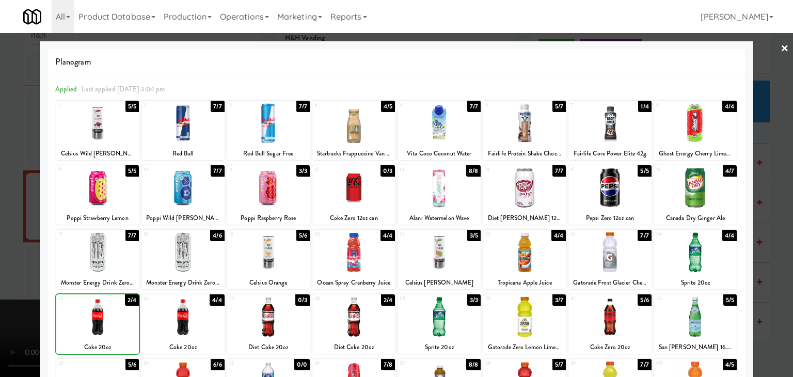
drag, startPoint x: 0, startPoint y: 284, endPoint x: 258, endPoint y: 259, distance: 258.9
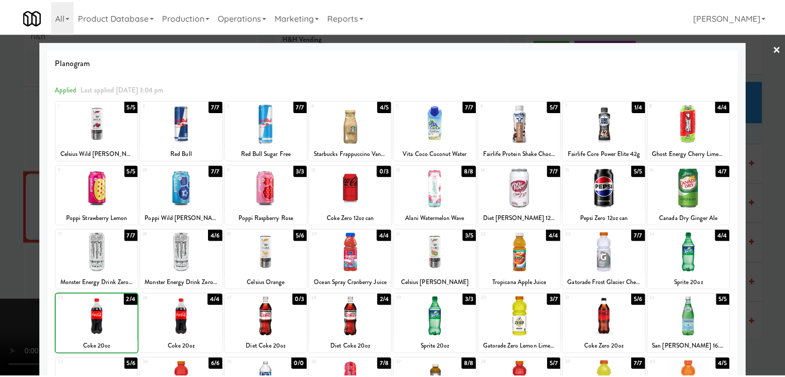
scroll to position [1023, 0]
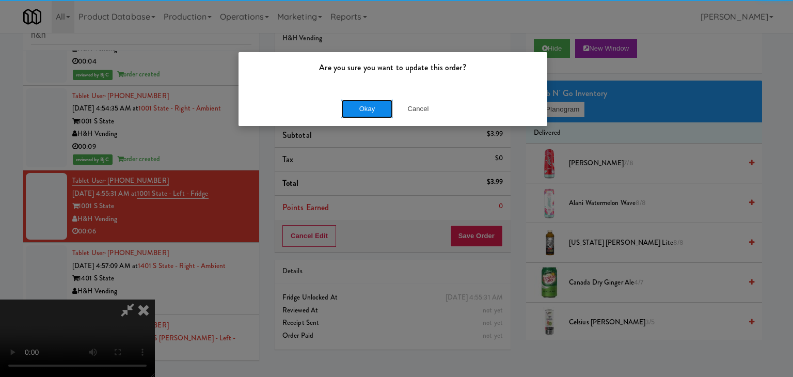
drag, startPoint x: 365, startPoint y: 116, endPoint x: 365, endPoint y: 110, distance: 6.2
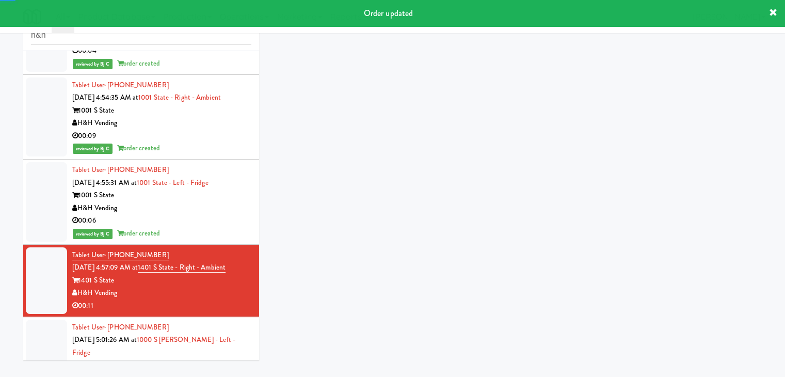
scroll to position [1035, 0]
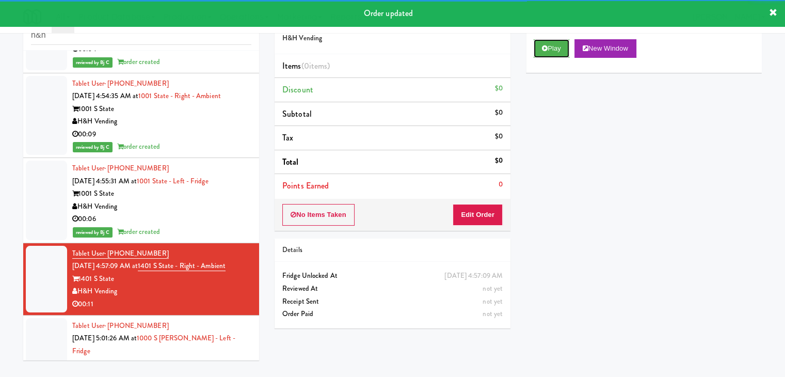
drag, startPoint x: 553, startPoint y: 48, endPoint x: 539, endPoint y: 75, distance: 30.9
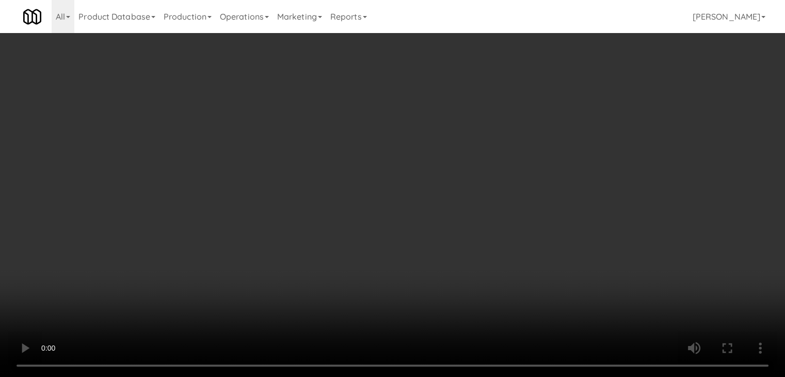
scroll to position [0, 0]
drag, startPoint x: 558, startPoint y: 107, endPoint x: 562, endPoint y: 114, distance: 7.4
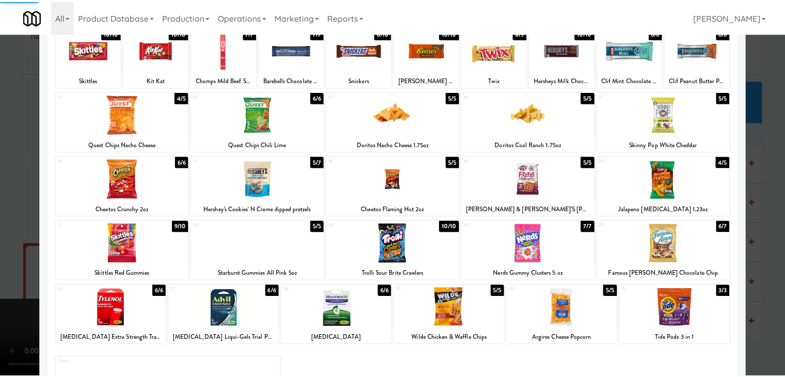
scroll to position [130, 0]
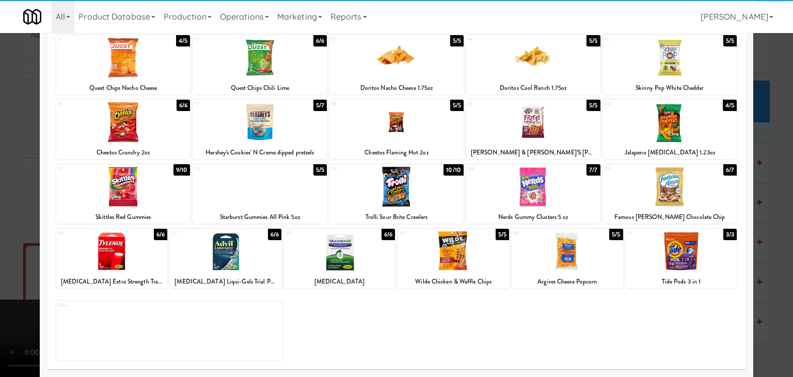
drag, startPoint x: 428, startPoint y: 187, endPoint x: 76, endPoint y: 186, distance: 351.6
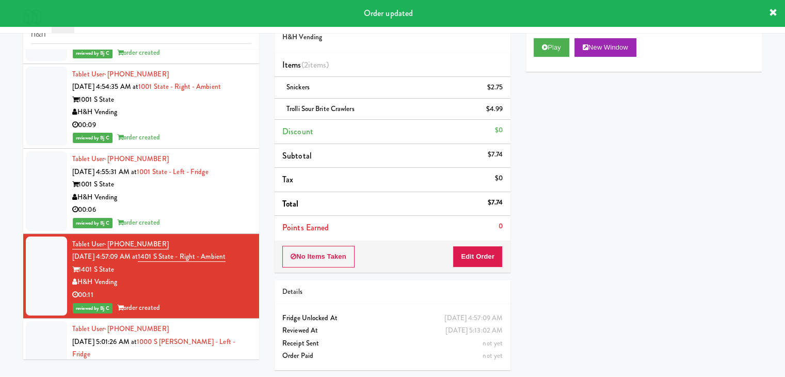
scroll to position [1048, 0]
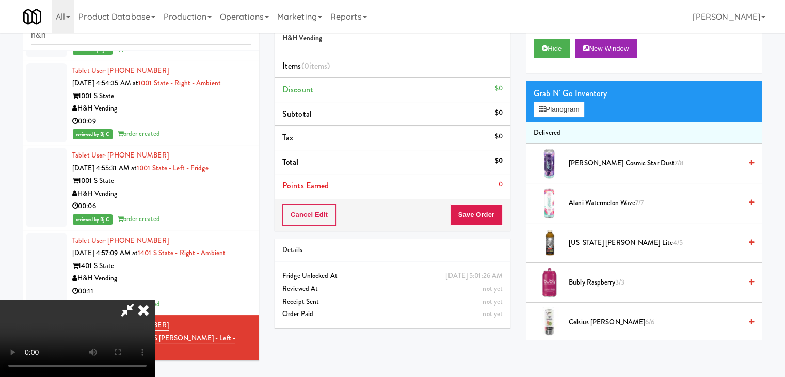
scroll to position [1035, 0]
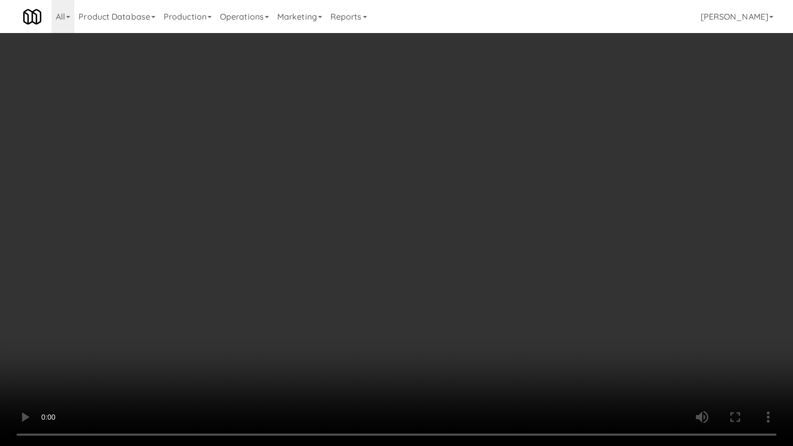
drag, startPoint x: 478, startPoint y: 251, endPoint x: 550, endPoint y: 108, distance: 160.7
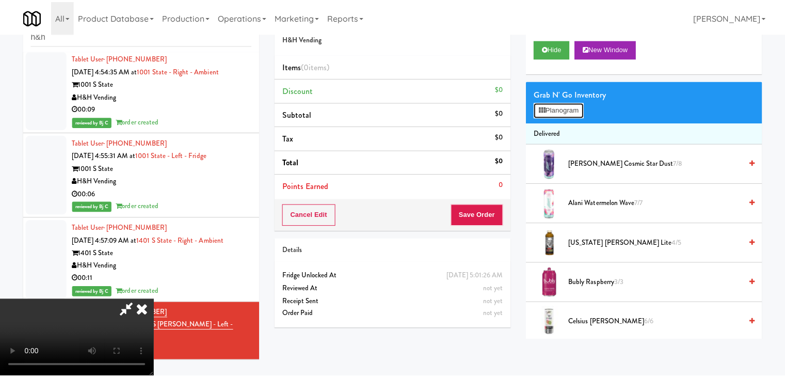
scroll to position [1035, 0]
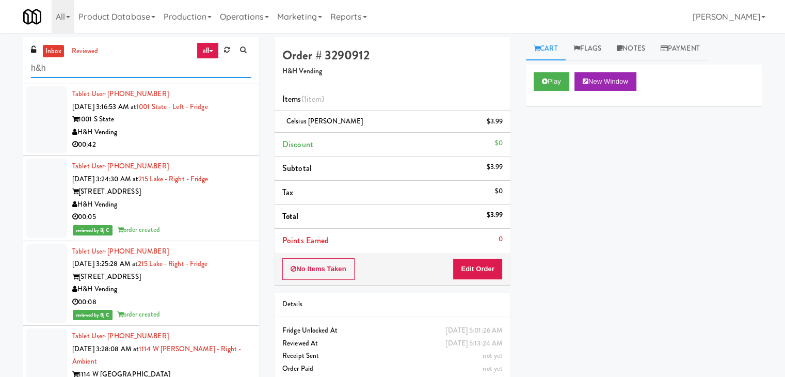
drag, startPoint x: 25, startPoint y: 69, endPoint x: 0, endPoint y: 66, distance: 25.0
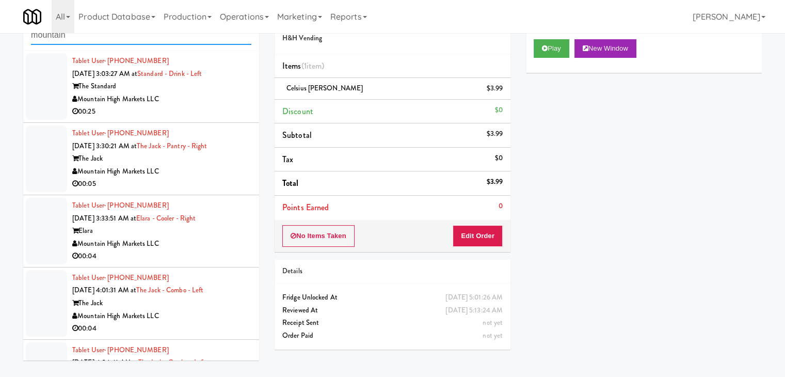
type input "mountain"
drag, startPoint x: 186, startPoint y: 103, endPoint x: 196, endPoint y: 106, distance: 10.8
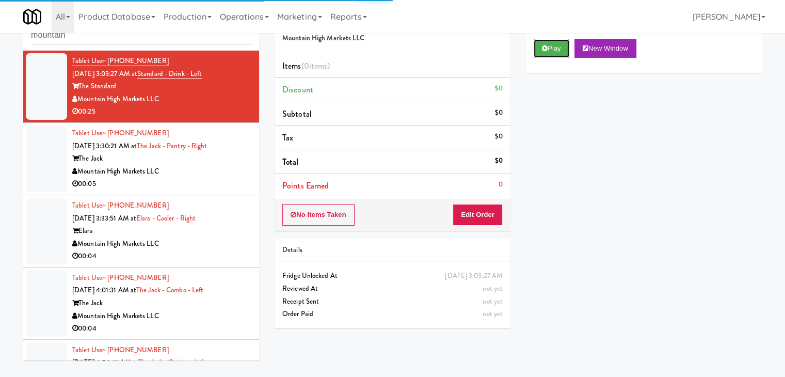
drag, startPoint x: 542, startPoint y: 52, endPoint x: 534, endPoint y: 91, distance: 40.6
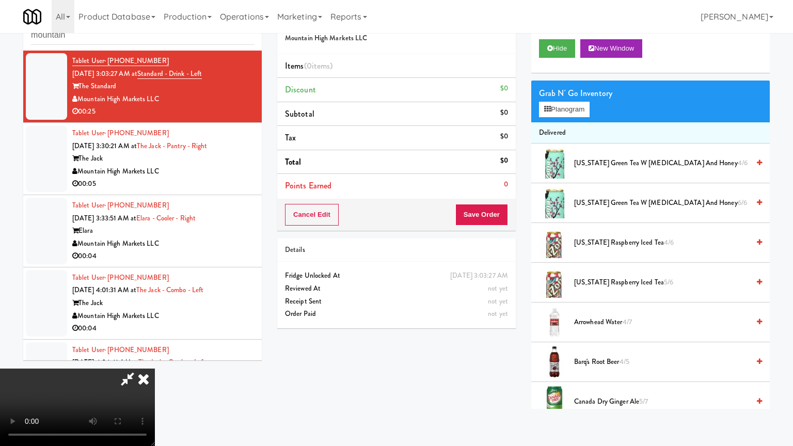
drag, startPoint x: 502, startPoint y: 238, endPoint x: 496, endPoint y: 227, distance: 12.0
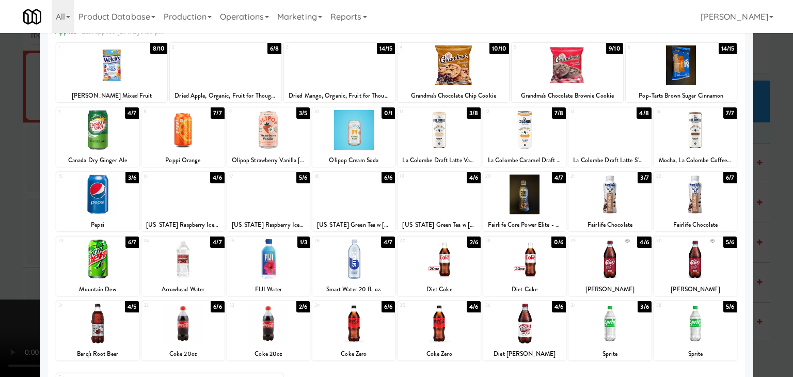
scroll to position [130, 0]
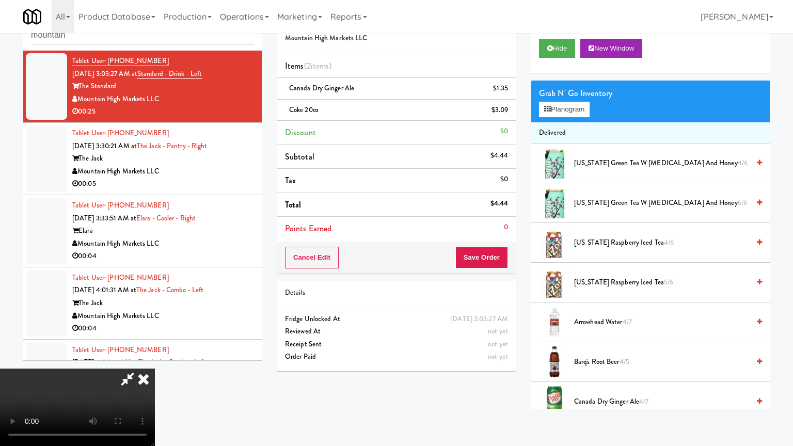
drag, startPoint x: 354, startPoint y: 313, endPoint x: 366, endPoint y: 304, distance: 15.1
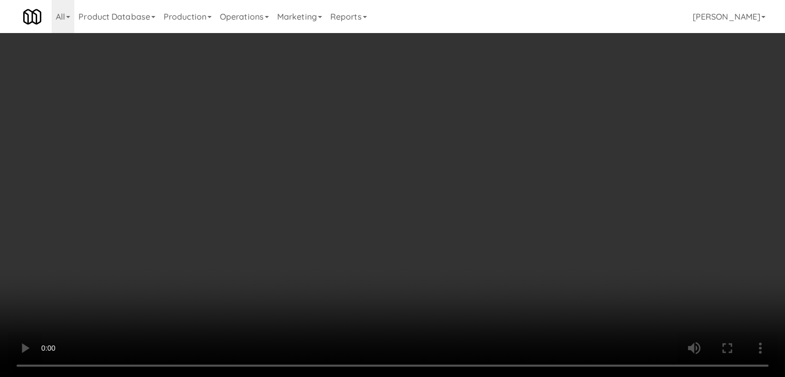
drag, startPoint x: 376, startPoint y: 190, endPoint x: 396, endPoint y: 180, distance: 22.6
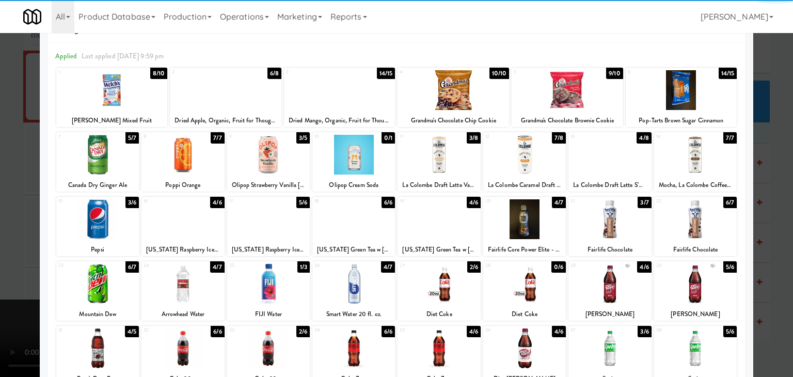
scroll to position [52, 0]
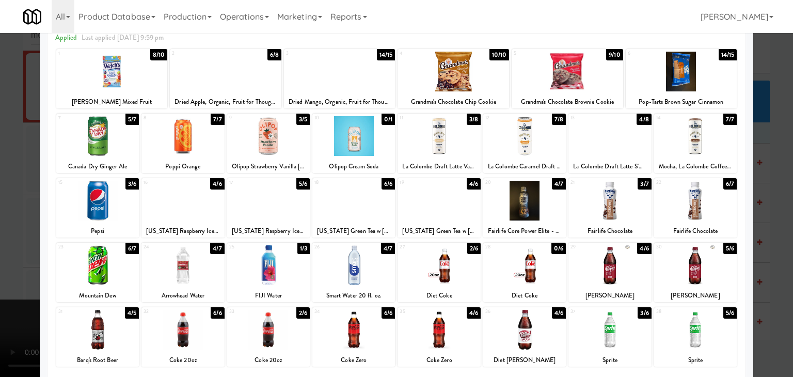
drag, startPoint x: 350, startPoint y: 264, endPoint x: 358, endPoint y: 263, distance: 8.3
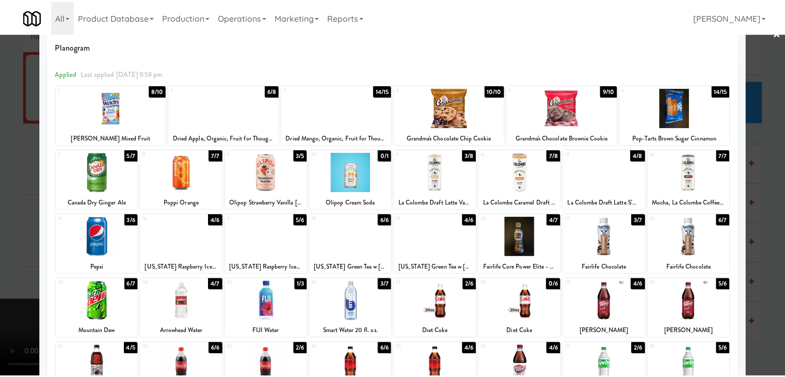
scroll to position [0, 0]
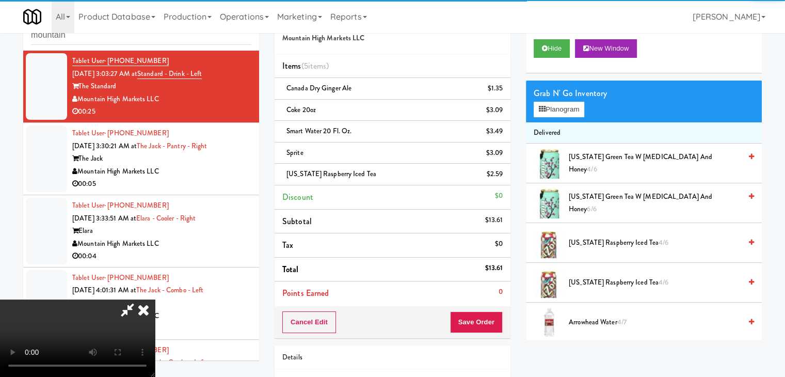
drag, startPoint x: 309, startPoint y: 264, endPoint x: 320, endPoint y: 266, distance: 11.1
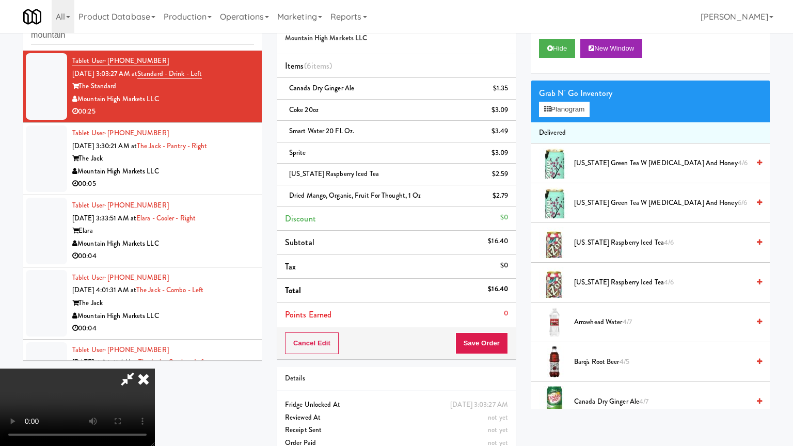
drag, startPoint x: 417, startPoint y: 286, endPoint x: 424, endPoint y: 290, distance: 8.3
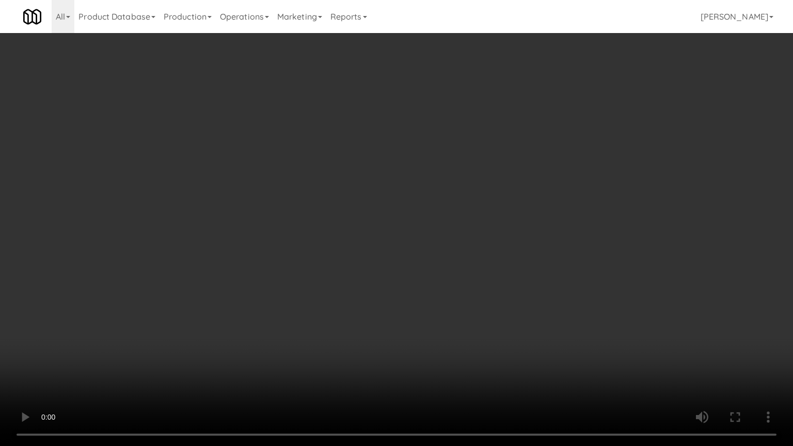
drag, startPoint x: 403, startPoint y: 289, endPoint x: 478, endPoint y: 249, distance: 84.3
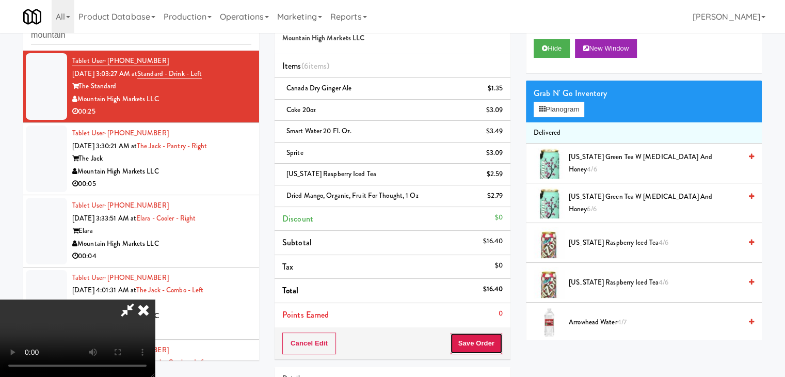
drag, startPoint x: 490, startPoint y: 343, endPoint x: 494, endPoint y: 329, distance: 15.0
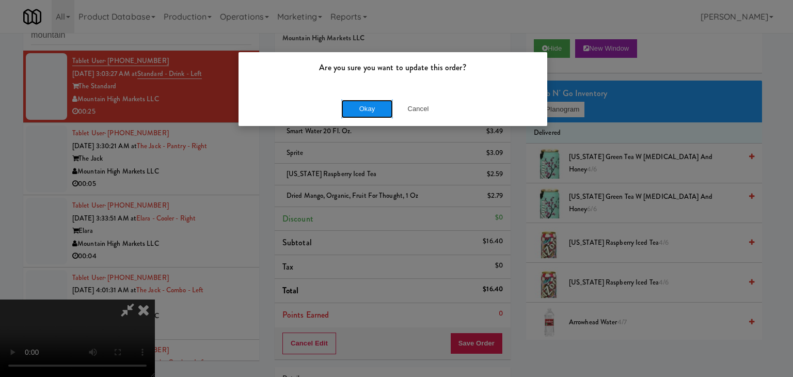
drag, startPoint x: 369, startPoint y: 104, endPoint x: 374, endPoint y: 107, distance: 6.7
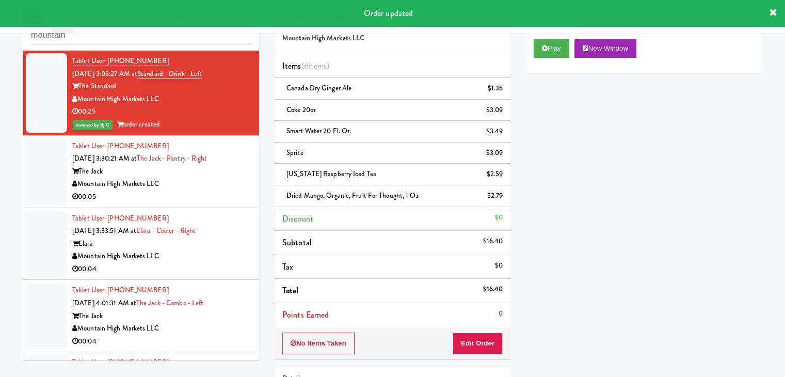
drag, startPoint x: 196, startPoint y: 193, endPoint x: 204, endPoint y: 193, distance: 8.8
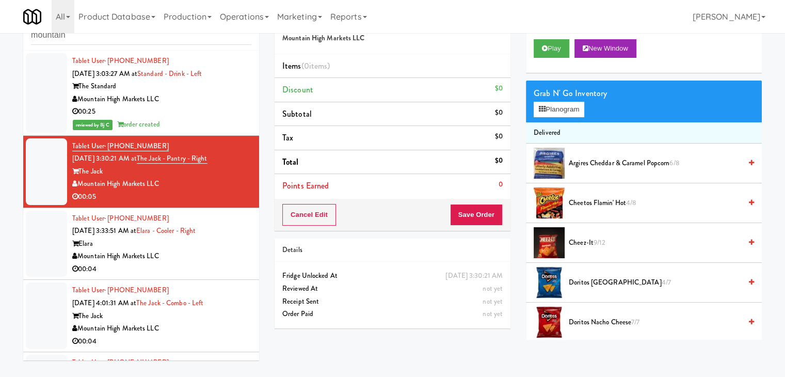
drag, startPoint x: 159, startPoint y: 260, endPoint x: 180, endPoint y: 241, distance: 28.5
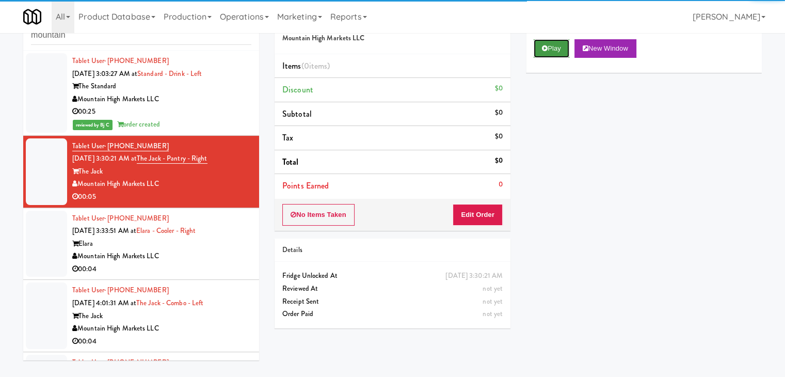
drag, startPoint x: 553, startPoint y: 48, endPoint x: 517, endPoint y: 122, distance: 82.9
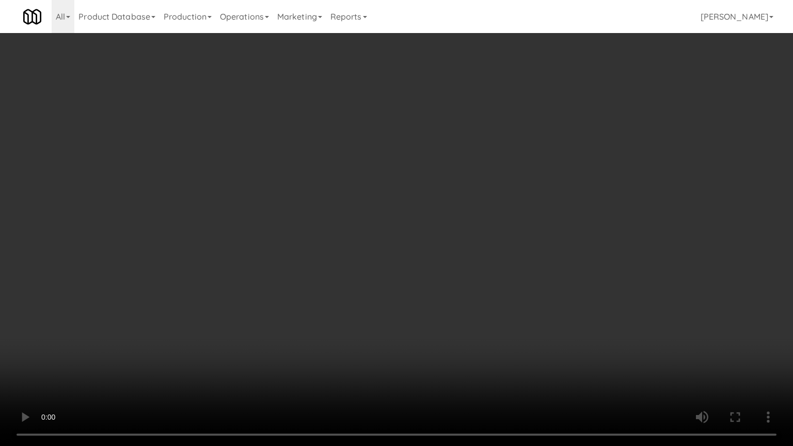
drag, startPoint x: 423, startPoint y: 264, endPoint x: 444, endPoint y: 202, distance: 65.1
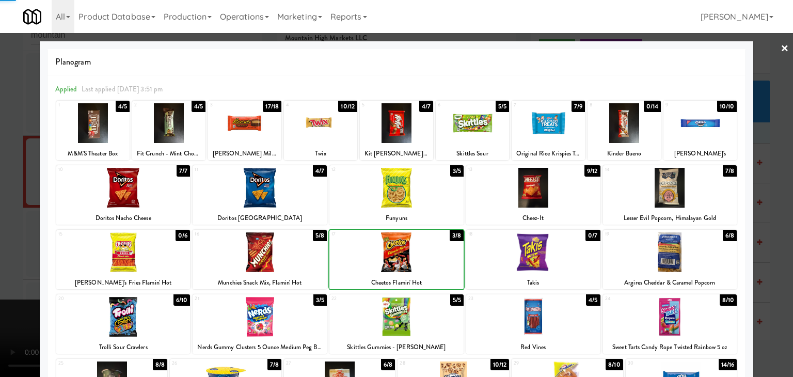
drag, startPoint x: 2, startPoint y: 236, endPoint x: 180, endPoint y: 236, distance: 178.6
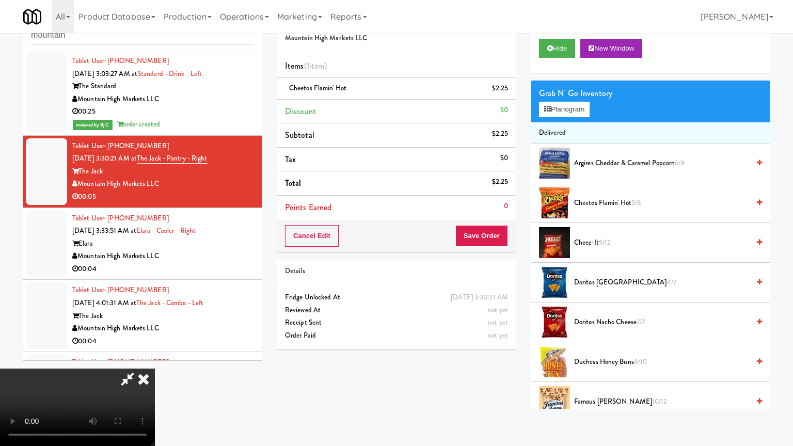
drag, startPoint x: 499, startPoint y: 320, endPoint x: 501, endPoint y: 252, distance: 67.7
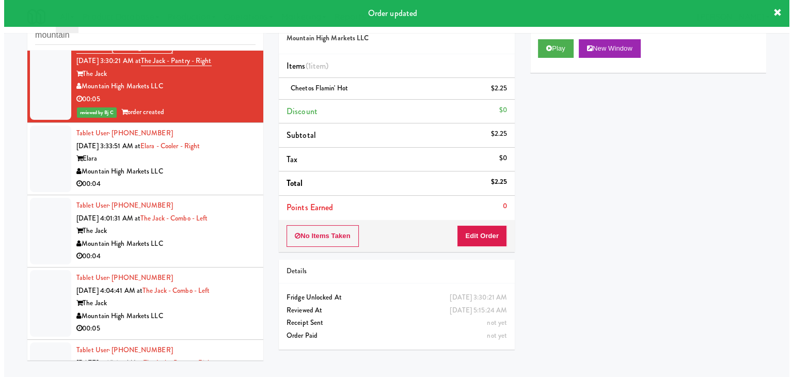
scroll to position [103, 0]
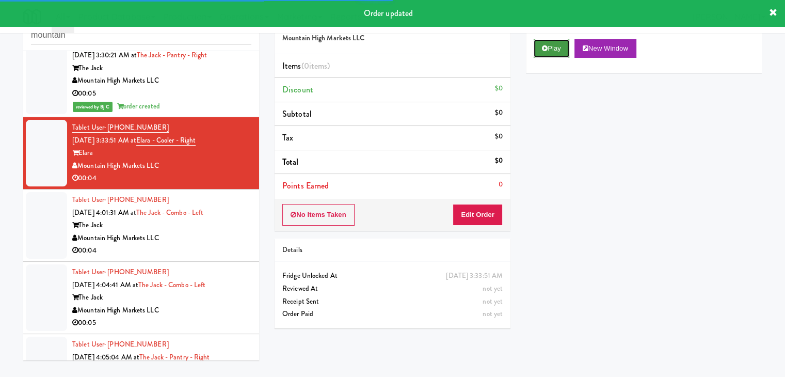
drag, startPoint x: 539, startPoint y: 42, endPoint x: 520, endPoint y: 131, distance: 90.7
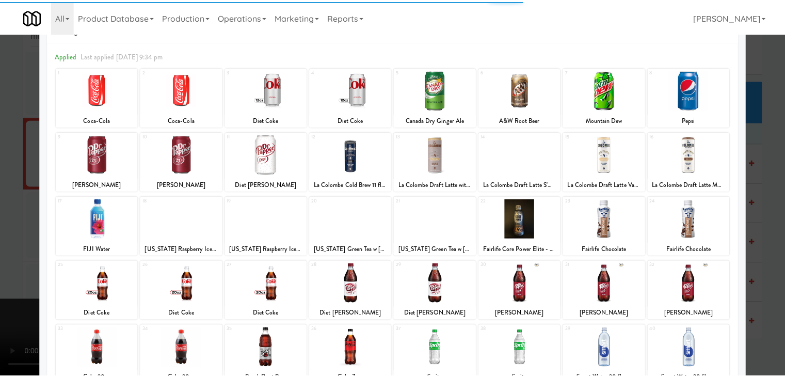
scroll to position [130, 0]
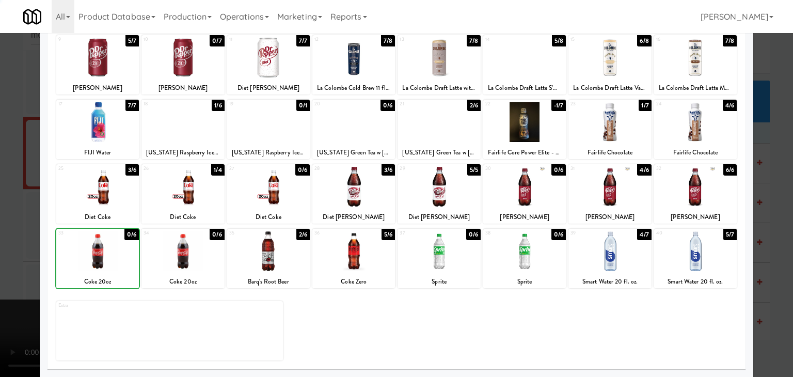
drag, startPoint x: 0, startPoint y: 266, endPoint x: 31, endPoint y: 264, distance: 31.1
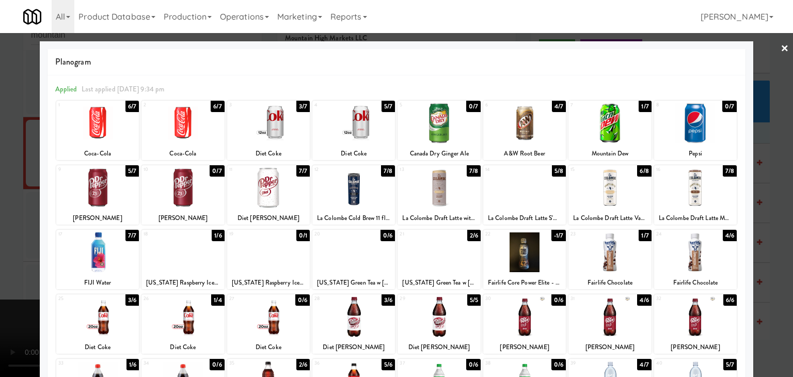
drag, startPoint x: 0, startPoint y: 173, endPoint x: 162, endPoint y: 181, distance: 161.8
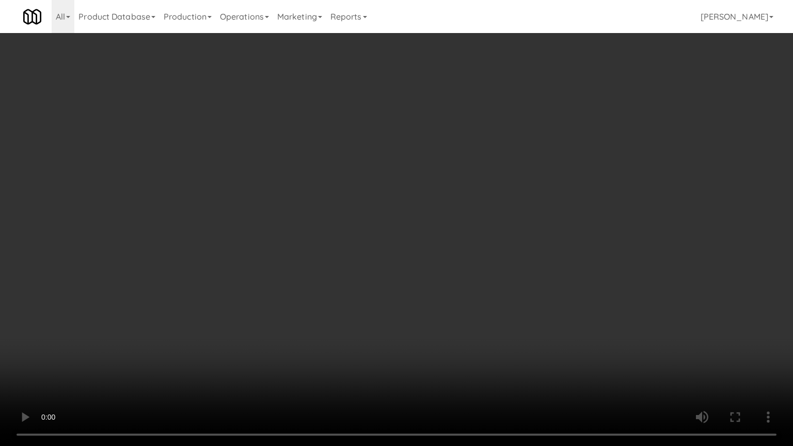
drag, startPoint x: 553, startPoint y: 289, endPoint x: 553, endPoint y: 246, distance: 43.4
drag, startPoint x: 446, startPoint y: 278, endPoint x: 488, endPoint y: 166, distance: 119.8
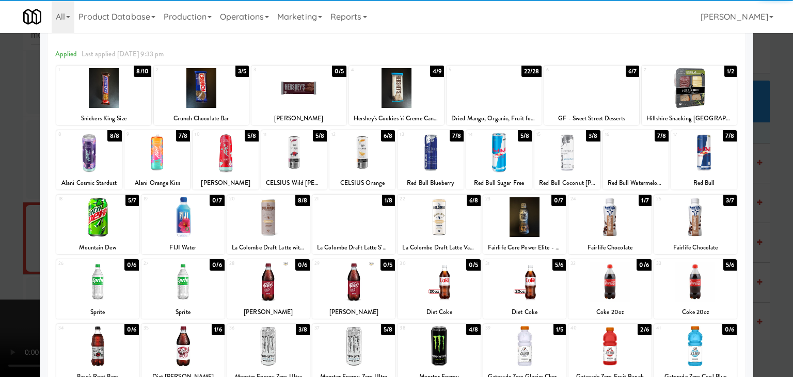
scroll to position [52, 0]
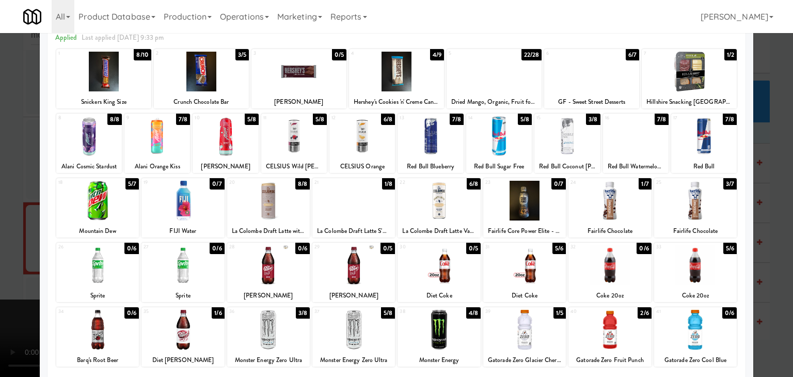
drag, startPoint x: 0, startPoint y: 250, endPoint x: 105, endPoint y: 243, distance: 105.5
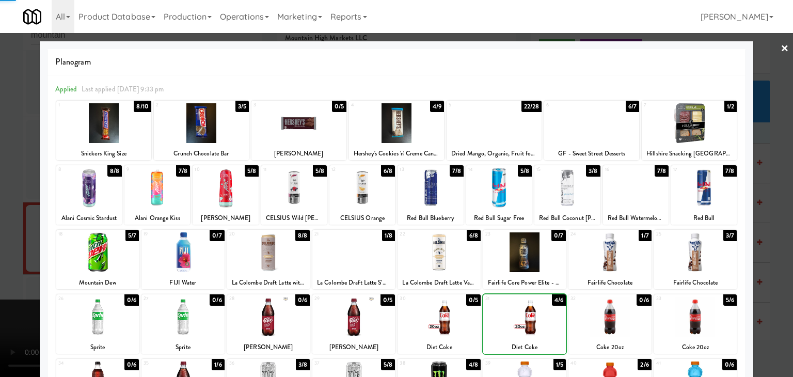
drag, startPoint x: 0, startPoint y: 271, endPoint x: 67, endPoint y: 261, distance: 67.3
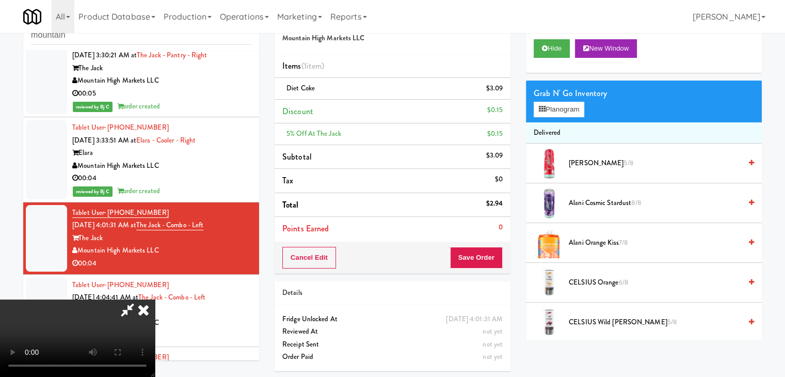
scroll to position [145, 0]
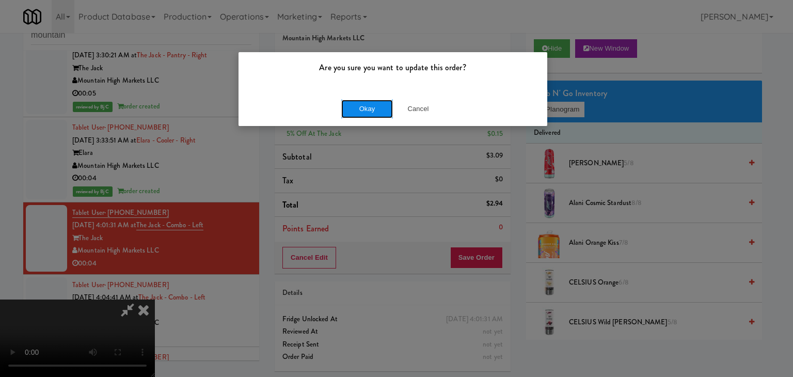
drag, startPoint x: 368, startPoint y: 103, endPoint x: 364, endPoint y: 109, distance: 7.9
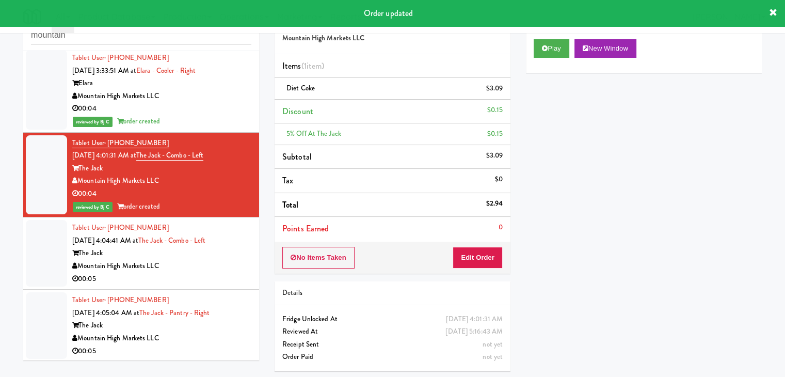
scroll to position [258, 0]
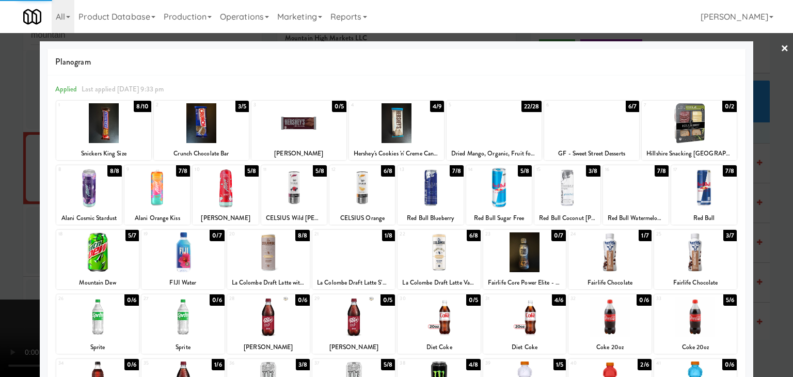
drag, startPoint x: 0, startPoint y: 203, endPoint x: 19, endPoint y: 203, distance: 18.6
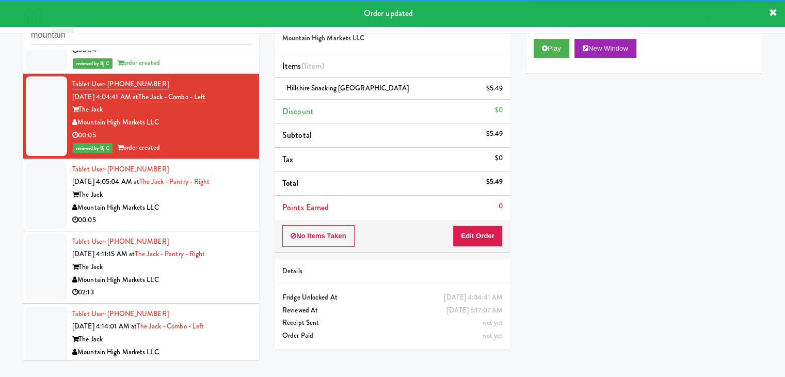
scroll to position [361, 0]
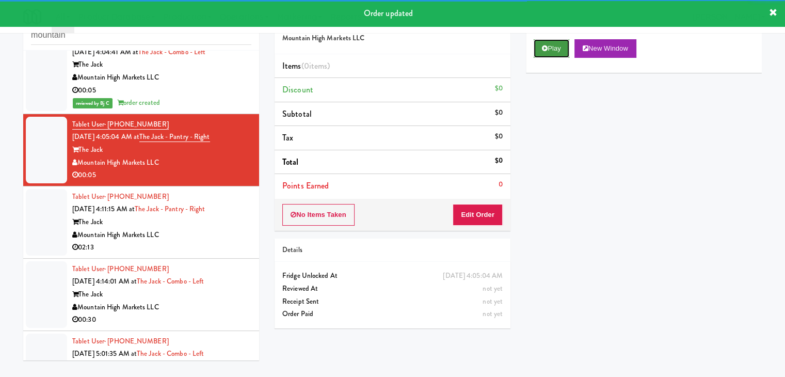
drag, startPoint x: 555, startPoint y: 48, endPoint x: 530, endPoint y: 143, distance: 97.8
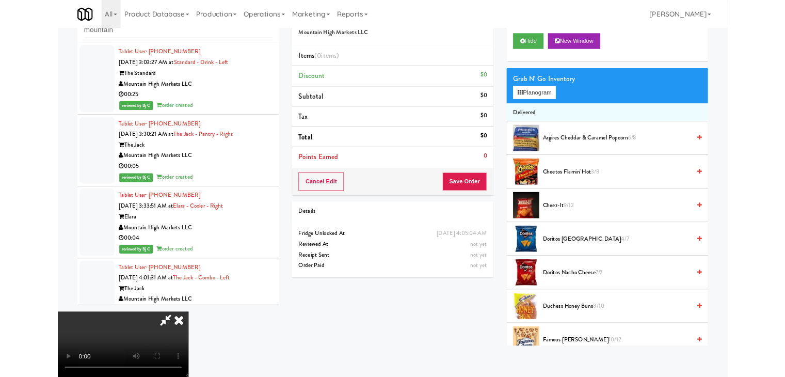
scroll to position [361, 0]
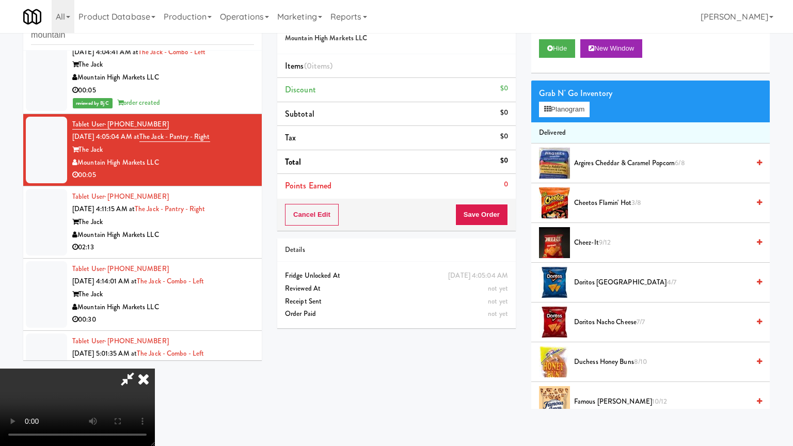
click at [155, 369] on video at bounding box center [77, 407] width 155 height 77
drag, startPoint x: 473, startPoint y: 277, endPoint x: 484, endPoint y: 225, distance: 52.7
click at [155, 369] on video at bounding box center [77, 407] width 155 height 77
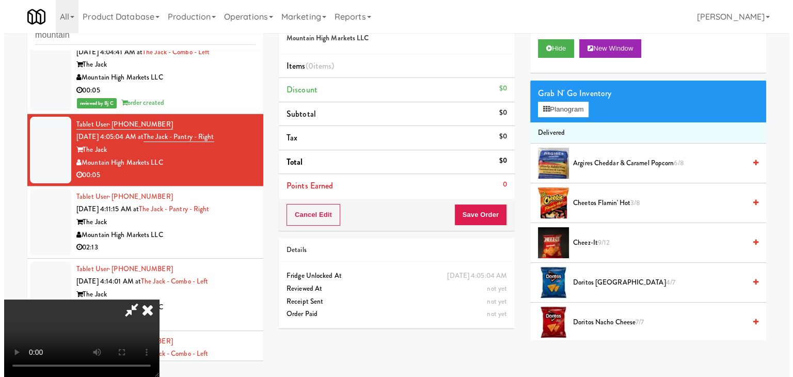
scroll to position [145, 0]
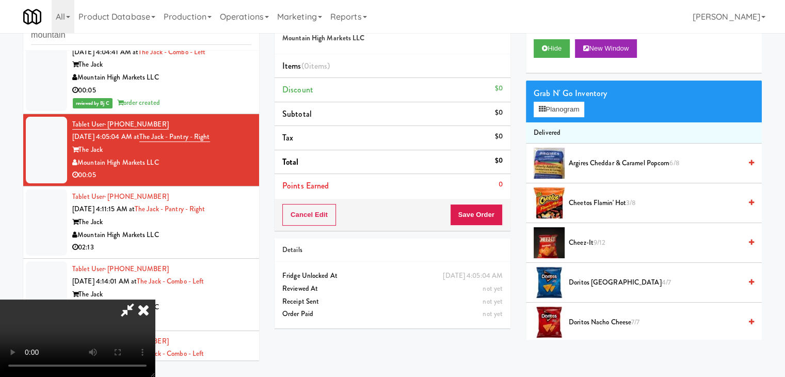
click at [144, 364] on video at bounding box center [77, 337] width 155 height 77
click at [155, 299] on video at bounding box center [77, 337] width 155 height 77
drag, startPoint x: 366, startPoint y: 217, endPoint x: 463, endPoint y: 162, distance: 111.9
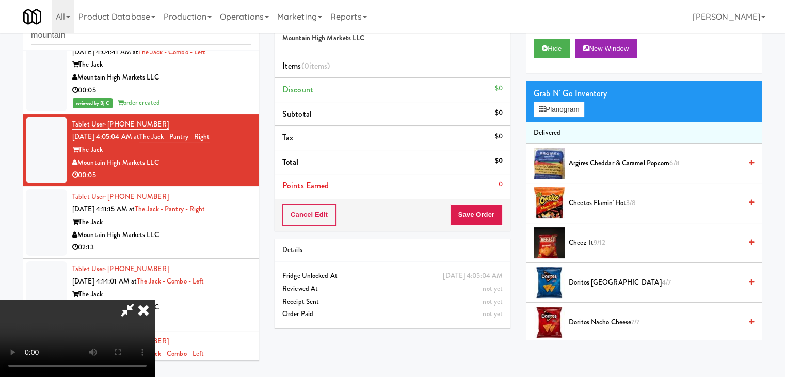
click at [155, 299] on video at bounding box center [77, 337] width 155 height 77
click at [560, 106] on button "Planogram" at bounding box center [559, 109] width 51 height 15
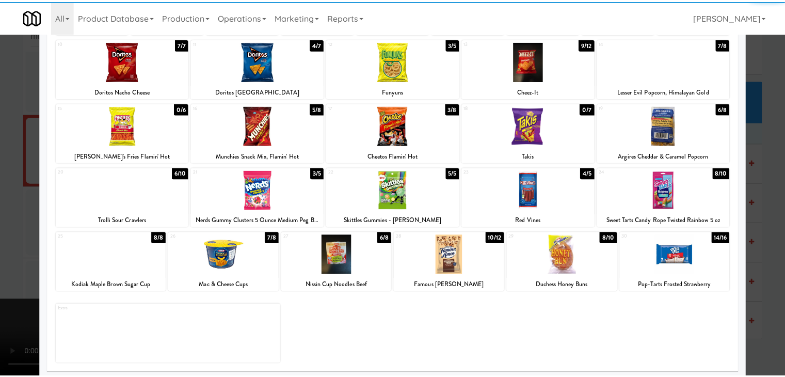
scroll to position [130, 0]
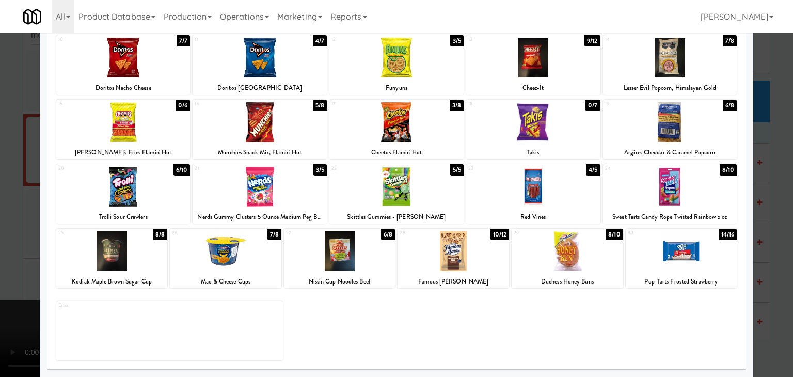
click at [285, 189] on div at bounding box center [260, 187] width 134 height 40
drag, startPoint x: 0, startPoint y: 211, endPoint x: 154, endPoint y: 216, distance: 154.0
click at [3, 211] on div at bounding box center [396, 188] width 793 height 377
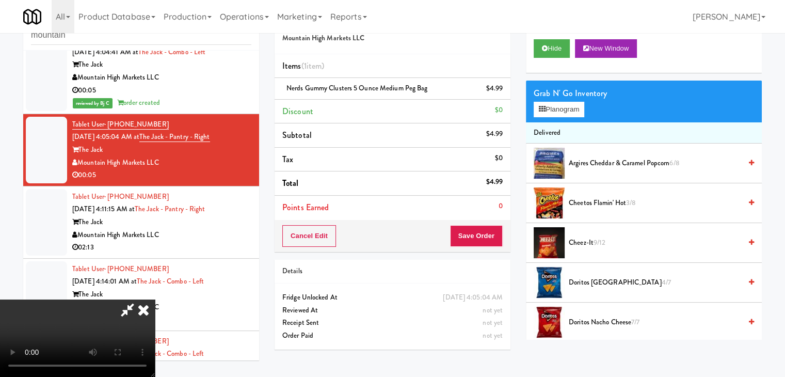
click at [504, 239] on div "Cancel Edit Save Order" at bounding box center [393, 236] width 236 height 32
click at [500, 238] on button "Save Order" at bounding box center [476, 236] width 53 height 22
click at [496, 236] on button "Save Order" at bounding box center [476, 236] width 53 height 22
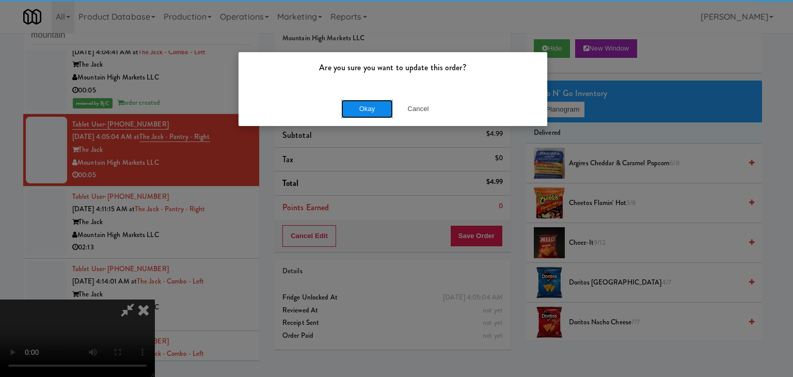
click at [381, 108] on button "Okay" at bounding box center [367, 109] width 52 height 19
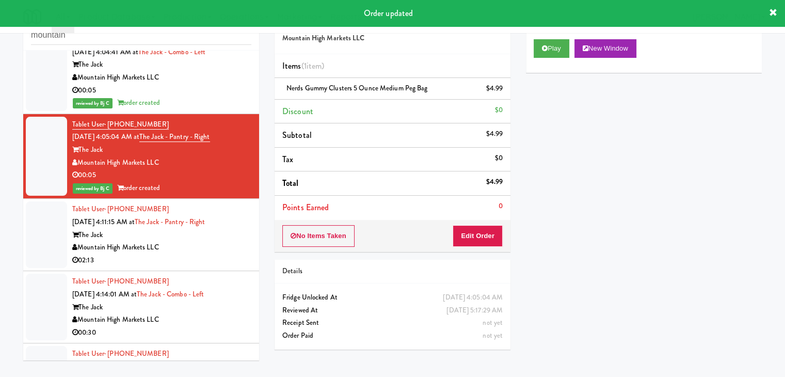
click at [182, 254] on div "02:13" at bounding box center [161, 260] width 179 height 13
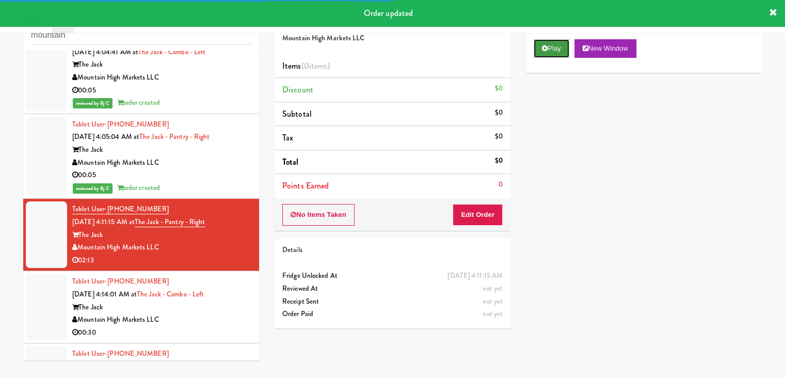
click at [555, 46] on button "Play" at bounding box center [552, 48] width 36 height 19
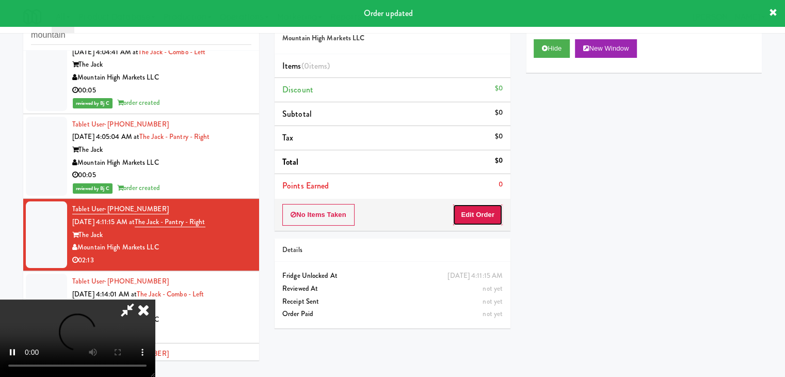
click at [479, 207] on button "Edit Order" at bounding box center [478, 215] width 50 height 22
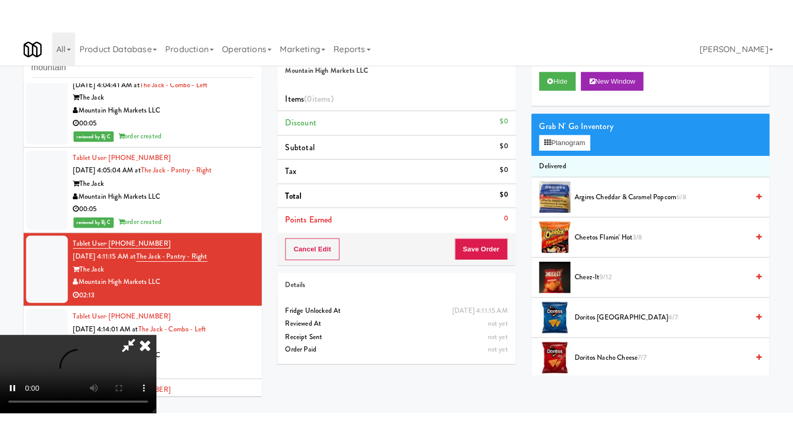
scroll to position [145, 0]
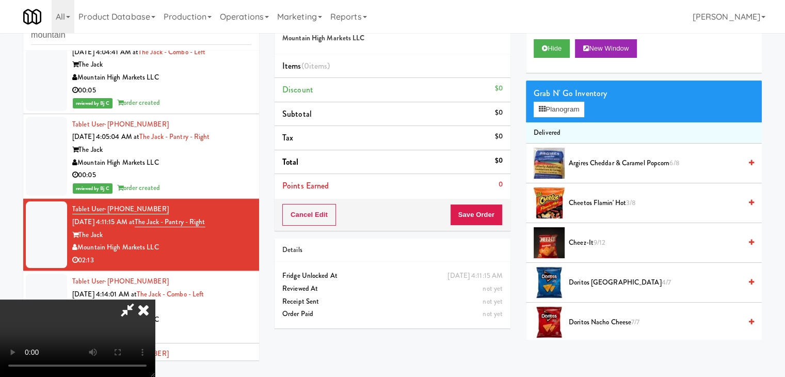
click at [155, 299] on video at bounding box center [77, 337] width 155 height 77
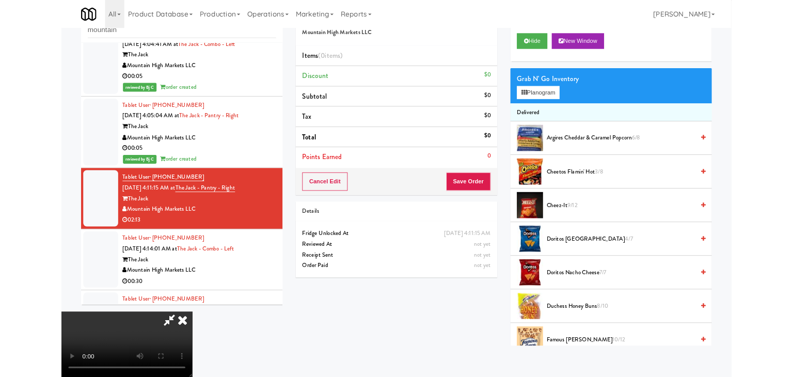
scroll to position [0, 0]
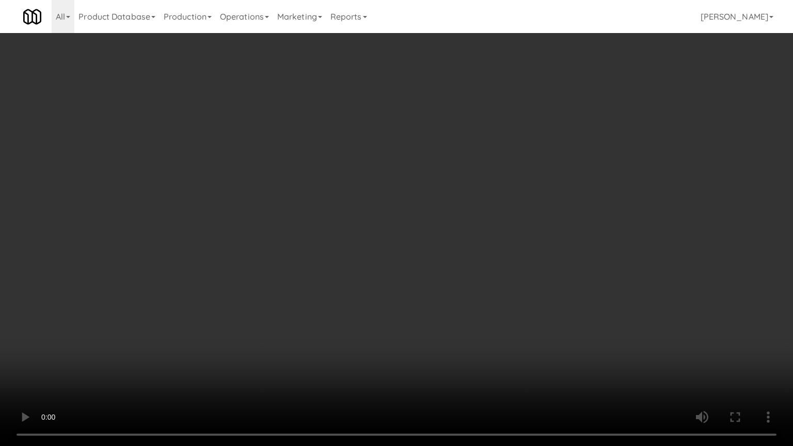
click at [430, 324] on video at bounding box center [396, 223] width 793 height 446
click at [448, 305] on video at bounding box center [396, 223] width 793 height 446
click at [448, 287] on video at bounding box center [396, 223] width 793 height 446
click at [448, 290] on video at bounding box center [396, 223] width 793 height 446
drag, startPoint x: 448, startPoint y: 290, endPoint x: 446, endPoint y: 244, distance: 46.0
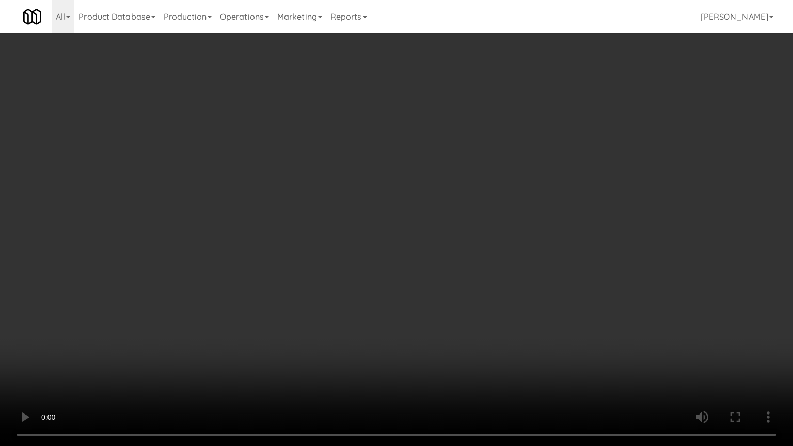
click at [446, 290] on video at bounding box center [396, 223] width 793 height 446
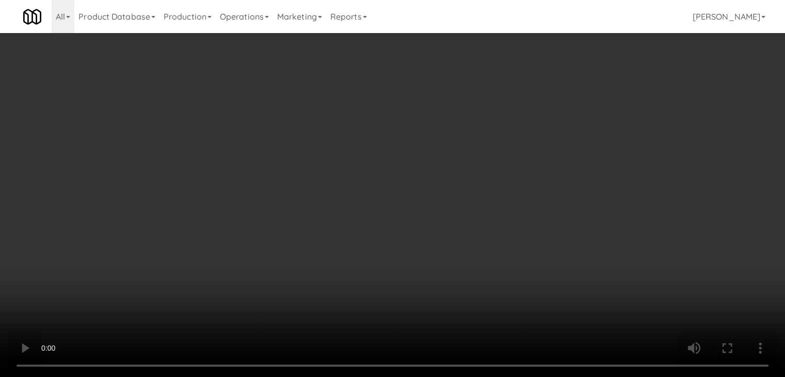
click at [414, 229] on video at bounding box center [392, 188] width 785 height 377
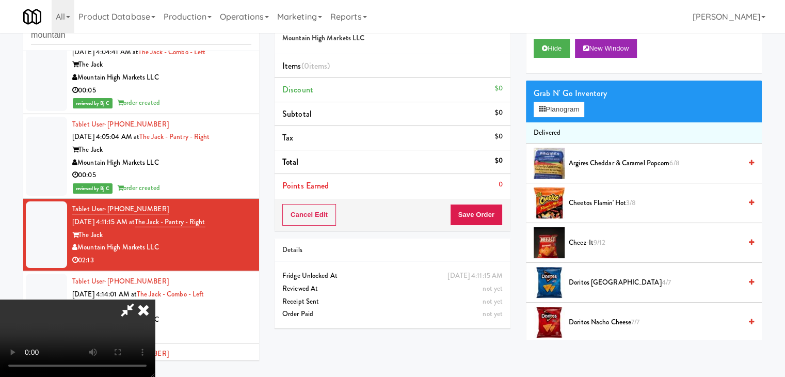
click at [155, 299] on video at bounding box center [77, 337] width 155 height 77
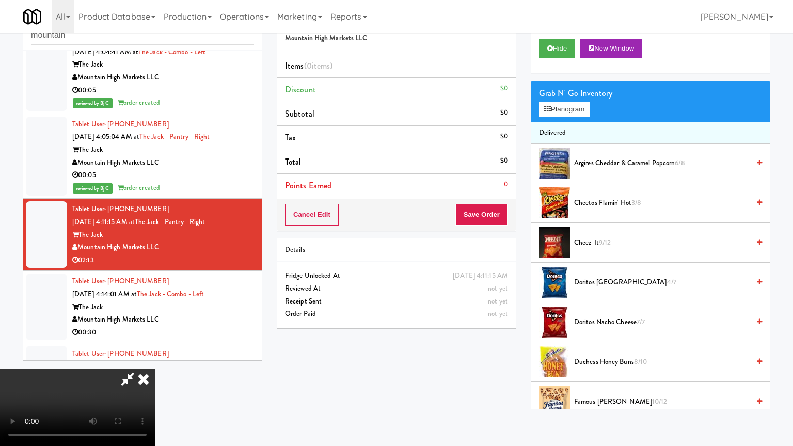
click at [155, 369] on video at bounding box center [77, 407] width 155 height 77
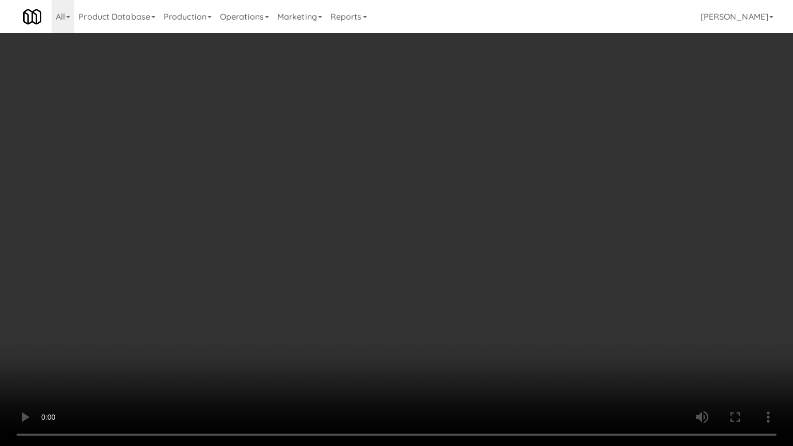
click at [436, 263] on video at bounding box center [396, 223] width 793 height 446
click at [490, 206] on video at bounding box center [396, 223] width 793 height 446
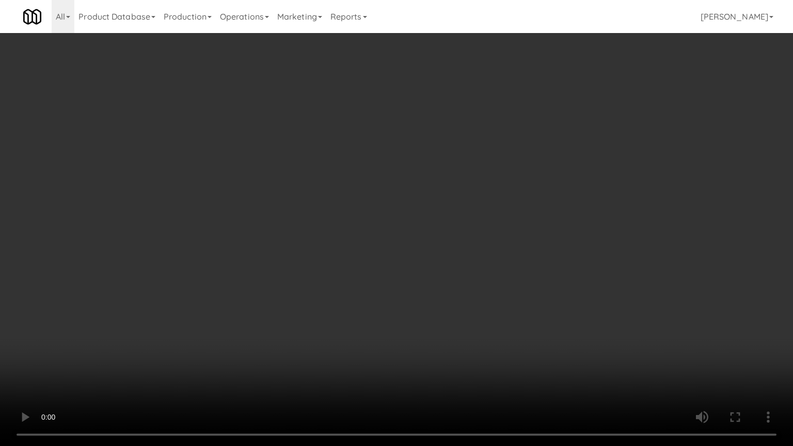
click at [490, 206] on video at bounding box center [396, 223] width 793 height 446
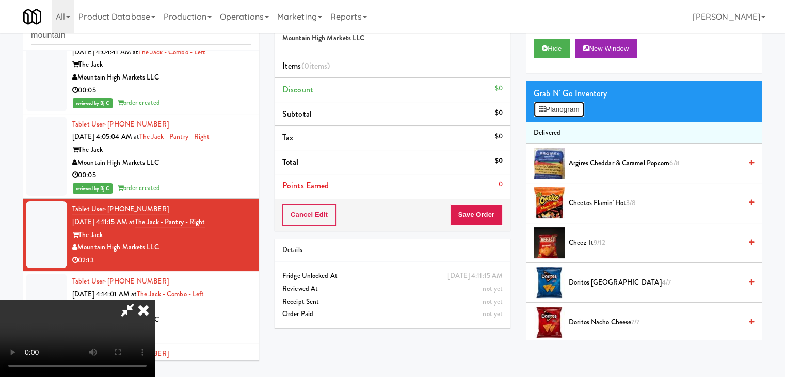
click at [573, 110] on button "Planogram" at bounding box center [559, 109] width 51 height 15
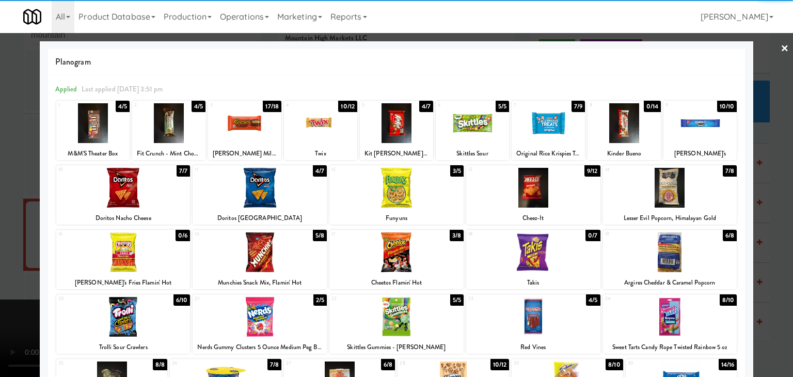
drag, startPoint x: 394, startPoint y: 256, endPoint x: 48, endPoint y: 271, distance: 347.3
click at [393, 256] on div at bounding box center [396, 252] width 134 height 40
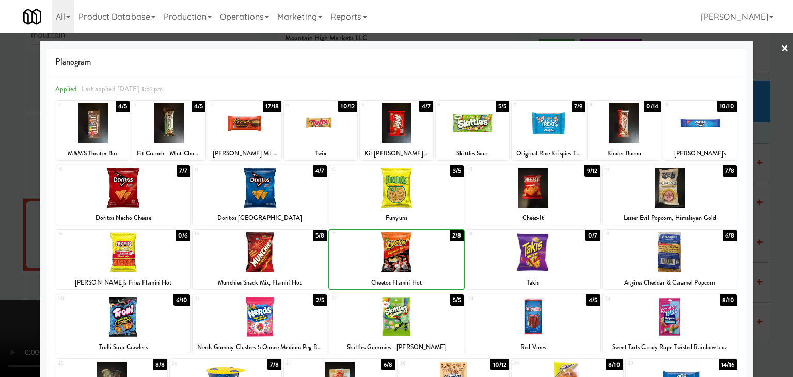
click at [0, 270] on div at bounding box center [396, 188] width 793 height 377
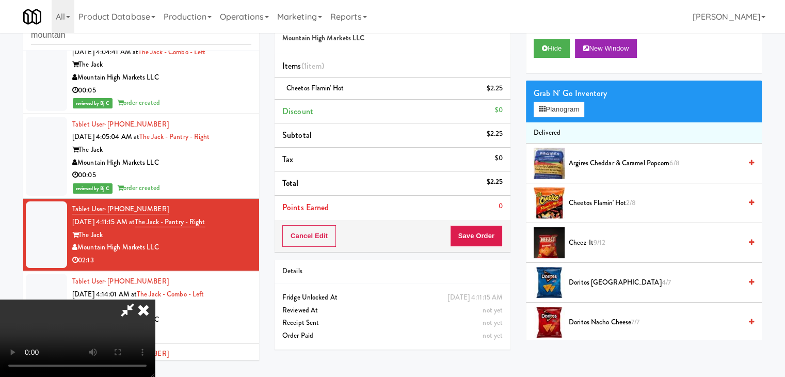
click at [155, 299] on video at bounding box center [77, 337] width 155 height 77
drag, startPoint x: 376, startPoint y: 261, endPoint x: 388, endPoint y: 299, distance: 39.9
click at [155, 299] on video at bounding box center [77, 337] width 155 height 77
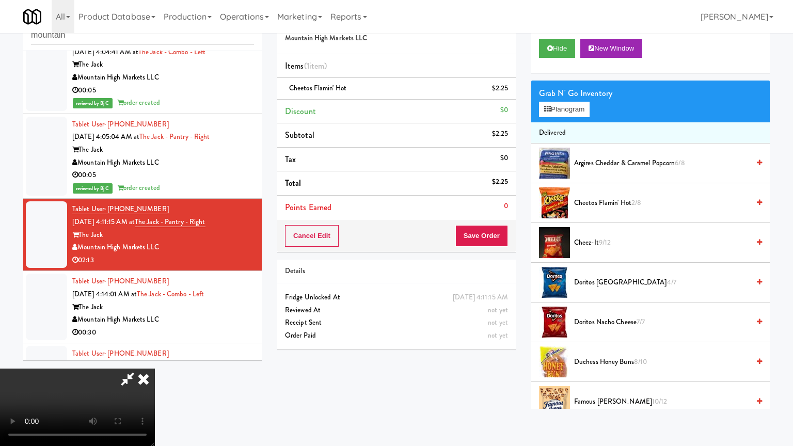
click at [155, 369] on video at bounding box center [77, 407] width 155 height 77
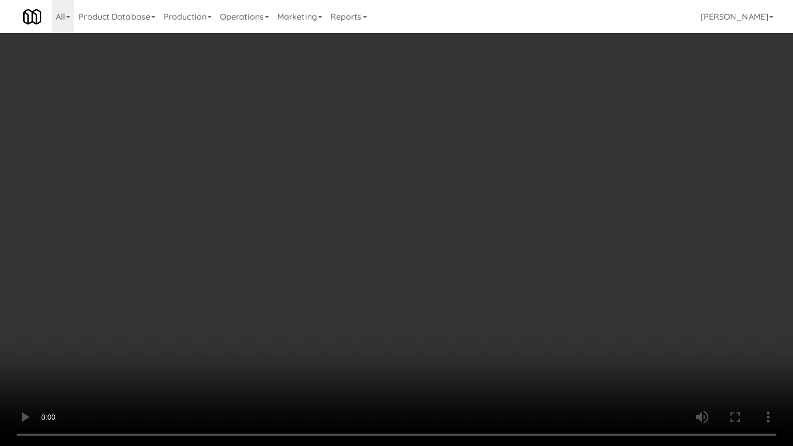
click at [441, 277] on video at bounding box center [396, 223] width 793 height 446
click at [465, 298] on video at bounding box center [396, 223] width 793 height 446
drag, startPoint x: 464, startPoint y: 298, endPoint x: 463, endPoint y: 252, distance: 45.4
click at [463, 298] on video at bounding box center [396, 223] width 793 height 446
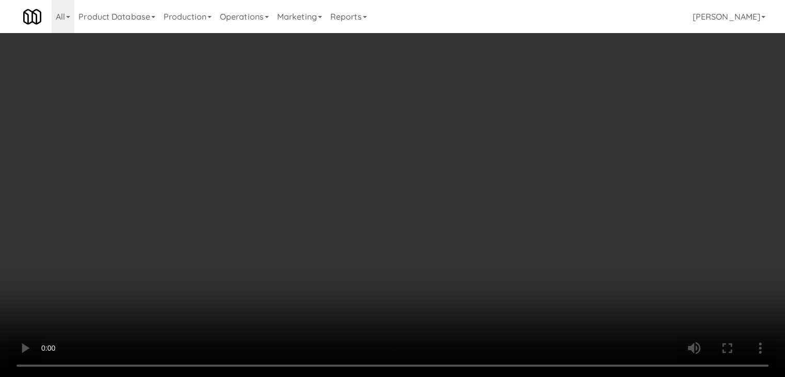
click at [418, 116] on video at bounding box center [392, 188] width 785 height 377
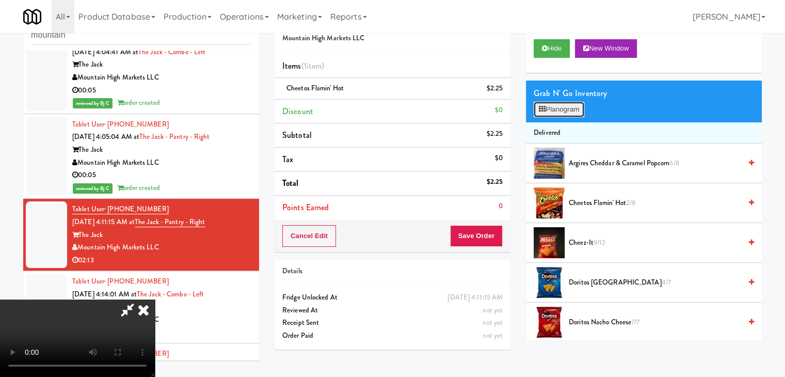
click at [568, 108] on button "Planogram" at bounding box center [559, 109] width 51 height 15
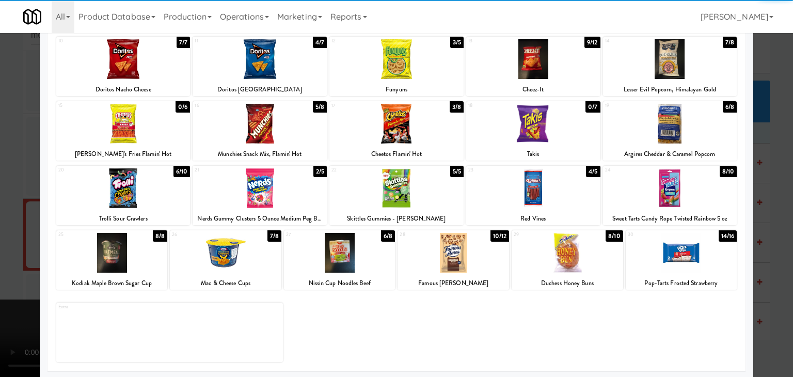
scroll to position [130, 0]
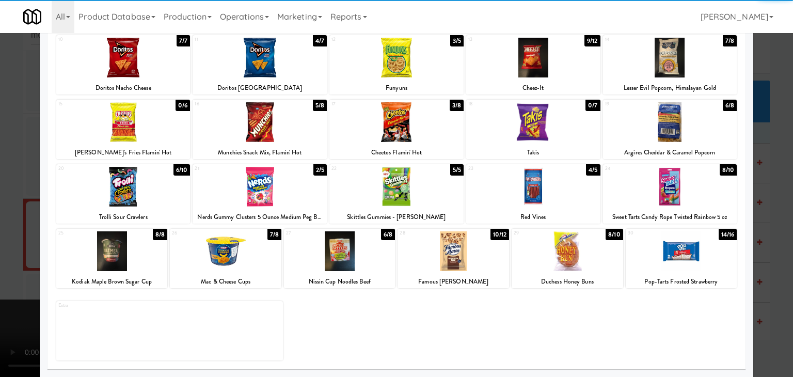
drag, startPoint x: 690, startPoint y: 265, endPoint x: 731, endPoint y: 258, distance: 41.8
click at [694, 264] on div at bounding box center [682, 251] width 112 height 40
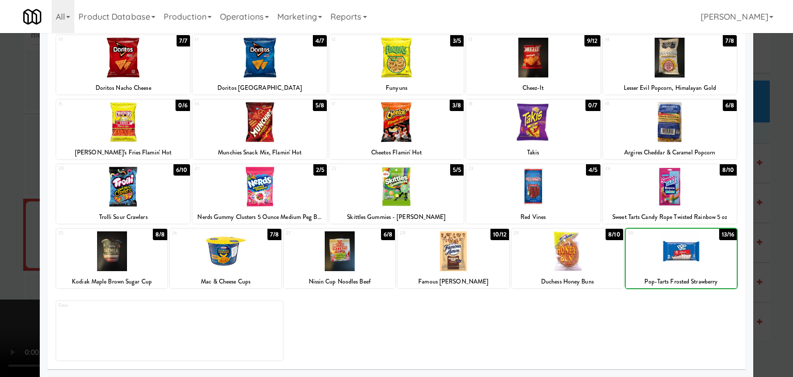
click at [763, 256] on div at bounding box center [396, 188] width 793 height 377
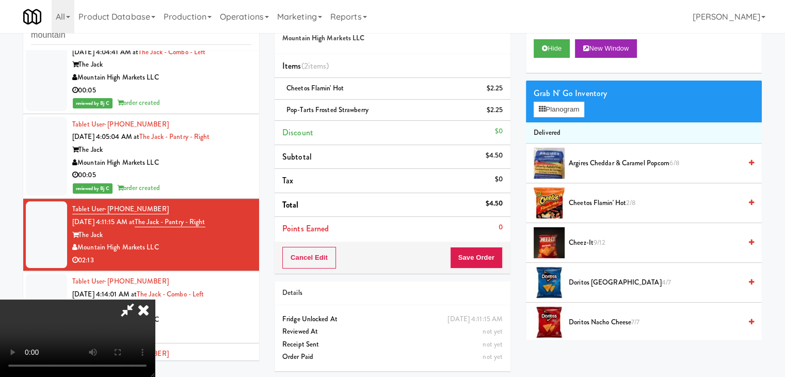
click at [155, 299] on video at bounding box center [77, 337] width 155 height 77
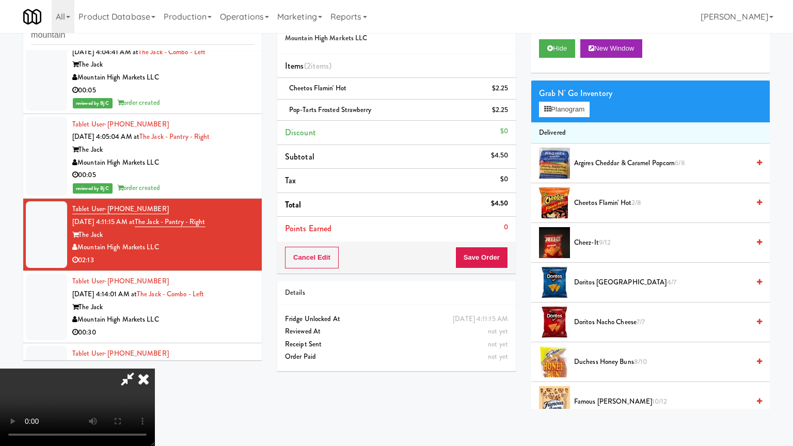
click at [155, 384] on video at bounding box center [77, 407] width 155 height 77
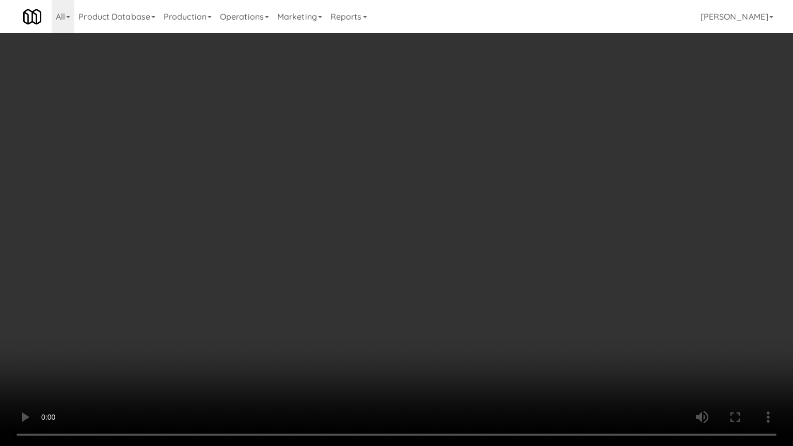
click at [445, 384] on video at bounding box center [396, 223] width 793 height 446
drag, startPoint x: 463, startPoint y: 378, endPoint x: 468, endPoint y: 377, distance: 5.7
click at [466, 378] on video at bounding box center [396, 223] width 793 height 446
click at [471, 377] on video at bounding box center [396, 223] width 793 height 446
click at [484, 375] on video at bounding box center [396, 223] width 793 height 446
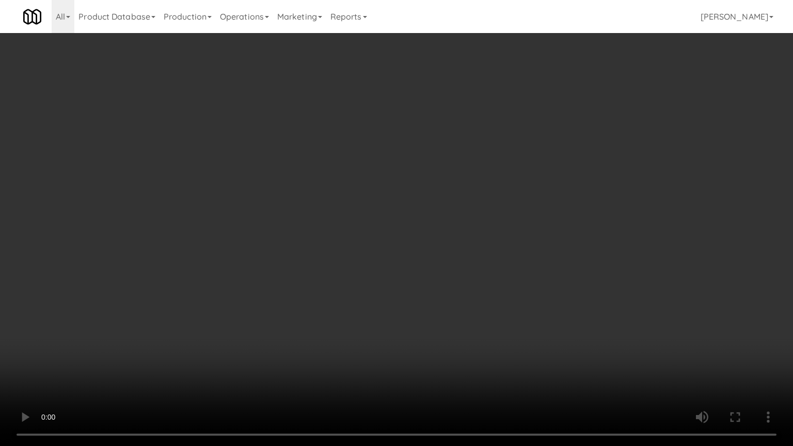
click at [479, 376] on video at bounding box center [396, 223] width 793 height 446
click at [473, 371] on video at bounding box center [396, 223] width 793 height 446
click at [475, 370] on video at bounding box center [396, 223] width 793 height 446
click at [471, 274] on video at bounding box center [396, 223] width 793 height 446
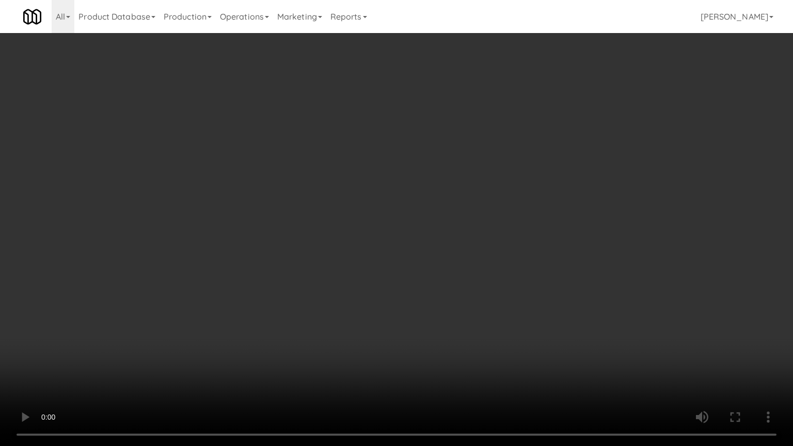
click at [472, 275] on video at bounding box center [396, 223] width 793 height 446
drag, startPoint x: 475, startPoint y: 281, endPoint x: 469, endPoint y: 286, distance: 7.7
click at [475, 281] on video at bounding box center [396, 223] width 793 height 446
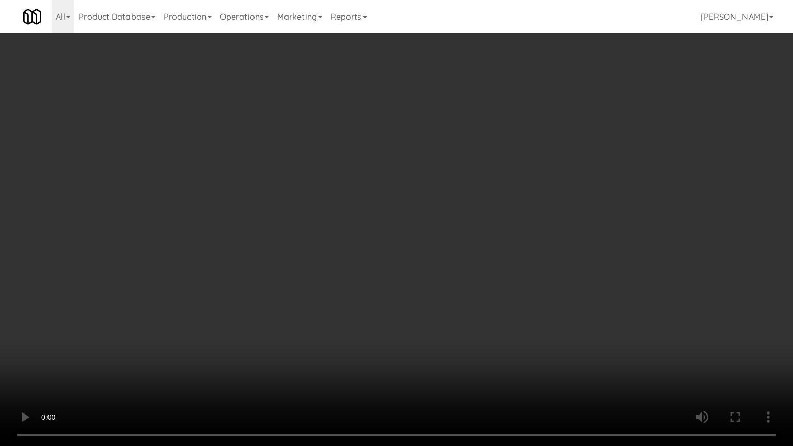
click at [577, 322] on video at bounding box center [396, 223] width 793 height 446
drag, startPoint x: 591, startPoint y: 304, endPoint x: 584, endPoint y: 306, distance: 7.2
click at [590, 305] on video at bounding box center [396, 223] width 793 height 446
click at [589, 289] on video at bounding box center [396, 223] width 793 height 446
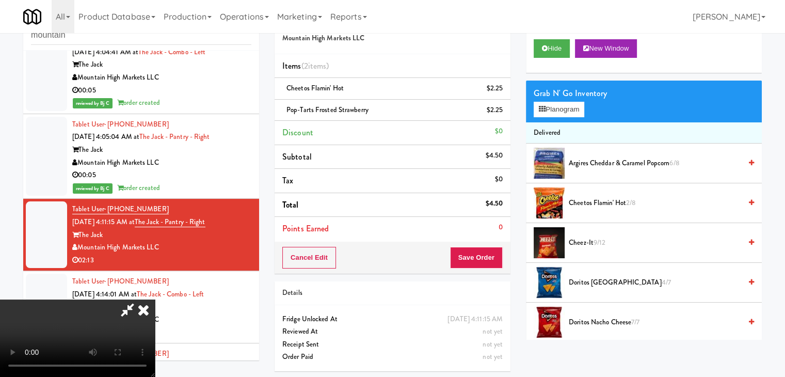
click at [589, 244] on span "Cheez-It 9/12" at bounding box center [655, 242] width 172 height 13
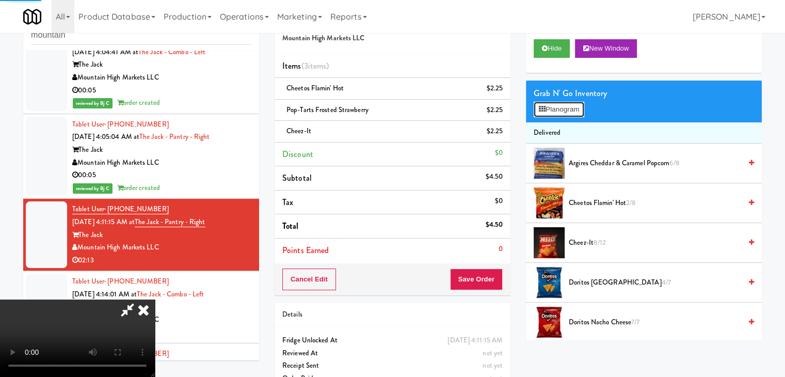
click at [579, 112] on button "Planogram" at bounding box center [559, 109] width 51 height 15
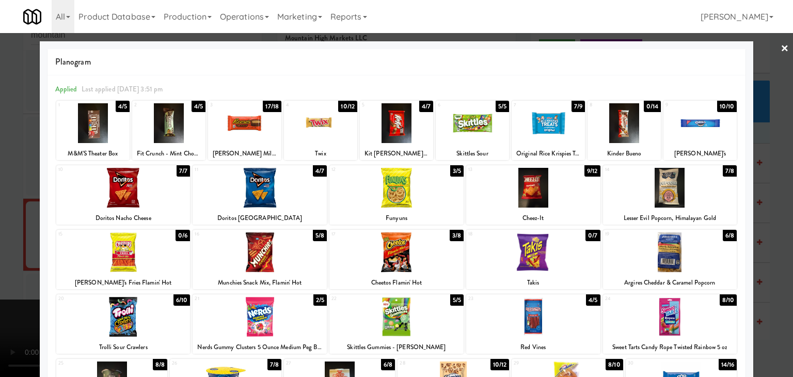
click at [0, 123] on div at bounding box center [396, 188] width 793 height 377
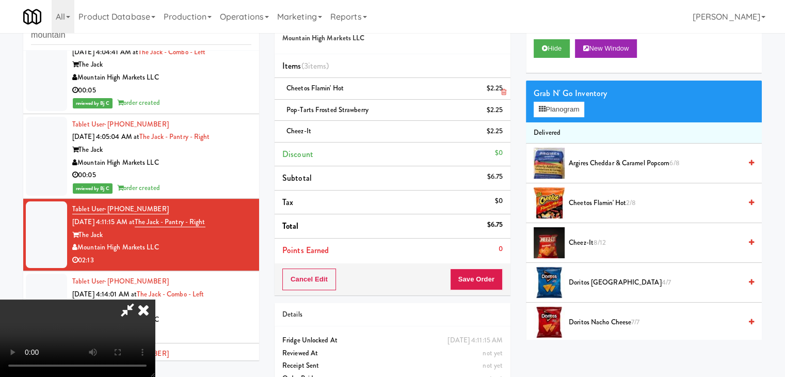
click at [504, 91] on li "Cheetos Flamin' Hot $2.25" at bounding box center [393, 89] width 236 height 22
click at [504, 91] on icon at bounding box center [503, 92] width 5 height 7
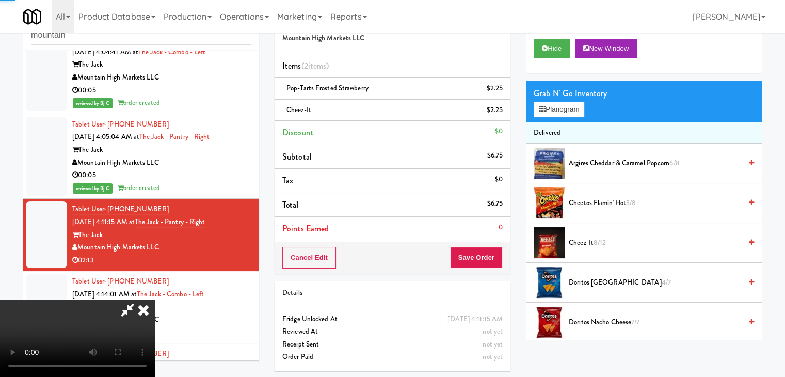
click at [504, 91] on icon at bounding box center [503, 92] width 5 height 7
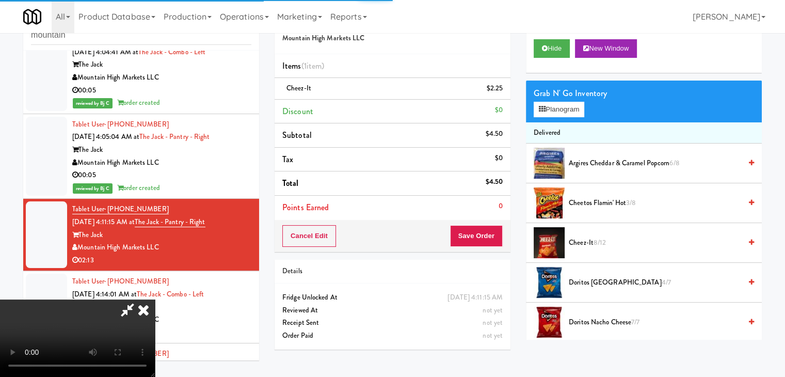
click at [504, 91] on icon at bounding box center [503, 92] width 5 height 7
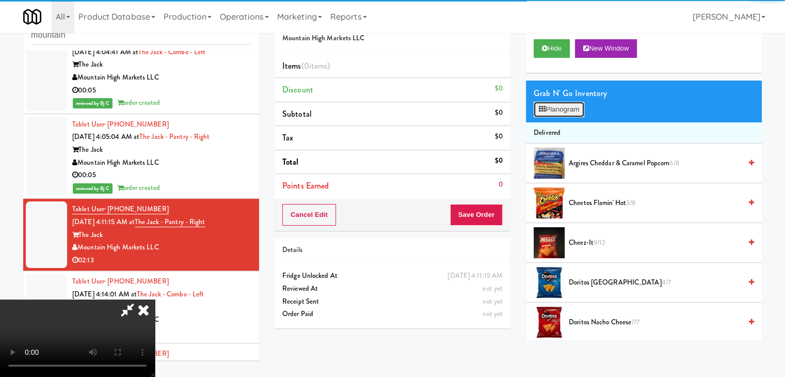
click at [569, 106] on button "Planogram" at bounding box center [559, 109] width 51 height 15
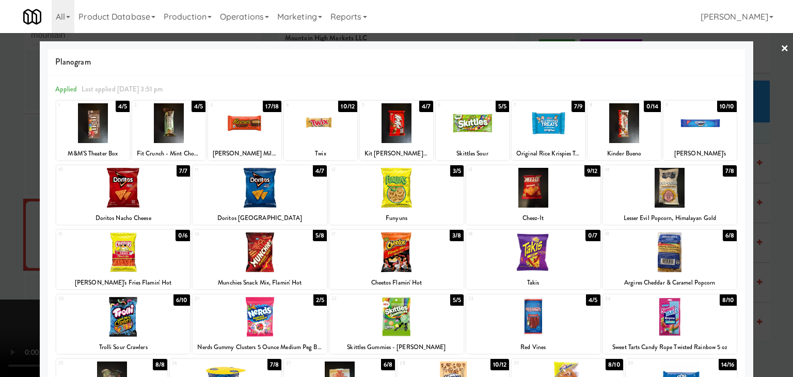
drag, startPoint x: 550, startPoint y: 131, endPoint x: 561, endPoint y: 164, distance: 35.1
click at [551, 132] on div at bounding box center [548, 123] width 73 height 40
click at [553, 190] on div at bounding box center [533, 188] width 134 height 40
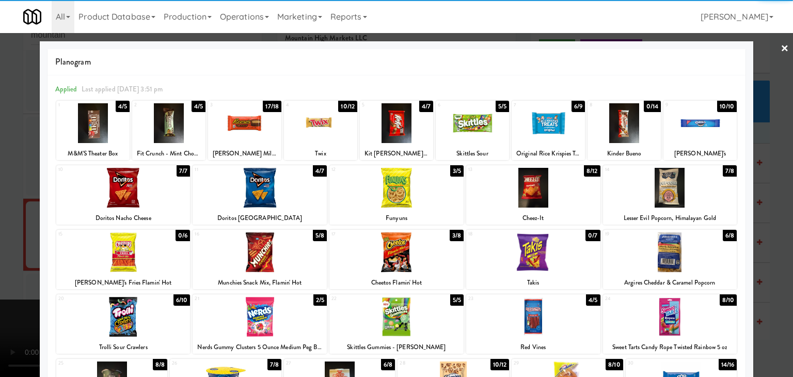
drag, startPoint x: 0, startPoint y: 263, endPoint x: 140, endPoint y: 263, distance: 139.9
click at [8, 263] on div at bounding box center [396, 188] width 793 height 377
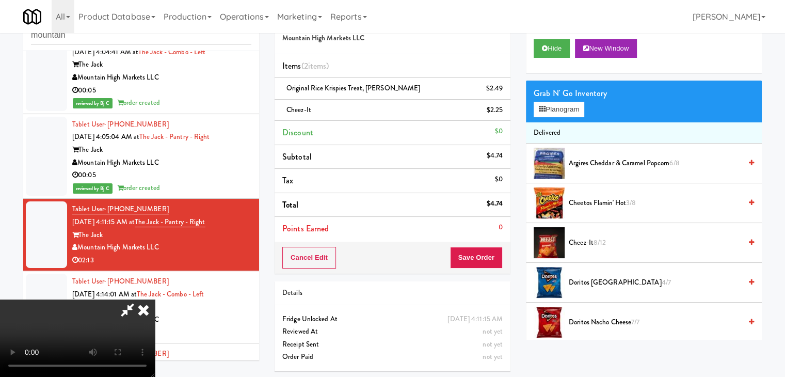
click at [155, 299] on video at bounding box center [77, 337] width 155 height 77
drag, startPoint x: 430, startPoint y: 258, endPoint x: 442, endPoint y: 310, distance: 53.5
click at [155, 299] on video at bounding box center [77, 337] width 155 height 77
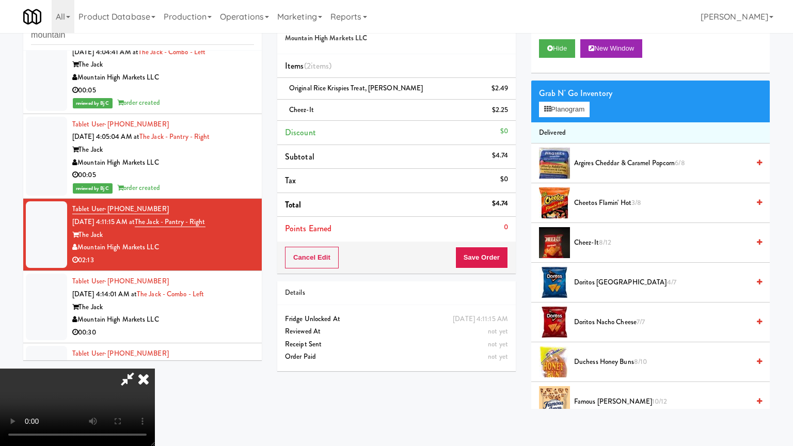
click at [155, 369] on video at bounding box center [77, 407] width 155 height 77
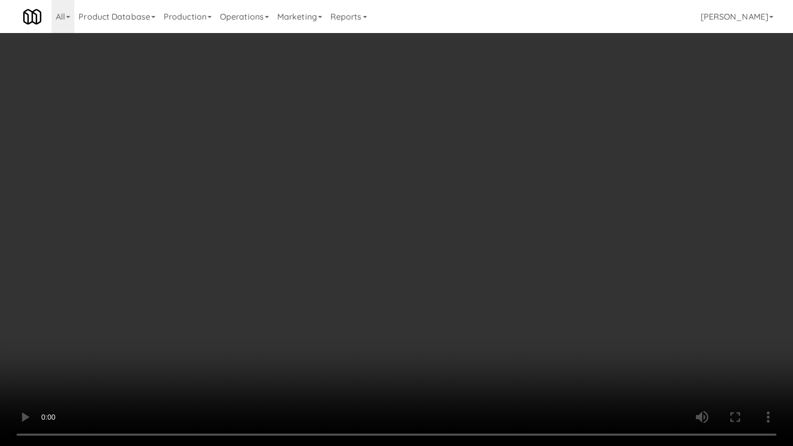
click at [516, 267] on video at bounding box center [396, 223] width 793 height 446
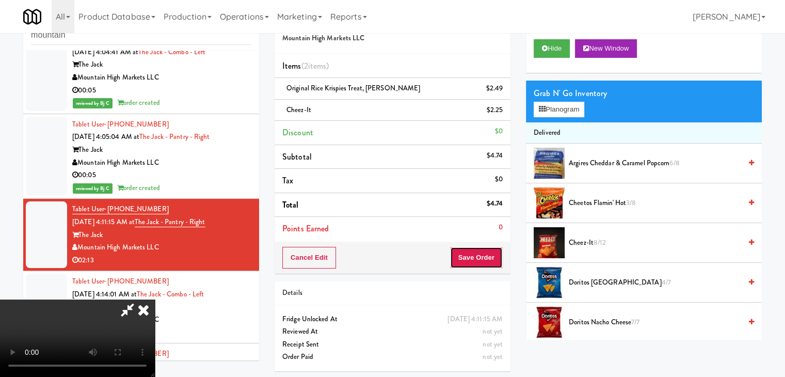
click at [484, 258] on button "Save Order" at bounding box center [476, 258] width 53 height 22
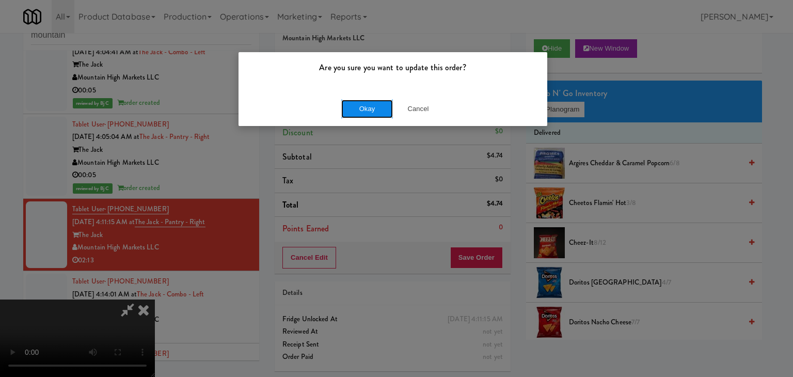
click at [370, 114] on button "Okay" at bounding box center [367, 109] width 52 height 19
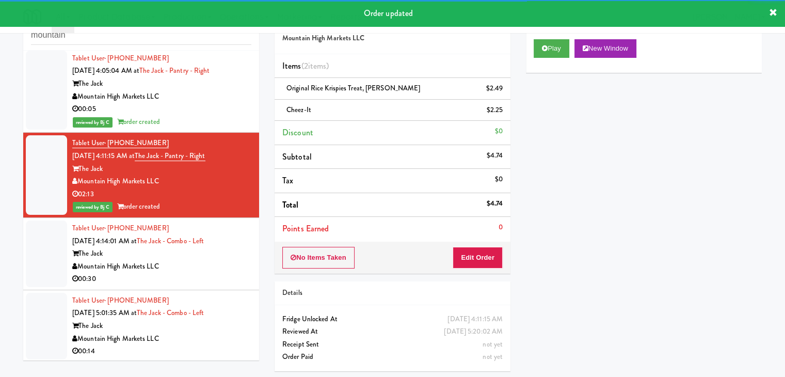
scroll to position [429, 0]
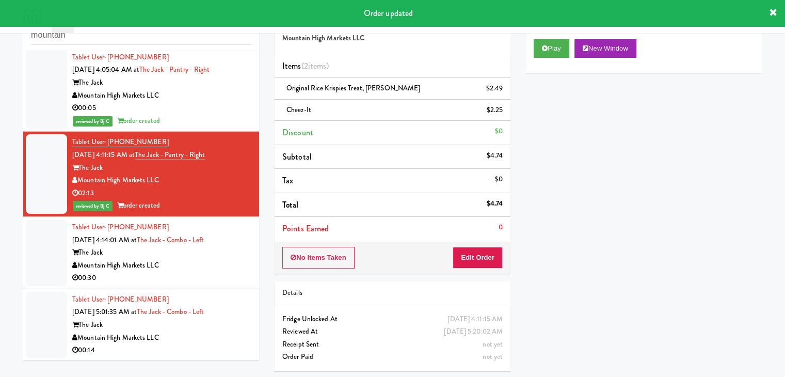
click at [207, 281] on div "00:30" at bounding box center [161, 278] width 179 height 13
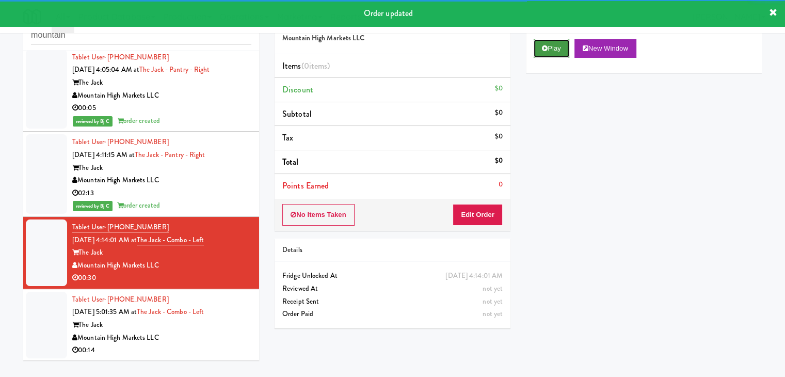
click at [558, 53] on button "Play" at bounding box center [552, 48] width 36 height 19
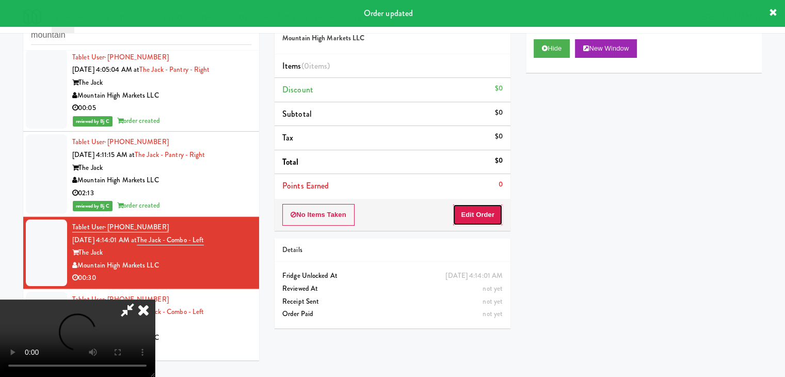
click at [481, 221] on button "Edit Order" at bounding box center [478, 215] width 50 height 22
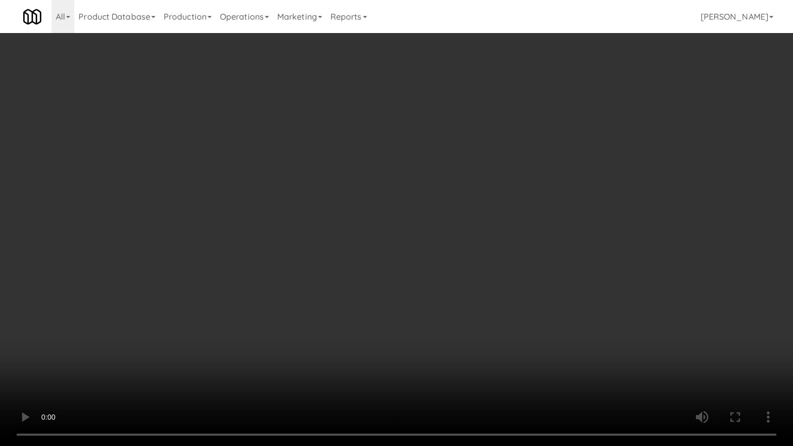
click at [451, 246] on video at bounding box center [396, 223] width 793 height 446
click at [448, 247] on video at bounding box center [396, 223] width 793 height 446
click at [449, 243] on video at bounding box center [396, 223] width 793 height 446
click at [448, 244] on video at bounding box center [396, 223] width 793 height 446
click at [443, 239] on video at bounding box center [396, 223] width 793 height 446
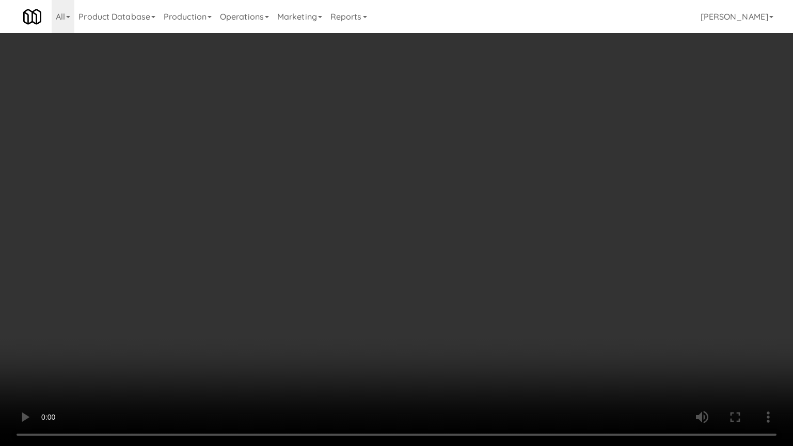
click at [443, 239] on video at bounding box center [396, 223] width 793 height 446
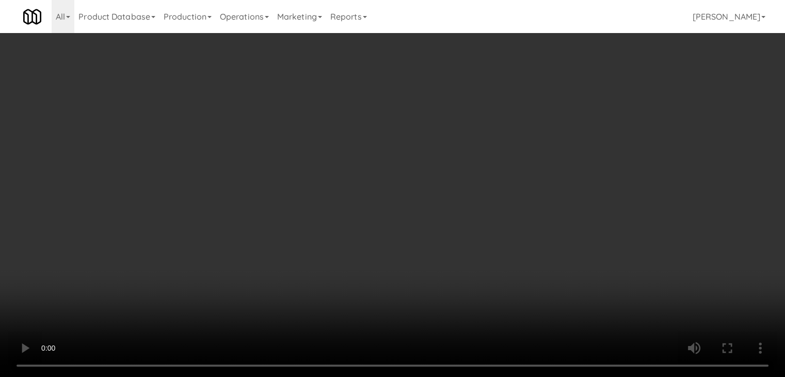
drag, startPoint x: 391, startPoint y: 145, endPoint x: 509, endPoint y: 117, distance: 120.5
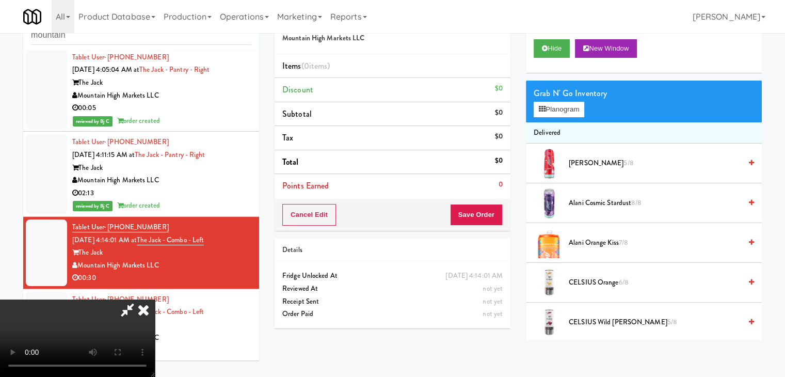
click at [155, 299] on video at bounding box center [77, 337] width 155 height 77
click at [565, 102] on button "Planogram" at bounding box center [559, 109] width 51 height 15
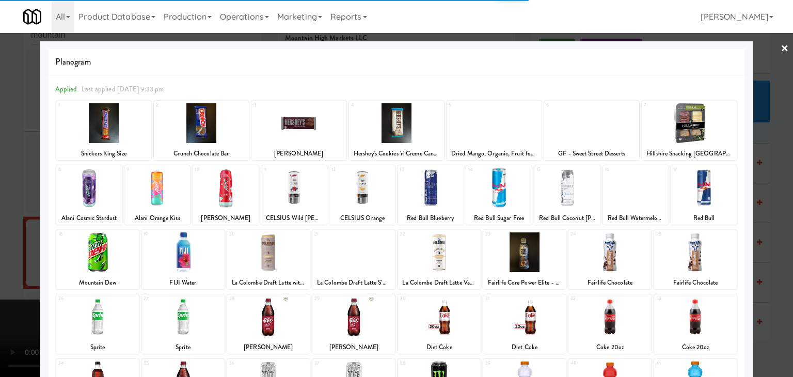
click at [284, 197] on div at bounding box center [294, 188] width 66 height 40
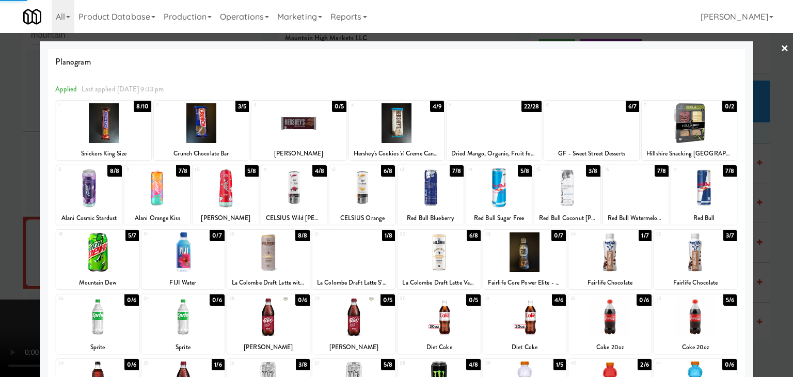
drag, startPoint x: 0, startPoint y: 244, endPoint x: 186, endPoint y: 241, distance: 186.4
click at [5, 244] on div at bounding box center [396, 188] width 793 height 377
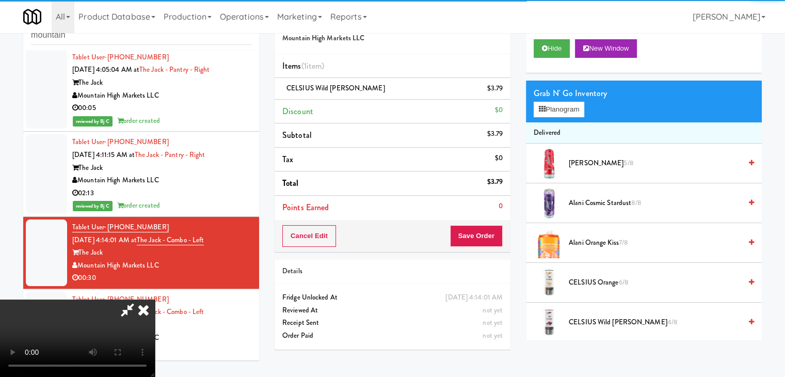
click at [155, 299] on video at bounding box center [77, 337] width 155 height 77
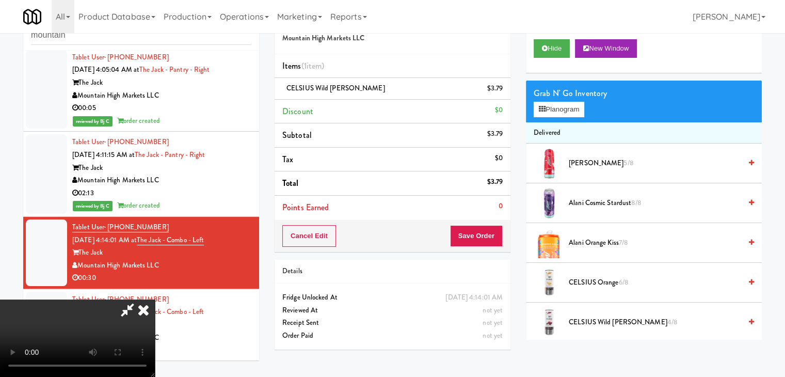
click at [155, 299] on video at bounding box center [77, 337] width 155 height 77
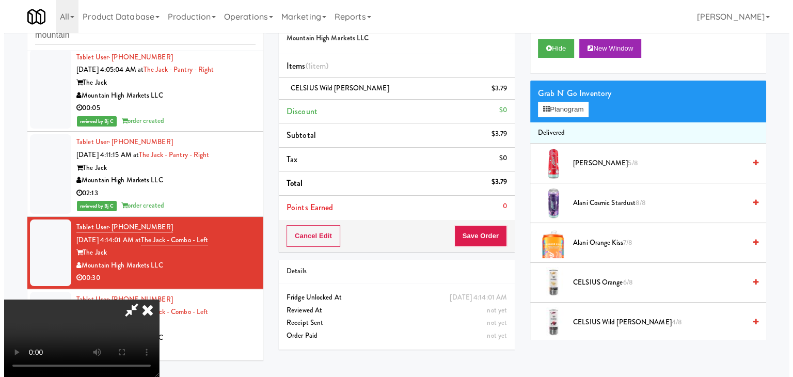
scroll to position [145, 0]
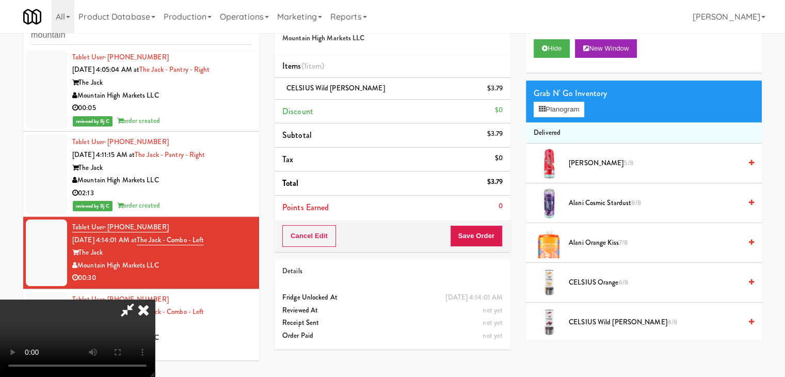
click at [155, 299] on video at bounding box center [77, 337] width 155 height 77
click at [564, 106] on button "Planogram" at bounding box center [559, 109] width 51 height 15
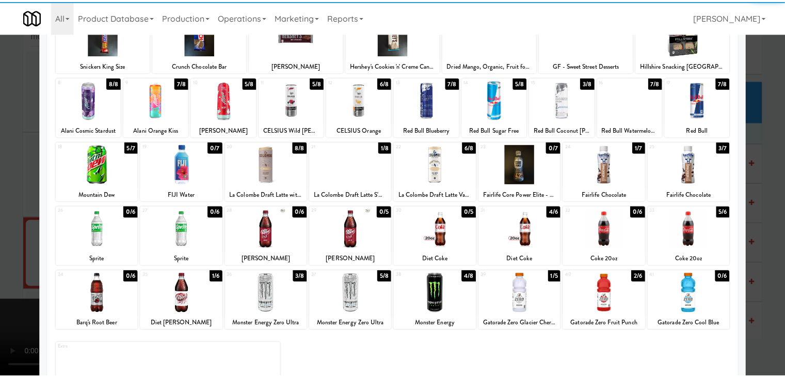
scroll to position [130, 0]
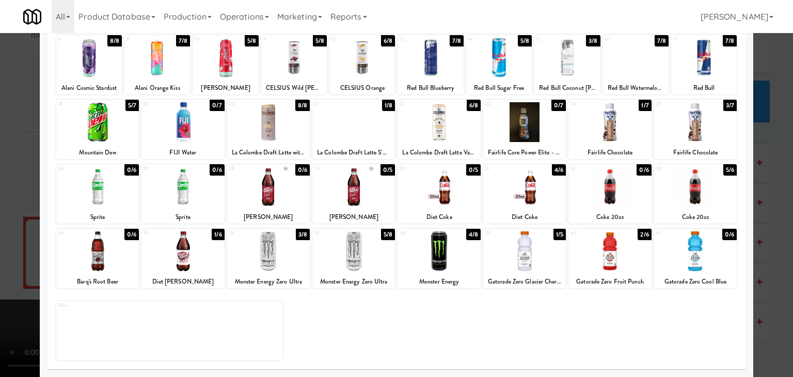
drag, startPoint x: 614, startPoint y: 245, endPoint x: 591, endPoint y: 235, distance: 25.9
click at [614, 243] on div at bounding box center [609, 251] width 83 height 40
drag, startPoint x: 0, startPoint y: 186, endPoint x: 78, endPoint y: 185, distance: 78.5
click at [2, 185] on div at bounding box center [396, 188] width 793 height 377
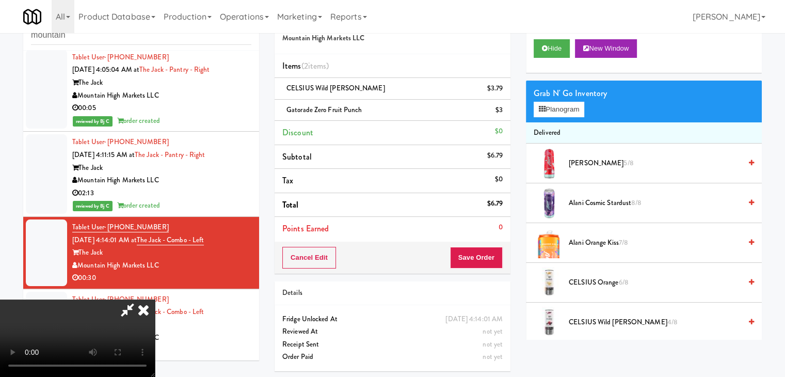
click at [483, 247] on div "Cancel Edit Save Order" at bounding box center [393, 258] width 236 height 32
click at [485, 252] on button "Save Order" at bounding box center [476, 258] width 53 height 22
drag, startPoint x: 485, startPoint y: 252, endPoint x: 507, endPoint y: 255, distance: 21.4
click at [485, 252] on button "Save Order" at bounding box center [476, 258] width 53 height 22
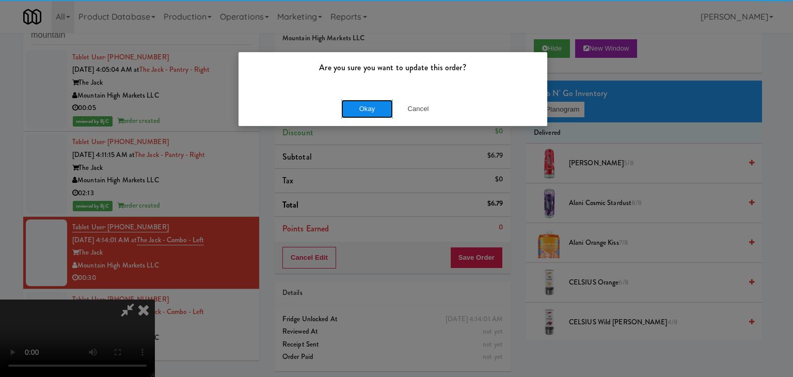
click at [375, 110] on button "Okay" at bounding box center [367, 109] width 52 height 19
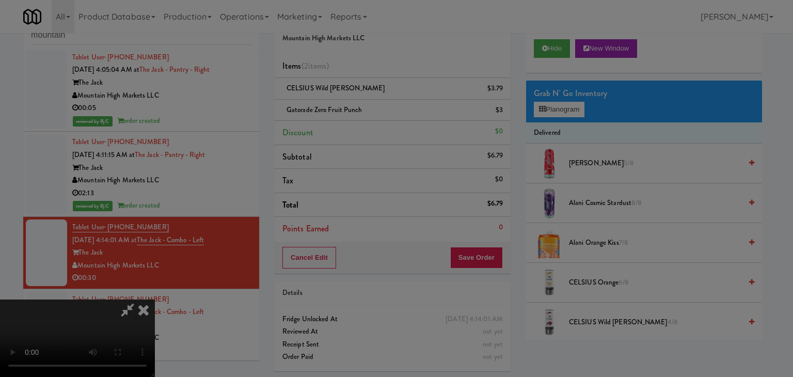
click at [375, 107] on div "Okay Cancel" at bounding box center [393, 89] width 309 height 35
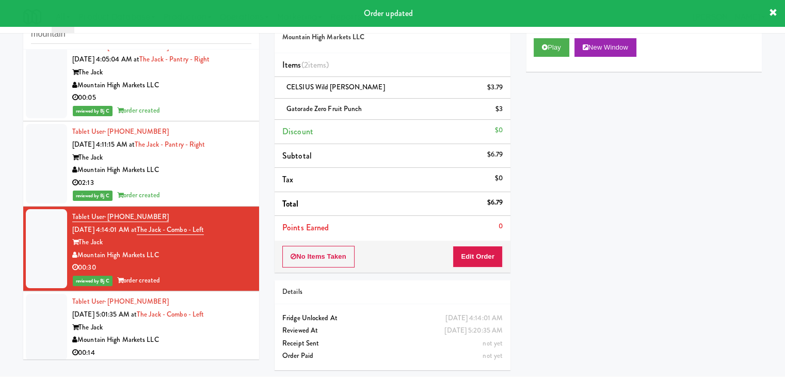
scroll to position [441, 0]
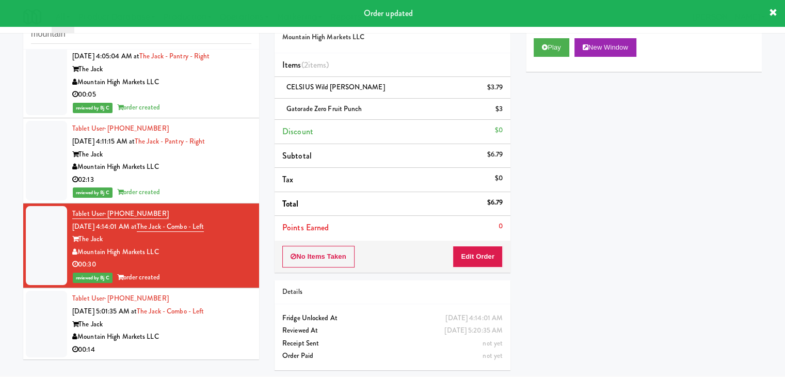
click at [209, 320] on div "The Jack" at bounding box center [161, 324] width 179 height 13
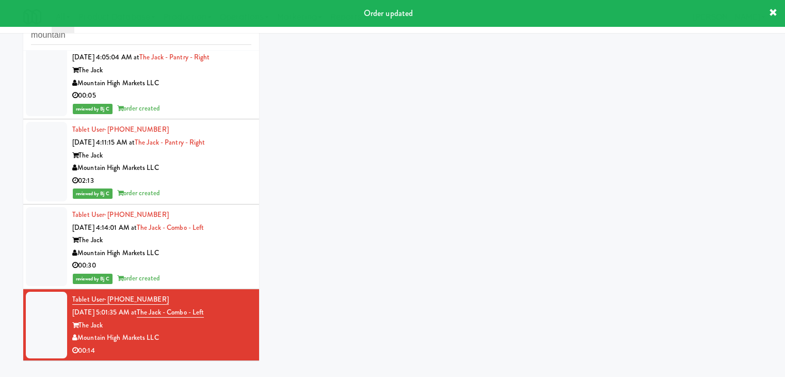
scroll to position [33, 0]
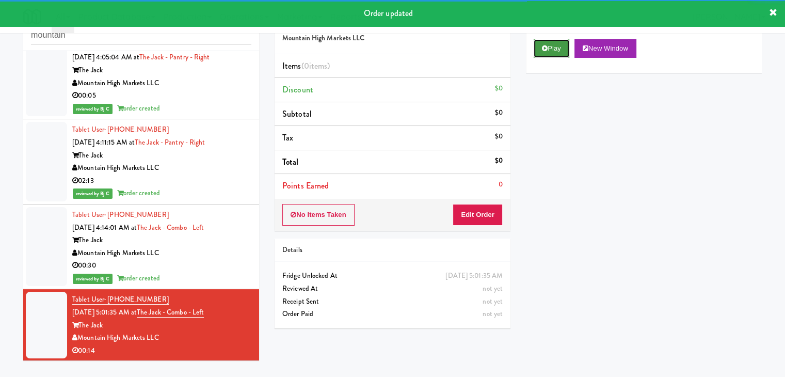
click at [545, 52] on button "Play" at bounding box center [552, 48] width 36 height 19
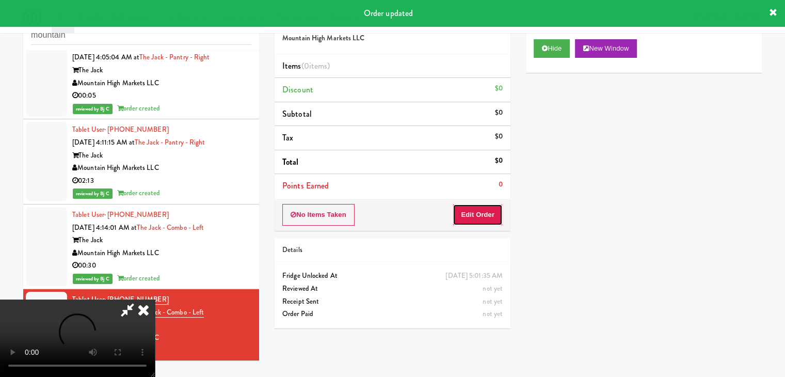
click at [482, 207] on button "Edit Order" at bounding box center [478, 215] width 50 height 22
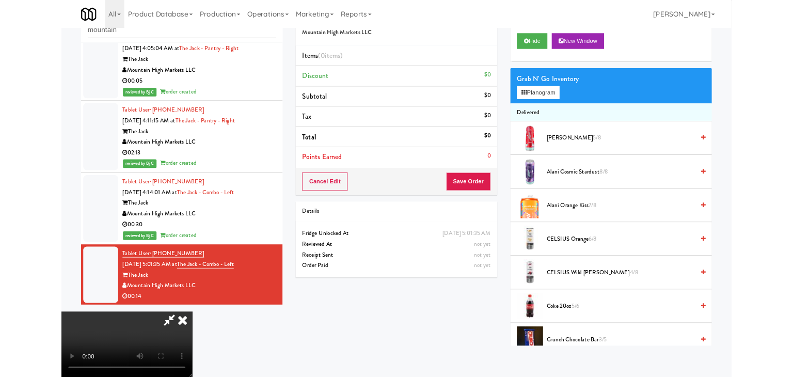
scroll to position [0, 0]
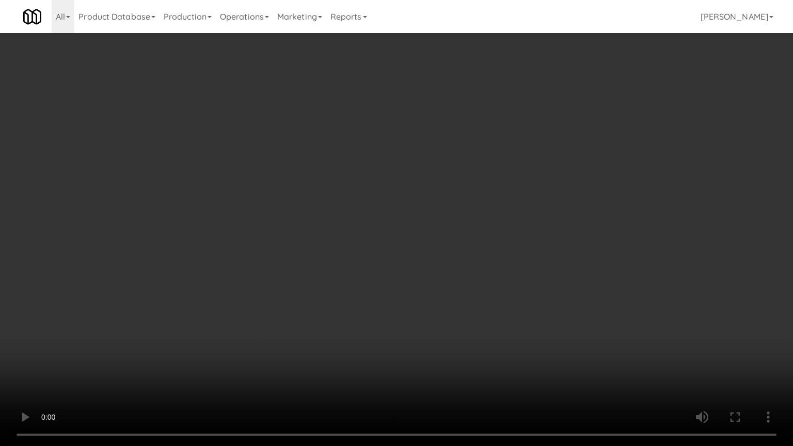
click at [472, 242] on video at bounding box center [396, 223] width 793 height 446
click at [480, 243] on video at bounding box center [396, 223] width 793 height 446
click at [477, 233] on video at bounding box center [396, 223] width 793 height 446
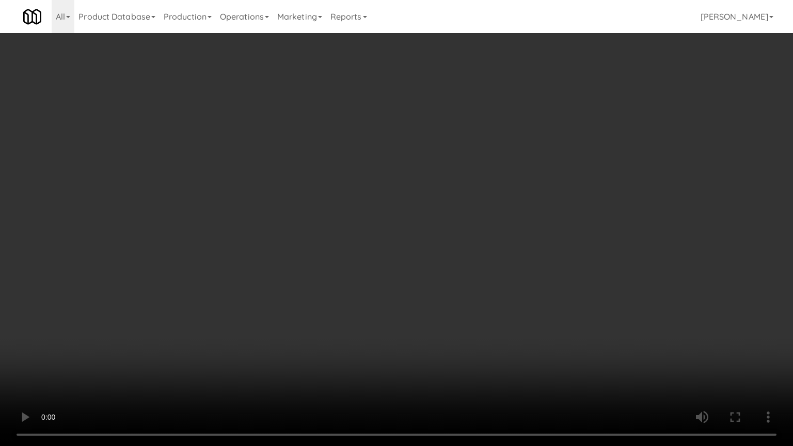
click at [482, 242] on video at bounding box center [396, 223] width 793 height 446
click at [474, 239] on video at bounding box center [396, 223] width 793 height 446
click at [486, 242] on video at bounding box center [396, 223] width 793 height 446
click at [511, 233] on video at bounding box center [396, 223] width 793 height 446
drag, startPoint x: 511, startPoint y: 233, endPoint x: 537, endPoint y: 155, distance: 82.8
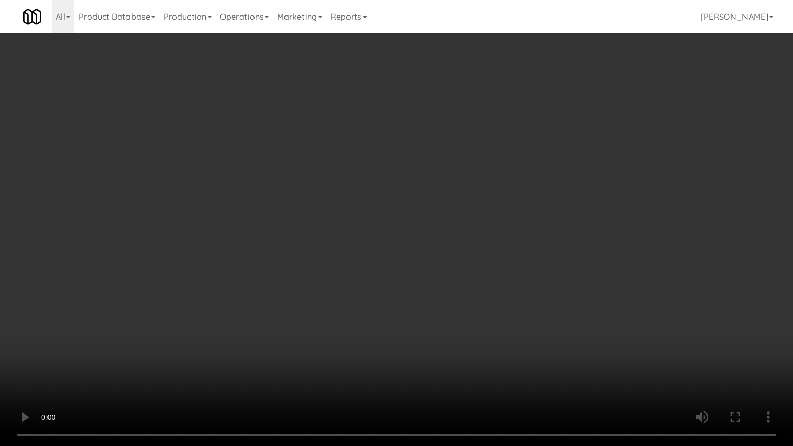
click at [511, 233] on video at bounding box center [396, 223] width 793 height 446
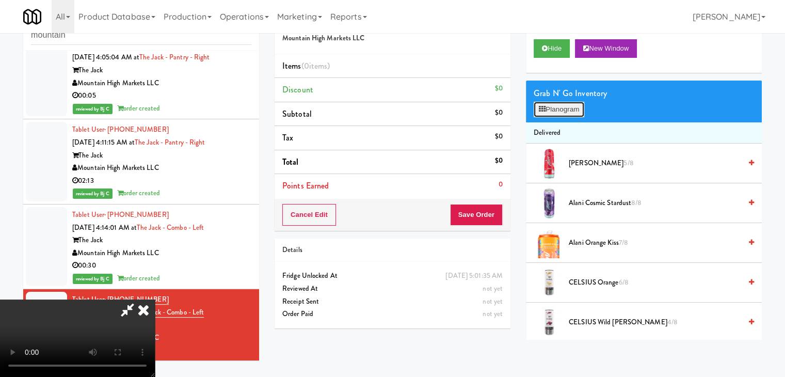
click at [573, 113] on button "Planogram" at bounding box center [559, 109] width 51 height 15
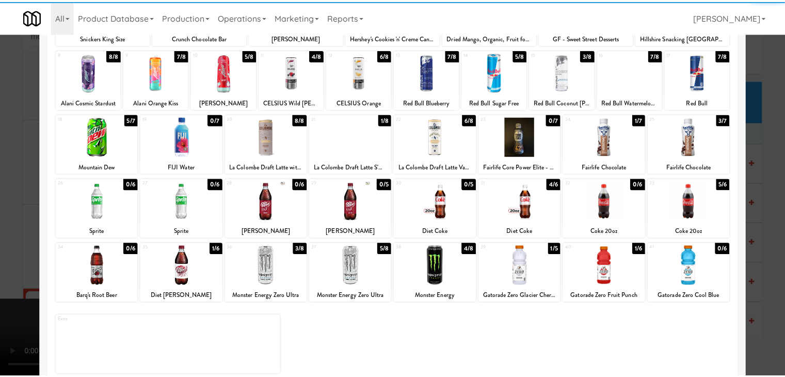
scroll to position [130, 0]
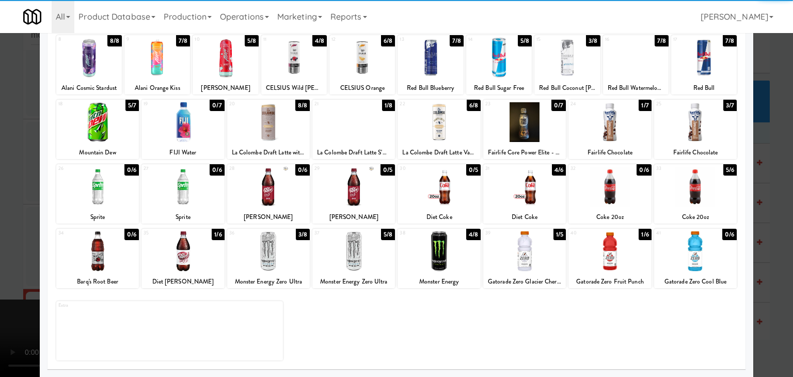
click at [507, 188] on div at bounding box center [524, 187] width 83 height 40
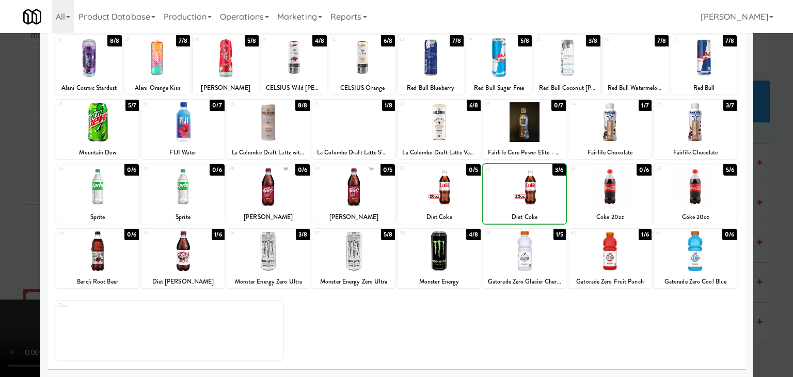
drag, startPoint x: 0, startPoint y: 223, endPoint x: 27, endPoint y: 219, distance: 27.0
click at [3, 222] on div at bounding box center [396, 188] width 793 height 377
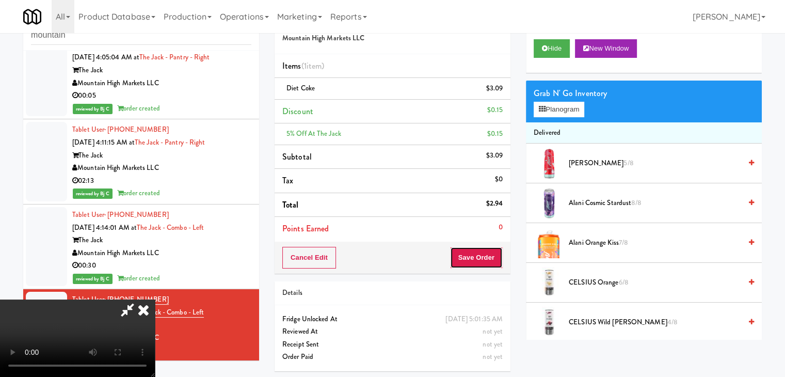
click at [489, 255] on button "Save Order" at bounding box center [476, 258] width 53 height 22
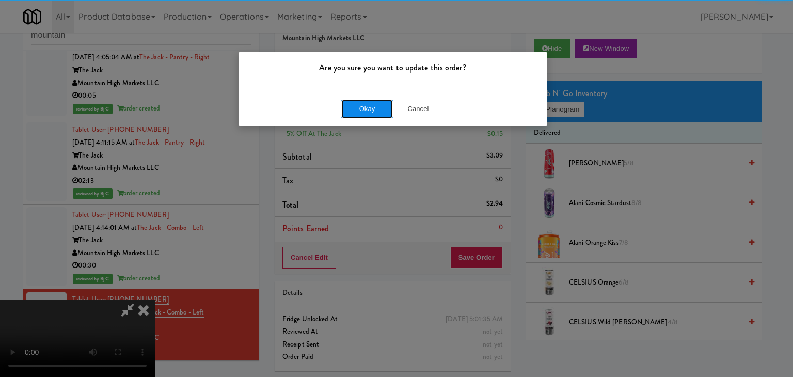
click at [368, 108] on button "Okay" at bounding box center [367, 109] width 52 height 19
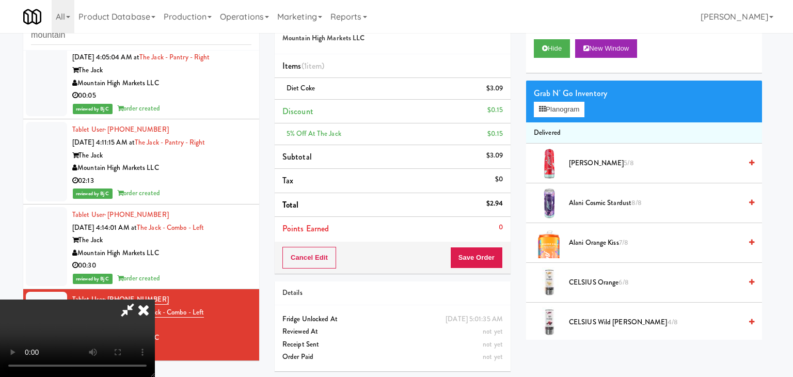
click at [368, 108] on body "Are you sure you want to update this order? Okay Cancel Okay Are you sure you w…" at bounding box center [396, 188] width 793 height 377
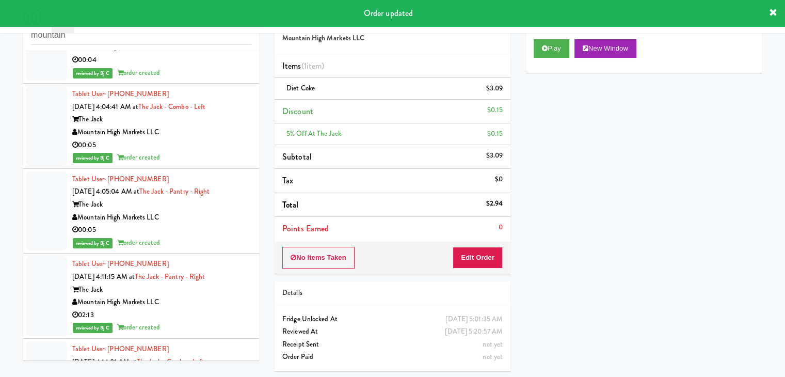
scroll to position [183, 0]
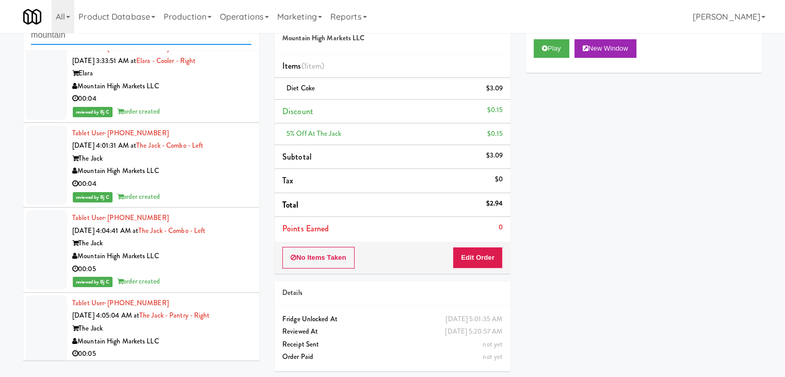
drag, startPoint x: 43, startPoint y: 33, endPoint x: 4, endPoint y: 41, distance: 40.6
click at [0, 41] on div "inbox reviewed all all unclear take inventory issue suspicious failed recent mo…" at bounding box center [392, 191] width 785 height 375
paste input "Ambient - MW - Pre Launch"
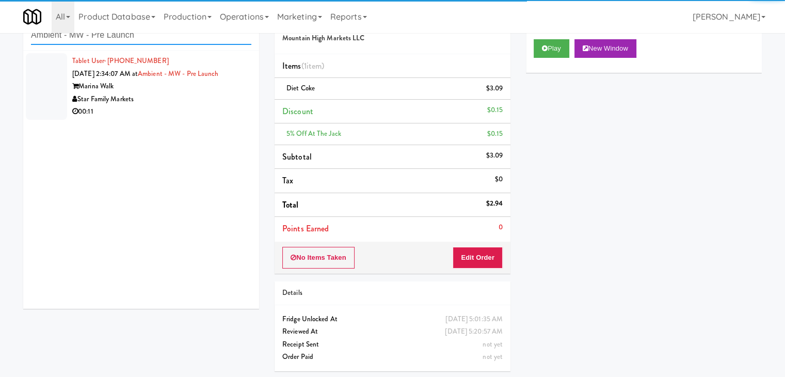
type input "Ambient - MW - Pre Launch"
click at [176, 103] on div "Star Family Markets" at bounding box center [161, 99] width 179 height 13
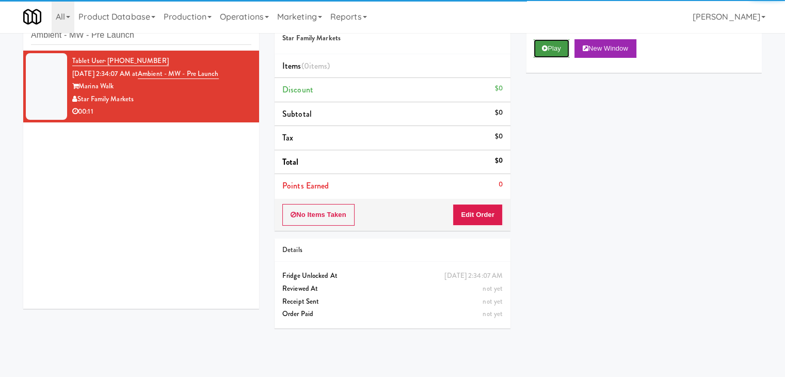
click at [548, 52] on button "Play" at bounding box center [552, 48] width 36 height 19
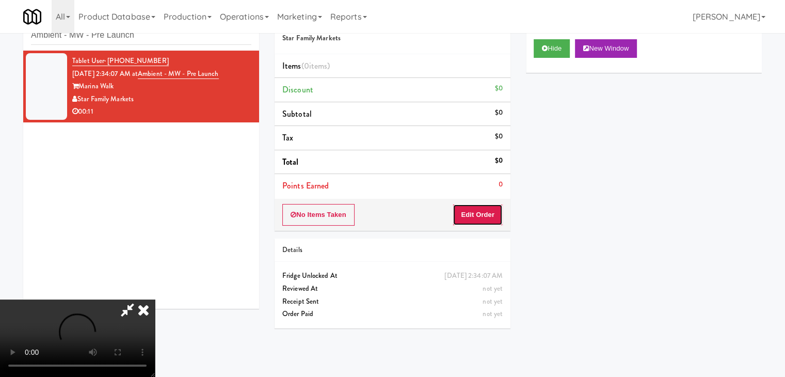
click at [484, 219] on button "Edit Order" at bounding box center [478, 215] width 50 height 22
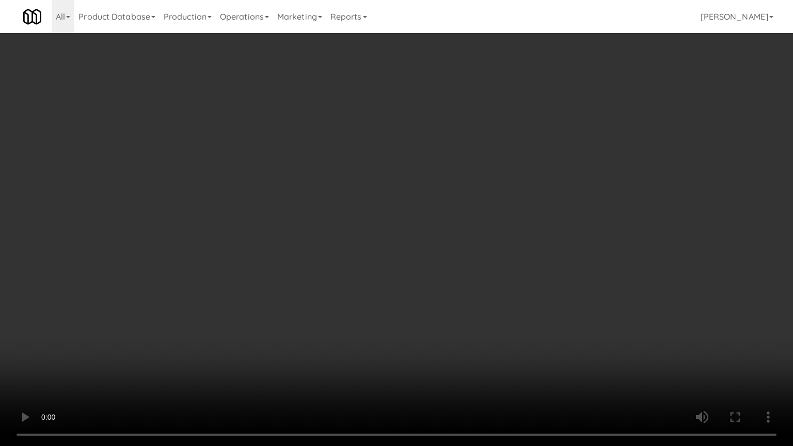
click at [486, 256] on video at bounding box center [396, 223] width 793 height 446
click at [455, 261] on video at bounding box center [396, 223] width 793 height 446
drag, startPoint x: 460, startPoint y: 259, endPoint x: 477, endPoint y: 264, distance: 18.3
click at [461, 259] on video at bounding box center [396, 223] width 793 height 446
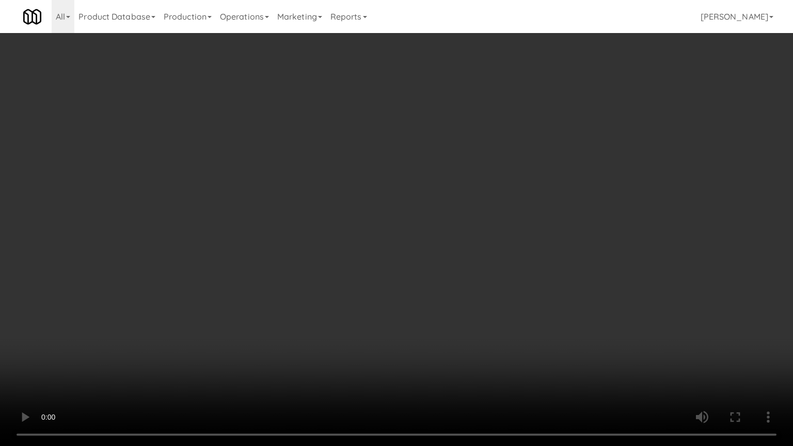
click at [487, 258] on video at bounding box center [396, 223] width 793 height 446
click at [487, 257] on video at bounding box center [396, 223] width 793 height 446
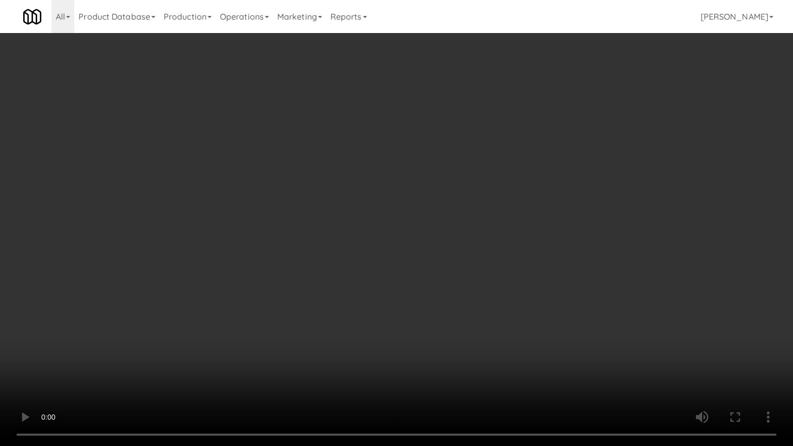
click at [487, 256] on video at bounding box center [396, 223] width 793 height 446
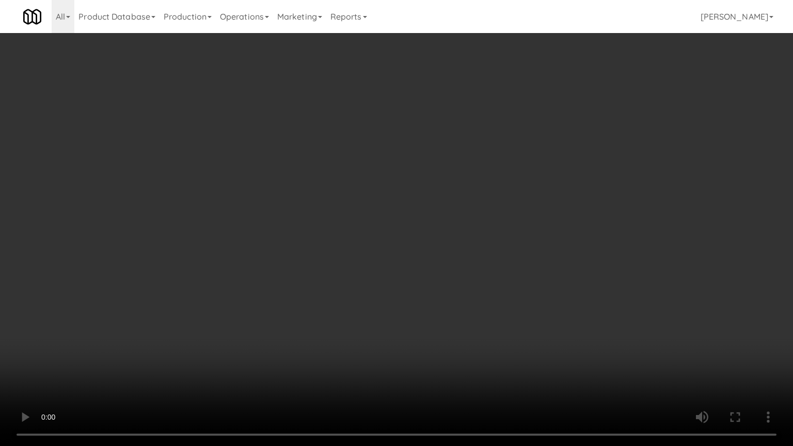
click at [487, 256] on video at bounding box center [396, 223] width 793 height 446
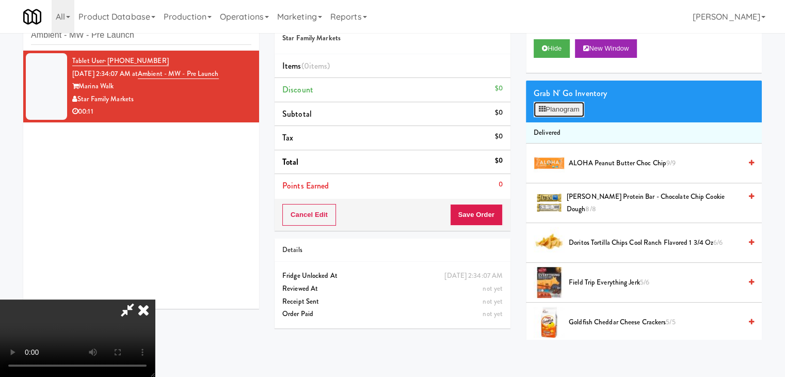
click at [576, 109] on button "Planogram" at bounding box center [559, 109] width 51 height 15
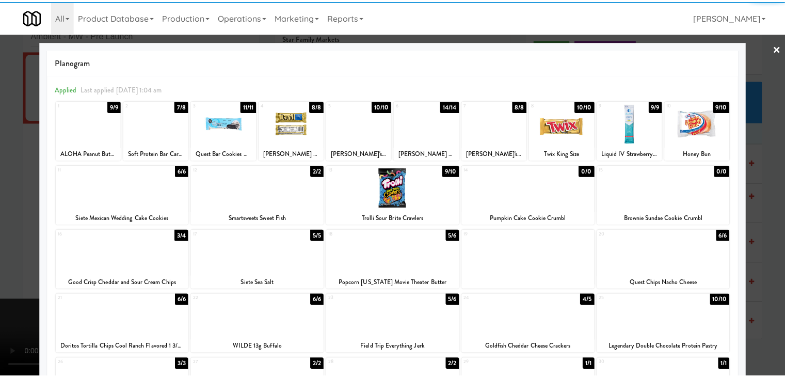
scroll to position [52, 0]
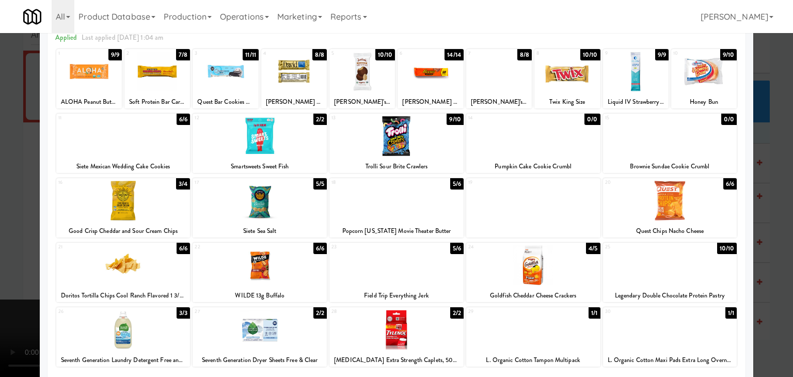
click at [532, 262] on div at bounding box center [533, 265] width 134 height 40
click at [144, 196] on div at bounding box center [123, 201] width 134 height 40
click at [0, 188] on div at bounding box center [396, 188] width 793 height 377
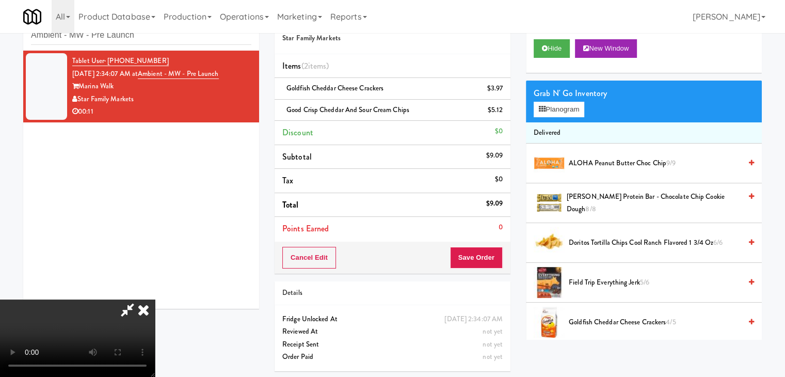
scroll to position [42, 0]
click at [155, 299] on video at bounding box center [77, 337] width 155 height 77
drag, startPoint x: 408, startPoint y: 208, endPoint x: 407, endPoint y: 200, distance: 7.9
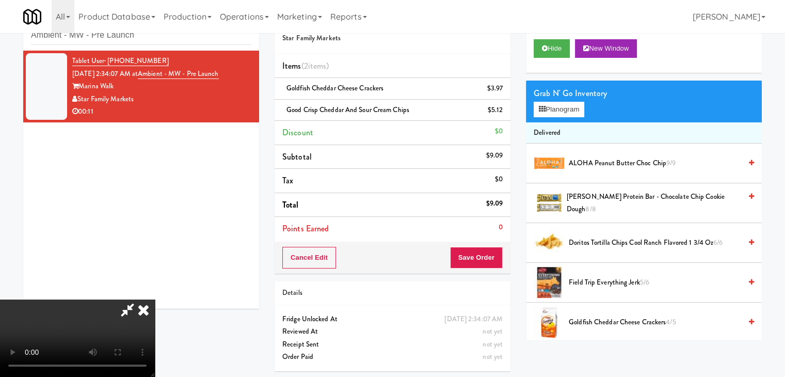
click at [155, 299] on video at bounding box center [77, 337] width 155 height 77
click at [562, 120] on div "Grab N' Go Inventory Planogram" at bounding box center [644, 102] width 236 height 42
click at [576, 112] on button "Planogram" at bounding box center [559, 109] width 51 height 15
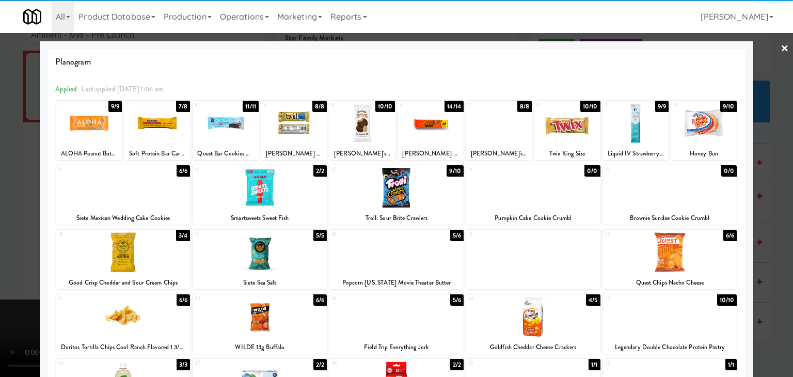
drag, startPoint x: 692, startPoint y: 198, endPoint x: 699, endPoint y: 199, distance: 6.8
click at [692, 198] on div at bounding box center [670, 188] width 134 height 40
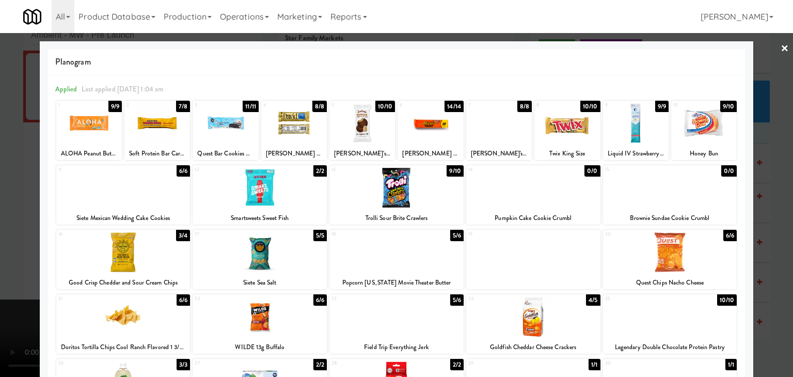
click at [703, 131] on div at bounding box center [704, 123] width 66 height 40
click at [781, 151] on div at bounding box center [396, 188] width 793 height 377
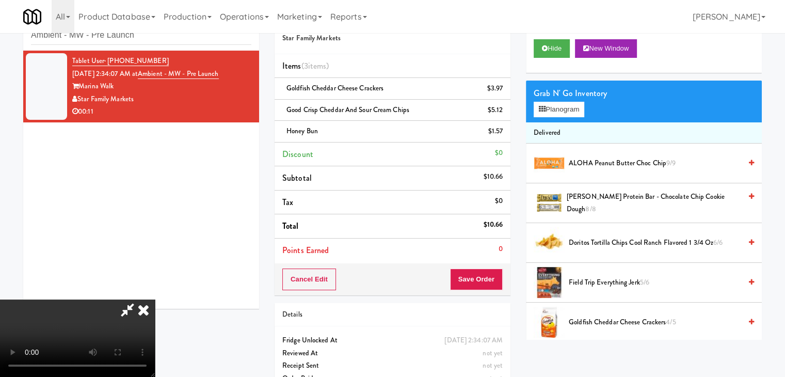
click at [155, 299] on video at bounding box center [77, 337] width 155 height 77
click at [496, 276] on button "Save Order" at bounding box center [476, 279] width 53 height 22
click at [490, 275] on button "Save Order" at bounding box center [476, 279] width 53 height 22
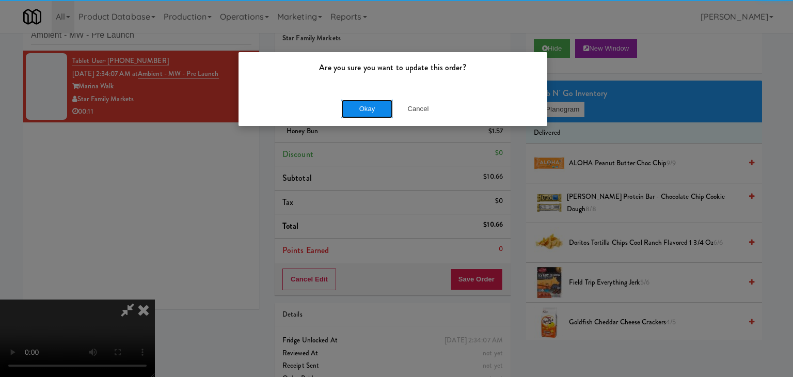
click at [378, 110] on button "Okay" at bounding box center [367, 109] width 52 height 19
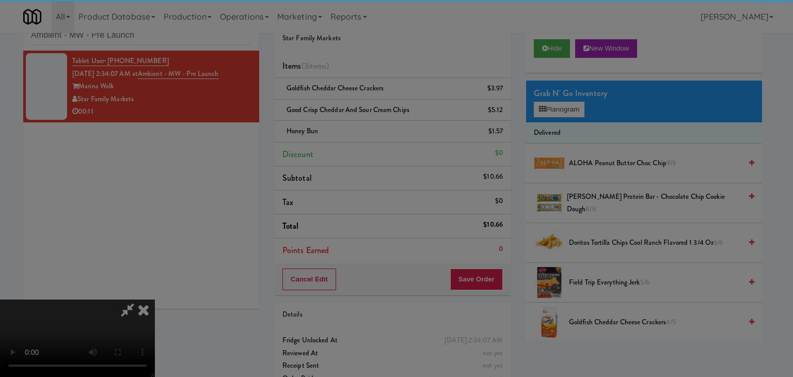
click at [377, 99] on button "Okay" at bounding box center [367, 90] width 52 height 19
click at [377, 108] on div at bounding box center [396, 188] width 793 height 377
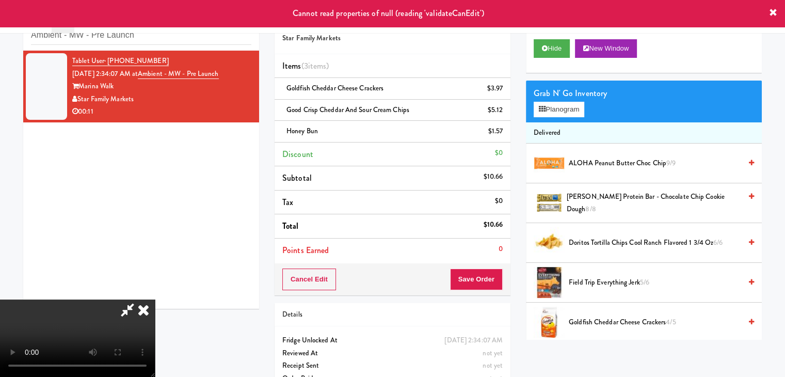
click at [155, 299] on icon at bounding box center [143, 309] width 23 height 21
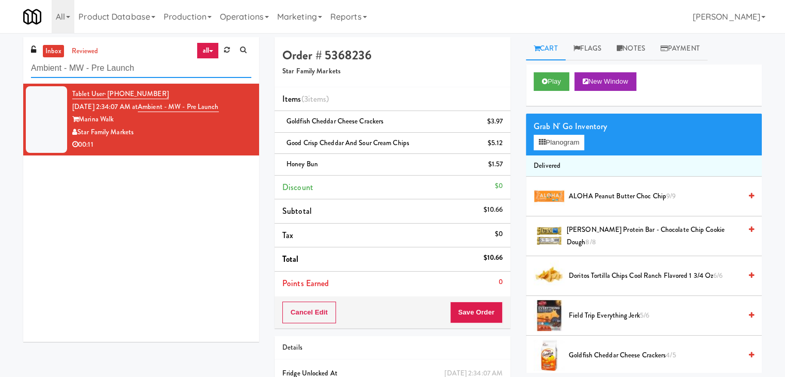
drag, startPoint x: 24, startPoint y: 72, endPoint x: 0, endPoint y: 72, distance: 24.3
click at [0, 72] on div "inbox reviewed all all unclear take inventory issue suspicious failed recent Am…" at bounding box center [392, 235] width 785 height 397
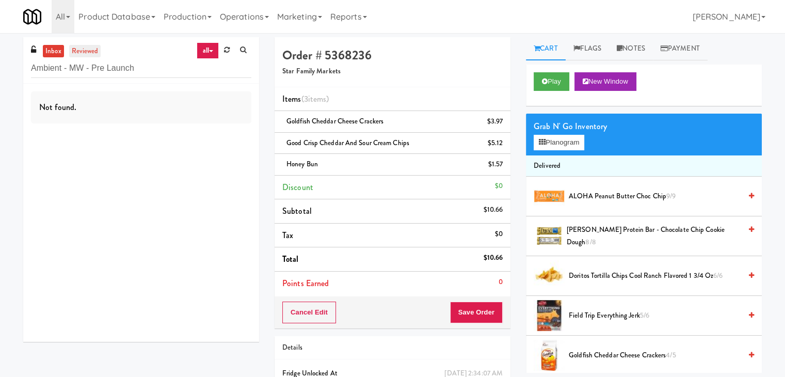
click at [76, 46] on link "reviewed" at bounding box center [85, 51] width 32 height 13
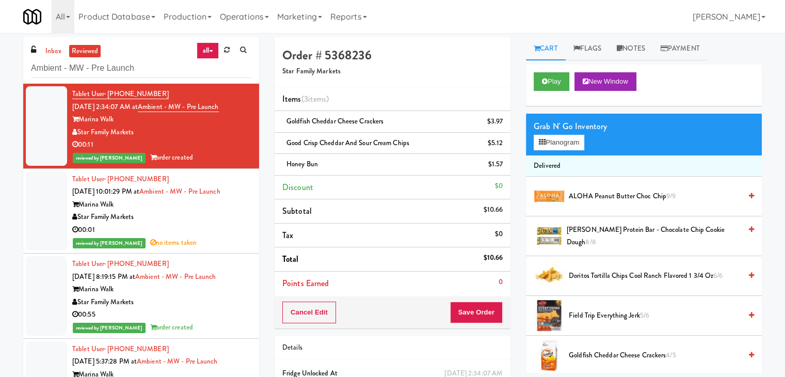
click at [207, 208] on div "Marina Walk" at bounding box center [161, 204] width 179 height 13
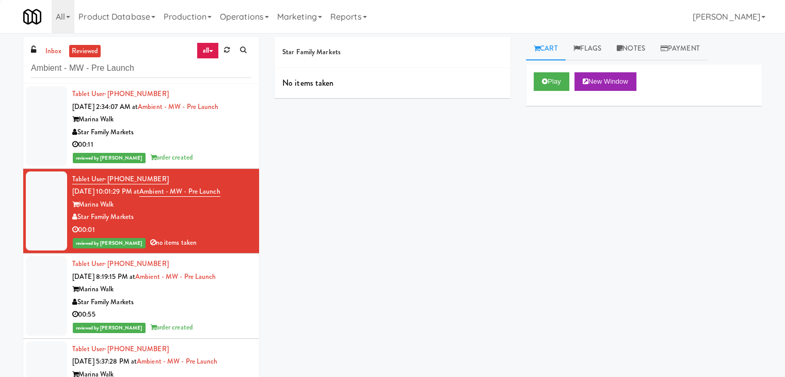
click at [204, 139] on div "00:11" at bounding box center [161, 144] width 179 height 13
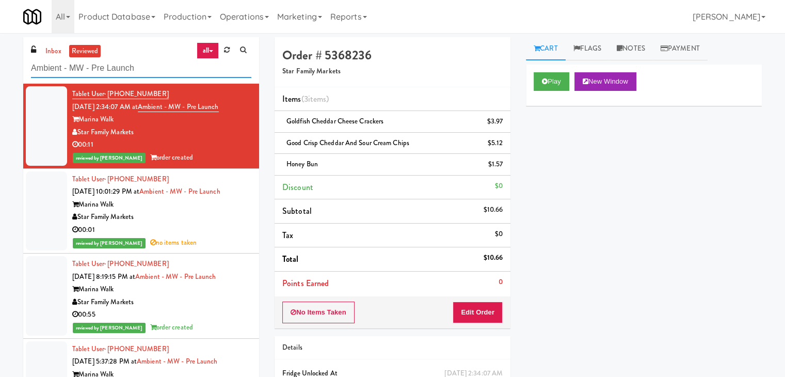
drag, startPoint x: 76, startPoint y: 65, endPoint x: 0, endPoint y: 73, distance: 76.3
click at [0, 73] on div "inbox reviewed all all unclear take inventory issue suspicious failed recent Am…" at bounding box center [392, 235] width 785 height 397
paste input "Kinetic - Left"
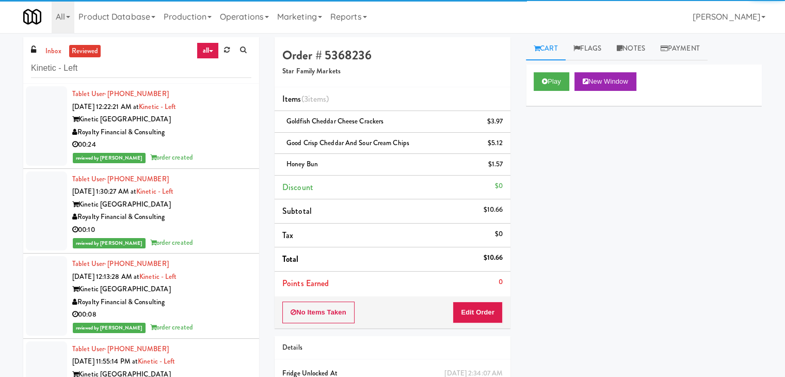
drag, startPoint x: 167, startPoint y: 129, endPoint x: 176, endPoint y: 127, distance: 9.0
click at [176, 127] on div "Royalty Financial & Consulting" at bounding box center [161, 132] width 179 height 13
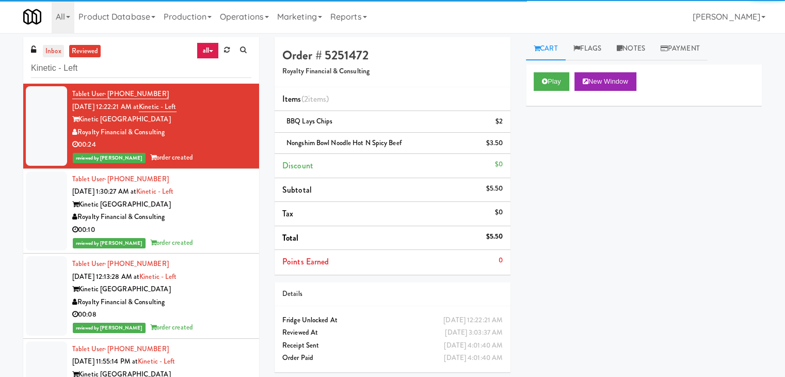
click at [58, 48] on link "inbox" at bounding box center [53, 51] width 21 height 13
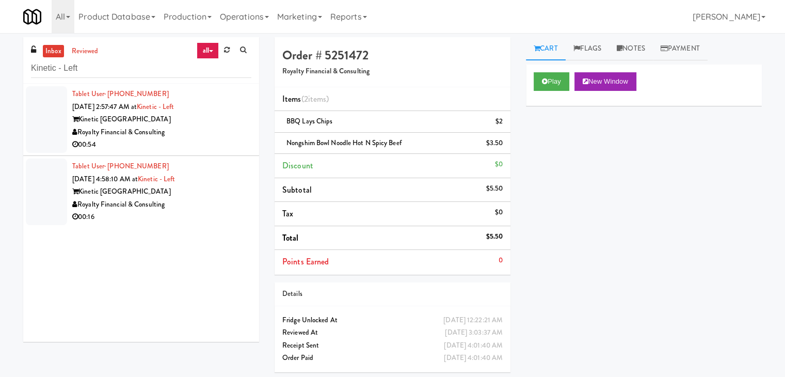
click at [212, 110] on div "Tablet User · (678) 900-0412 Sep 13, 2025 2:57:47 AM at Kinetic - Left Kinetic …" at bounding box center [161, 120] width 179 height 64
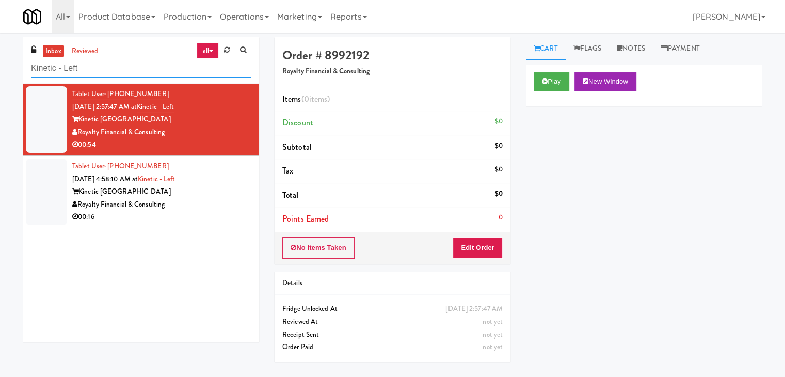
drag, startPoint x: 94, startPoint y: 70, endPoint x: 0, endPoint y: 68, distance: 94.5
click at [0, 69] on div "inbox reviewed all all unclear take inventory issue suspicious failed recent Ki…" at bounding box center [392, 205] width 785 height 336
paste input "Elm Pantry-"
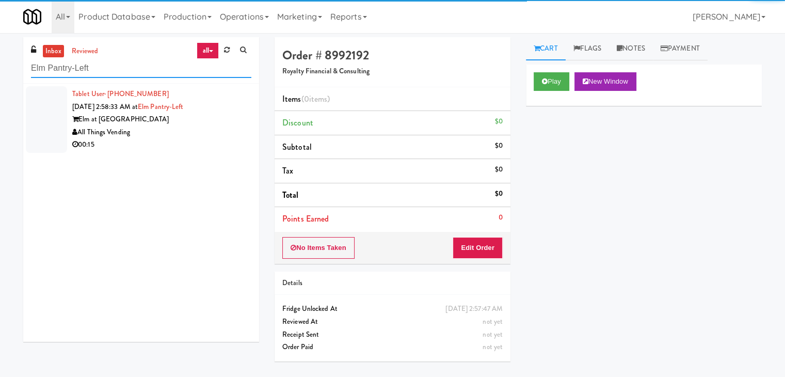
type input "Elm Pantry-Left"
click at [187, 131] on div "All Things Vending" at bounding box center [161, 132] width 179 height 13
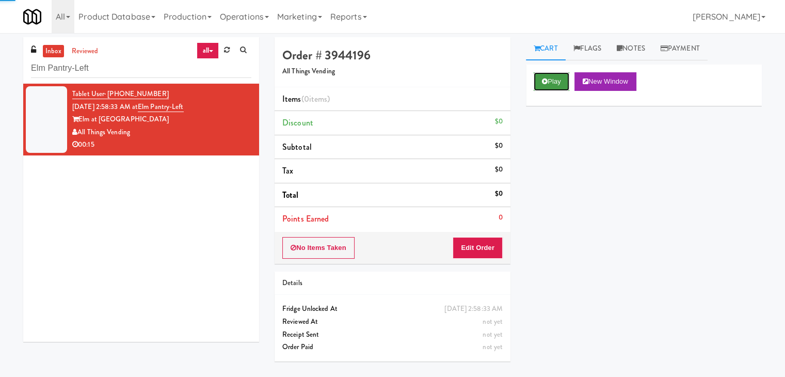
click at [554, 81] on button "Play" at bounding box center [552, 81] width 36 height 19
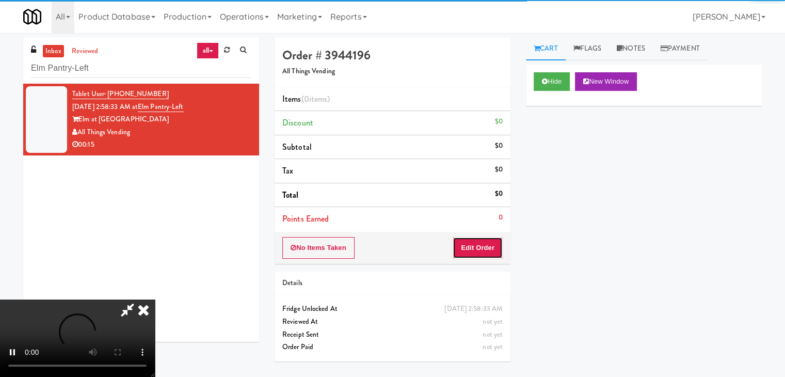
click at [479, 245] on button "Edit Order" at bounding box center [478, 248] width 50 height 22
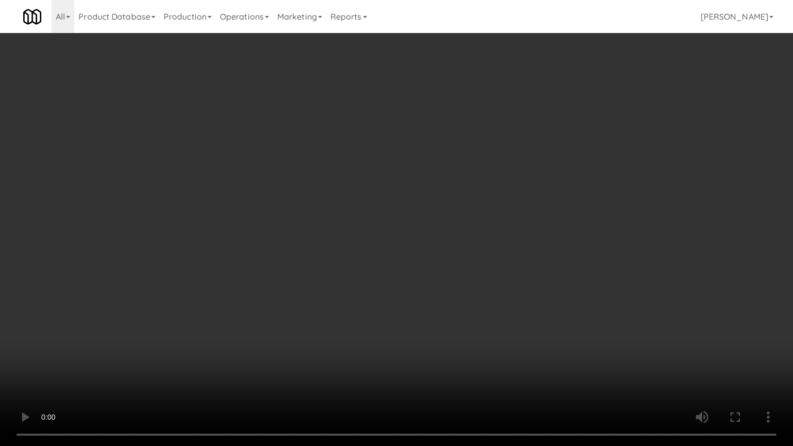
click at [475, 303] on video at bounding box center [396, 223] width 793 height 446
click at [493, 376] on video at bounding box center [396, 223] width 793 height 446
click at [519, 277] on video at bounding box center [396, 223] width 793 height 446
click at [519, 279] on video at bounding box center [396, 223] width 793 height 446
click at [525, 277] on video at bounding box center [396, 223] width 793 height 446
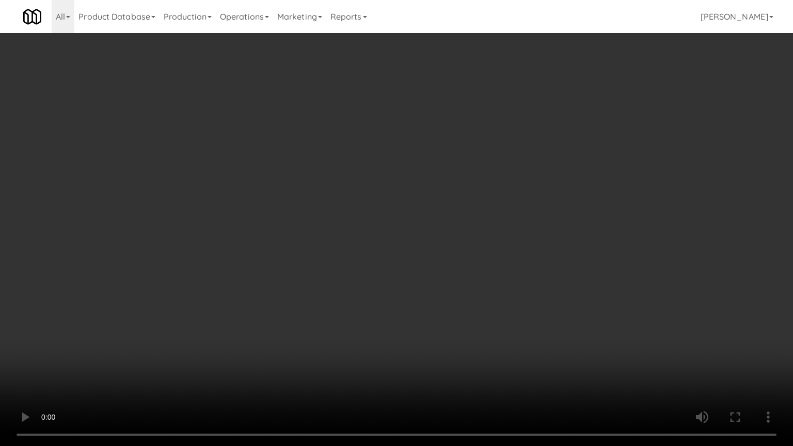
click at [523, 278] on video at bounding box center [396, 223] width 793 height 446
click at [527, 277] on video at bounding box center [396, 223] width 793 height 446
click at [523, 273] on video at bounding box center [396, 223] width 793 height 446
drag, startPoint x: 523, startPoint y: 273, endPoint x: 526, endPoint y: 198, distance: 75.0
click at [523, 273] on video at bounding box center [396, 223] width 793 height 446
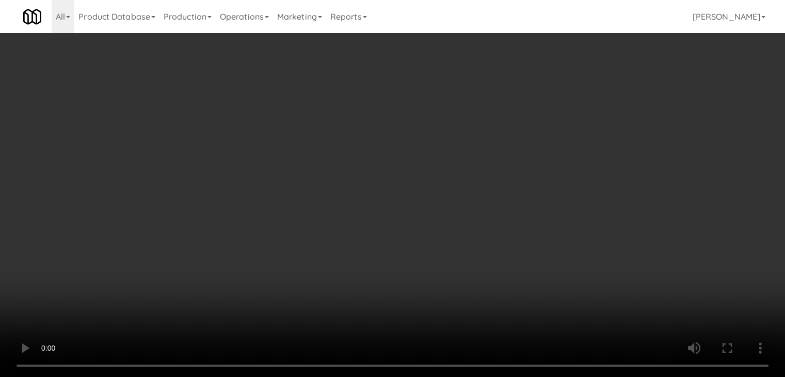
click at [559, 117] on div "Grab N' Go Inventory Planogram" at bounding box center [644, 102] width 236 height 42
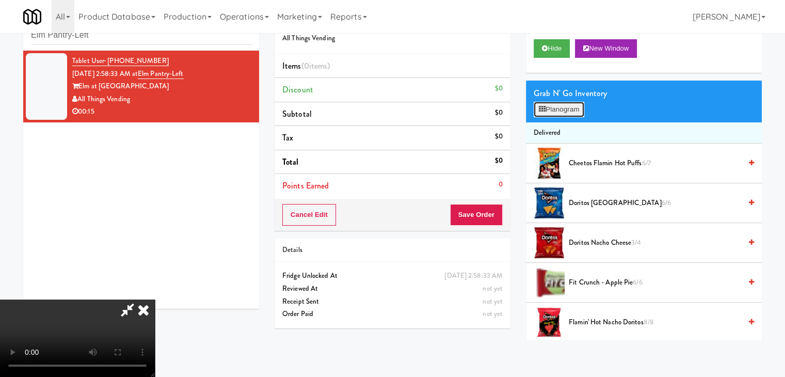
click at [569, 110] on button "Planogram" at bounding box center [559, 109] width 51 height 15
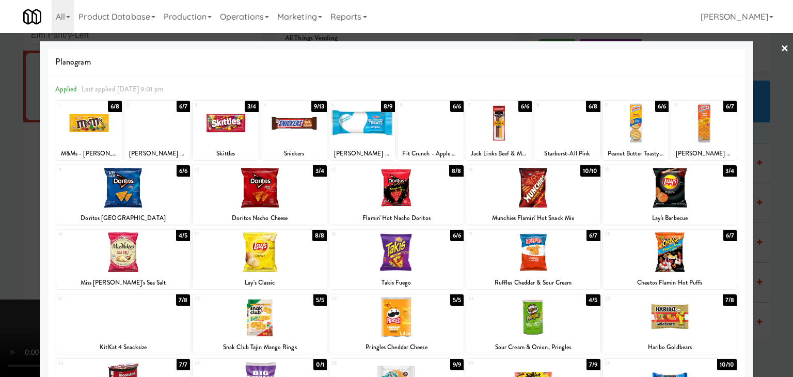
click at [355, 126] on div at bounding box center [362, 123] width 66 height 40
click at [239, 131] on div at bounding box center [226, 123] width 66 height 40
click at [17, 164] on div at bounding box center [396, 188] width 793 height 377
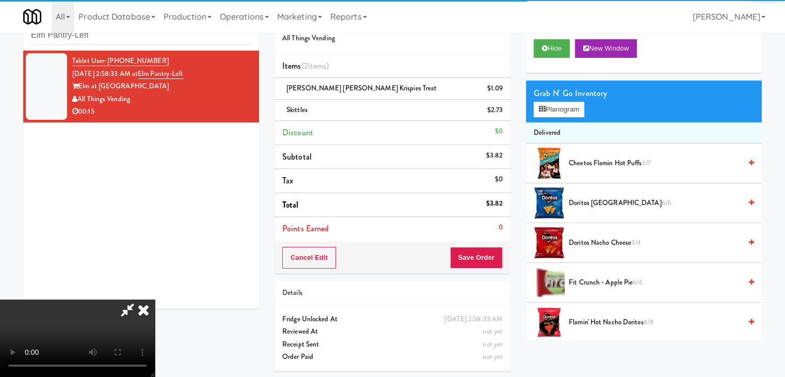
click at [155, 299] on video at bounding box center [77, 337] width 155 height 77
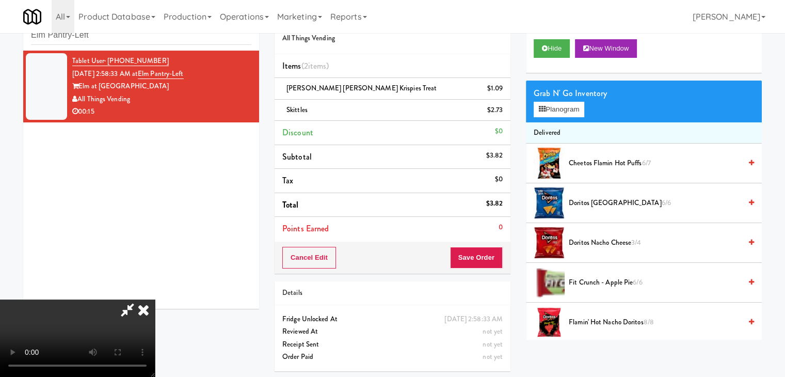
click at [155, 299] on video at bounding box center [77, 337] width 155 height 77
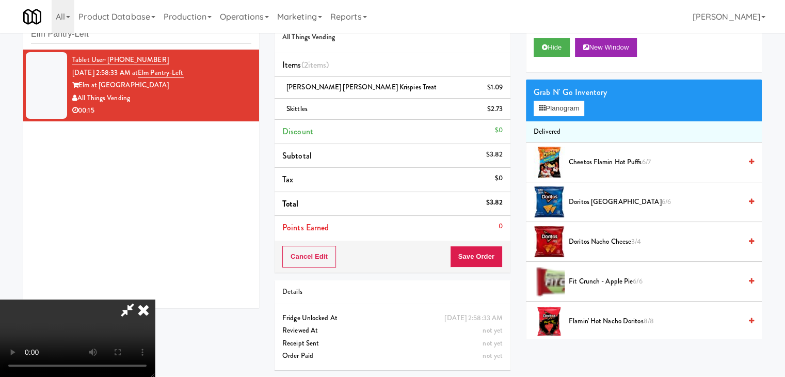
scroll to position [0, 0]
click at [485, 256] on button "Save Order" at bounding box center [476, 257] width 53 height 22
click at [486, 257] on button "Save Order" at bounding box center [476, 257] width 53 height 22
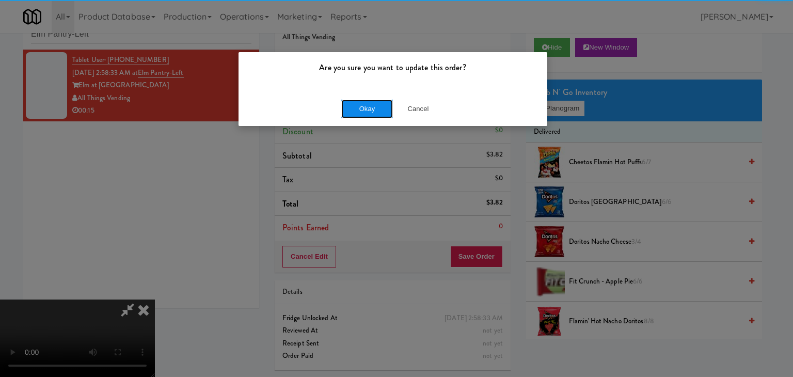
click at [377, 112] on button "Okay" at bounding box center [367, 109] width 52 height 19
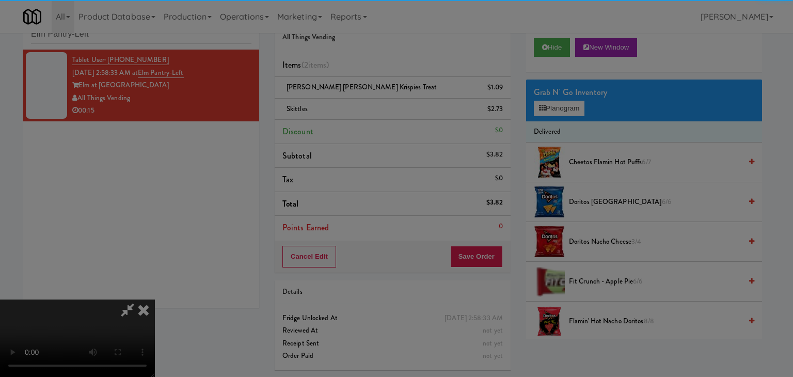
click at [377, 107] on div "Okay Cancel" at bounding box center [393, 89] width 309 height 35
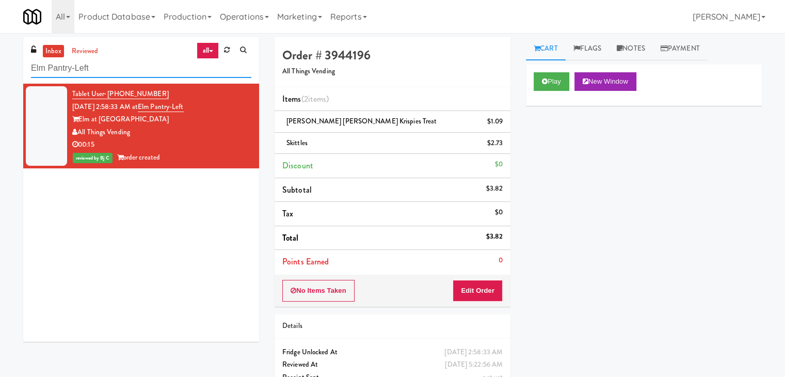
paste input "680 LSD Pantry"
drag, startPoint x: 78, startPoint y: 68, endPoint x: 0, endPoint y: 72, distance: 78.6
click at [0, 68] on div "inbox reviewed all all unclear take inventory issue suspicious failed recent El…" at bounding box center [392, 224] width 785 height 375
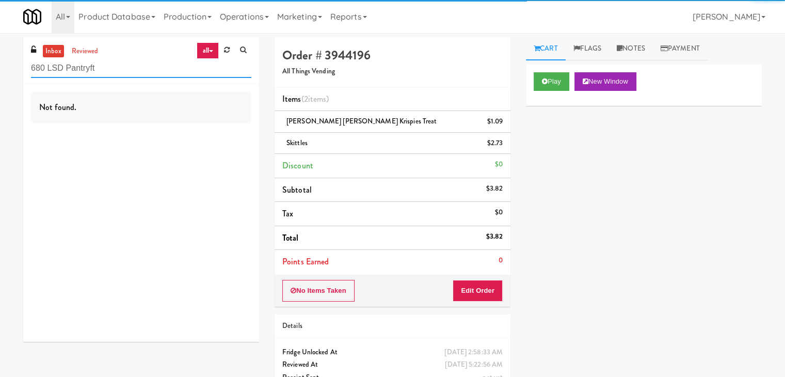
drag, startPoint x: 116, startPoint y: 65, endPoint x: 0, endPoint y: 66, distance: 115.7
click at [0, 66] on div "inbox reviewed all all unclear take inventory issue suspicious failed recent 68…" at bounding box center [392, 224] width 785 height 375
paste input "text"
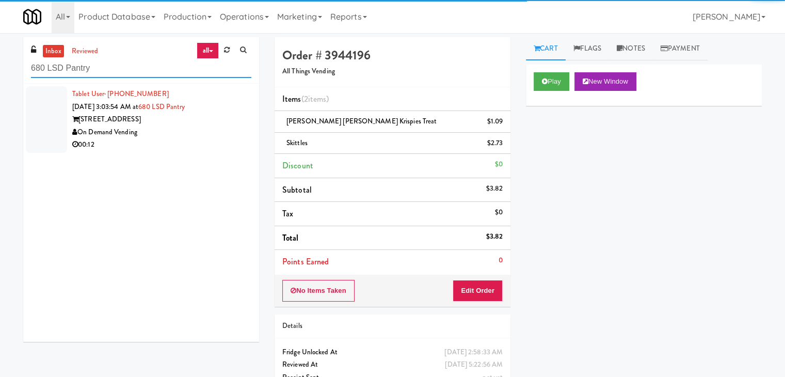
type input "680 LSD Pantry"
drag, startPoint x: 163, startPoint y: 135, endPoint x: 187, endPoint y: 137, distance: 23.8
click at [165, 135] on div "On Demand Vending" at bounding box center [161, 132] width 179 height 13
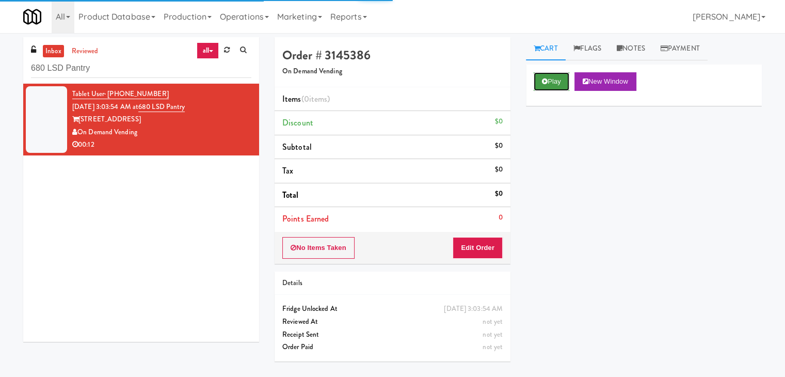
click at [551, 82] on button "Play" at bounding box center [552, 81] width 36 height 19
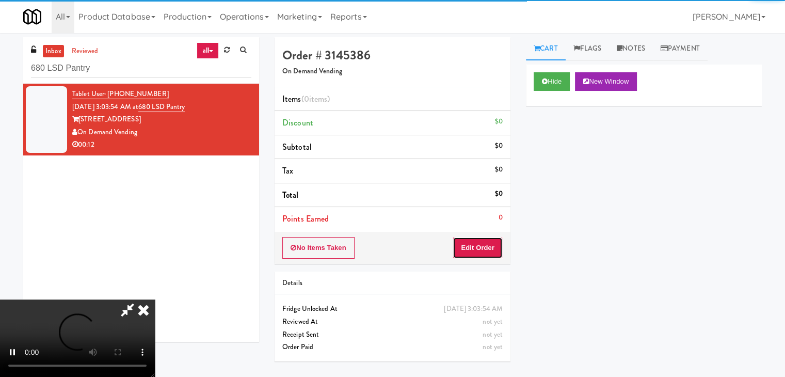
click at [477, 244] on button "Edit Order" at bounding box center [478, 248] width 50 height 22
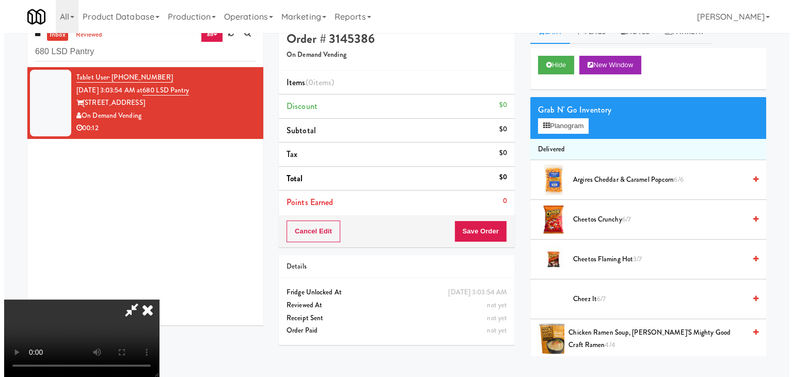
scroll to position [33, 0]
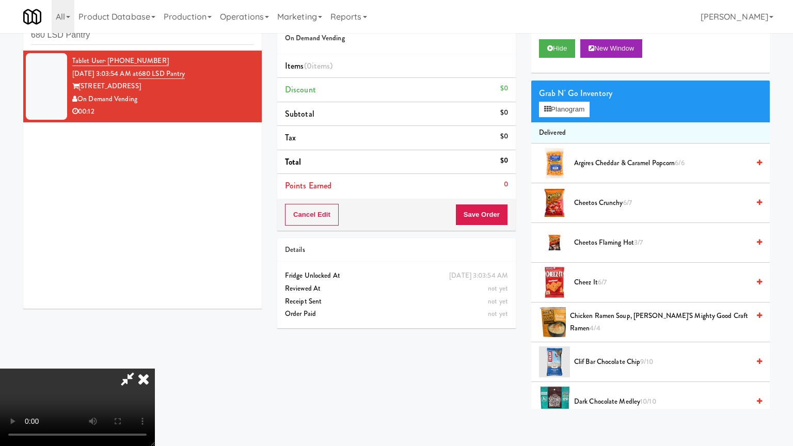
click at [155, 369] on video at bounding box center [77, 407] width 155 height 77
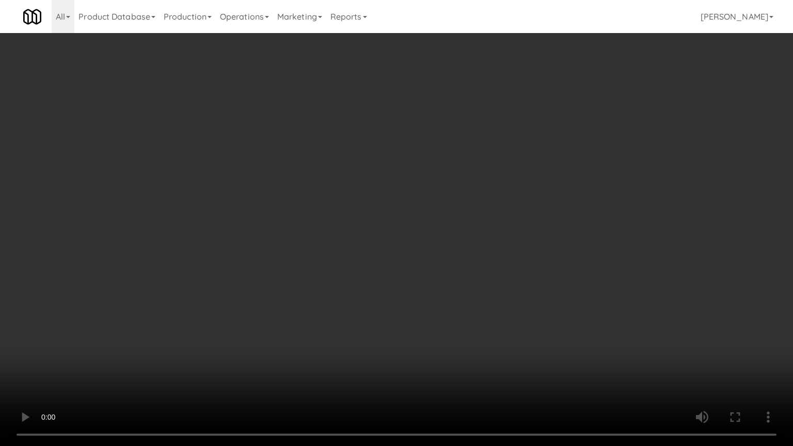
click at [454, 239] on video at bounding box center [396, 223] width 793 height 446
click at [457, 238] on video at bounding box center [396, 223] width 793 height 446
click at [459, 238] on video at bounding box center [396, 223] width 793 height 446
click at [463, 238] on video at bounding box center [396, 223] width 793 height 446
click at [466, 233] on video at bounding box center [396, 223] width 793 height 446
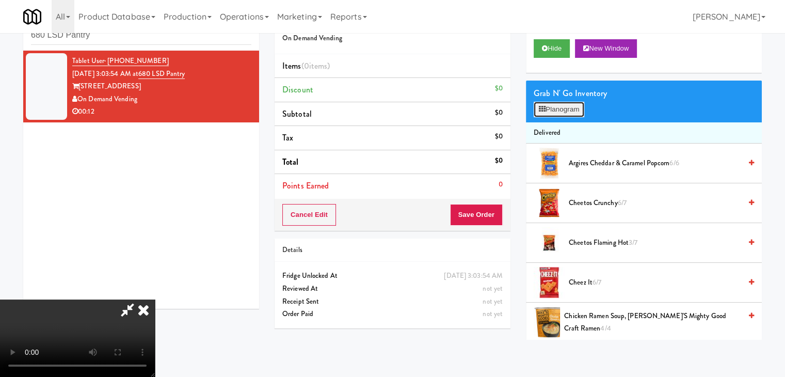
click at [561, 110] on button "Planogram" at bounding box center [559, 109] width 51 height 15
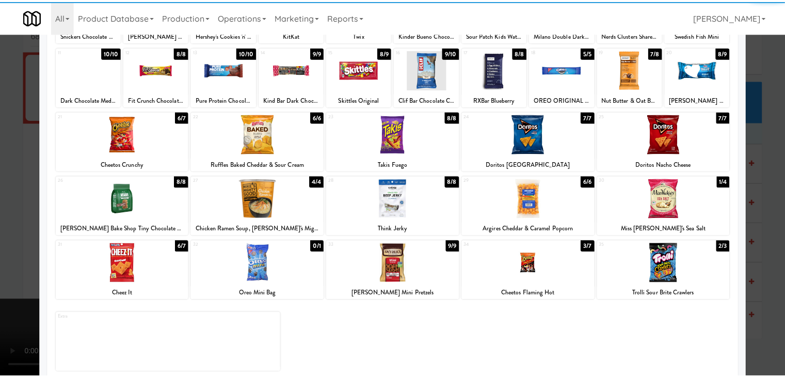
scroll to position [130, 0]
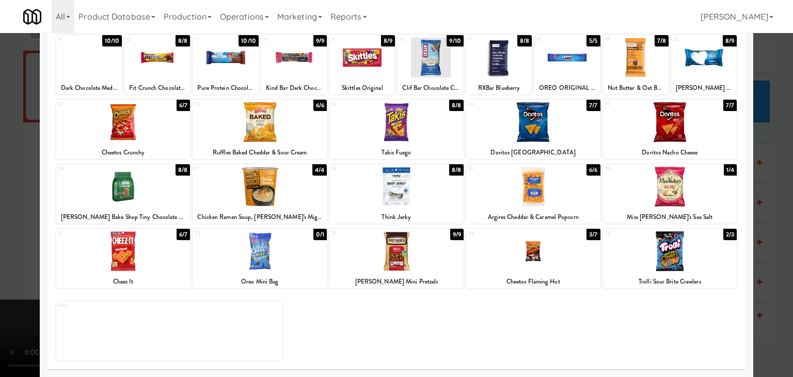
drag, startPoint x: 0, startPoint y: 171, endPoint x: 99, endPoint y: 184, distance: 100.0
click at [0, 171] on div at bounding box center [396, 188] width 793 height 377
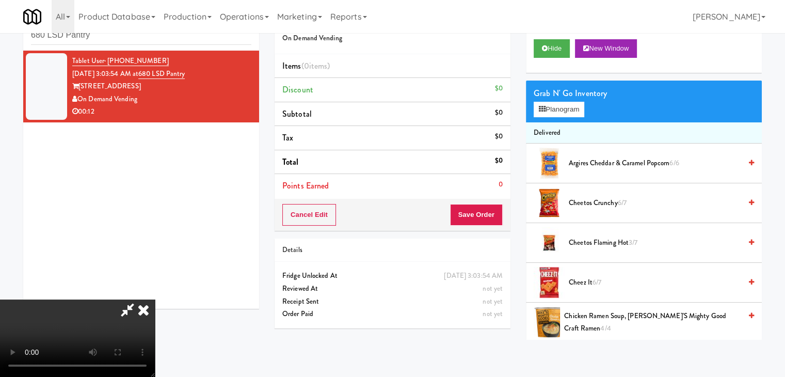
click at [155, 299] on video at bounding box center [77, 337] width 155 height 77
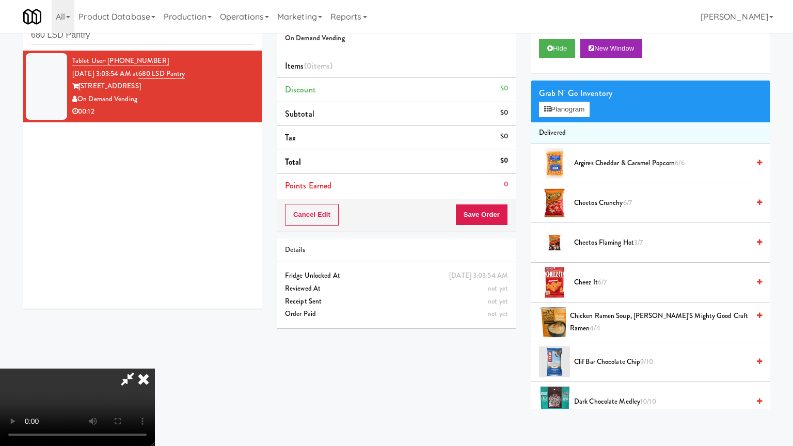
click at [155, 369] on video at bounding box center [77, 407] width 155 height 77
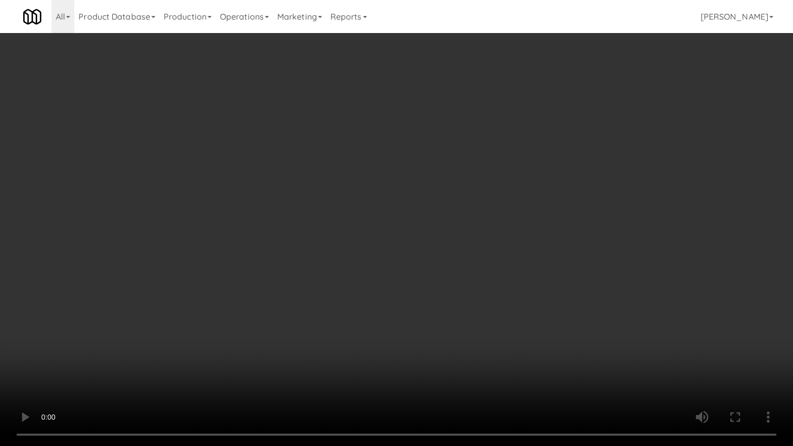
click at [468, 266] on video at bounding box center [396, 223] width 793 height 446
click at [469, 266] on video at bounding box center [396, 223] width 793 height 446
click at [474, 270] on video at bounding box center [396, 223] width 793 height 446
click at [476, 267] on video at bounding box center [396, 223] width 793 height 446
click at [478, 268] on video at bounding box center [396, 223] width 793 height 446
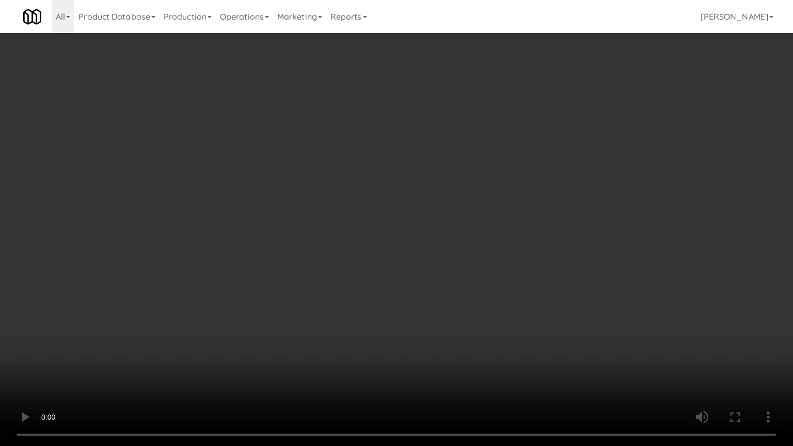
click at [478, 268] on video at bounding box center [396, 223] width 793 height 446
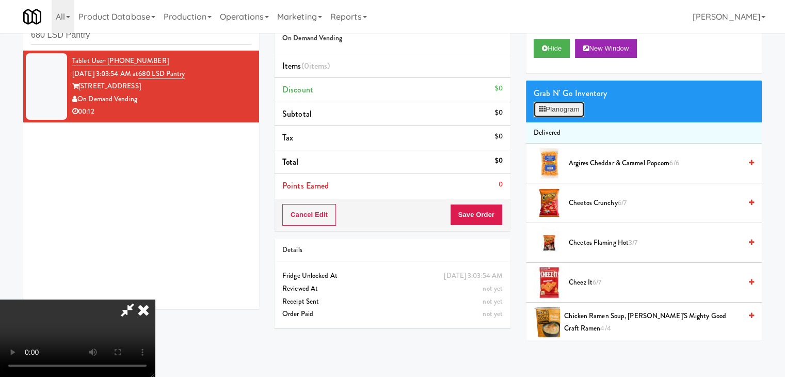
drag, startPoint x: 562, startPoint y: 106, endPoint x: 569, endPoint y: 110, distance: 8.1
click at [562, 106] on button "Planogram" at bounding box center [559, 109] width 51 height 15
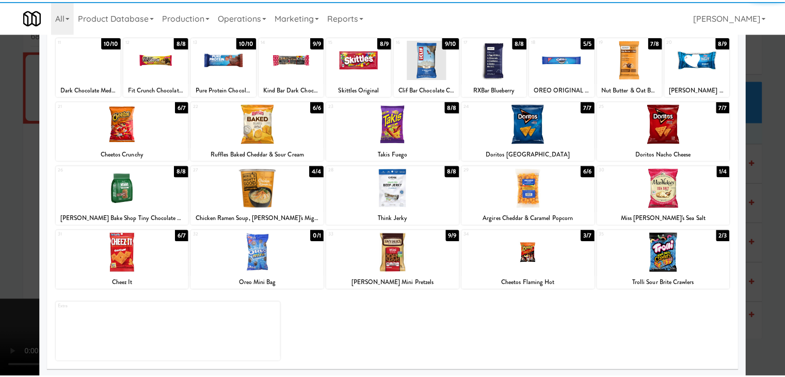
scroll to position [130, 0]
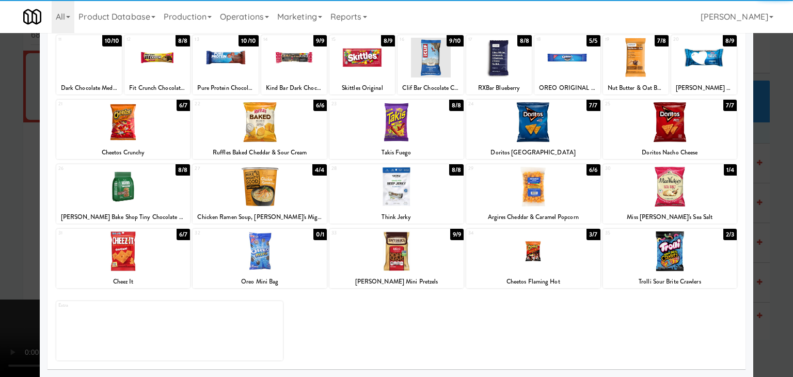
drag, startPoint x: 675, startPoint y: 191, endPoint x: 731, endPoint y: 205, distance: 57.6
click at [679, 191] on div at bounding box center [670, 187] width 134 height 40
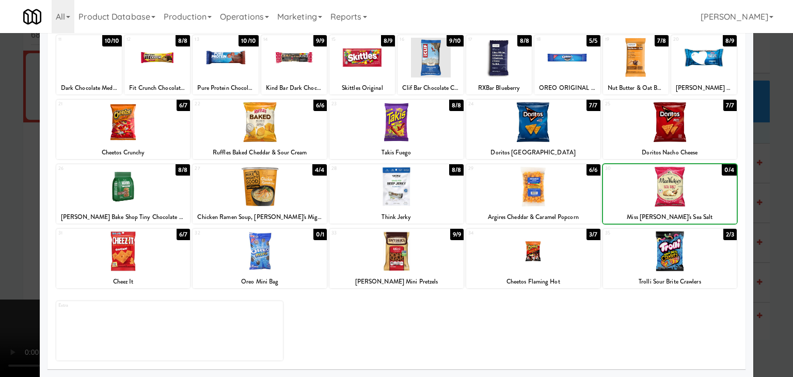
click at [765, 211] on div at bounding box center [396, 188] width 793 height 377
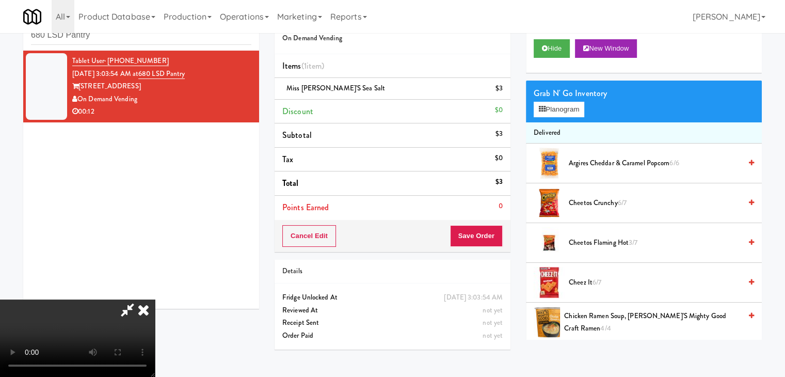
drag, startPoint x: 277, startPoint y: 257, endPoint x: 328, endPoint y: 257, distance: 51.6
click at [155, 299] on video at bounding box center [77, 337] width 155 height 77
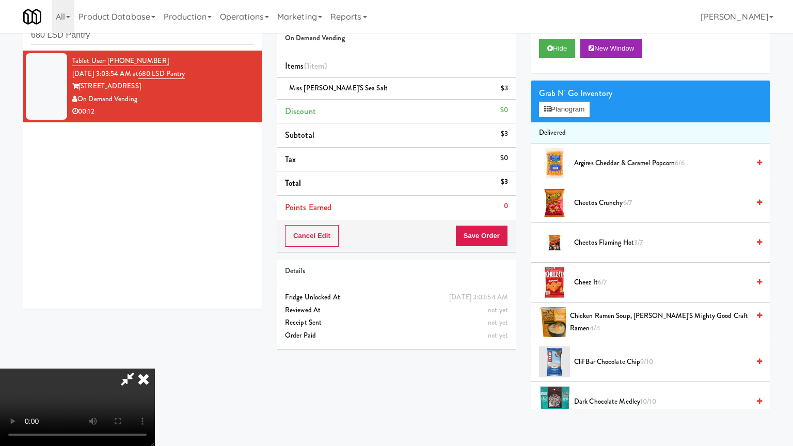
click at [155, 369] on video at bounding box center [77, 407] width 155 height 77
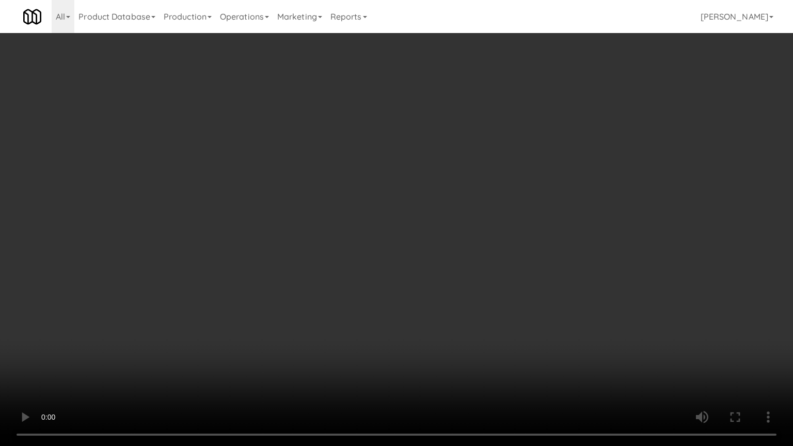
click at [554, 349] on video at bounding box center [396, 223] width 793 height 446
click at [556, 352] on video at bounding box center [396, 223] width 793 height 446
click at [549, 333] on video at bounding box center [396, 223] width 793 height 446
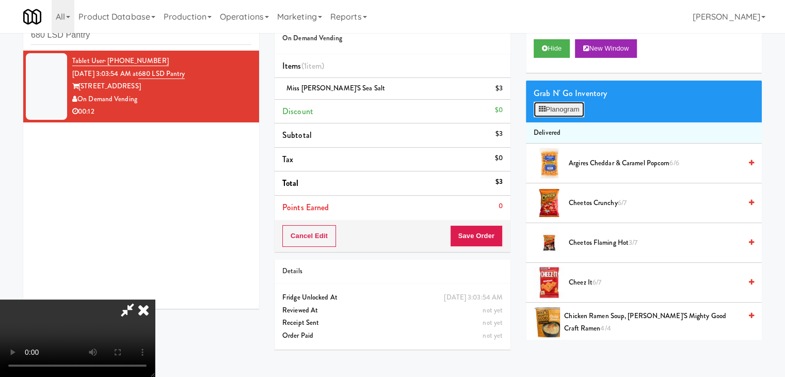
click at [565, 112] on button "Planogram" at bounding box center [559, 109] width 51 height 15
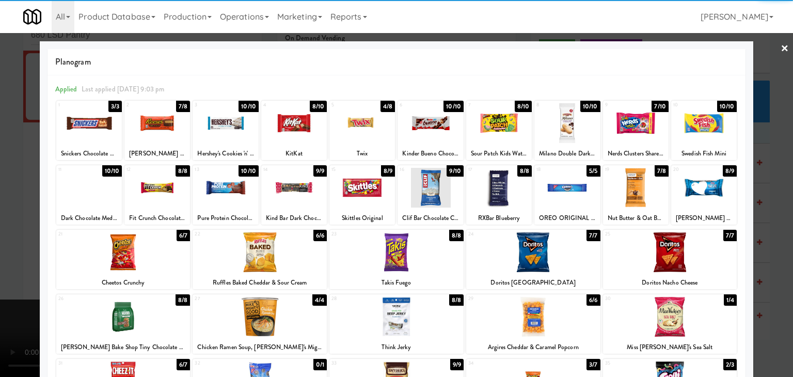
click at [89, 119] on div at bounding box center [89, 123] width 66 height 40
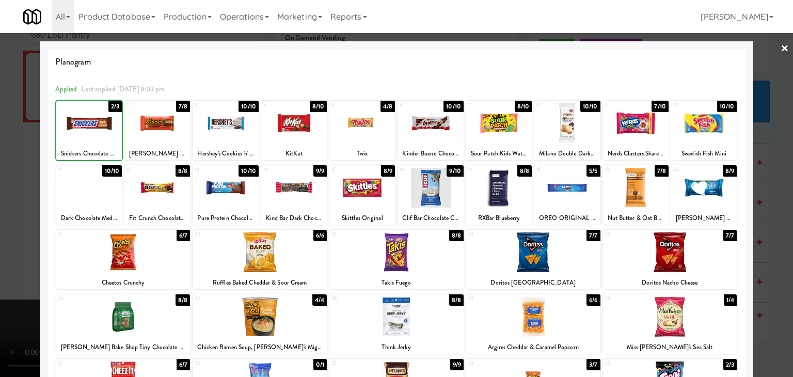
drag, startPoint x: 0, startPoint y: 170, endPoint x: 116, endPoint y: 171, distance: 116.2
click at [5, 170] on div at bounding box center [396, 188] width 793 height 377
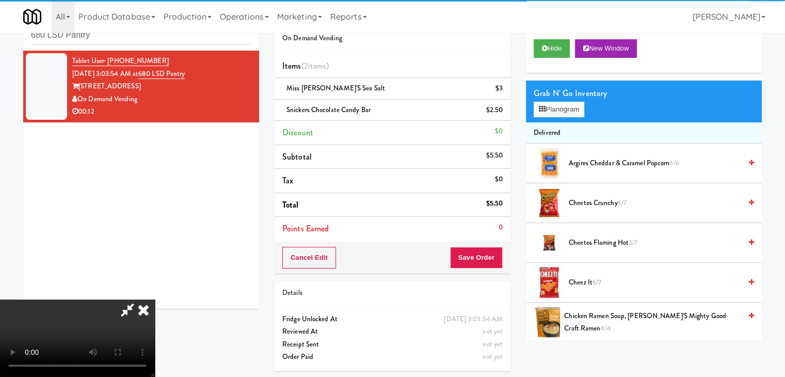
click at [482, 252] on div "Order # 3145386 On Demand Vending Items (2 items ) Miss Vickie's Sea Salt $3 Sn…" at bounding box center [393, 139] width 236 height 270
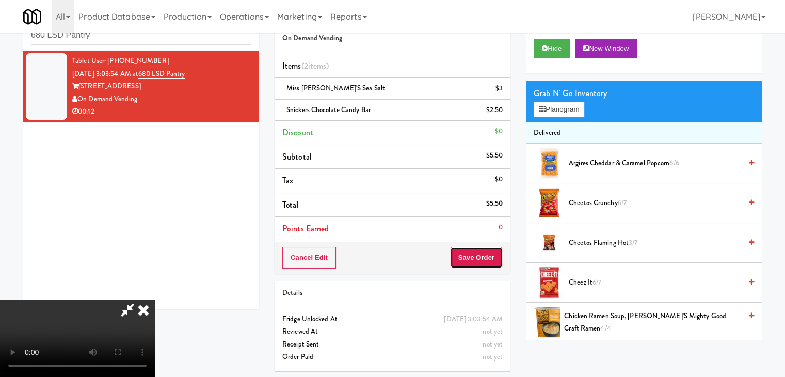
click at [483, 252] on button "Save Order" at bounding box center [476, 258] width 53 height 22
click at [483, 254] on button "Save Order" at bounding box center [476, 258] width 53 height 22
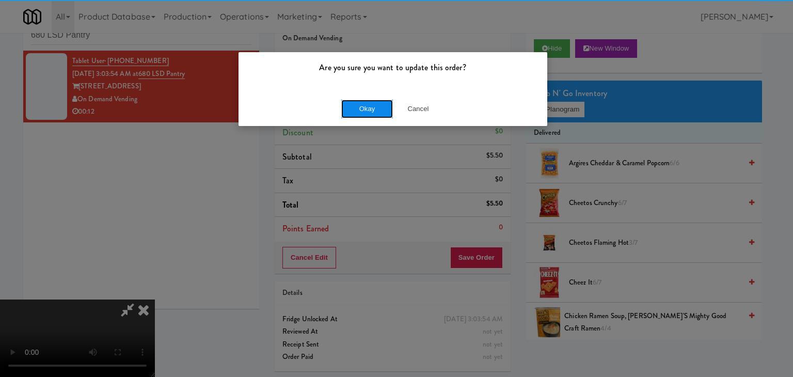
click at [368, 110] on button "Okay" at bounding box center [367, 109] width 52 height 19
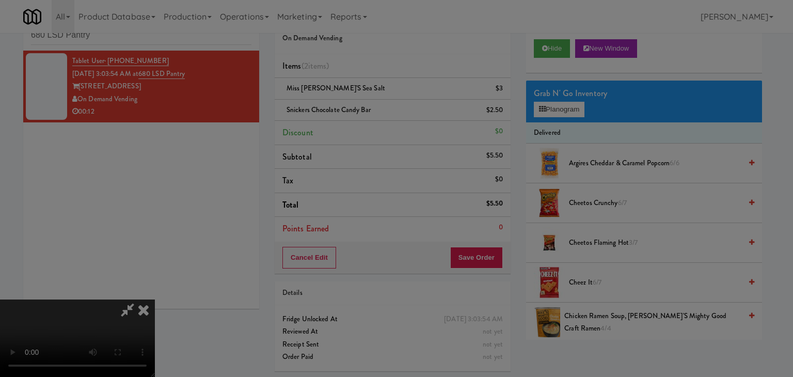
click at [368, 108] on body "Are you sure you want to update this order? Okay Cancel Okay Are you sure you w…" at bounding box center [396, 188] width 793 height 377
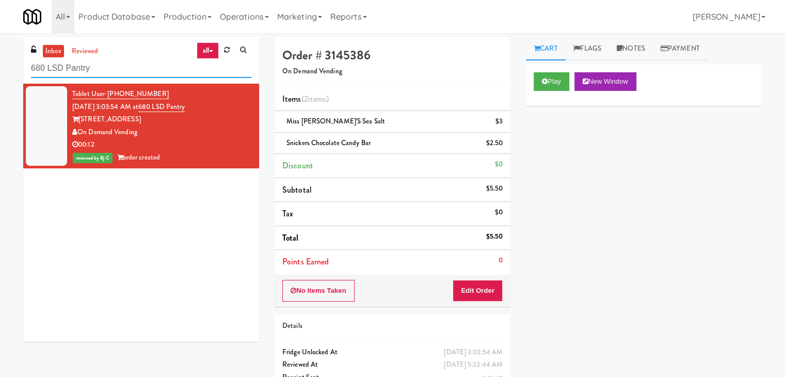
drag, startPoint x: 28, startPoint y: 74, endPoint x: 0, endPoint y: 76, distance: 27.9
click at [0, 74] on div "inbox reviewed all all unclear take inventory issue suspicious failed recent 68…" at bounding box center [392, 224] width 785 height 375
paste input "555 Boulevard 1"
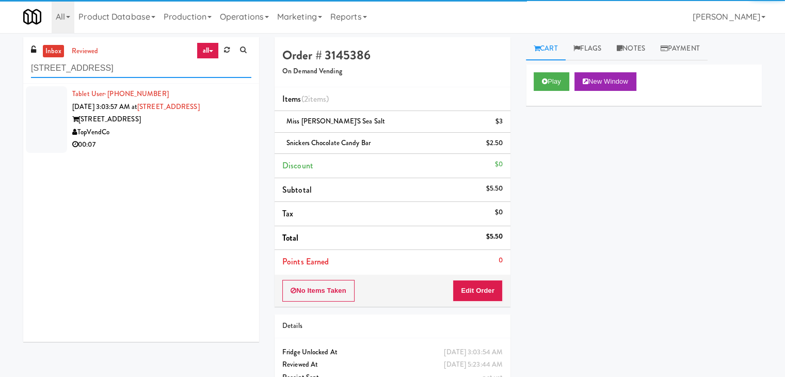
type input "555 Boulevard 1"
click at [184, 133] on div "TopVendCo" at bounding box center [161, 132] width 179 height 13
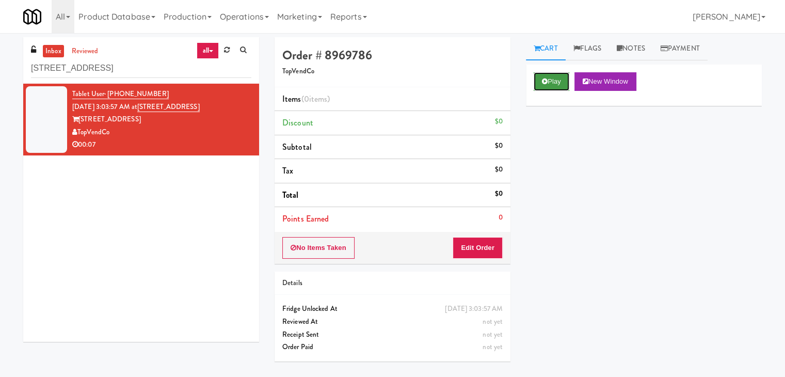
click at [553, 78] on button "Play" at bounding box center [552, 81] width 36 height 19
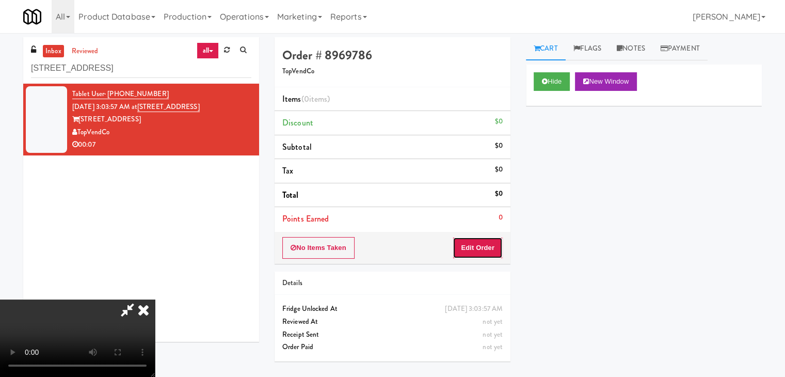
click at [473, 244] on button "Edit Order" at bounding box center [478, 248] width 50 height 22
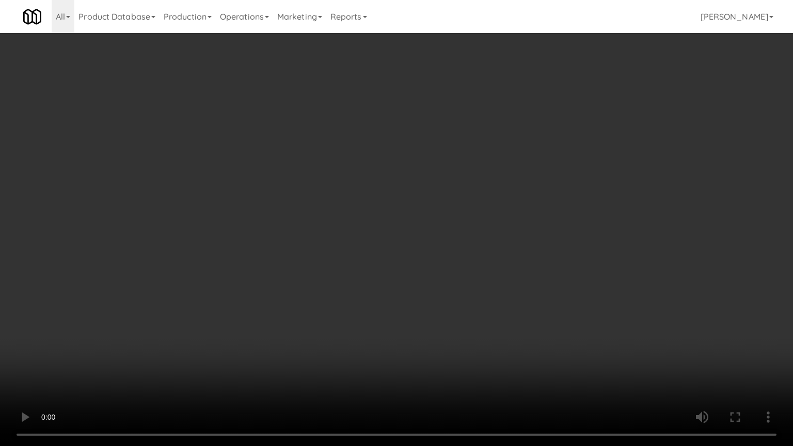
click at [460, 338] on video at bounding box center [396, 223] width 793 height 446
click at [461, 338] on video at bounding box center [396, 223] width 793 height 446
click at [466, 331] on video at bounding box center [396, 223] width 793 height 446
click at [419, 257] on video at bounding box center [396, 223] width 793 height 446
click at [458, 282] on video at bounding box center [396, 223] width 793 height 446
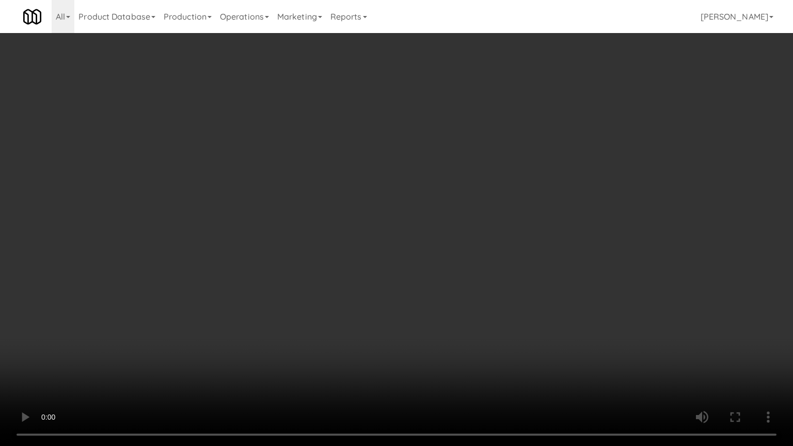
click at [458, 281] on video at bounding box center [396, 223] width 793 height 446
click at [466, 274] on video at bounding box center [396, 223] width 793 height 446
click at [463, 277] on video at bounding box center [396, 223] width 793 height 446
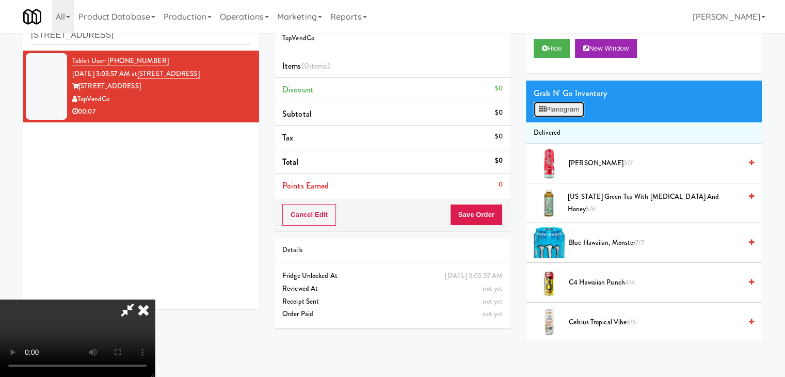
click at [552, 110] on button "Planogram" at bounding box center [559, 109] width 51 height 15
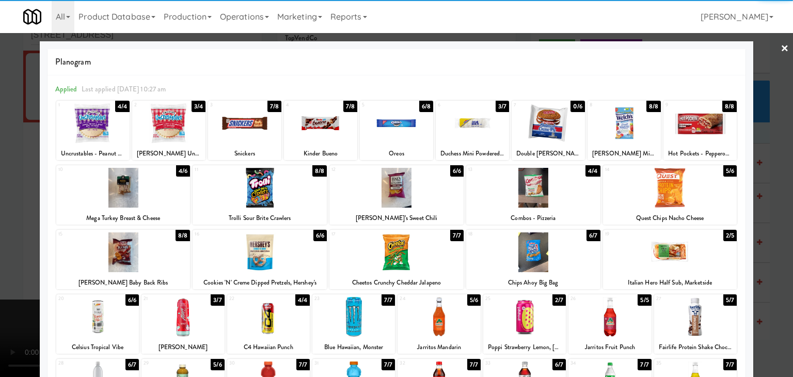
click at [121, 249] on div at bounding box center [123, 252] width 134 height 40
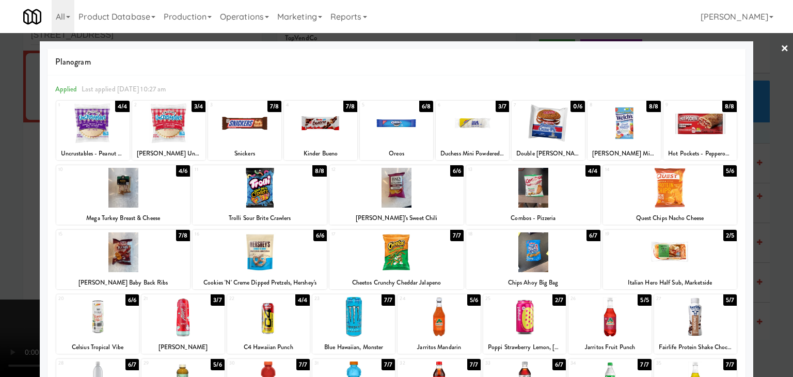
click at [386, 202] on div at bounding box center [396, 188] width 134 height 40
click at [12, 266] on div at bounding box center [396, 188] width 793 height 377
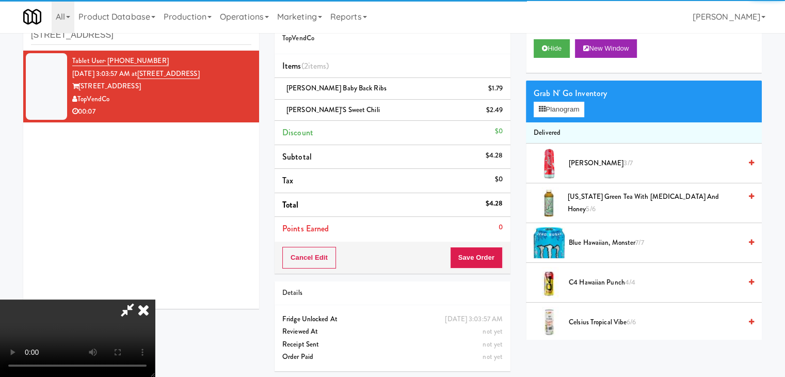
click at [155, 299] on video at bounding box center [77, 337] width 155 height 77
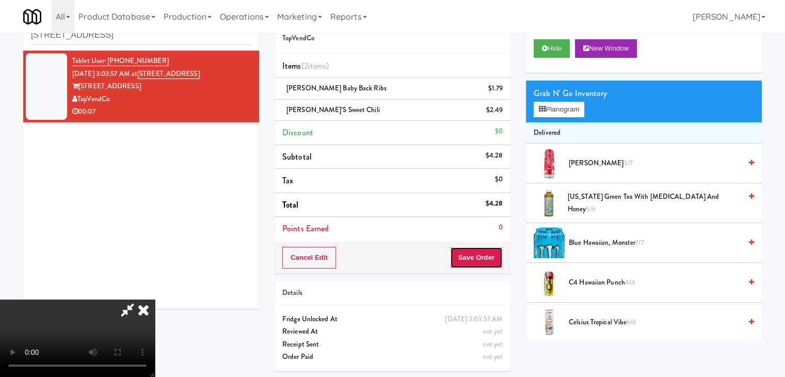
click at [482, 263] on button "Save Order" at bounding box center [476, 258] width 53 height 22
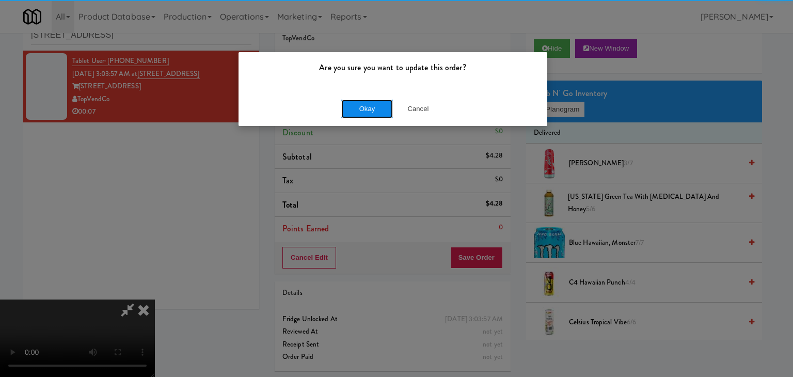
click at [375, 103] on button "Okay" at bounding box center [367, 109] width 52 height 19
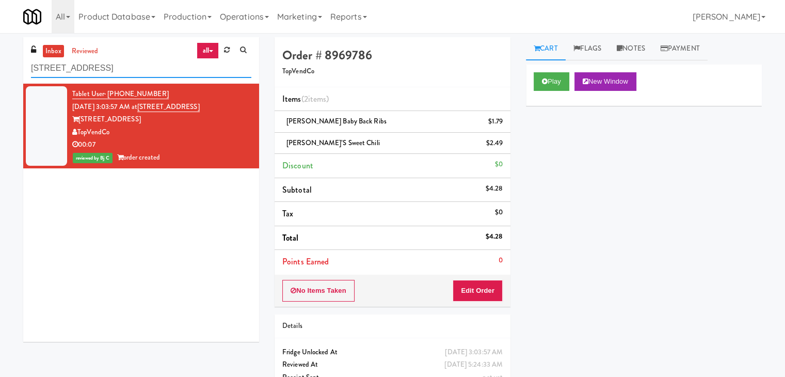
drag, startPoint x: 109, startPoint y: 70, endPoint x: 0, endPoint y: 69, distance: 109.0
click at [0, 69] on div "inbox reviewed all all unclear take inventory issue suspicious failed recent 55…" at bounding box center [392, 224] width 785 height 375
paste input "Chestnut Place"
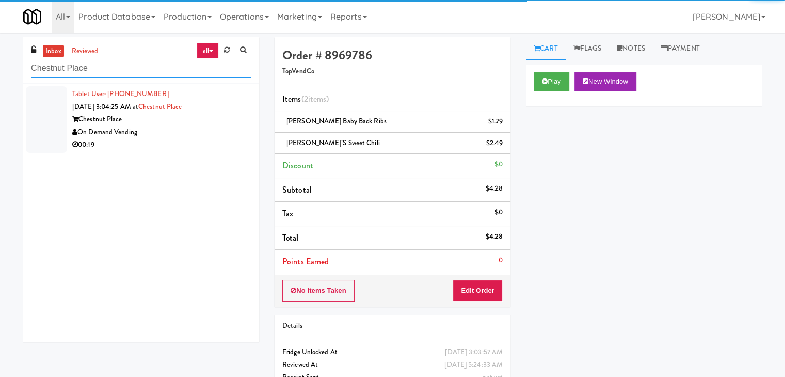
type input "Chestnut Place"
click at [184, 135] on div "On Demand Vending" at bounding box center [161, 132] width 179 height 13
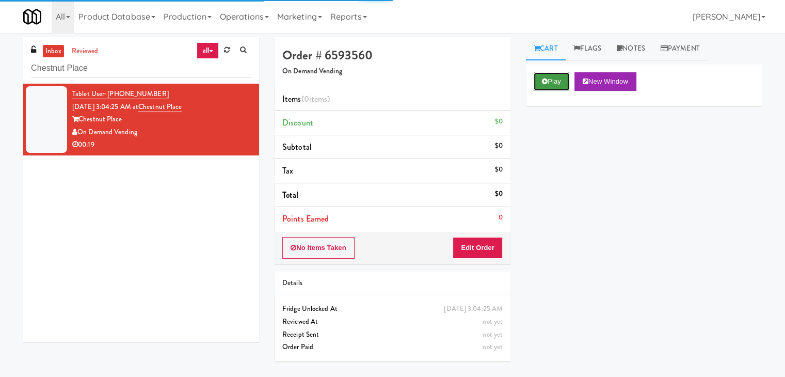
click at [551, 81] on button "Play" at bounding box center [552, 81] width 36 height 19
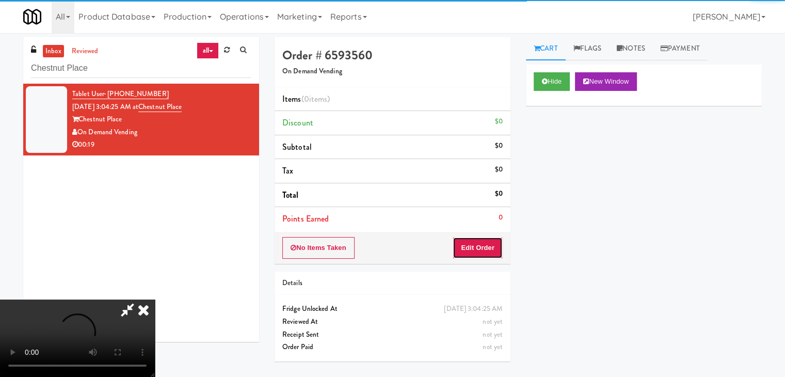
click at [475, 250] on button "Edit Order" at bounding box center [478, 248] width 50 height 22
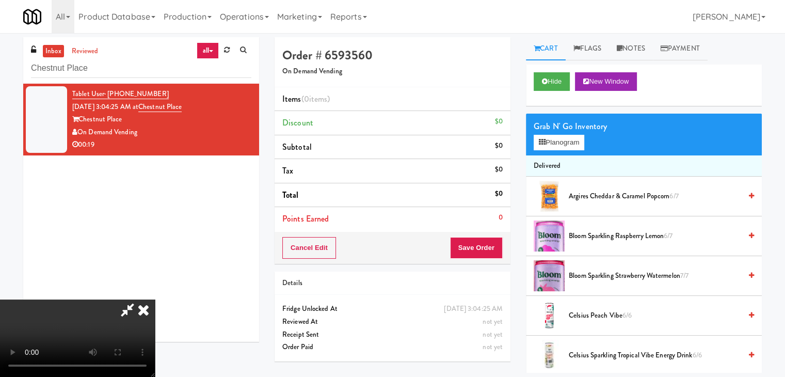
click at [155, 299] on video at bounding box center [77, 337] width 155 height 77
drag, startPoint x: 386, startPoint y: 176, endPoint x: 393, endPoint y: 176, distance: 6.7
click at [155, 299] on video at bounding box center [77, 337] width 155 height 77
click at [555, 145] on button "Planogram" at bounding box center [559, 142] width 51 height 15
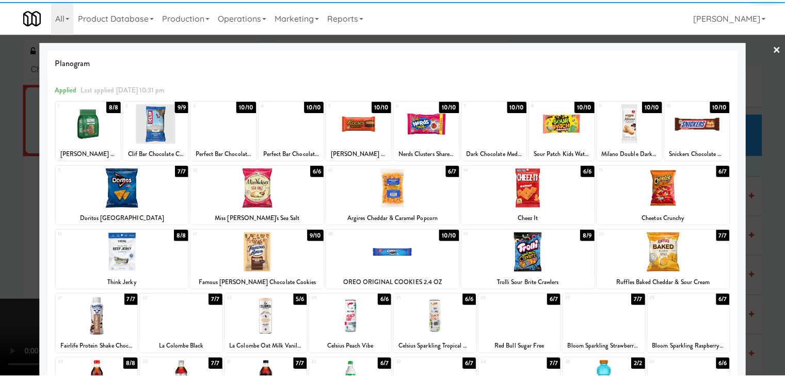
scroll to position [103, 0]
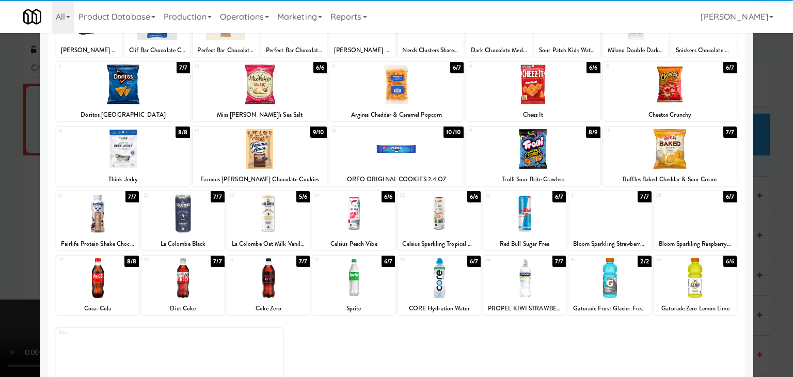
click at [690, 278] on div at bounding box center [695, 278] width 83 height 40
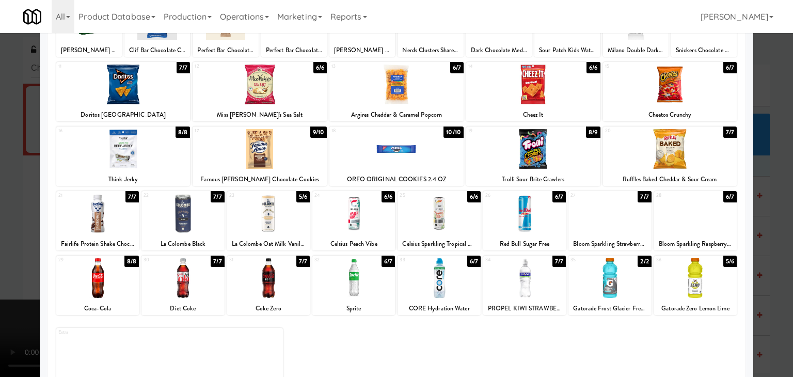
drag, startPoint x: 532, startPoint y: 73, endPoint x: 465, endPoint y: 102, distance: 73.6
click at [532, 73] on div at bounding box center [533, 85] width 134 height 40
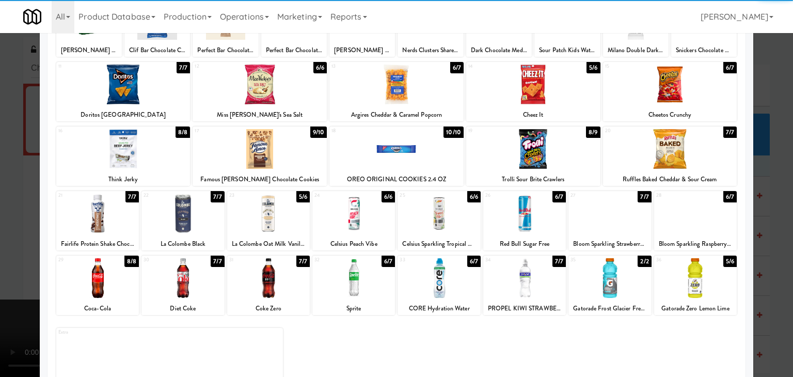
drag, startPoint x: 0, startPoint y: 186, endPoint x: 6, endPoint y: 188, distance: 6.5
click at [2, 187] on div at bounding box center [396, 188] width 793 height 377
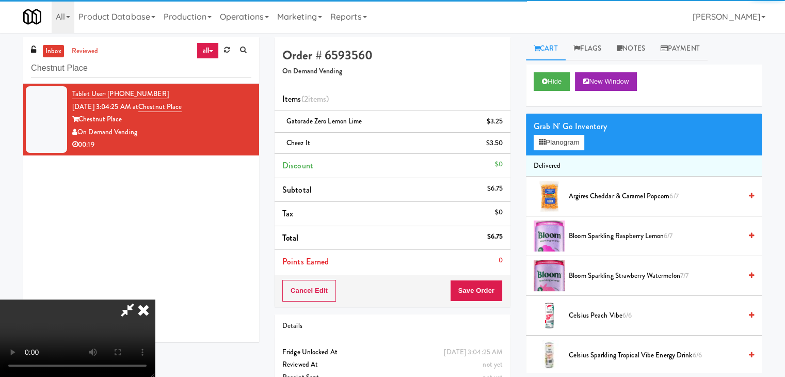
click at [155, 299] on video at bounding box center [77, 337] width 155 height 77
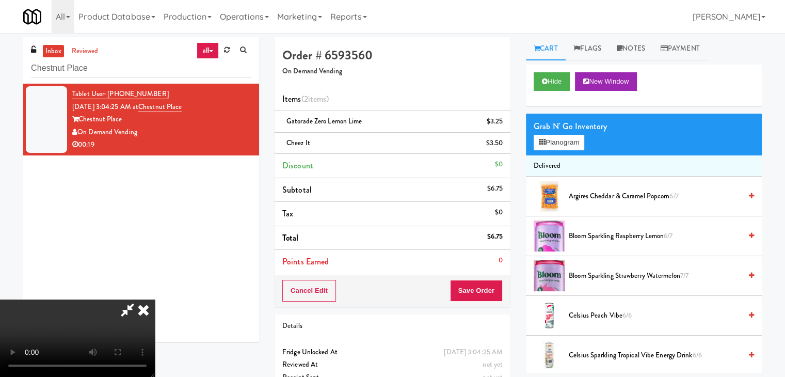
click at [155, 299] on video at bounding box center [77, 337] width 155 height 77
click at [568, 145] on button "Planogram" at bounding box center [559, 142] width 51 height 15
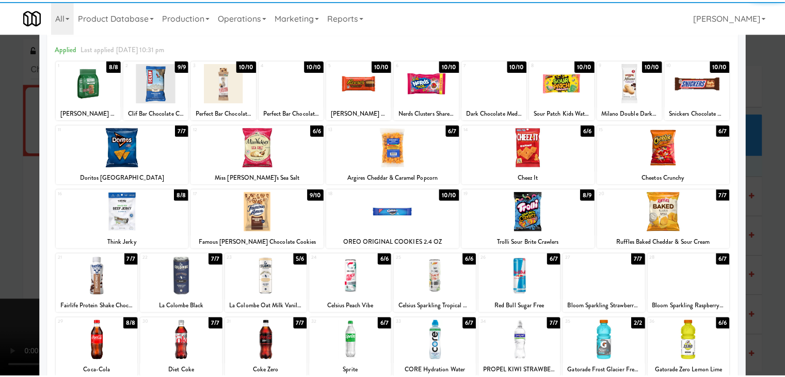
scroll to position [103, 0]
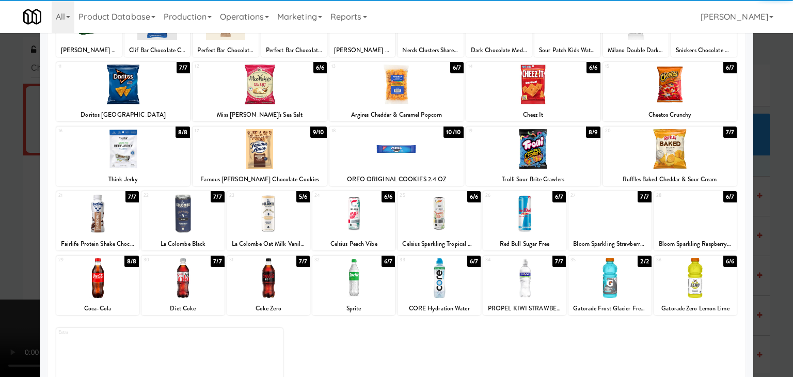
drag, startPoint x: 278, startPoint y: 146, endPoint x: 260, endPoint y: 150, distance: 18.2
click at [277, 145] on div at bounding box center [260, 149] width 134 height 40
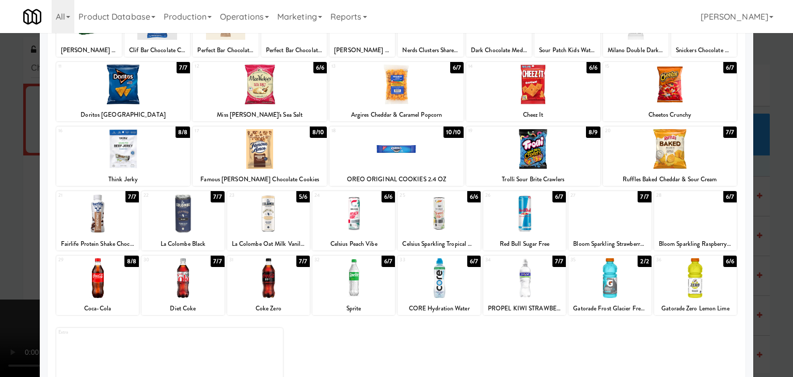
drag, startPoint x: 0, startPoint y: 207, endPoint x: 326, endPoint y: 227, distance: 326.9
click at [8, 207] on div at bounding box center [396, 188] width 793 height 377
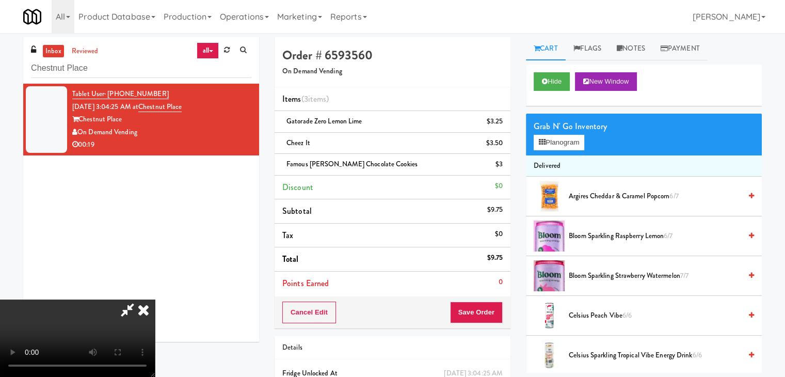
click at [483, 311] on div "Cancel Edit Save Order" at bounding box center [393, 312] width 236 height 32
click at [483, 311] on button "Save Order" at bounding box center [476, 313] width 53 height 22
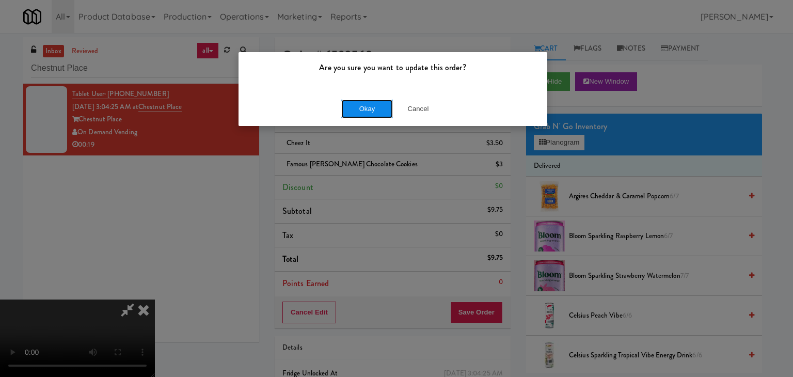
click at [368, 110] on button "Okay" at bounding box center [367, 109] width 52 height 19
